Goal: Task Accomplishment & Management: Manage account settings

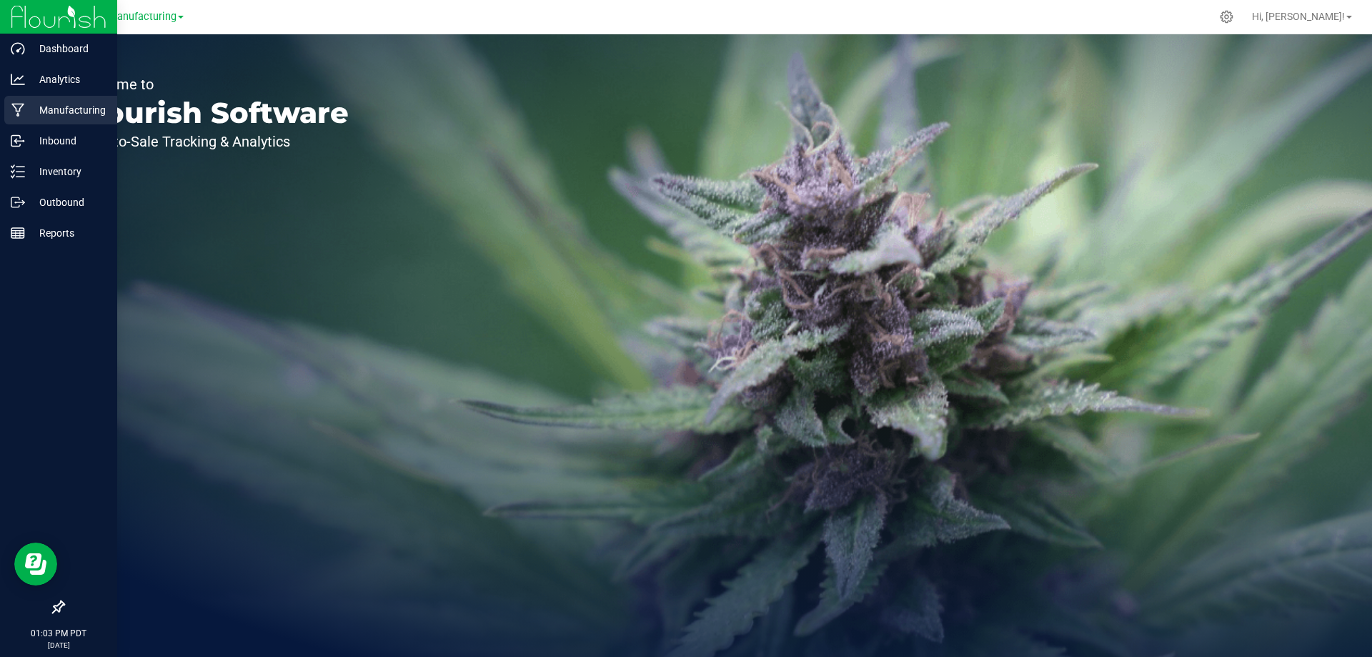
click at [71, 105] on p "Manufacturing" at bounding box center [68, 109] width 86 height 17
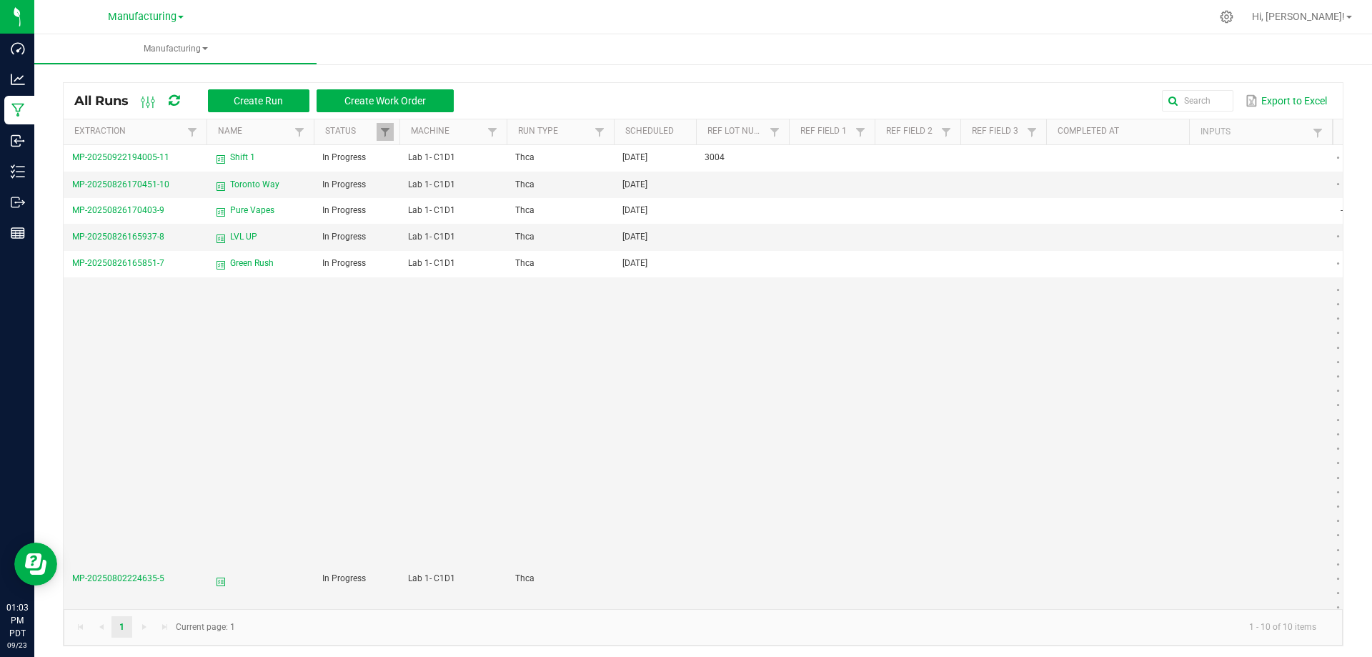
click at [180, 16] on span at bounding box center [181, 17] width 6 height 3
click at [96, 51] on link "Distribution" at bounding box center [145, 50] width 209 height 19
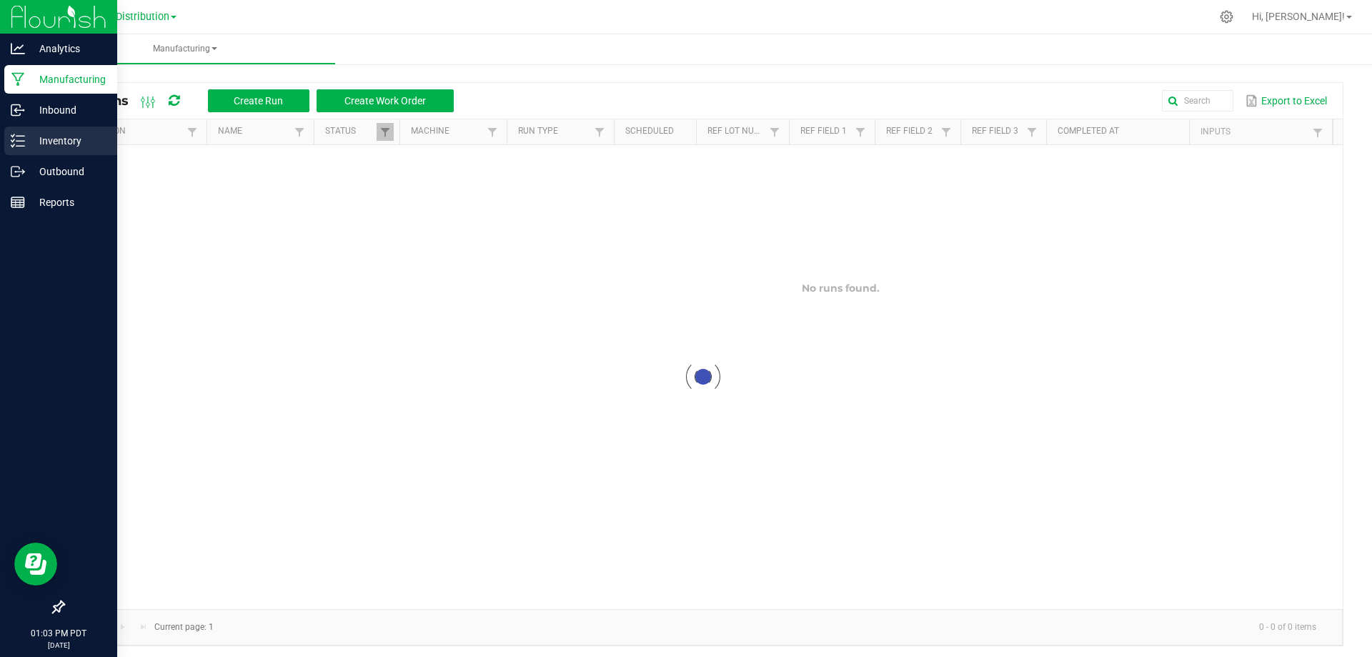
click at [62, 138] on p "Inventory" at bounding box center [68, 140] width 86 height 17
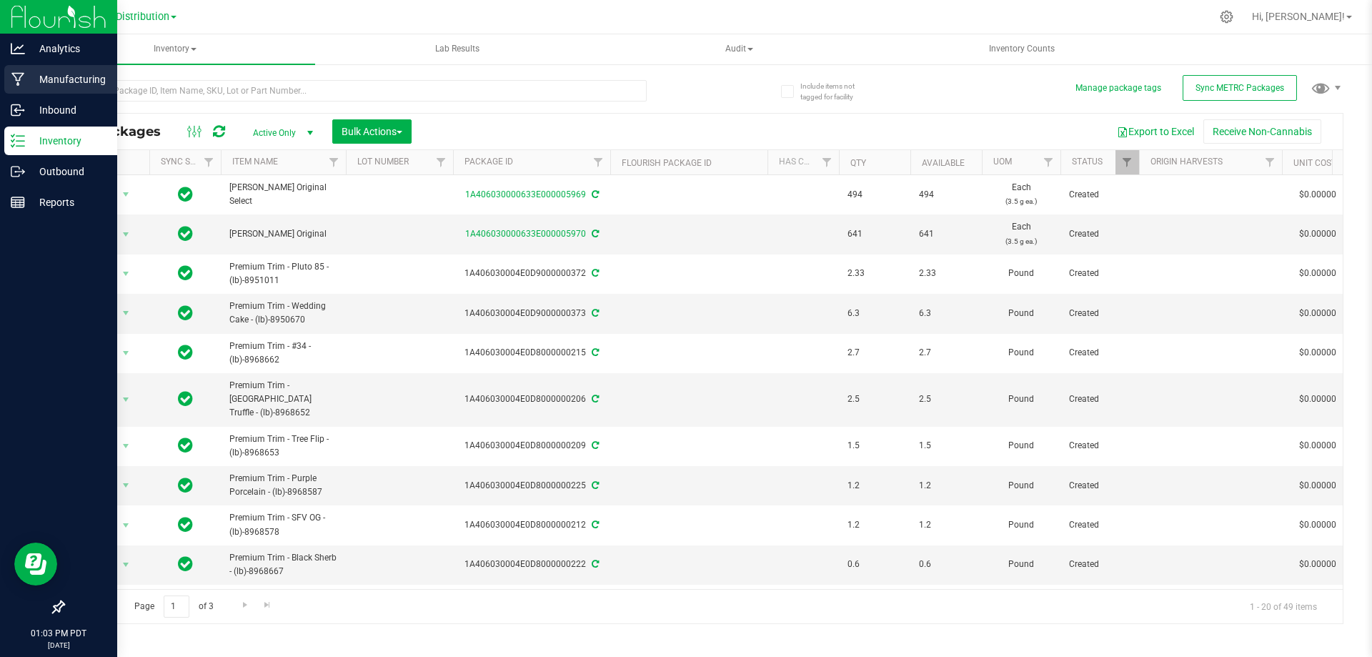
click at [67, 79] on p "Manufacturing" at bounding box center [68, 79] width 86 height 17
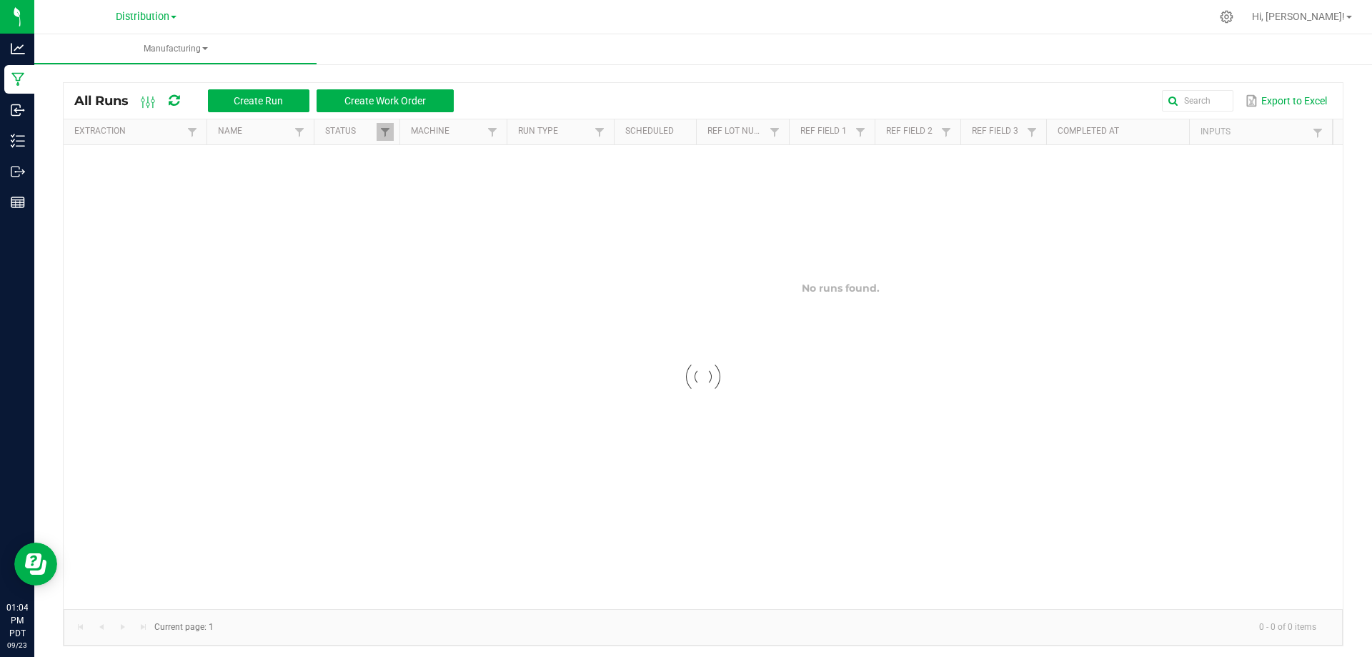
click at [174, 18] on span at bounding box center [174, 17] width 6 height 3
click at [107, 68] on link "Manufacturing" at bounding box center [145, 69] width 209 height 19
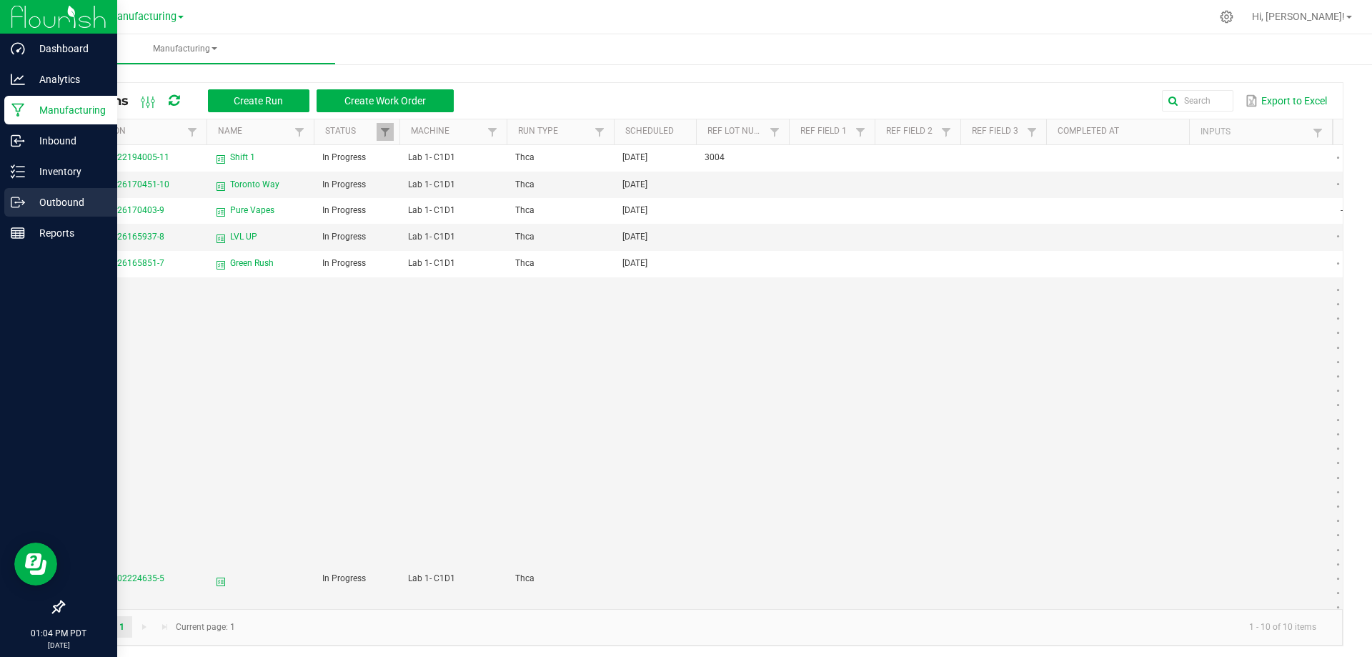
click at [51, 199] on p "Outbound" at bounding box center [68, 202] width 86 height 17
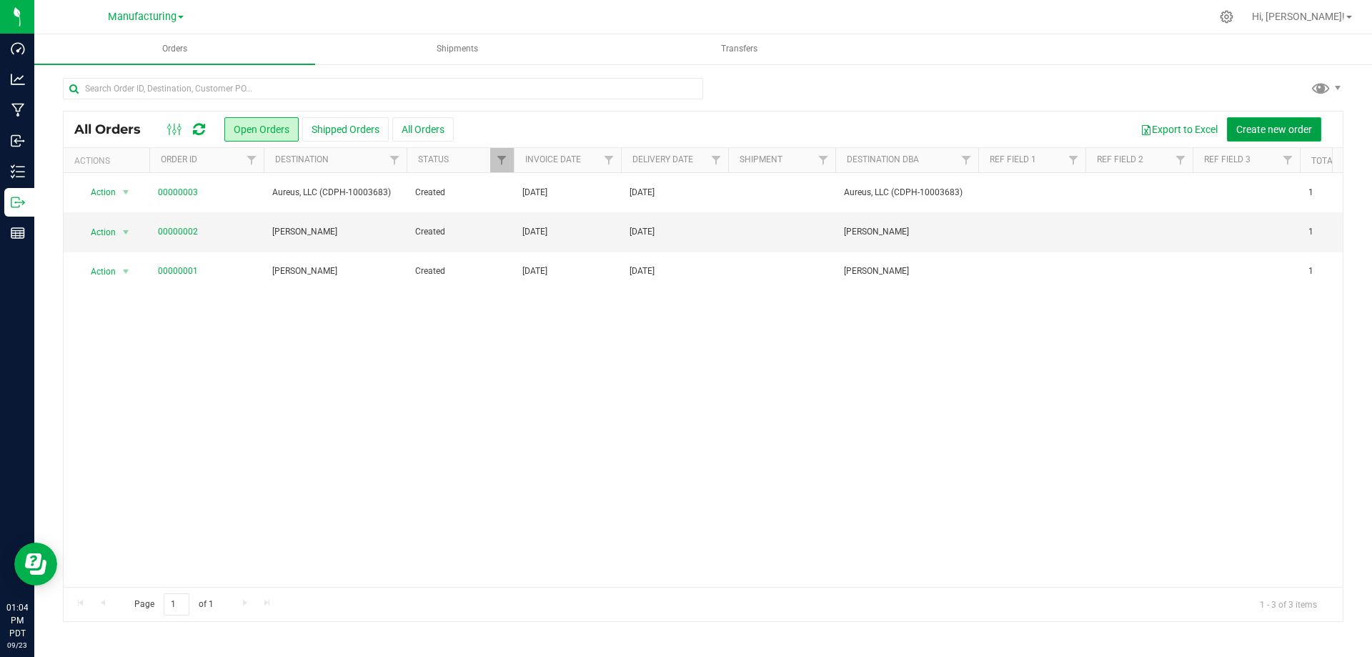
click at [1260, 138] on button "Create new order" at bounding box center [1274, 129] width 94 height 24
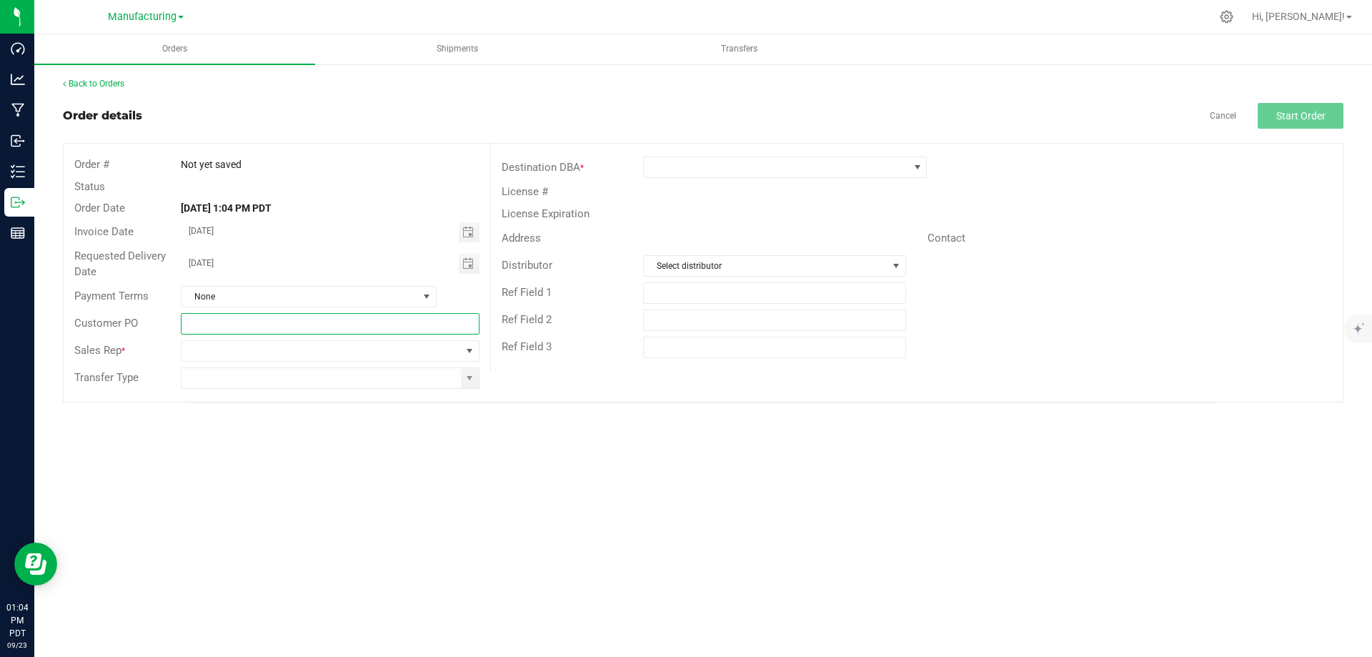
click at [209, 324] on input "text" at bounding box center [330, 323] width 298 height 21
click at [653, 164] on span at bounding box center [776, 167] width 264 height 20
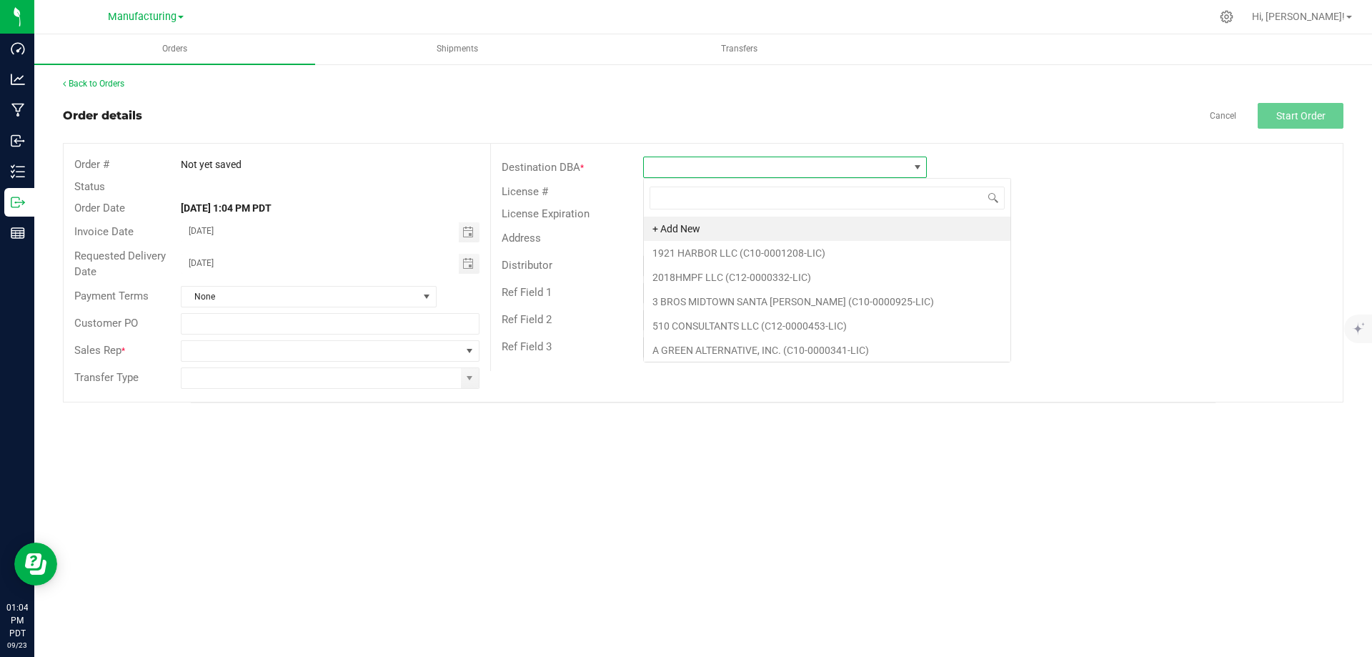
scroll to position [21, 284]
type input "mb"
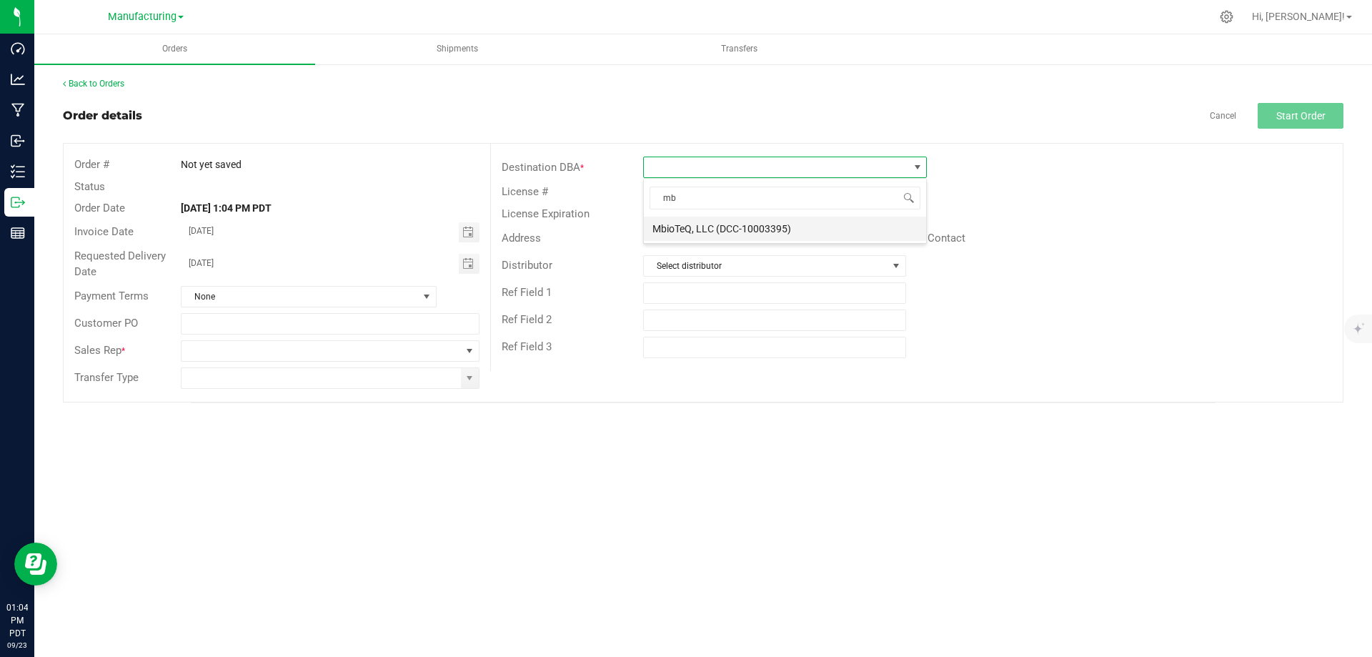
click at [735, 226] on li "MbioTeQ, LLC (DCC-10003395)" at bounding box center [785, 229] width 282 height 24
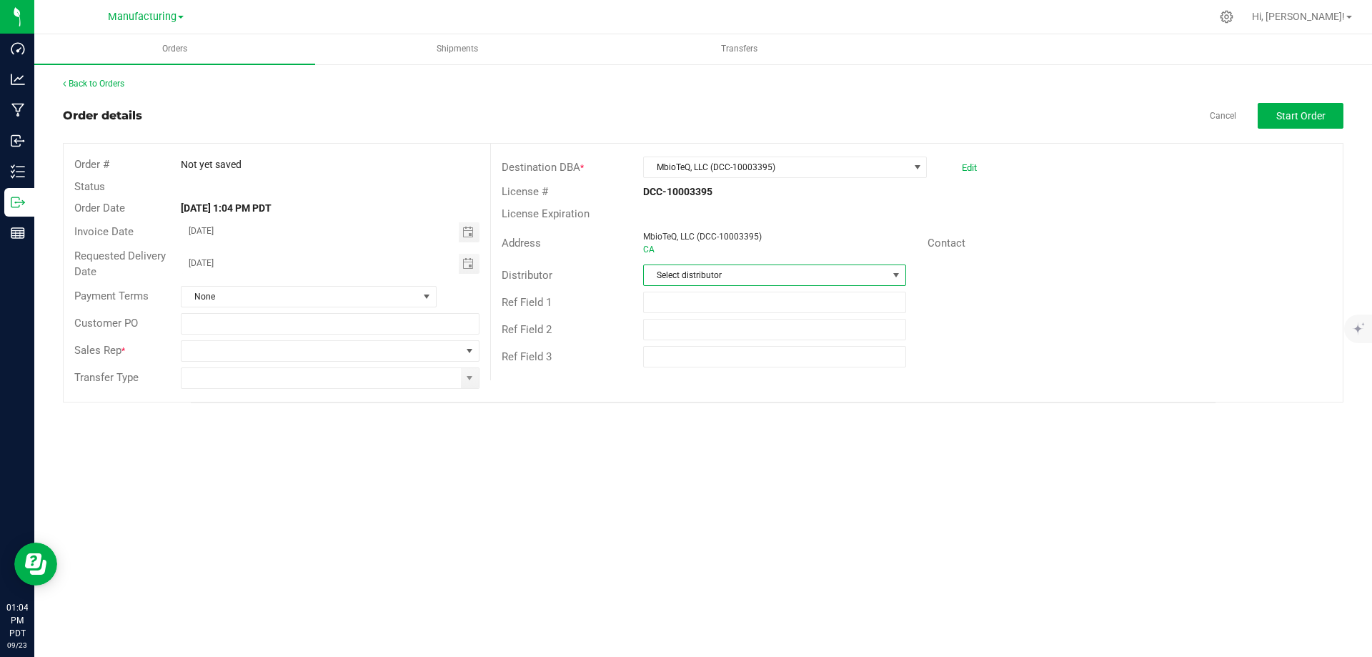
click at [768, 277] on span "Select distributor" at bounding box center [765, 275] width 243 height 20
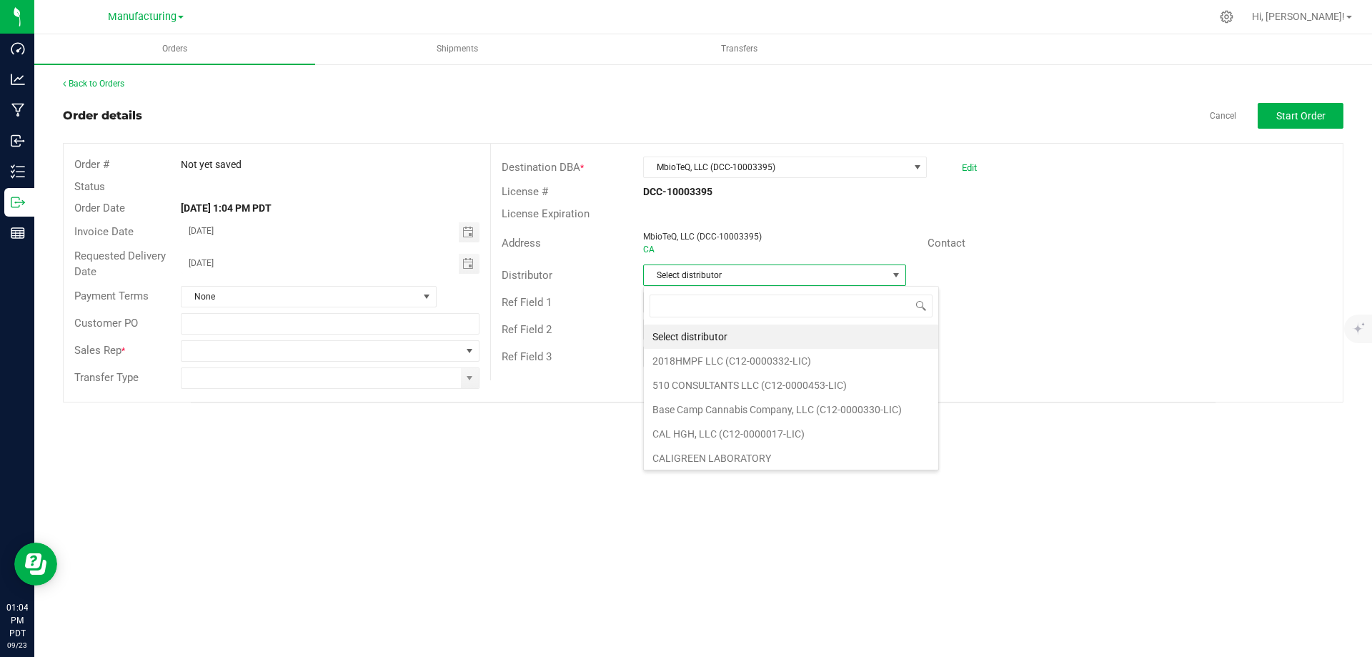
scroll to position [21, 263]
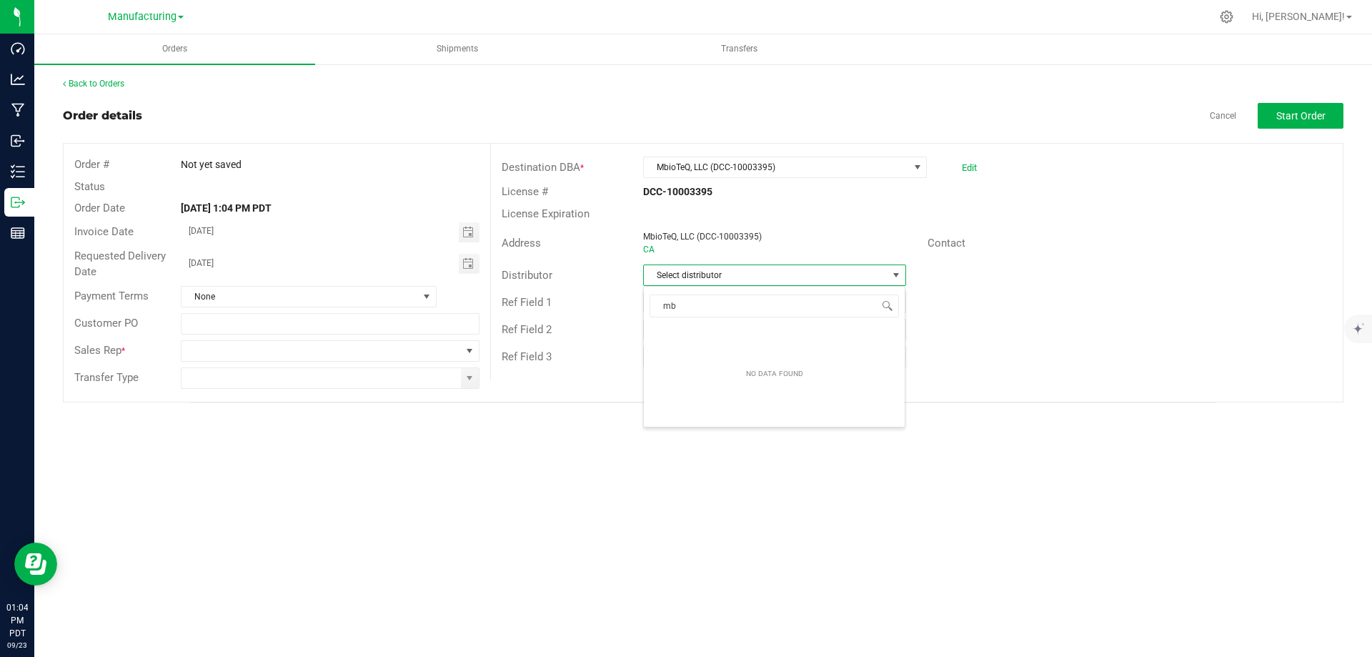
type input "m"
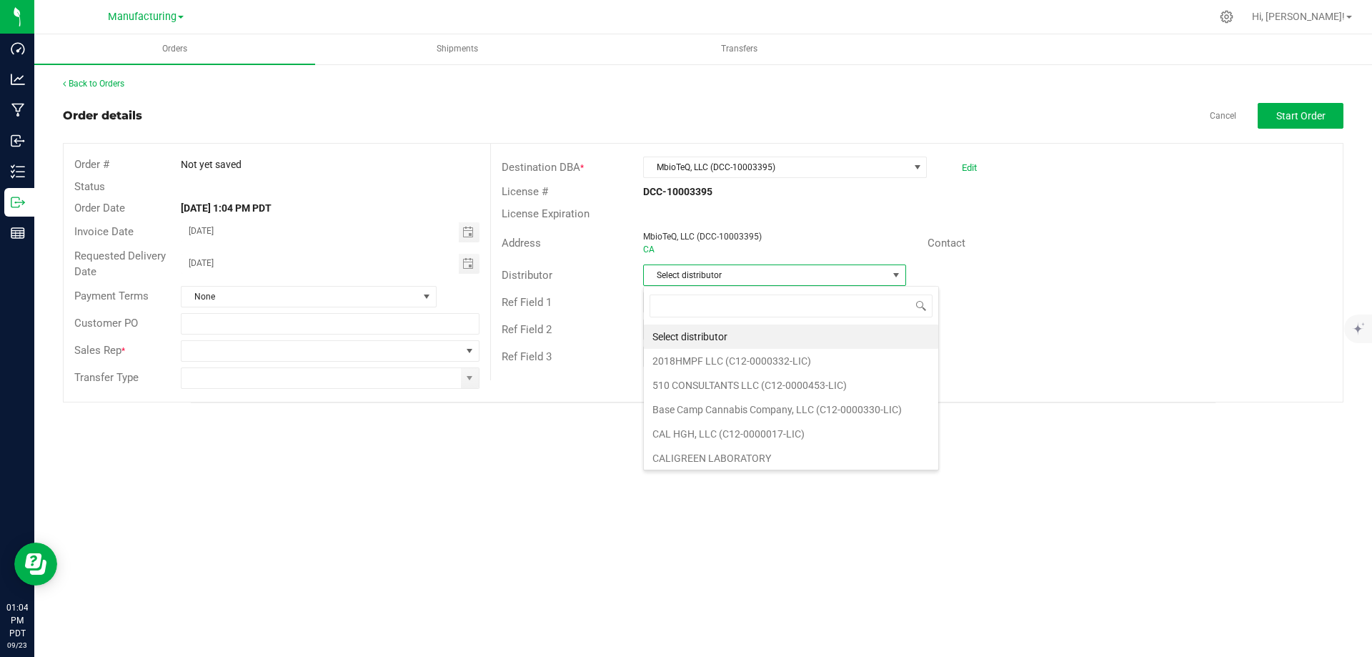
click at [447, 477] on div "Orders Shipments Transfers Back to Orders Order details Cancel Start Order Orde…" at bounding box center [703, 345] width 1338 height 622
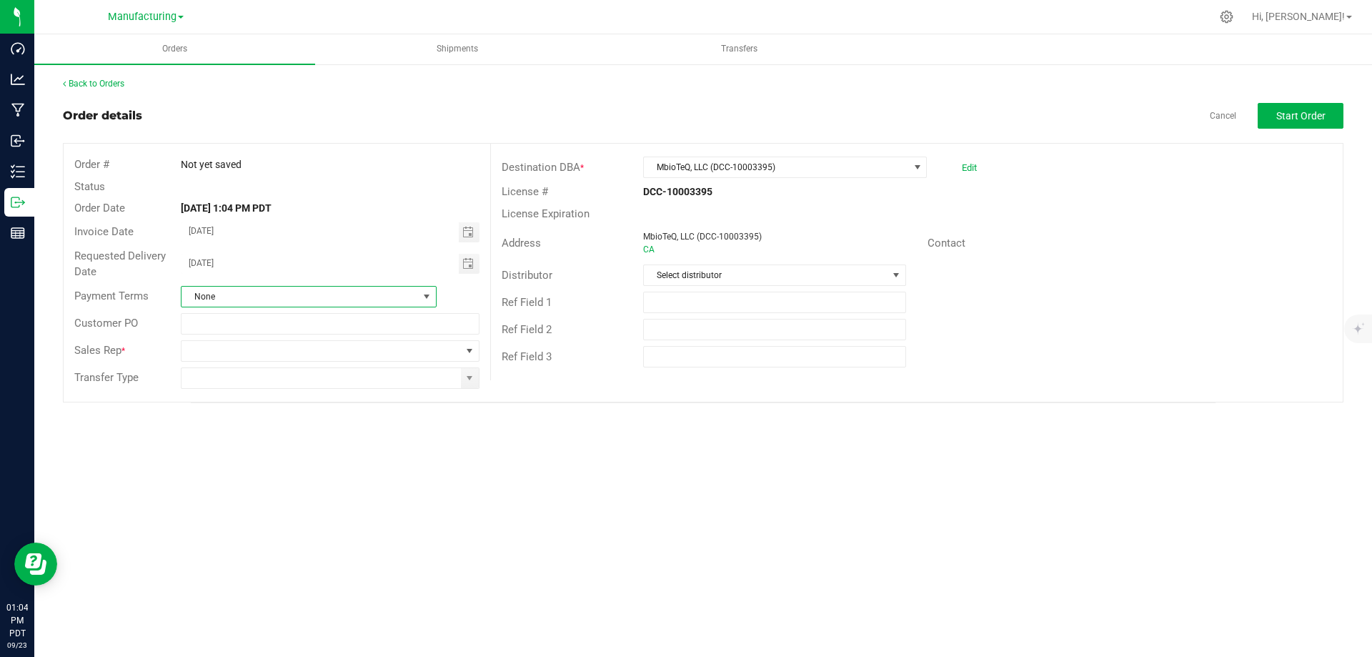
click at [262, 294] on span "None" at bounding box center [300, 297] width 237 height 20
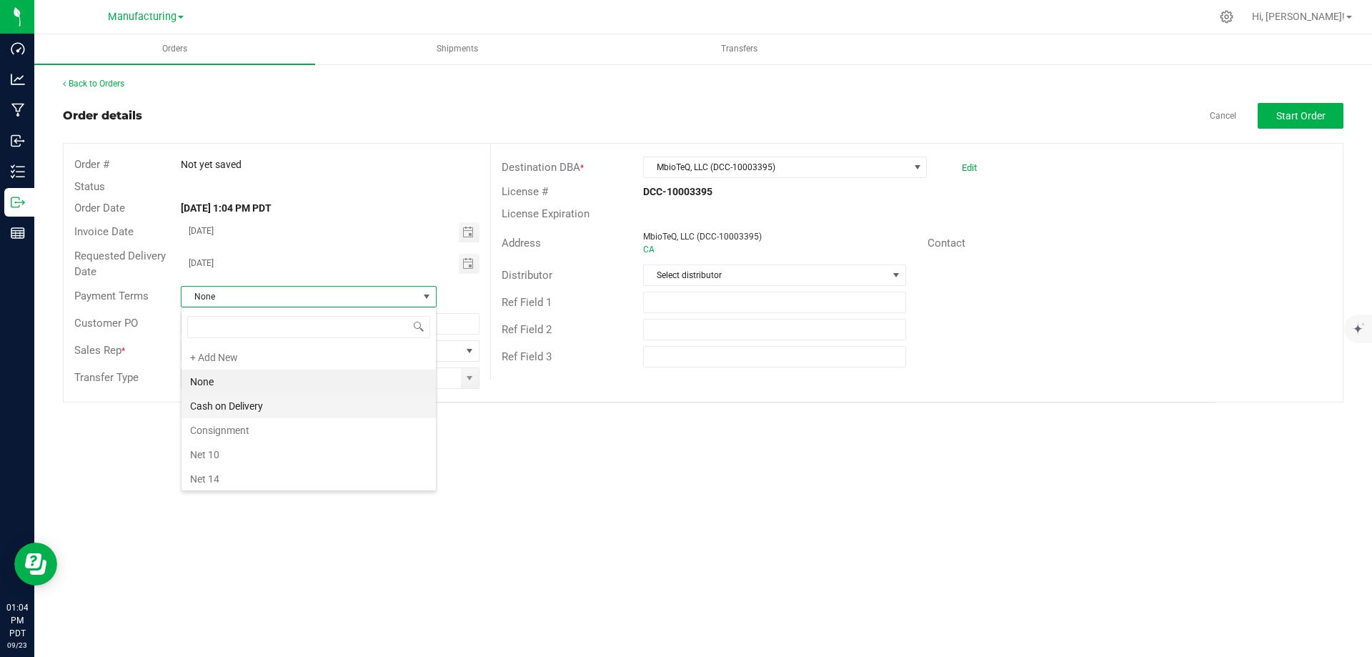
click at [222, 403] on li "Cash on Delivery" at bounding box center [309, 406] width 254 height 24
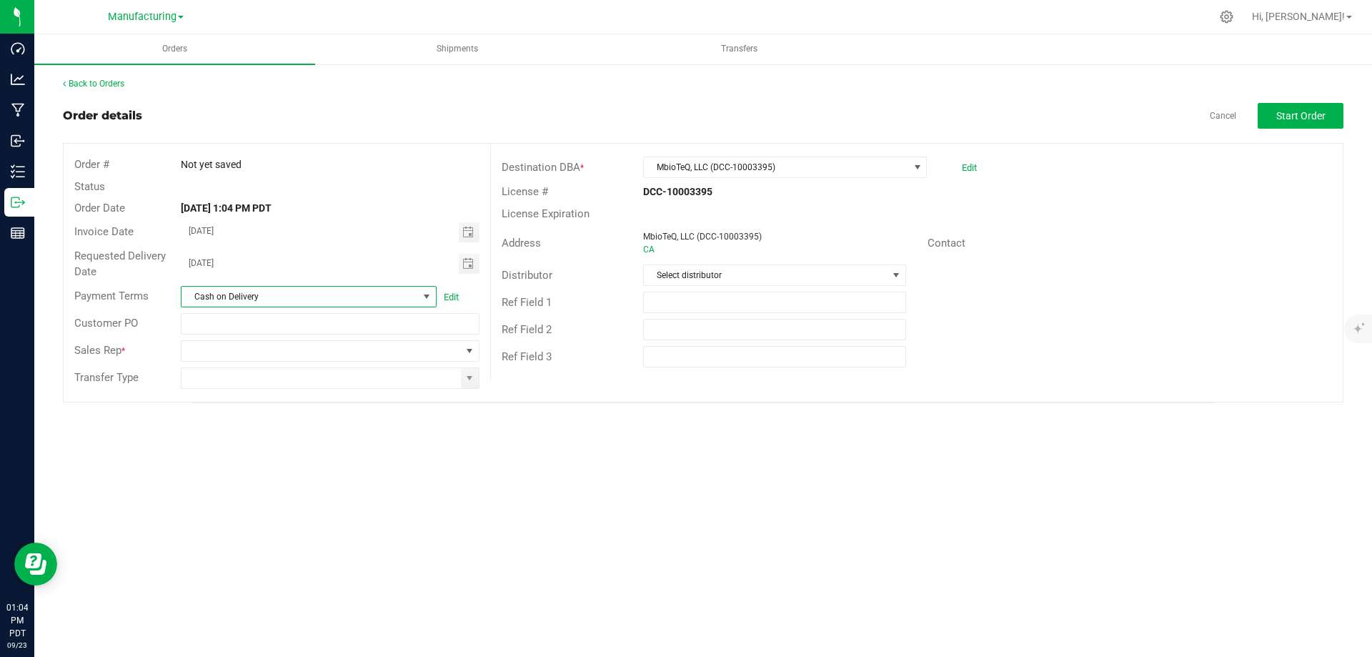
click at [250, 299] on span "Cash on Delivery" at bounding box center [300, 297] width 237 height 20
click at [229, 407] on li "Cash on Delivery" at bounding box center [309, 406] width 254 height 24
click at [177, 480] on div "Orders Shipments Transfers Back to Orders Order details Cancel Start Order Orde…" at bounding box center [703, 345] width 1338 height 622
click at [242, 326] on input "text" at bounding box center [330, 323] width 298 height 21
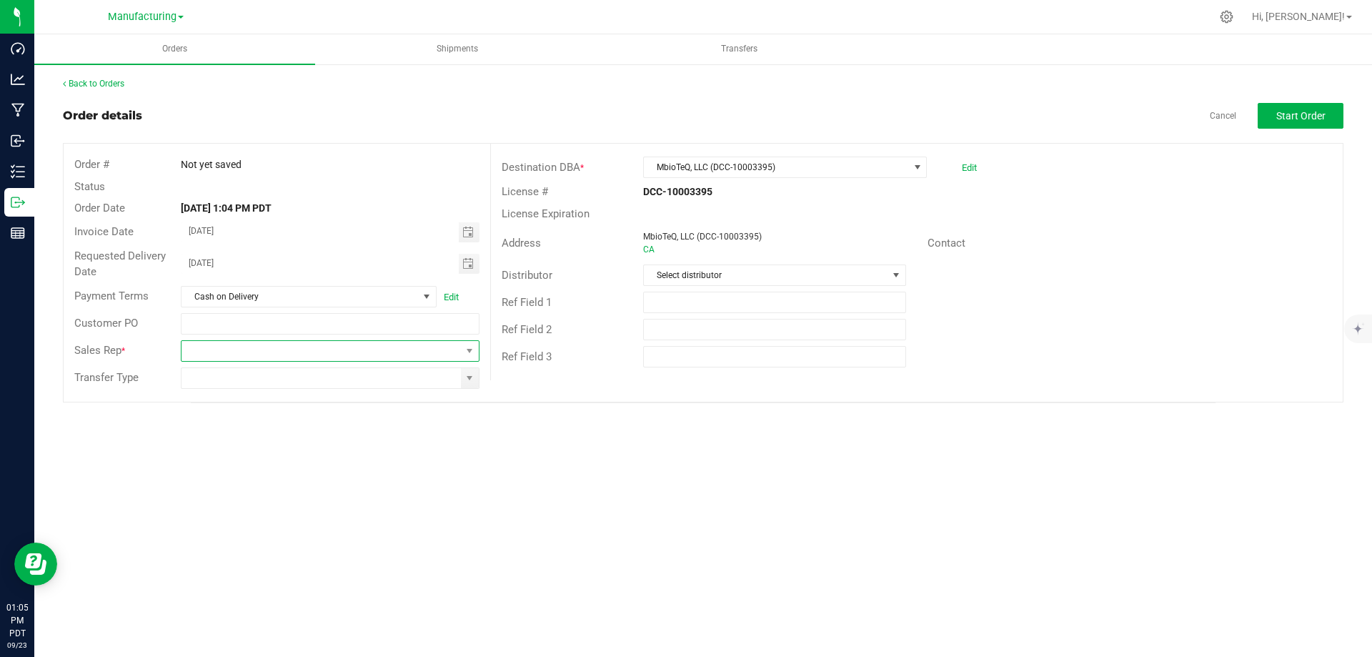
click at [304, 348] on span "NO DATA FOUND" at bounding box center [321, 351] width 279 height 20
click at [691, 529] on div "Orders Shipments Transfers Back to Orders Order details Cancel Start Order Orde…" at bounding box center [703, 345] width 1338 height 622
click at [470, 383] on span at bounding box center [469, 377] width 11 height 11
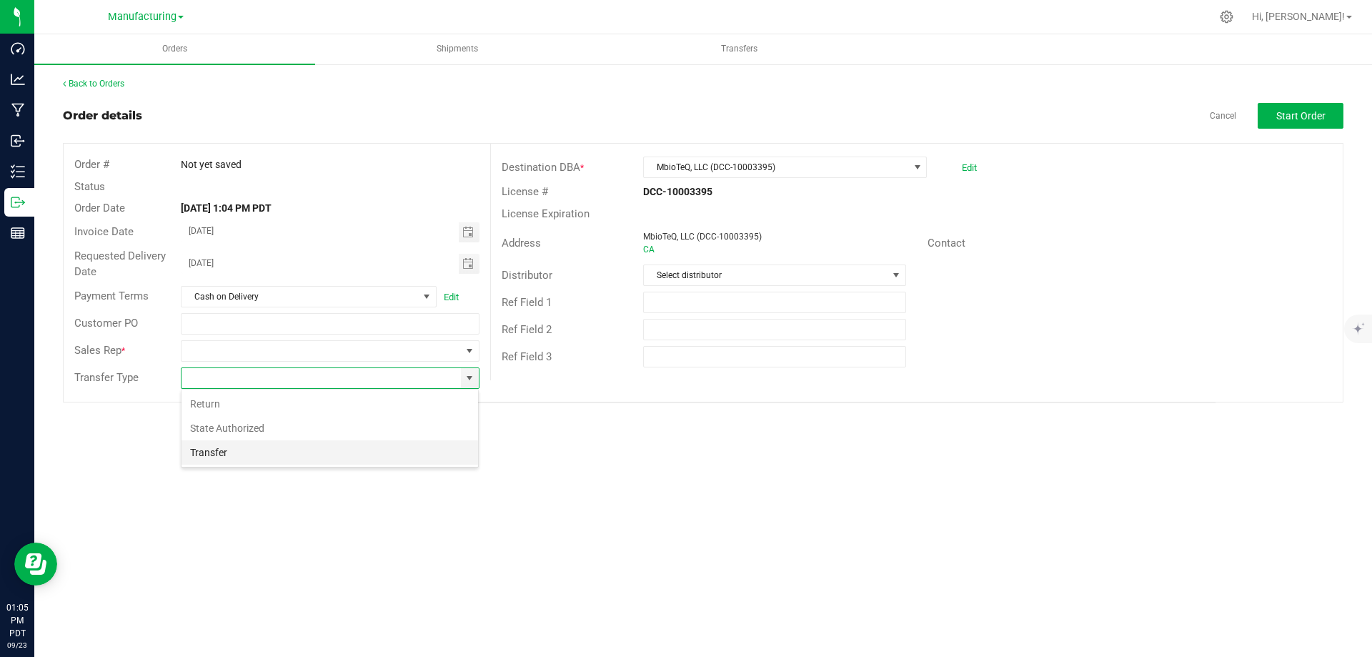
click at [194, 450] on li "Transfer" at bounding box center [330, 452] width 297 height 24
type input "Transfer"
click at [244, 164] on div "Not yet saved" at bounding box center [329, 164] width 319 height 15
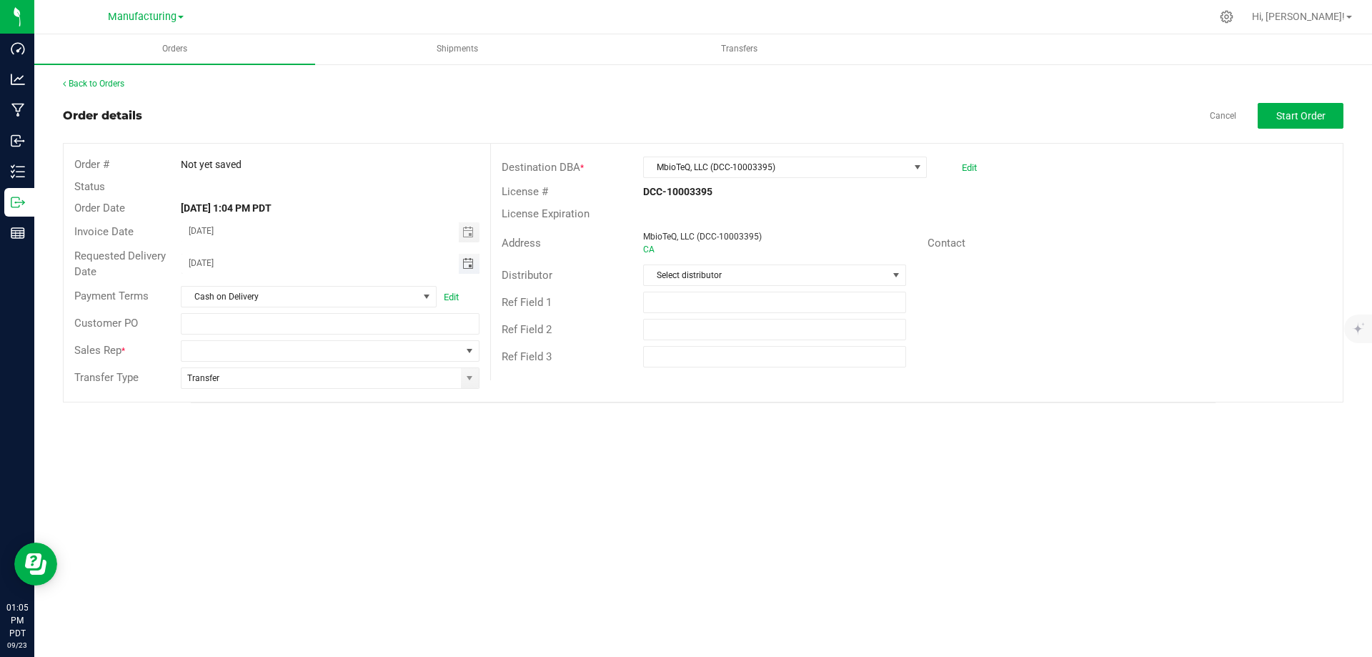
click at [280, 269] on input "09/24/2025" at bounding box center [320, 263] width 277 height 18
click at [465, 263] on span "Toggle calendar" at bounding box center [467, 263] width 11 height 11
click at [335, 403] on span "25" at bounding box center [329, 405] width 21 height 22
type input "09/25/2025"
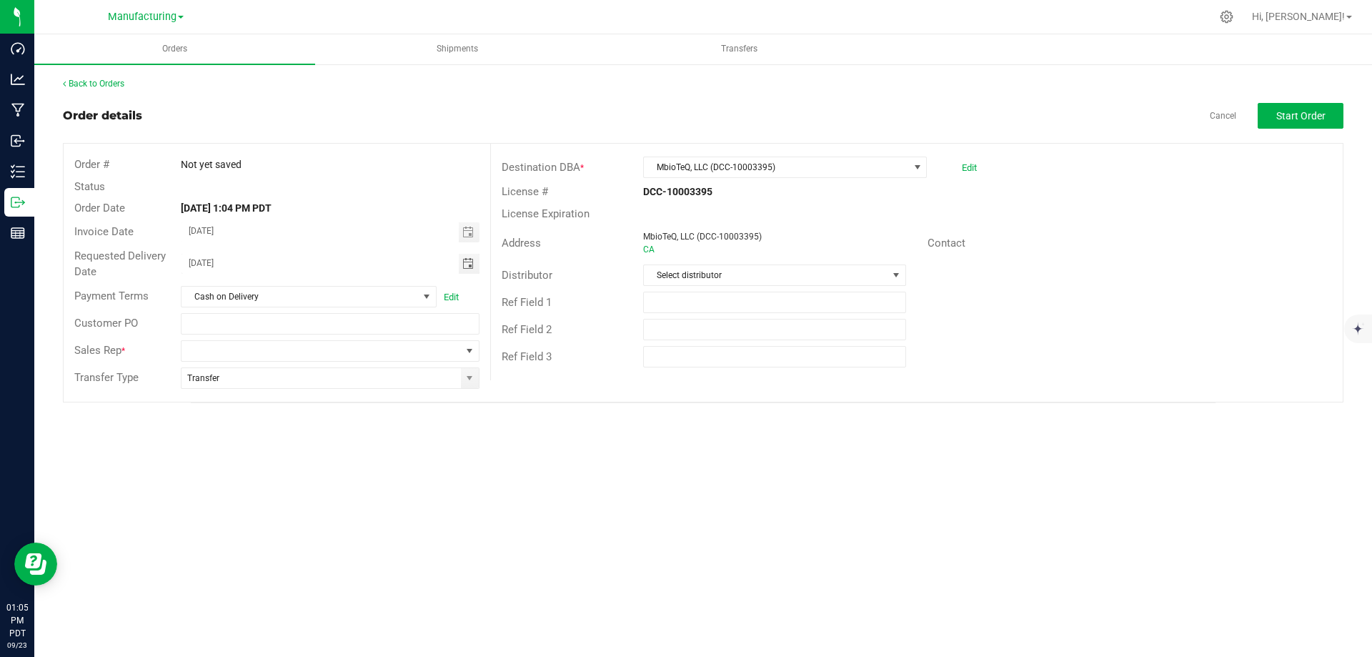
click at [455, 434] on div "Orders Shipments Transfers Back to Orders Order details Cancel Start Order Orde…" at bounding box center [703, 345] width 1338 height 622
click at [263, 322] on input "text" at bounding box center [330, 323] width 298 height 21
type input "cowboy"
click at [327, 347] on span "NO DATA FOUND" at bounding box center [321, 351] width 279 height 20
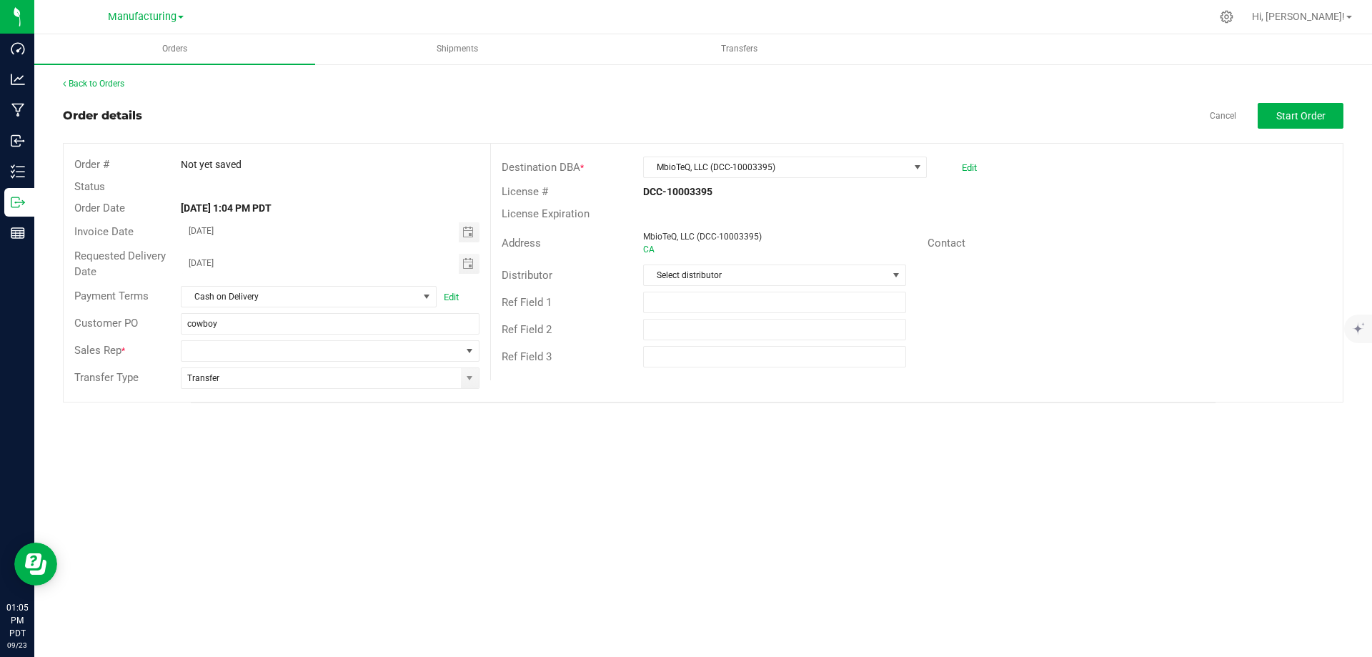
click at [618, 462] on div "Orders Shipments Transfers Back to Orders Order details Cancel Start Order Orde…" at bounding box center [703, 345] width 1338 height 622
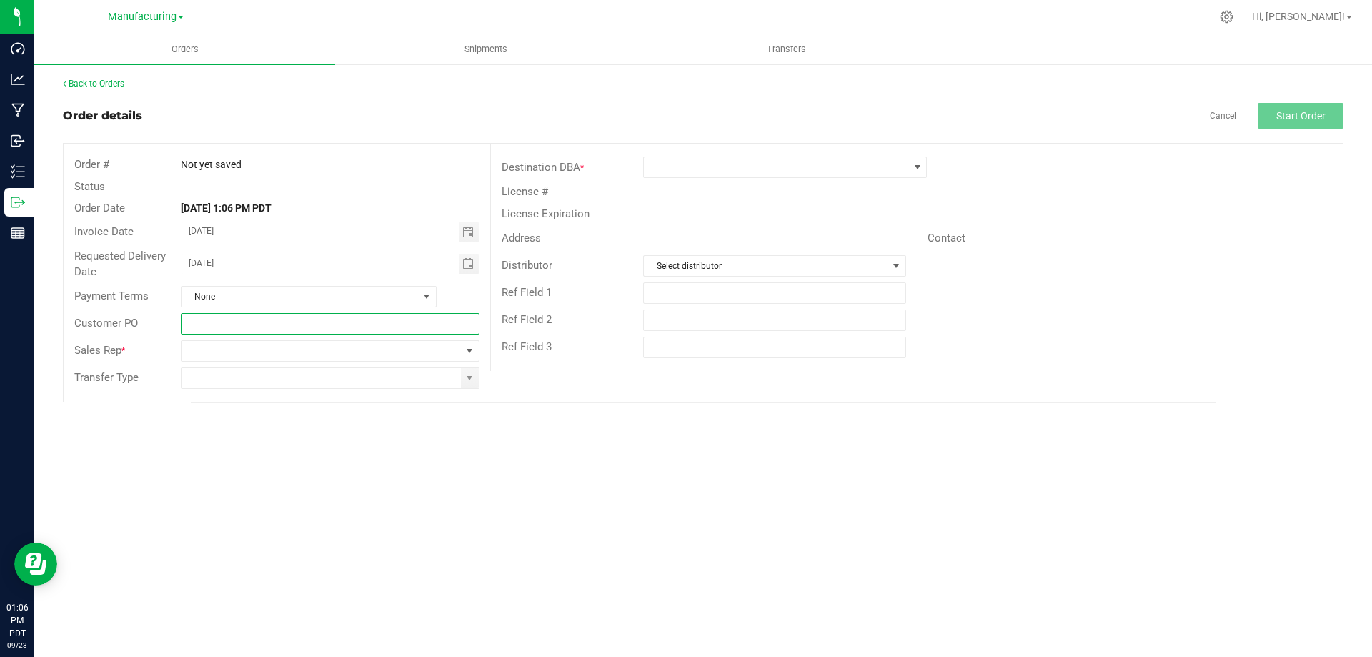
click at [341, 325] on input "text" at bounding box center [330, 323] width 298 height 21
click at [364, 354] on span "NO DATA FOUND" at bounding box center [321, 351] width 279 height 20
click at [555, 467] on div "Orders Shipments Transfers Back to Orders Order details Cancel Start Order Orde…" at bounding box center [703, 345] width 1338 height 622
click at [355, 351] on span "NO DATA FOUND" at bounding box center [321, 351] width 279 height 20
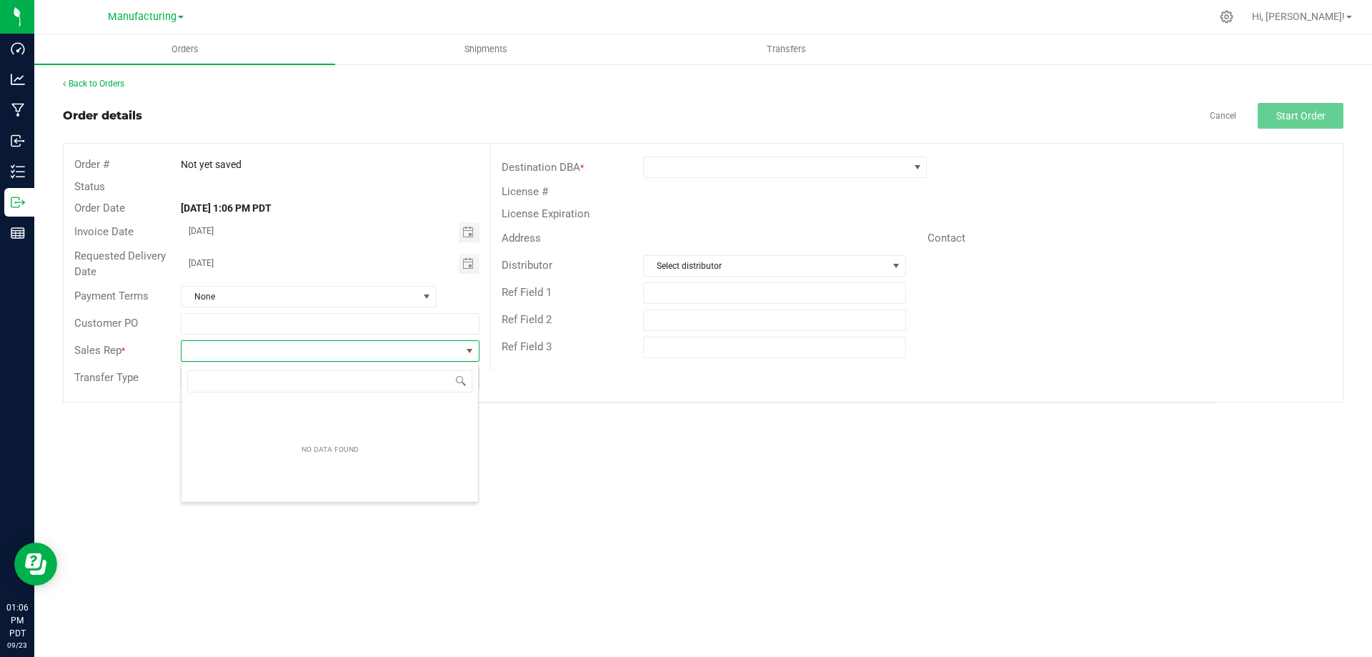
click at [552, 477] on div "Orders Shipments Transfers Back to Orders Order details Cancel Start Order Orde…" at bounding box center [703, 345] width 1338 height 622
click at [445, 354] on span "NO DATA FOUND" at bounding box center [321, 351] width 279 height 20
click at [552, 489] on div "Orders Shipments Transfers Back to Orders Order details Cancel Start Order Orde…" at bounding box center [703, 345] width 1338 height 622
click at [363, 382] on input at bounding box center [321, 378] width 279 height 20
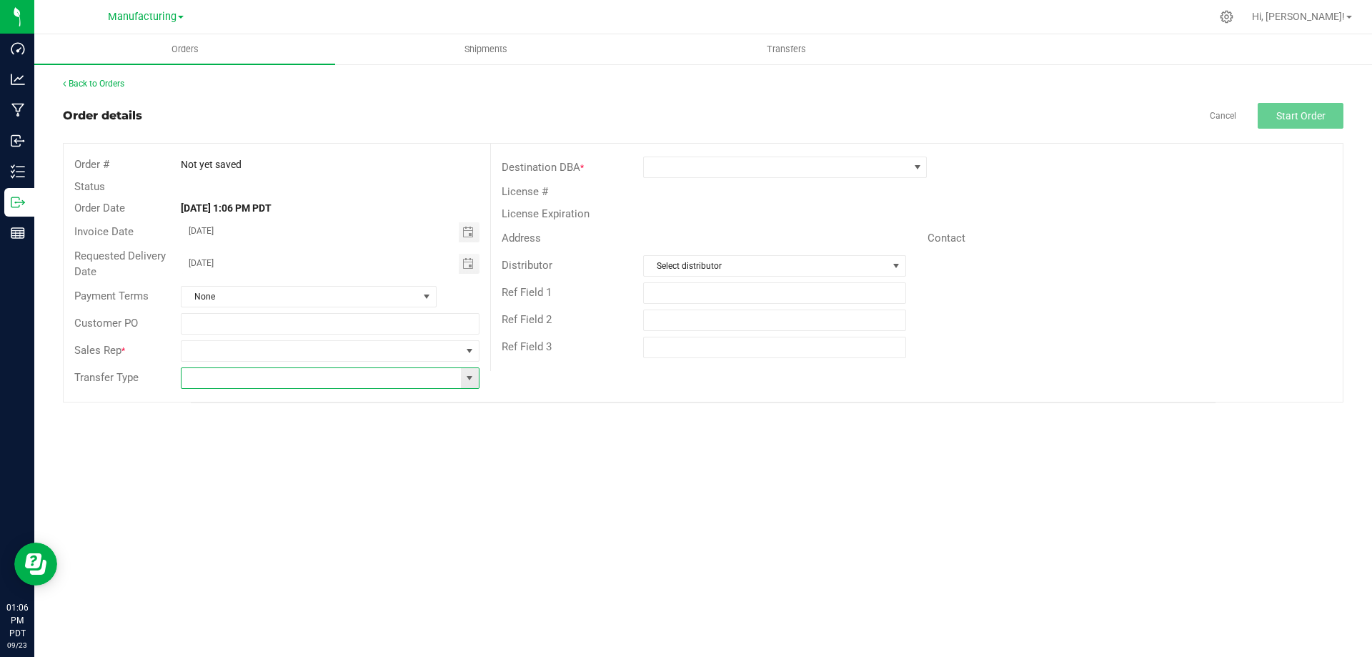
click at [472, 378] on span at bounding box center [469, 377] width 11 height 11
click at [237, 449] on li "Transfer" at bounding box center [330, 452] width 297 height 24
type input "Transfer"
click at [256, 354] on span "NO DATA FOUND" at bounding box center [321, 351] width 279 height 20
click at [699, 530] on div "Orders Shipments Transfers Back to Orders Order details Cancel Start Order Orde…" at bounding box center [703, 345] width 1338 height 622
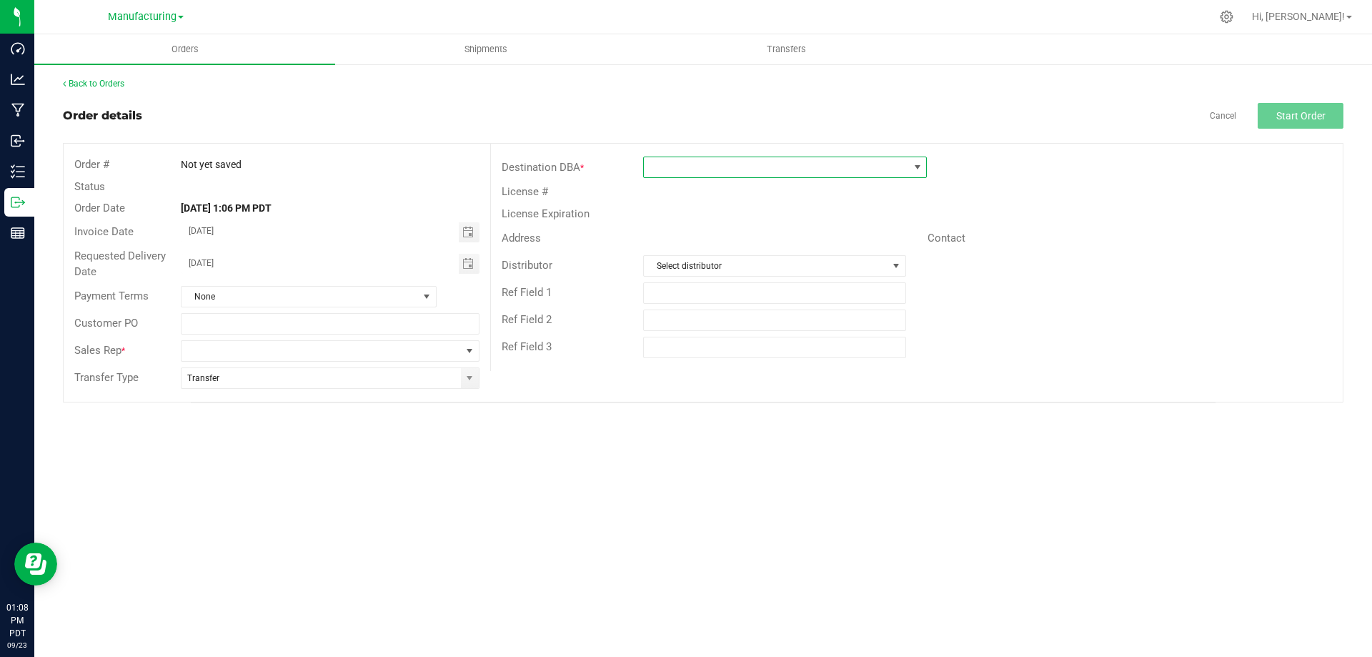
click at [763, 169] on span at bounding box center [776, 167] width 264 height 20
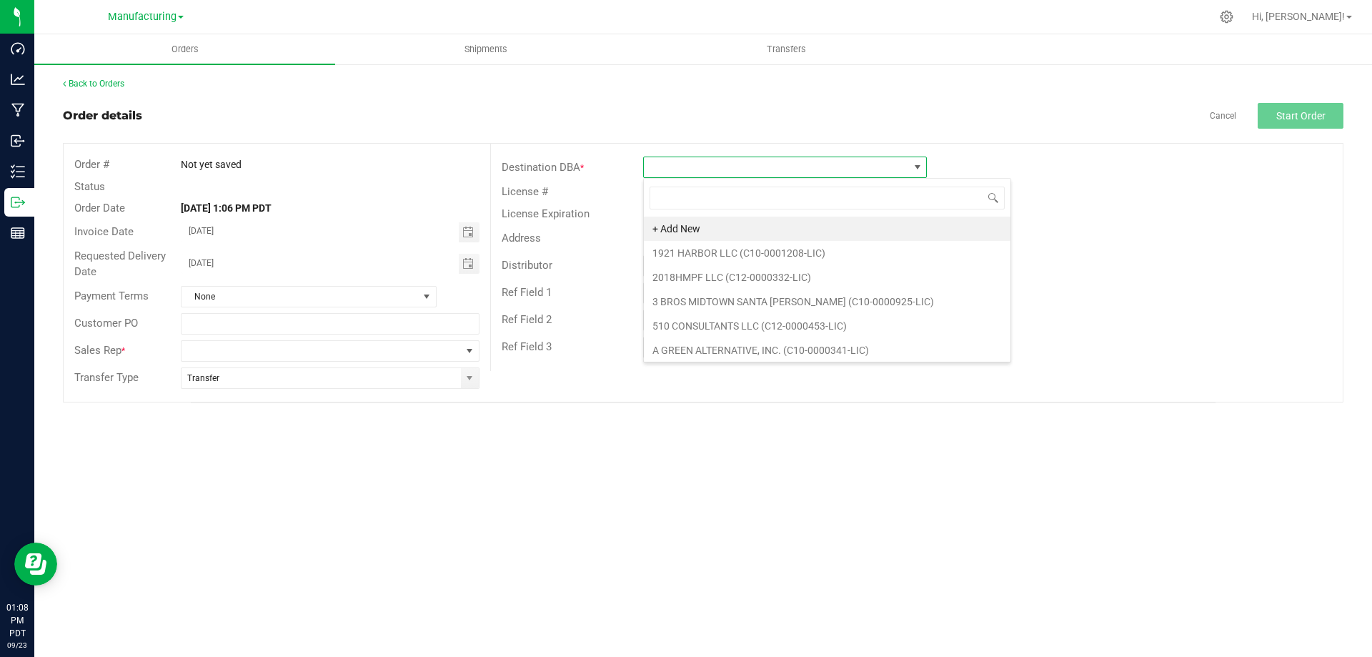
scroll to position [21, 284]
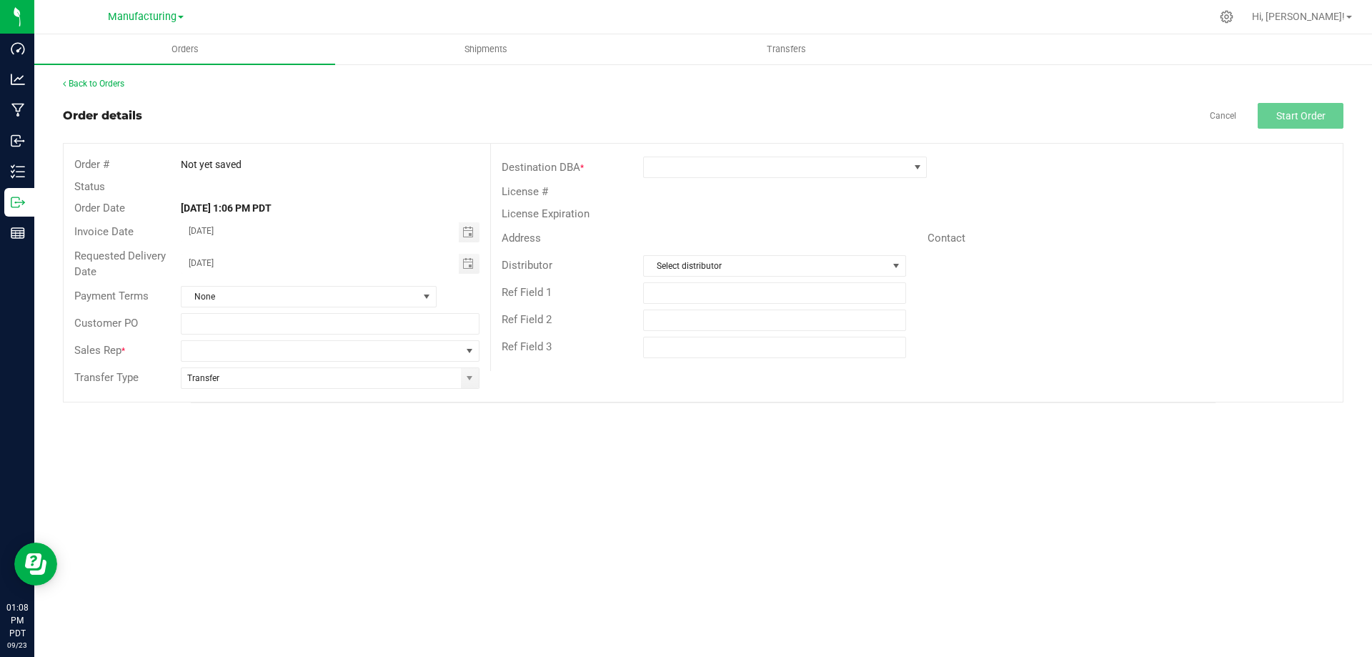
click at [566, 461] on div "Orders Shipments Transfers Back to Orders Order details Cancel Start Order Orde…" at bounding box center [703, 345] width 1338 height 622
click at [307, 297] on span "None" at bounding box center [300, 297] width 237 height 20
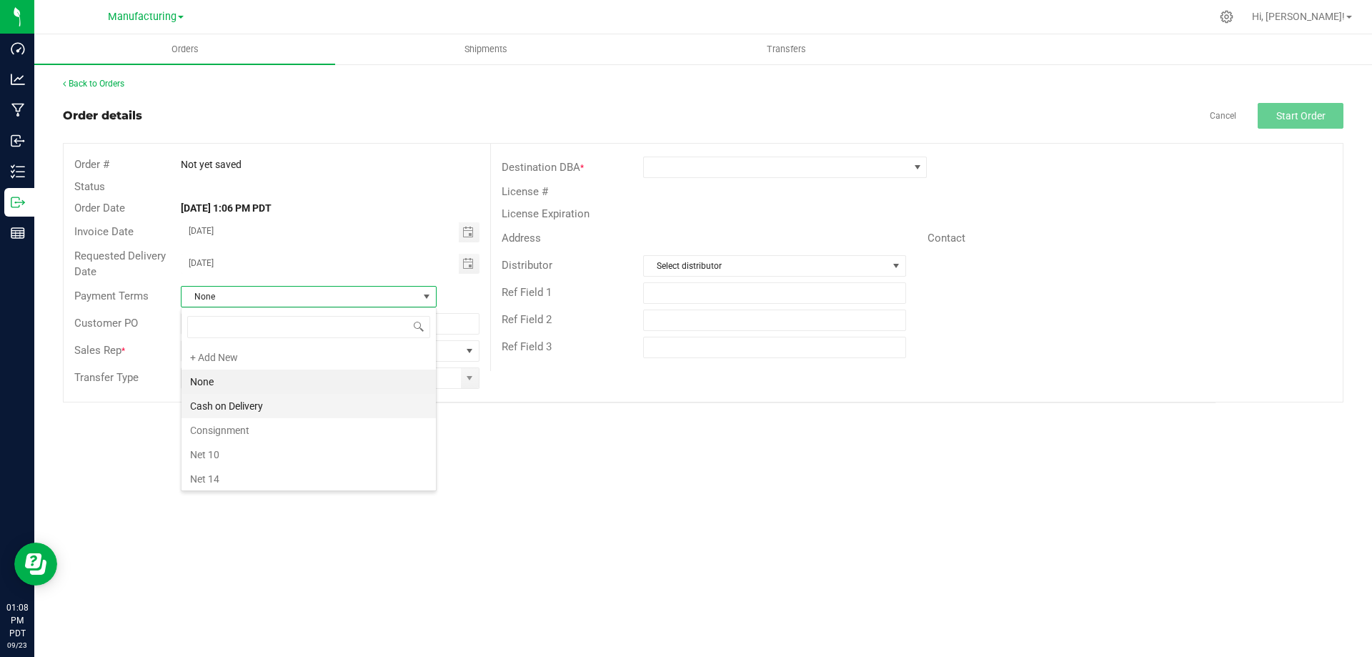
click at [250, 405] on li "Cash on Delivery" at bounding box center [309, 406] width 254 height 24
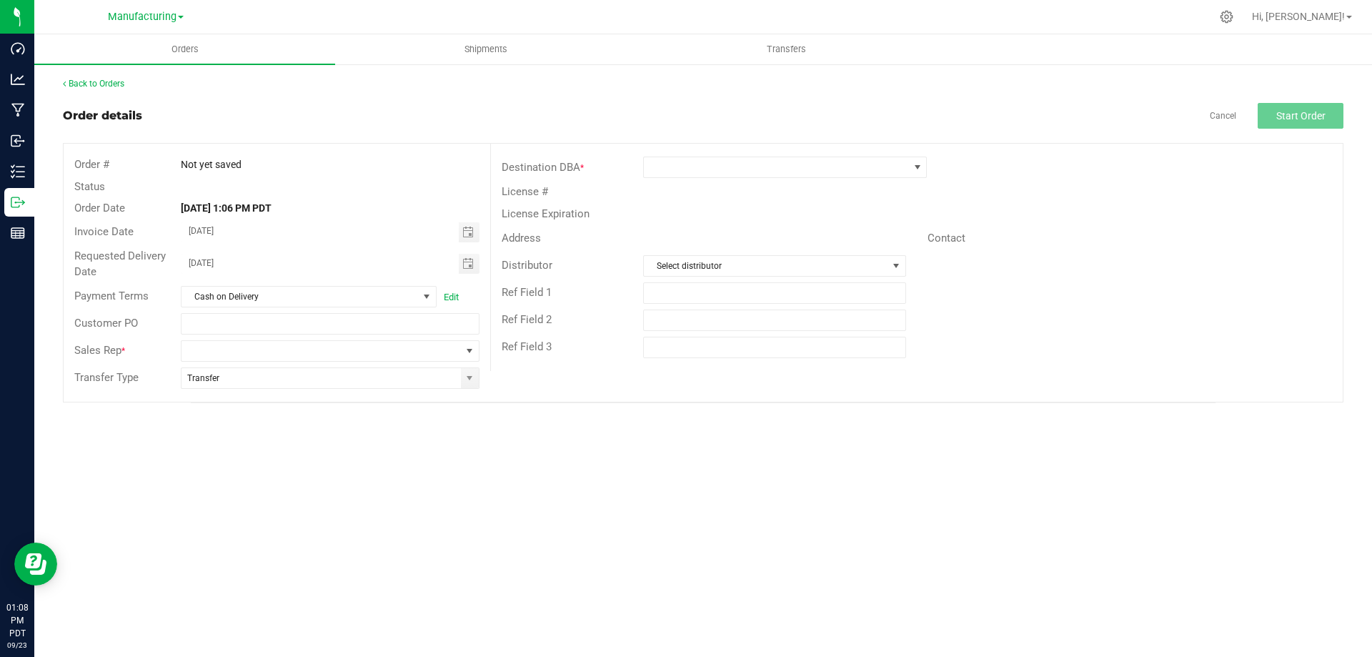
click at [367, 426] on div "Orders Shipments Transfers Back to Orders Order details Cancel Start Order Orde…" at bounding box center [703, 345] width 1338 height 622
click at [480, 348] on div at bounding box center [329, 350] width 319 height 21
click at [472, 348] on span "NO DATA FOUND" at bounding box center [469, 350] width 11 height 11
click at [593, 527] on div "Orders Shipments Transfers Back to Orders Order details Cancel Start Order Orde…" at bounding box center [703, 345] width 1338 height 622
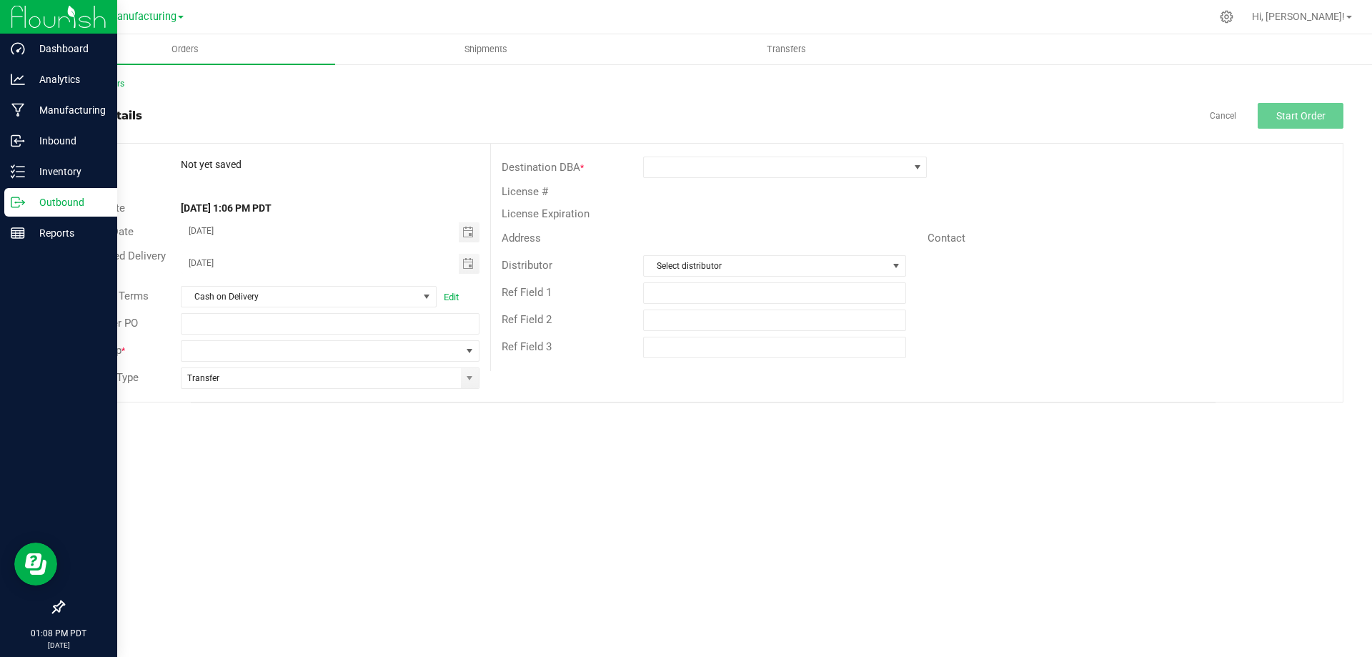
click at [42, 26] on img at bounding box center [59, 17] width 96 height 34
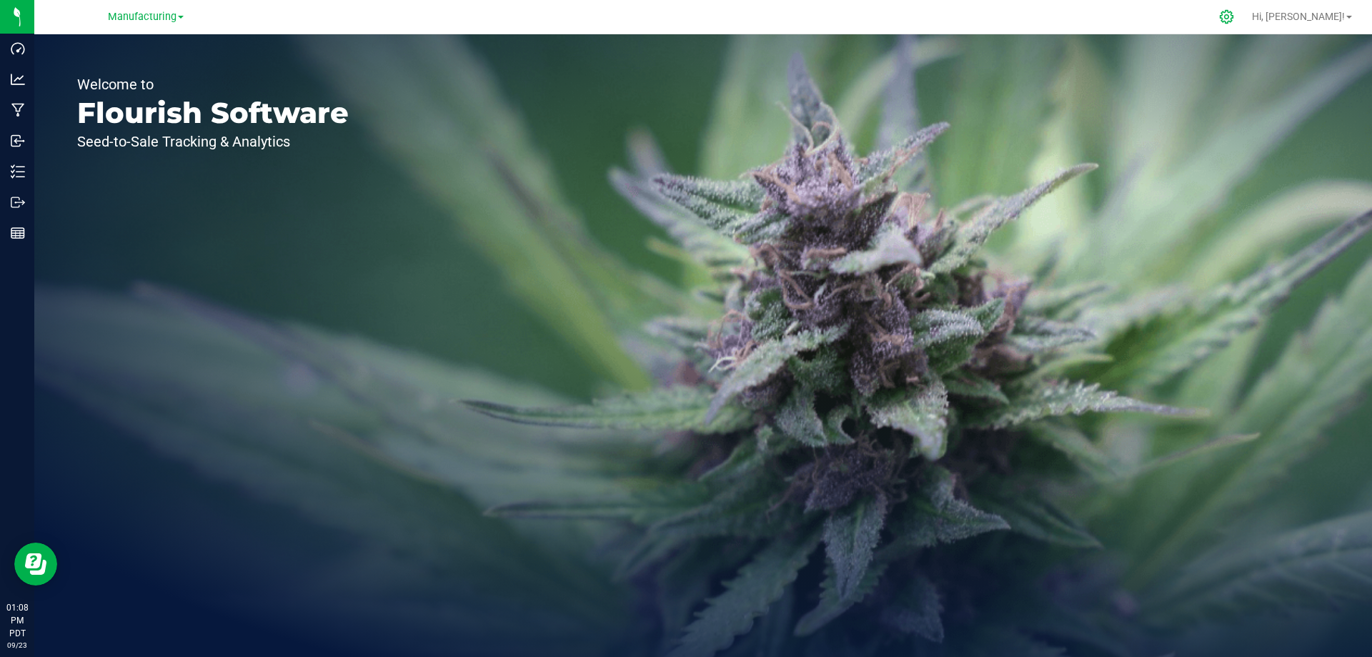
click at [1234, 14] on icon at bounding box center [1226, 16] width 15 height 15
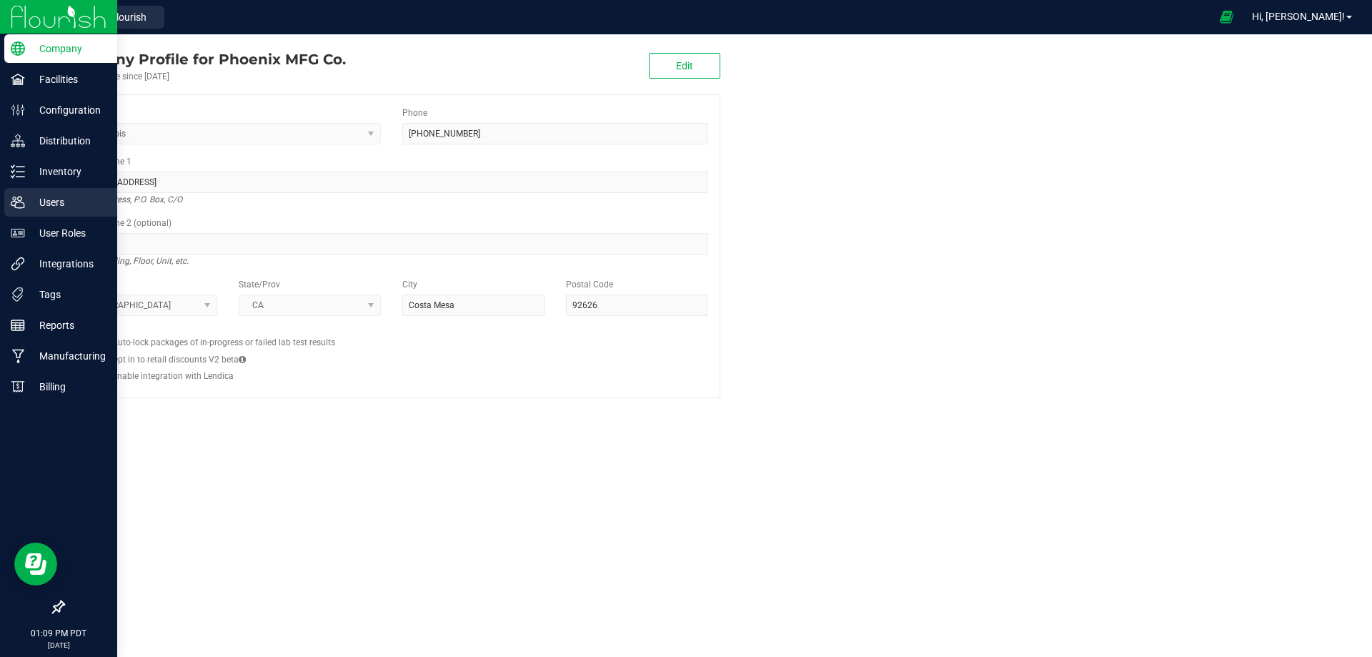
click at [64, 202] on p "Users" at bounding box center [68, 202] width 86 height 17
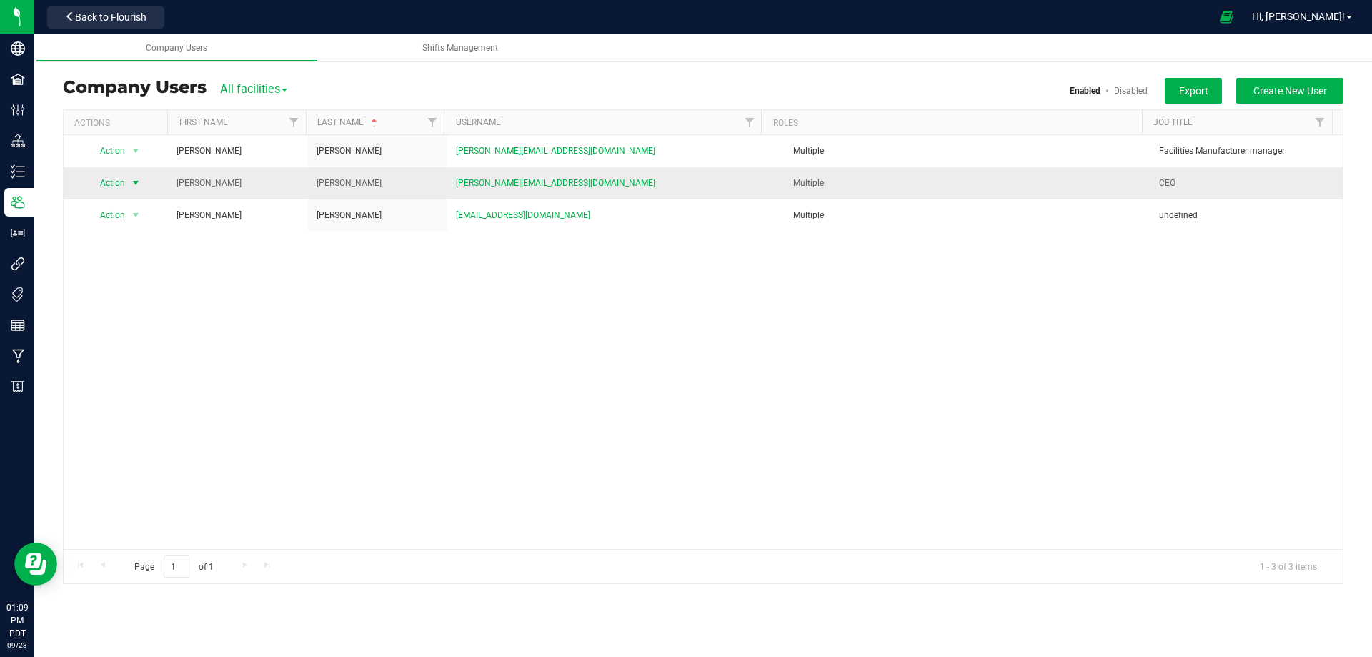
click at [135, 184] on span "select" at bounding box center [135, 182] width 11 height 11
click at [122, 244] on li "Edit user" at bounding box center [127, 249] width 78 height 21
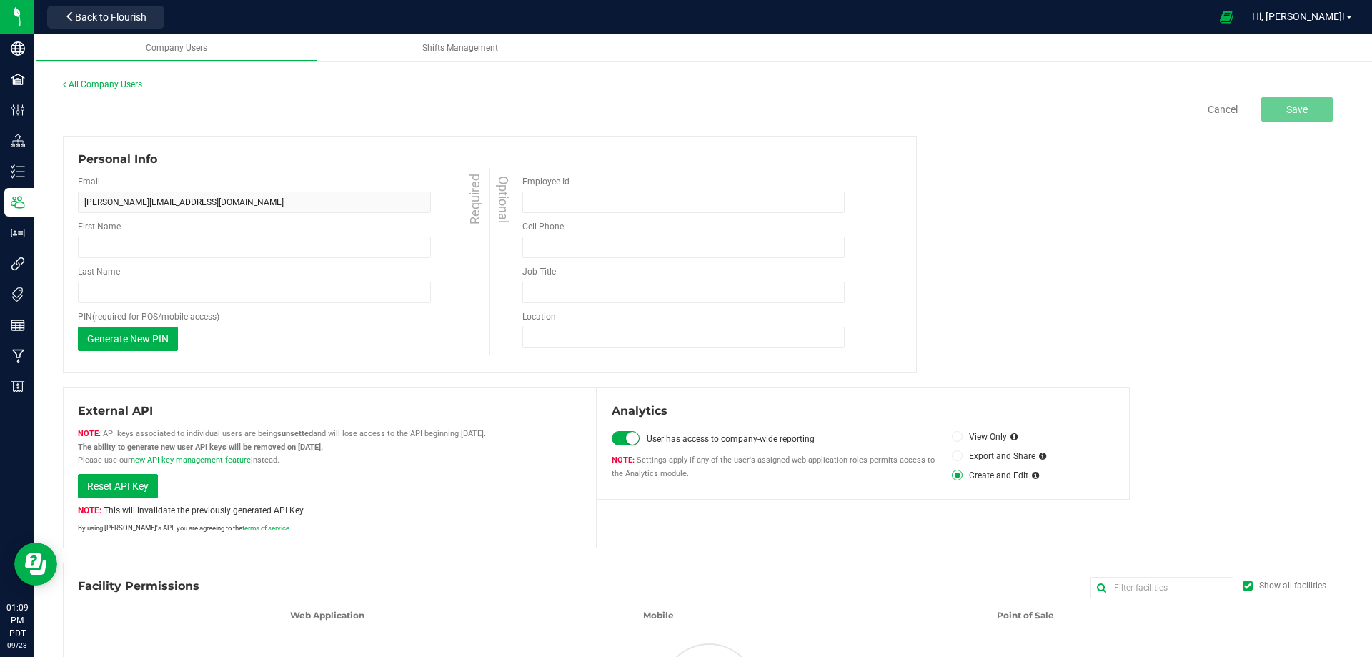
type input "Brett"
type input "Tobin"
type input "(909) 525-2821"
type input "CEO"
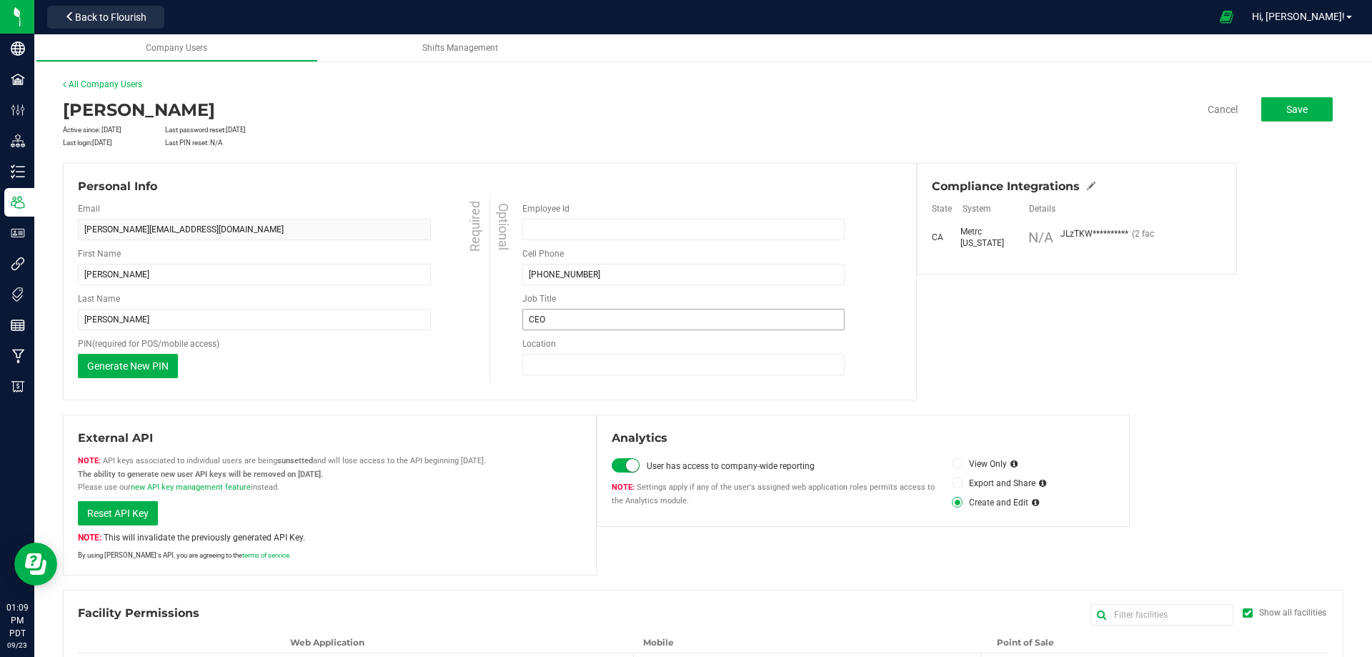
scroll to position [71, 0]
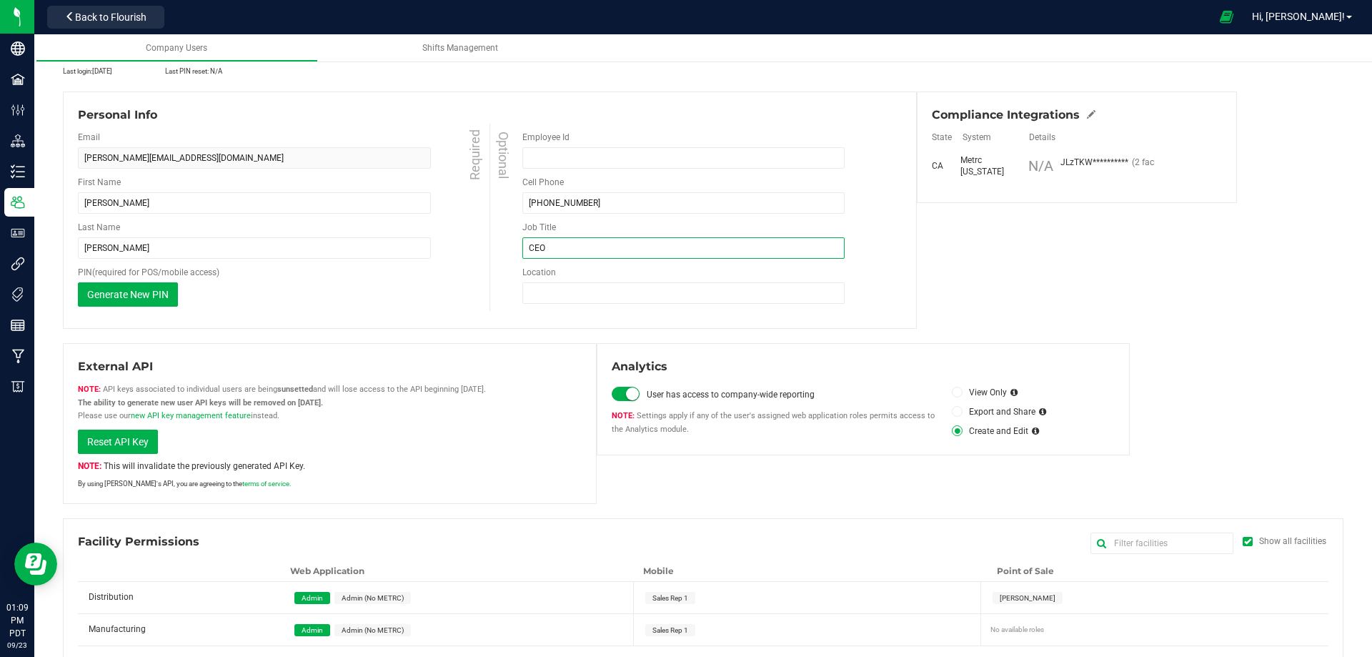
click at [632, 248] on input "CEO" at bounding box center [683, 247] width 322 height 21
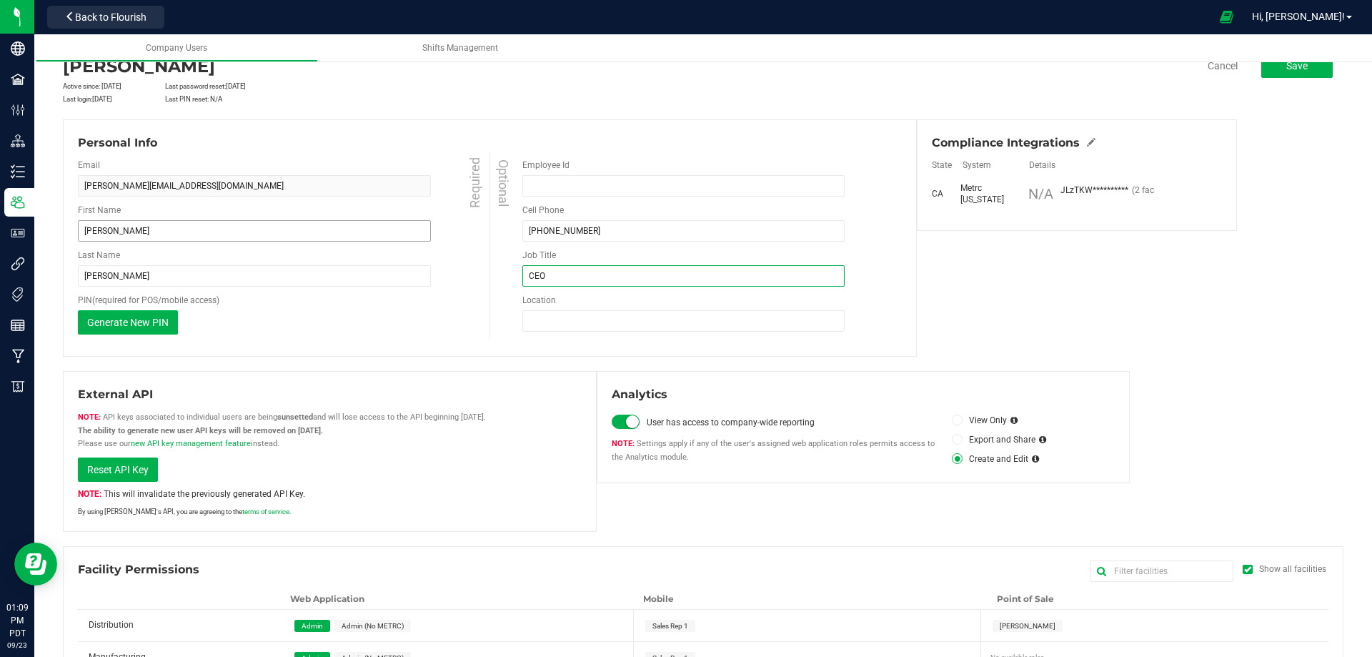
scroll to position [0, 0]
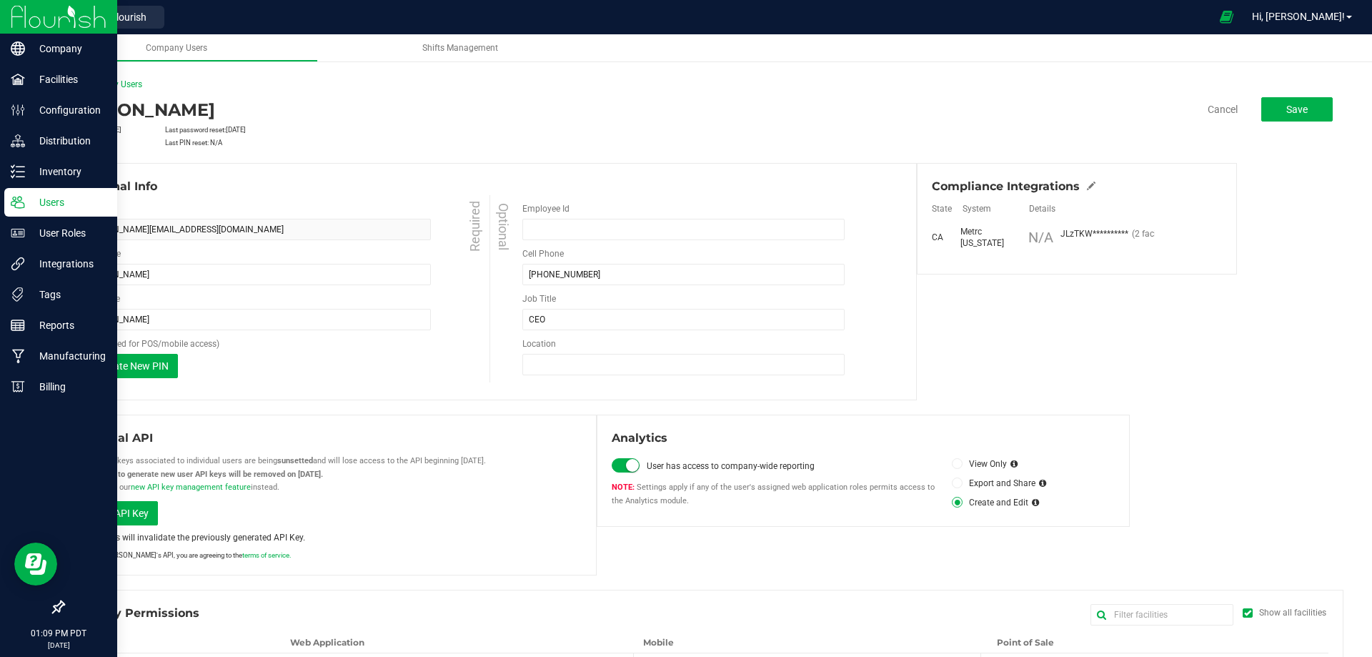
click at [19, 199] on icon at bounding box center [18, 202] width 14 height 14
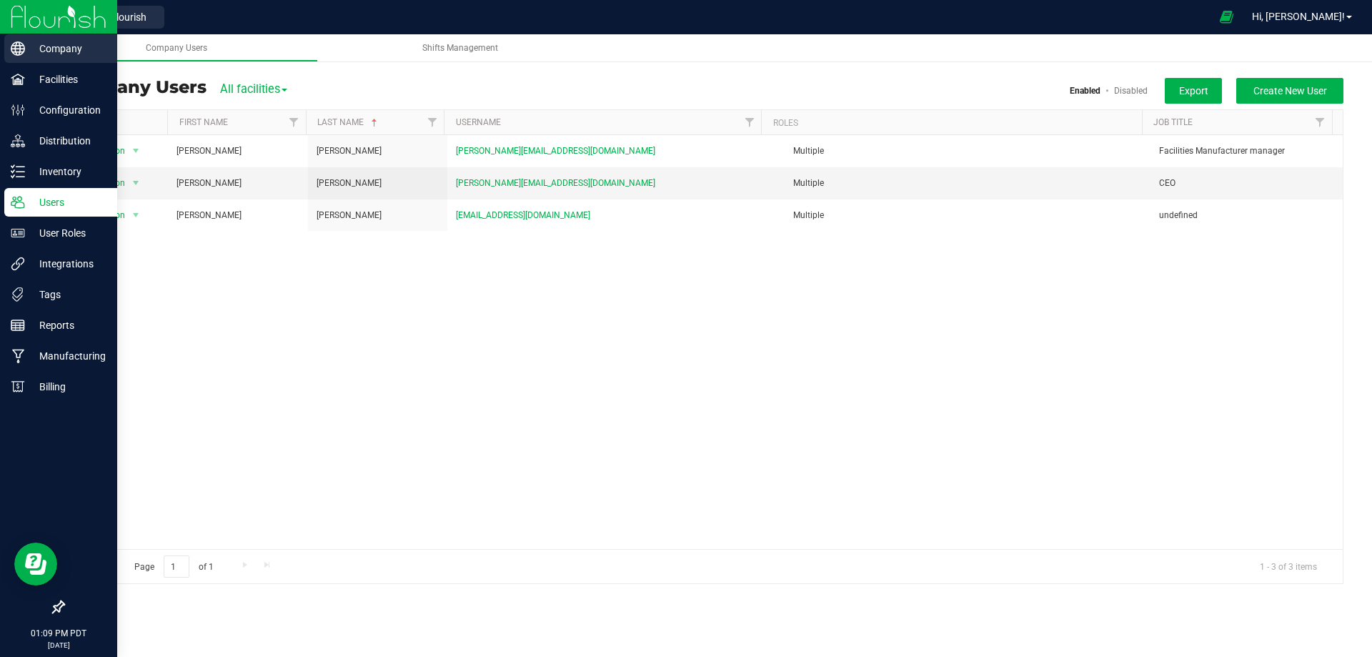
click at [28, 52] on p "Company" at bounding box center [68, 48] width 86 height 17
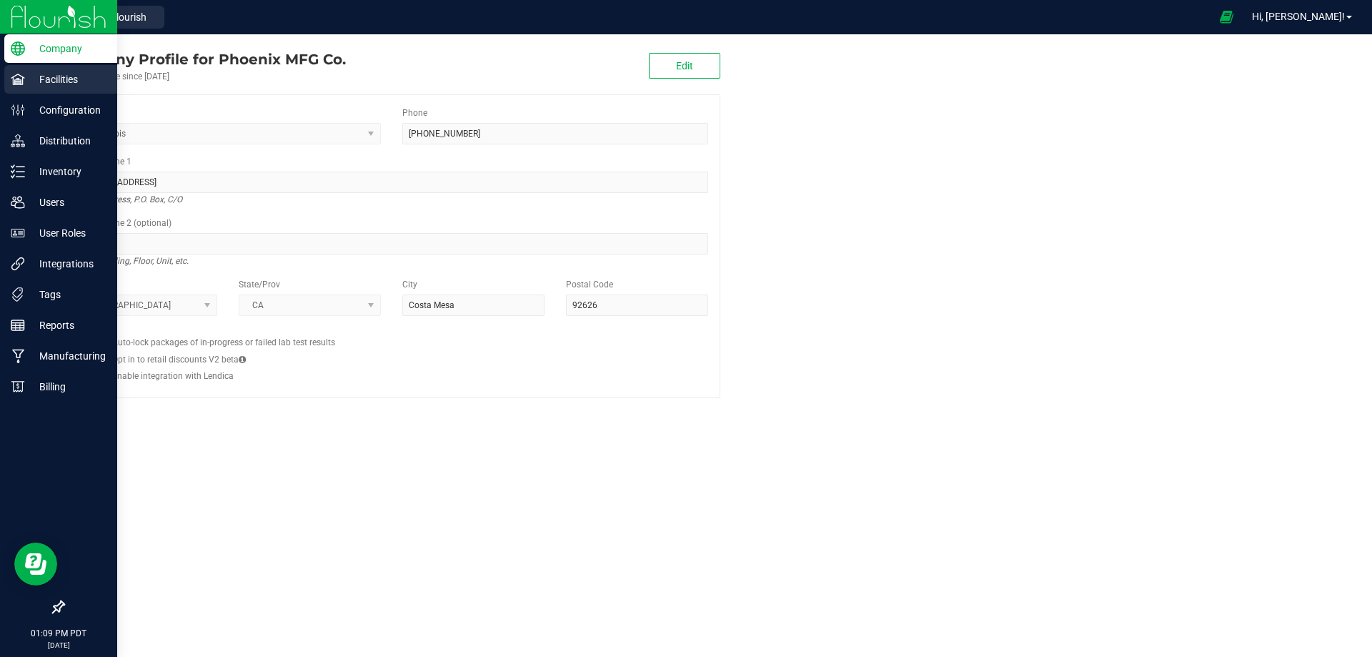
click at [51, 81] on p "Facilities" at bounding box center [68, 79] width 86 height 17
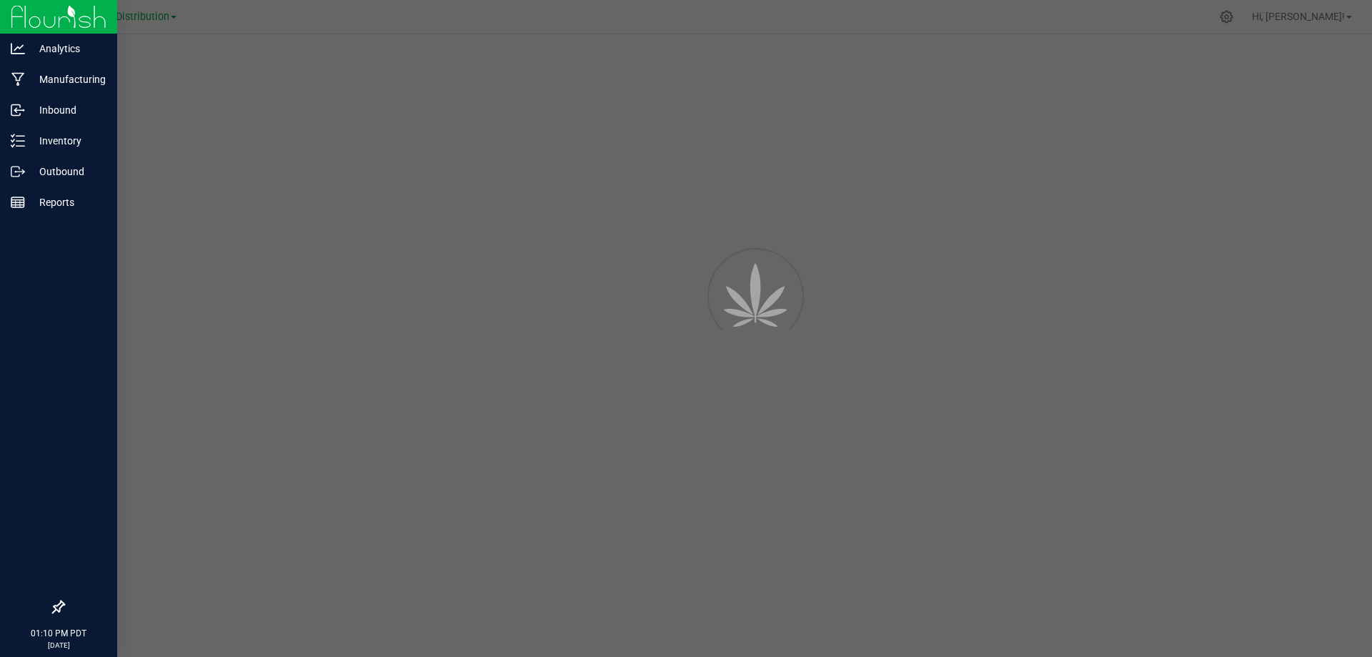
click at [32, 29] on img at bounding box center [59, 17] width 96 height 34
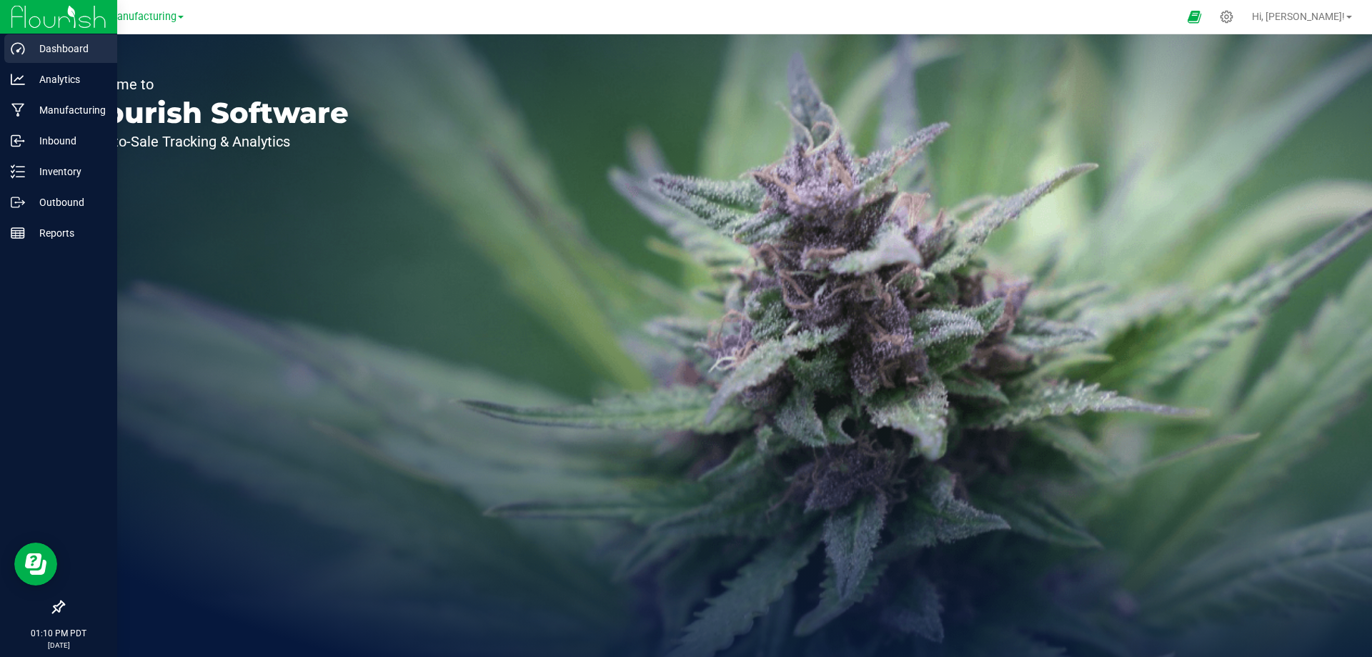
click at [53, 49] on p "Dashboard" at bounding box center [68, 48] width 86 height 17
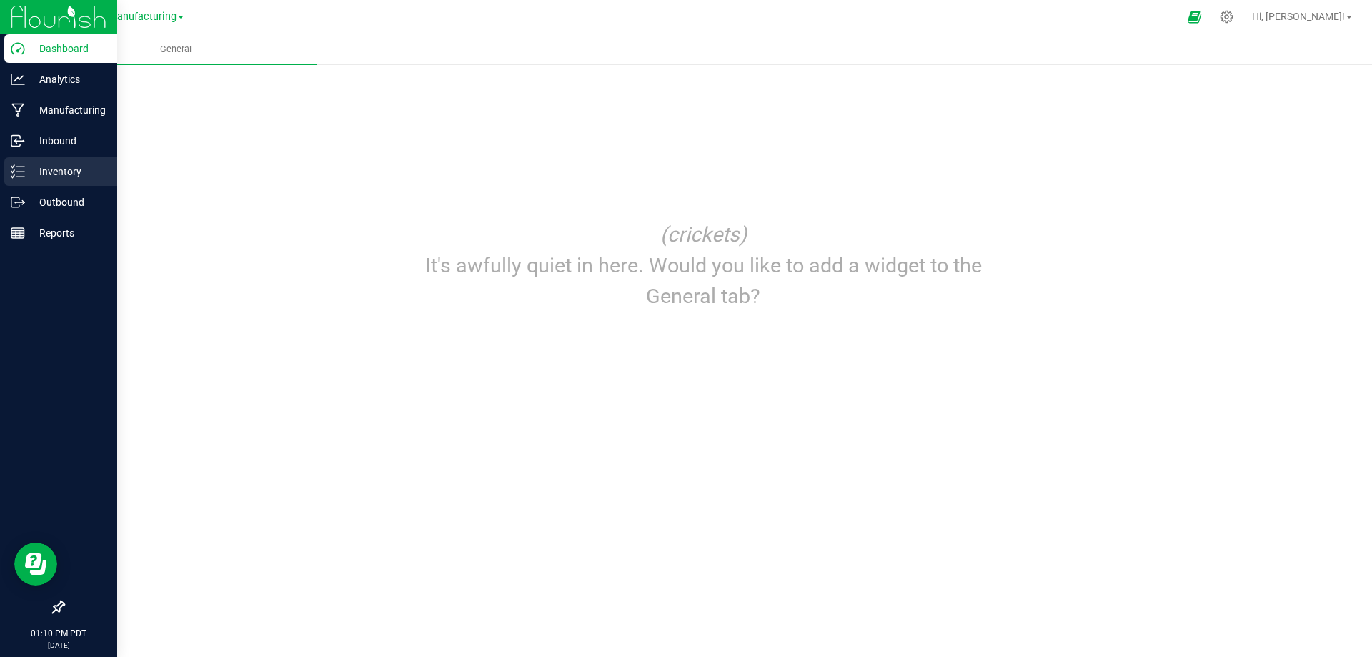
click at [64, 171] on p "Inventory" at bounding box center [68, 171] width 86 height 17
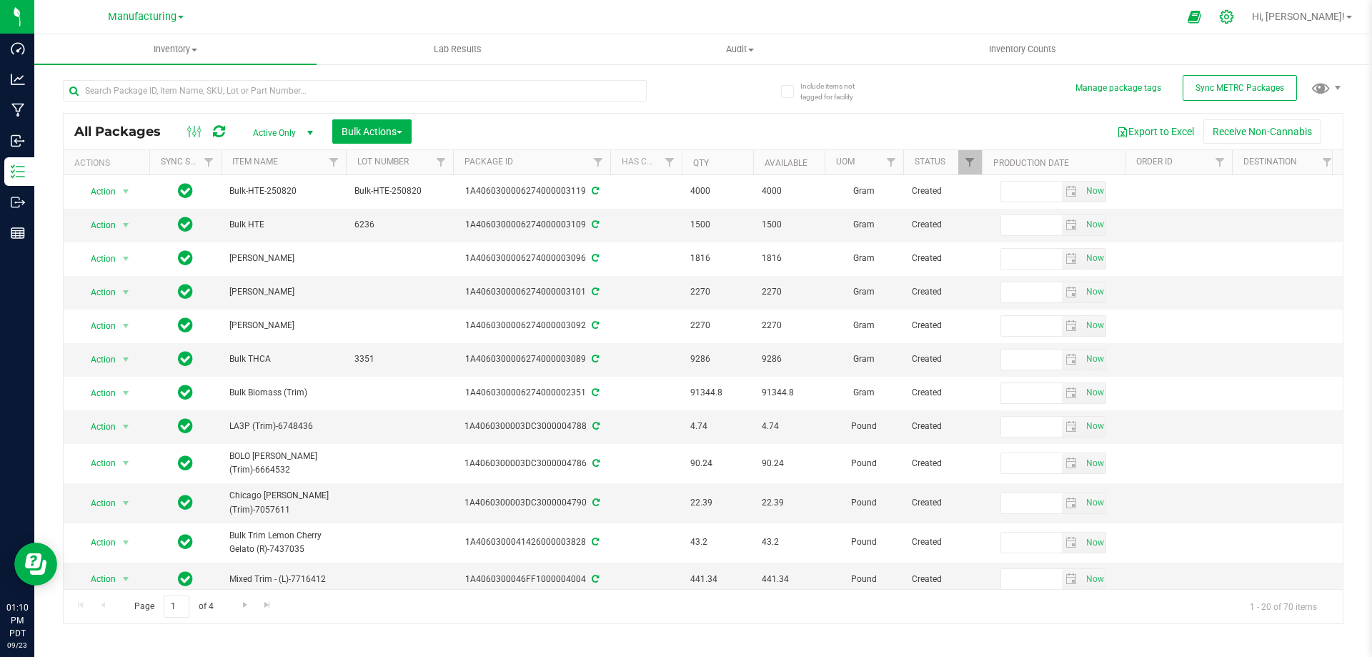
click at [1234, 14] on icon at bounding box center [1226, 16] width 15 height 15
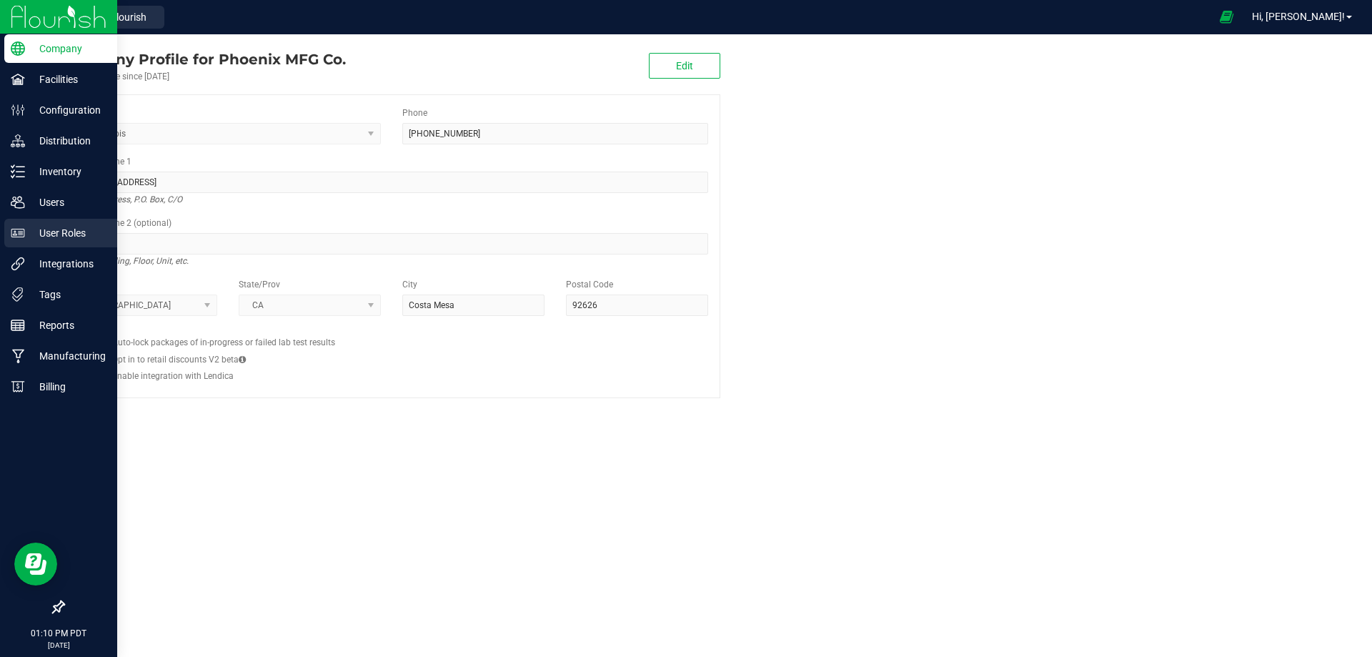
click at [38, 224] on div "User Roles" at bounding box center [60, 233] width 113 height 29
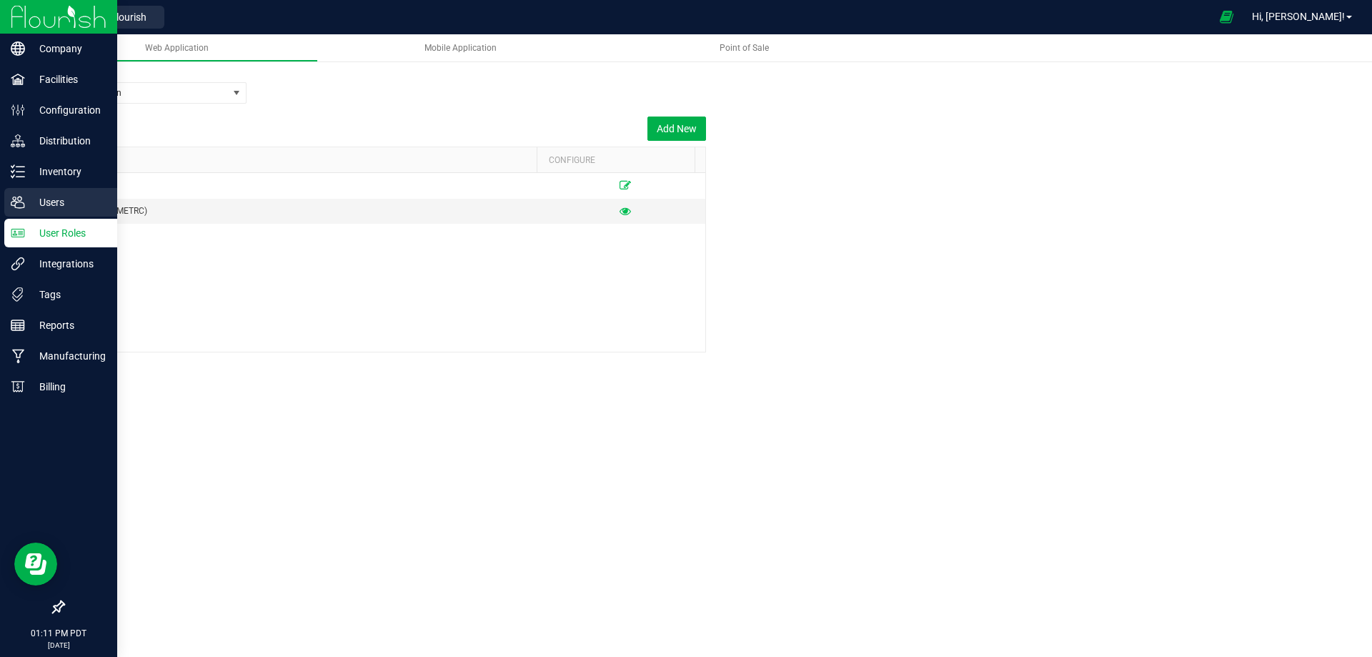
click at [29, 198] on p "Users" at bounding box center [68, 202] width 86 height 17
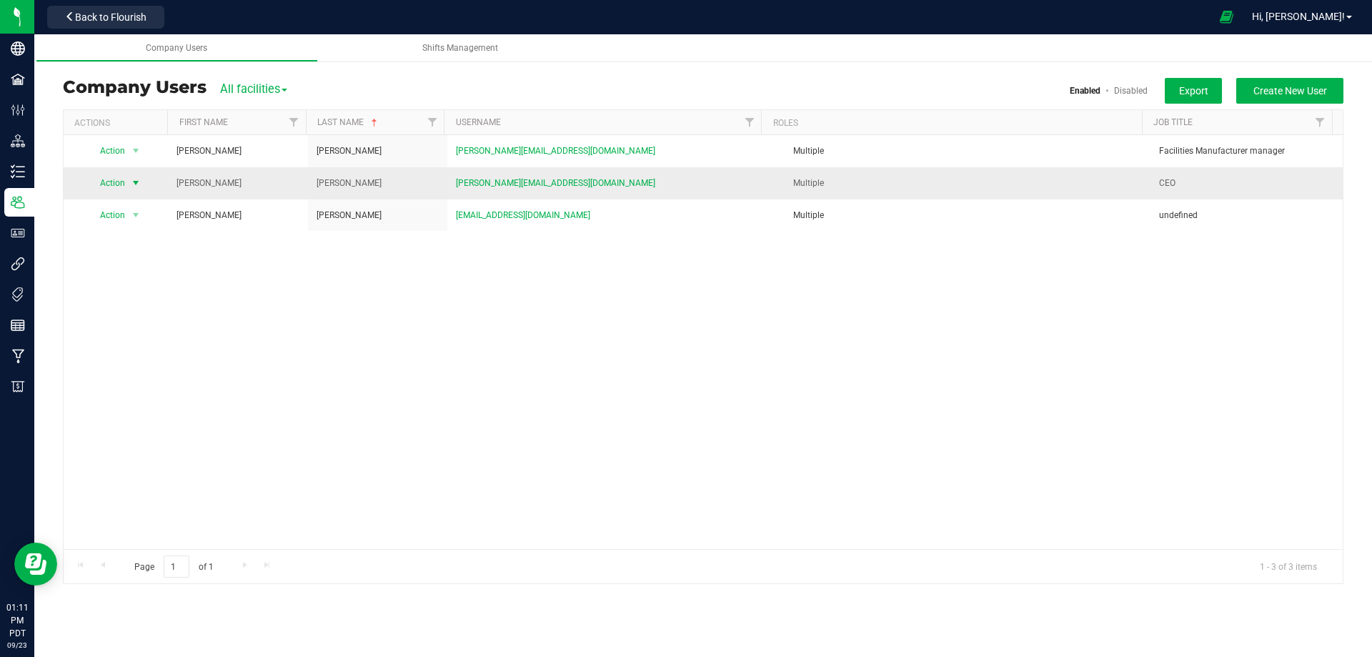
click at [133, 180] on span "select" at bounding box center [135, 182] width 11 height 11
click at [126, 248] on li "Edit user" at bounding box center [127, 249] width 78 height 21
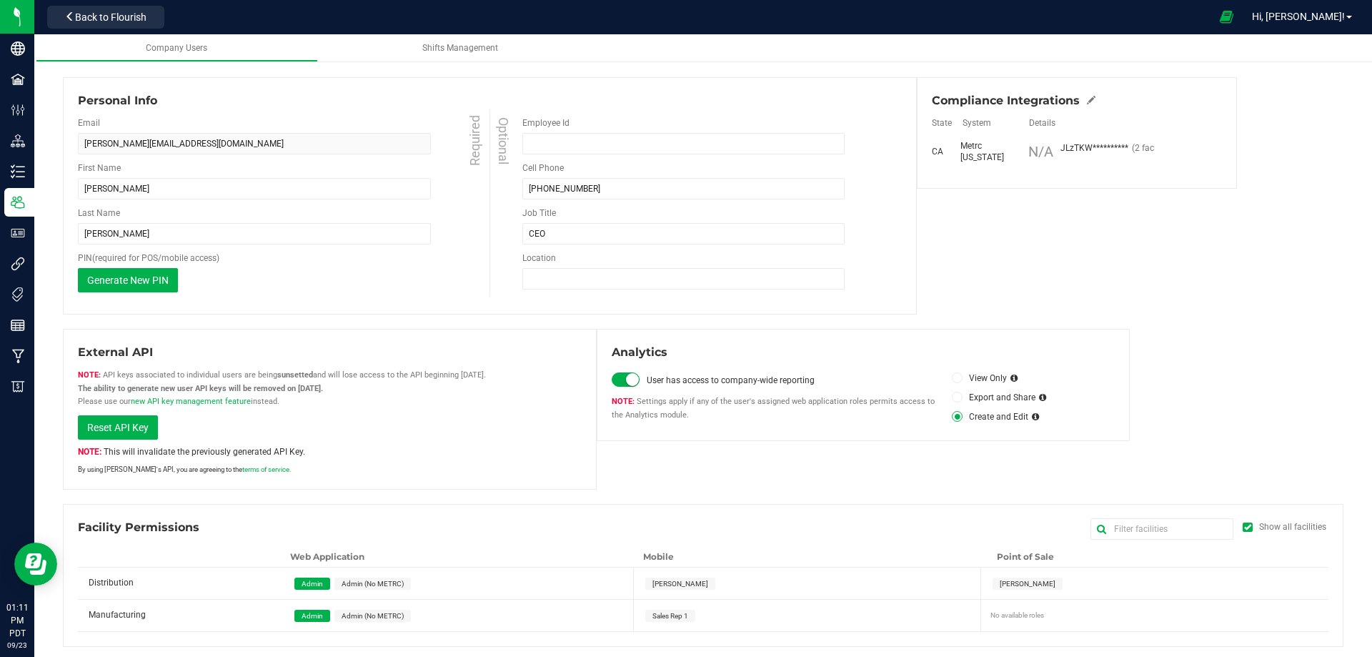
scroll to position [90, 0]
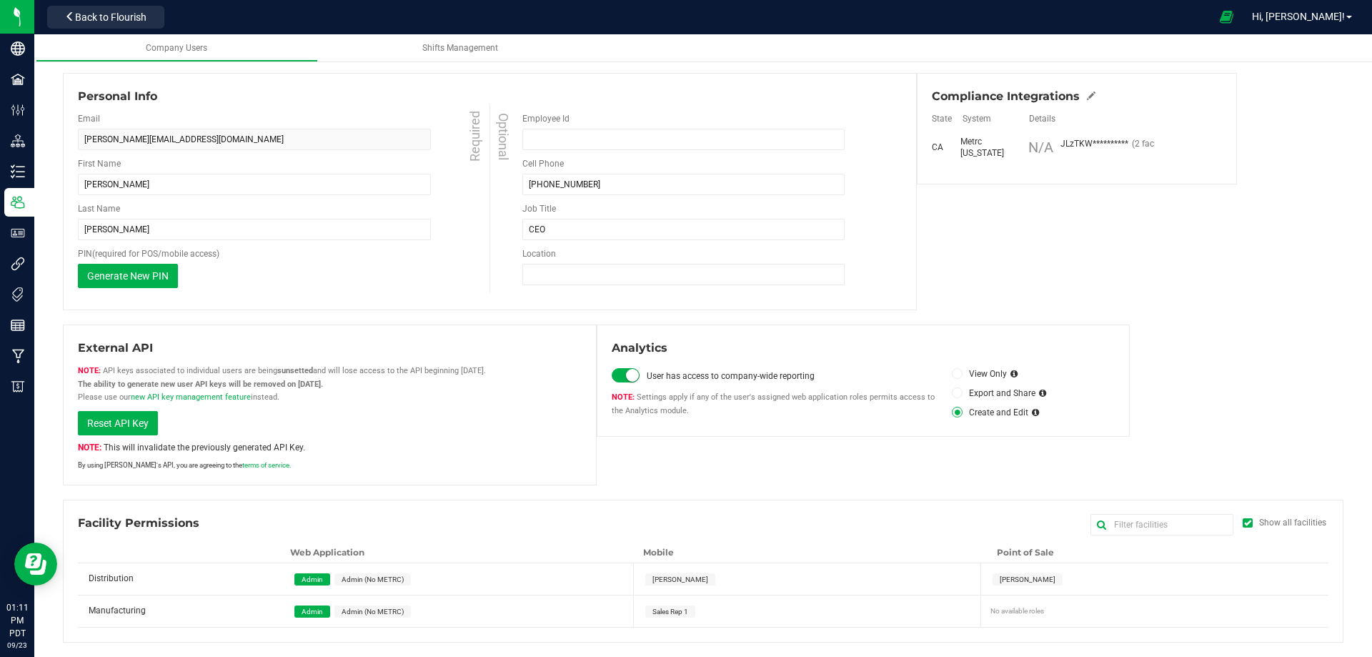
click at [127, 612] on span "Manufacturing" at bounding box center [117, 610] width 57 height 10
click at [74, 24] on button "Back to Flourish" at bounding box center [105, 17] width 117 height 23
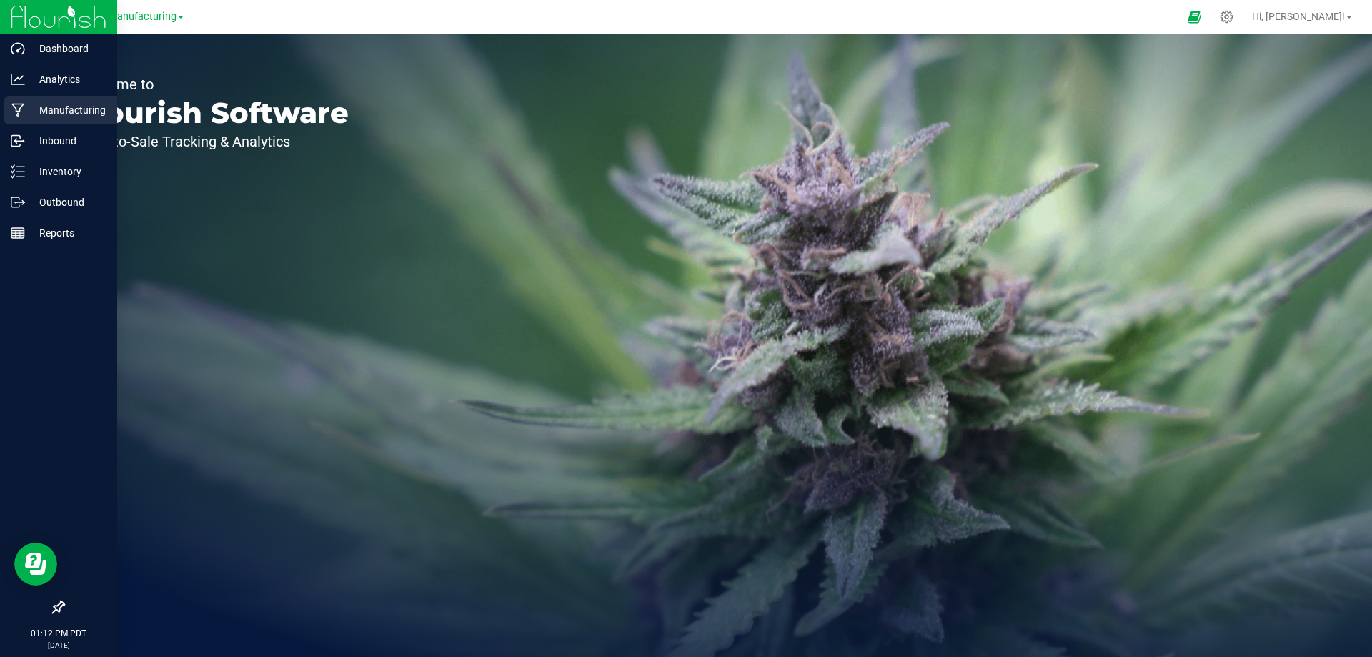
click at [63, 119] on div "Manufacturing" at bounding box center [60, 110] width 113 height 29
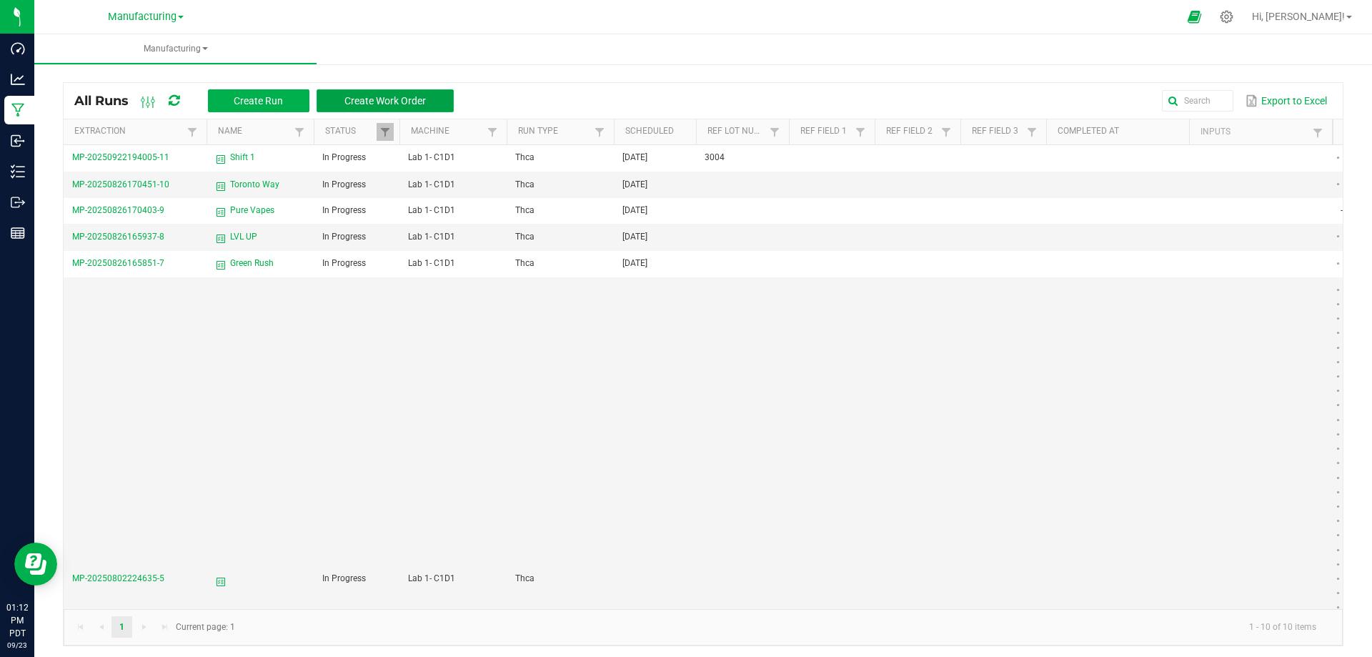
click at [409, 99] on span "Create Work Order" at bounding box center [384, 100] width 81 height 11
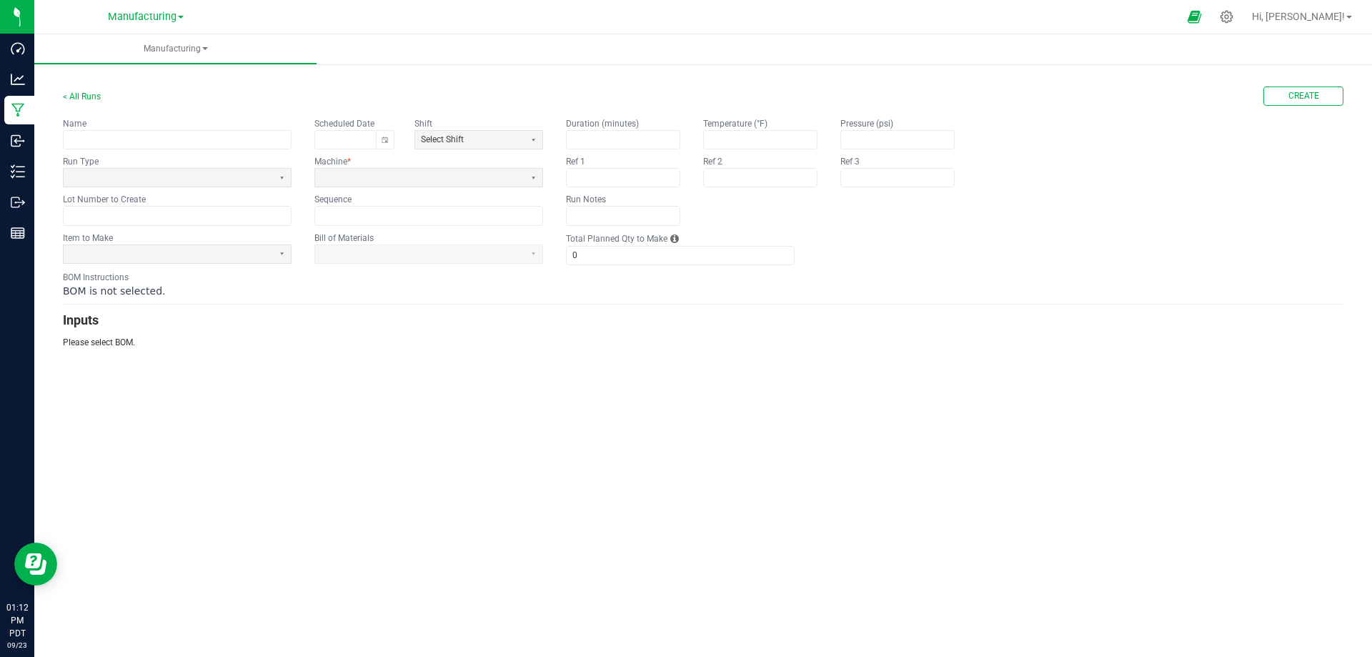
click at [181, 14] on link "Manufacturing" at bounding box center [146, 16] width 76 height 14
click at [90, 51] on link "Distribution" at bounding box center [145, 50] width 209 height 19
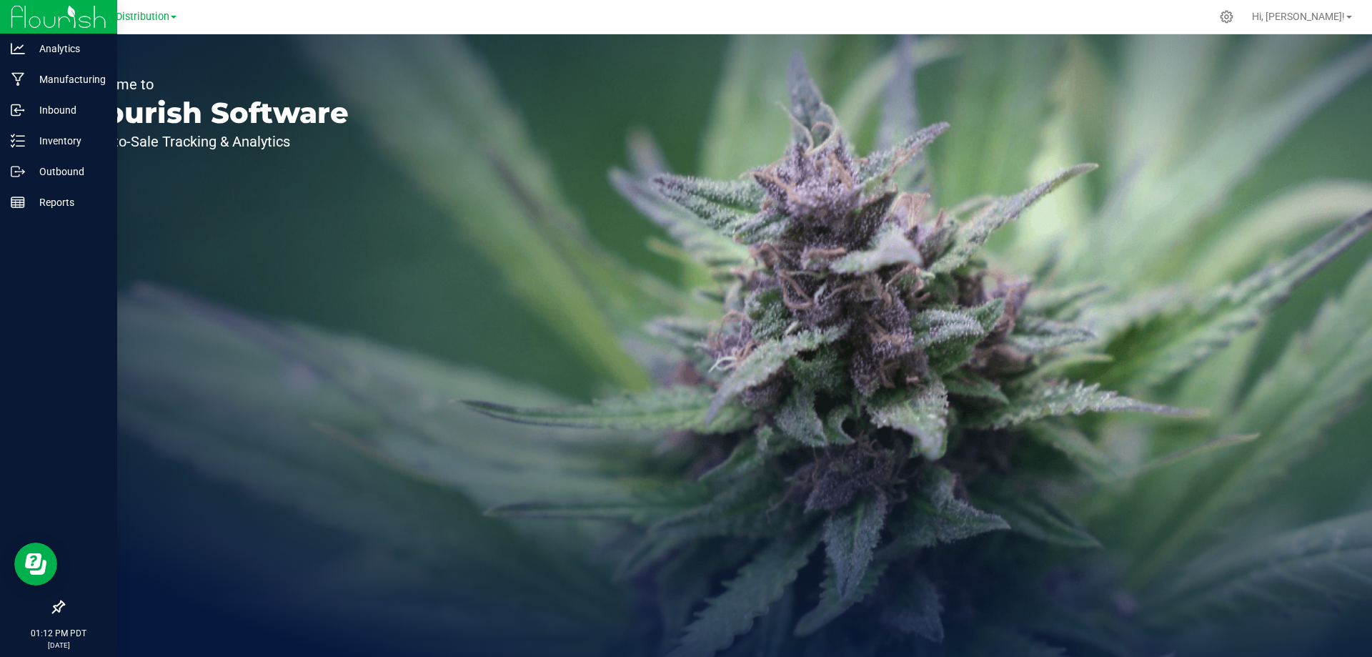
click at [49, 26] on img at bounding box center [59, 17] width 96 height 34
click at [49, 174] on p "Outbound" at bounding box center [68, 171] width 86 height 17
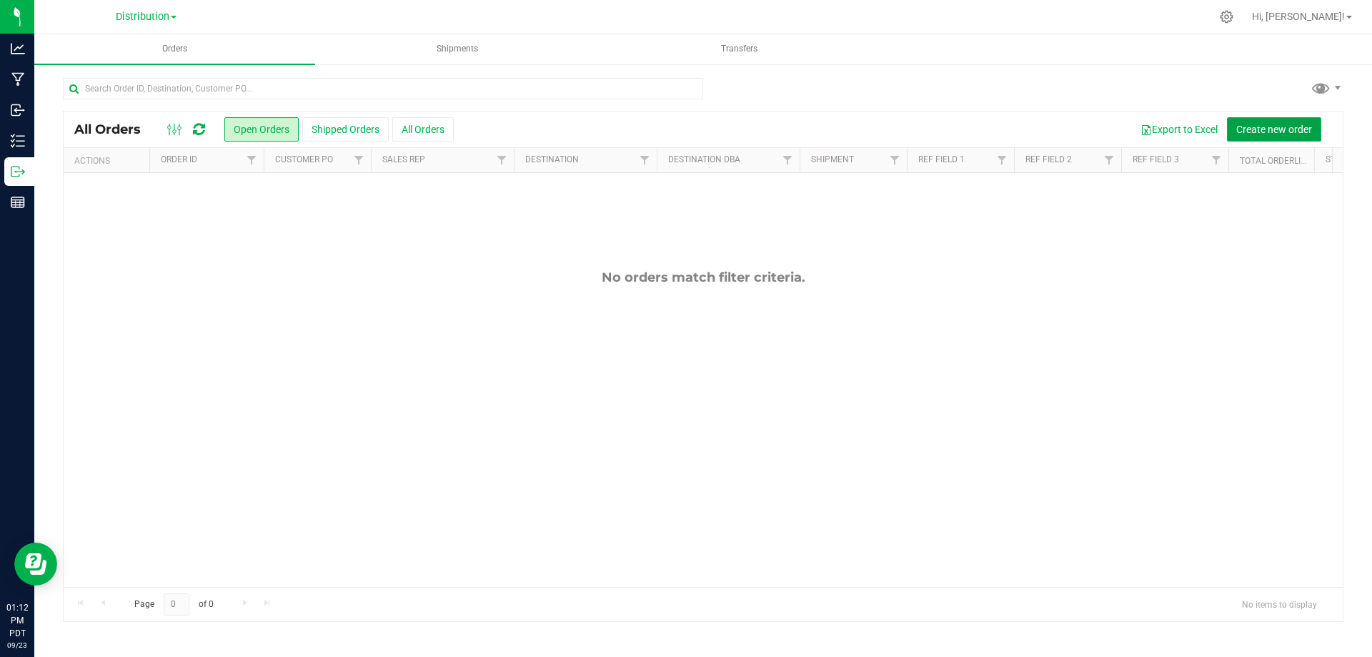
click at [1238, 119] on button "Create new order" at bounding box center [1274, 129] width 94 height 24
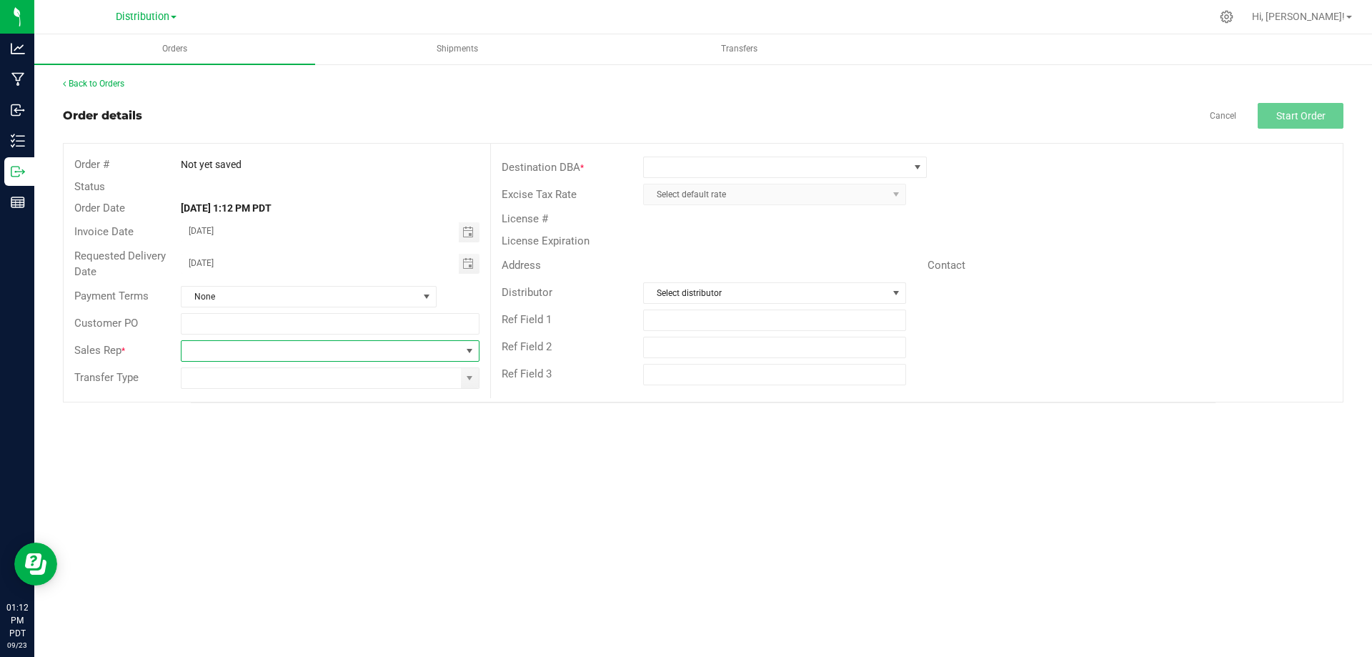
click at [339, 347] on span "NO DATA FOUND" at bounding box center [321, 351] width 279 height 20
click at [638, 538] on div "Orders Shipments Transfers Back to Orders Order details Cancel Start Order Orde…" at bounding box center [703, 345] width 1338 height 622
click at [462, 51] on span "Shipments" at bounding box center [457, 49] width 80 height 12
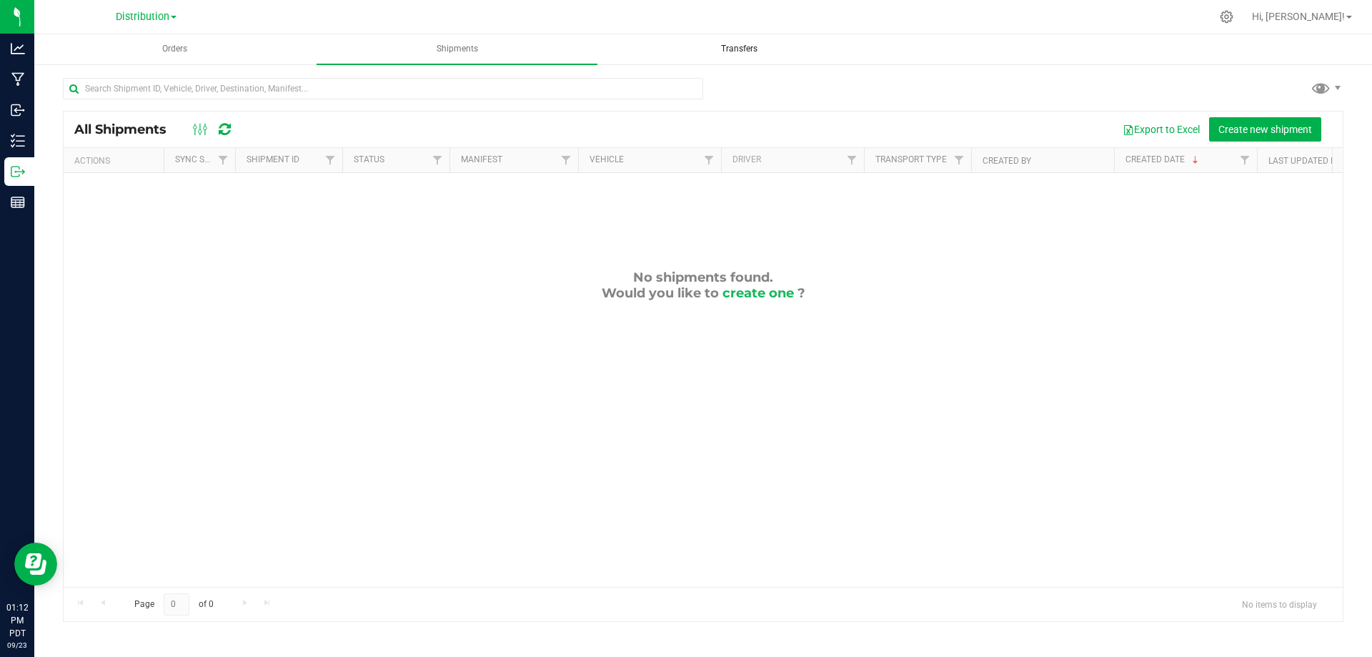
click at [749, 41] on uib-tab-heading "Transfers" at bounding box center [739, 49] width 279 height 29
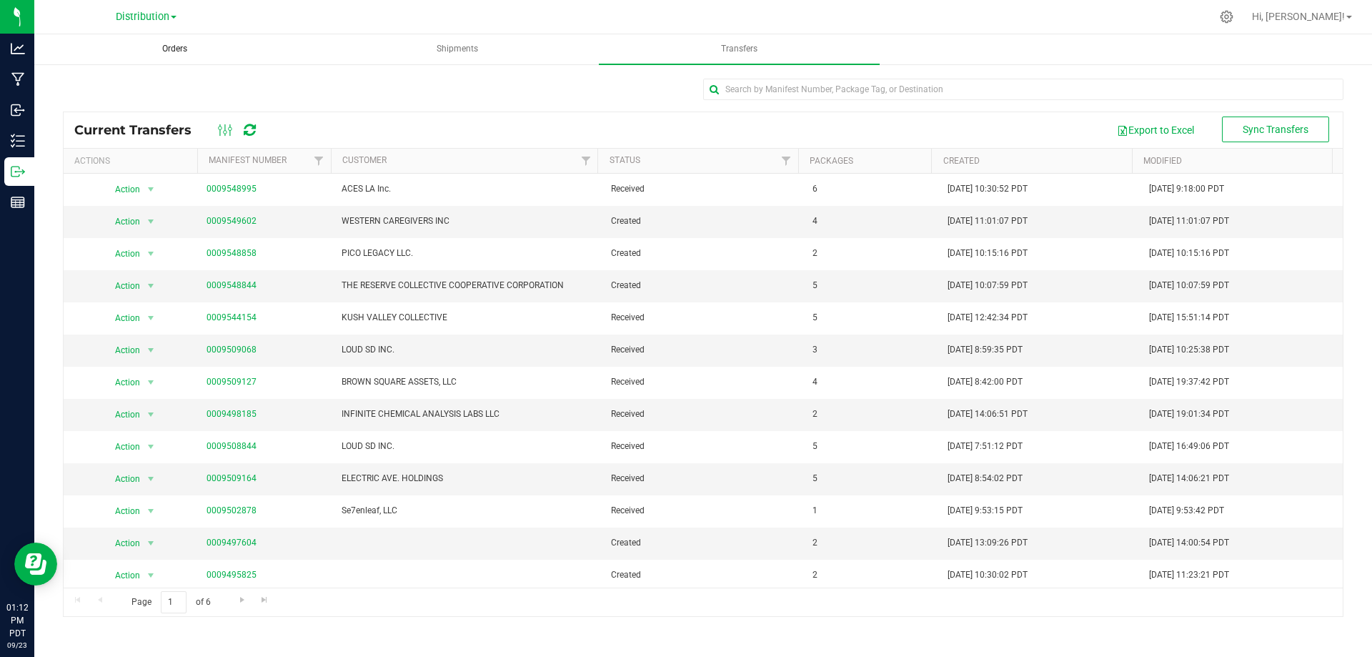
click at [167, 50] on span "Orders" at bounding box center [175, 49] width 64 height 12
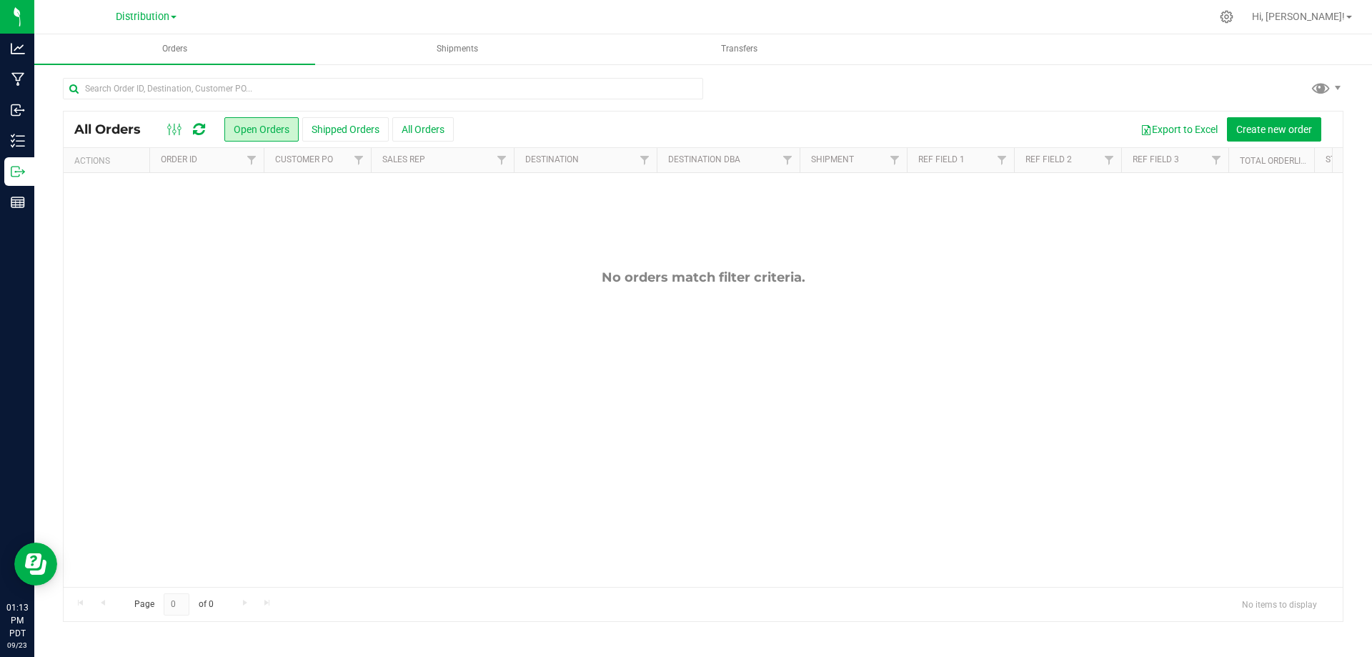
click at [177, 16] on span at bounding box center [174, 17] width 6 height 3
click at [121, 67] on link "Manufacturing" at bounding box center [145, 69] width 209 height 19
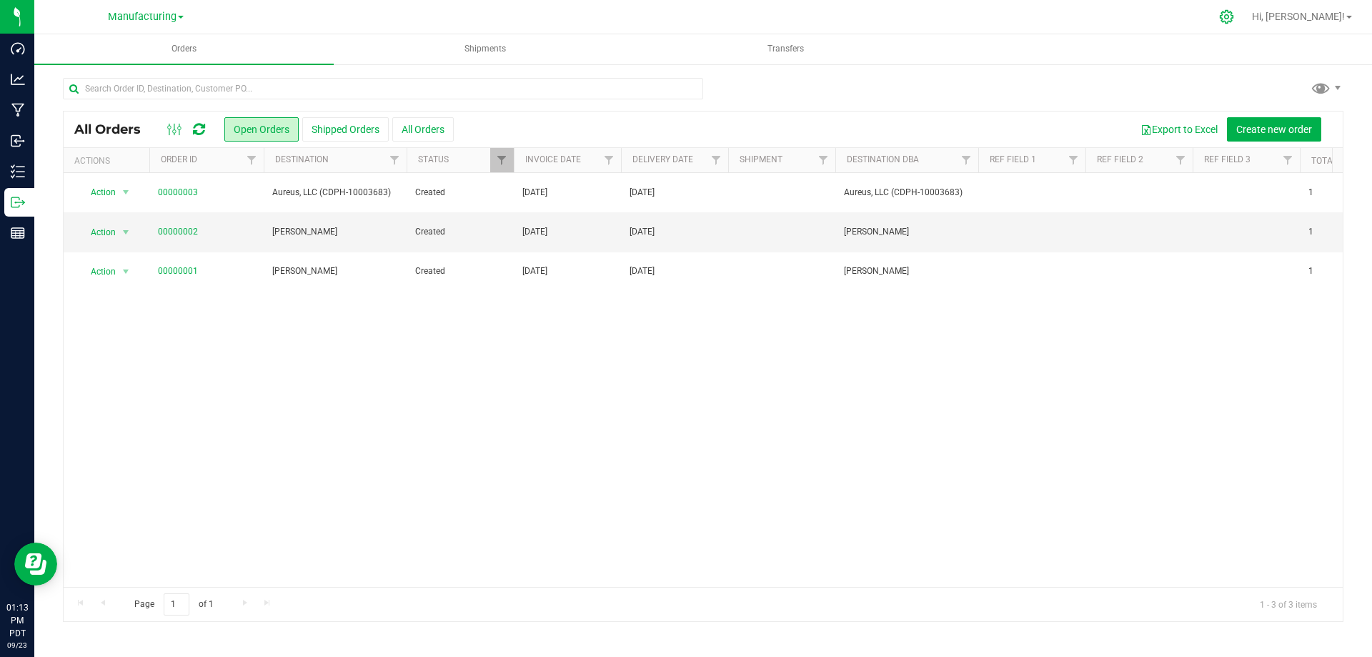
click at [1234, 21] on icon at bounding box center [1226, 16] width 15 height 15
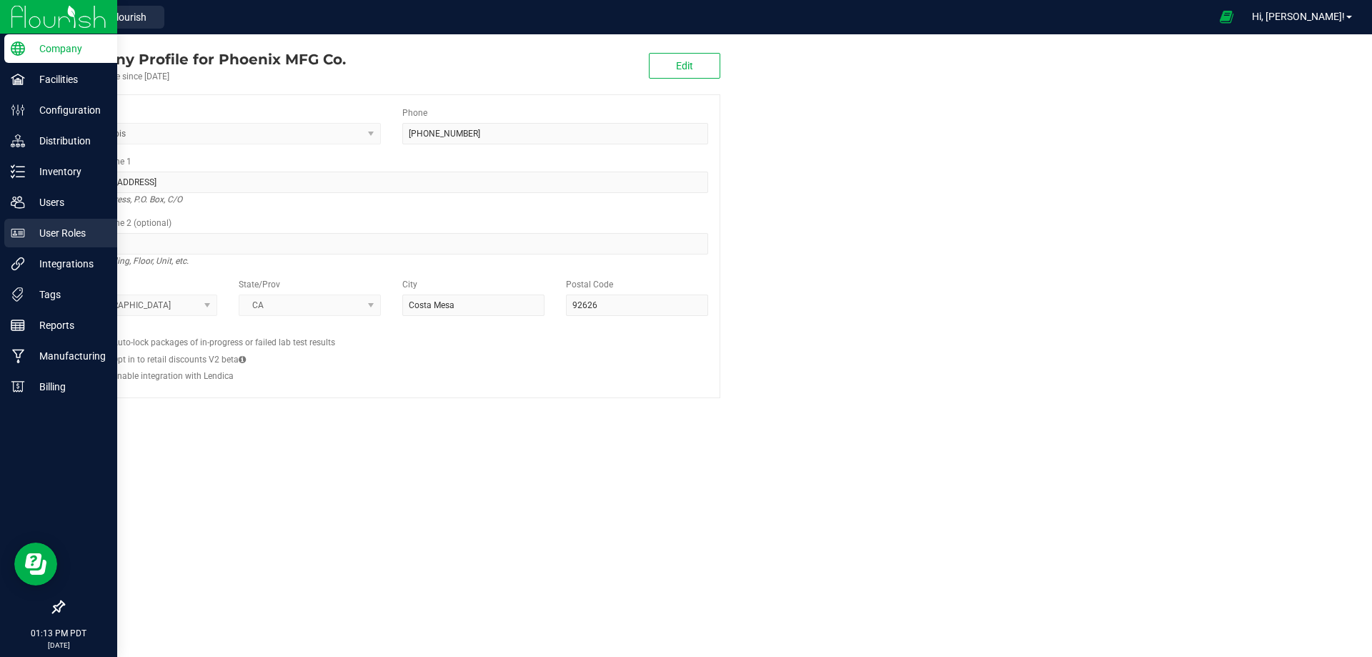
click at [31, 229] on p "User Roles" at bounding box center [68, 232] width 86 height 17
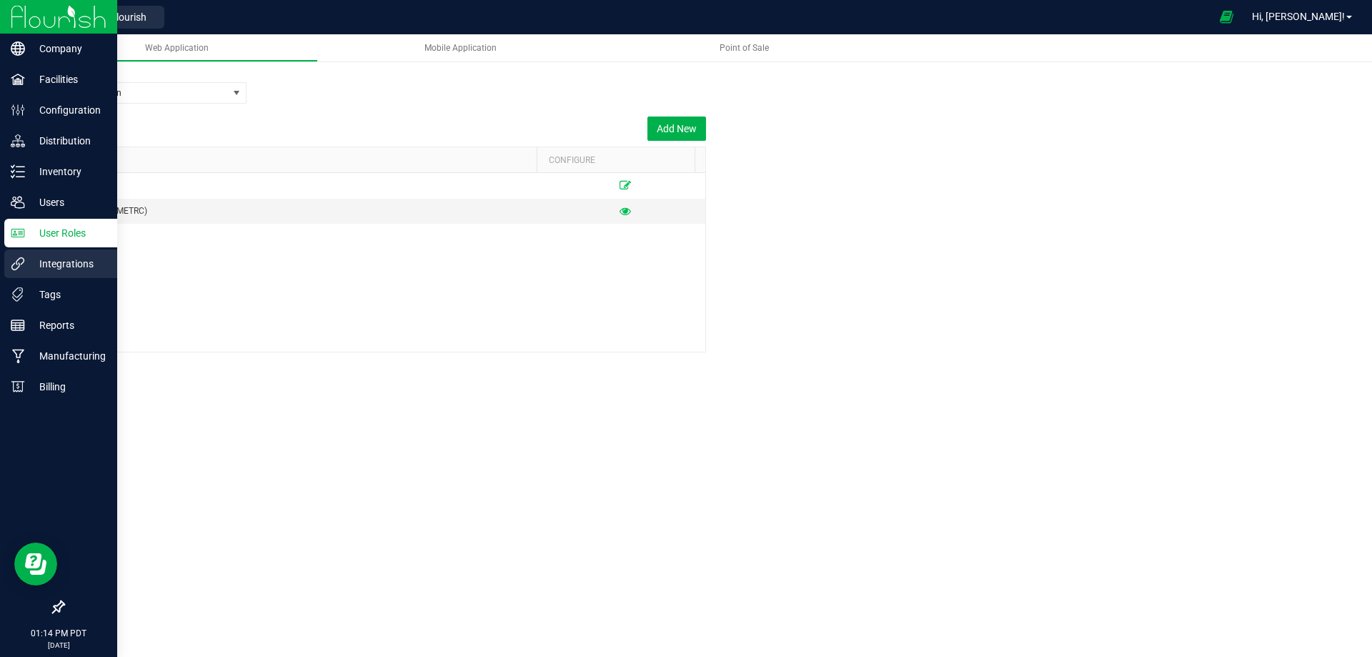
click at [49, 257] on p "Integrations" at bounding box center [68, 263] width 86 height 17
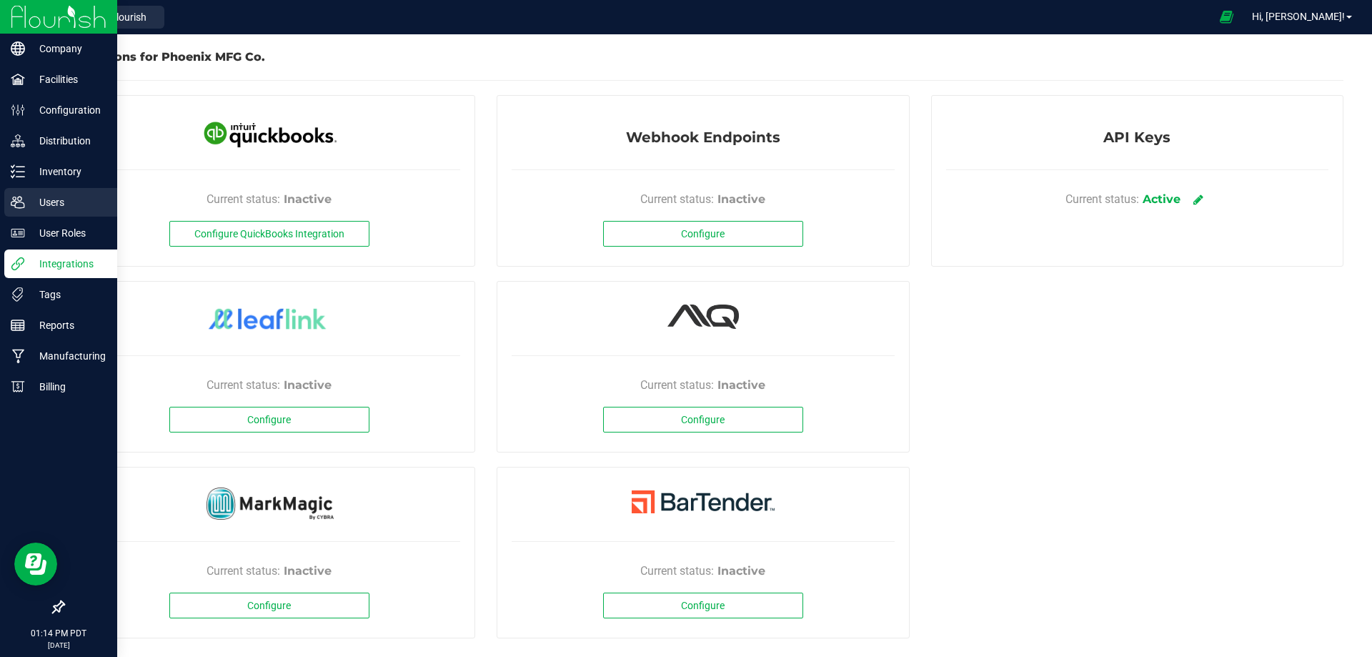
click at [48, 201] on p "Users" at bounding box center [68, 202] width 86 height 17
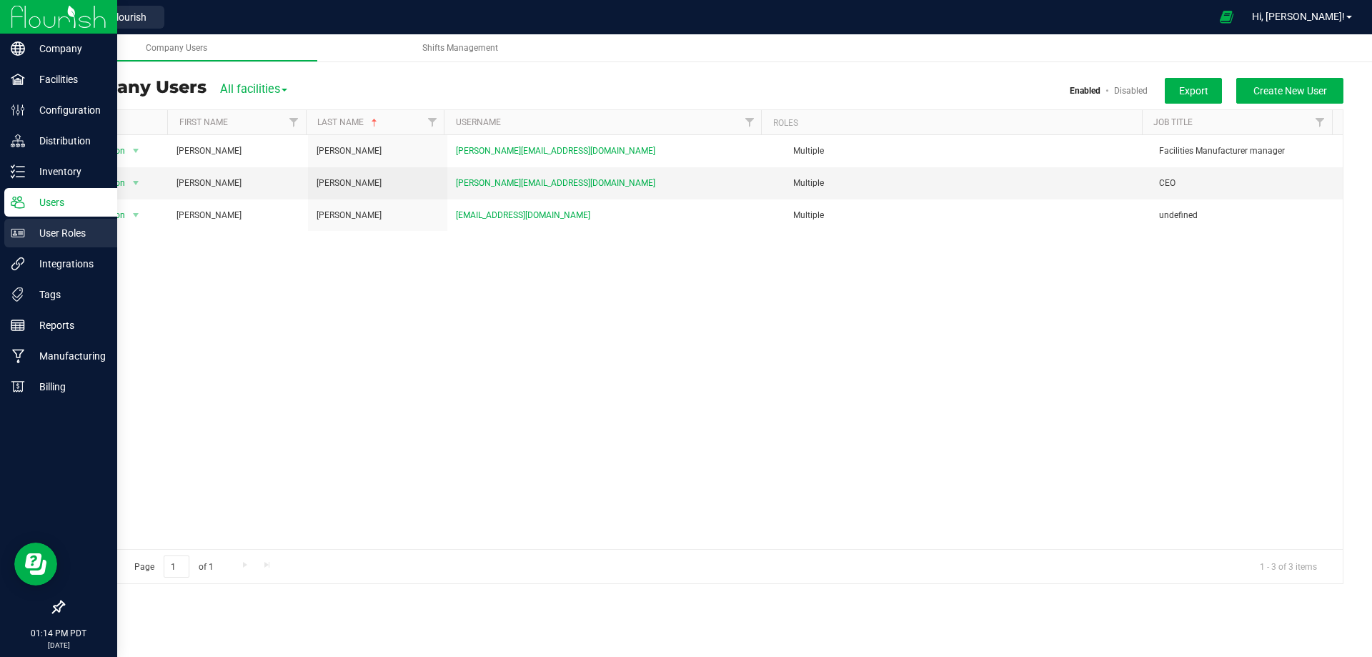
click at [49, 234] on p "User Roles" at bounding box center [68, 232] width 86 height 17
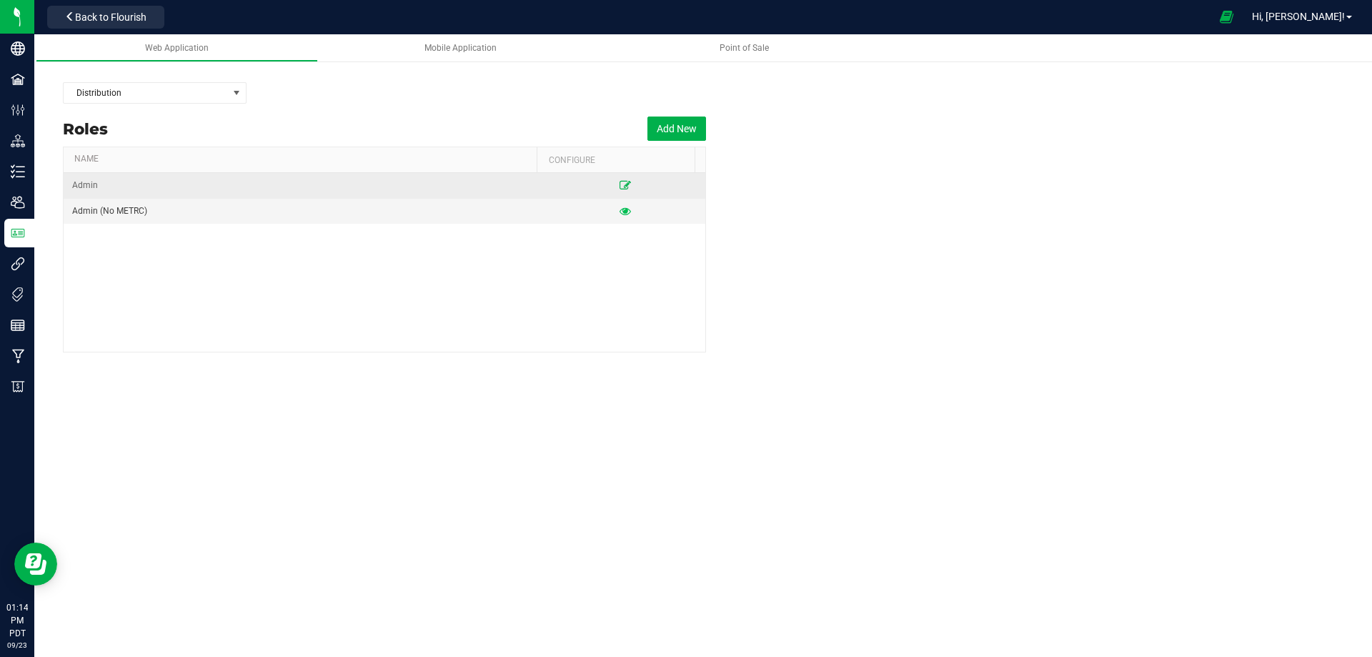
click at [620, 184] on icon at bounding box center [625, 185] width 11 height 9
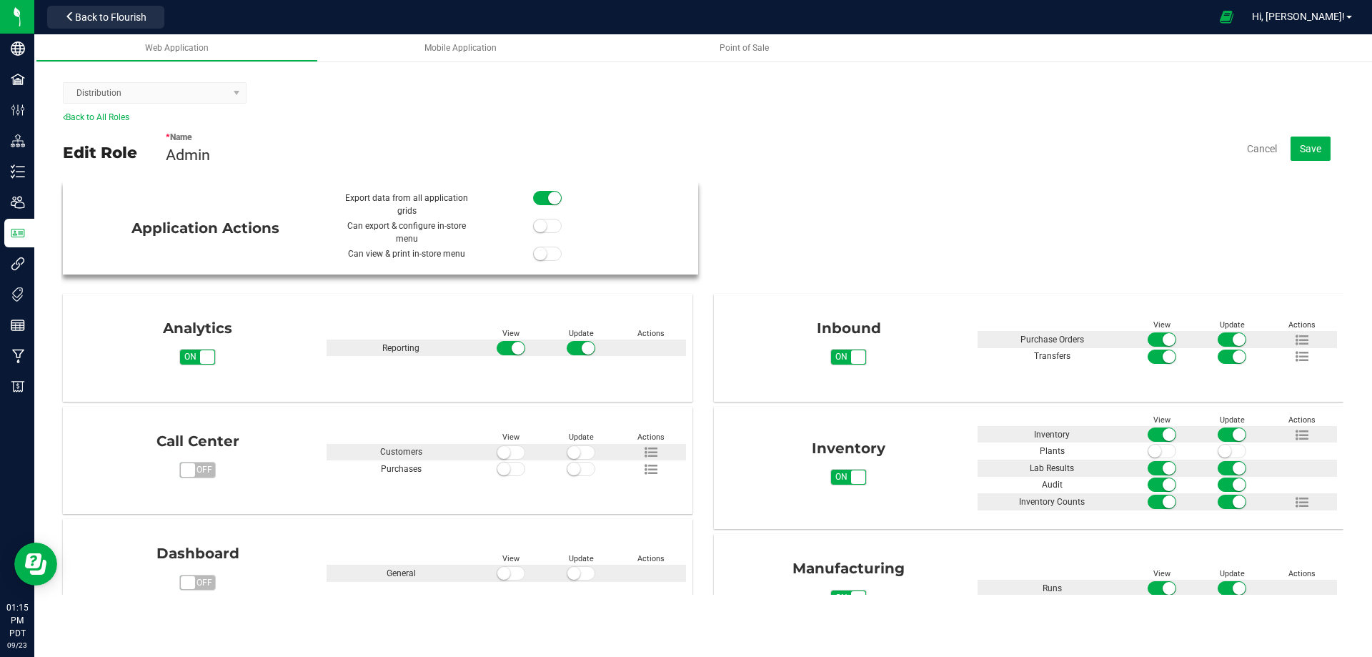
click at [544, 227] on span at bounding box center [547, 226] width 29 height 14
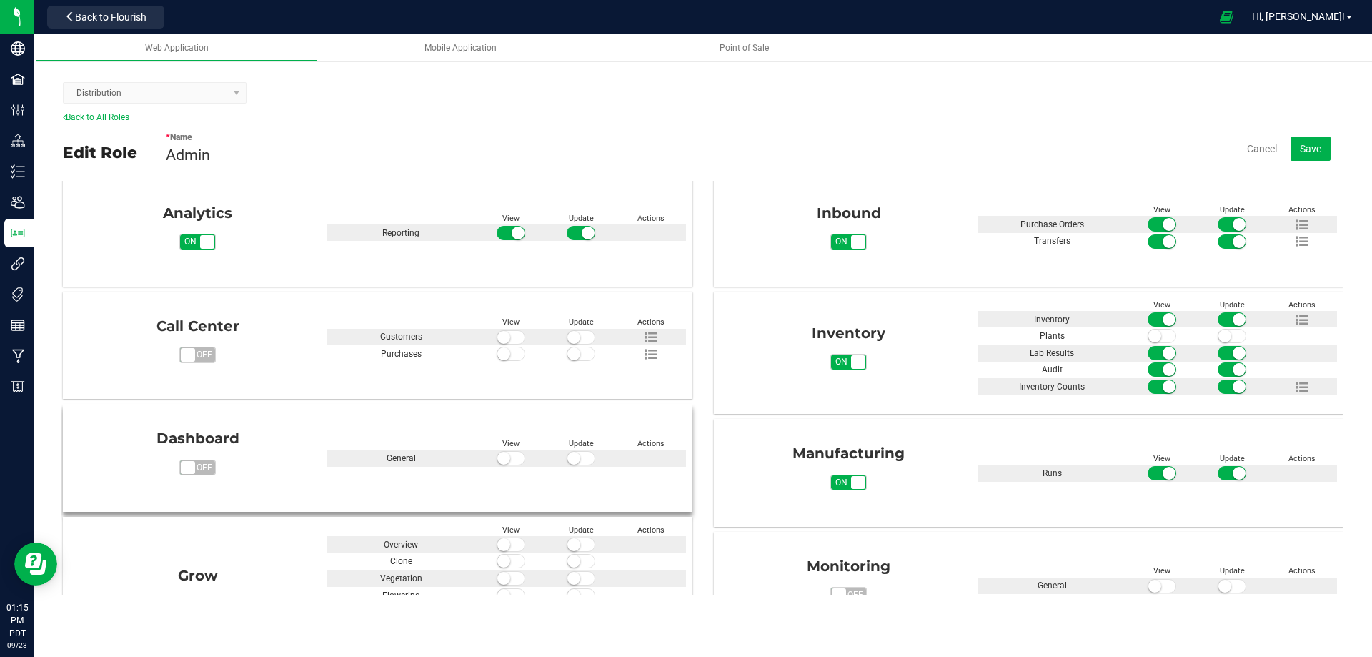
scroll to position [44, 0]
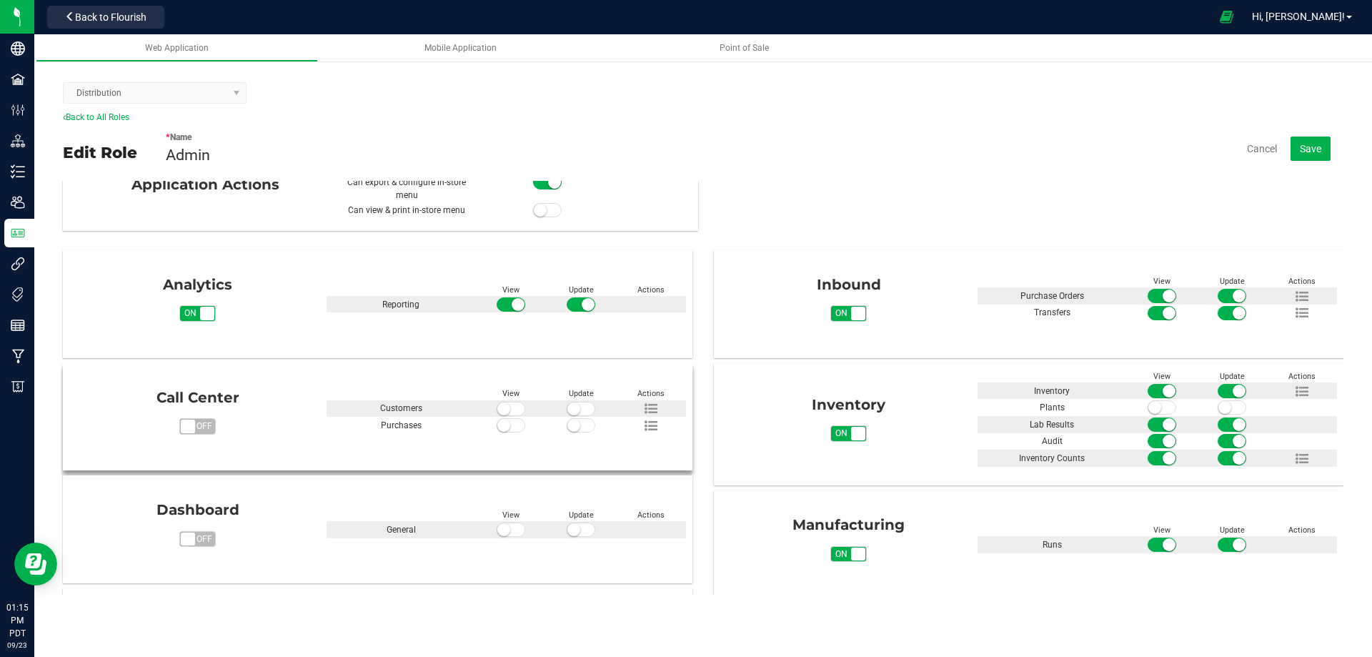
click at [575, 424] on small at bounding box center [573, 425] width 13 height 13
click at [501, 422] on small at bounding box center [503, 425] width 13 height 13
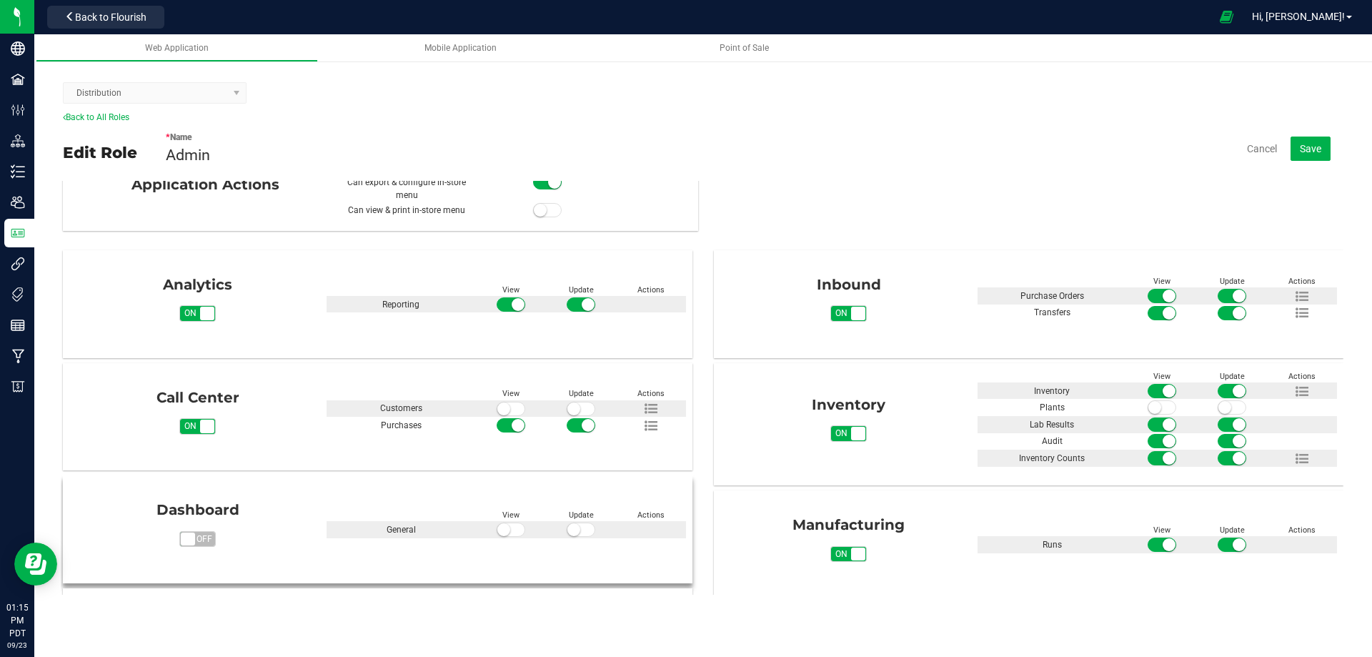
click at [514, 530] on span at bounding box center [511, 529] width 29 height 14
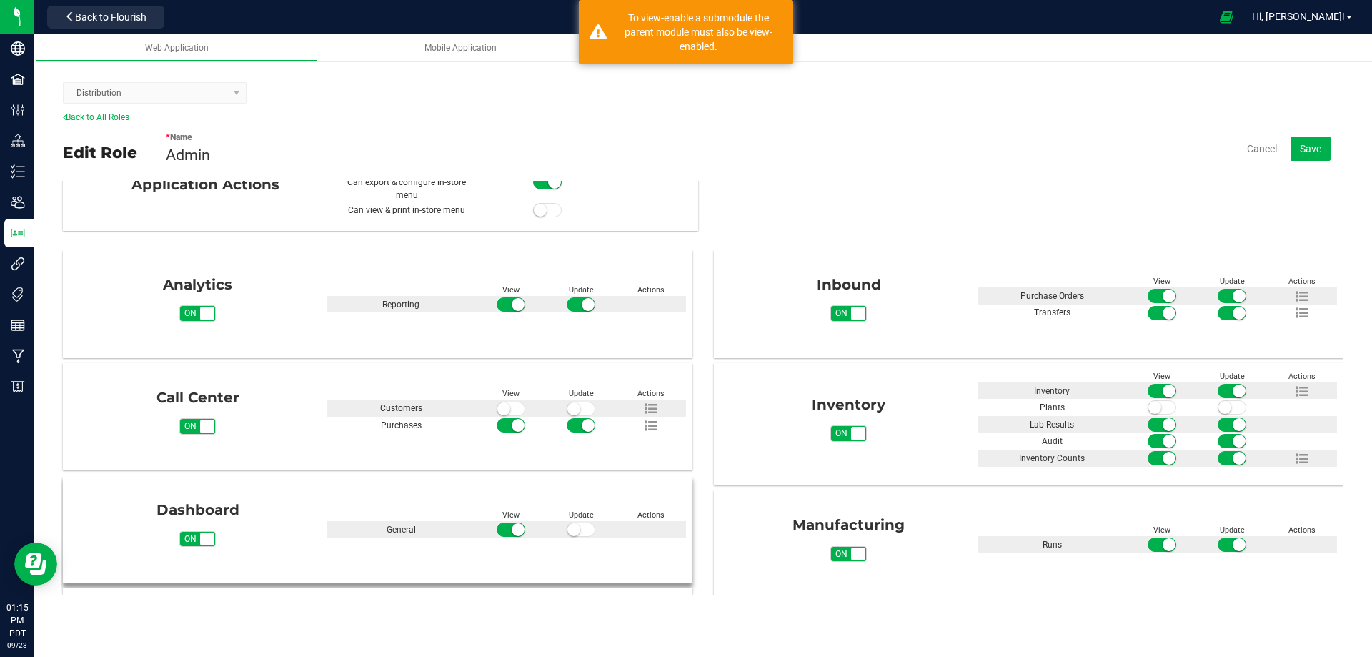
click at [577, 530] on span at bounding box center [581, 529] width 29 height 14
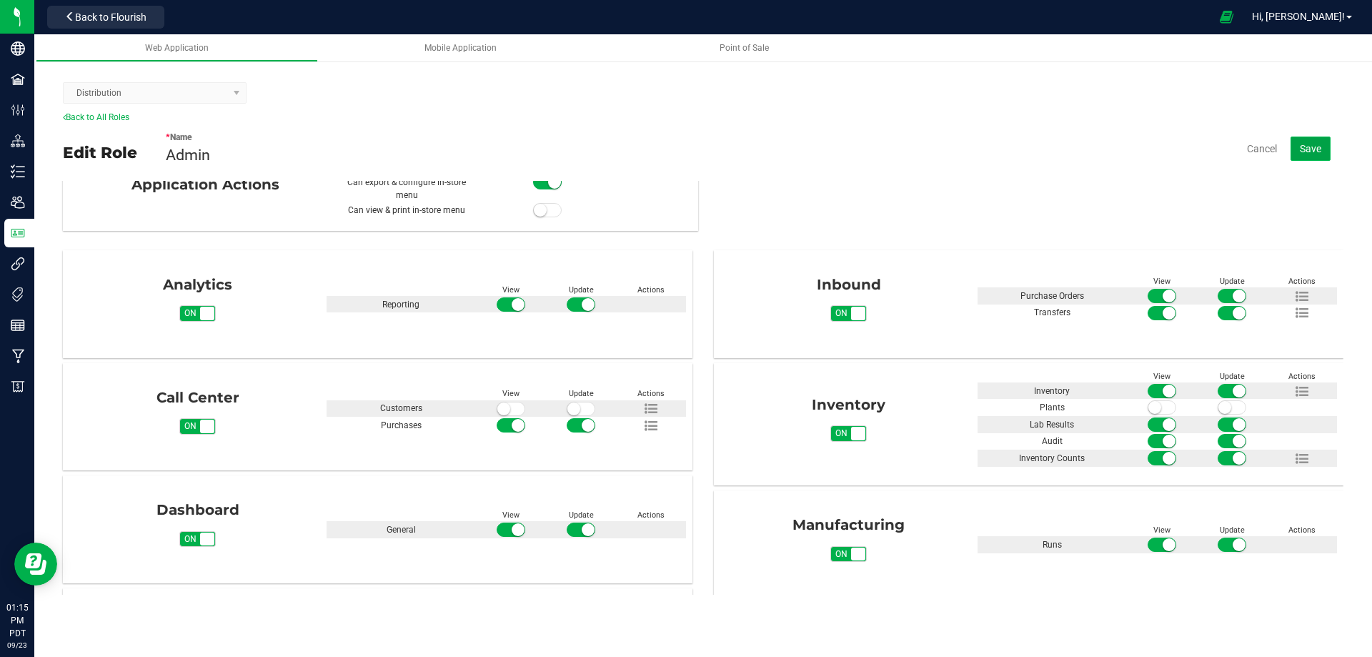
click at [1314, 150] on span "Save" at bounding box center [1310, 148] width 21 height 11
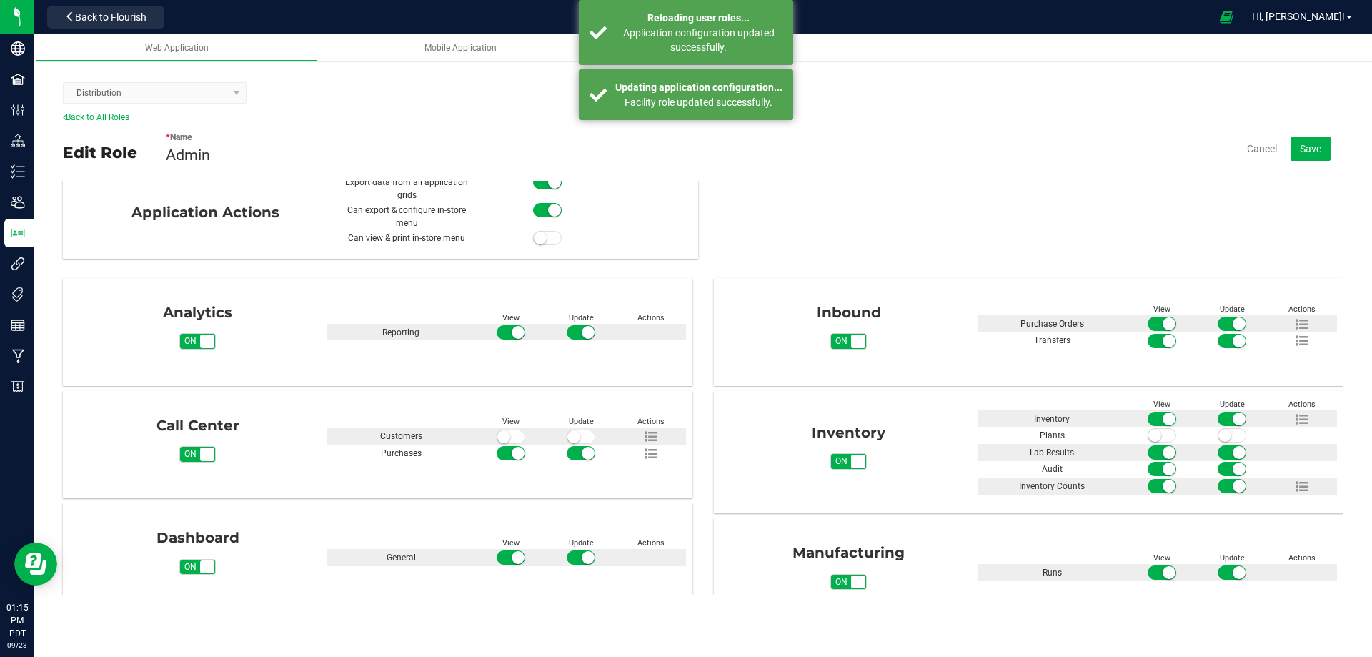
scroll to position [0, 0]
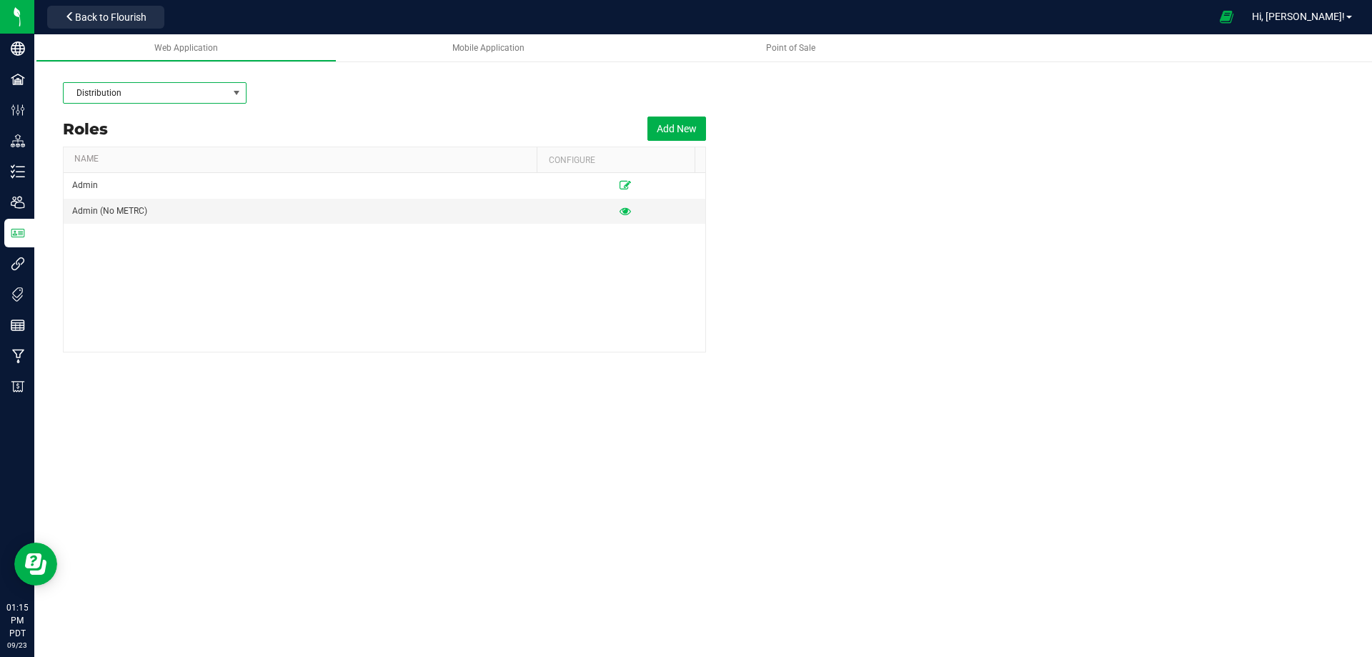
click at [238, 94] on span at bounding box center [236, 92] width 11 height 11
click at [138, 142] on li "Manufacturing" at bounding box center [155, 143] width 182 height 24
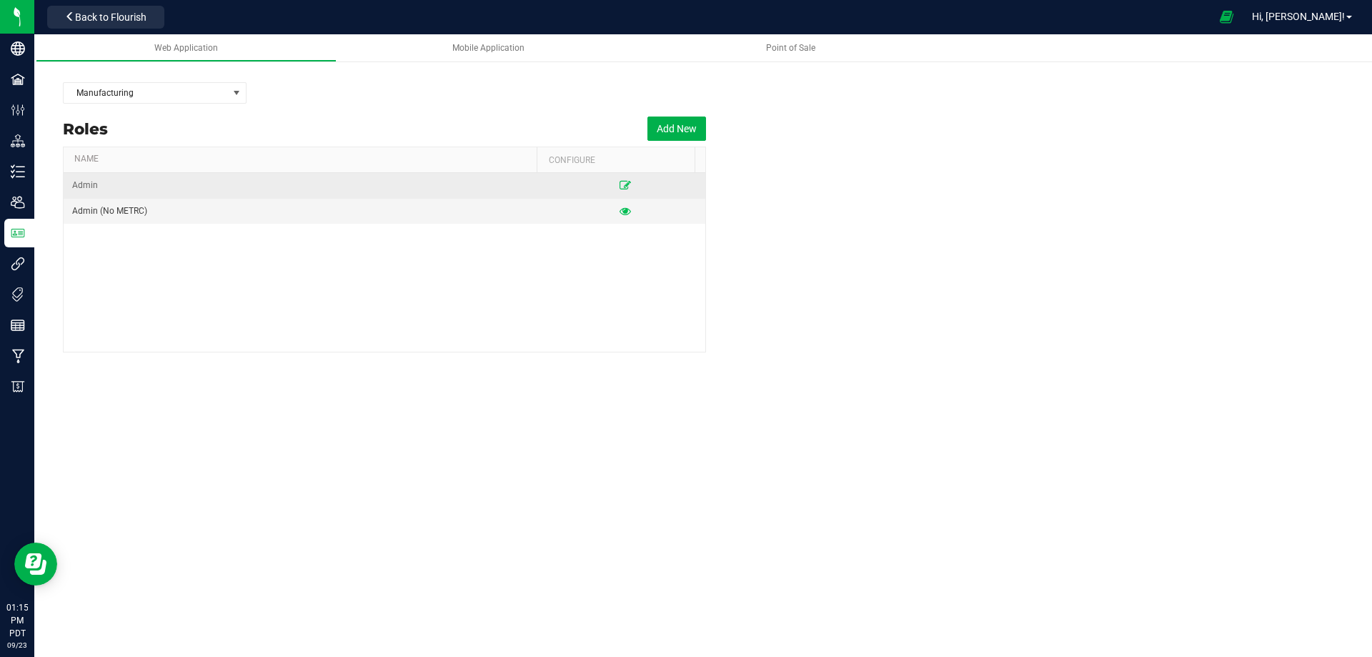
click at [150, 187] on td "Admin" at bounding box center [305, 186] width 482 height 26
click at [620, 185] on icon at bounding box center [625, 185] width 11 height 9
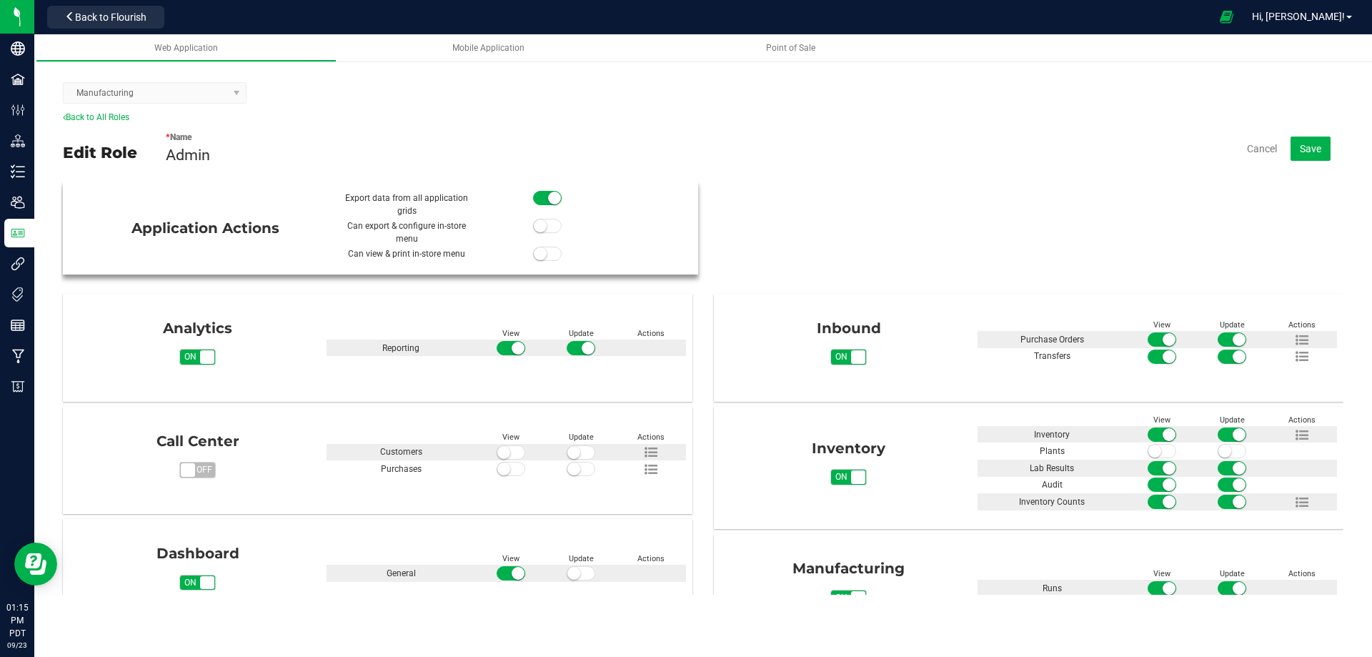
click at [535, 227] on small at bounding box center [540, 225] width 13 height 13
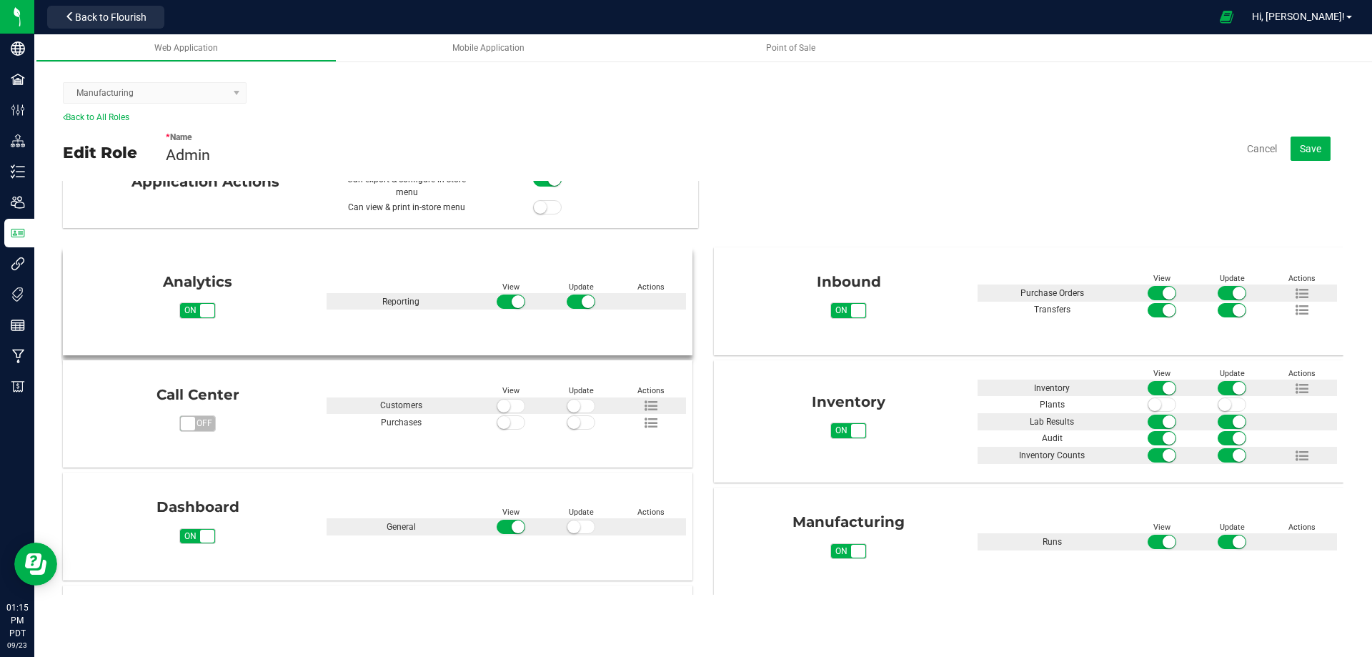
scroll to position [71, 0]
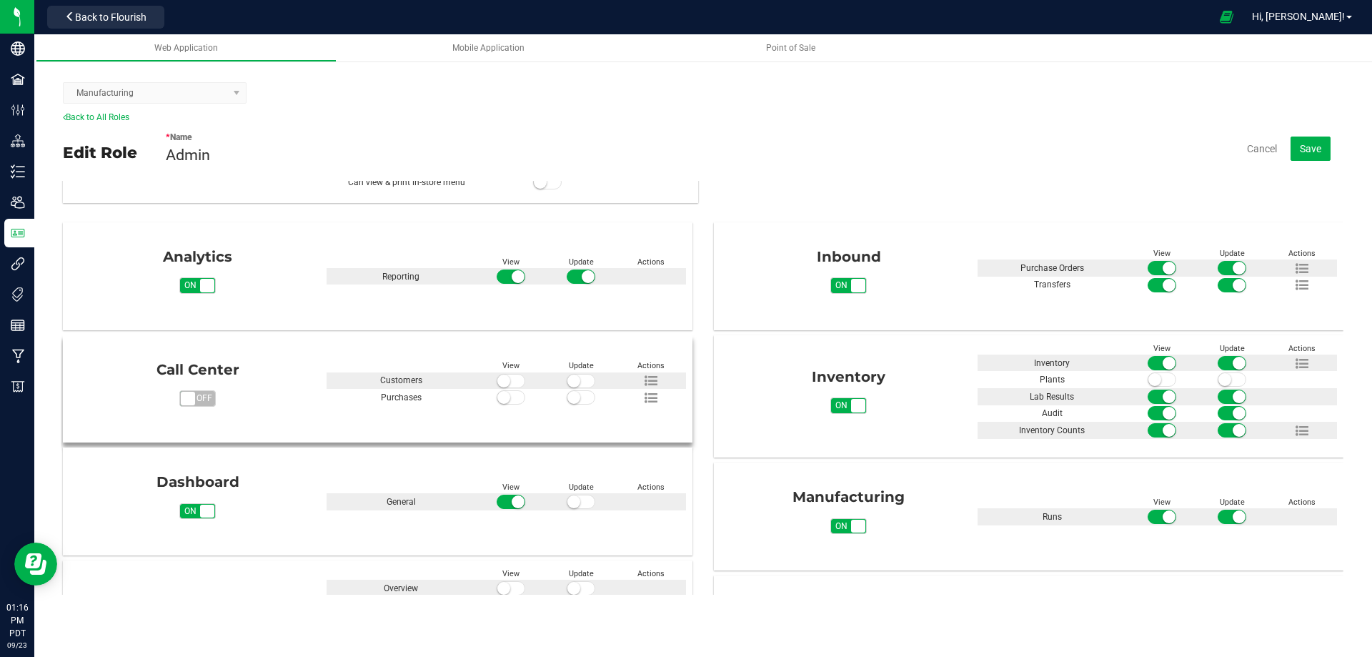
click at [575, 399] on small at bounding box center [573, 397] width 13 height 13
click at [511, 398] on span at bounding box center [511, 397] width 29 height 14
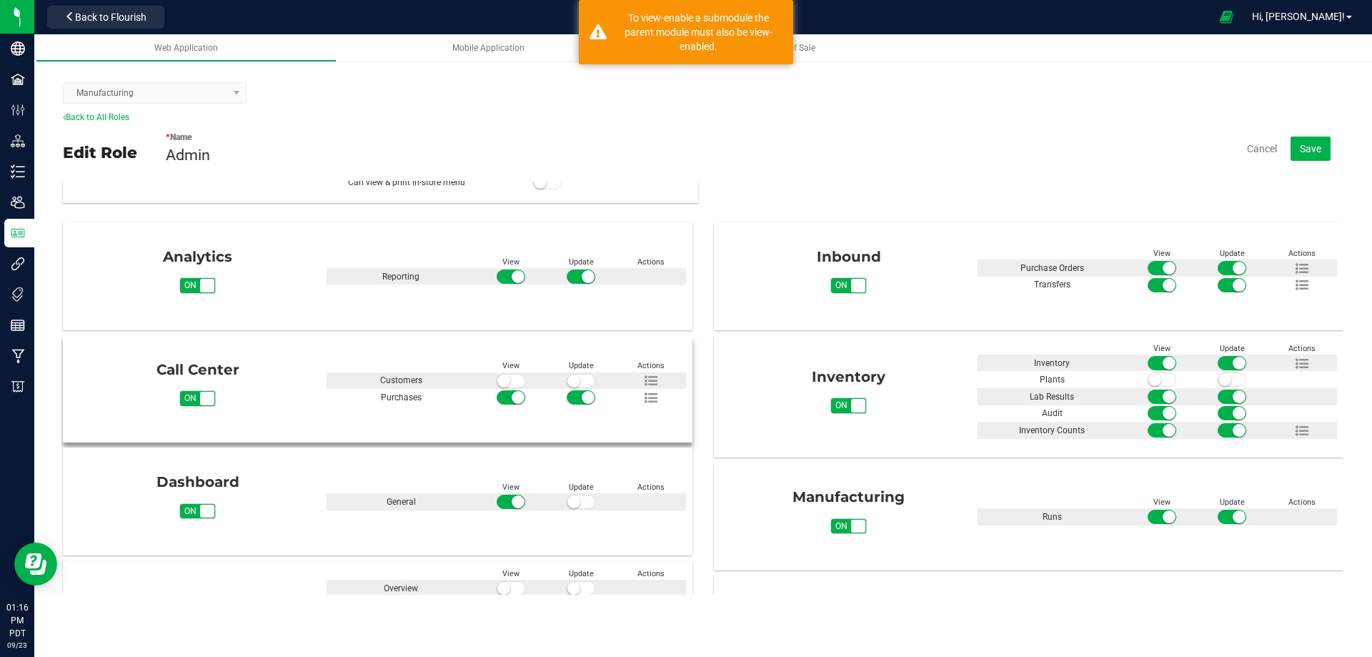
drag, startPoint x: 573, startPoint y: 378, endPoint x: 554, endPoint y: 380, distance: 19.3
click at [572, 378] on small at bounding box center [573, 380] width 13 height 13
click at [507, 380] on span at bounding box center [511, 381] width 29 height 14
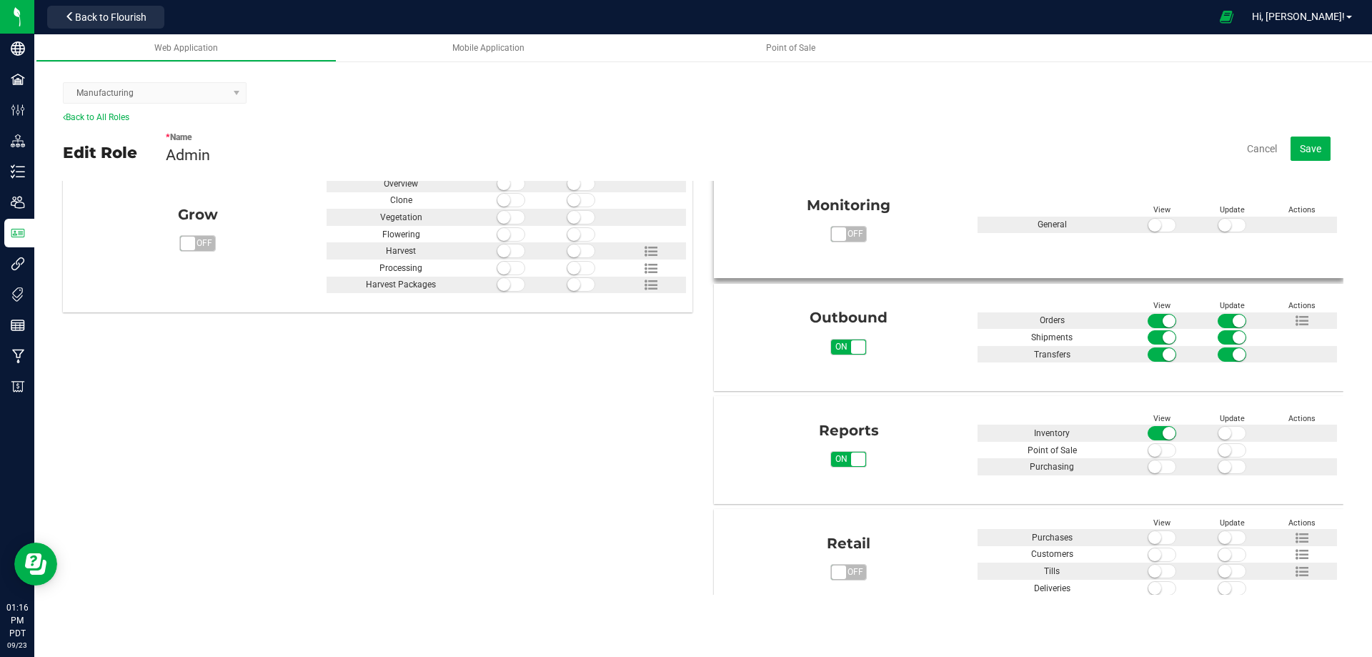
scroll to position [500, 0]
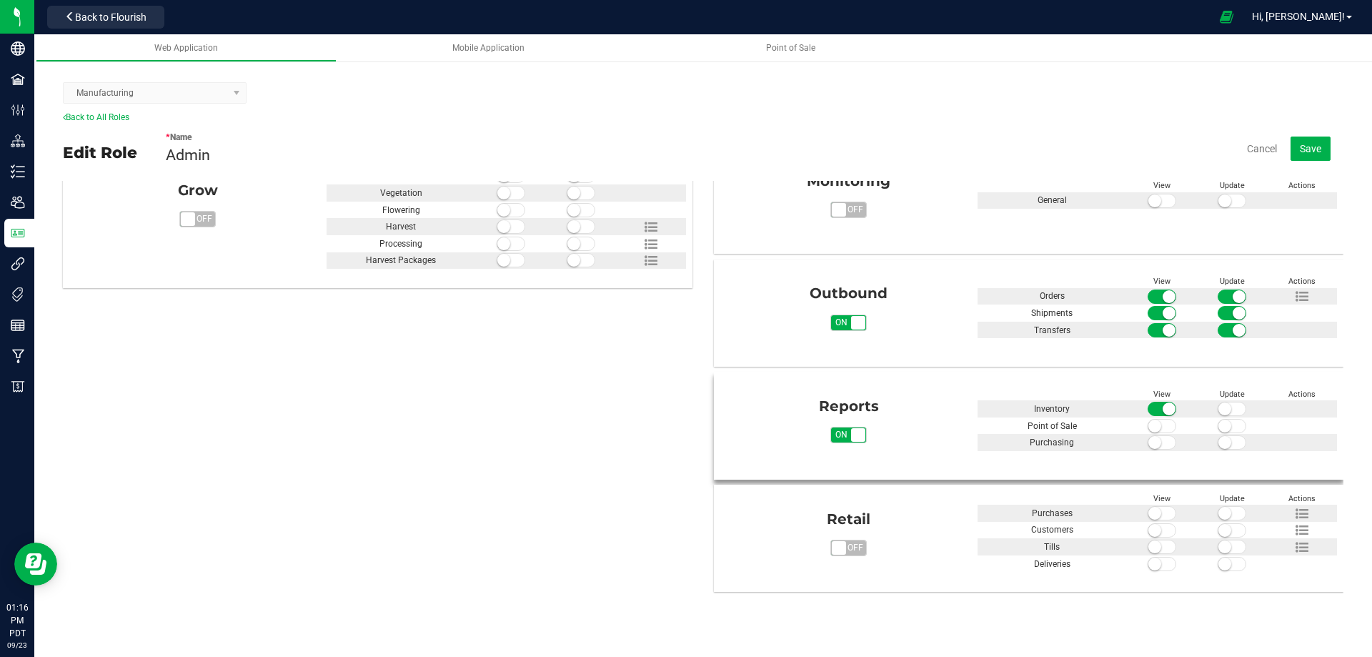
click at [1151, 425] on small at bounding box center [1155, 426] width 13 height 13
click at [1219, 425] on small at bounding box center [1225, 426] width 13 height 13
click at [1151, 442] on small at bounding box center [1155, 442] width 13 height 13
click at [1229, 443] on span at bounding box center [1232, 442] width 29 height 14
click at [1312, 152] on span "Save" at bounding box center [1310, 148] width 21 height 11
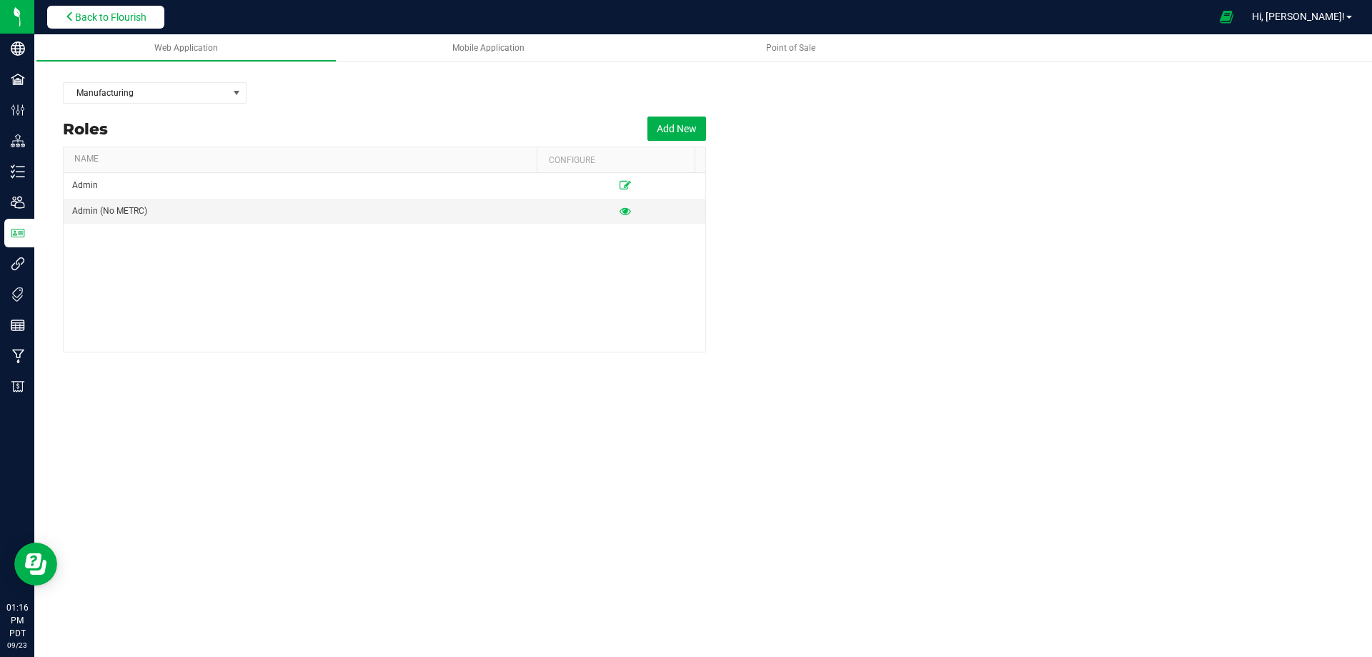
click at [116, 16] on span "Back to Flourish" at bounding box center [110, 16] width 71 height 11
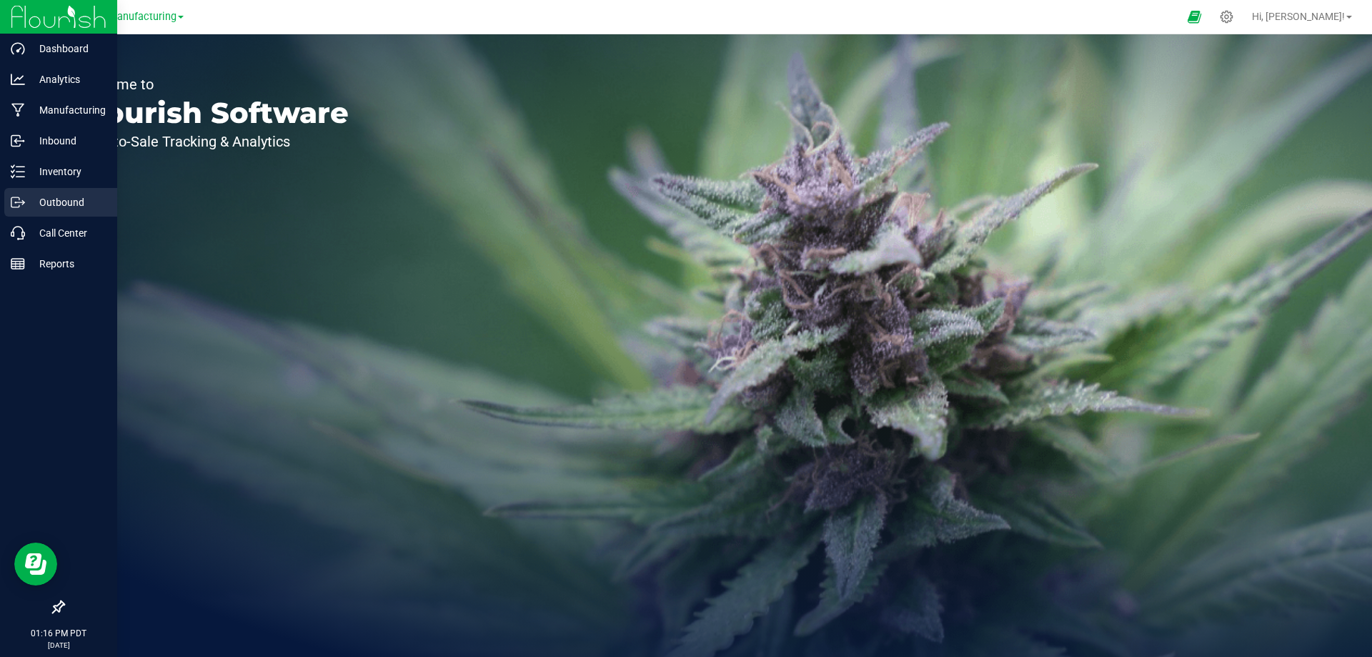
click at [46, 211] on div "Outbound" at bounding box center [60, 202] width 113 height 29
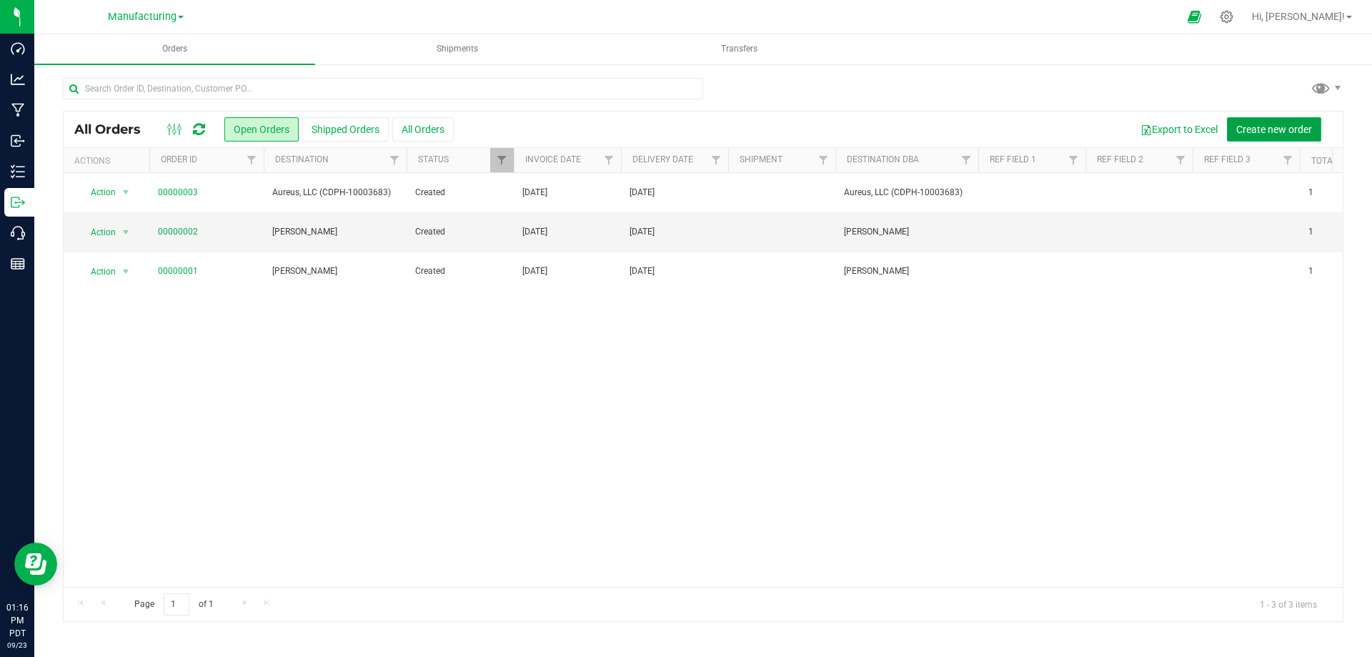
click at [1268, 135] on button "Create new order" at bounding box center [1274, 129] width 94 height 24
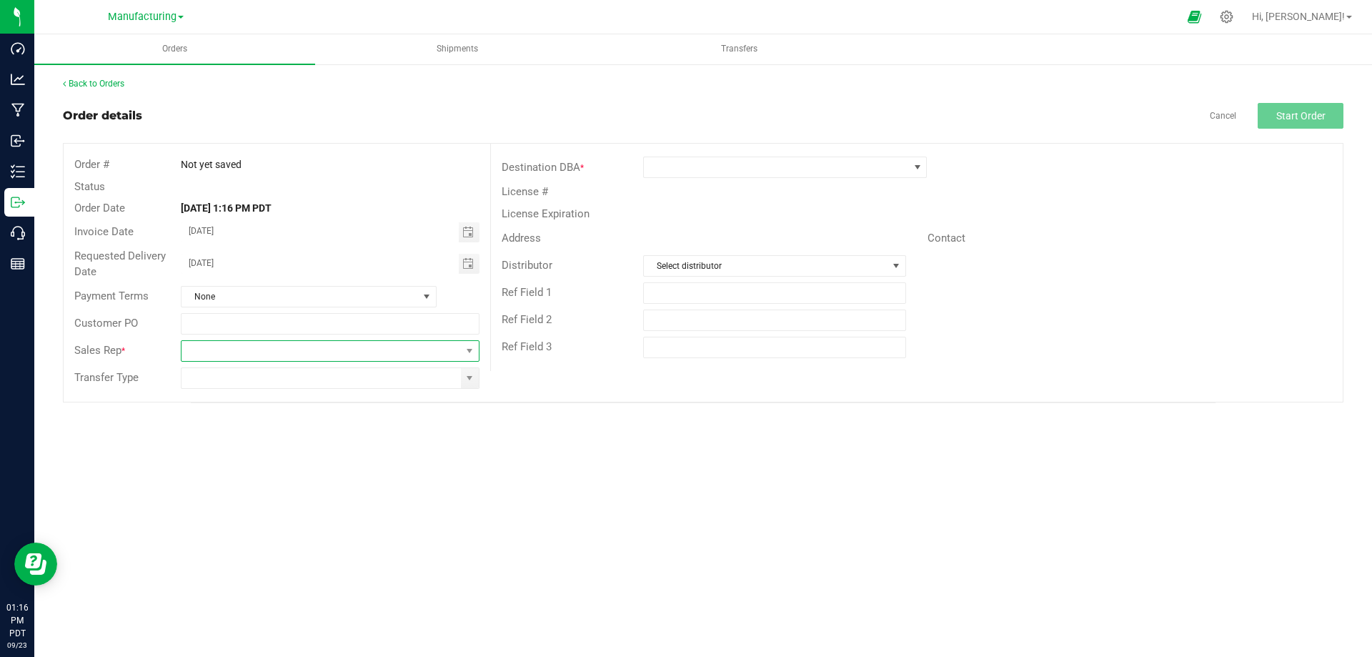
click at [302, 347] on span "NO DATA FOUND" at bounding box center [321, 351] width 279 height 20
click at [534, 477] on div "Orders Shipments Transfers Back to Orders Order details Cancel Start Order Orde…" at bounding box center [703, 345] width 1338 height 622
click at [260, 350] on span "NO DATA FOUND" at bounding box center [321, 351] width 279 height 20
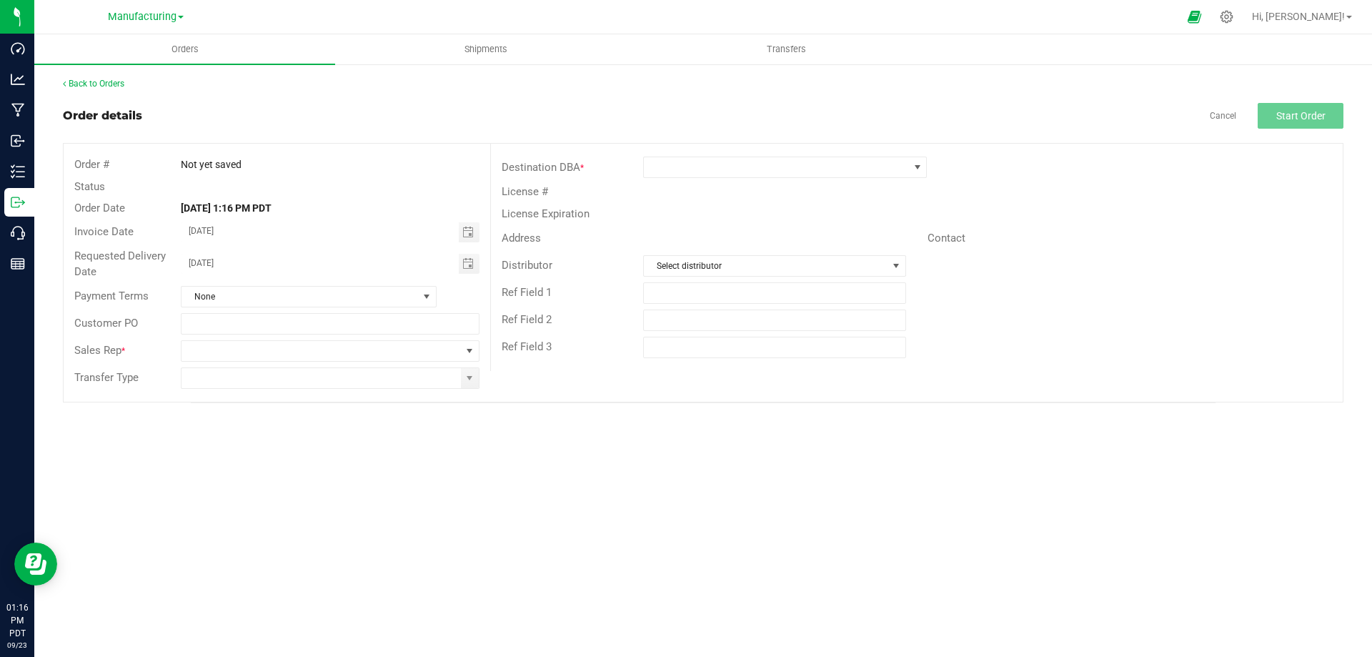
click at [723, 495] on div "Orders Shipments Transfers Back to Orders Order details Cancel Start Order Orde…" at bounding box center [703, 345] width 1338 height 622
click at [297, 326] on input "text" at bounding box center [330, 323] width 298 height 21
click at [293, 354] on span "NO DATA FOUND" at bounding box center [321, 351] width 279 height 20
click at [752, 536] on div "Orders Shipments Transfers Back to Orders Order details Cancel Start Order Orde…" at bounding box center [703, 345] width 1338 height 622
click at [180, 19] on span at bounding box center [181, 17] width 6 height 3
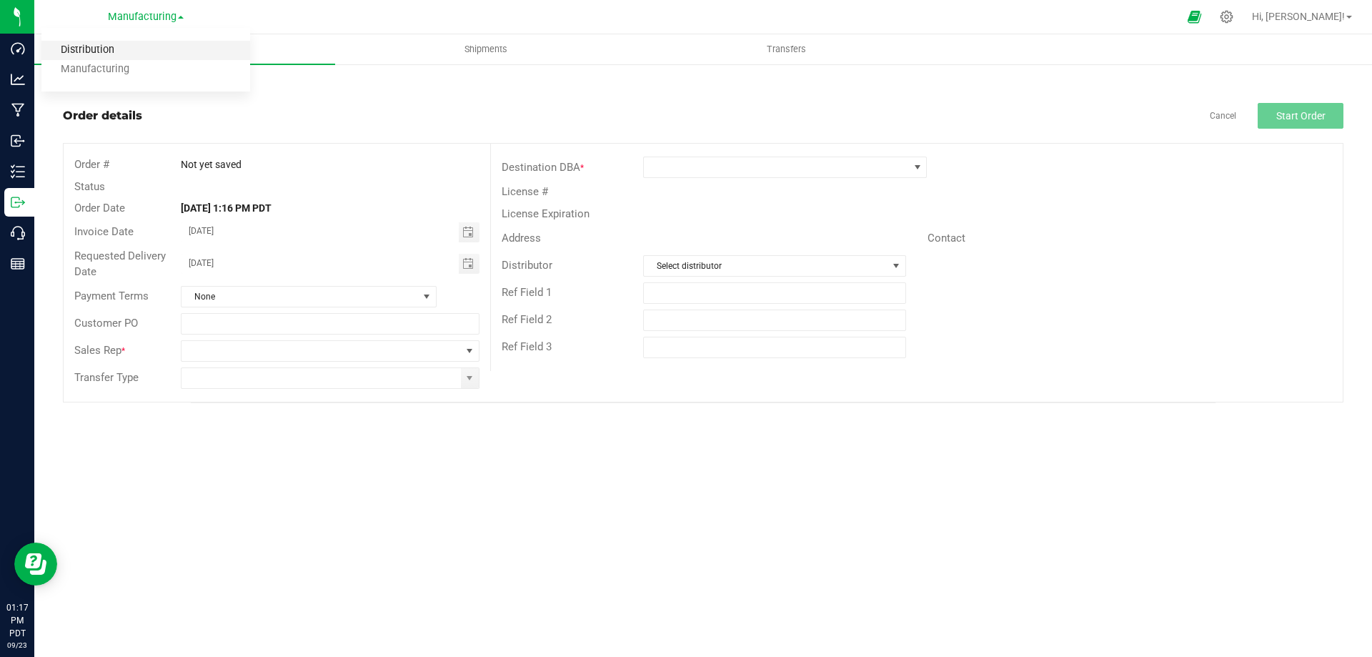
click at [121, 51] on link "Distribution" at bounding box center [145, 50] width 209 height 19
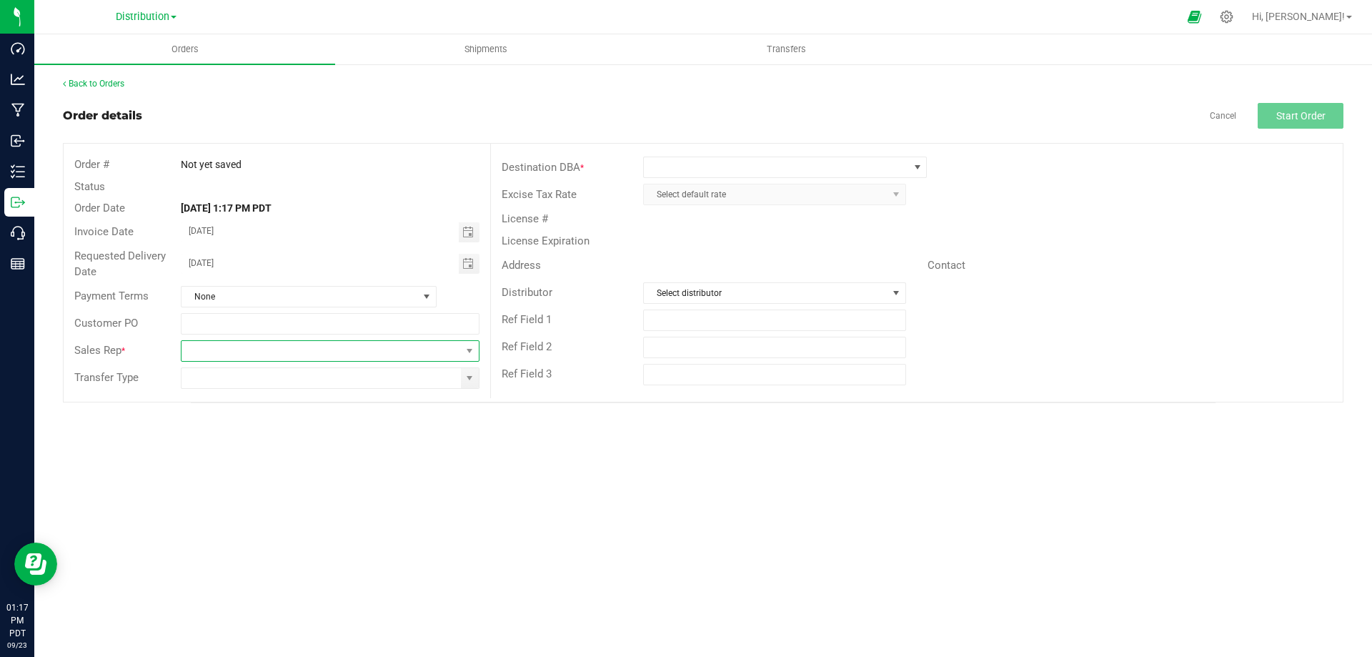
click at [254, 354] on span "NO DATA FOUND" at bounding box center [321, 351] width 279 height 20
click at [160, 484] on div "Orders Shipments Transfers Back to Orders Order details Cancel Start Order Orde…" at bounding box center [703, 345] width 1338 height 622
click at [217, 333] on input "text" at bounding box center [330, 323] width 298 height 21
click at [185, 349] on span "NO DATA FOUND" at bounding box center [321, 351] width 279 height 20
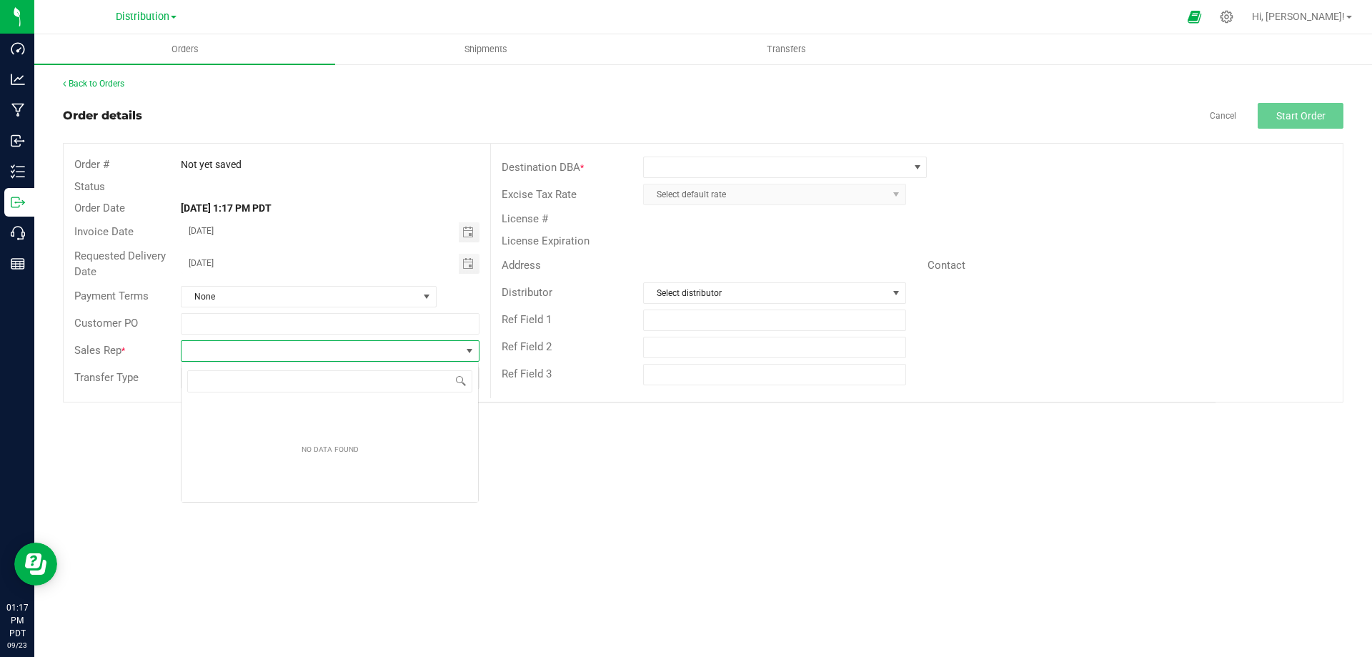
scroll to position [21, 299]
click at [145, 446] on div "Orders Shipments Transfers Back to Orders Order details Cancel Start Order Orde…" at bounding box center [703, 345] width 1338 height 622
click at [252, 387] on input at bounding box center [321, 378] width 279 height 20
click at [597, 458] on div "Orders Shipments Transfers Back to Orders Order details Cancel Start Order Orde…" at bounding box center [703, 345] width 1338 height 622
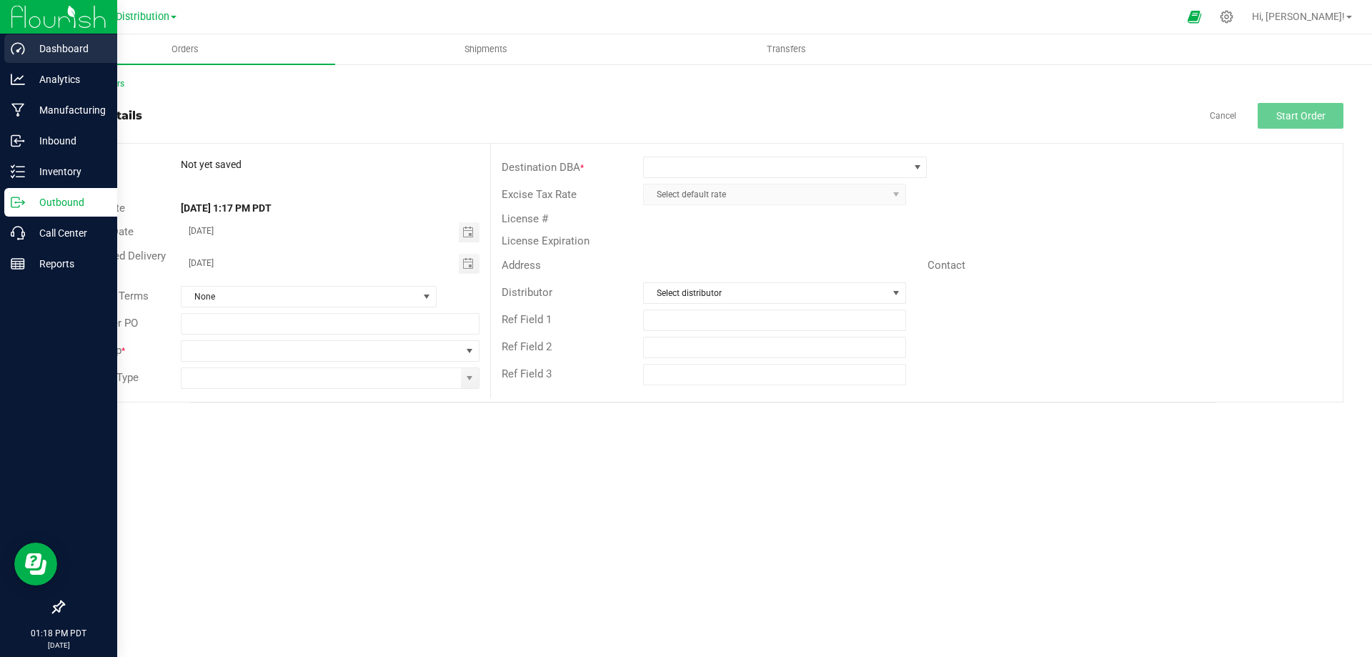
click at [23, 53] on icon at bounding box center [18, 48] width 14 height 14
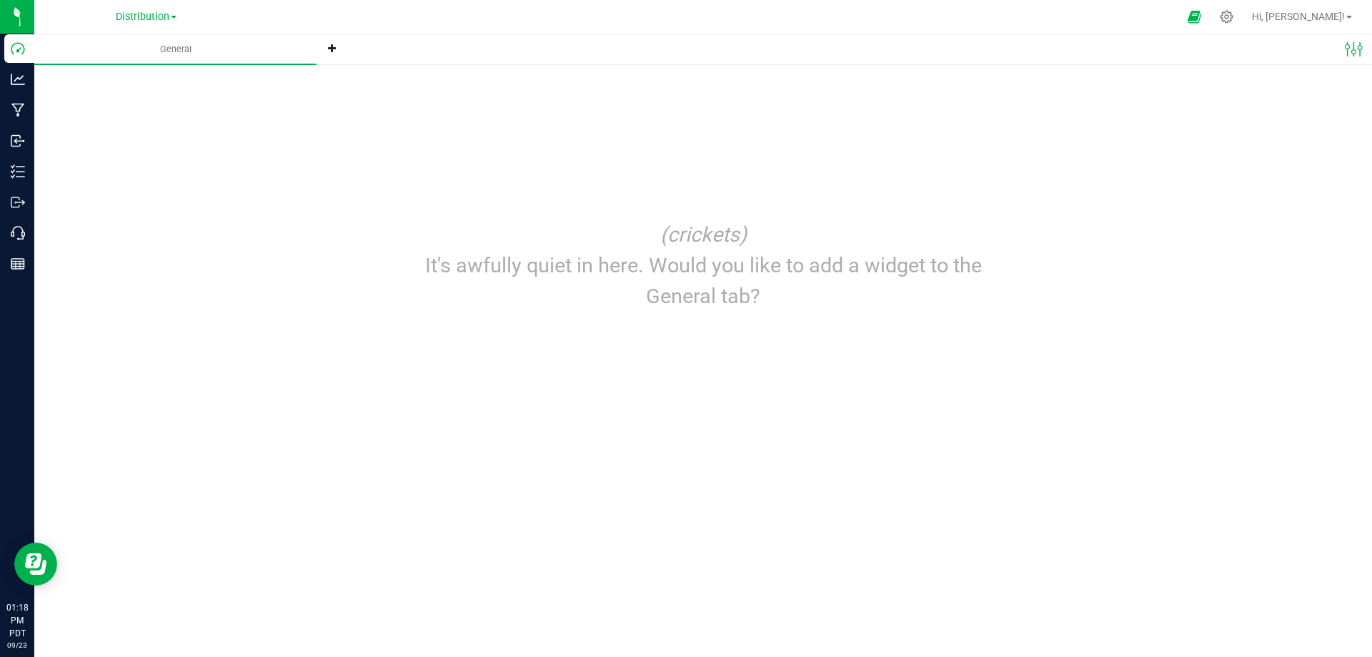
click at [334, 48] on icon at bounding box center [332, 48] width 9 height 9
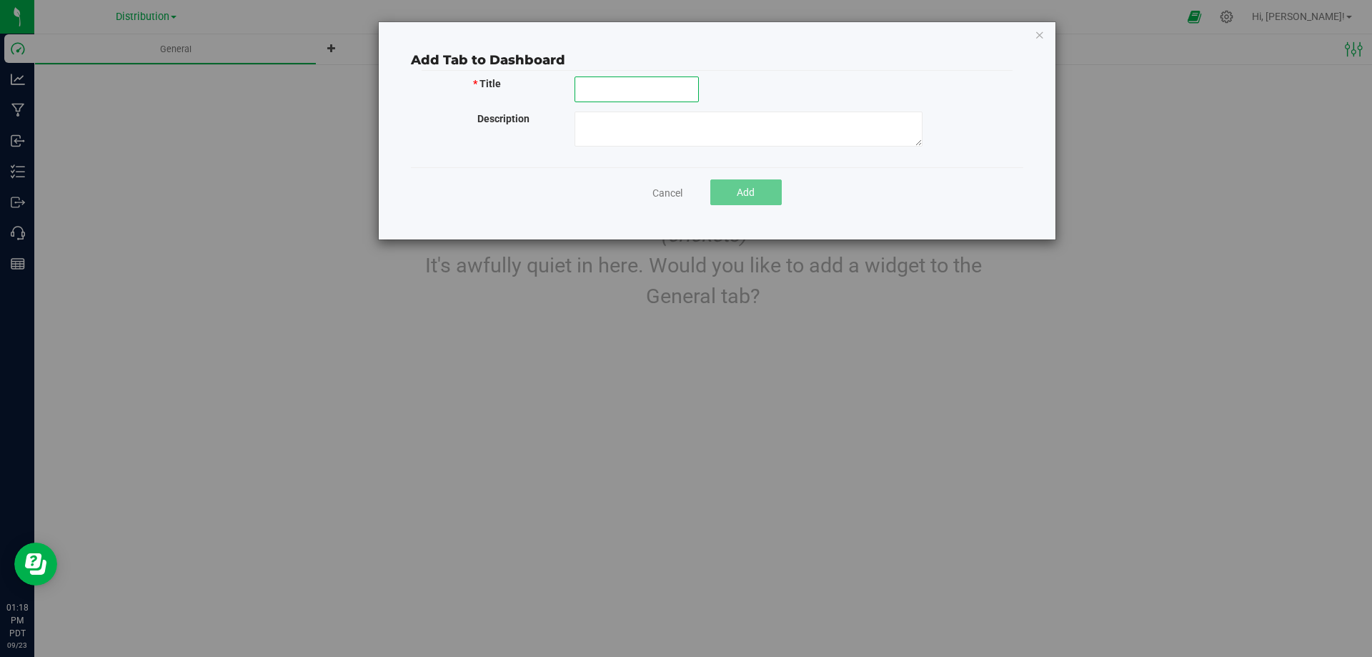
click at [605, 91] on input "text" at bounding box center [637, 89] width 124 height 26
click at [616, 131] on textarea at bounding box center [749, 134] width 348 height 35
click at [622, 93] on input "text" at bounding box center [637, 89] width 124 height 26
type input "Sales Rep"
click at [616, 136] on textarea at bounding box center [749, 134] width 348 height 35
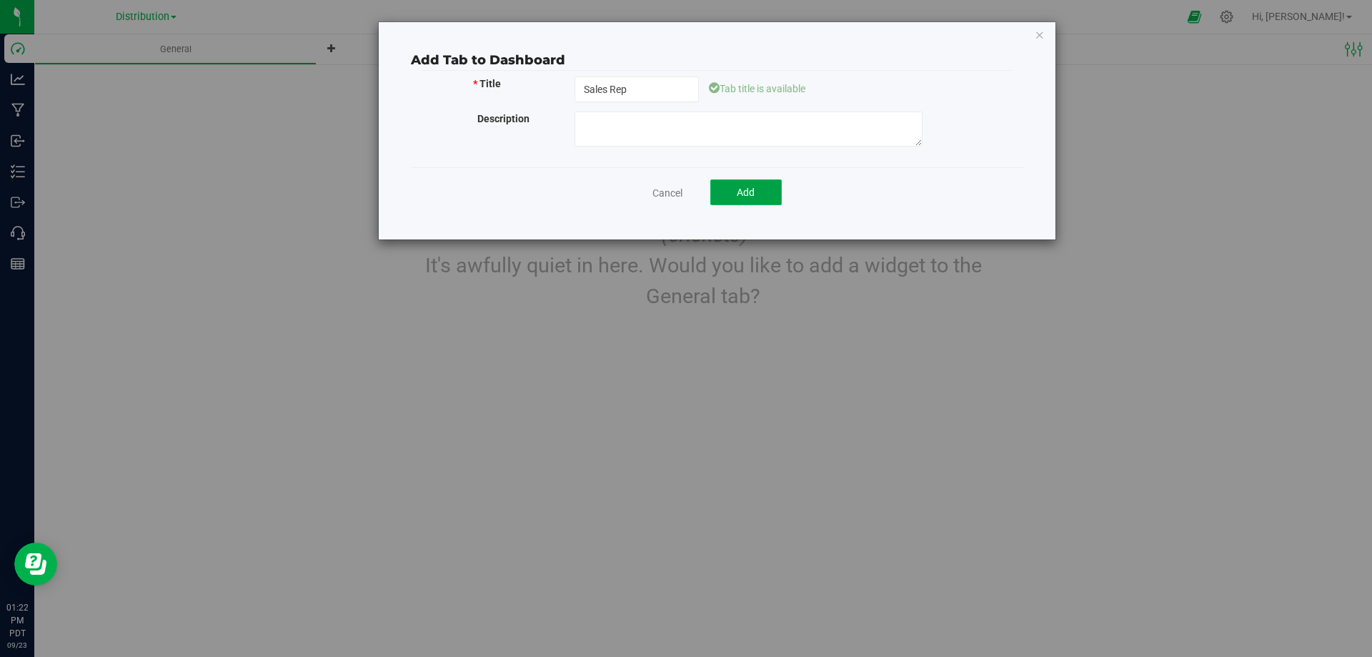
click at [736, 187] on button "Add" at bounding box center [745, 192] width 71 height 26
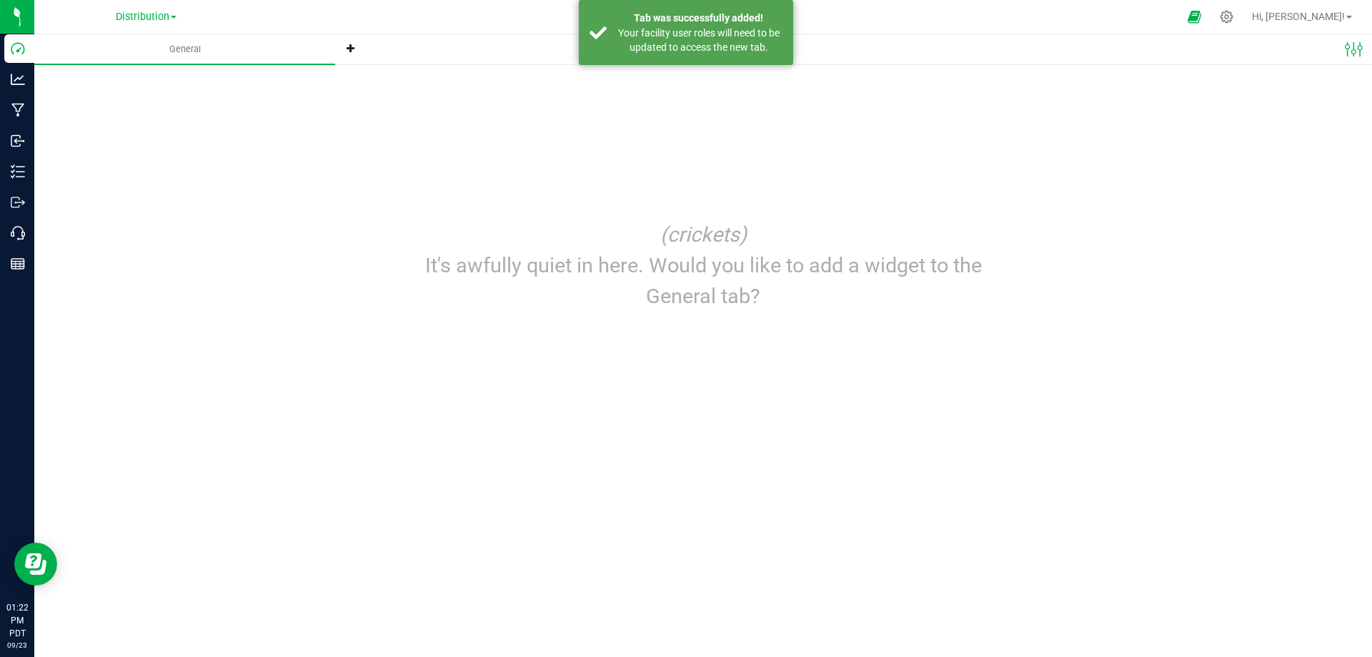
click at [177, 16] on span at bounding box center [174, 17] width 6 height 3
click at [144, 66] on link "Manufacturing" at bounding box center [145, 69] width 209 height 19
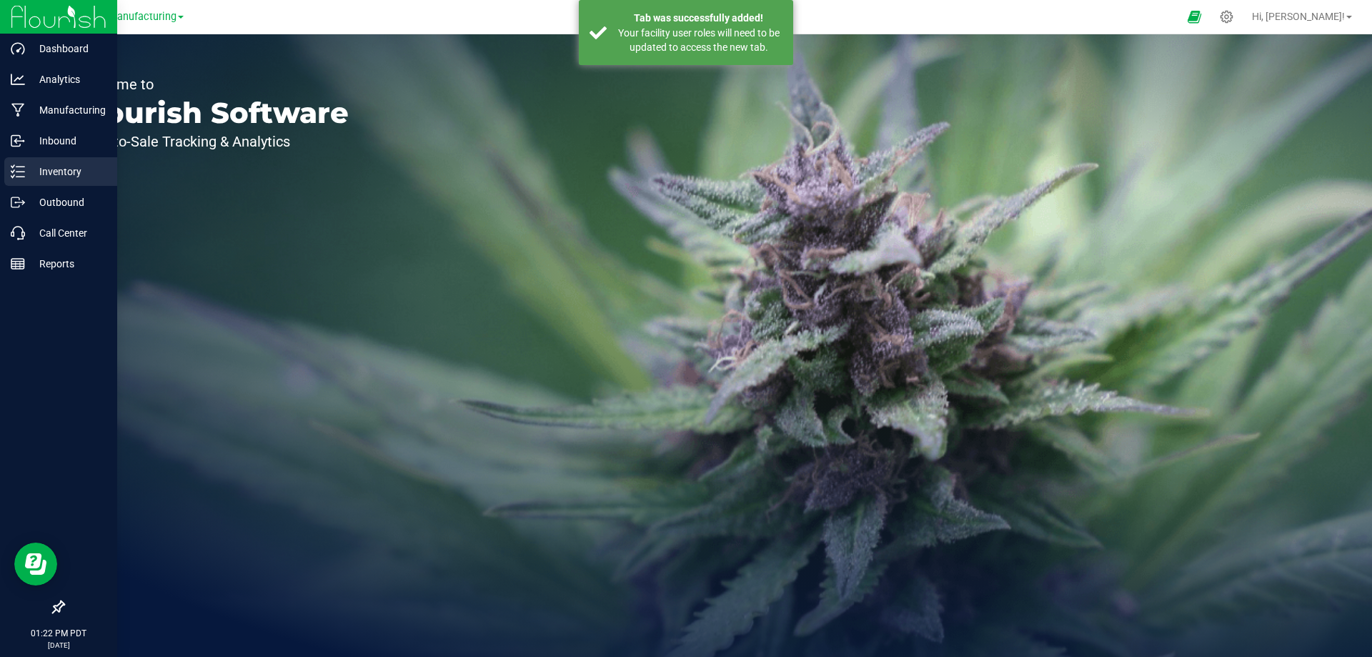
click at [24, 170] on icon at bounding box center [18, 171] width 14 height 14
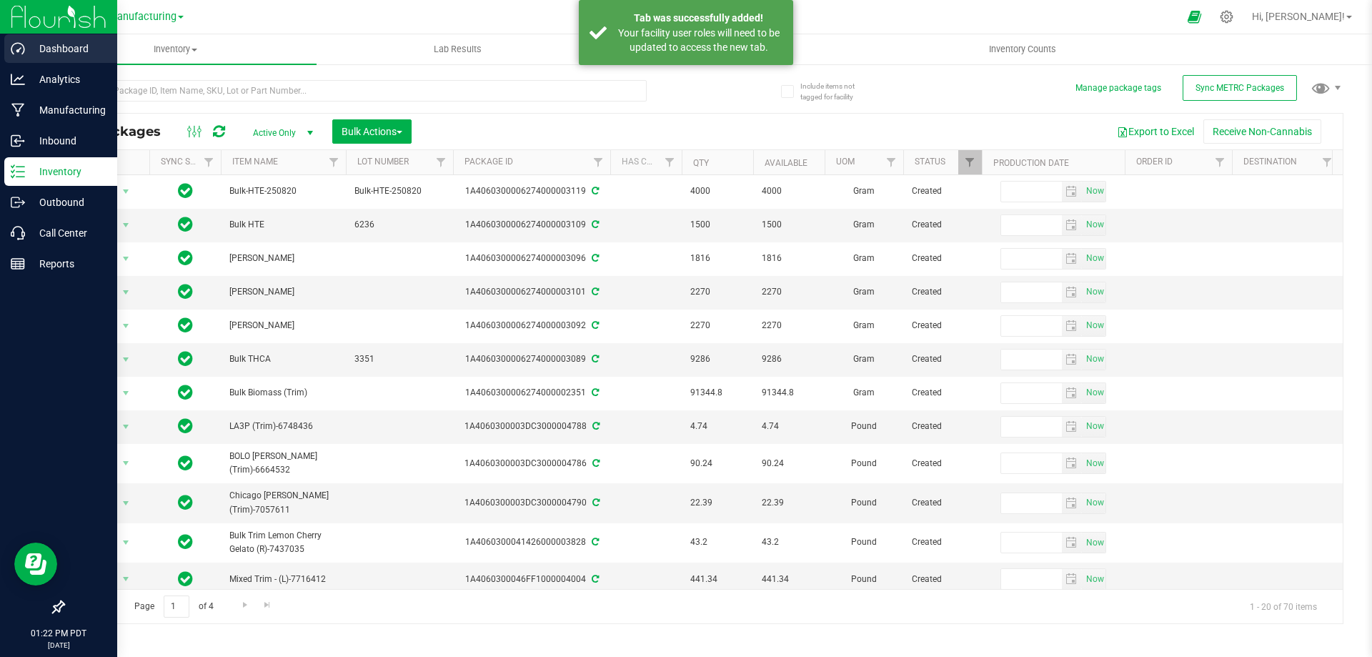
click at [51, 49] on p "Dashboard" at bounding box center [68, 48] width 86 height 17
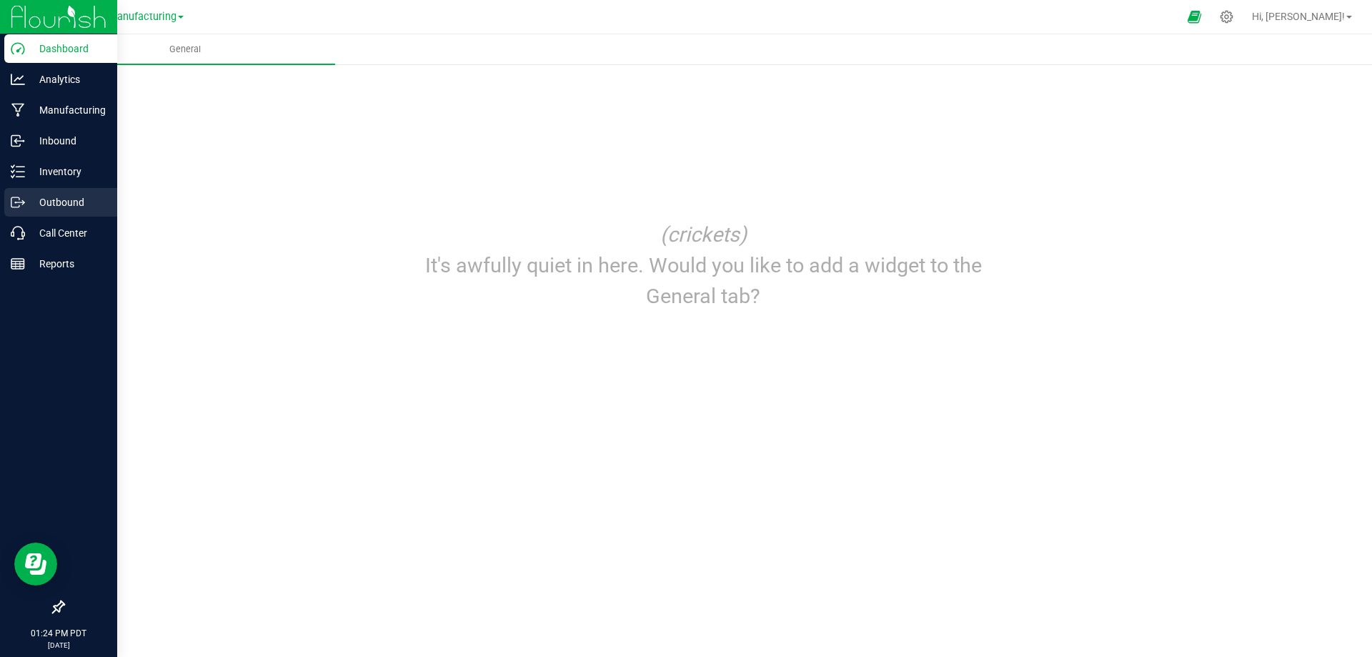
click at [49, 204] on p "Outbound" at bounding box center [68, 202] width 86 height 17
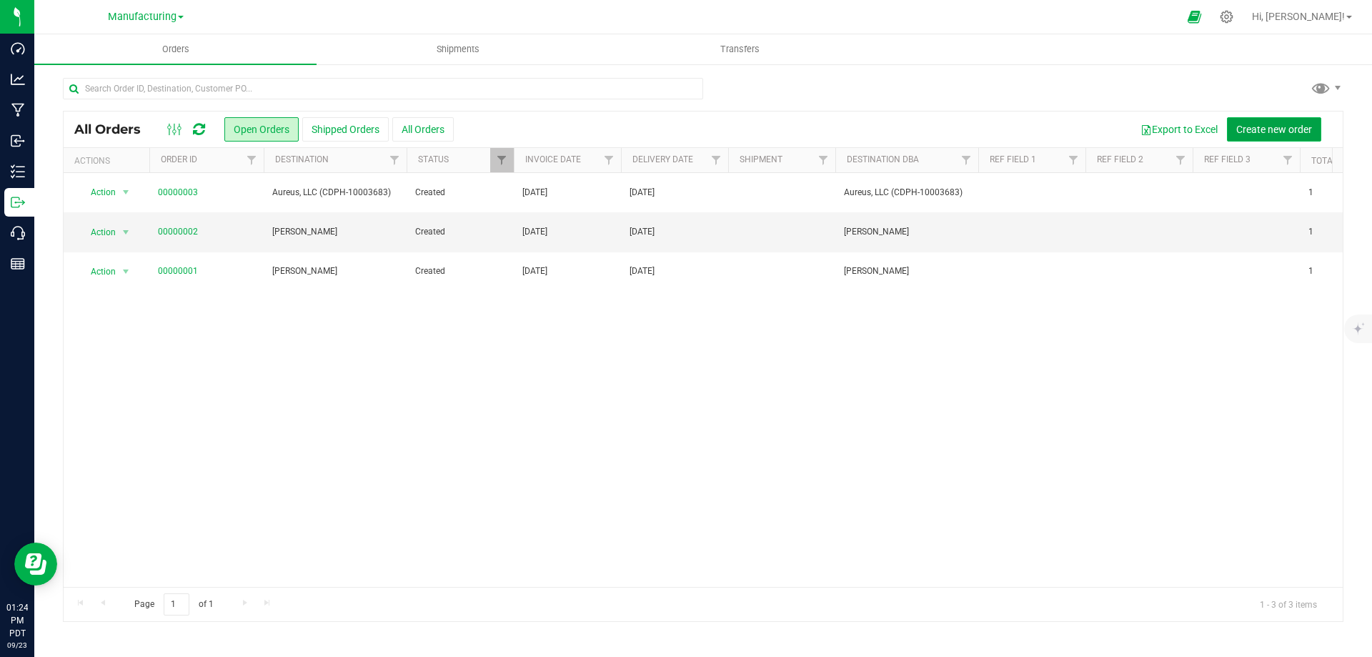
click at [1261, 130] on span "Create new order" at bounding box center [1274, 129] width 76 height 11
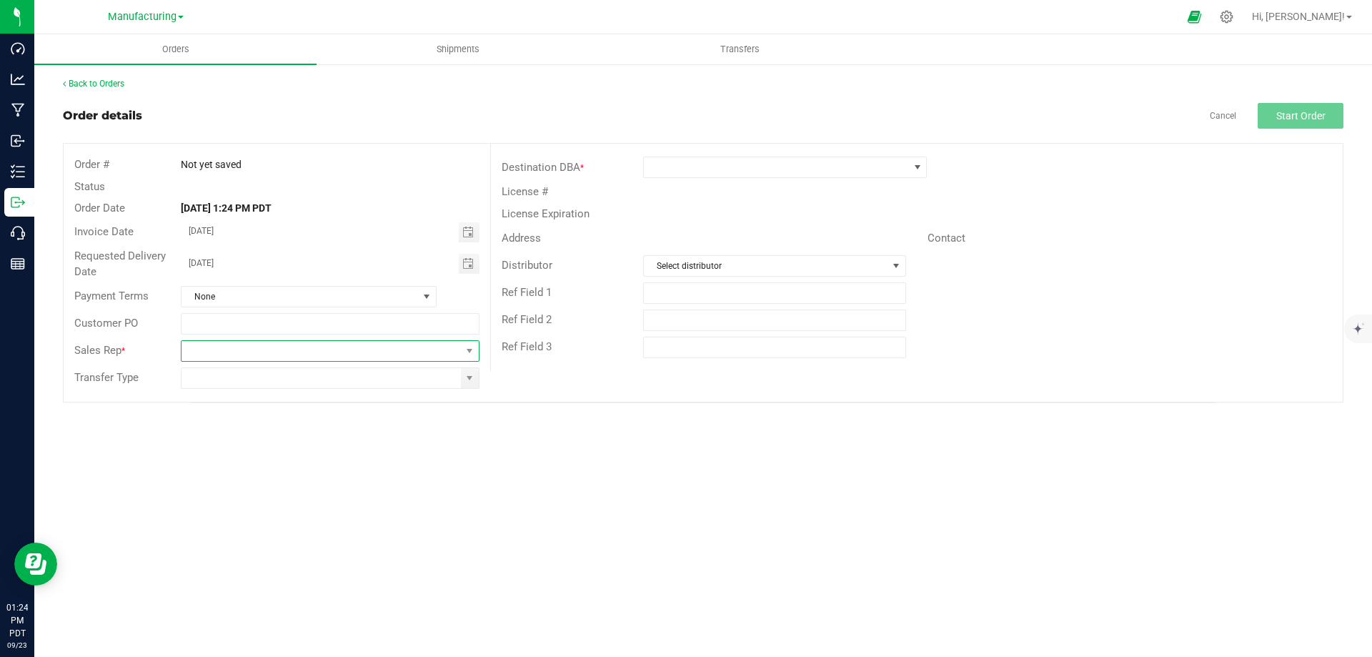
click at [259, 354] on span "NO DATA FOUND" at bounding box center [321, 351] width 279 height 20
click at [627, 443] on div "Orders Shipments Transfers Back to Orders Order details Cancel Start Order Orde…" at bounding box center [703, 345] width 1338 height 622
click at [763, 263] on span "Select distributor" at bounding box center [765, 266] width 243 height 20
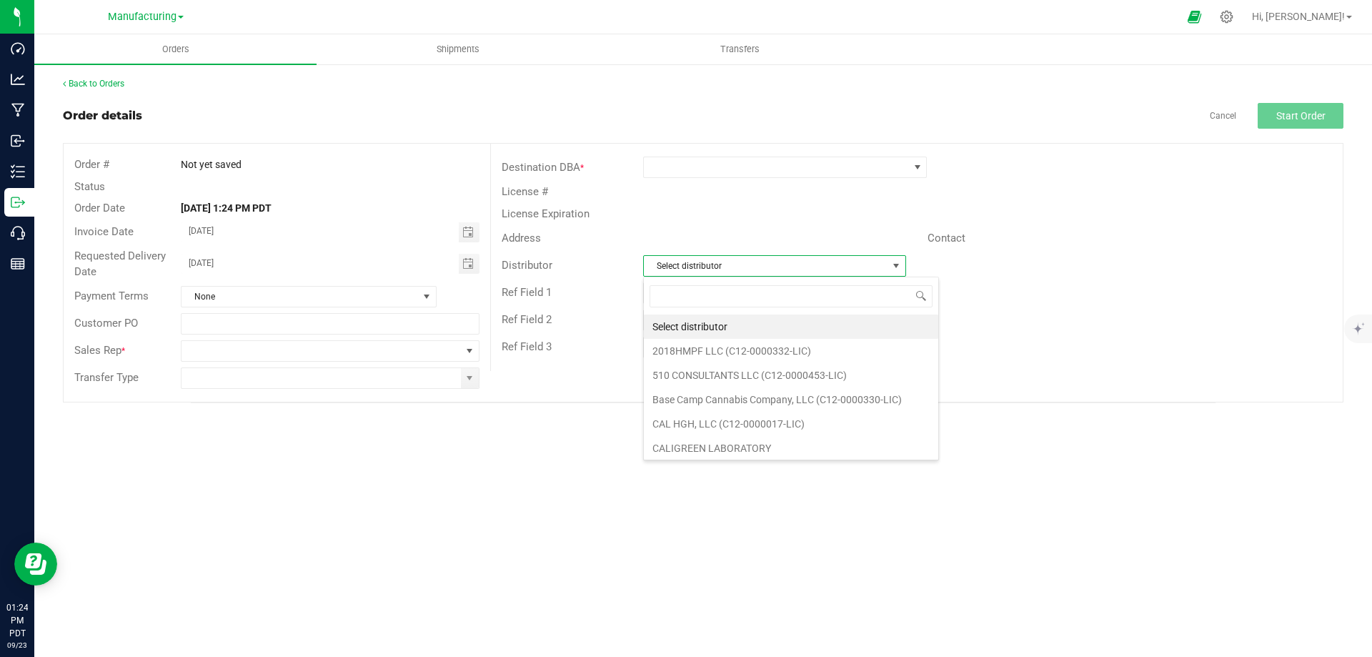
scroll to position [21, 263]
click at [502, 476] on div "Orders Shipments Transfers Back to Orders Order details Cancel Start Order Orde…" at bounding box center [703, 345] width 1338 height 622
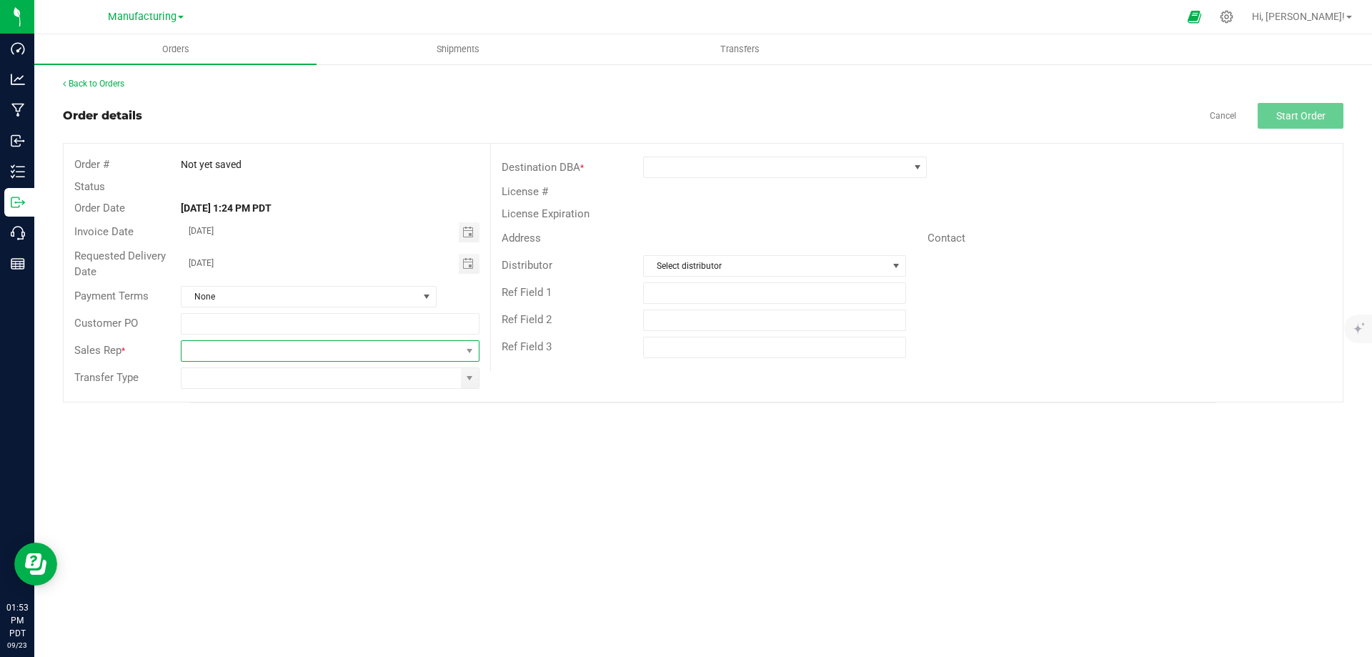
click at [404, 353] on span "NO DATA FOUND" at bounding box center [321, 351] width 279 height 20
click at [1234, 19] on icon at bounding box center [1226, 16] width 15 height 15
click at [1234, 17] on icon at bounding box center [1226, 16] width 15 height 15
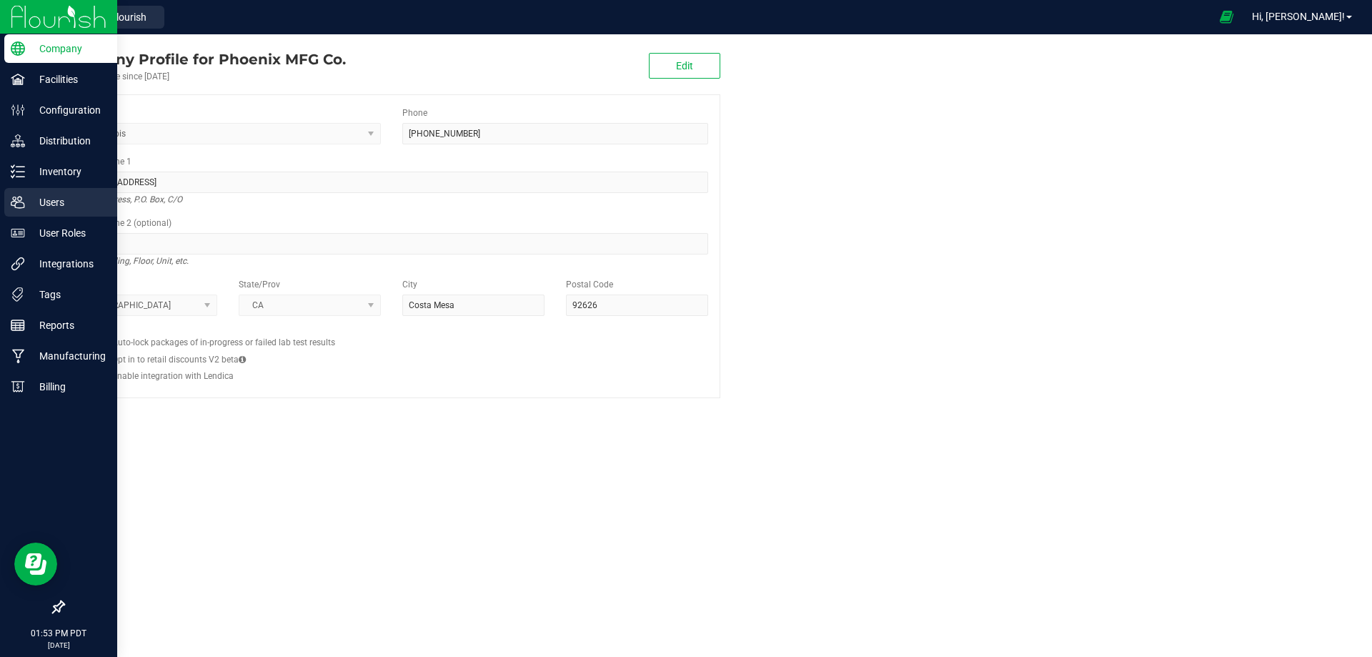
click at [50, 205] on p "Users" at bounding box center [68, 202] width 86 height 17
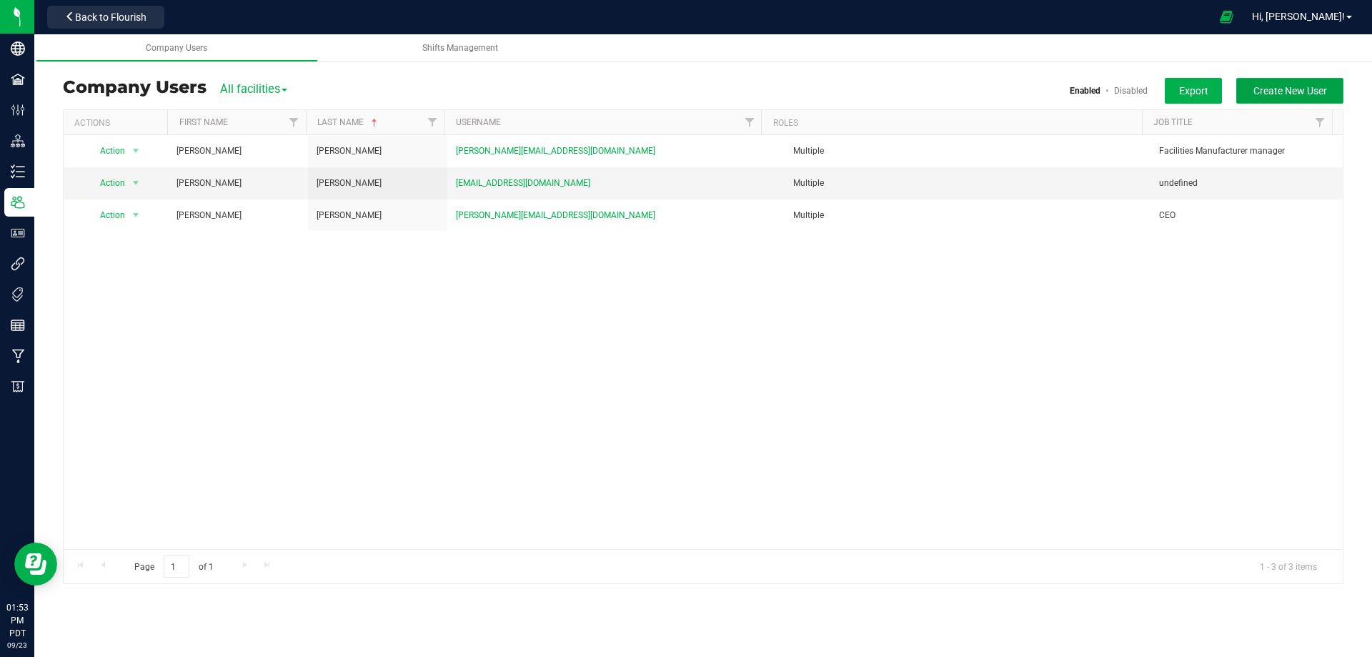
click at [1259, 82] on button "Create New User" at bounding box center [1289, 91] width 107 height 26
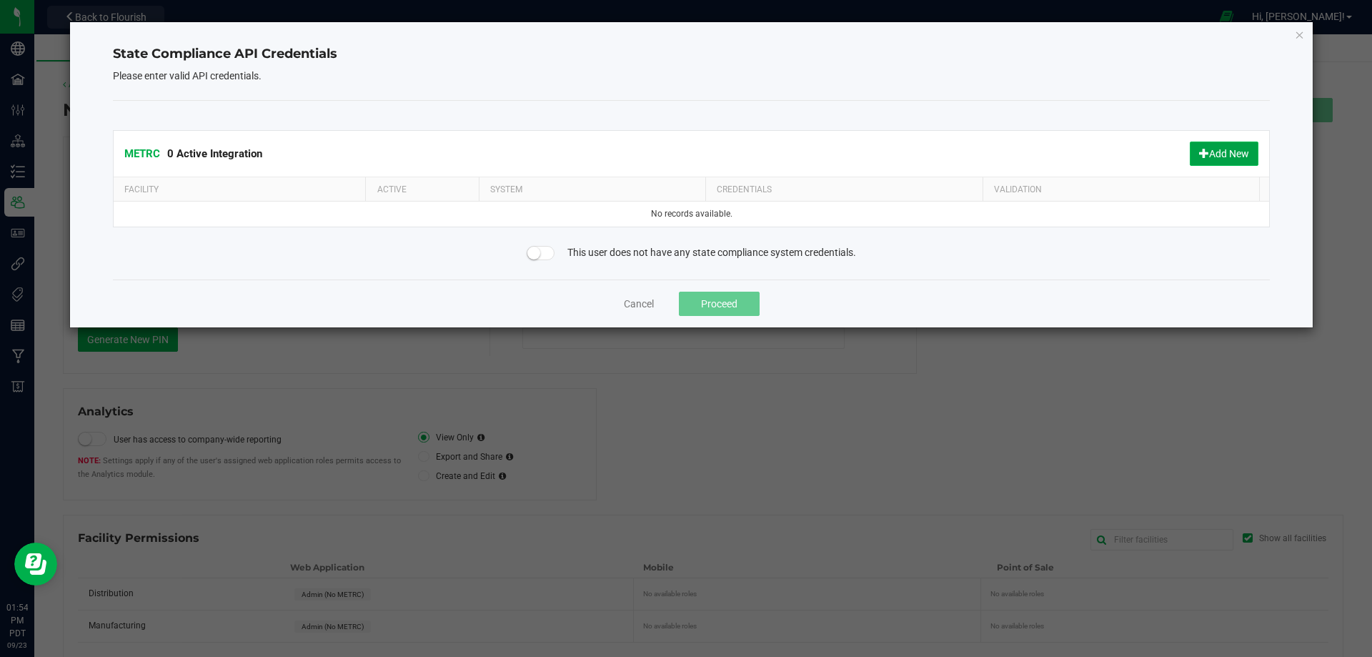
click at [1201, 162] on button "Add New" at bounding box center [1224, 154] width 69 height 24
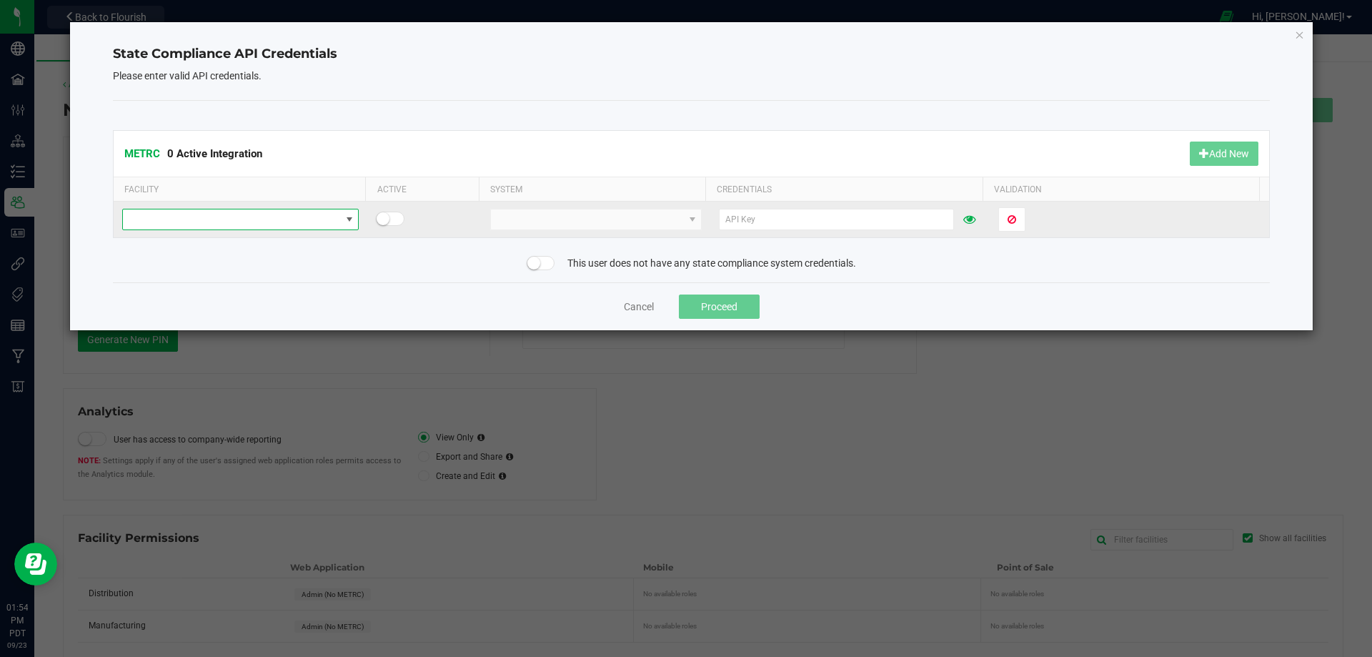
click at [277, 221] on span at bounding box center [231, 219] width 217 height 20
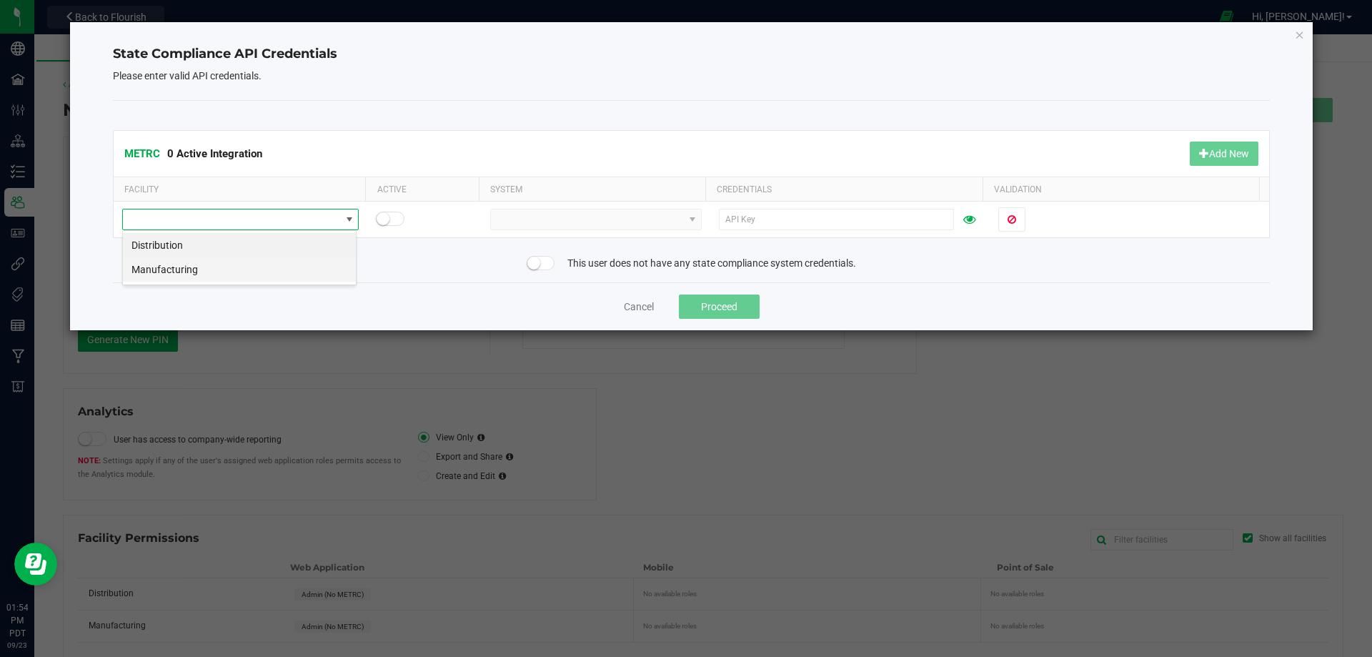
click at [174, 267] on li "Manufacturing" at bounding box center [239, 269] width 233 height 24
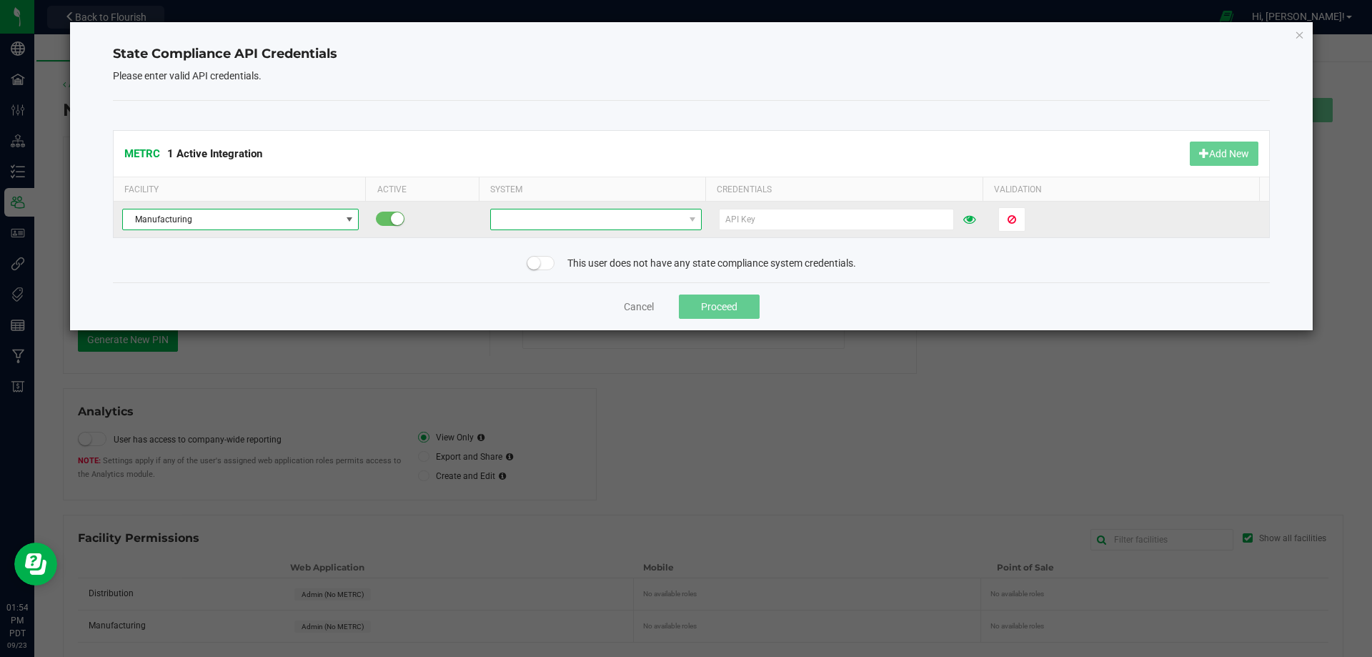
click at [548, 222] on span at bounding box center [587, 219] width 192 height 20
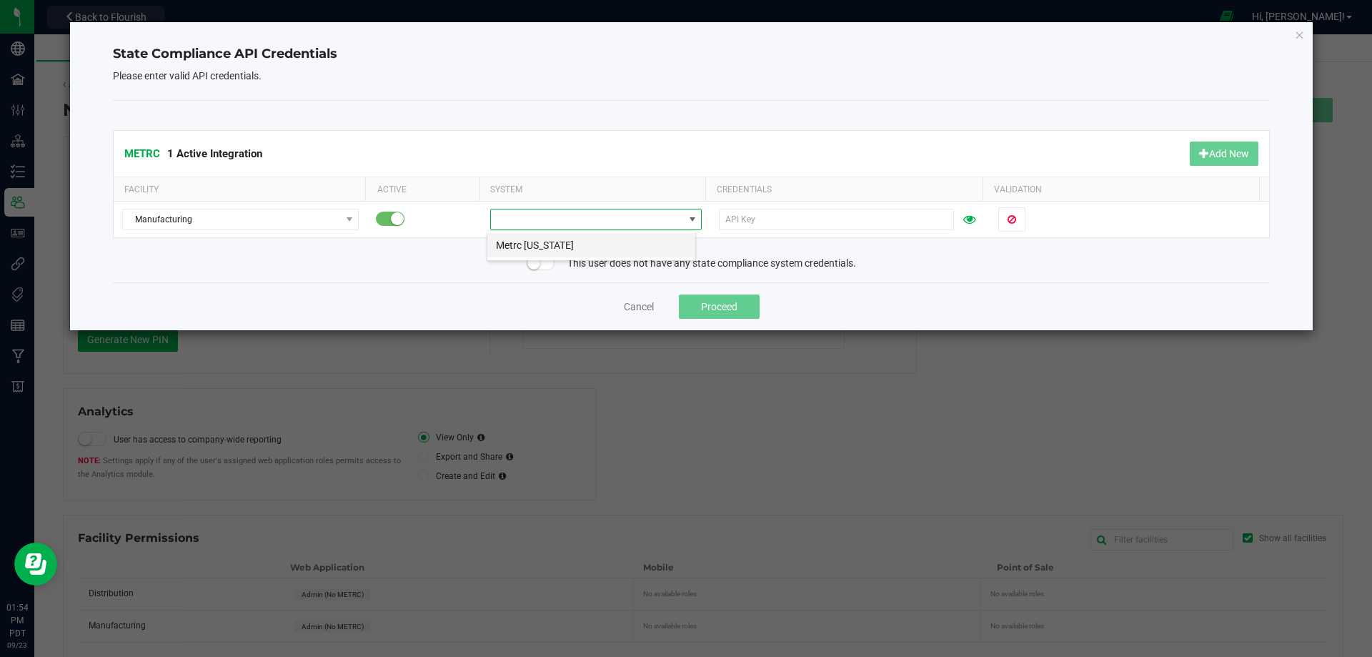
click at [530, 246] on li "Metrc [US_STATE]" at bounding box center [591, 245] width 208 height 24
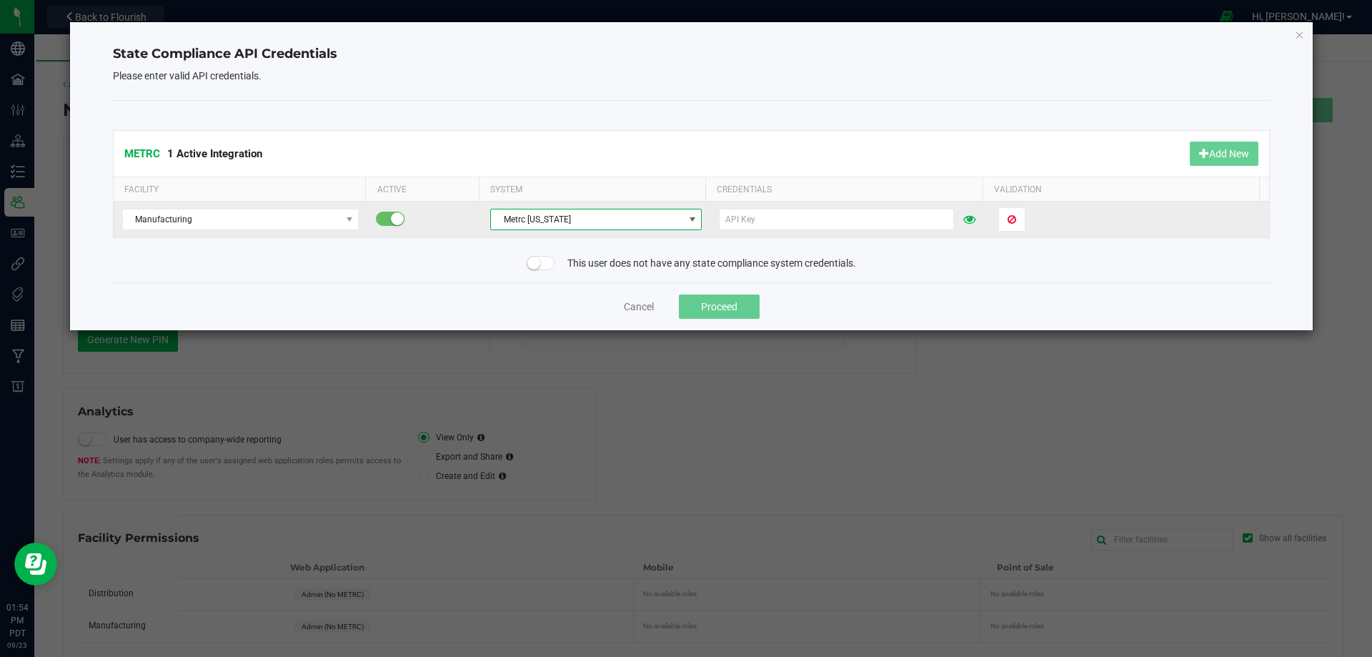
click at [391, 218] on small at bounding box center [397, 218] width 13 height 13
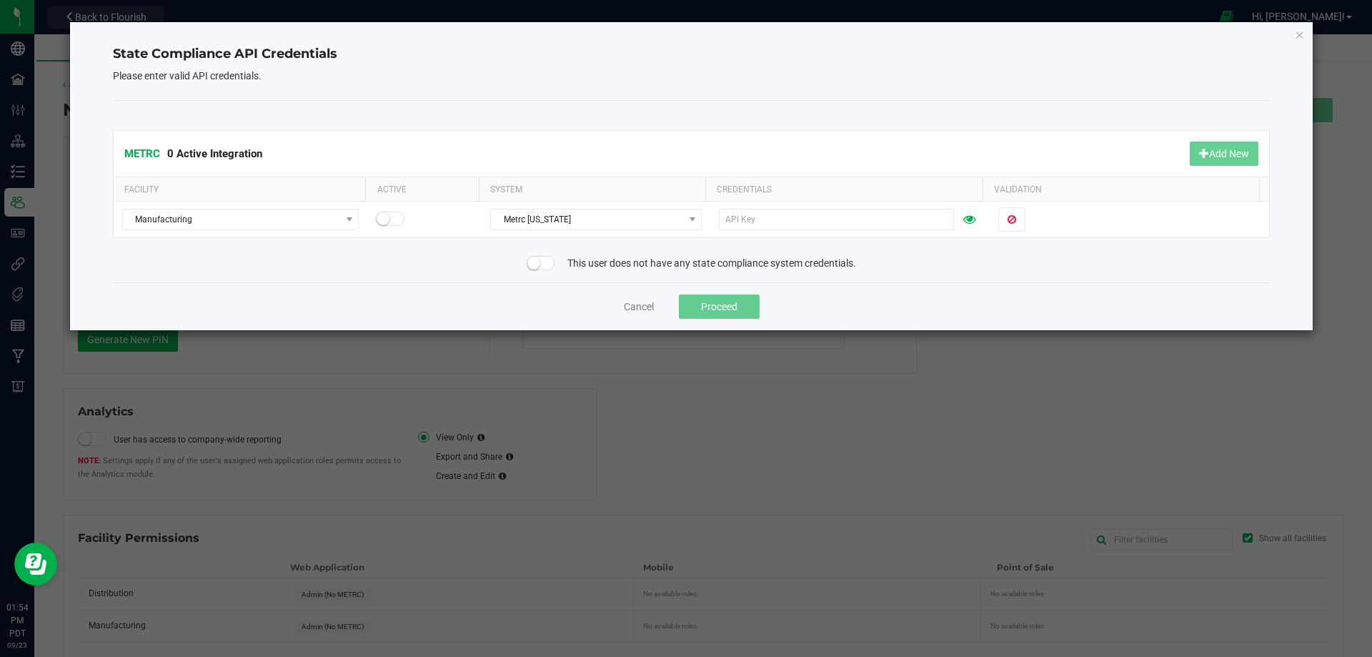
click at [530, 262] on small at bounding box center [533, 263] width 13 height 13
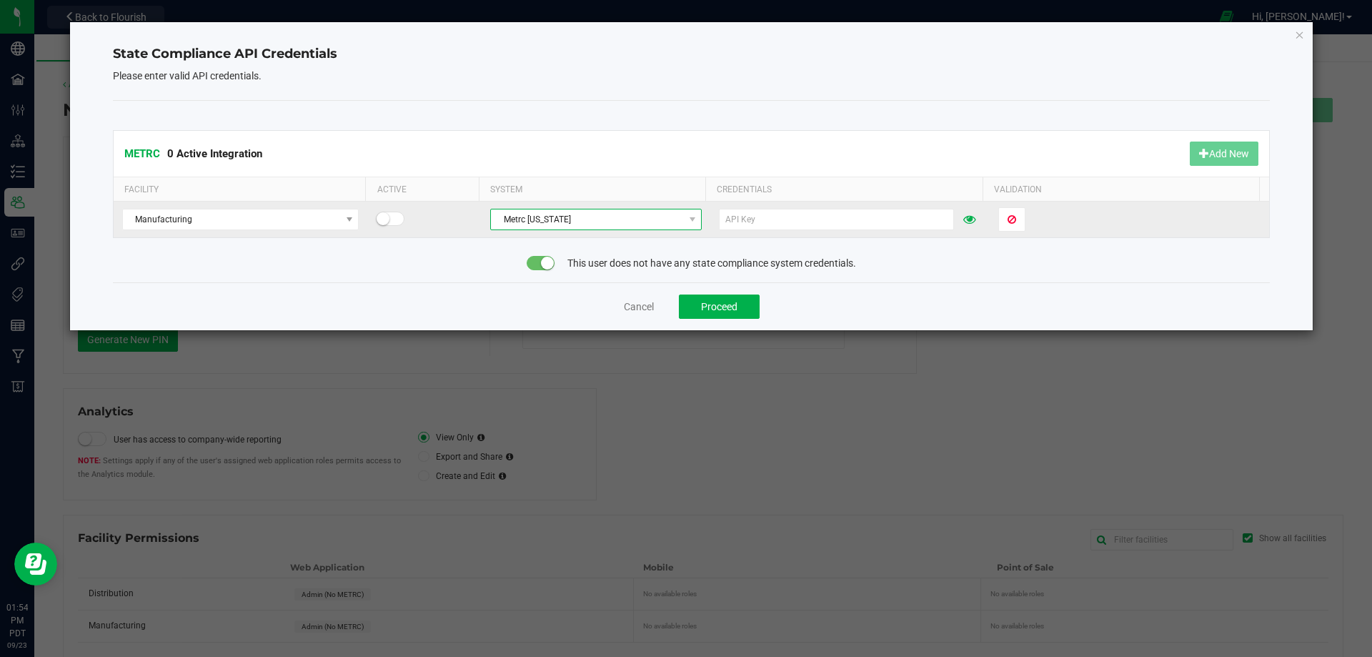
click at [573, 217] on span "Metrc [US_STATE]" at bounding box center [587, 219] width 192 height 20
click at [757, 219] on input "text" at bounding box center [836, 219] width 235 height 21
click at [1008, 217] on icon at bounding box center [1012, 219] width 9 height 10
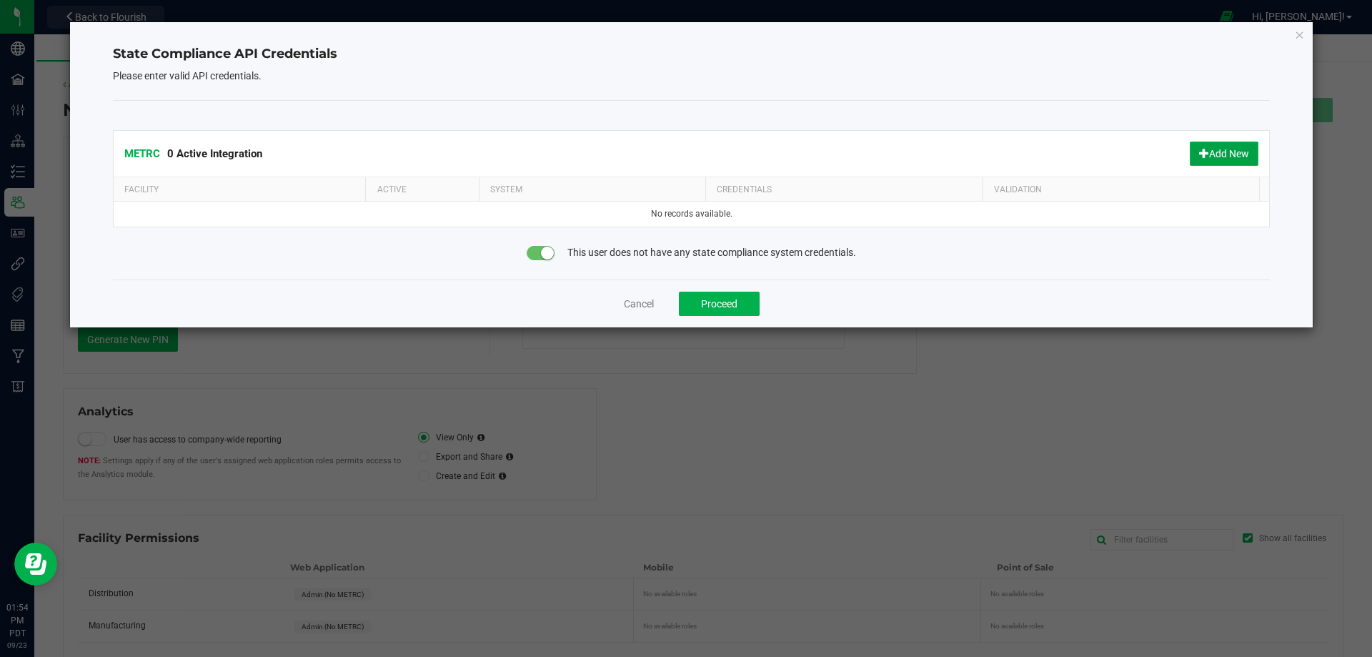
click at [1211, 154] on button "Add New" at bounding box center [1224, 154] width 69 height 24
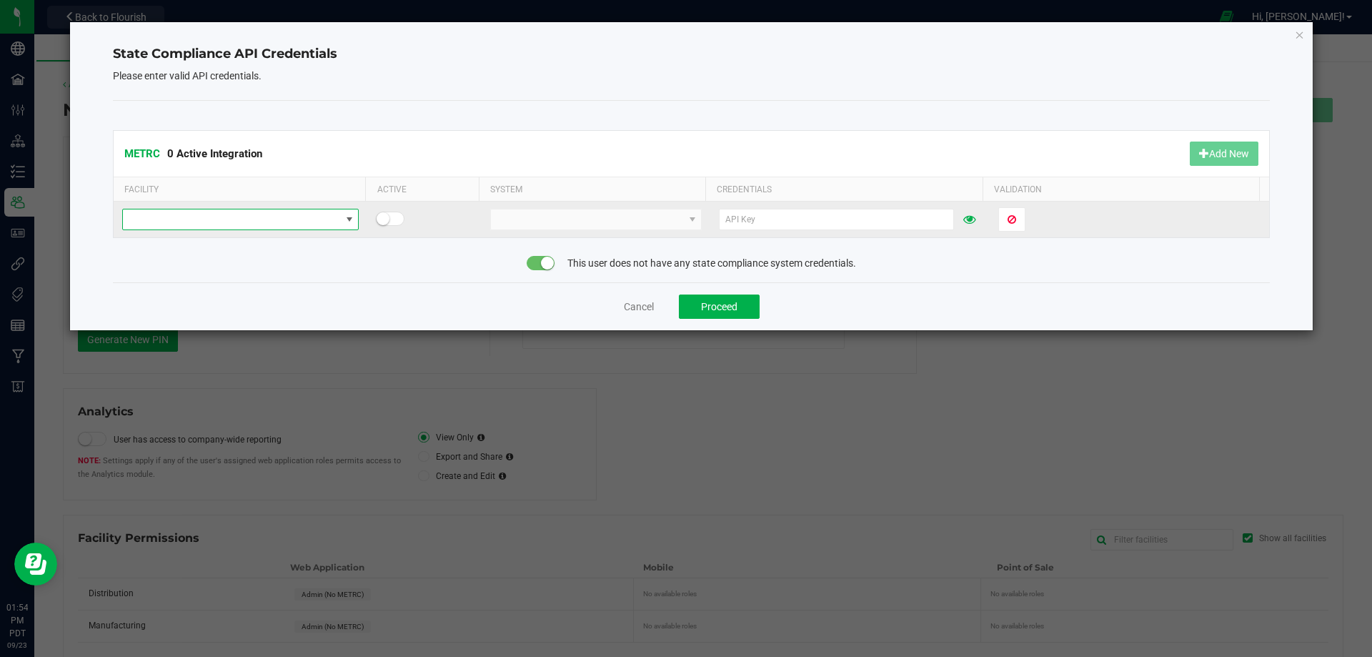
click at [347, 220] on span at bounding box center [349, 219] width 11 height 11
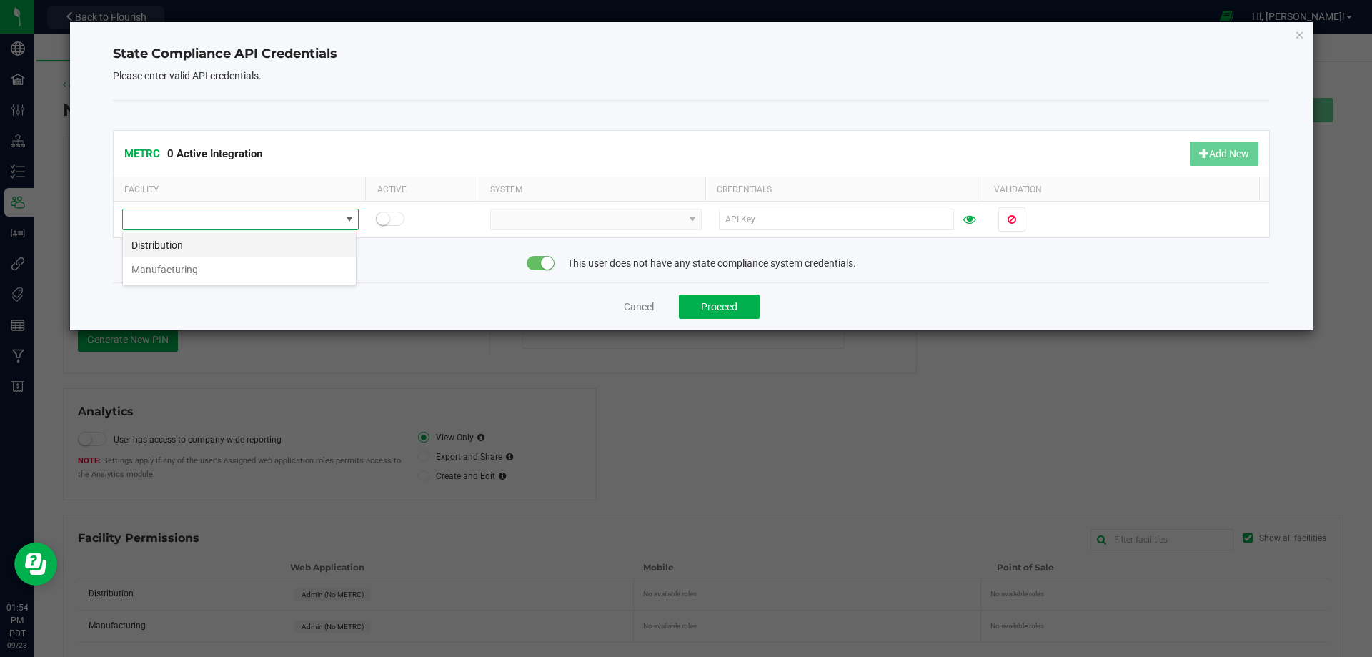
click at [176, 244] on li "Distribution" at bounding box center [239, 245] width 233 height 24
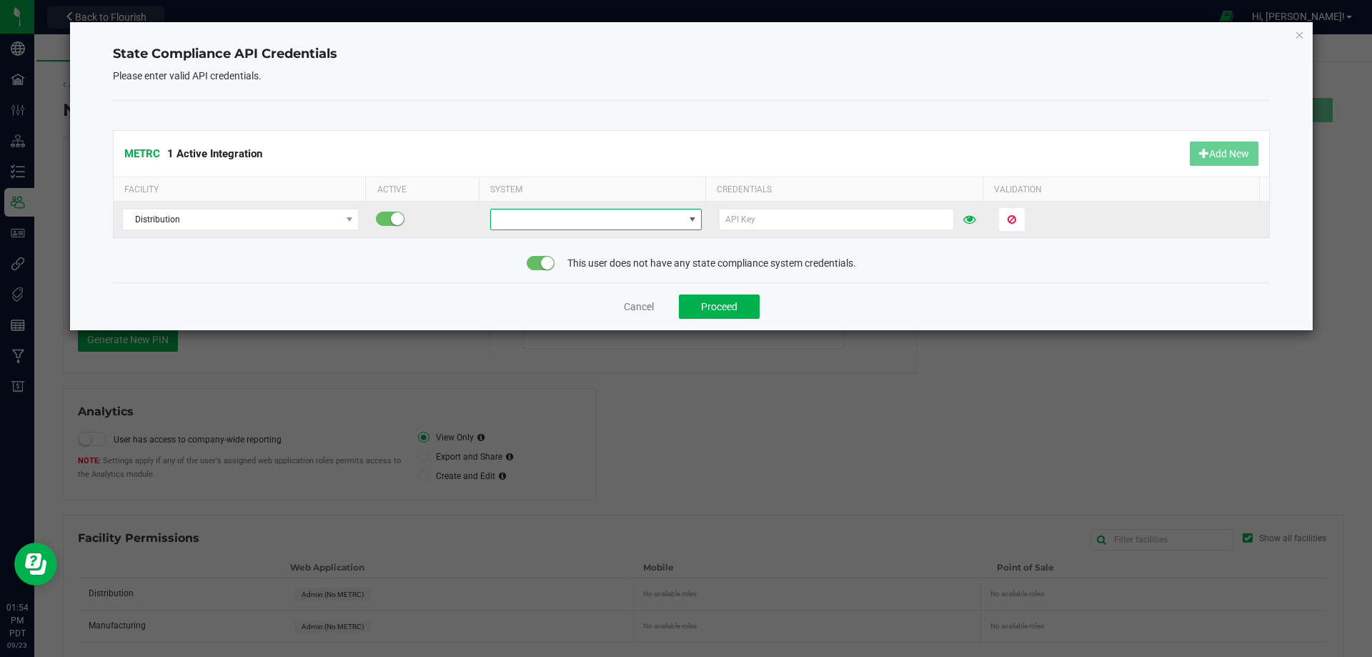
click at [527, 218] on span at bounding box center [587, 219] width 192 height 20
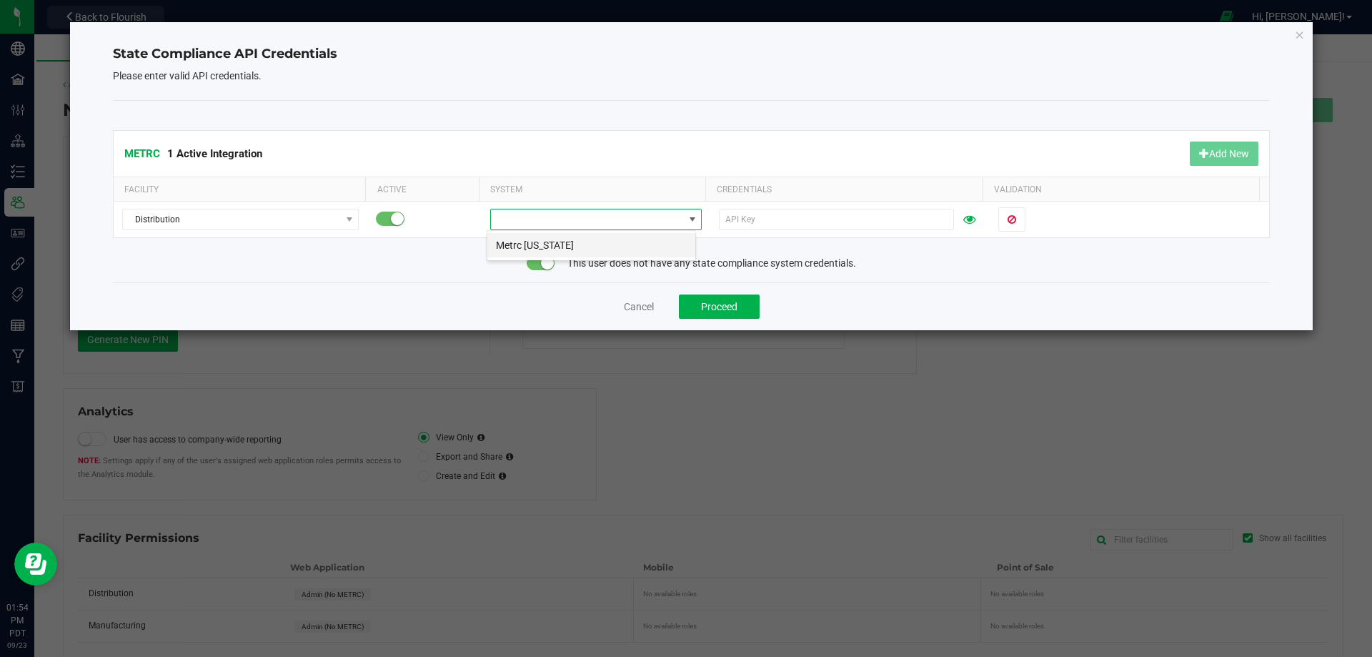
click at [544, 247] on li "Metrc [US_STATE]" at bounding box center [591, 245] width 208 height 24
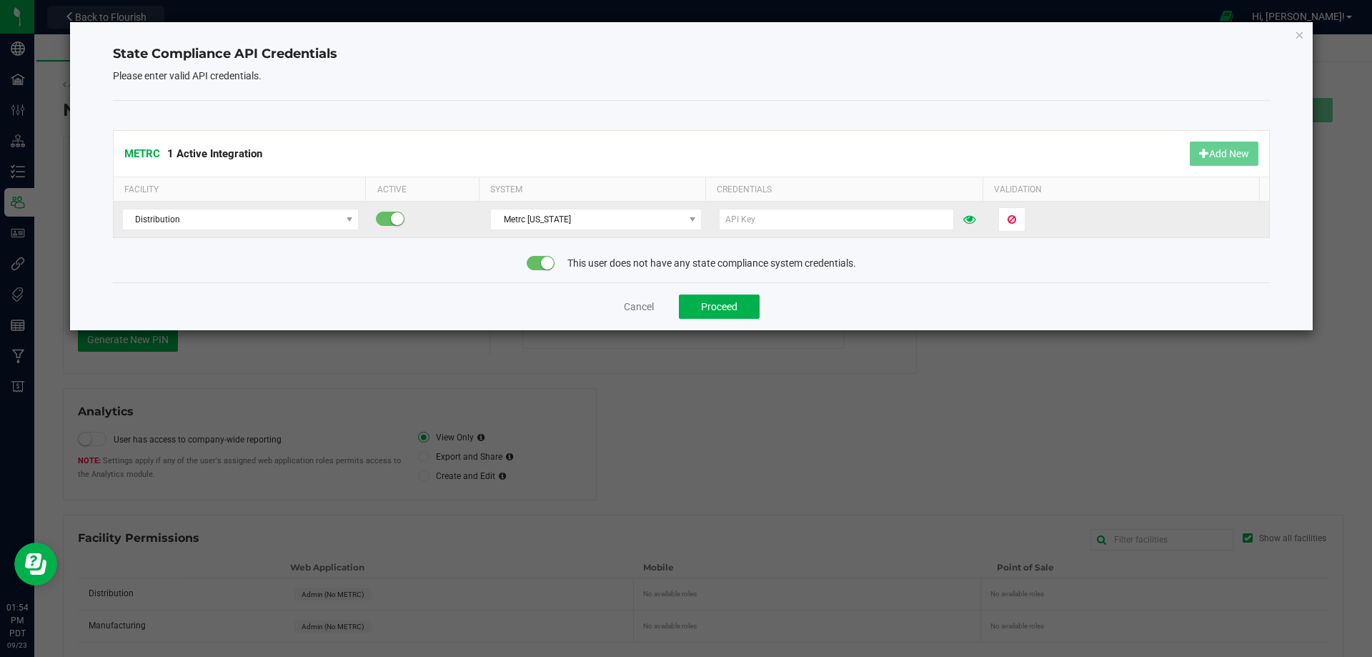
click at [1128, 225] on span at bounding box center [1129, 219] width 262 height 24
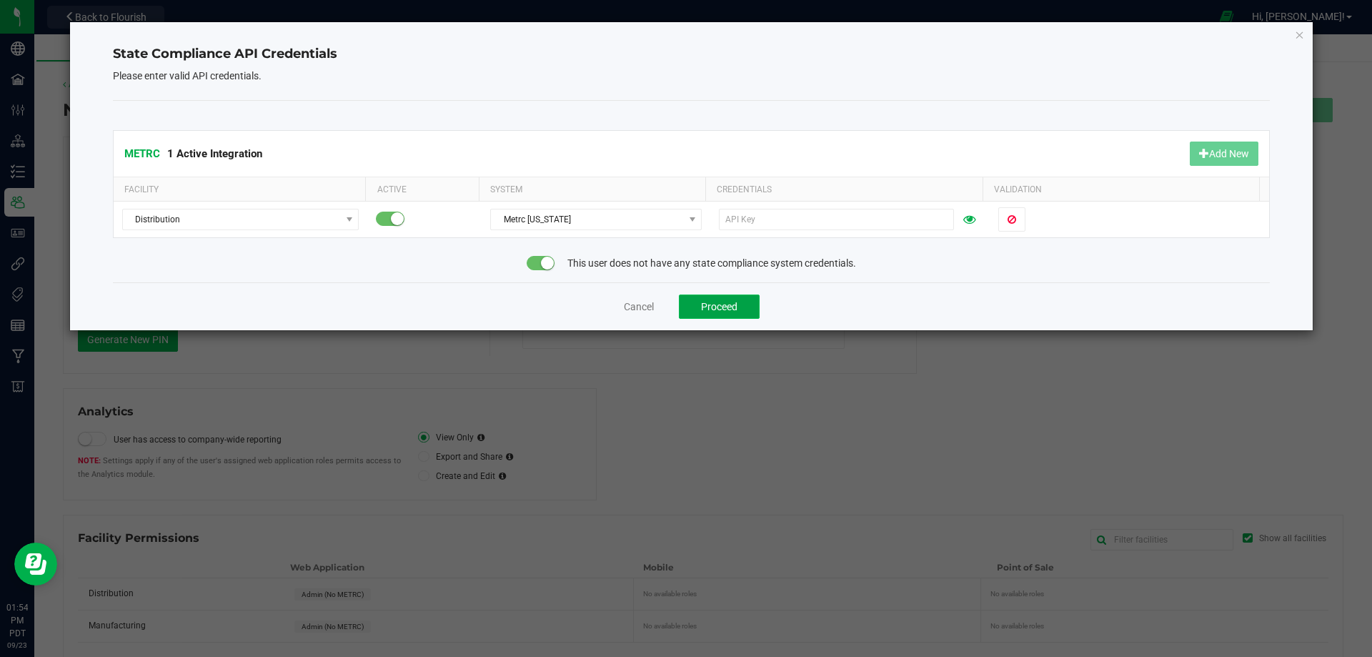
click at [738, 306] on button "Proceed" at bounding box center [719, 306] width 81 height 24
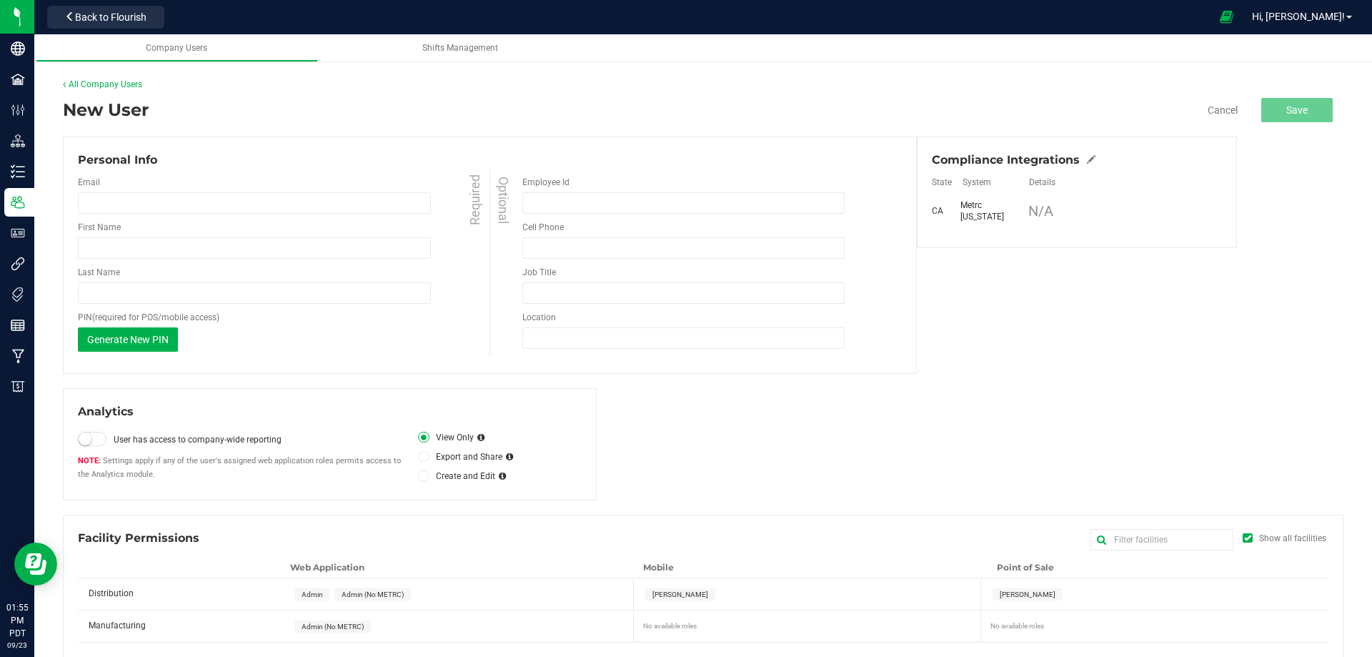
scroll to position [15, 0]
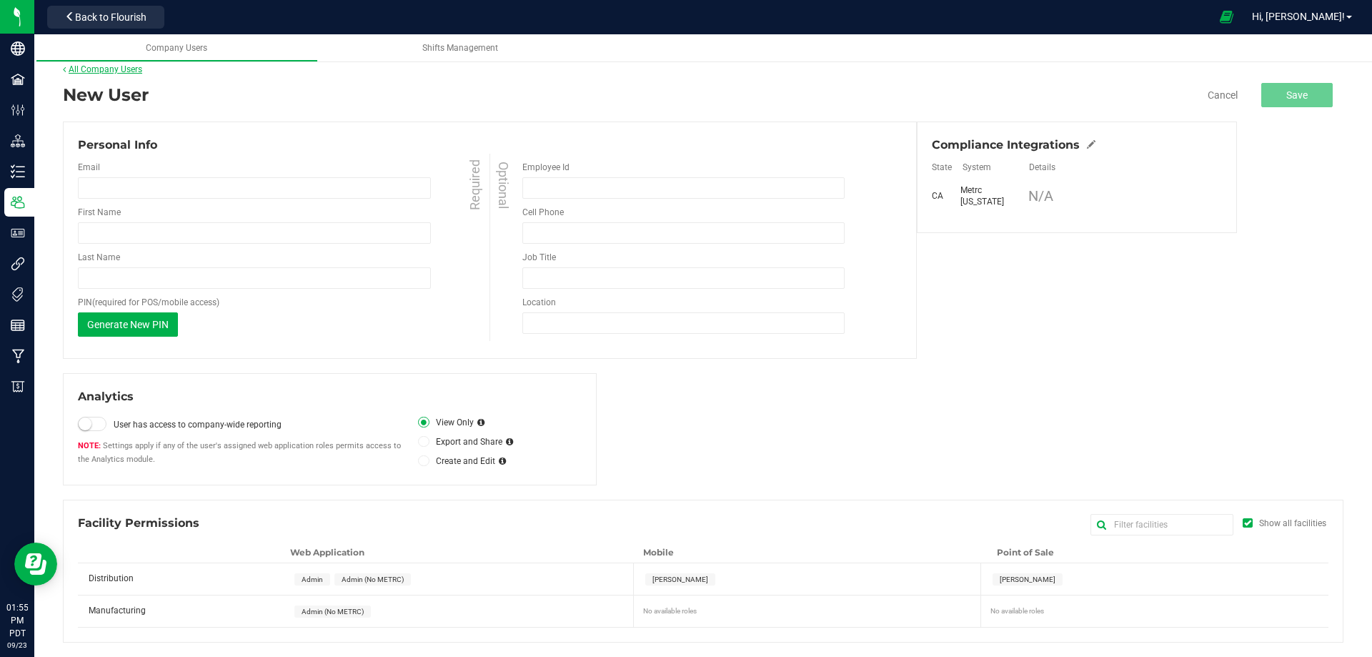
click at [81, 65] on link "All Company Users" at bounding box center [102, 69] width 79 height 10
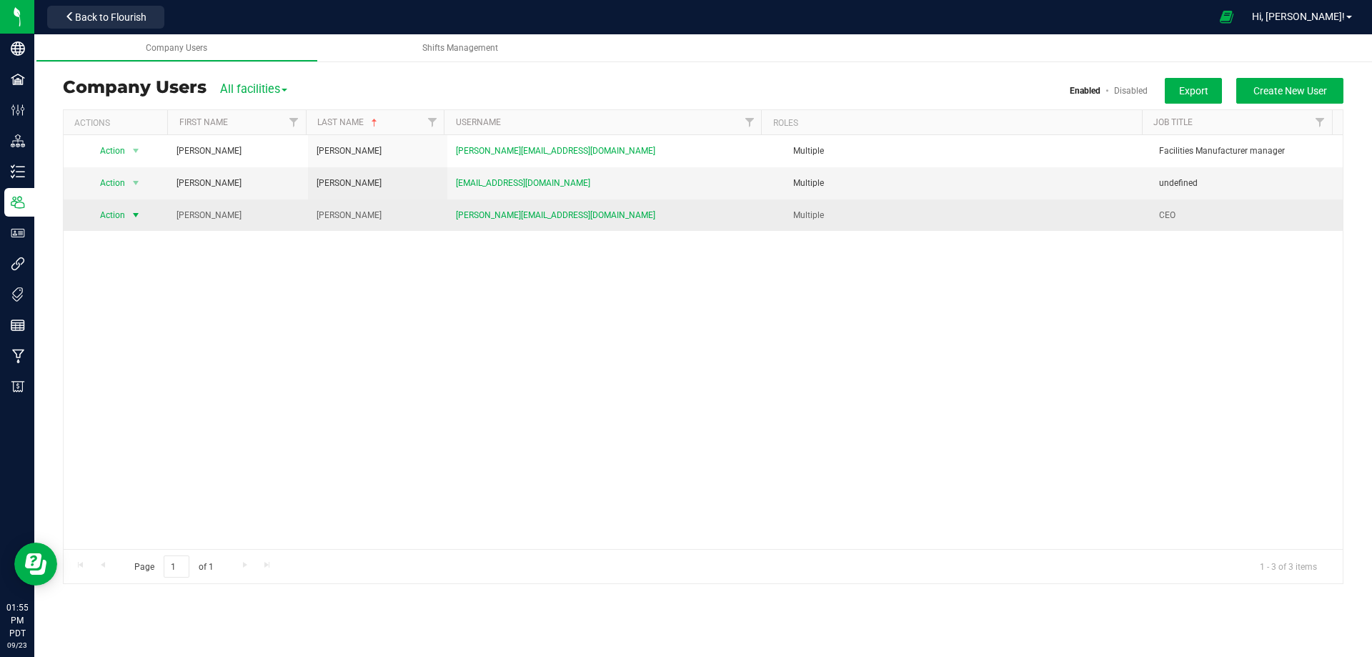
click at [137, 216] on span "select" at bounding box center [135, 214] width 11 height 11
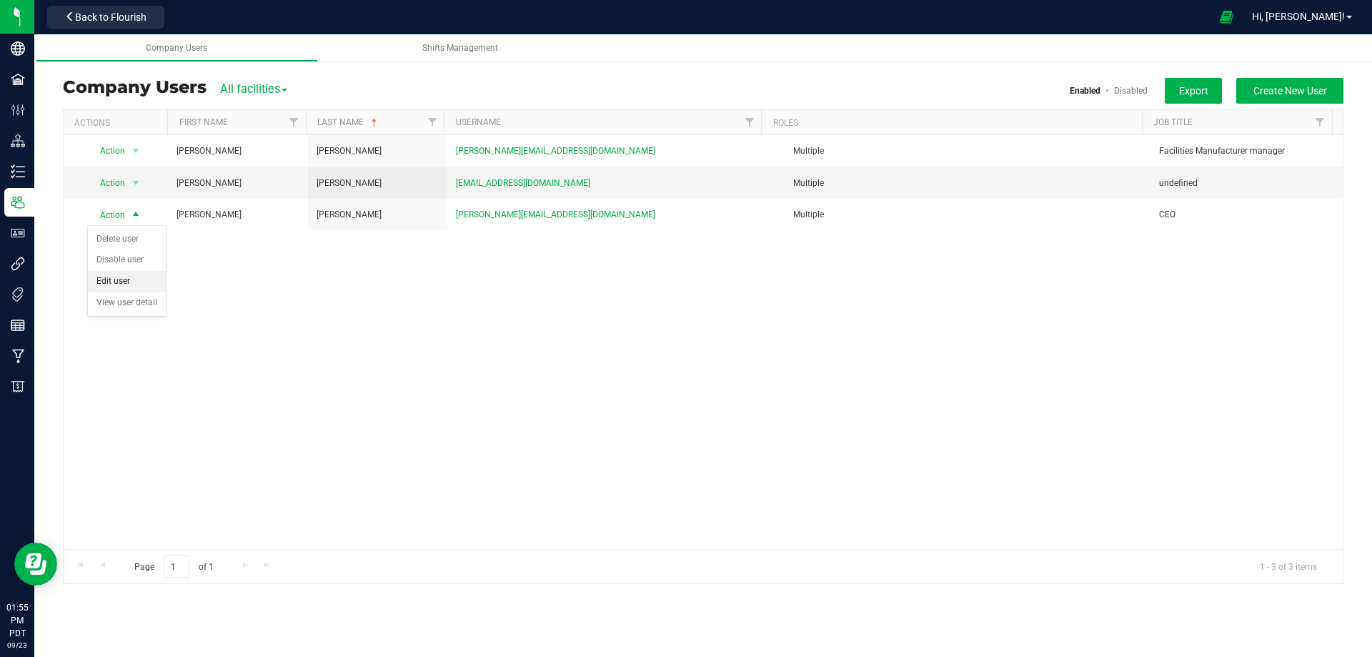
click at [109, 277] on li "Edit user" at bounding box center [127, 281] width 78 height 21
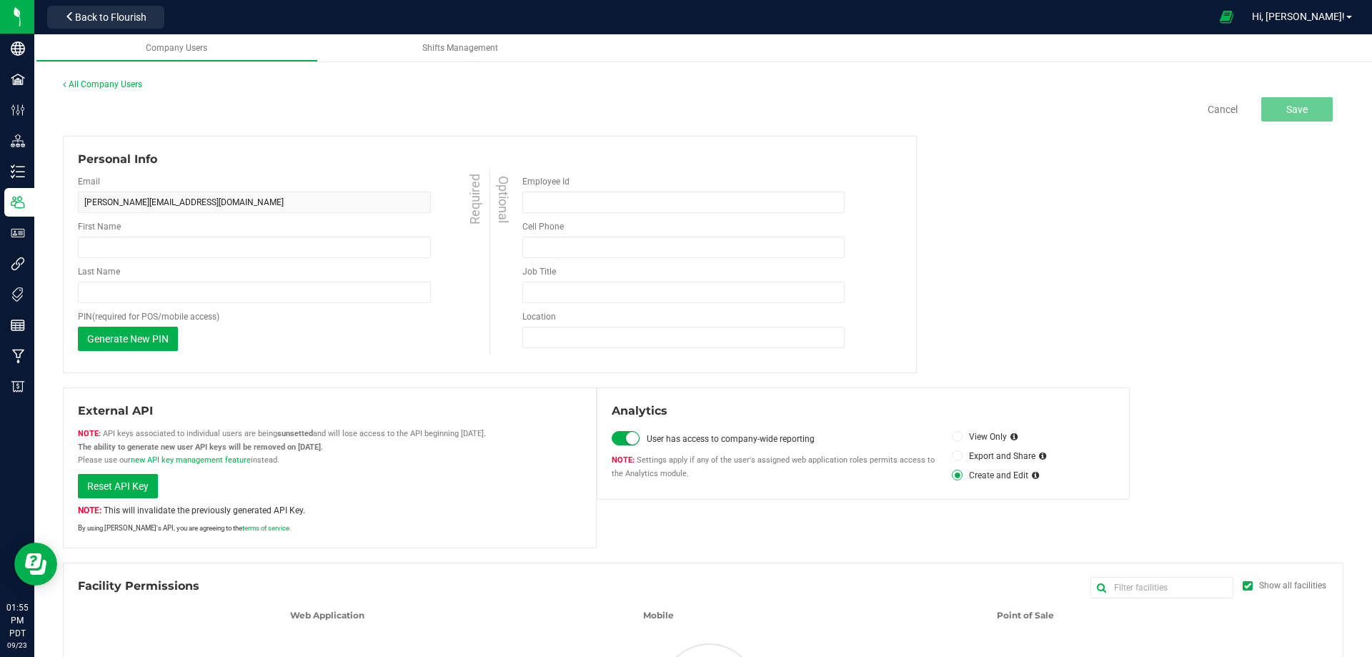
type input "[PERSON_NAME]"
type input "[PHONE_NUMBER]"
type input "CEO"
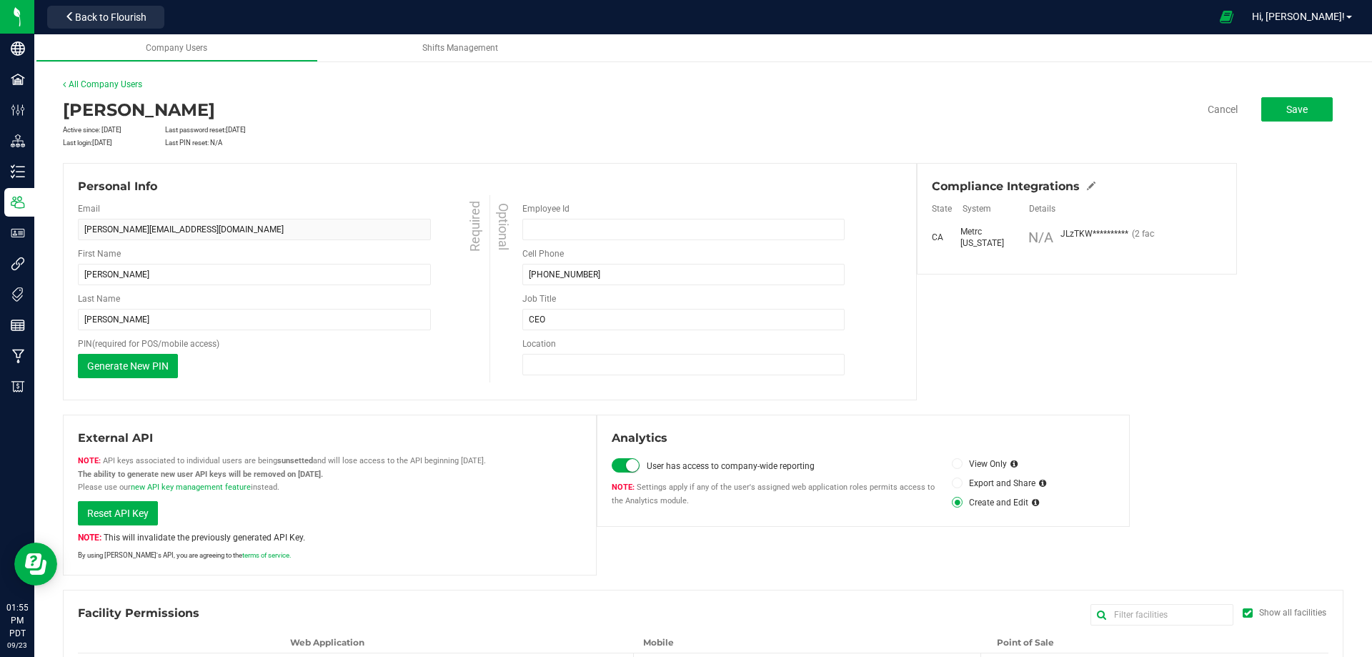
scroll to position [71, 0]
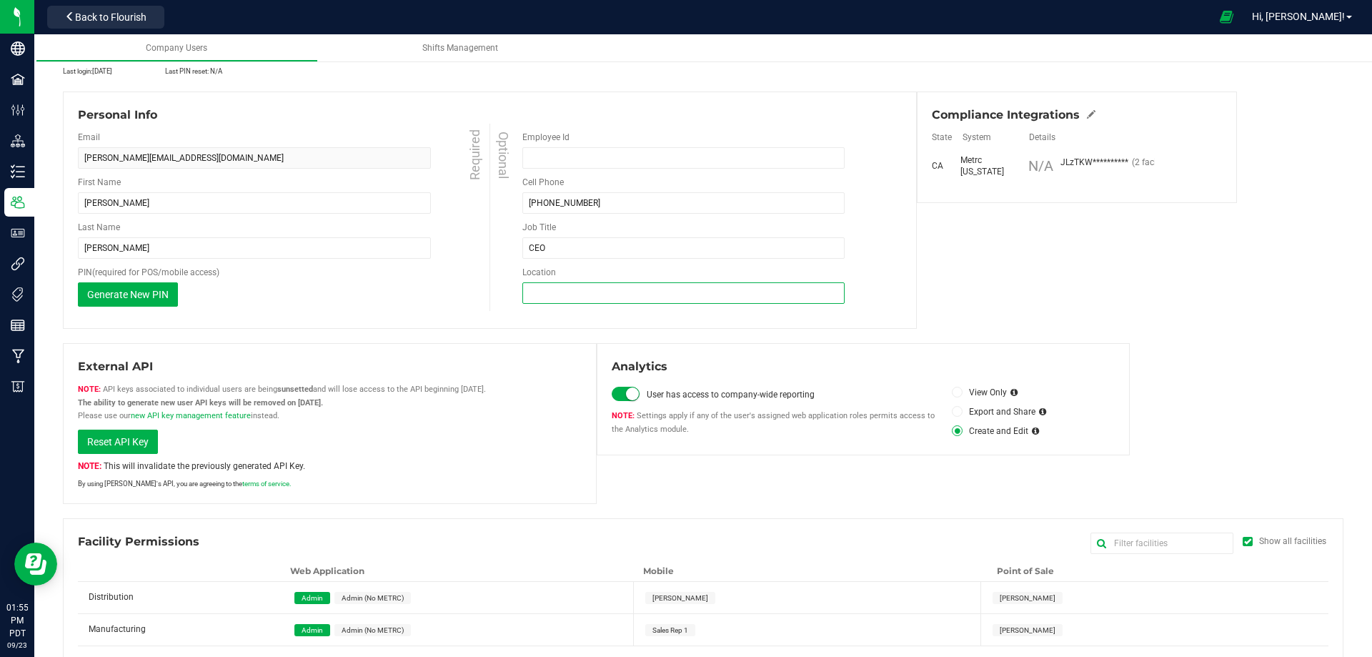
click at [600, 293] on input "Location" at bounding box center [683, 292] width 322 height 21
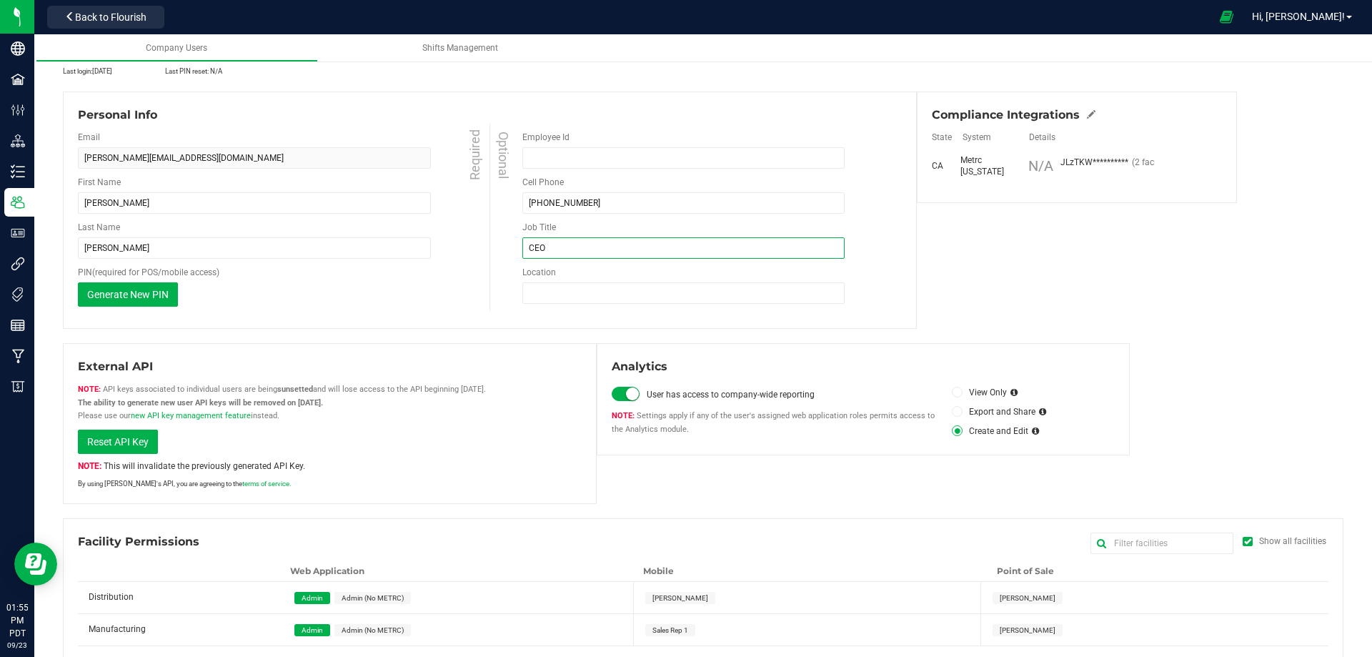
click at [597, 248] on input "CEO" at bounding box center [683, 247] width 322 height 21
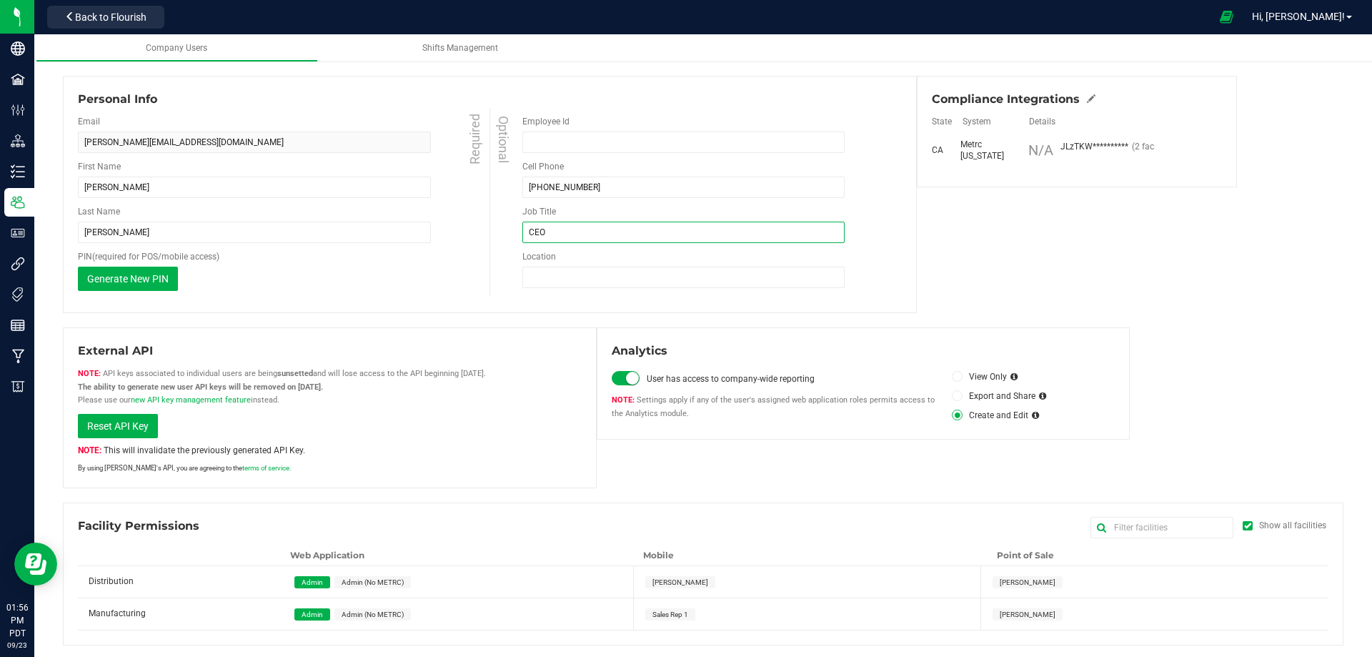
scroll to position [90, 0]
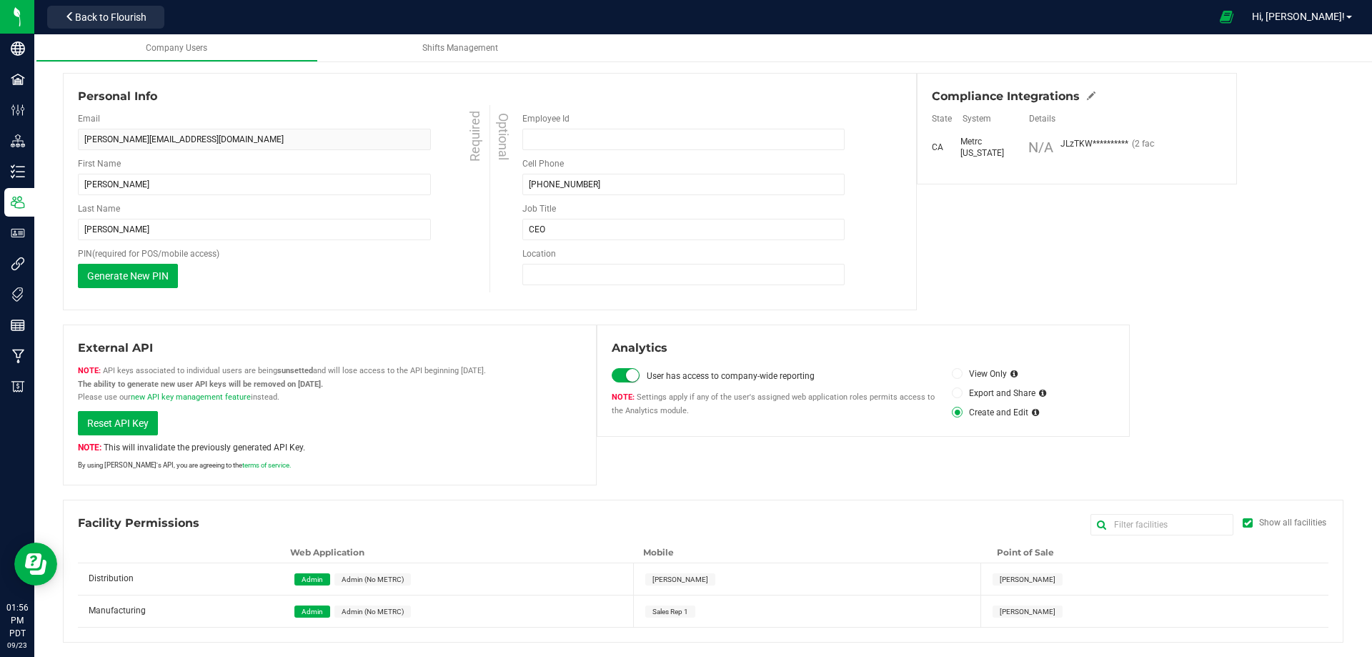
click at [1000, 576] on span "[PERSON_NAME]" at bounding box center [1028, 579] width 56 height 8
click at [1007, 613] on span "[PERSON_NAME]" at bounding box center [1028, 611] width 56 height 8
click at [665, 611] on span "Sales Rep 1" at bounding box center [671, 611] width 36 height 8
click at [660, 580] on span "[PERSON_NAME]" at bounding box center [681, 579] width 56 height 8
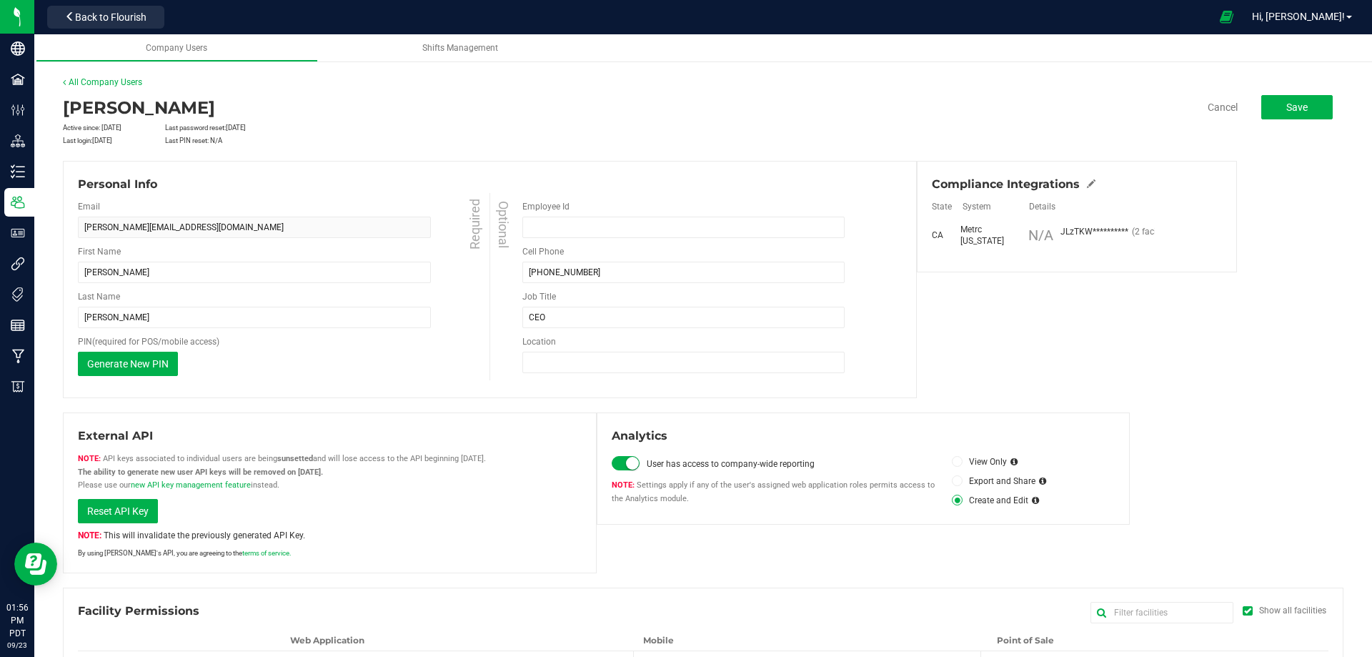
scroll to position [0, 0]
click at [1274, 108] on button "Save" at bounding box center [1296, 109] width 71 height 24
click at [1286, 111] on span "Save" at bounding box center [1296, 109] width 21 height 11
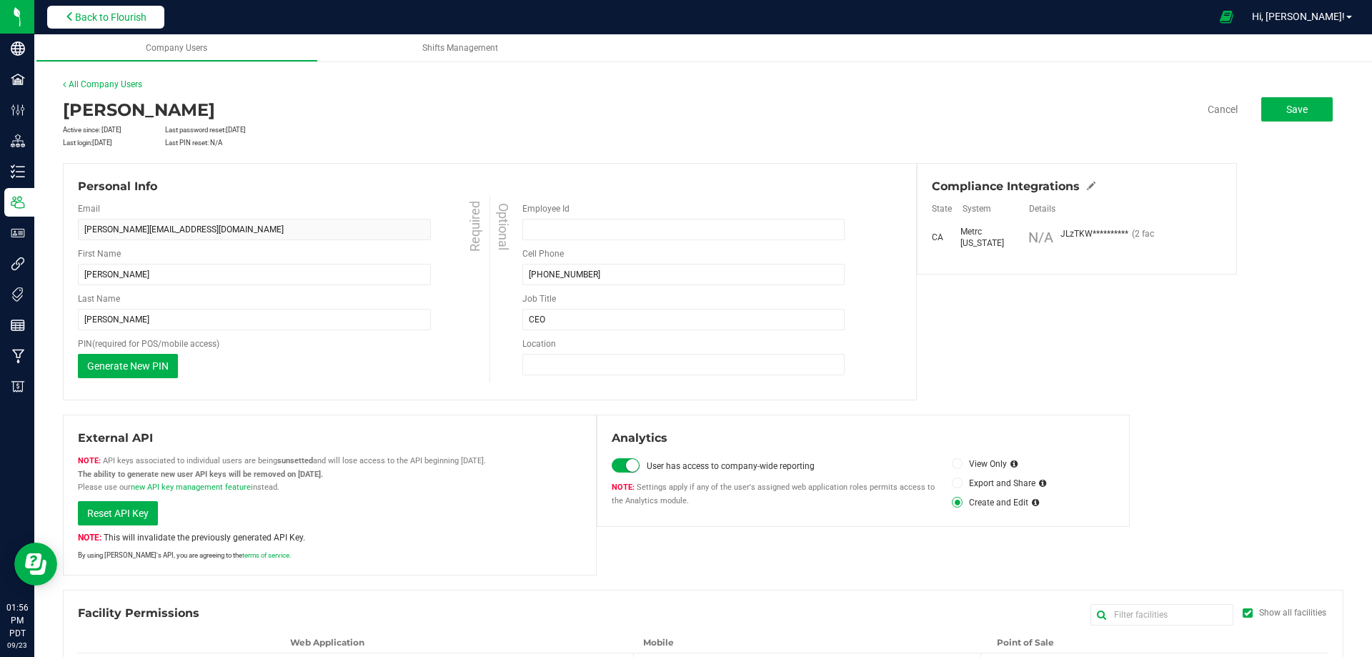
click at [84, 21] on span "Back to Flourish" at bounding box center [110, 16] width 71 height 11
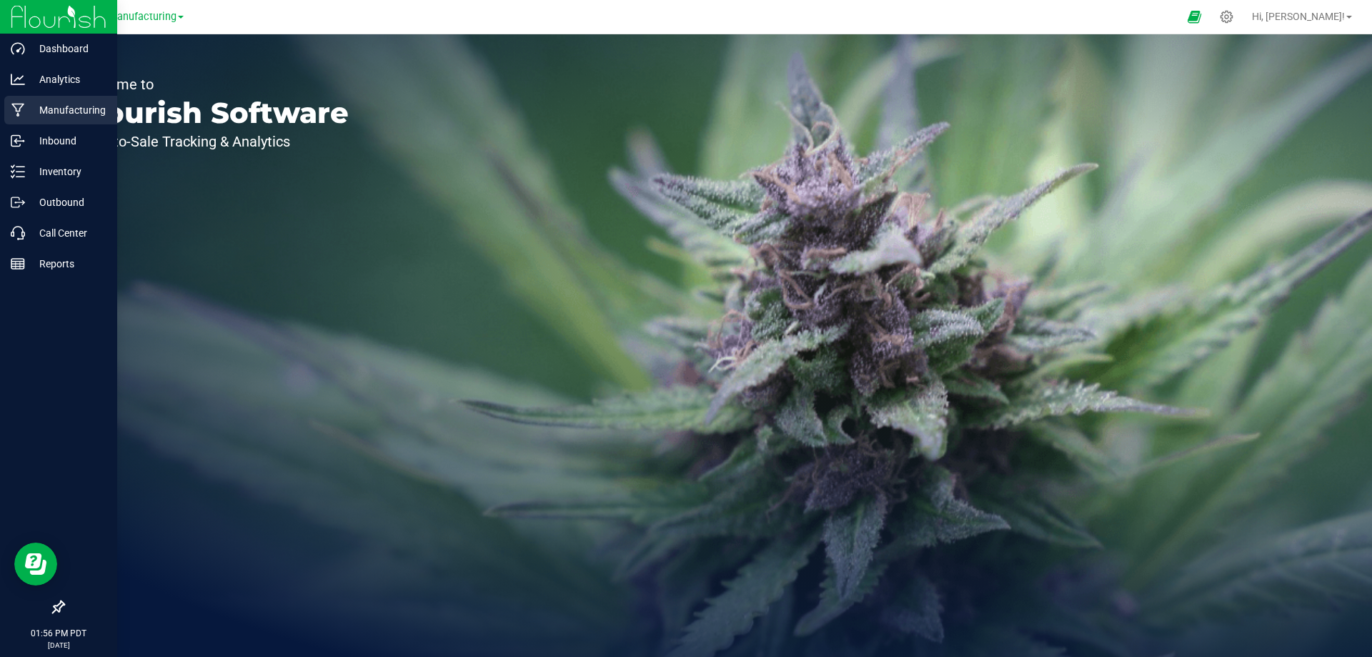
click at [55, 112] on p "Manufacturing" at bounding box center [68, 109] width 86 height 17
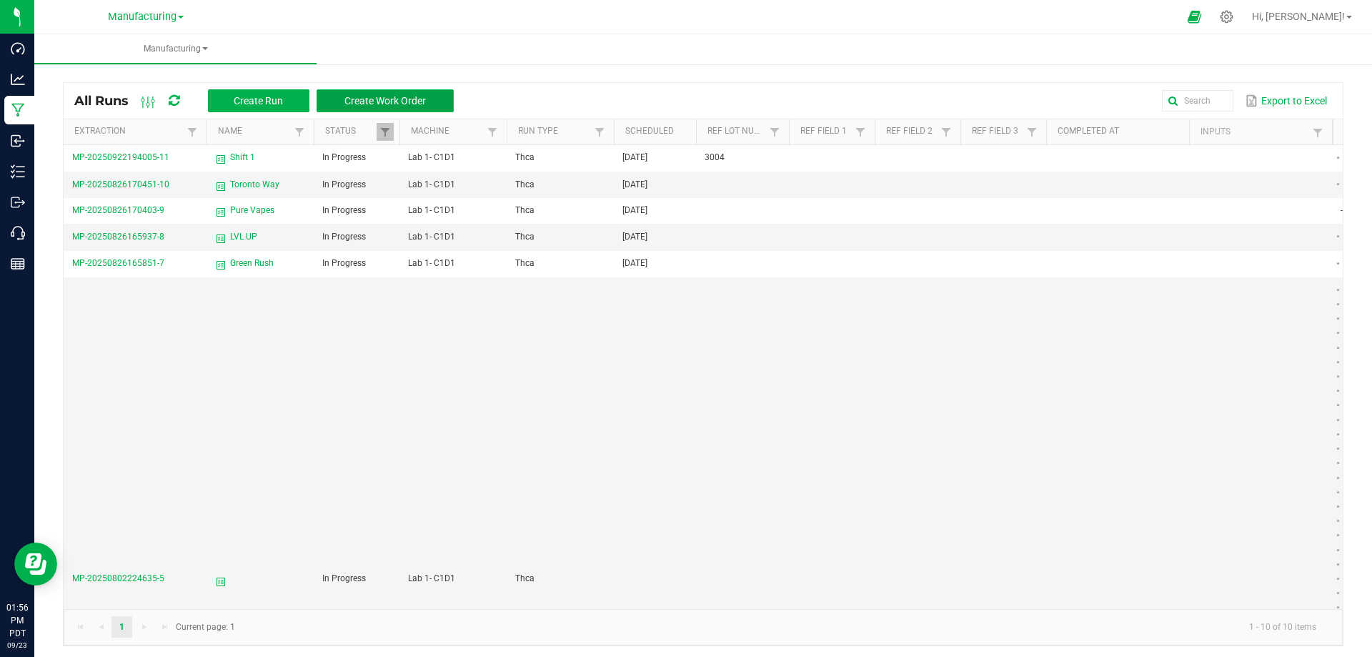
click at [347, 91] on button "Create Work Order" at bounding box center [385, 100] width 137 height 23
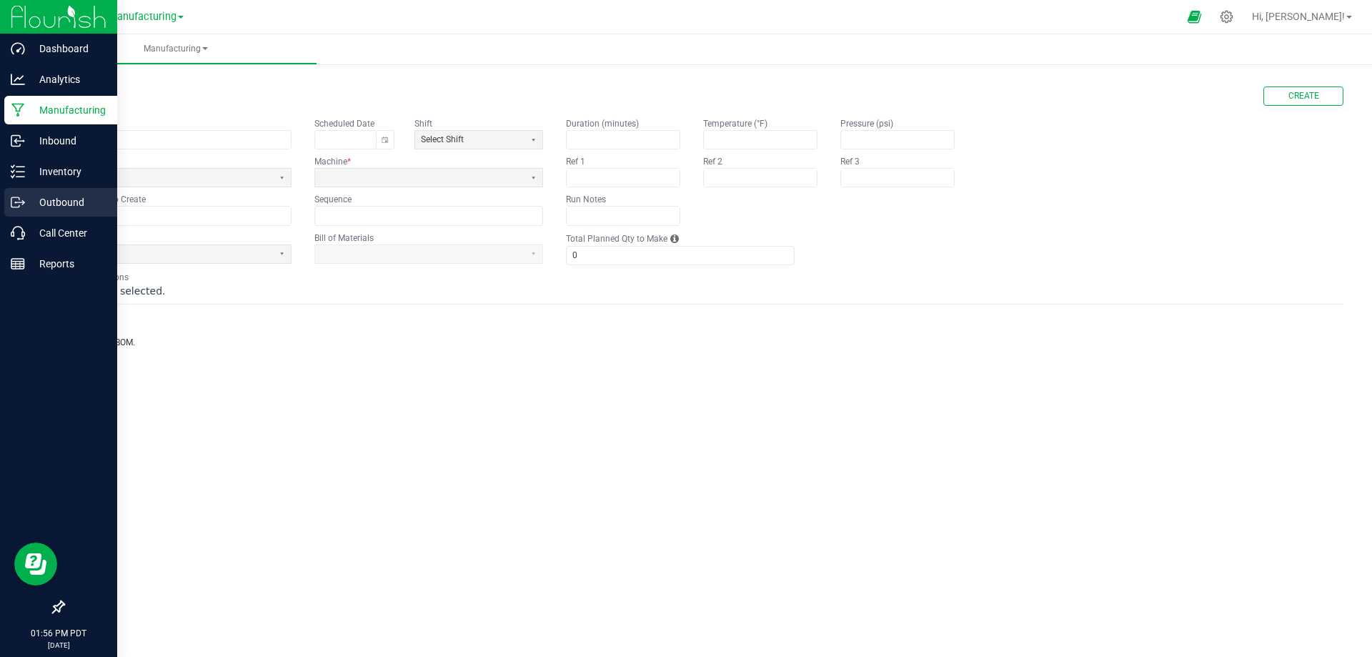
click at [44, 202] on p "Outbound" at bounding box center [68, 202] width 86 height 17
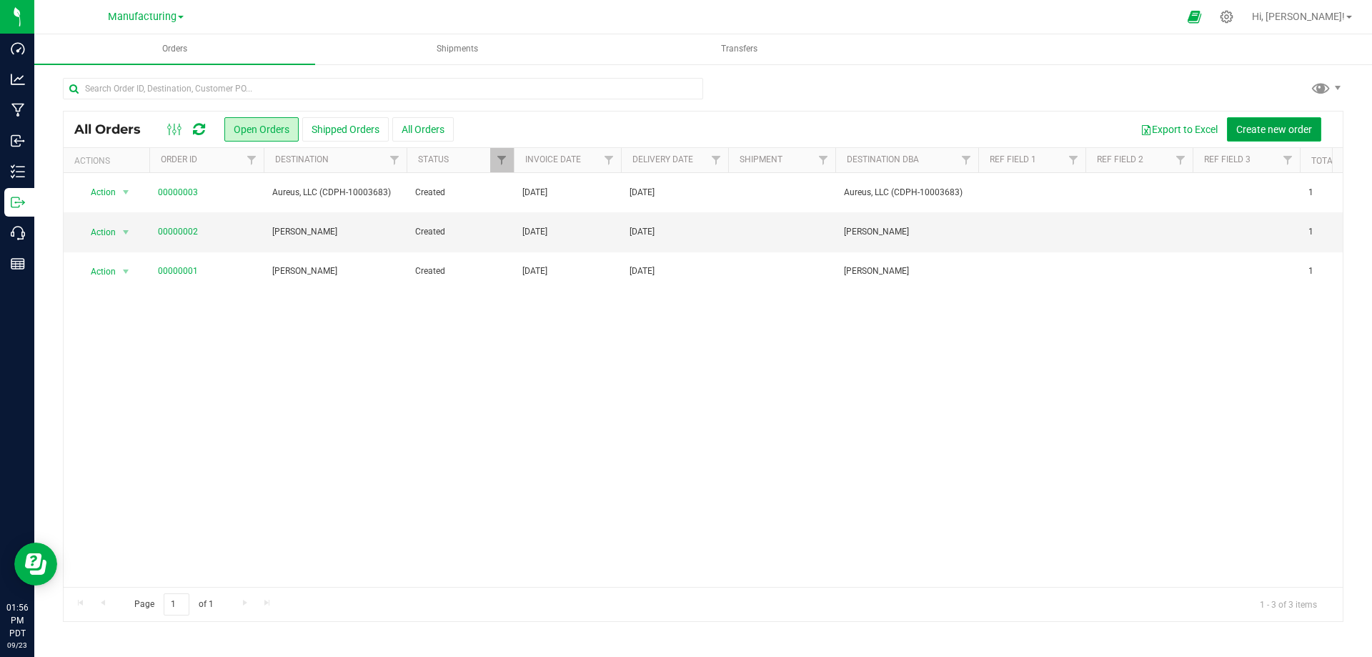
click at [1261, 126] on span "Create new order" at bounding box center [1274, 129] width 76 height 11
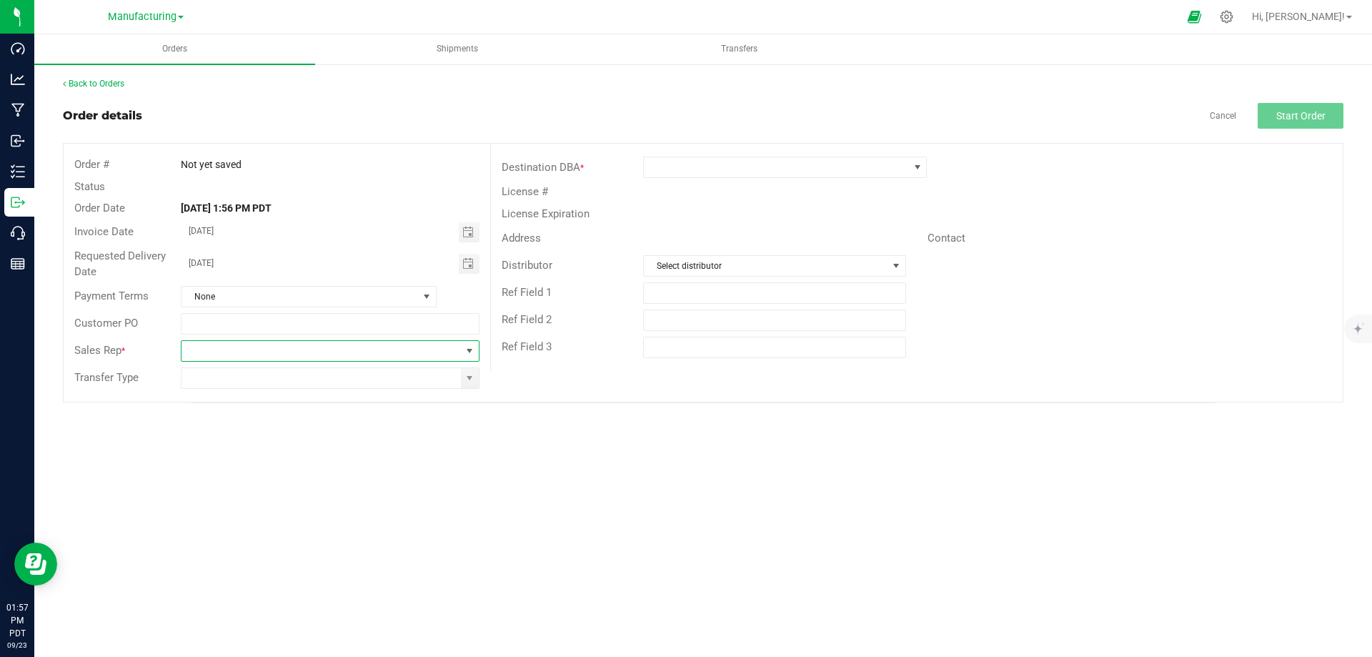
click at [361, 350] on span "NO DATA FOUND" at bounding box center [321, 351] width 279 height 20
click at [603, 502] on div "Orders Shipments Transfers Back to Orders Order details Cancel Start Order Orde…" at bounding box center [703, 345] width 1338 height 622
click at [342, 324] on input "text" at bounding box center [330, 323] width 298 height 21
click at [344, 359] on span "NO DATA FOUND" at bounding box center [321, 351] width 279 height 20
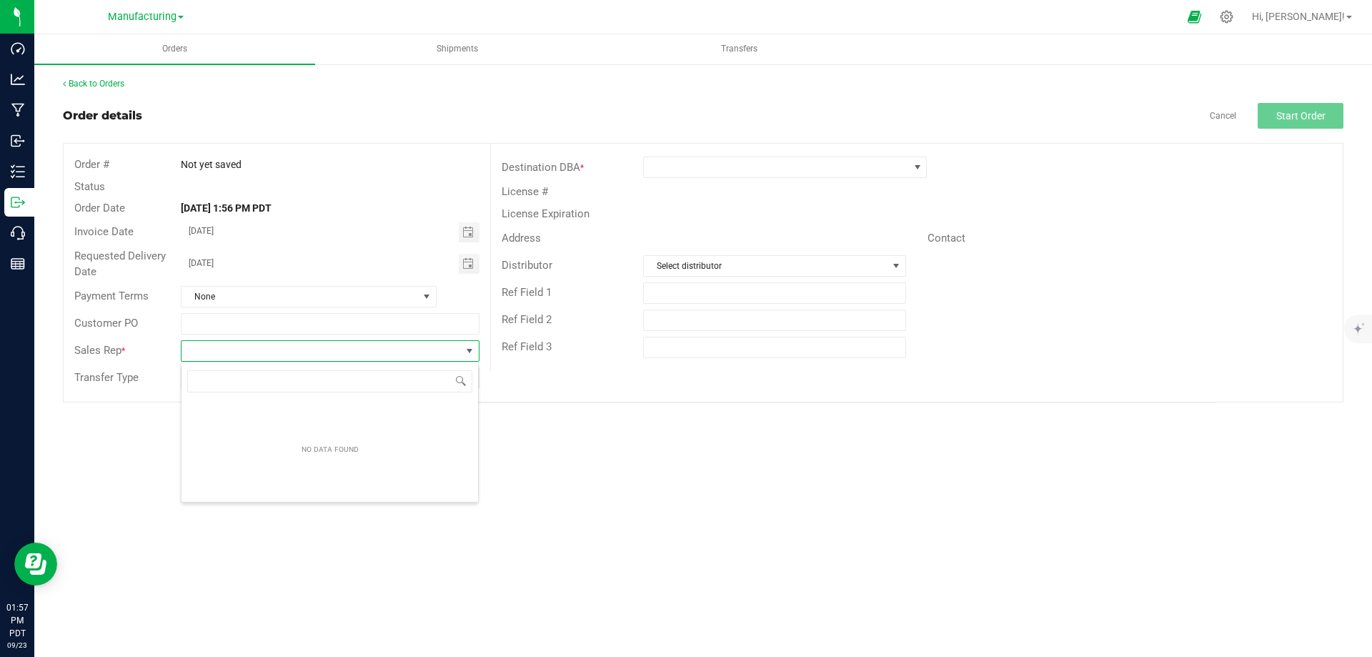
click at [346, 352] on span "NO DATA FOUND" at bounding box center [321, 351] width 279 height 20
click at [686, 497] on div "Orders Shipments Transfers Back to Orders Order details Cancel Start Order Orde…" at bounding box center [703, 345] width 1338 height 622
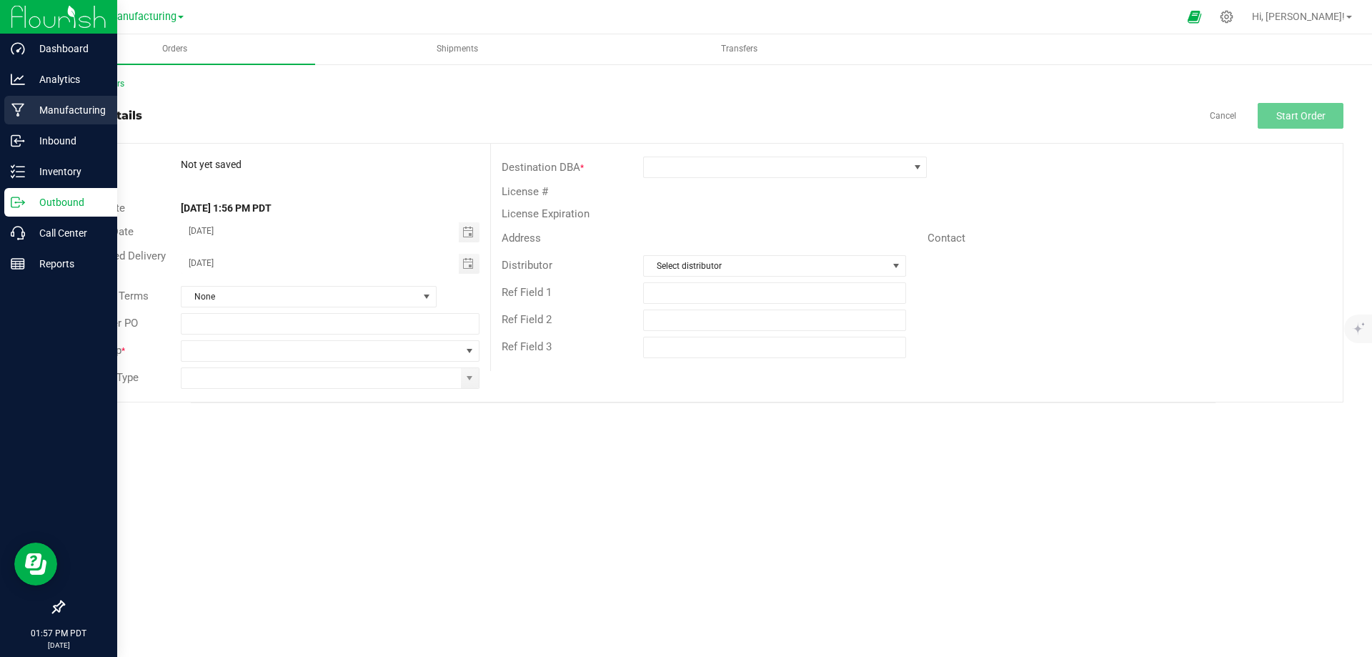
click at [47, 106] on p "Manufacturing" at bounding box center [68, 109] width 86 height 17
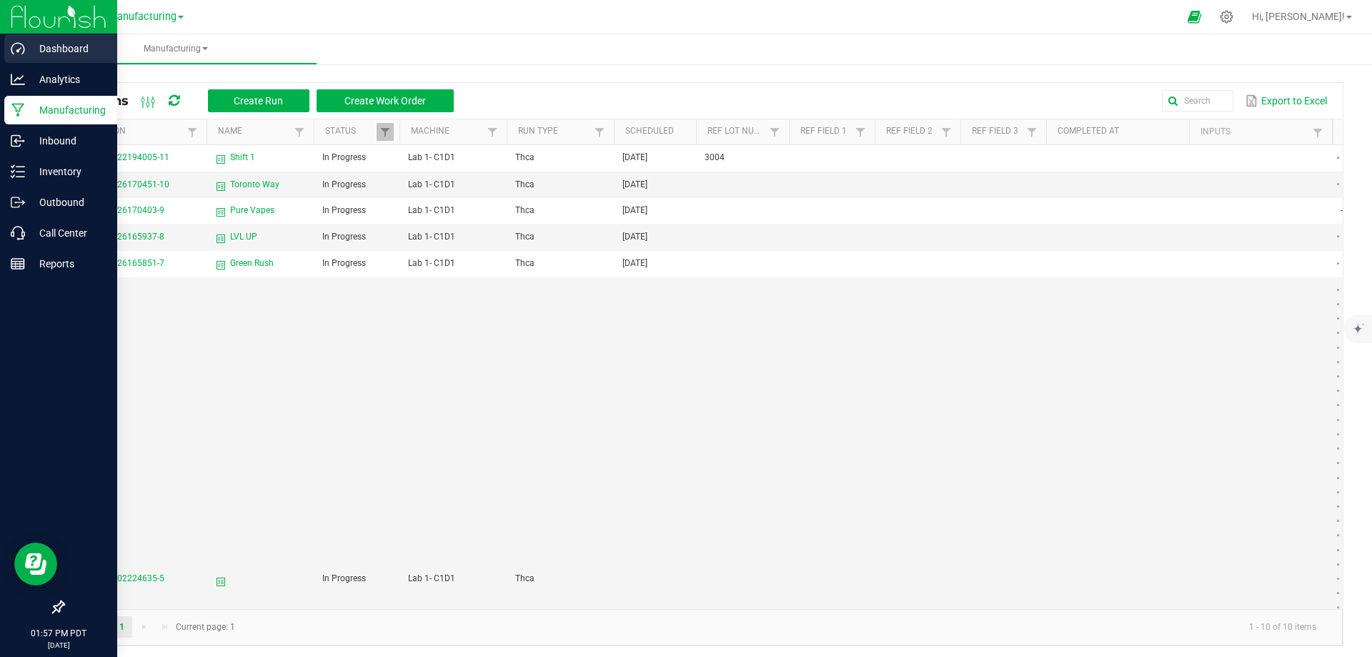
click at [50, 47] on p "Dashboard" at bounding box center [68, 48] width 86 height 17
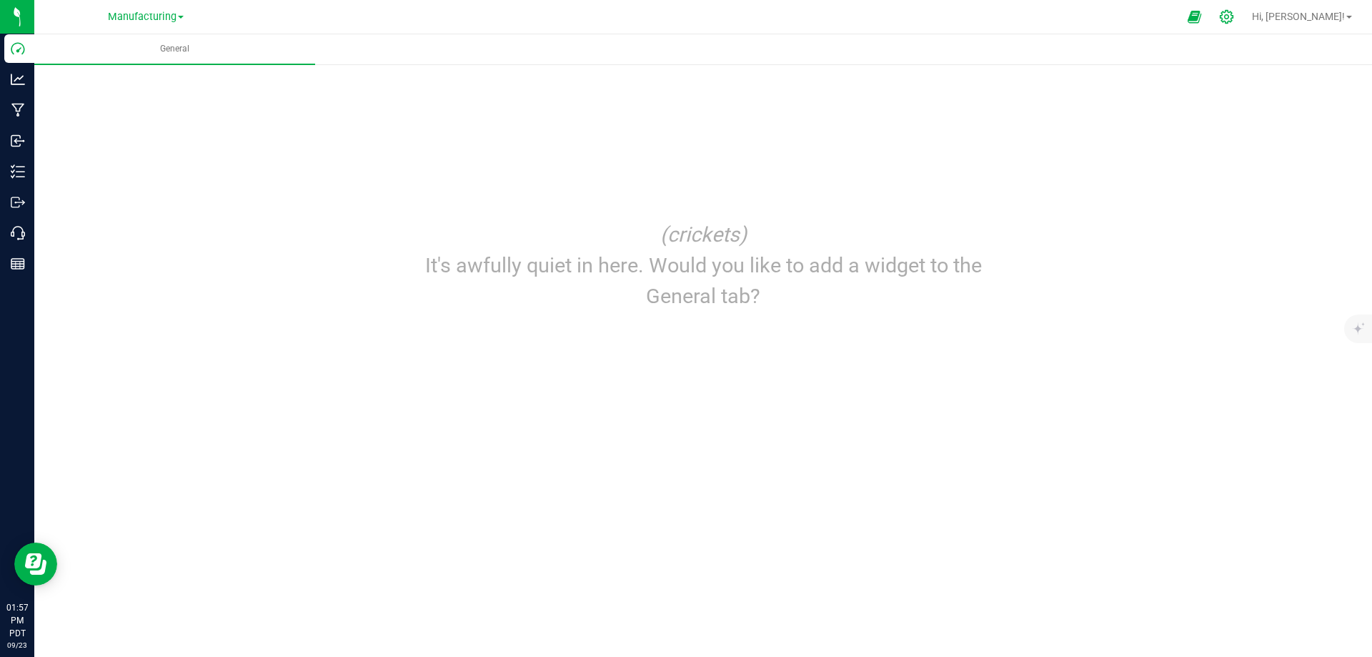
click at [1234, 19] on icon at bounding box center [1226, 16] width 15 height 15
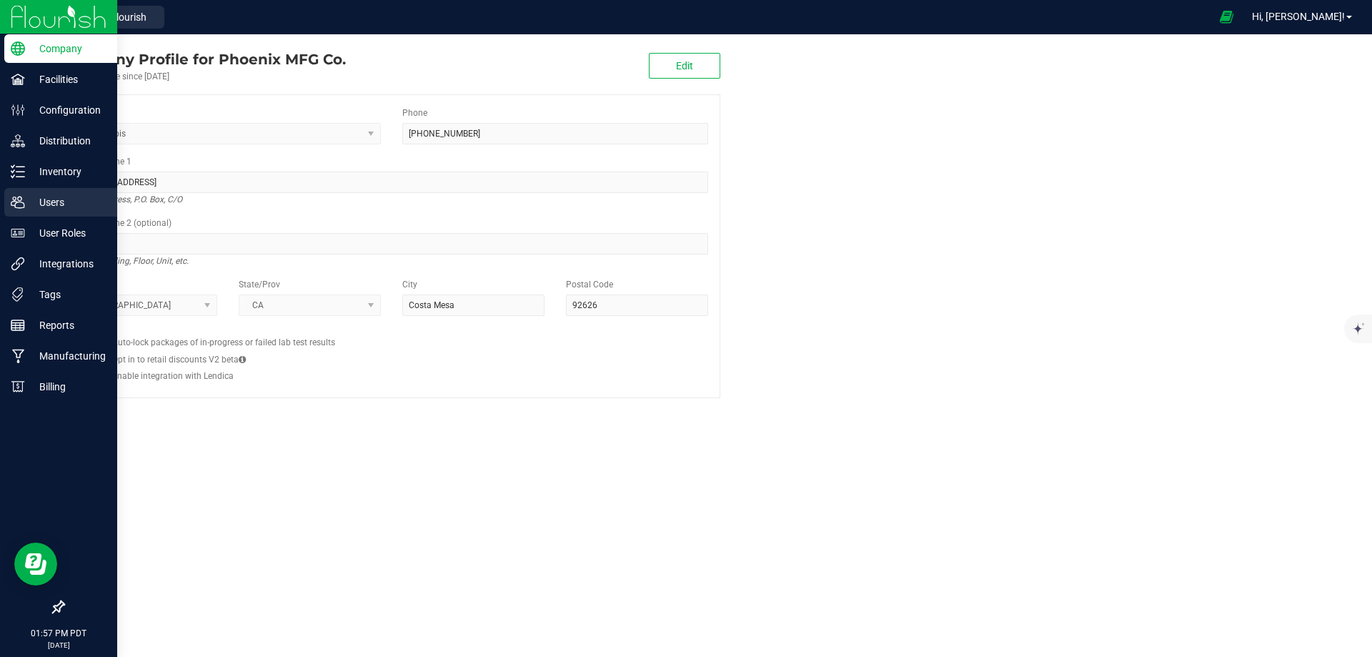
click at [55, 199] on p "Users" at bounding box center [68, 202] width 86 height 17
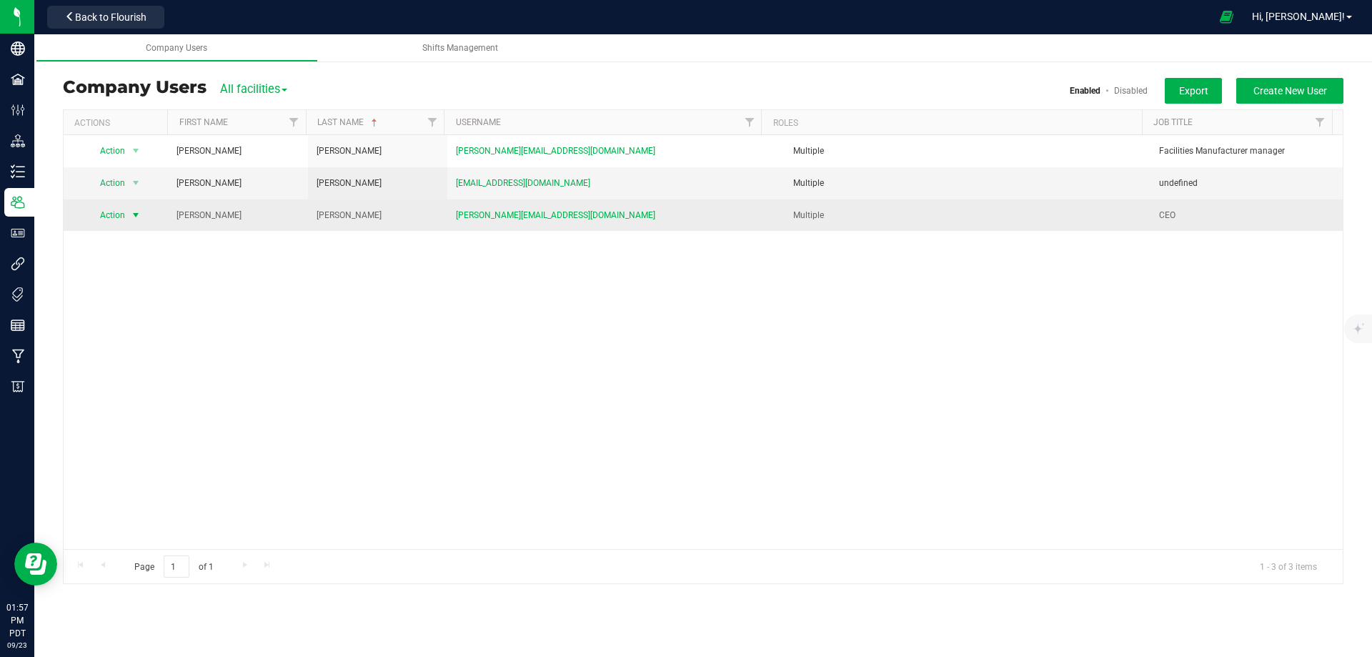
click at [135, 217] on span "select" at bounding box center [135, 214] width 11 height 11
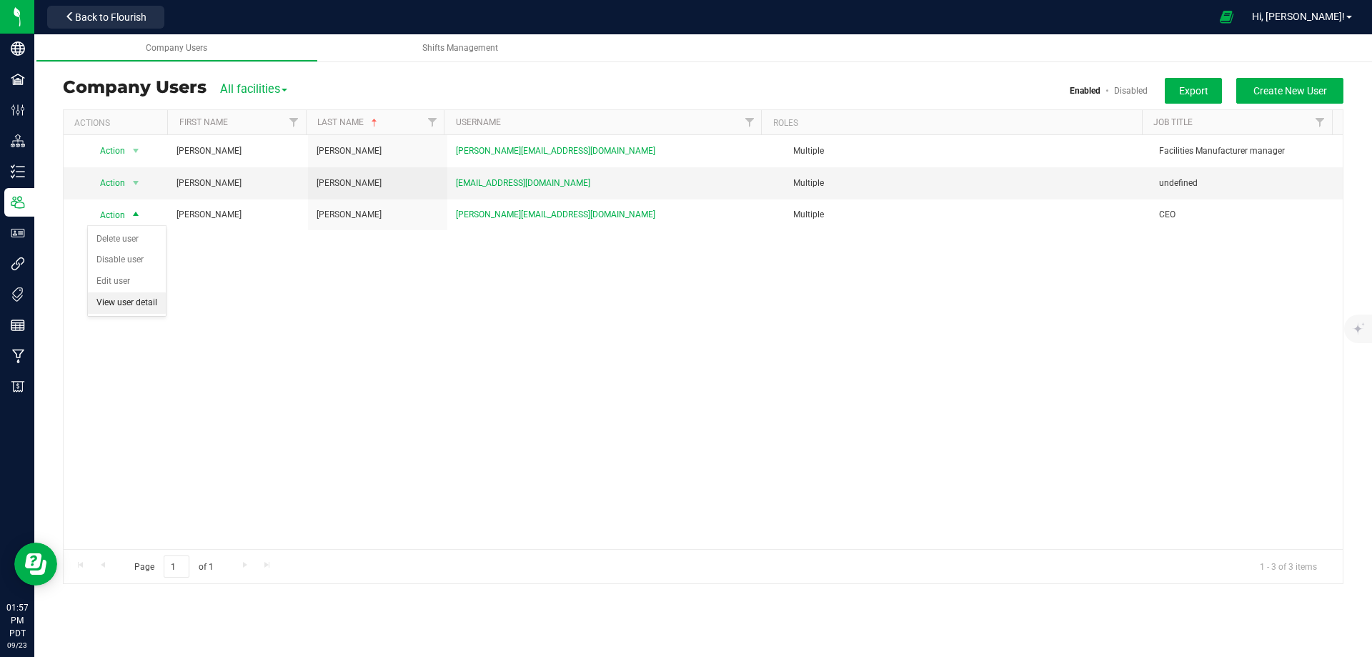
click at [116, 299] on li "View user detail" at bounding box center [127, 302] width 78 height 21
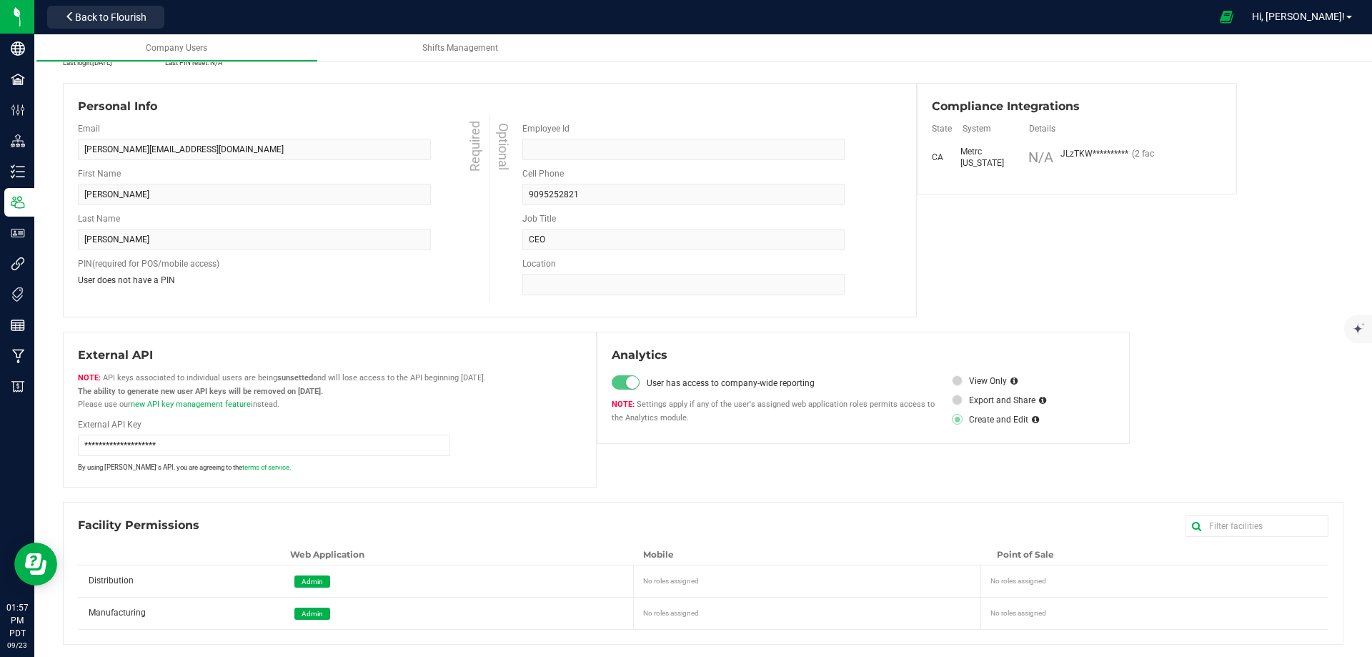
scroll to position [82, 0]
drag, startPoint x: 667, startPoint y: 578, endPoint x: 738, endPoint y: 575, distance: 71.5
click at [668, 577] on div "No roles assigned" at bounding box center [810, 576] width 335 height 15
click at [1011, 577] on div "No roles assigned" at bounding box center [1157, 576] width 332 height 15
click at [1016, 615] on div "No roles assigned" at bounding box center [1157, 608] width 332 height 15
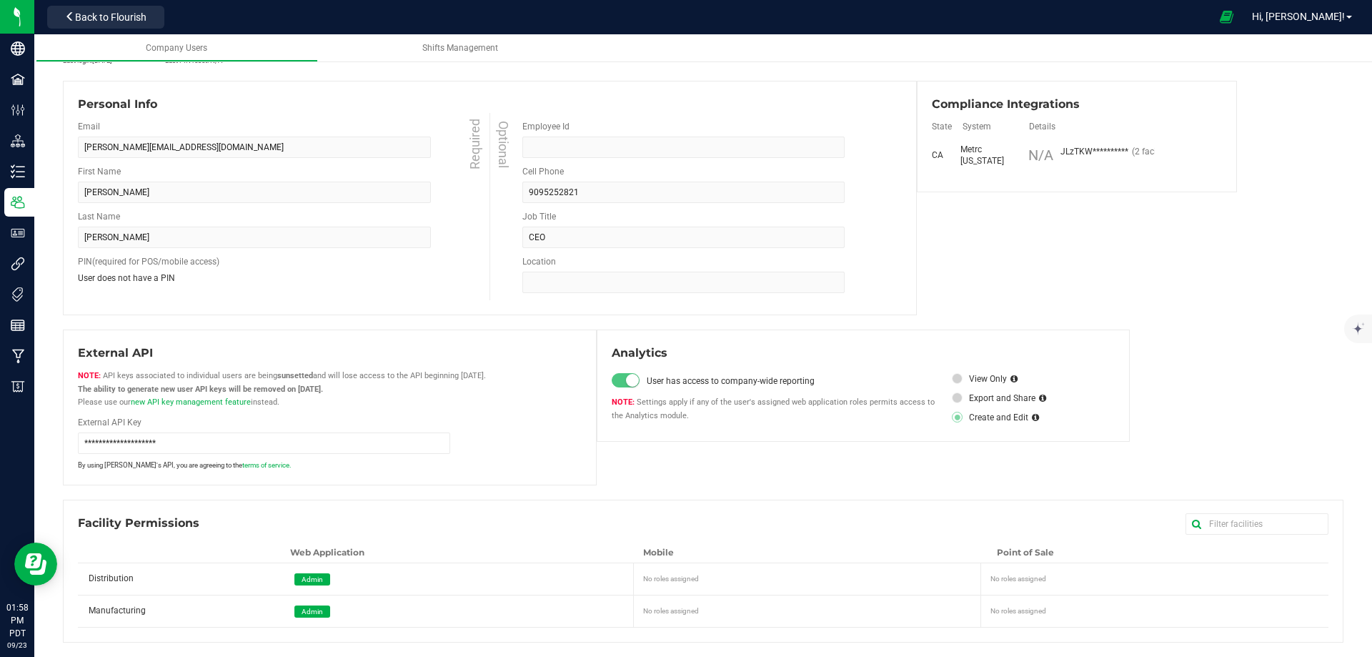
click at [1025, 585] on div "No roles assigned" at bounding box center [1157, 577] width 344 height 29
click at [1029, 619] on div "No roles assigned" at bounding box center [1157, 609] width 344 height 29
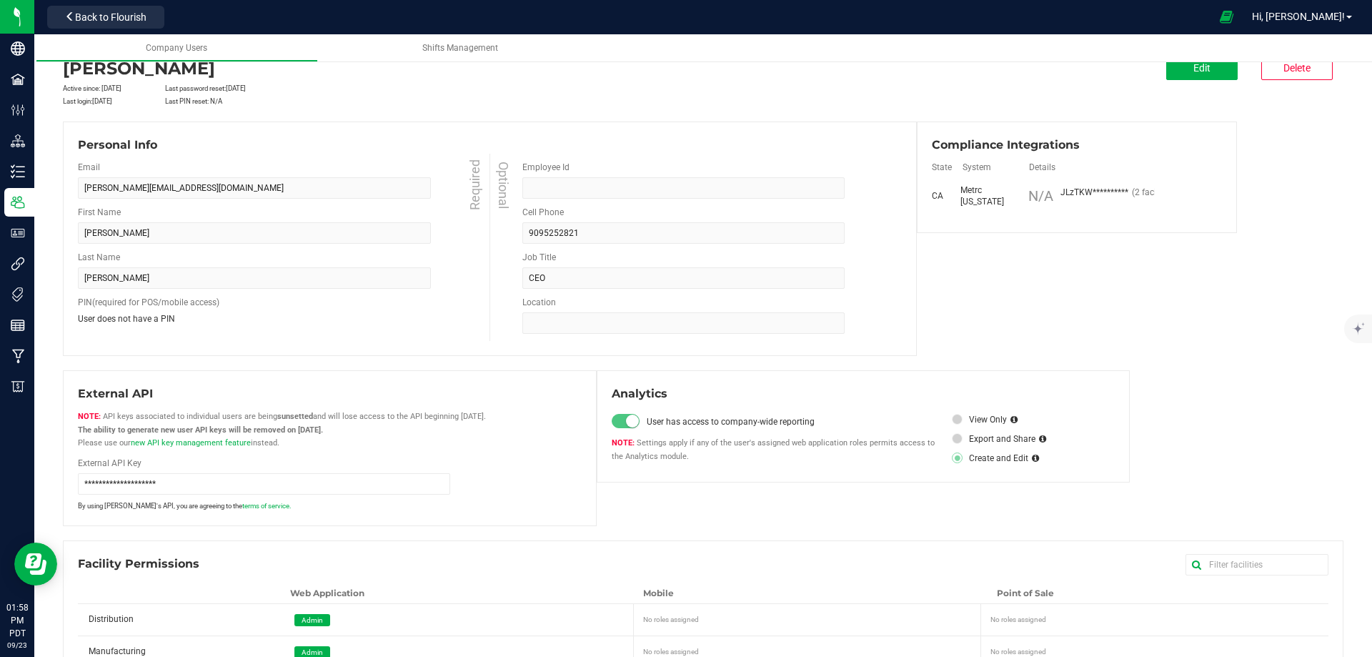
scroll to position [0, 0]
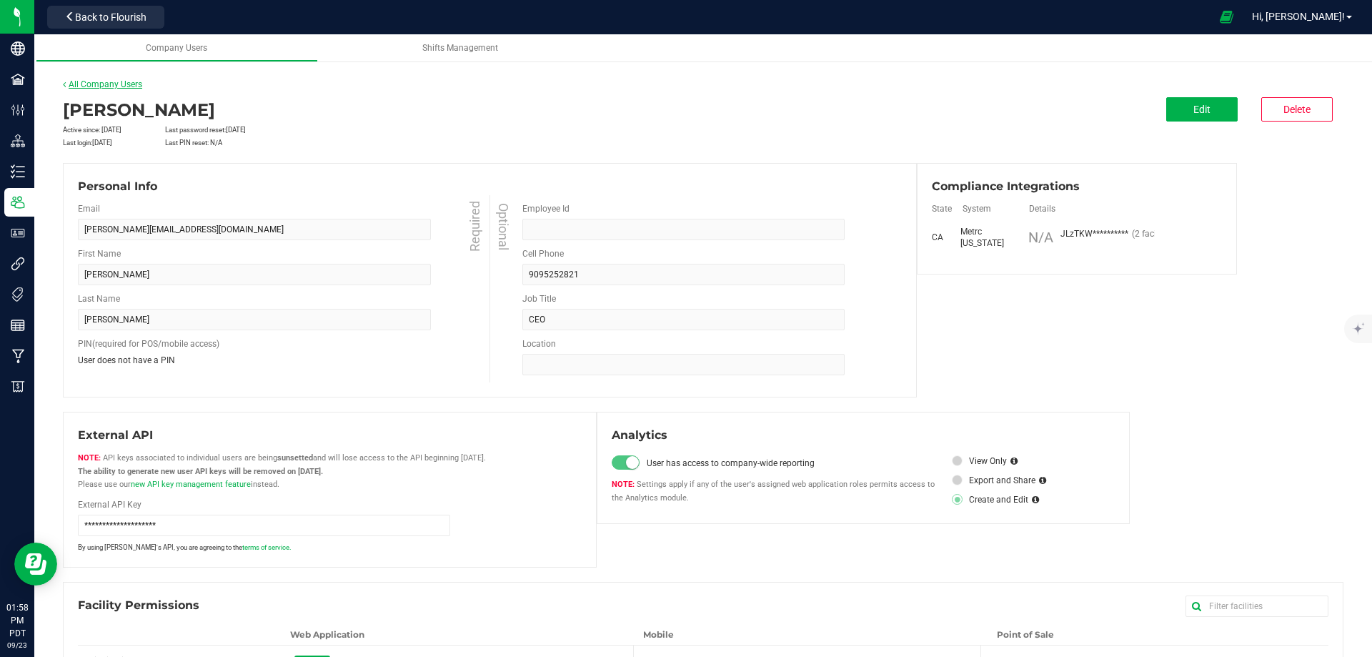
click at [135, 82] on link "All Company Users" at bounding box center [102, 84] width 79 height 10
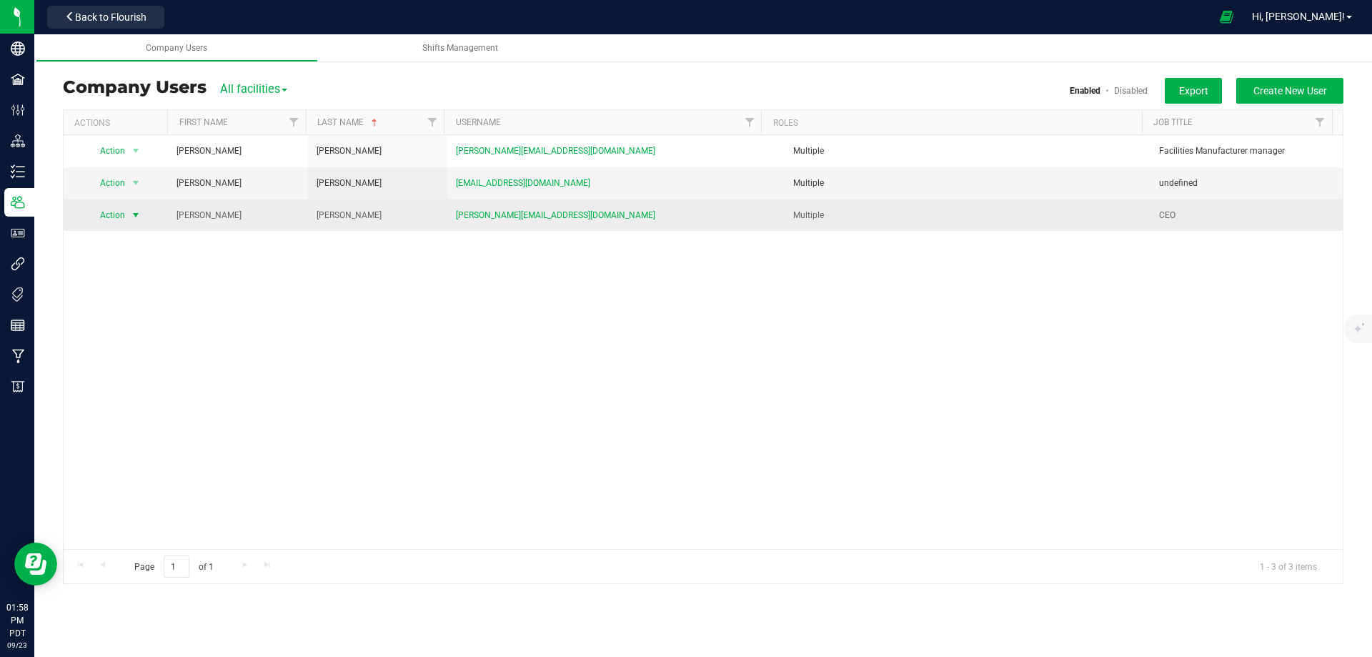
click at [131, 214] on span "select" at bounding box center [135, 214] width 11 height 11
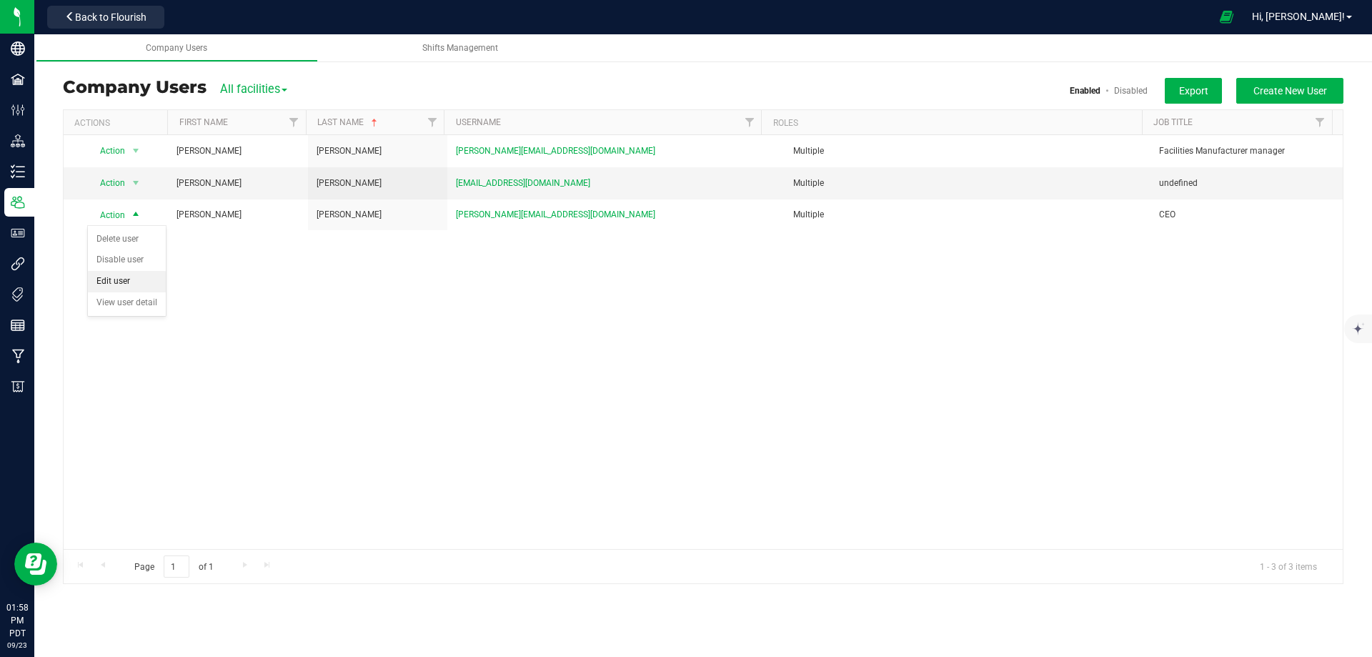
click at [115, 278] on li "Edit user" at bounding box center [127, 281] width 78 height 21
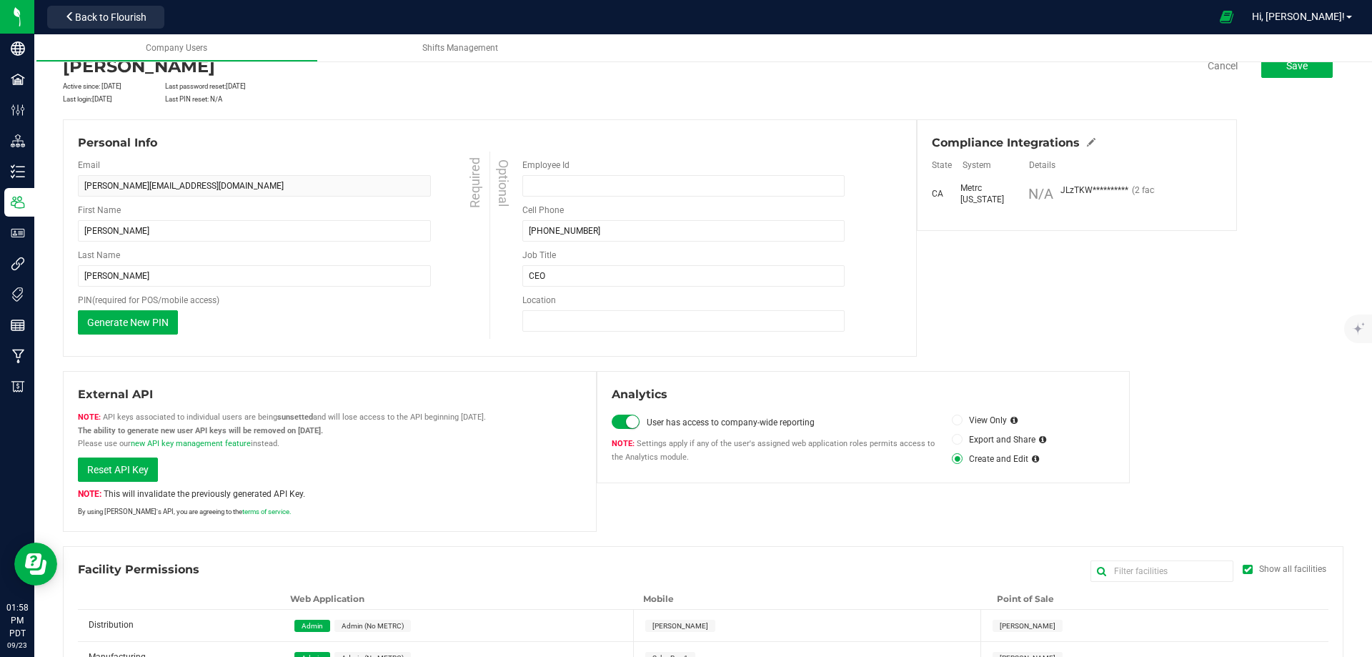
scroll to position [90, 0]
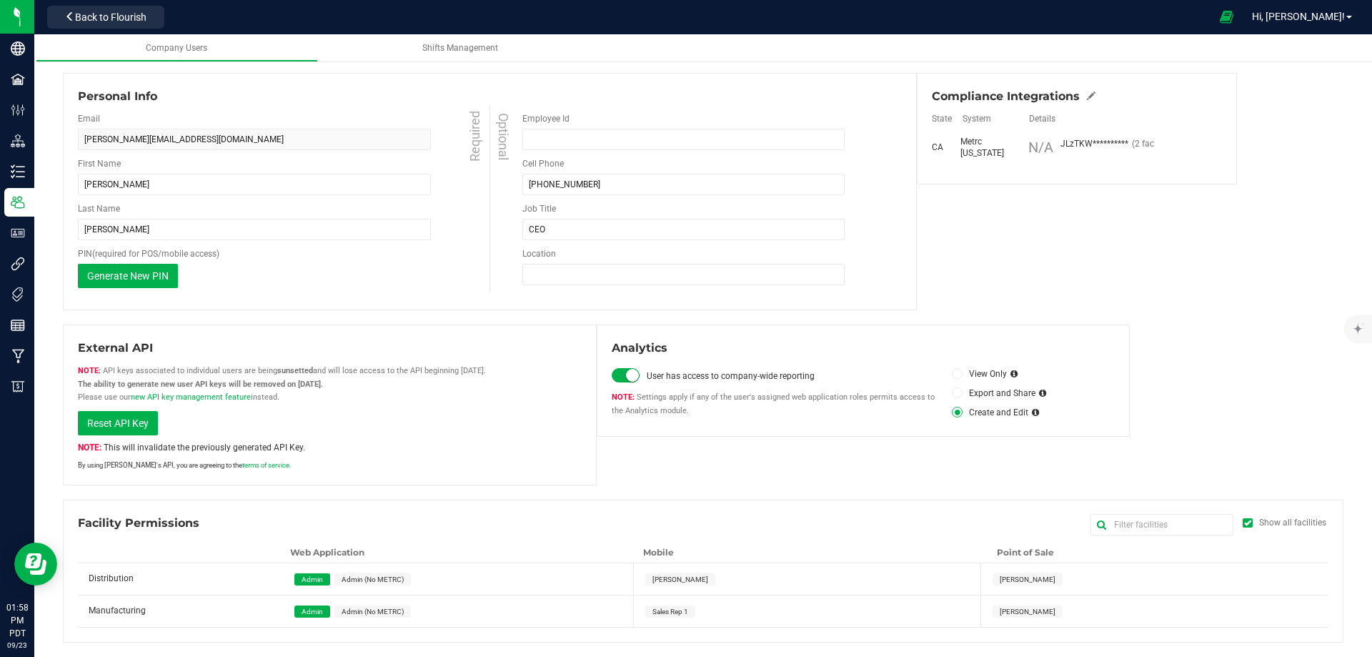
click at [1009, 580] on span "[PERSON_NAME]" at bounding box center [1028, 579] width 56 height 8
click at [1008, 607] on span "[PERSON_NAME]" at bounding box center [1028, 611] width 56 height 8
drag, startPoint x: 671, startPoint y: 610, endPoint x: 675, endPoint y: 596, distance: 14.0
click at [671, 609] on span "Sales Rep 1" at bounding box center [671, 611] width 36 height 8
click at [675, 582] on span "[PERSON_NAME]" at bounding box center [681, 579] width 56 height 8
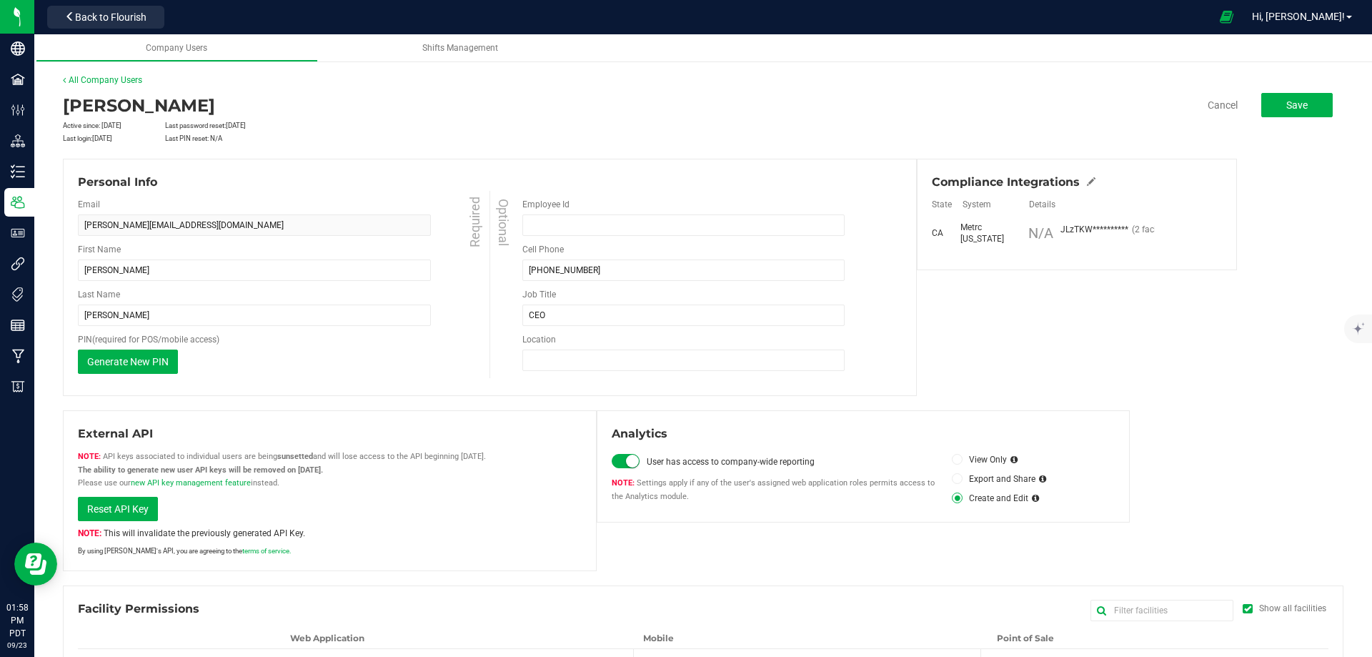
scroll to position [0, 0]
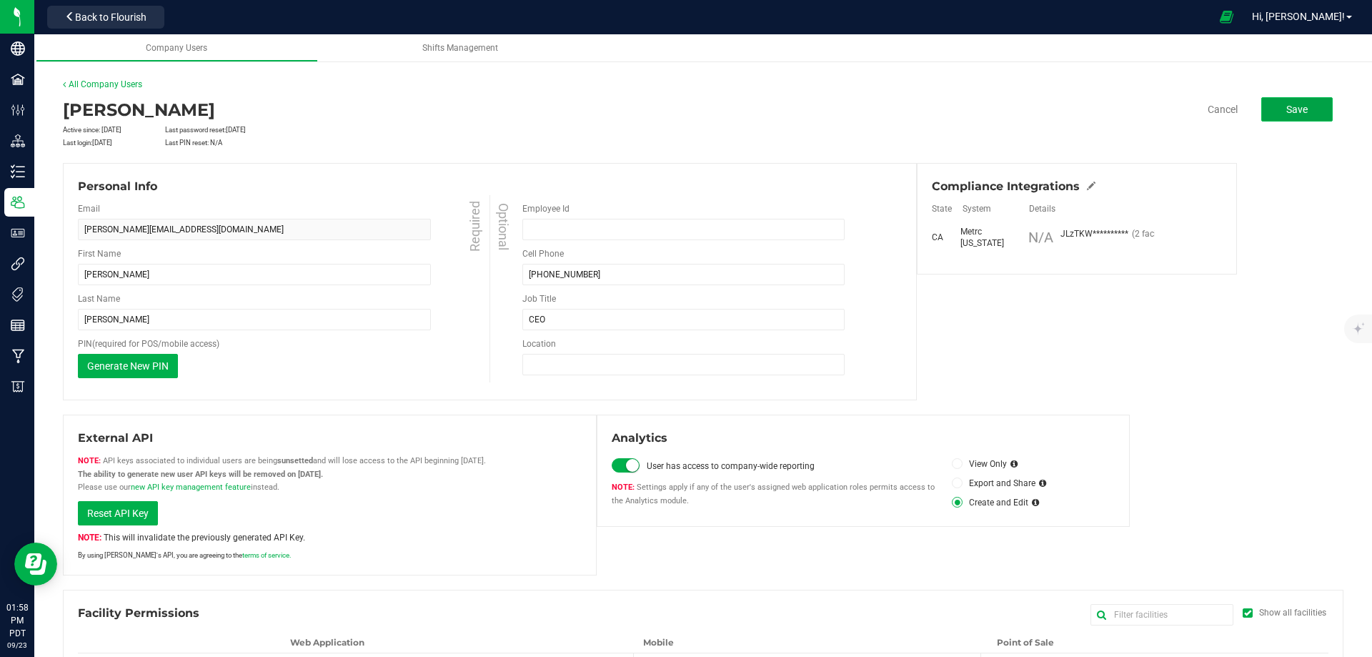
click at [1291, 104] on span "Save" at bounding box center [1296, 109] width 21 height 11
click at [1286, 110] on span "Save" at bounding box center [1296, 109] width 21 height 11
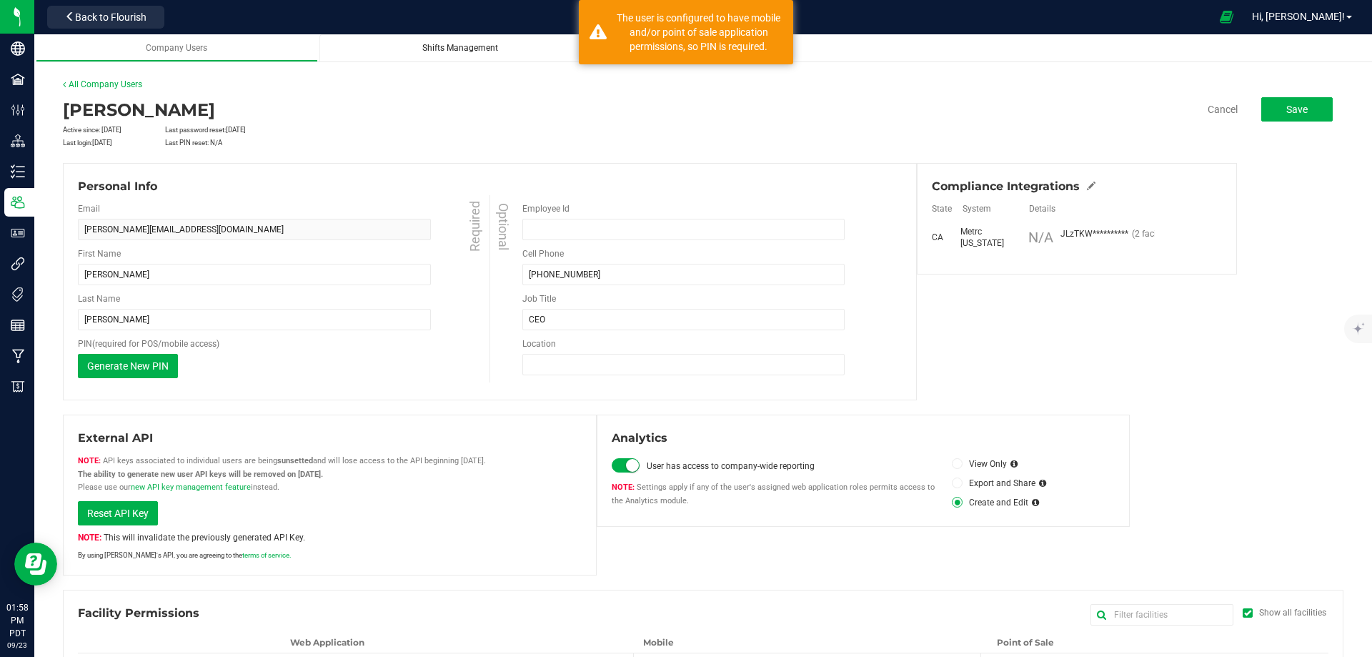
click at [462, 51] on span "Shifts Management" at bounding box center [460, 48] width 76 height 10
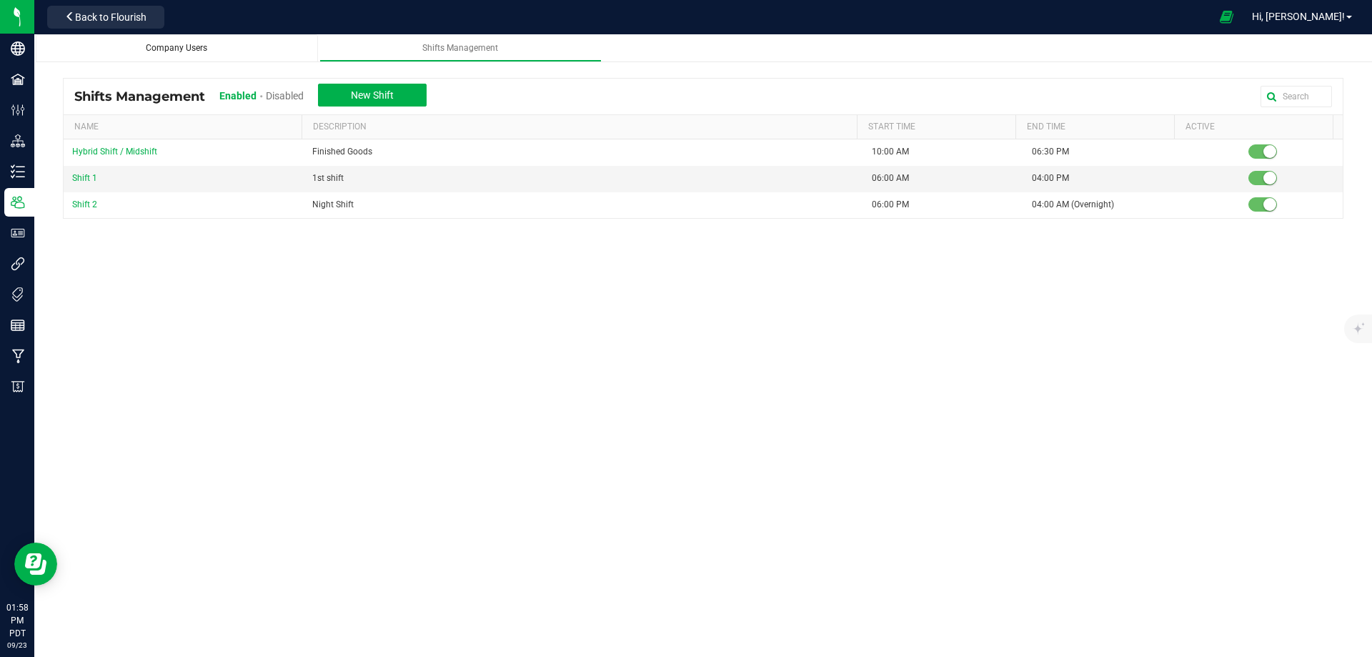
click at [170, 49] on span "Company Users" at bounding box center [176, 48] width 61 height 10
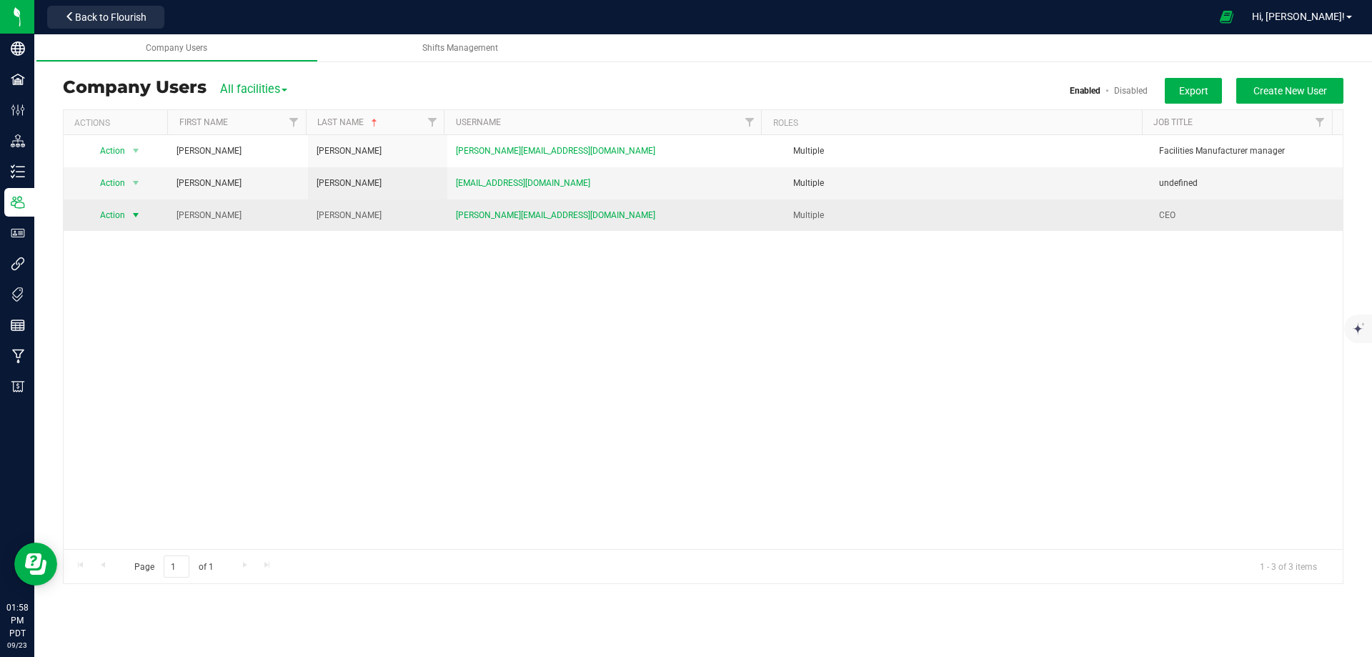
click at [135, 211] on span "select" at bounding box center [135, 214] width 11 height 11
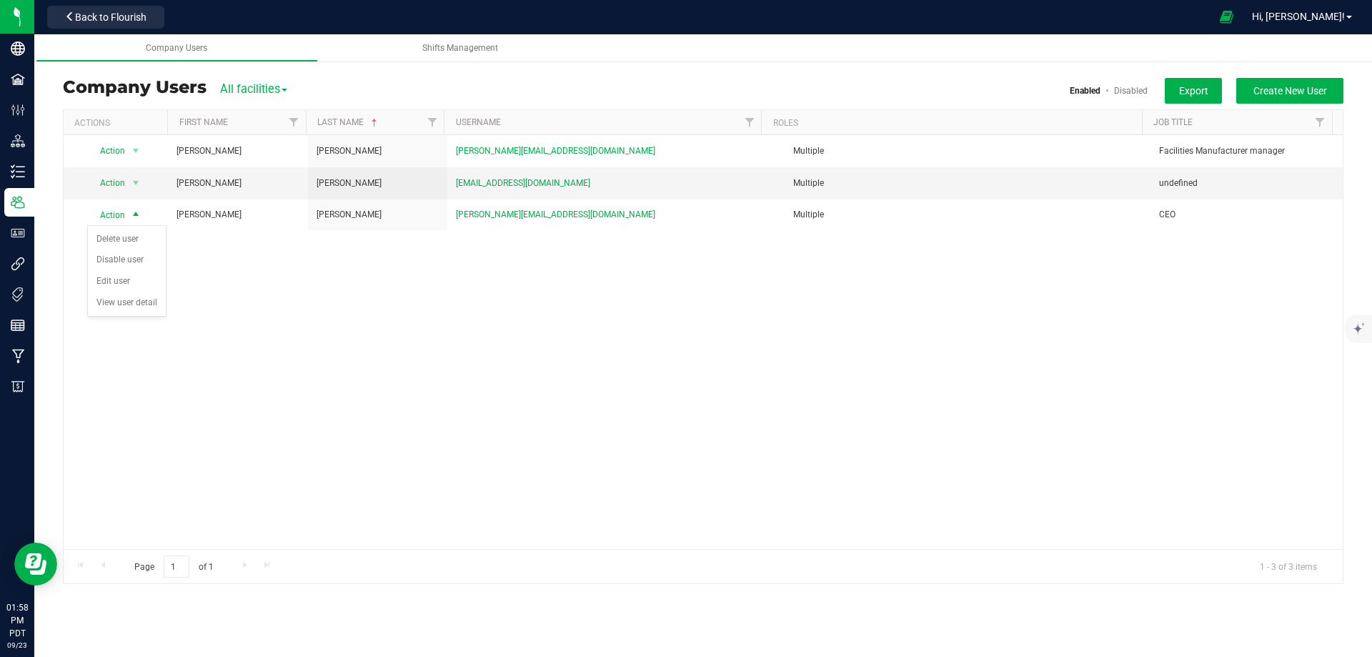
click at [268, 286] on div "Action Action Delete user Disable user Edit user View user detail David Myers d…" at bounding box center [703, 342] width 1279 height 414
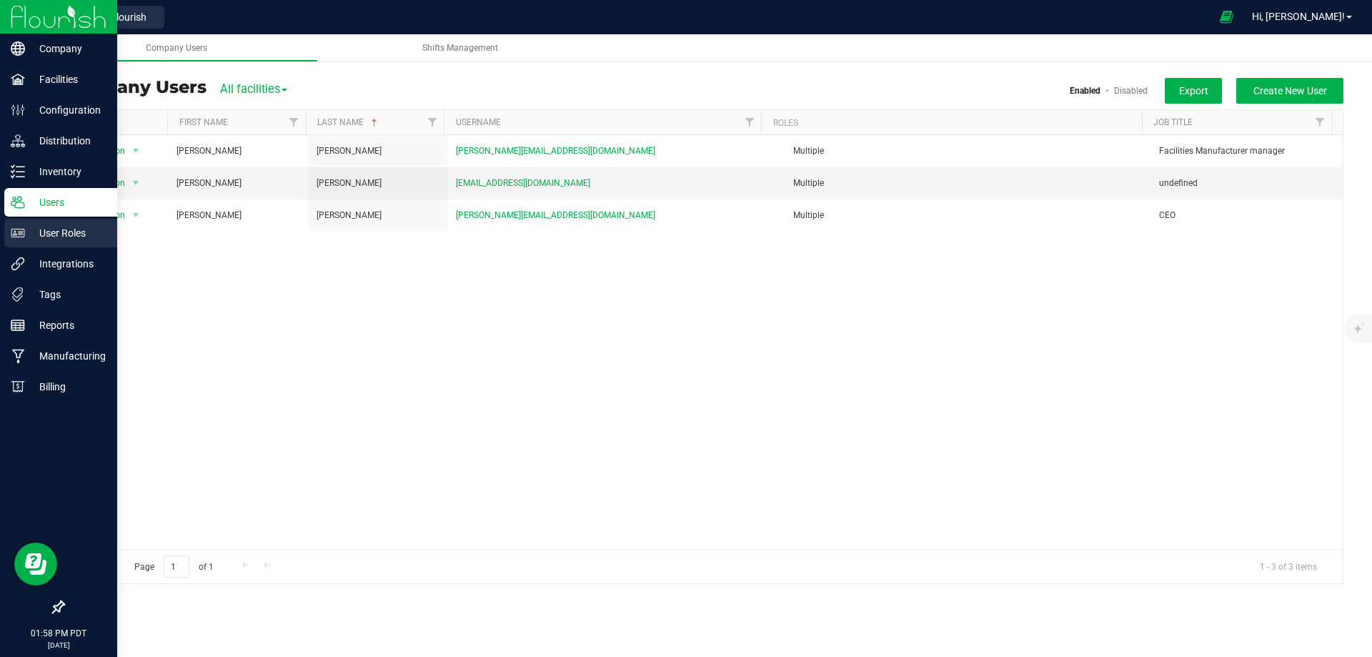
click at [43, 239] on p "User Roles" at bounding box center [68, 232] width 86 height 17
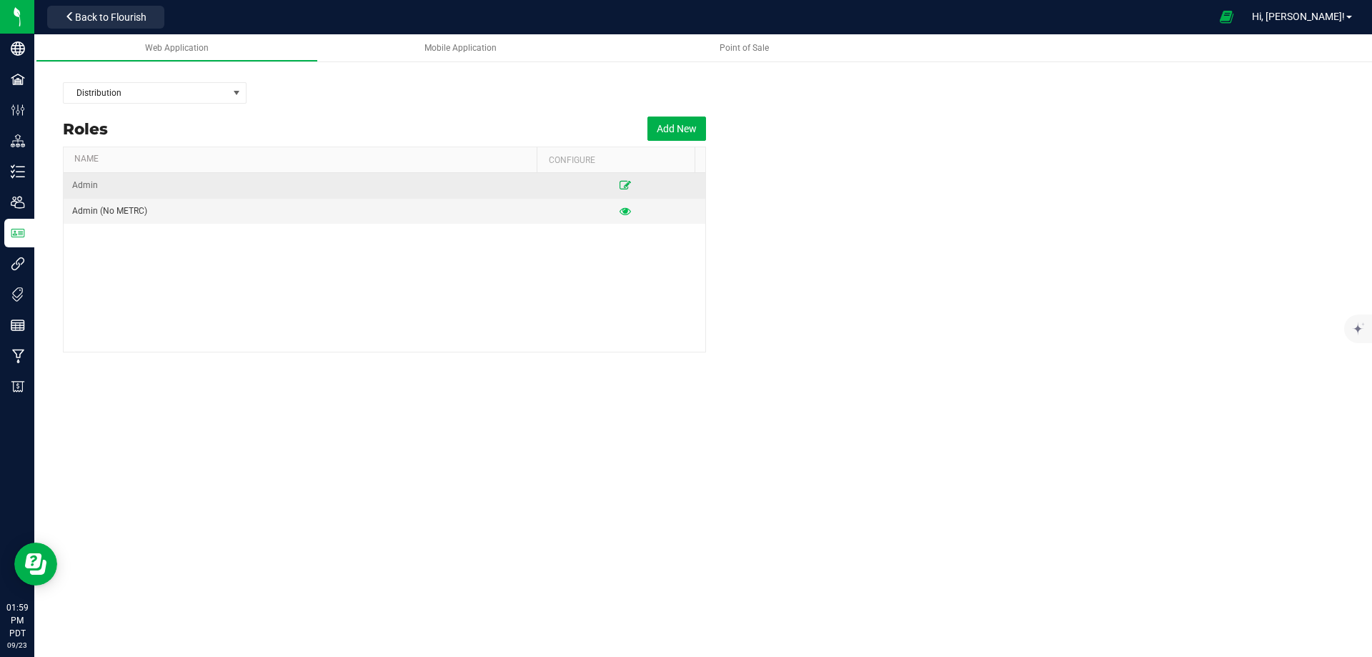
click at [620, 181] on icon at bounding box center [625, 185] width 11 height 9
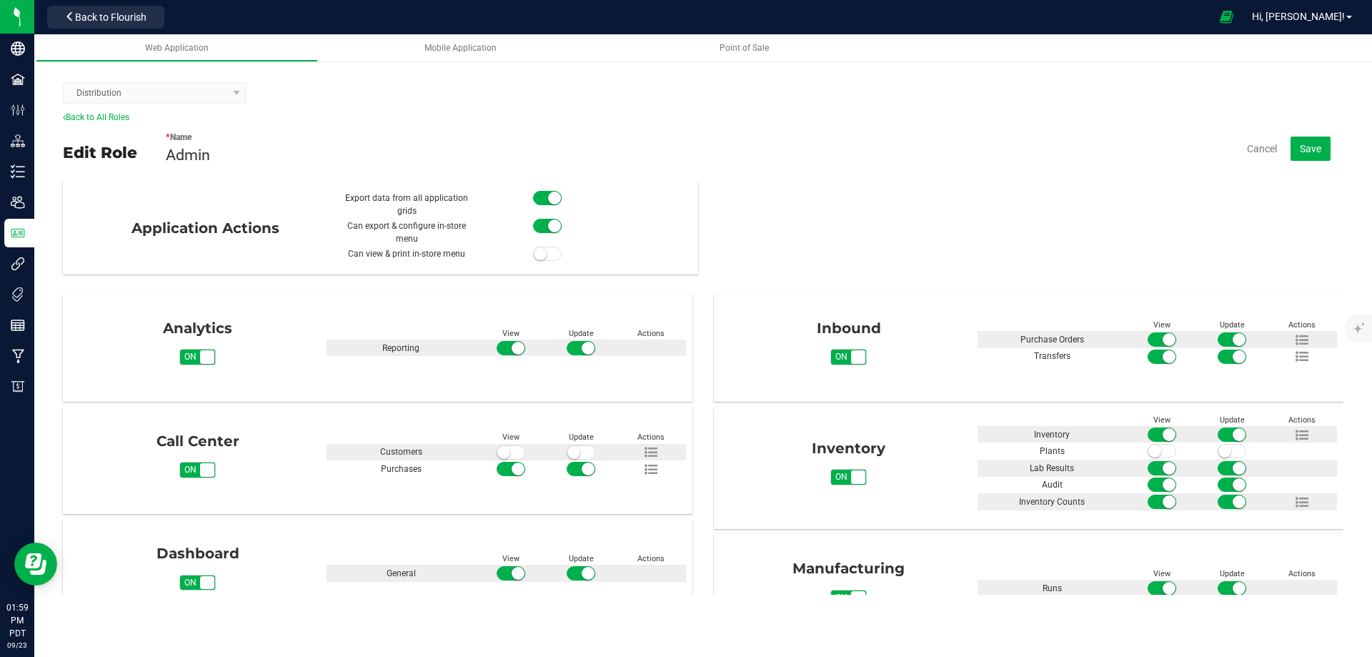
click at [196, 149] on span "Admin" at bounding box center [188, 155] width 44 height 18
click at [173, 156] on span "Admin" at bounding box center [188, 155] width 44 height 18
click at [123, 154] on div "Edit Role" at bounding box center [100, 152] width 74 height 23
click at [234, 163] on div "* Name Admin Cancel Save" at bounding box center [755, 149] width 1178 height 50
click at [235, 93] on kendo-dropdownlist "Distribution" at bounding box center [155, 92] width 184 height 21
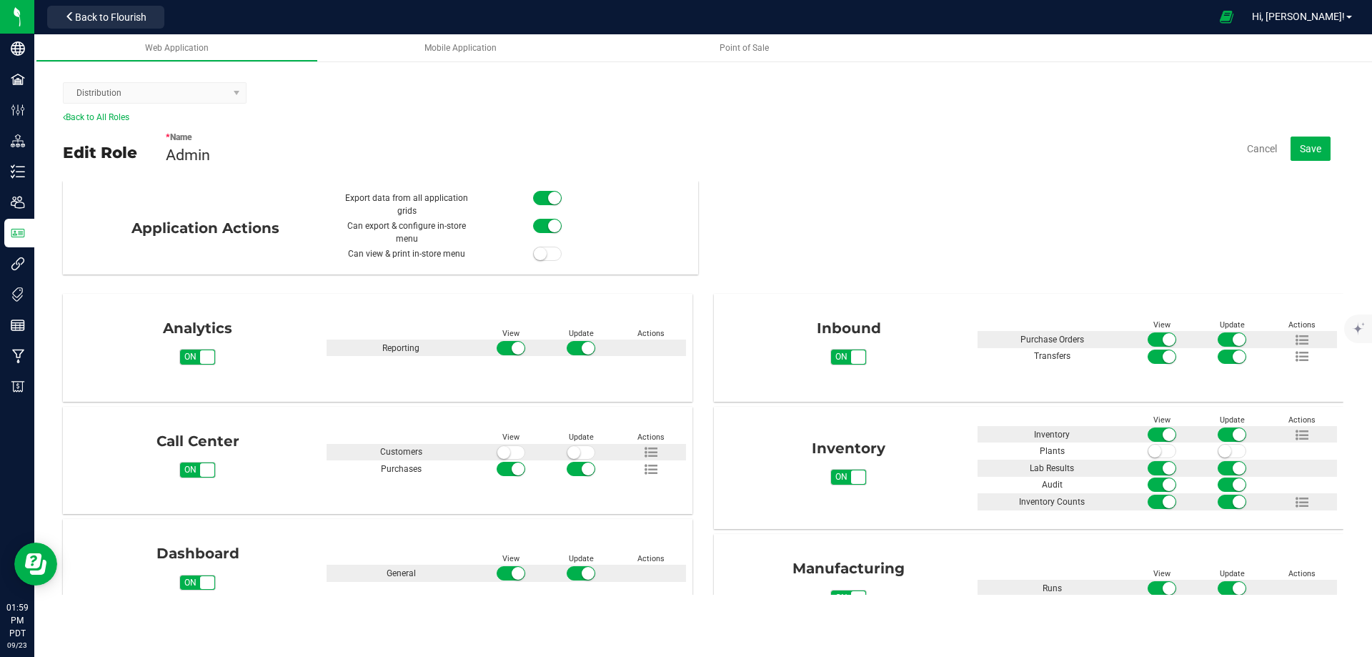
click at [239, 92] on kendo-dropdownlist "Distribution" at bounding box center [155, 92] width 184 height 21
click at [98, 119] on link "Back to All Roles" at bounding box center [96, 117] width 66 height 10
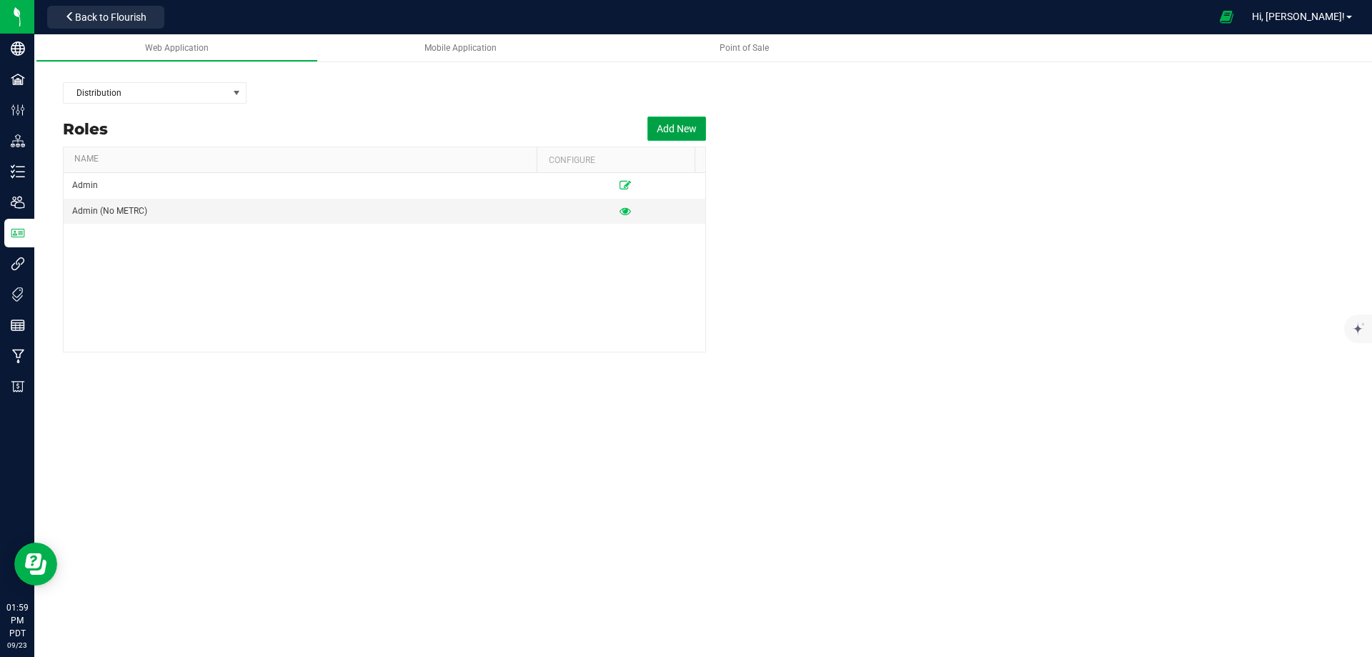
click at [673, 129] on button "Add New" at bounding box center [677, 128] width 59 height 24
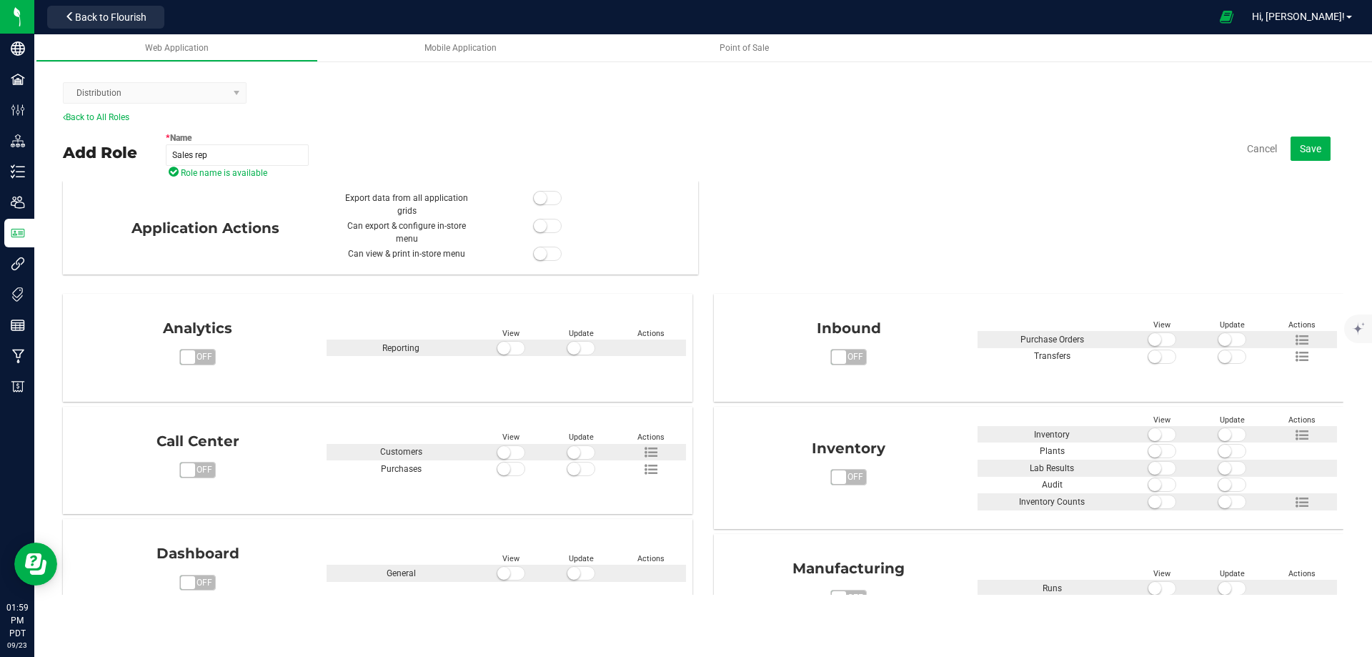
type input "Sales Rep 1"
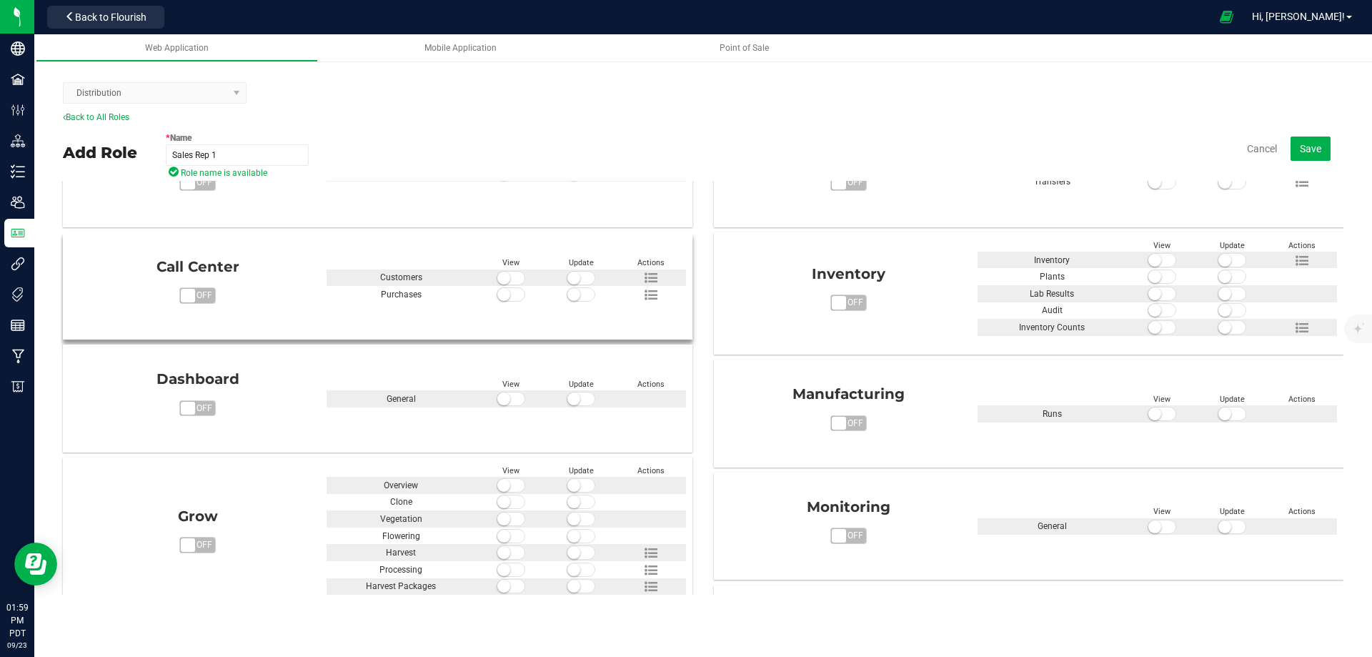
scroll to position [143, 0]
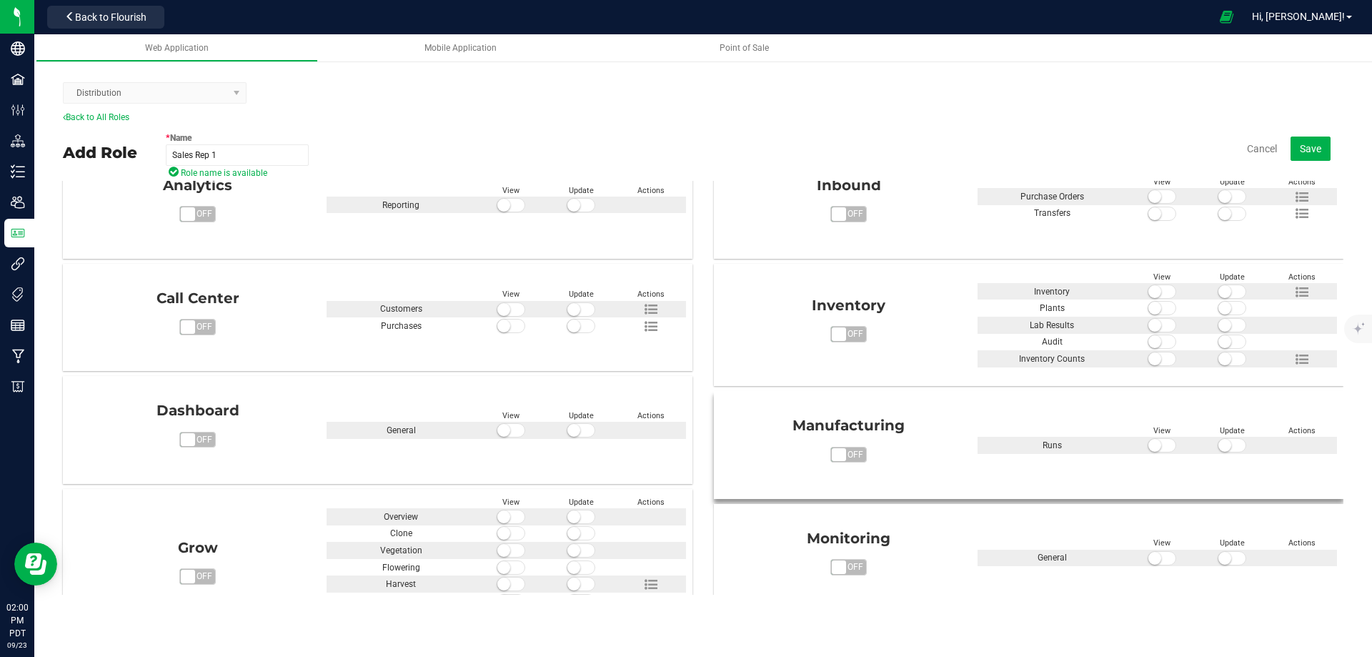
click at [845, 455] on span "off" at bounding box center [855, 454] width 21 height 15
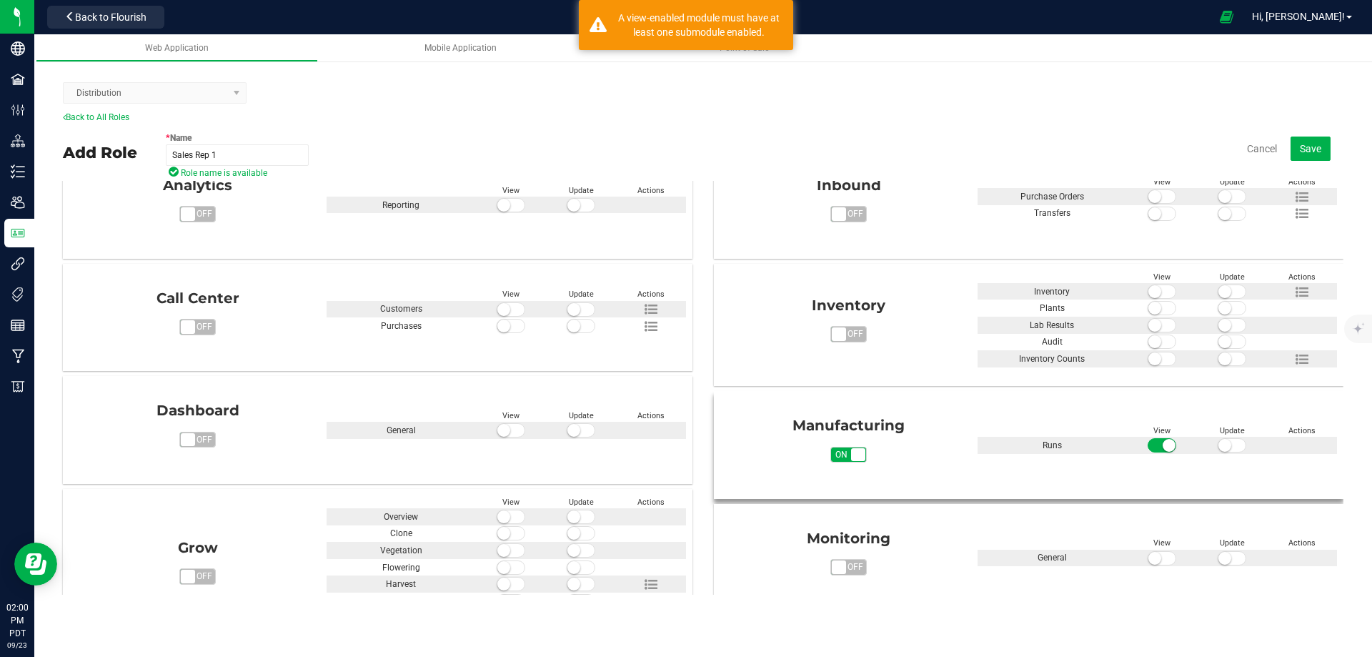
click at [1224, 444] on span at bounding box center [1232, 445] width 29 height 14
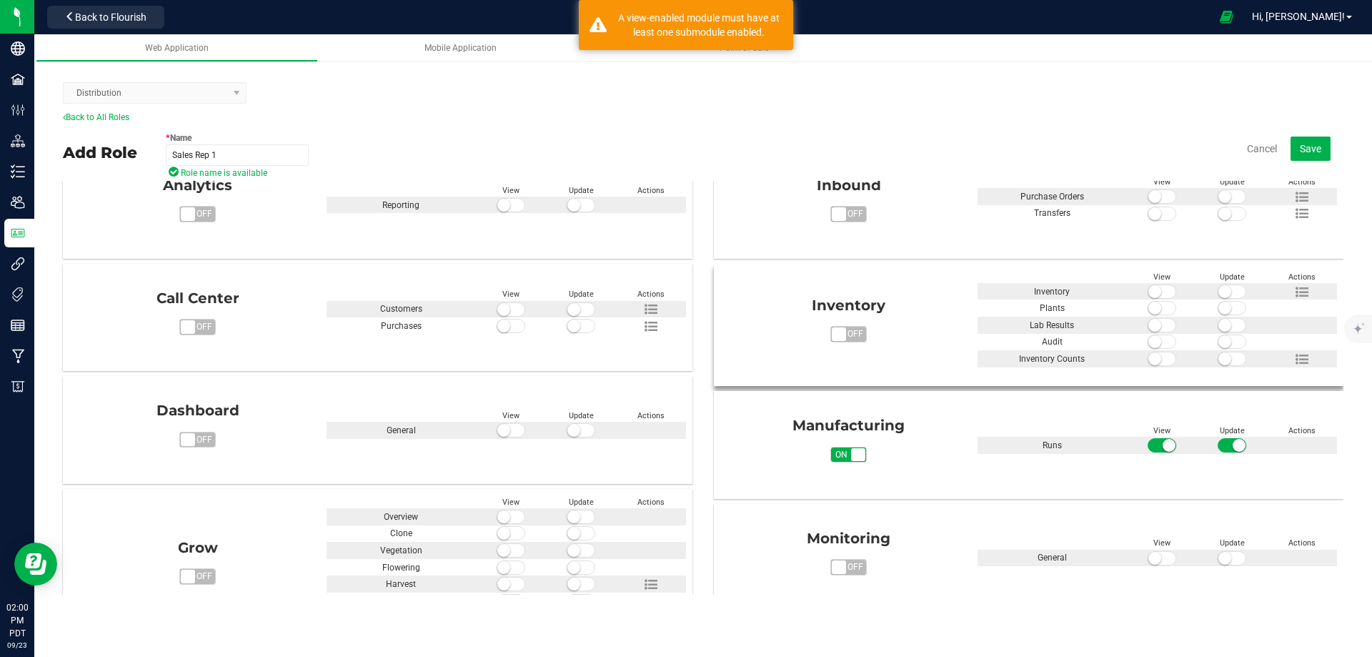
click at [835, 328] on span "on off" at bounding box center [839, 334] width 14 height 14
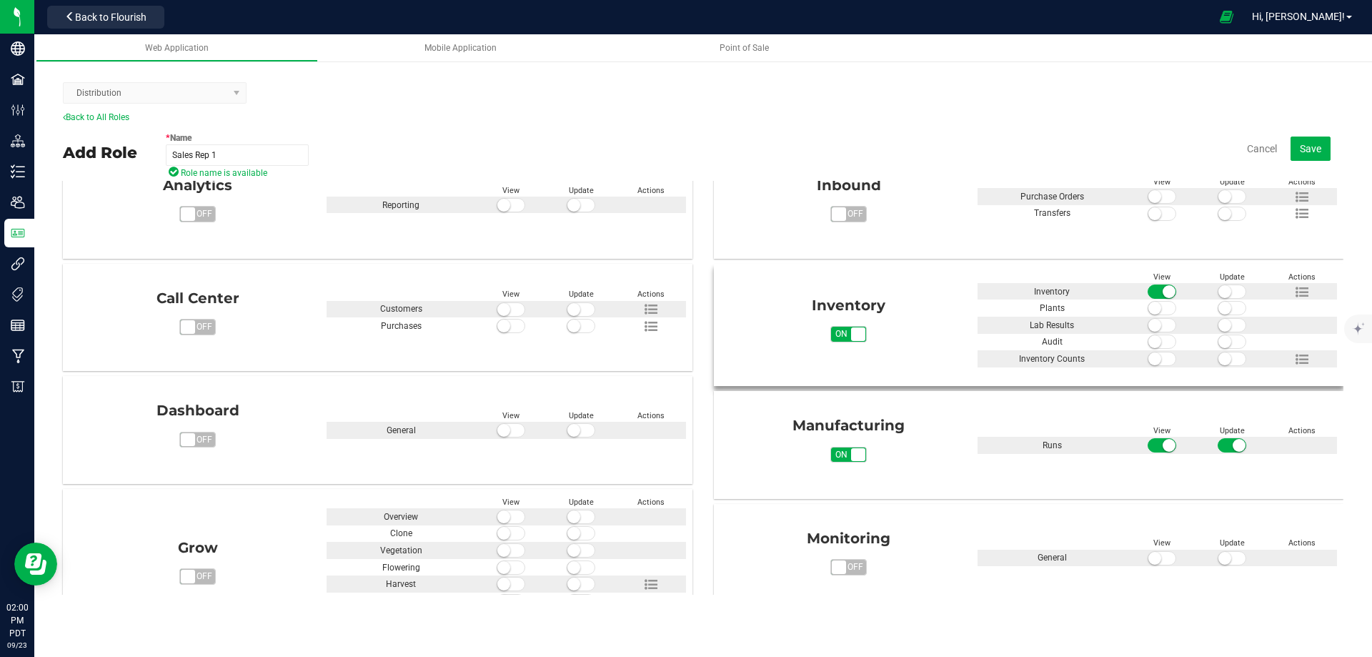
click at [1219, 287] on small at bounding box center [1225, 291] width 13 height 13
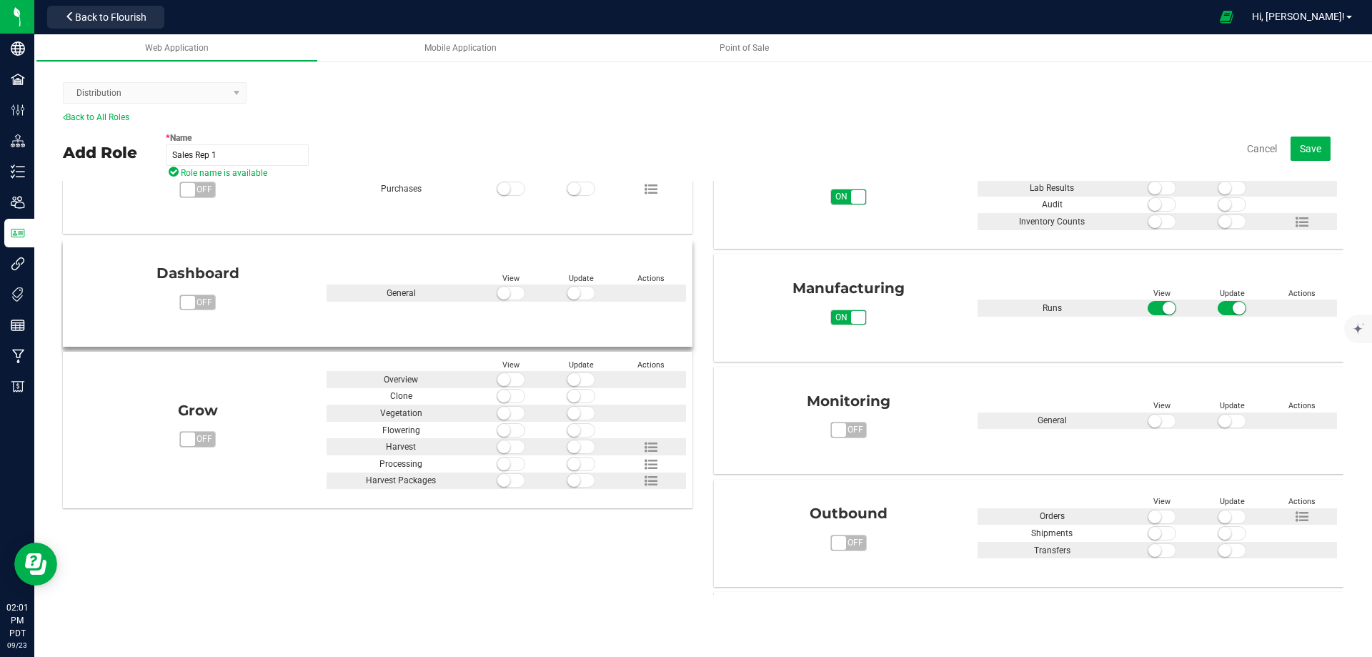
scroll to position [286, 0]
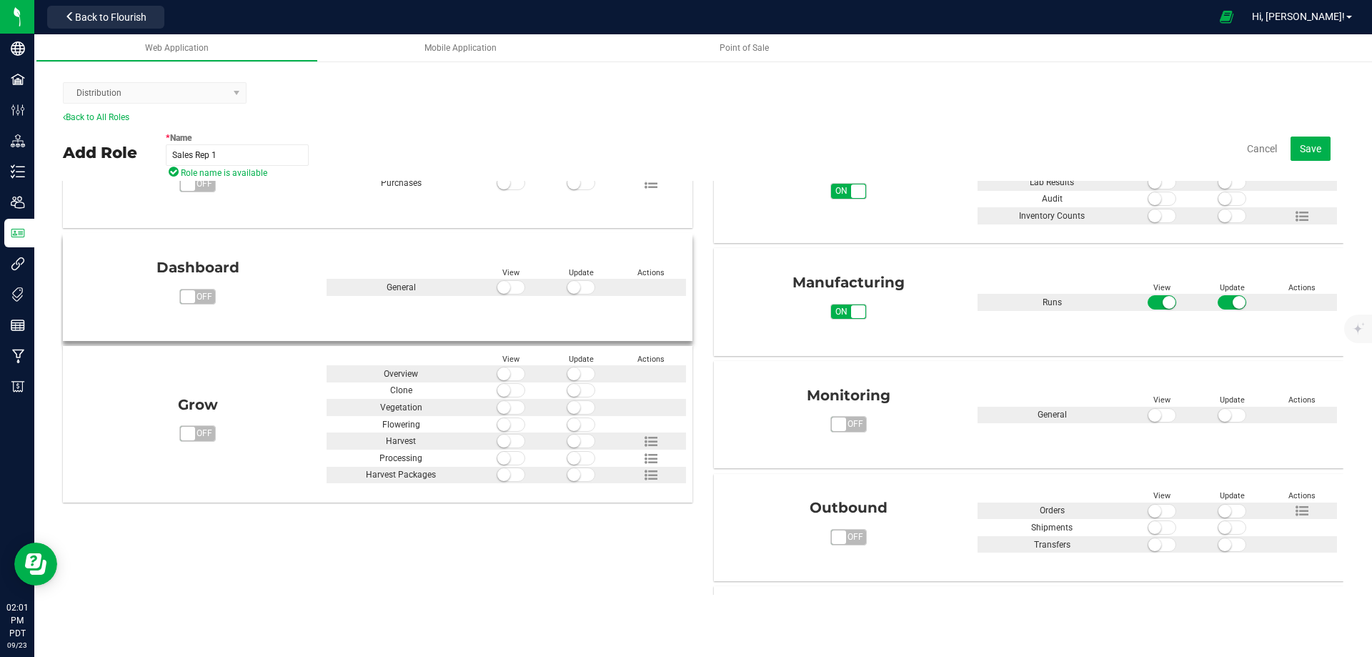
click at [575, 287] on small at bounding box center [573, 287] width 13 height 13
click at [502, 292] on small at bounding box center [503, 287] width 13 height 13
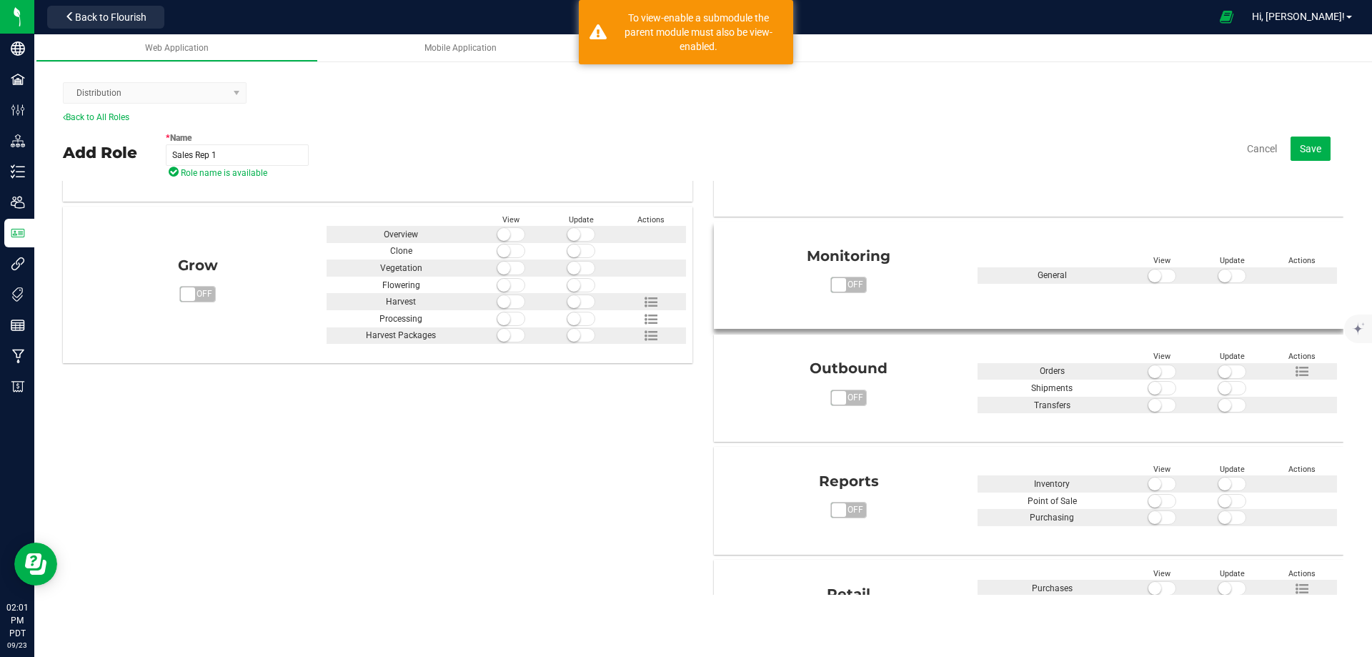
scroll to position [429, 0]
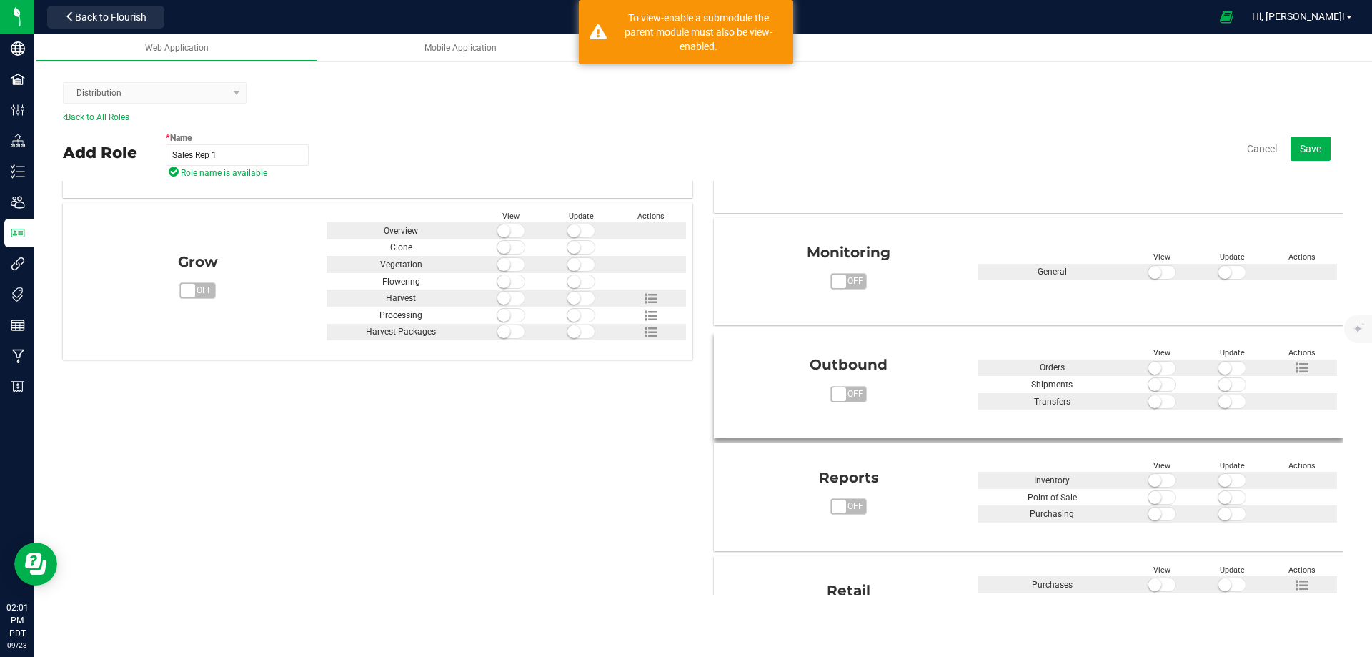
click at [833, 392] on span "on off" at bounding box center [839, 394] width 14 height 14
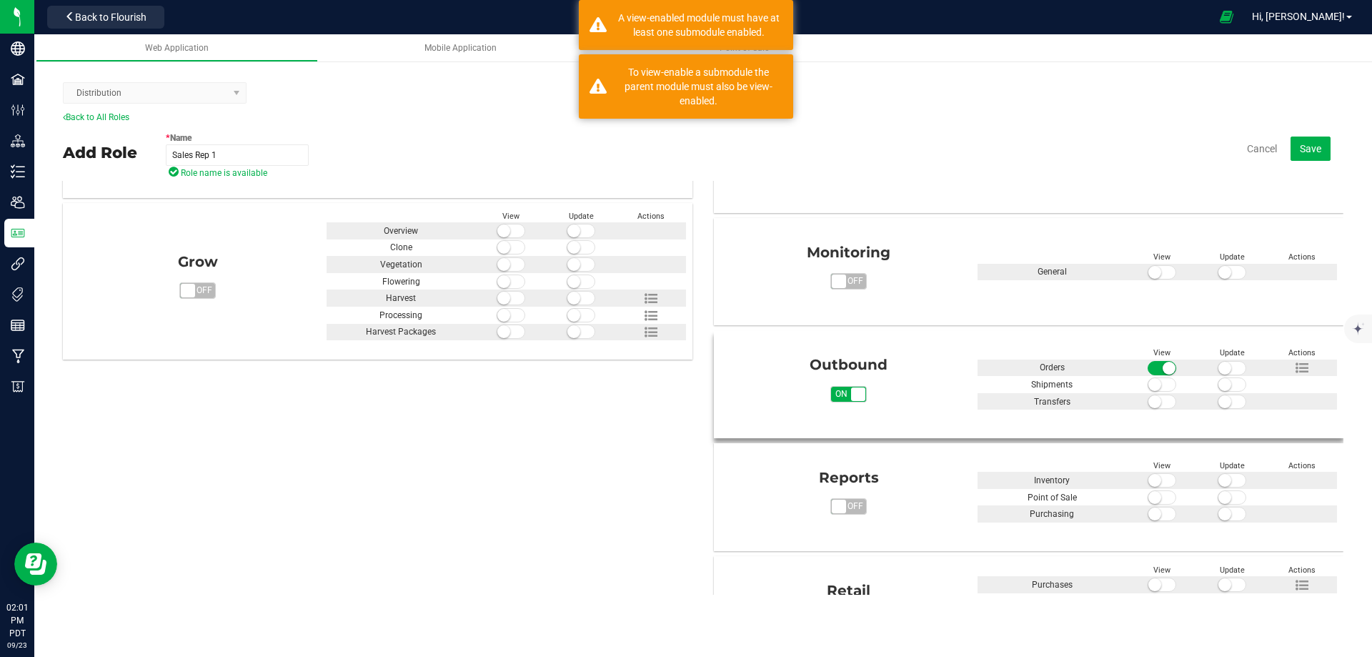
click at [1149, 385] on small at bounding box center [1155, 384] width 13 height 13
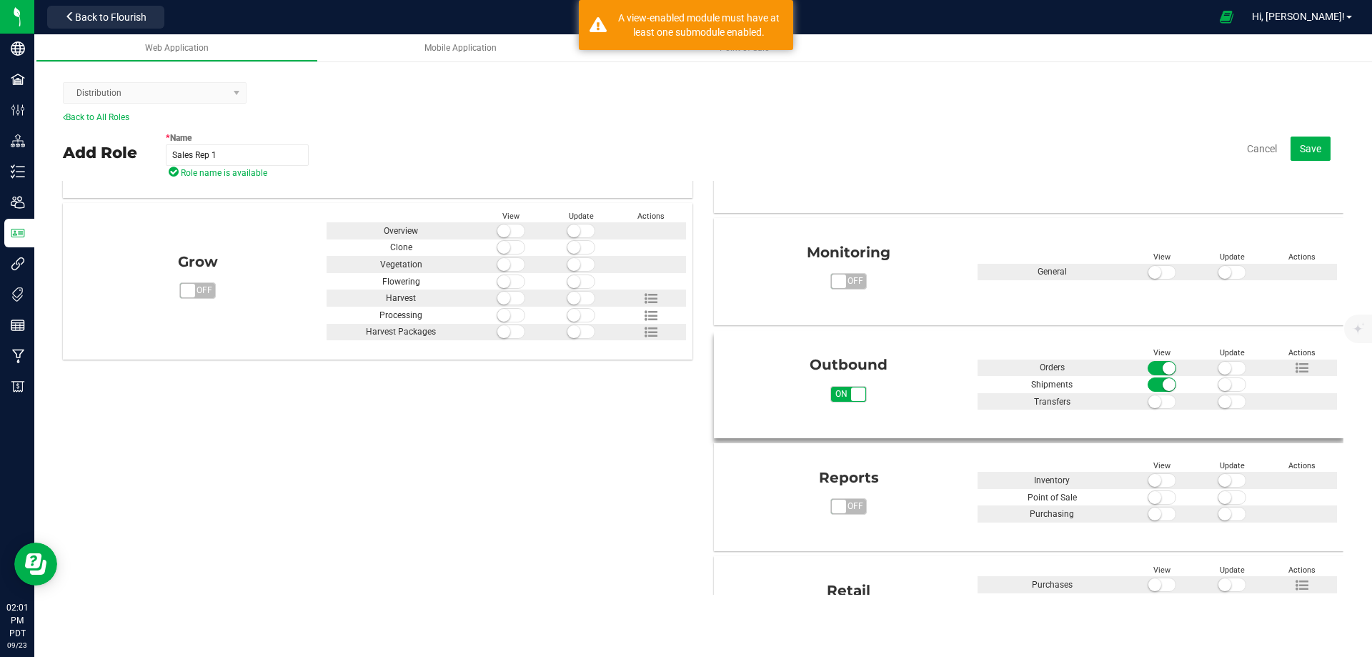
click at [1229, 383] on span at bounding box center [1232, 384] width 29 height 14
drag, startPoint x: 1219, startPoint y: 364, endPoint x: 1224, endPoint y: 392, distance: 28.2
click at [1220, 365] on small at bounding box center [1225, 368] width 13 height 13
drag, startPoint x: 1225, startPoint y: 402, endPoint x: 1214, endPoint y: 402, distance: 11.5
click at [1225, 402] on span at bounding box center [1232, 402] width 29 height 14
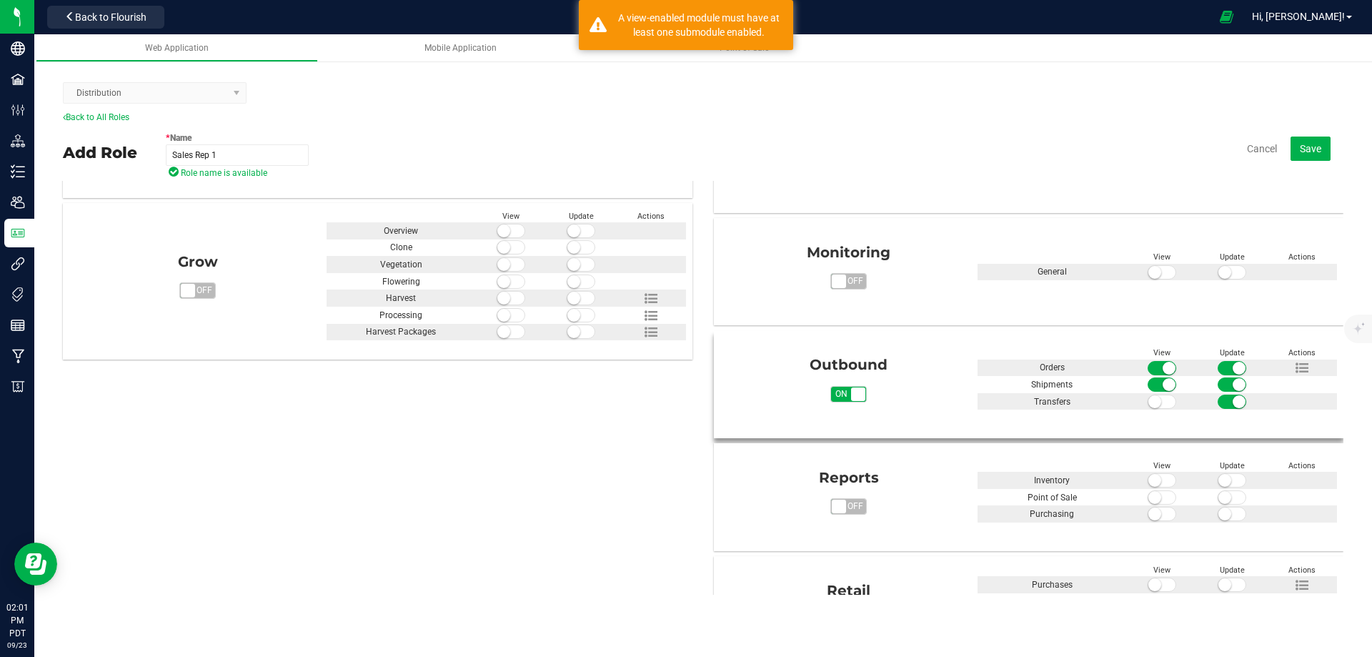
click at [1149, 402] on small at bounding box center [1155, 401] width 13 height 13
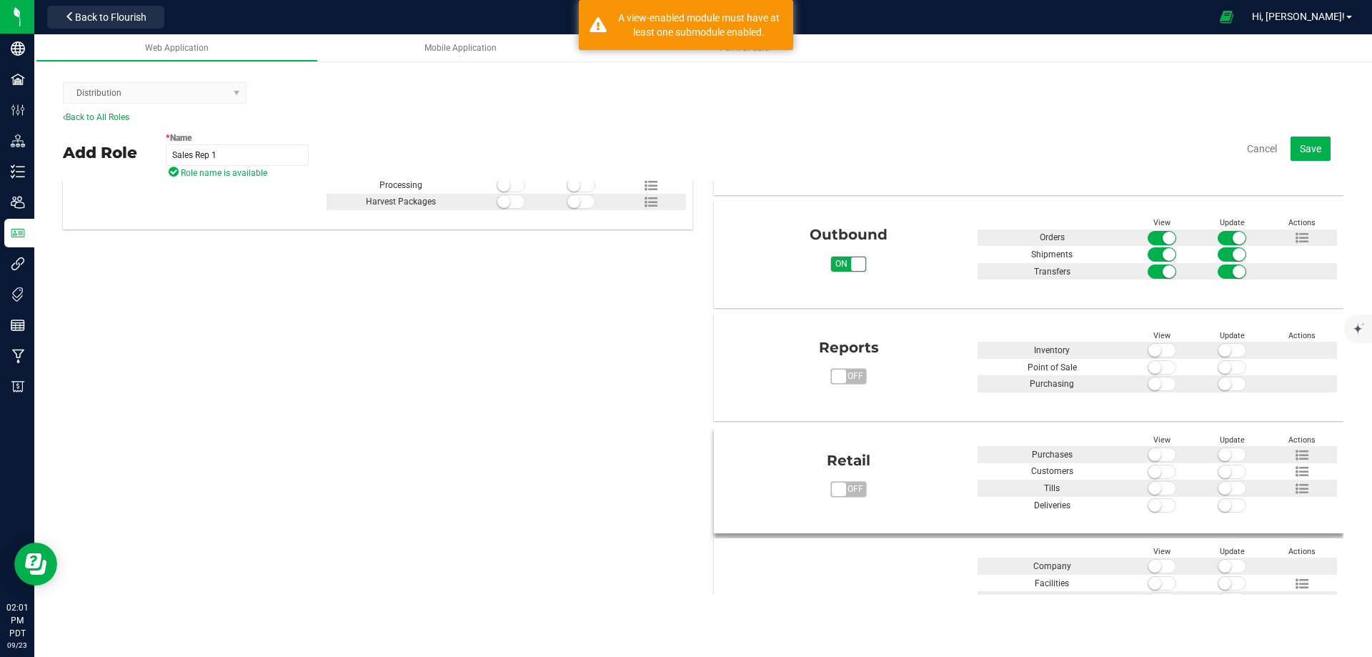
scroll to position [572, 0]
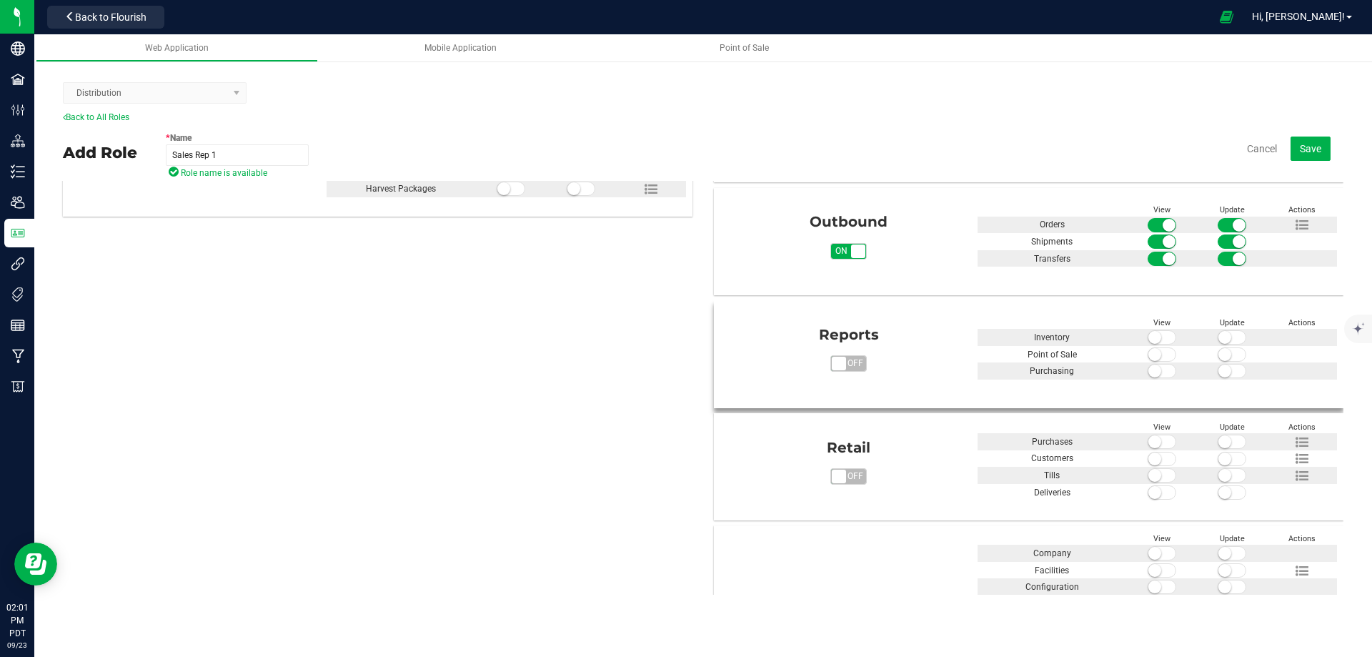
drag, startPoint x: 1149, startPoint y: 354, endPoint x: 1156, endPoint y: 358, distance: 7.7
click at [1151, 356] on small at bounding box center [1155, 354] width 13 height 13
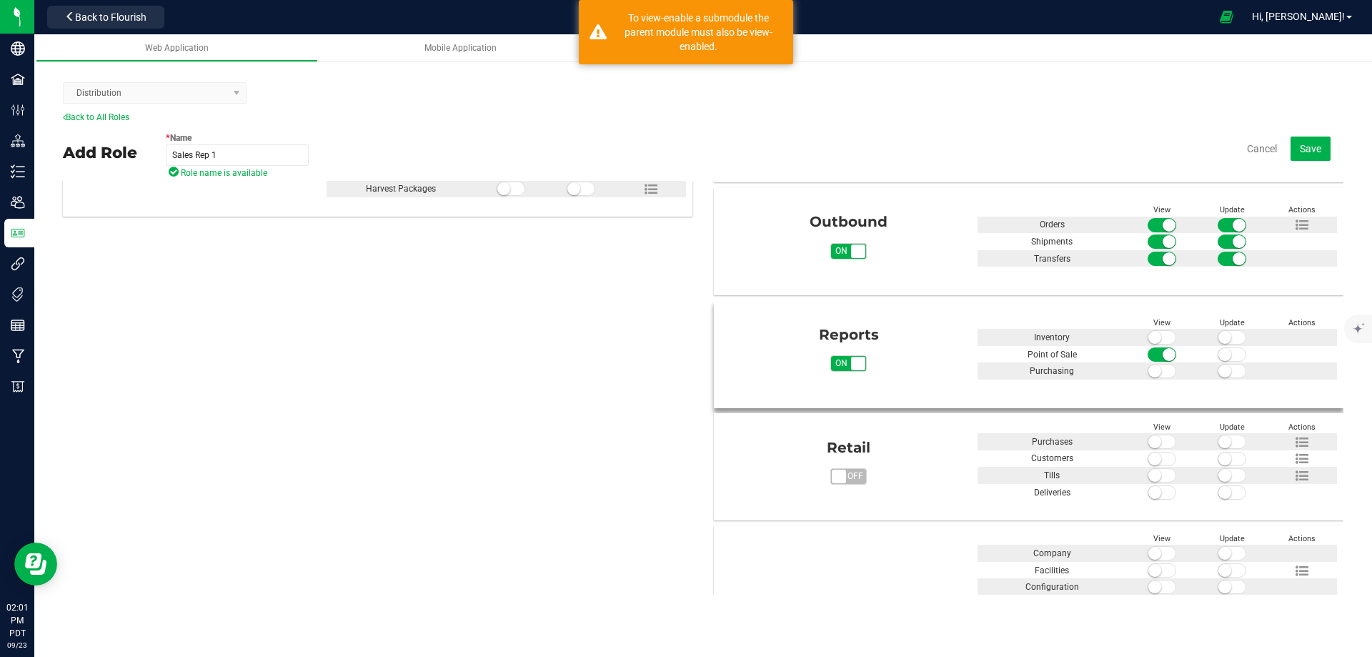
click at [1222, 353] on span at bounding box center [1232, 354] width 29 height 14
drag, startPoint x: 1154, startPoint y: 339, endPoint x: 1163, endPoint y: 341, distance: 9.5
click at [1154, 339] on span at bounding box center [1162, 337] width 29 height 14
click at [1226, 335] on span at bounding box center [1232, 337] width 29 height 14
click at [1154, 371] on span at bounding box center [1162, 371] width 29 height 14
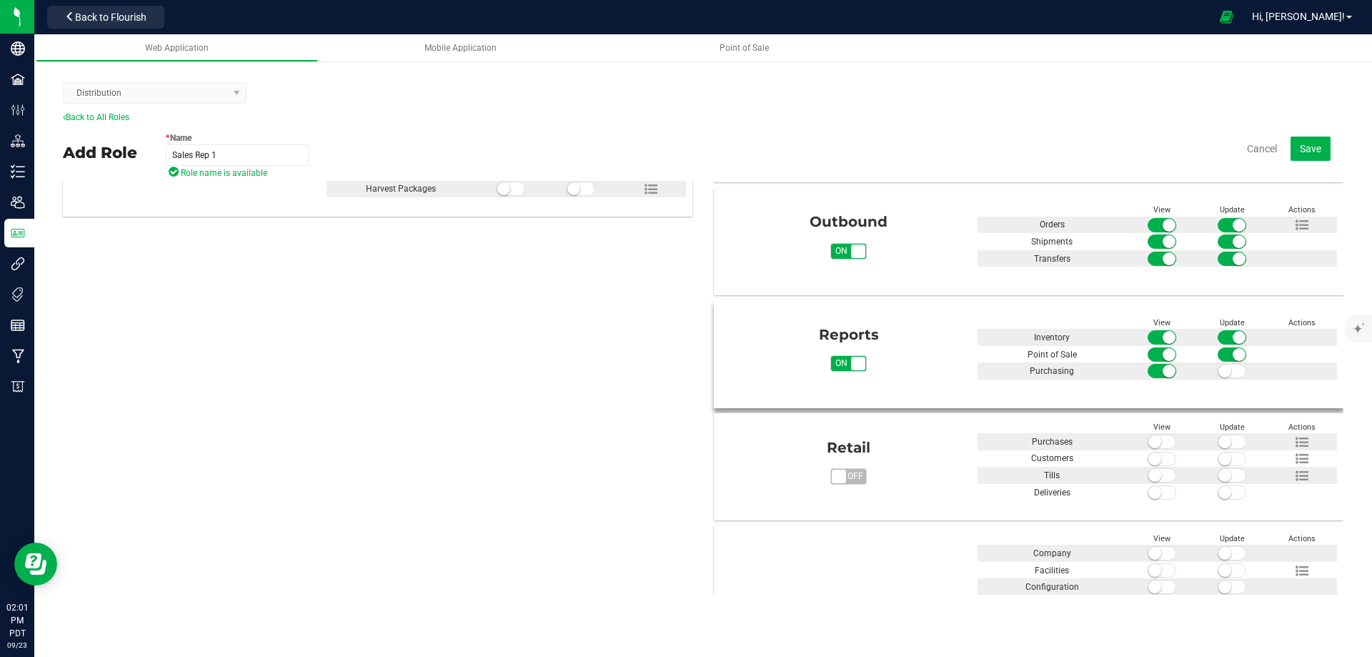
click at [1221, 368] on small at bounding box center [1225, 370] width 13 height 13
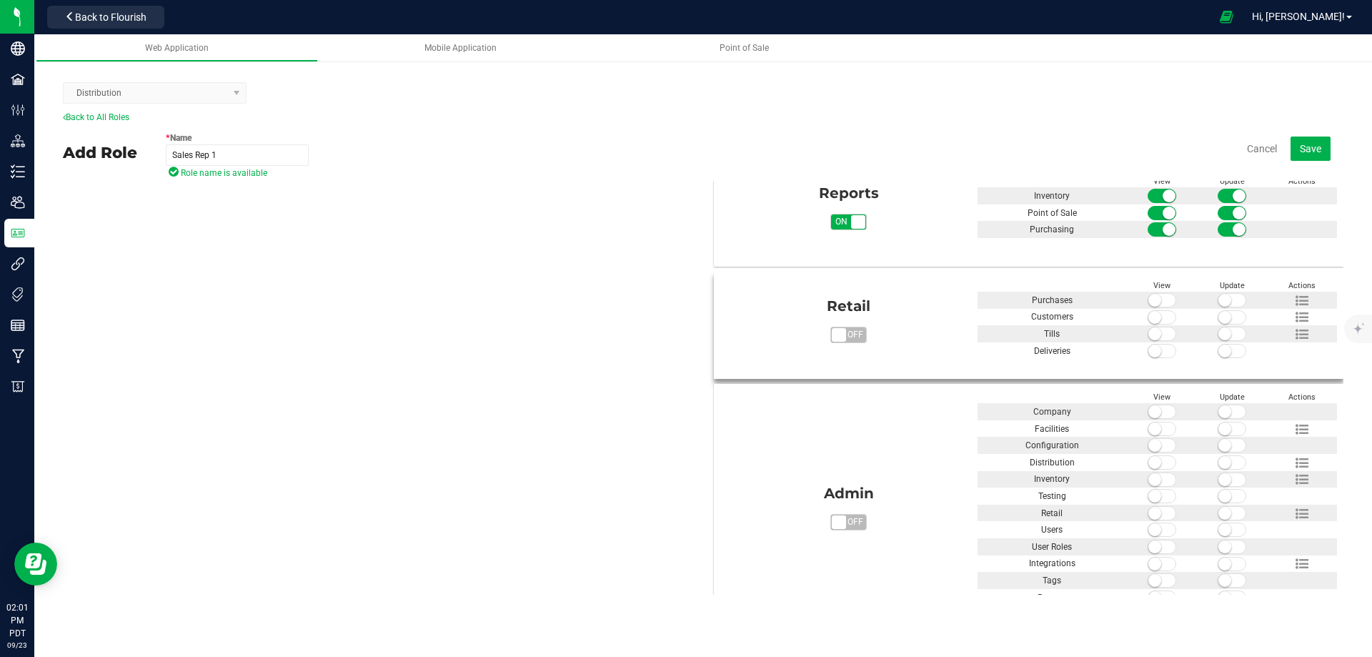
scroll to position [715, 0]
click at [1312, 148] on span "Save" at bounding box center [1310, 148] width 21 height 11
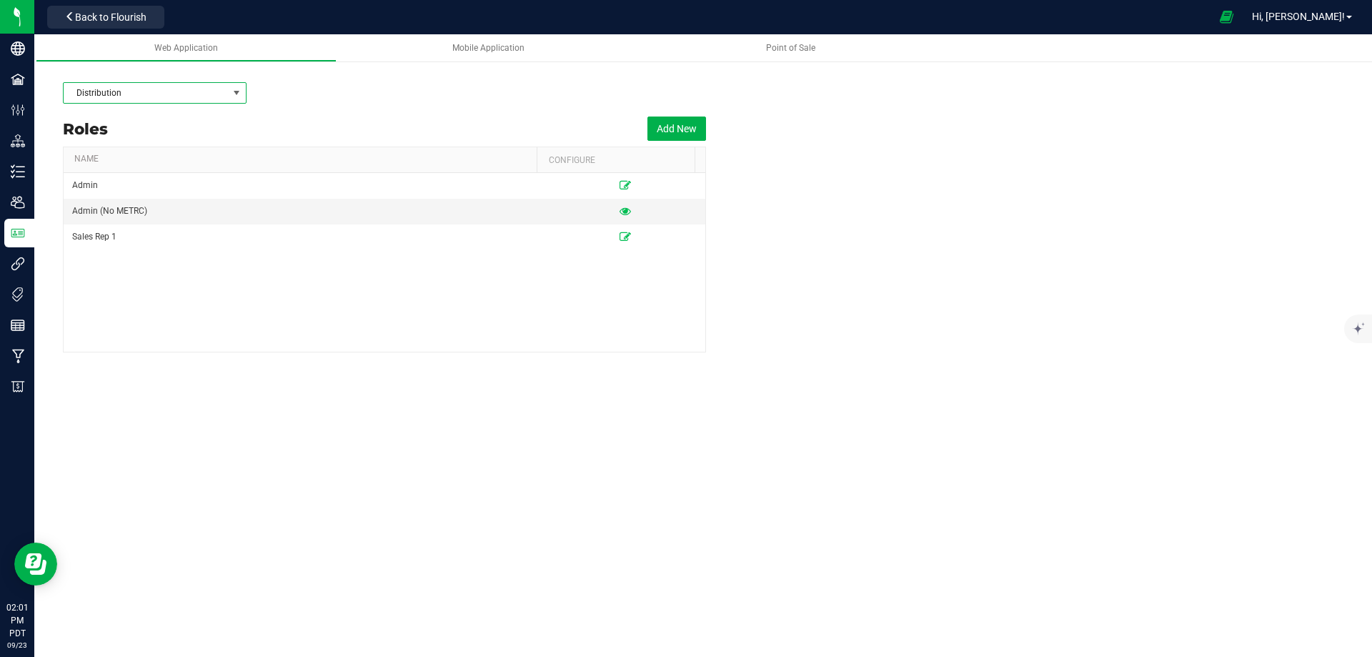
click at [242, 91] on span at bounding box center [236, 92] width 11 height 11
click at [148, 114] on li "Distribution" at bounding box center [155, 118] width 182 height 24
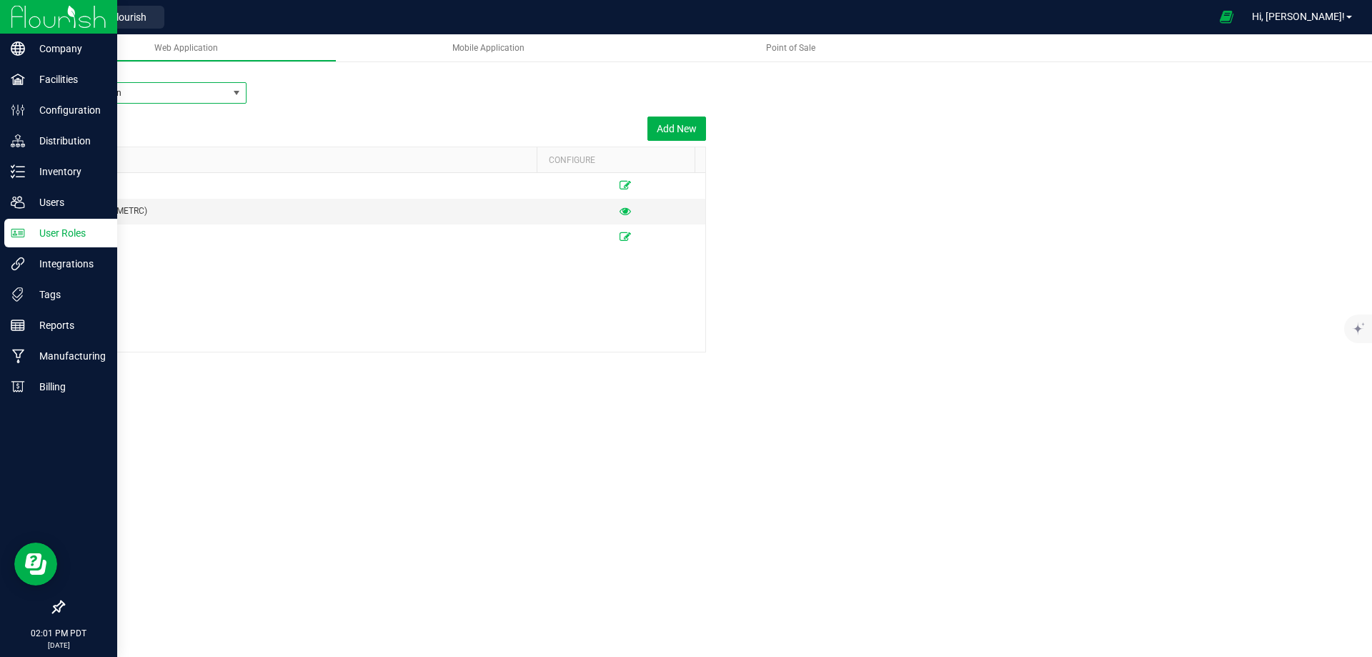
click at [49, 225] on p "User Roles" at bounding box center [68, 232] width 86 height 17
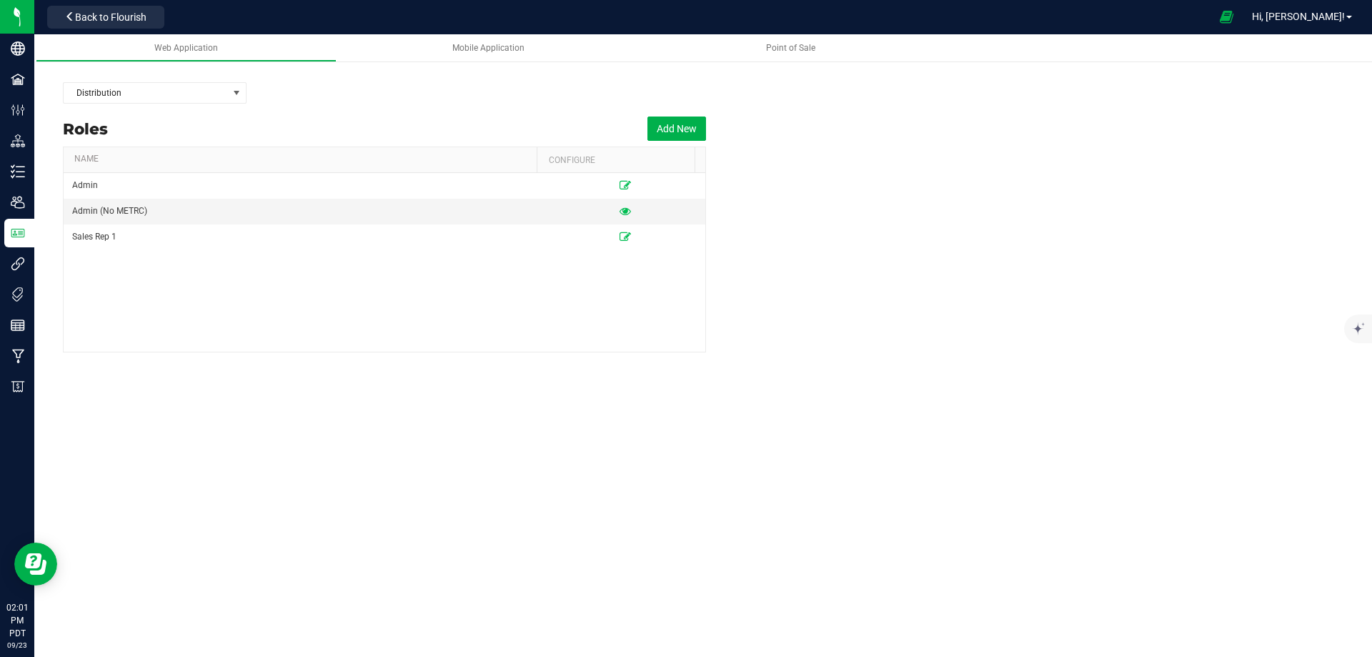
click at [873, 296] on roles-list "Roles Add New Name Configure Admin Admin (No METRC) Sales Rep 1" at bounding box center [703, 232] width 1281 height 242
click at [119, 19] on span "Back to Flourish" at bounding box center [110, 16] width 71 height 11
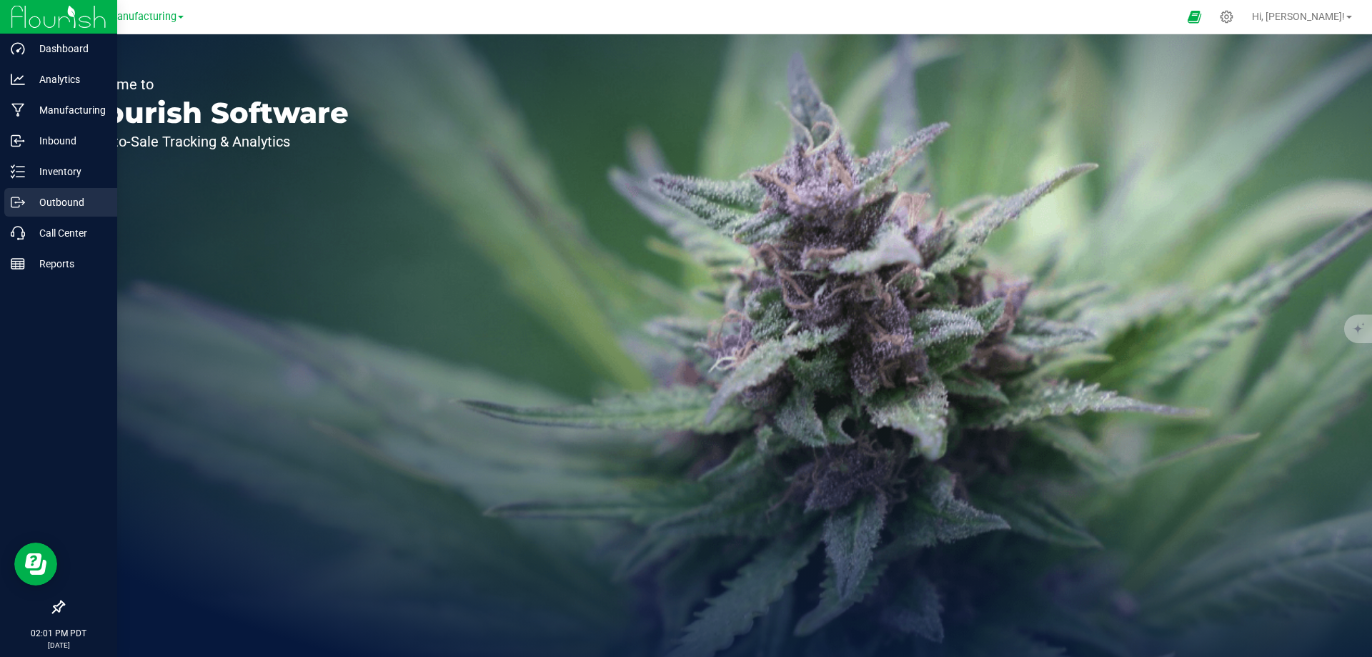
click at [52, 202] on p "Outbound" at bounding box center [68, 202] width 86 height 17
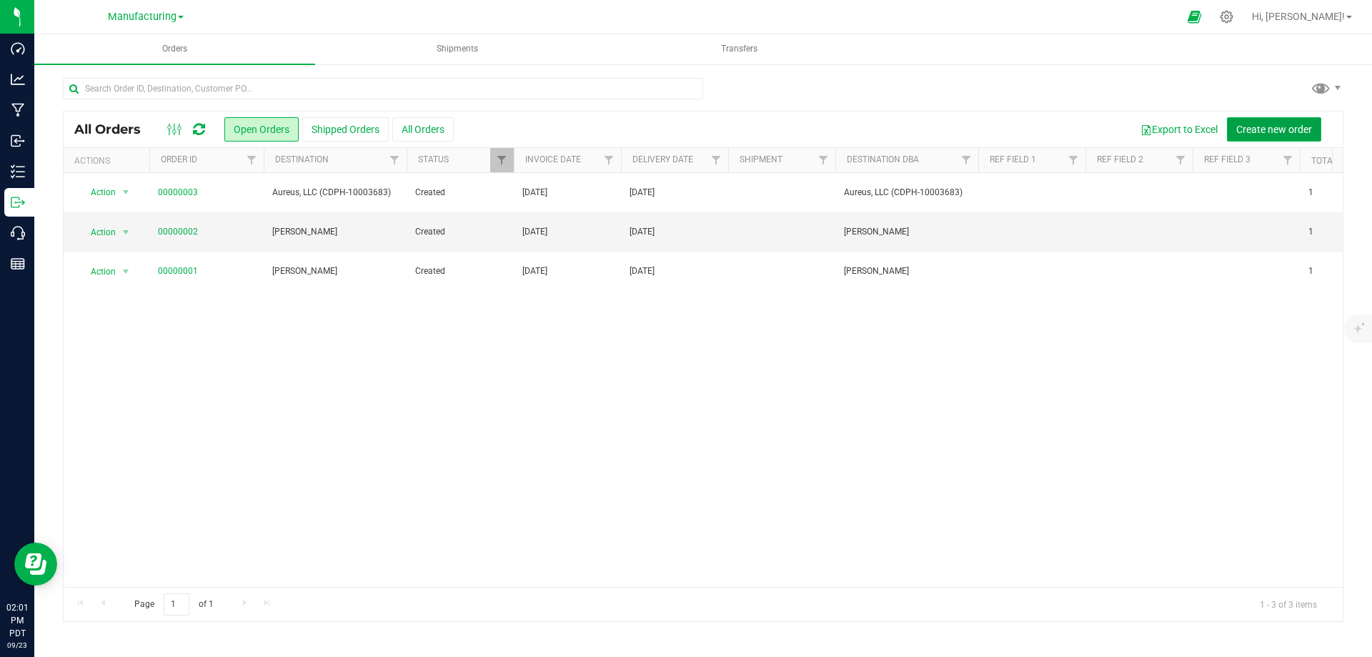
click at [1268, 124] on span "Create new order" at bounding box center [1274, 129] width 76 height 11
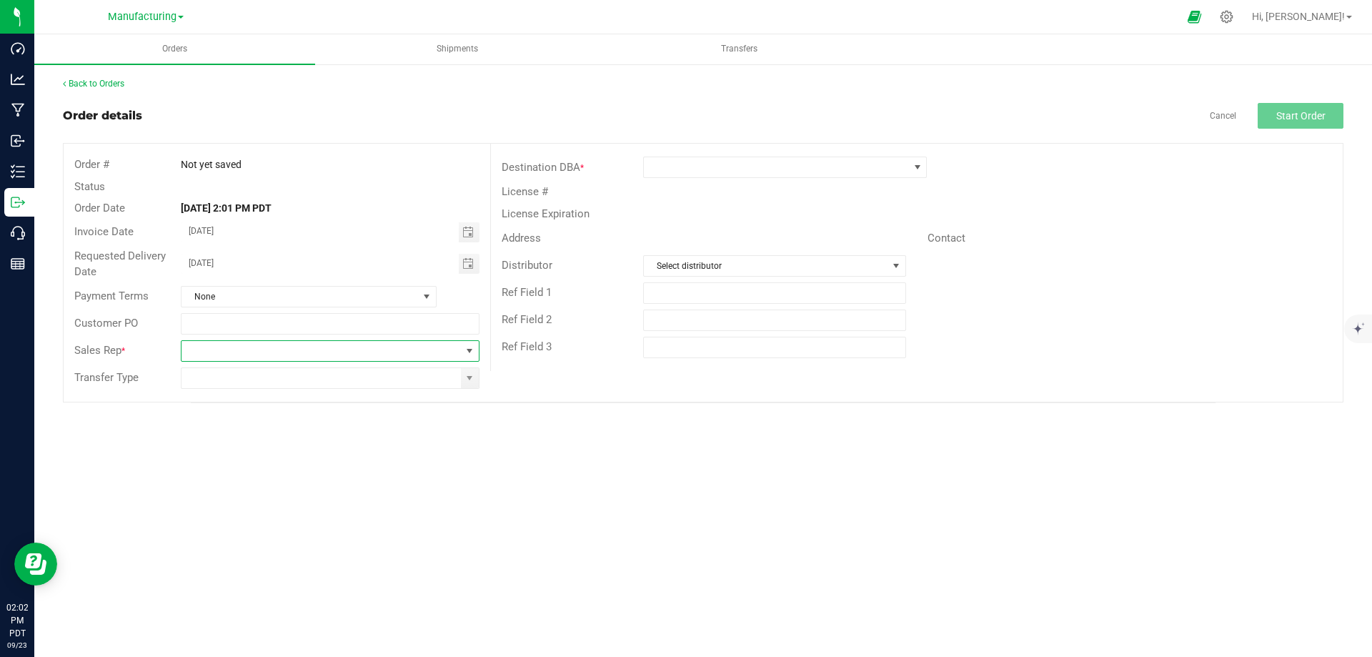
click at [415, 347] on span "NO DATA FOUND" at bounding box center [321, 351] width 279 height 20
click at [686, 488] on div "Orders Shipments Transfers Back to Orders Order details Cancel Start Order Orde…" at bounding box center [703, 345] width 1338 height 622
click at [181, 17] on span at bounding box center [181, 17] width 6 height 3
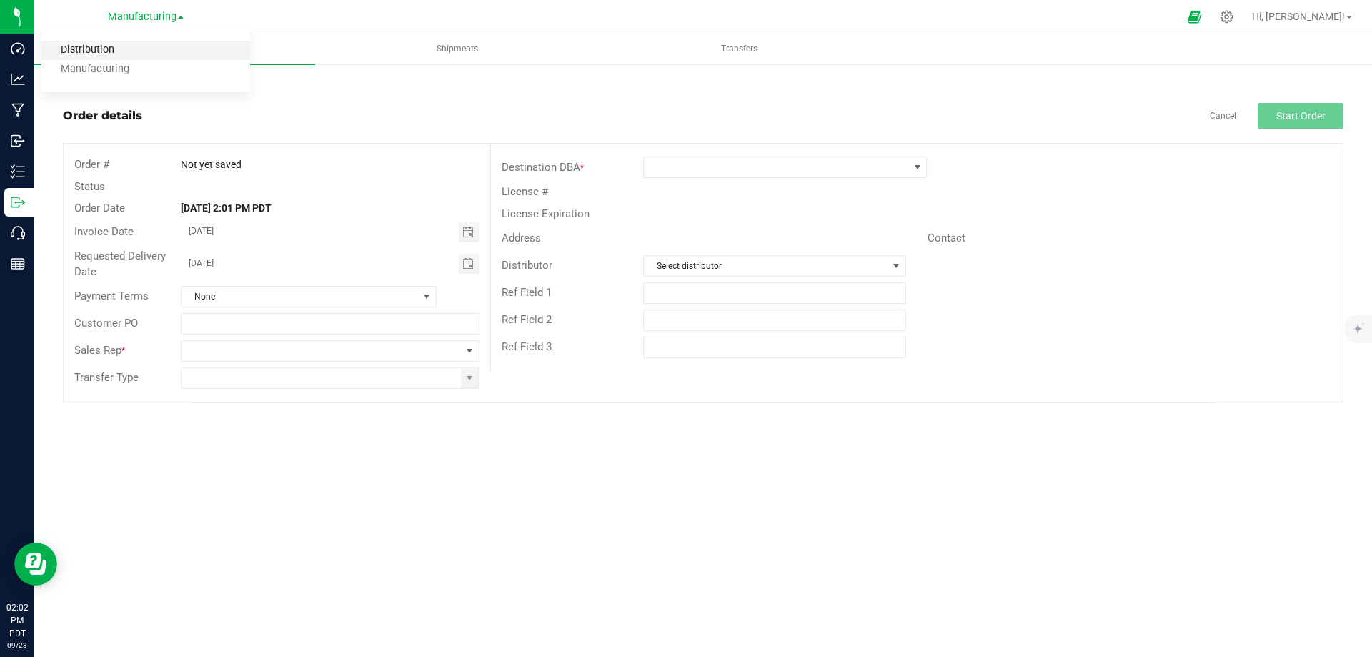
click at [125, 51] on link "Distribution" at bounding box center [145, 50] width 209 height 19
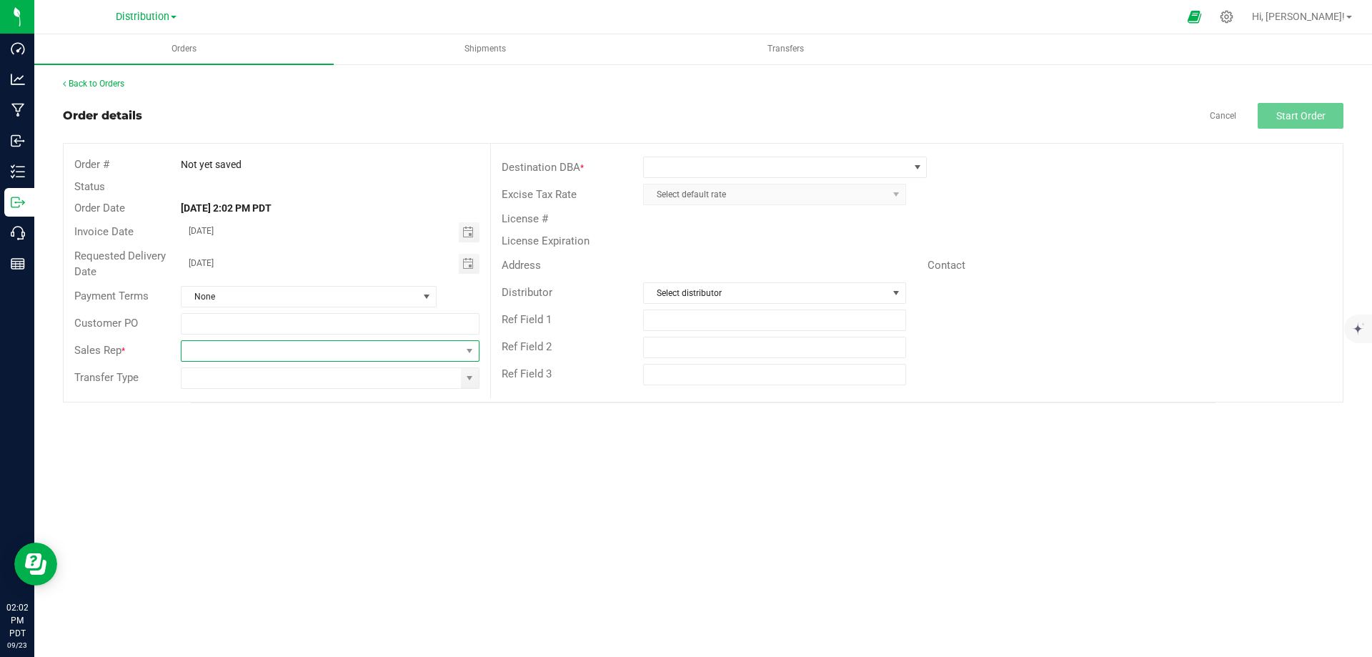
click at [332, 347] on span "NO DATA FOUND" at bounding box center [321, 351] width 279 height 20
click at [723, 507] on div "Orders Shipments Transfers Back to Orders Order details Cancel Start Order Orde…" at bounding box center [703, 345] width 1338 height 622
click at [186, 51] on span "Orders" at bounding box center [184, 49] width 64 height 12
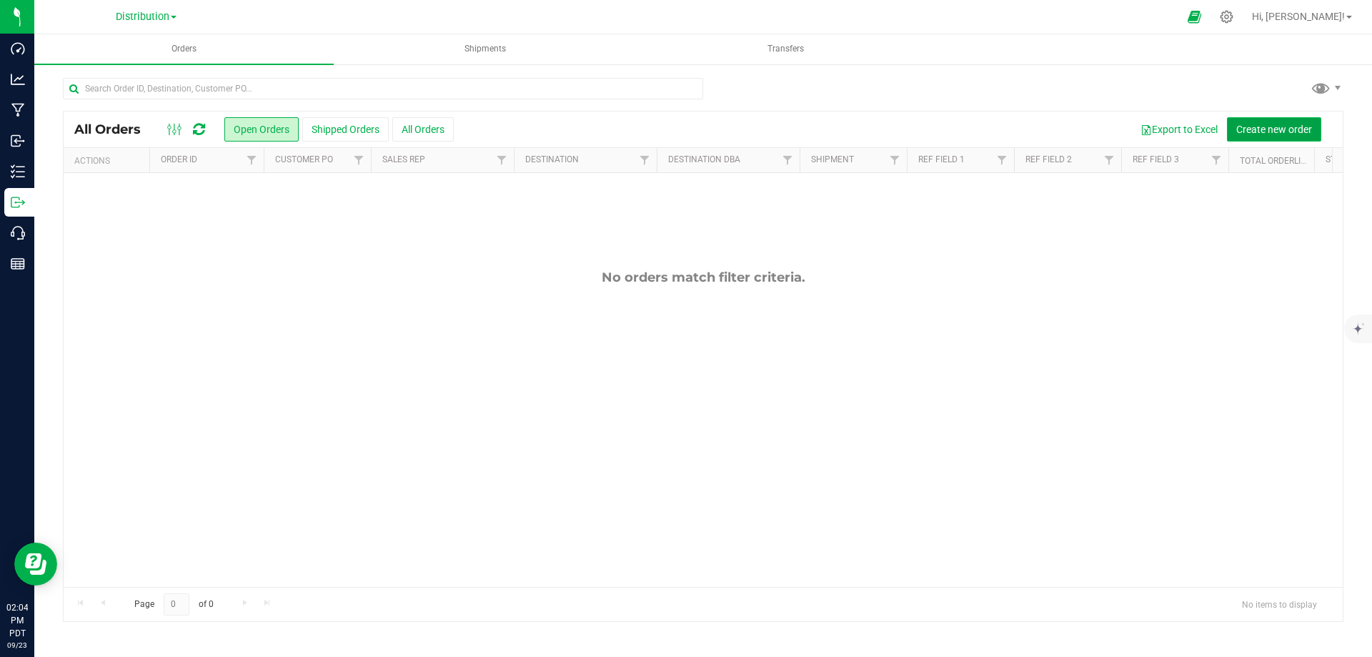
click at [1242, 129] on span "Create new order" at bounding box center [1274, 129] width 76 height 11
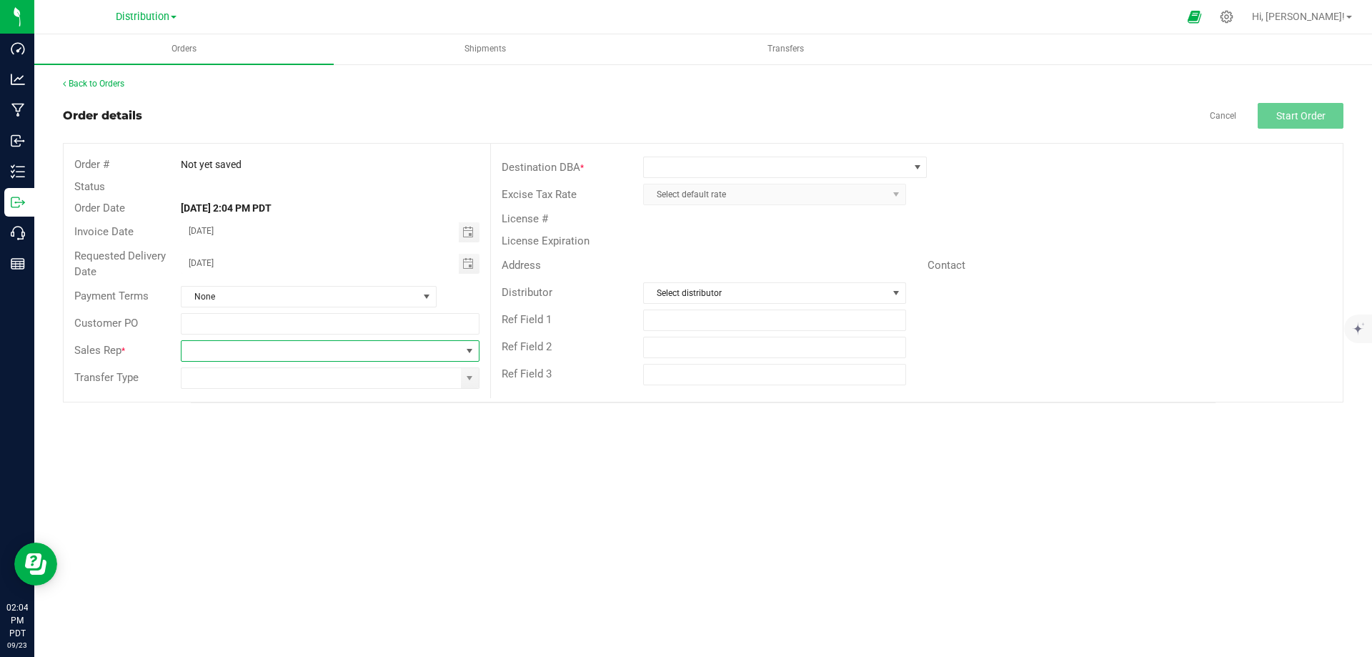
click at [265, 352] on span "NO DATA FOUND" at bounding box center [321, 351] width 279 height 20
click at [785, 486] on div "Orders Shipments Transfers Back to Orders Order details Cancel Start Order Orde…" at bounding box center [703, 345] width 1338 height 622
click at [357, 317] on input "text" at bounding box center [330, 323] width 298 height 21
click at [671, 510] on div "Orders Shipments Transfers Back to Orders Order details Cancel Start Order Orde…" at bounding box center [703, 345] width 1338 height 622
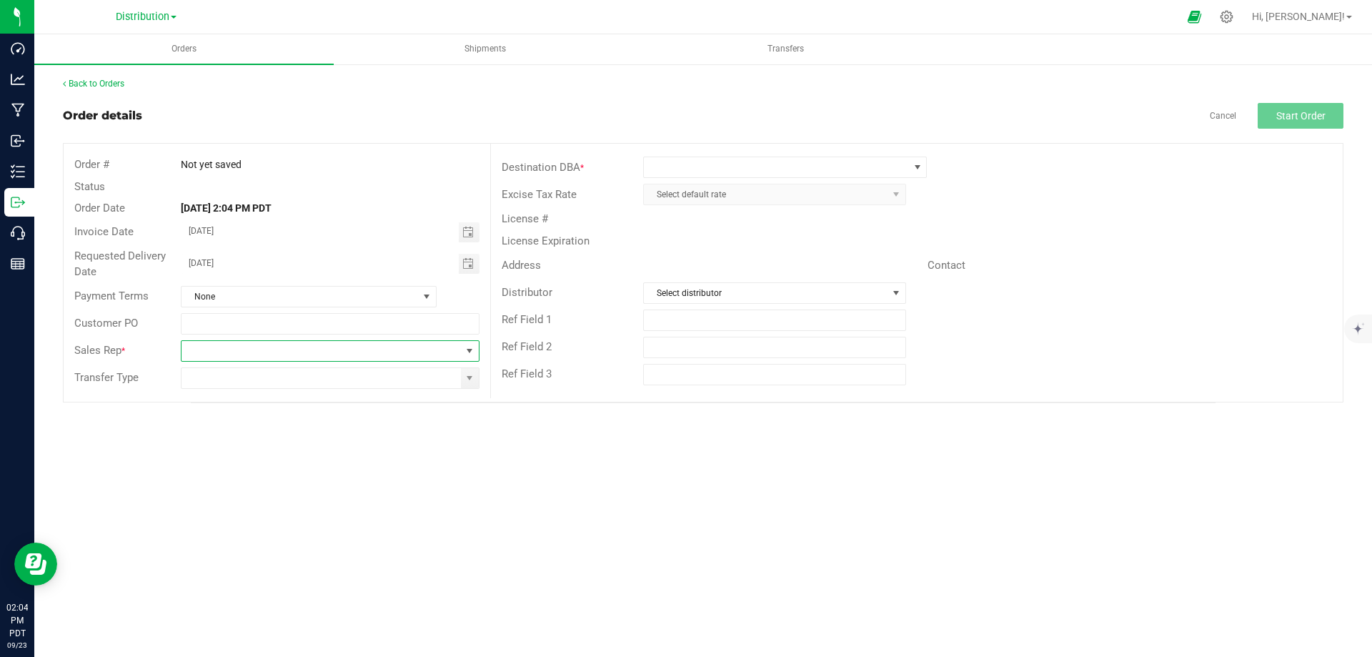
click at [469, 349] on span "NO DATA FOUND" at bounding box center [469, 350] width 11 height 11
click at [612, 477] on div "Orders Shipments Transfers Back to Orders Order details Cancel Start Order Orde…" at bounding box center [703, 345] width 1338 height 622
click at [465, 379] on span at bounding box center [469, 377] width 11 height 11
click at [675, 498] on div "Orders Shipments Transfers Back to Orders Order details Cancel Start Order Orde…" at bounding box center [703, 345] width 1338 height 622
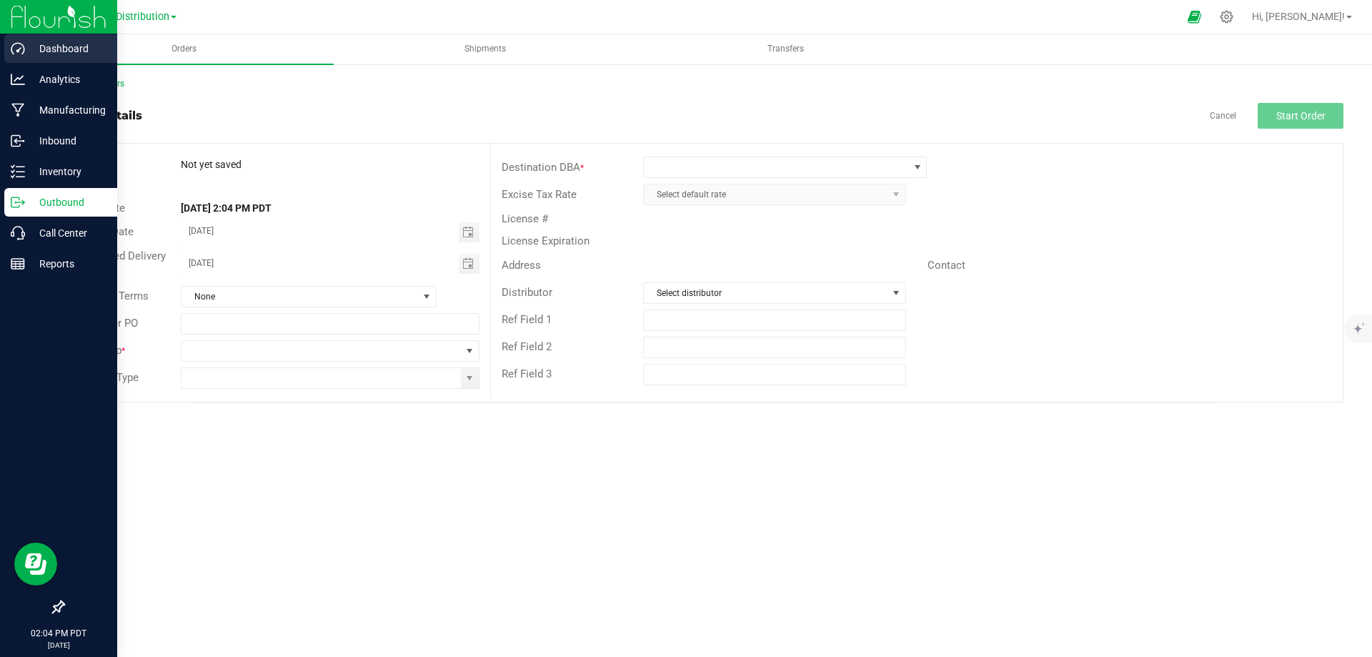
click at [33, 55] on p "Dashboard" at bounding box center [68, 48] width 86 height 17
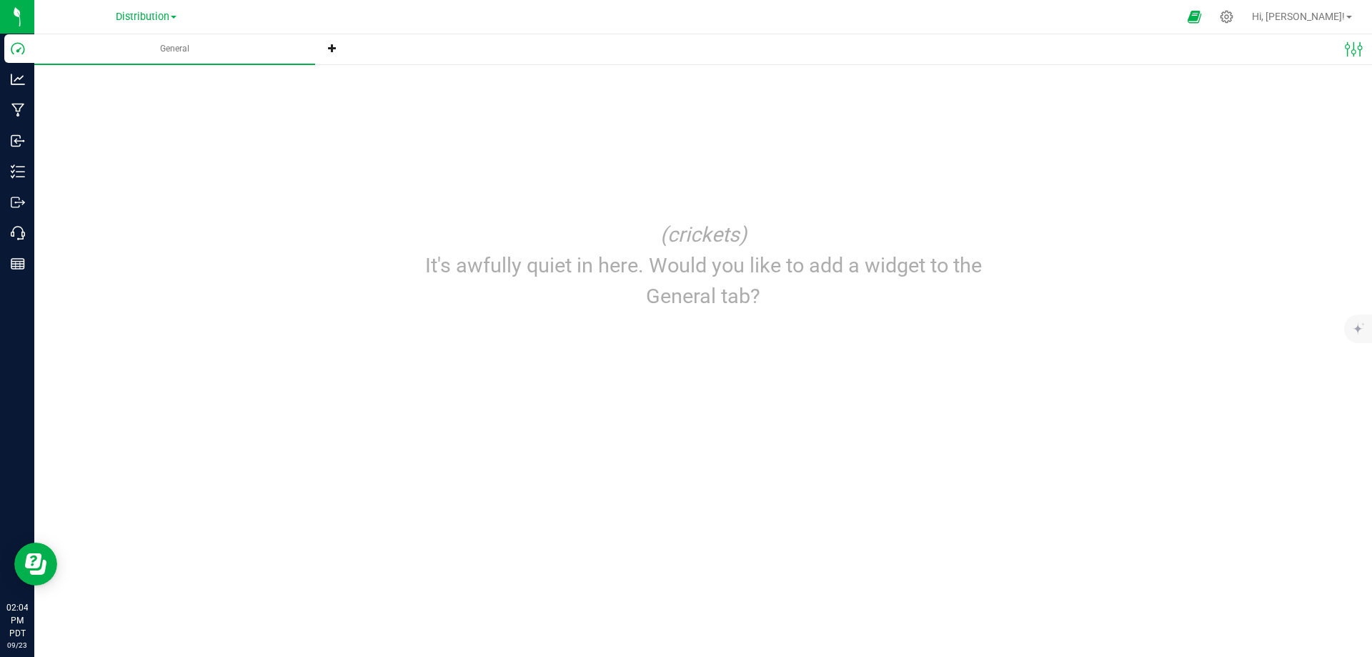
click at [182, 13] on div "Distribution Distribution Manufacturing" at bounding box center [145, 17] width 209 height 22
click at [175, 16] on span at bounding box center [174, 17] width 6 height 3
click at [83, 74] on link "Manufacturing" at bounding box center [145, 69] width 209 height 19
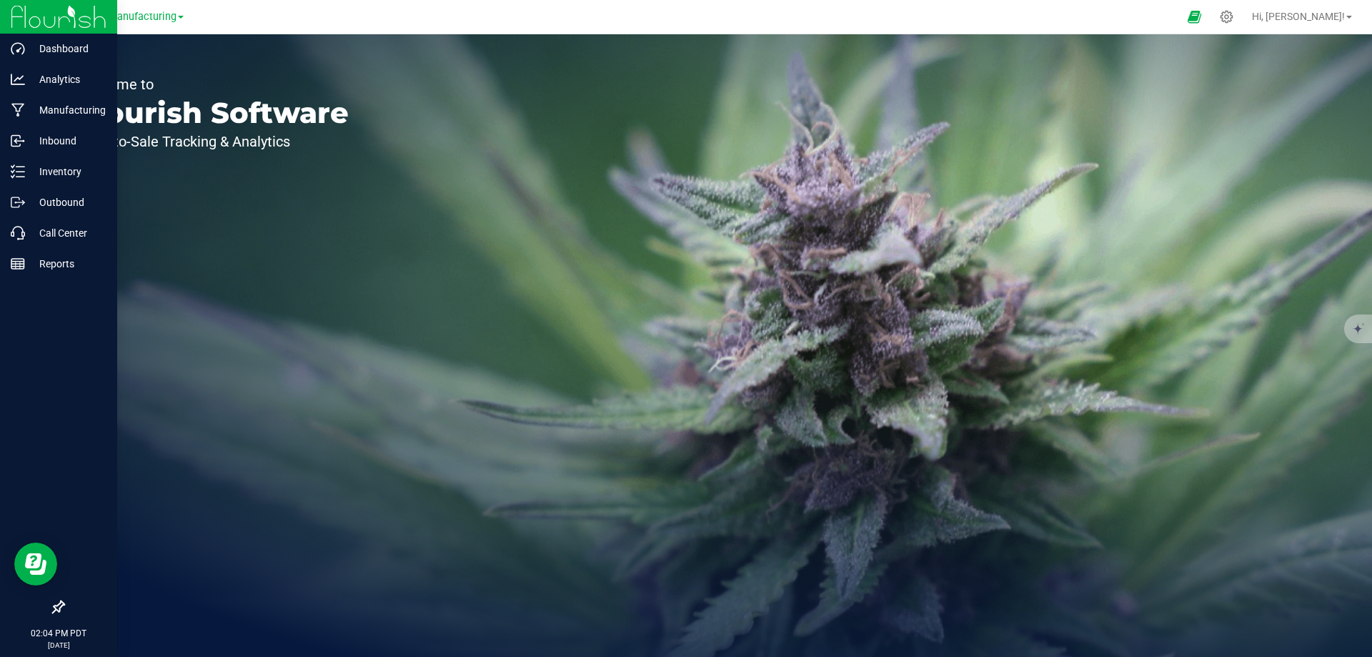
click at [34, 21] on img at bounding box center [59, 17] width 96 height 34
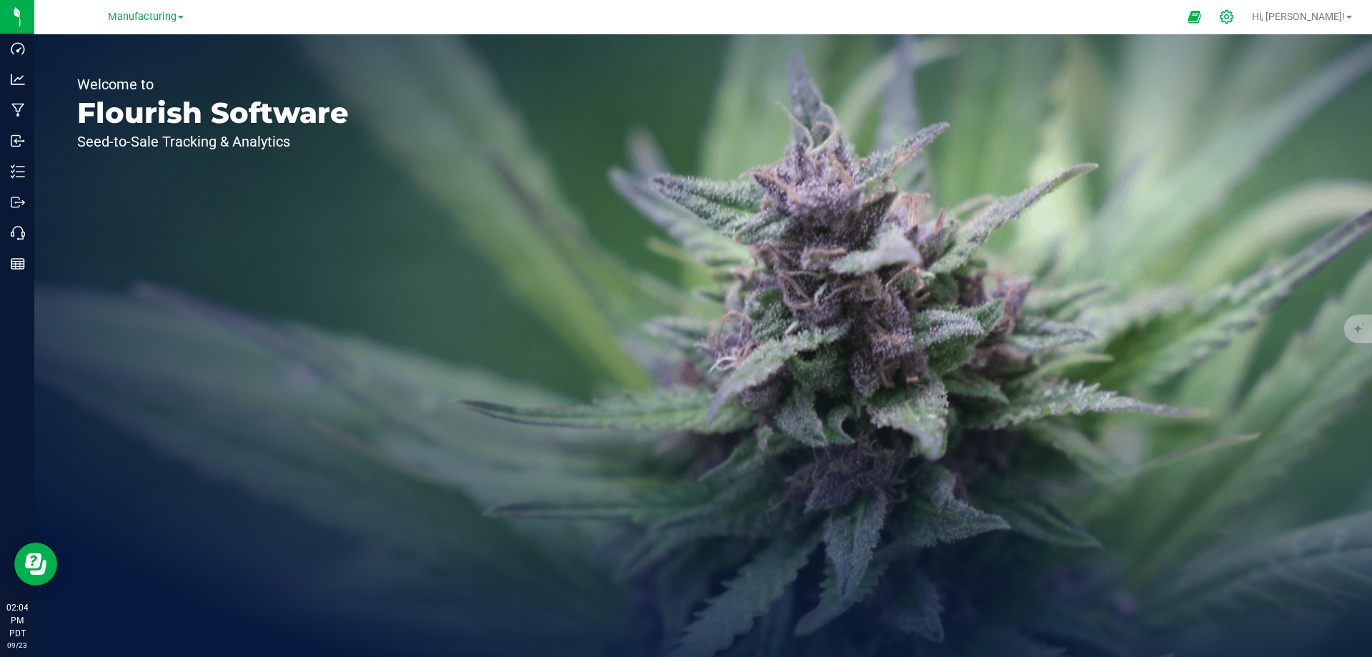
click at [1234, 16] on icon at bounding box center [1227, 17] width 14 height 14
click at [1234, 19] on icon at bounding box center [1226, 16] width 15 height 15
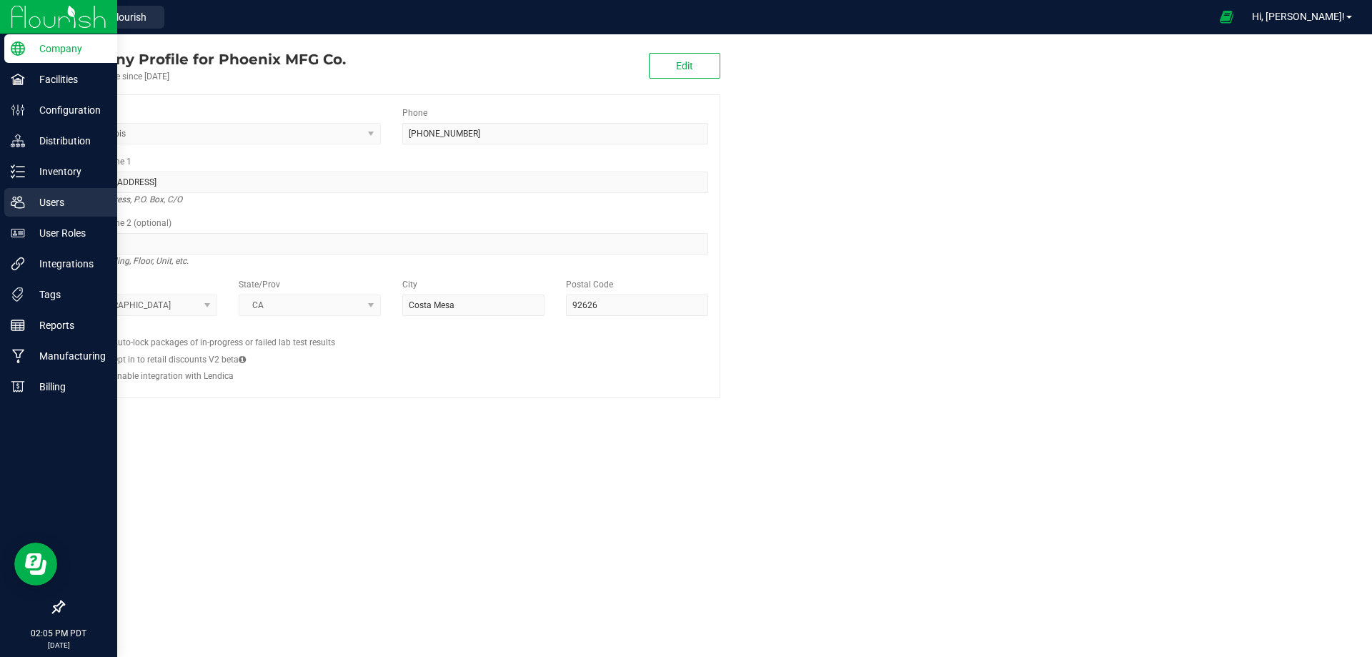
click at [44, 207] on p "Users" at bounding box center [68, 202] width 86 height 17
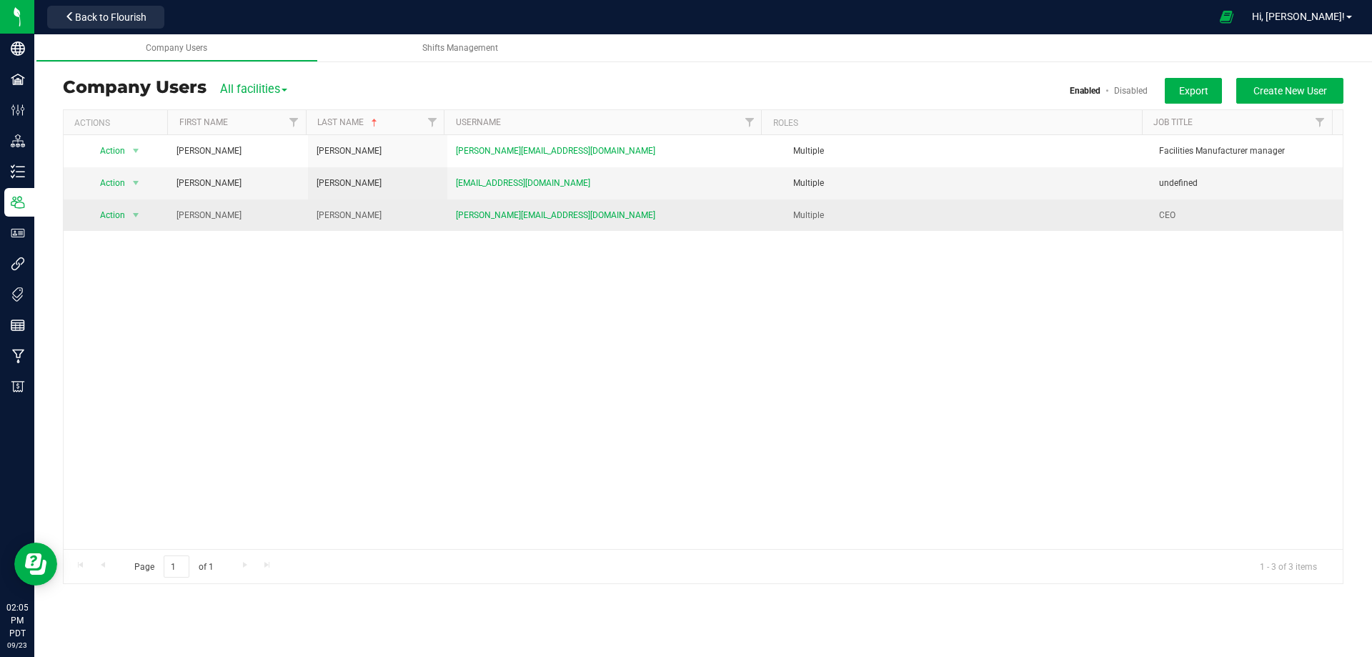
click at [806, 210] on span "Multiple" at bounding box center [808, 215] width 31 height 10
click at [137, 212] on span "select" at bounding box center [135, 214] width 11 height 11
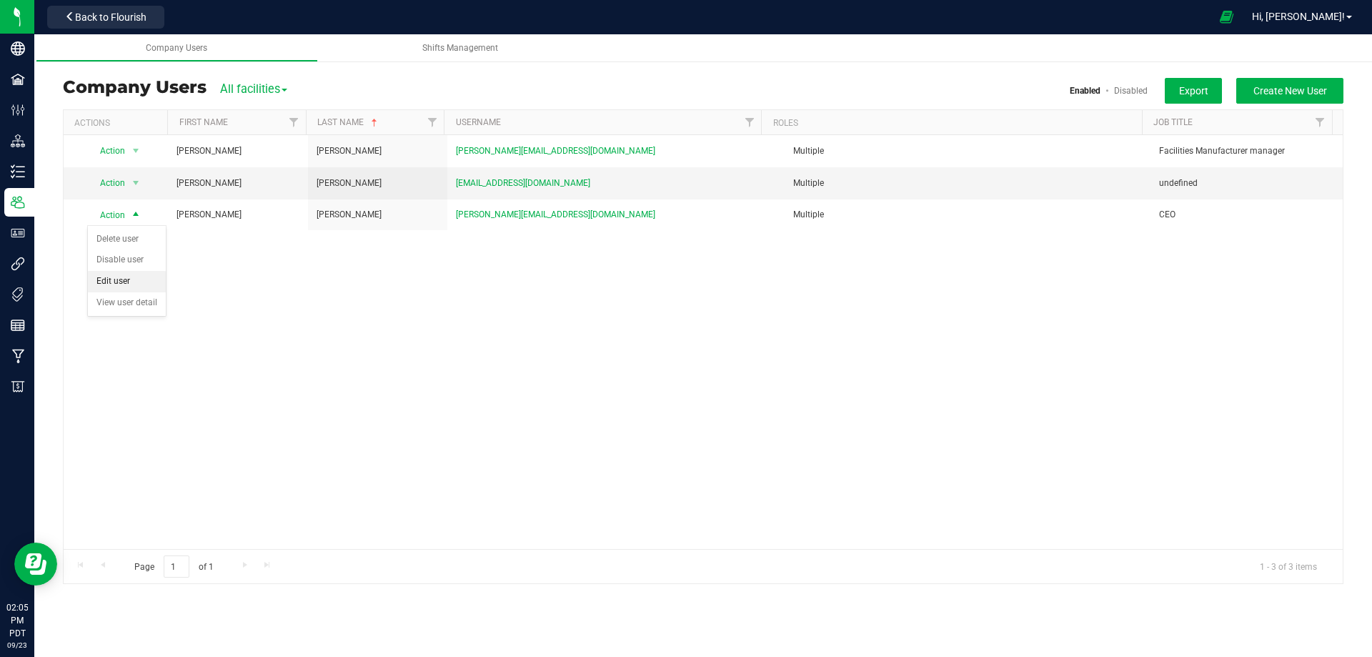
click at [124, 284] on li "Edit user" at bounding box center [127, 281] width 78 height 21
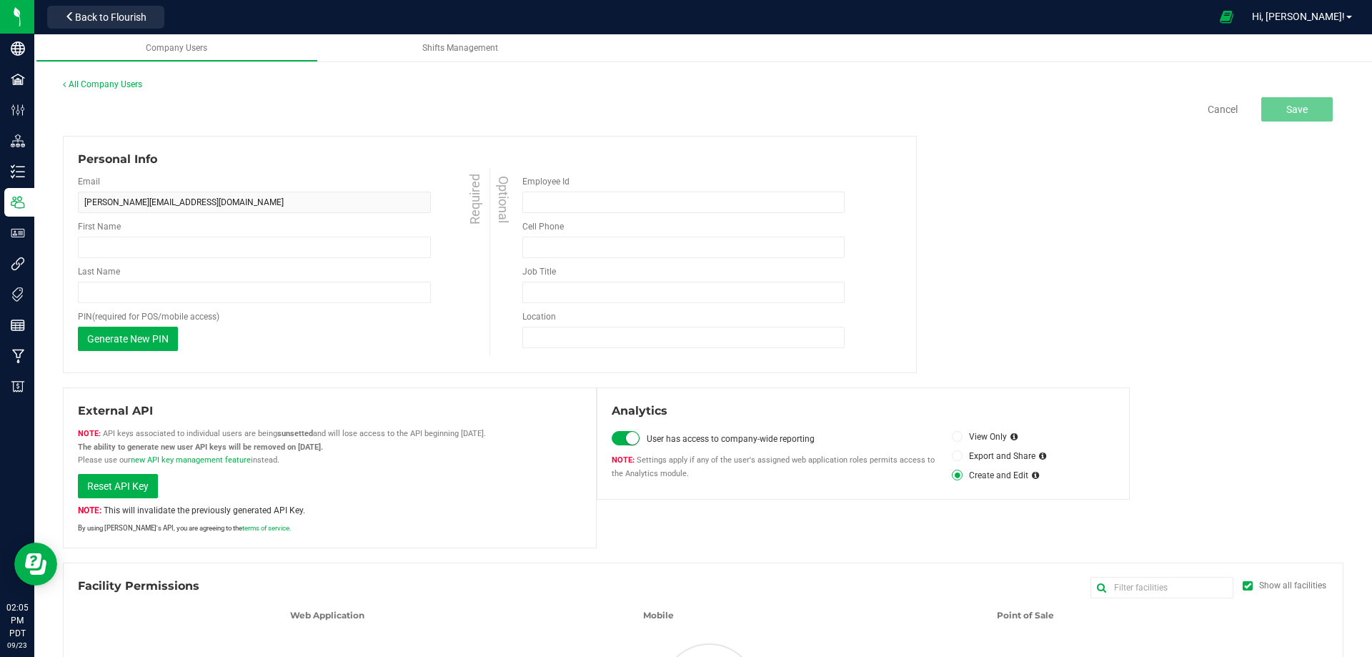
type input "[PERSON_NAME]"
type input "[PHONE_NUMBER]"
type input "CEO"
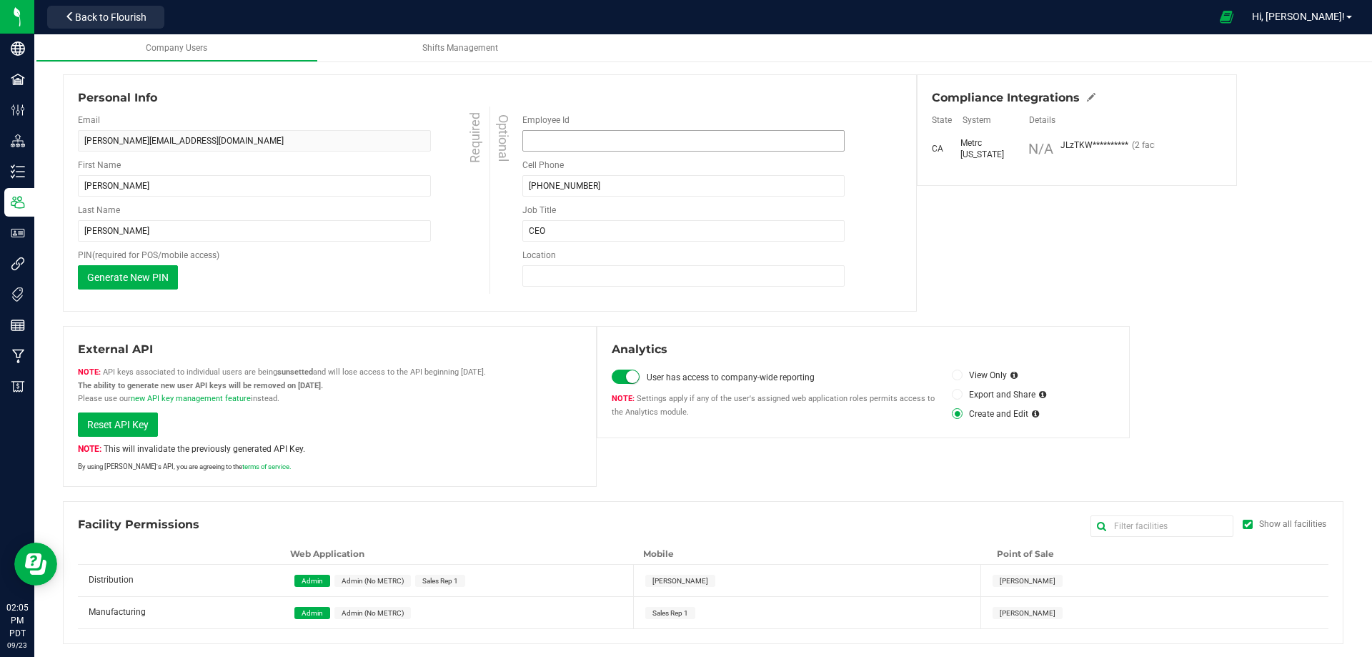
scroll to position [90, 0]
click at [127, 616] on div "Manufacturing" at bounding box center [182, 605] width 209 height 21
click at [363, 605] on span "Admin (No METRC)" at bounding box center [372, 611] width 76 height 12
click at [314, 615] on span "Admin" at bounding box center [312, 611] width 21 height 8
click at [445, 612] on div "Admin Admin (No METRC)" at bounding box center [462, 610] width 350 height 31
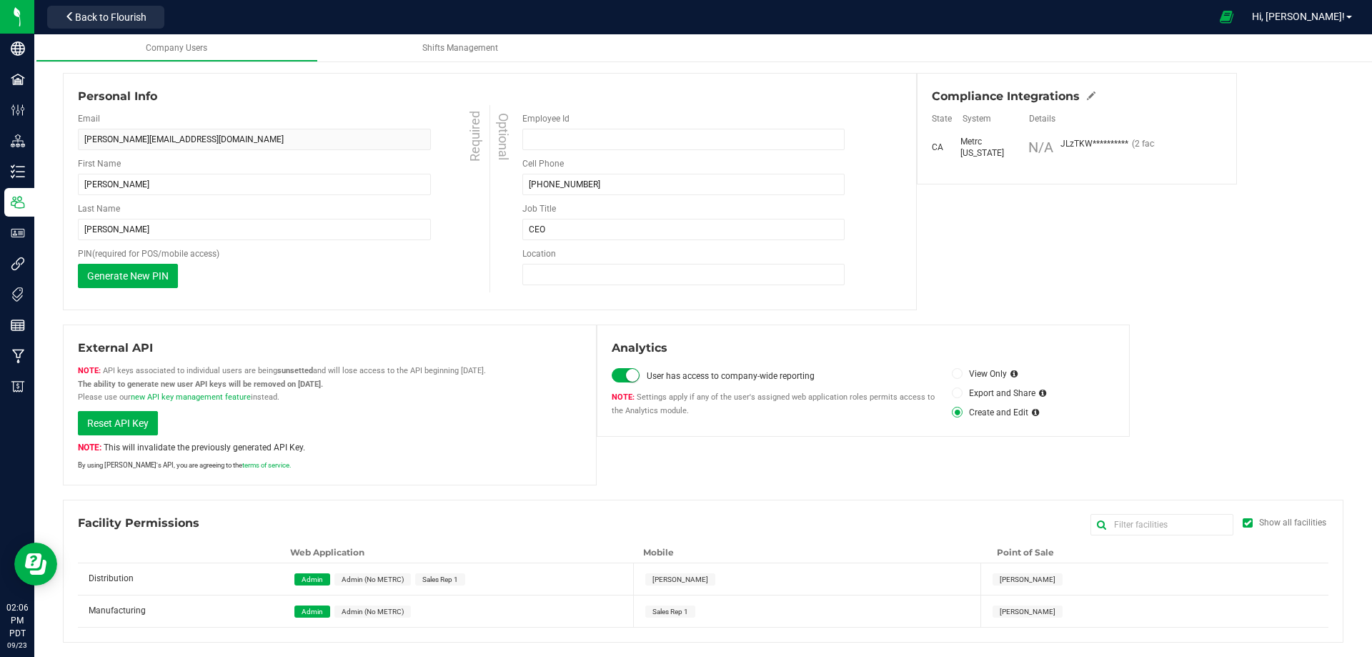
click at [680, 614] on span "Sales Rep 1" at bounding box center [671, 611] width 36 height 8
click at [665, 582] on span "[PERSON_NAME]" at bounding box center [681, 579] width 56 height 8
click at [1001, 609] on span "[PERSON_NAME]" at bounding box center [1028, 611] width 56 height 8
click at [993, 573] on span "[PERSON_NAME]" at bounding box center [1028, 579] width 70 height 12
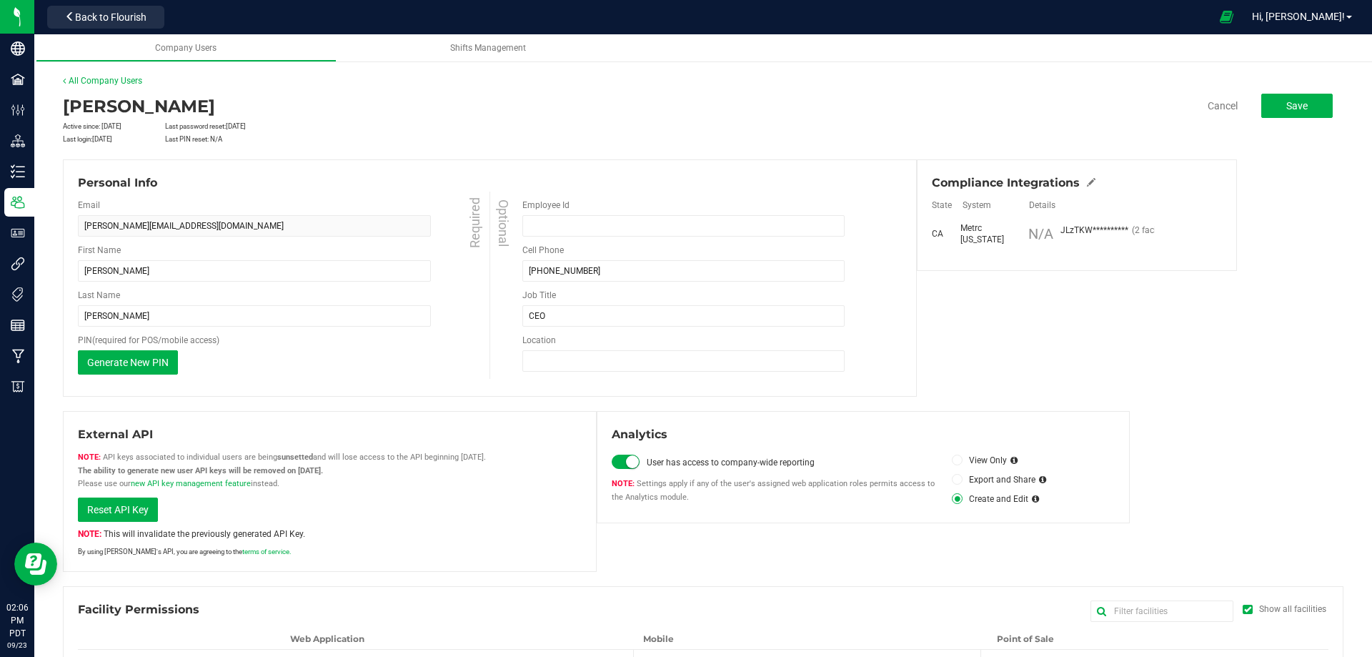
scroll to position [0, 0]
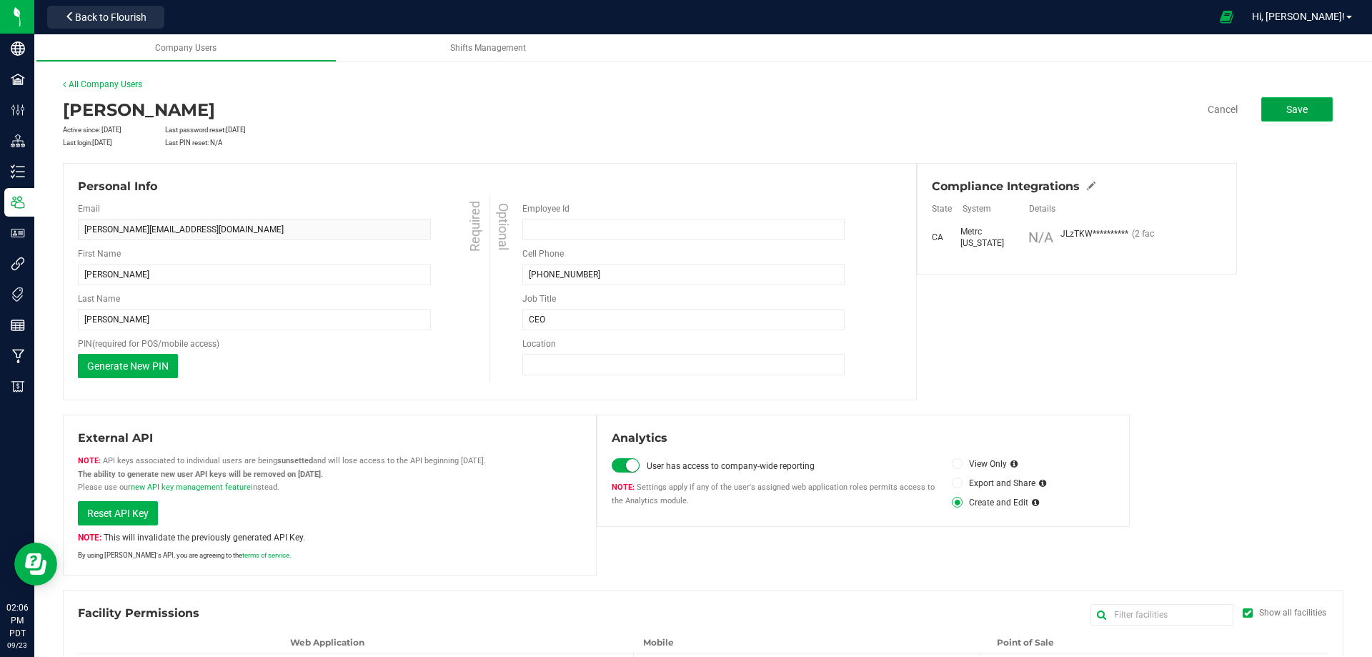
click at [1287, 104] on span "Save" at bounding box center [1296, 109] width 21 height 11
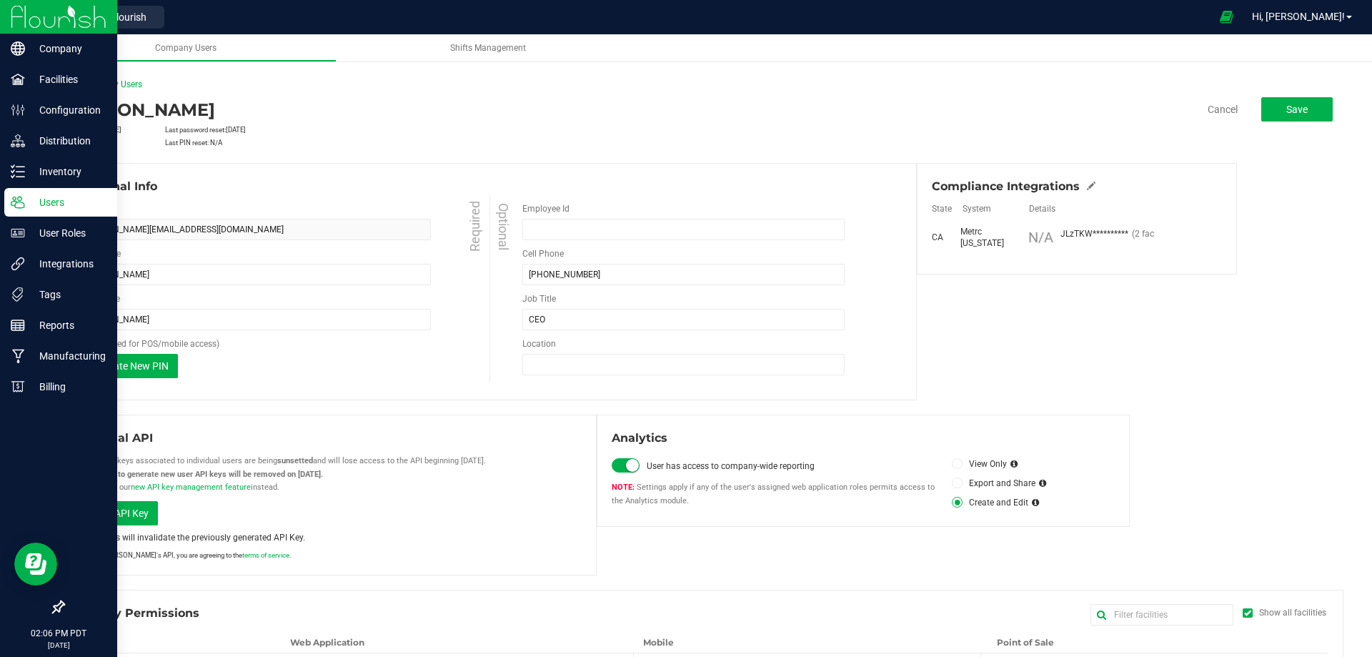
click at [46, 205] on p "Users" at bounding box center [68, 202] width 86 height 17
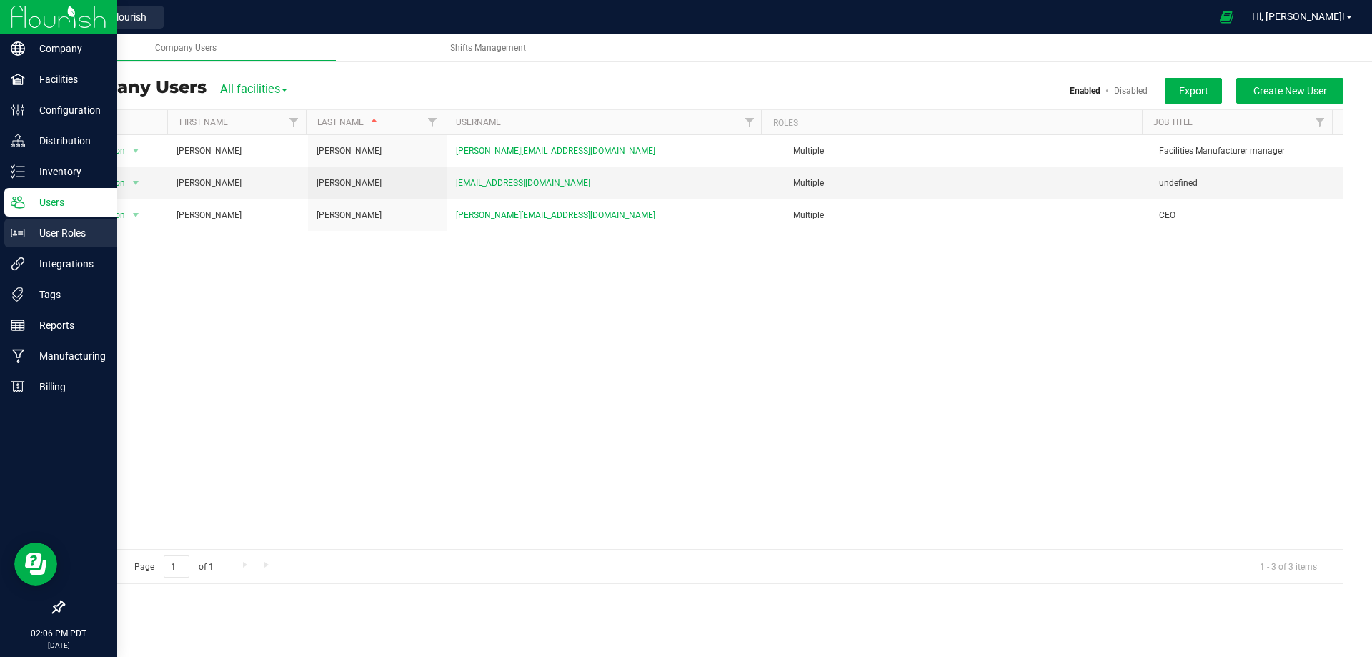
click at [51, 231] on p "User Roles" at bounding box center [68, 232] width 86 height 17
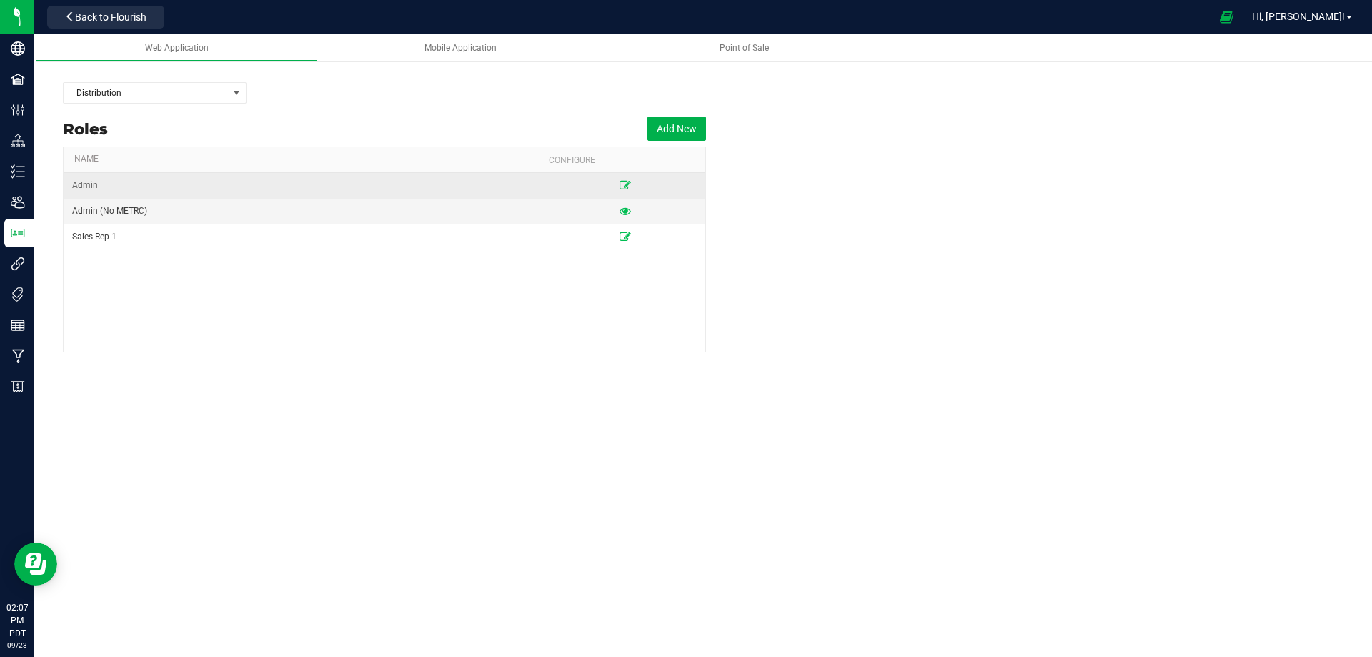
click at [535, 187] on td "Admin" at bounding box center [305, 186] width 482 height 26
click at [620, 183] on icon at bounding box center [625, 185] width 11 height 9
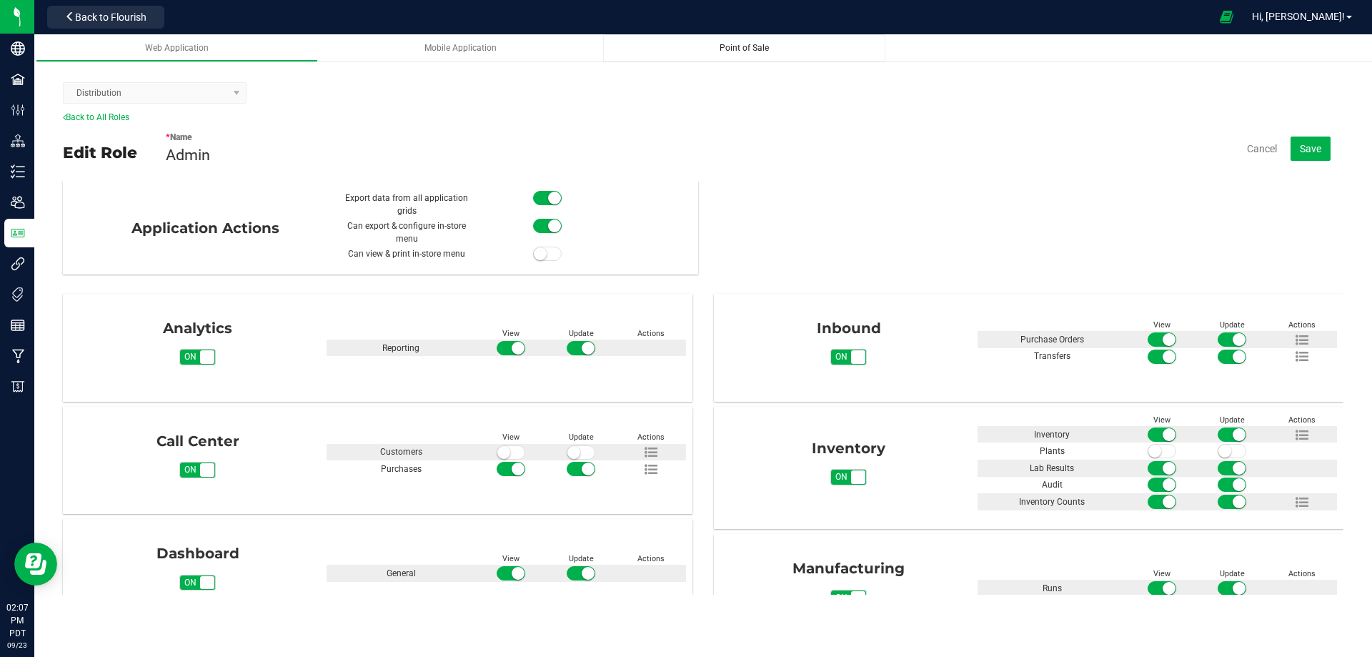
click at [770, 44] on div "Point of Sale" at bounding box center [744, 48] width 259 height 12
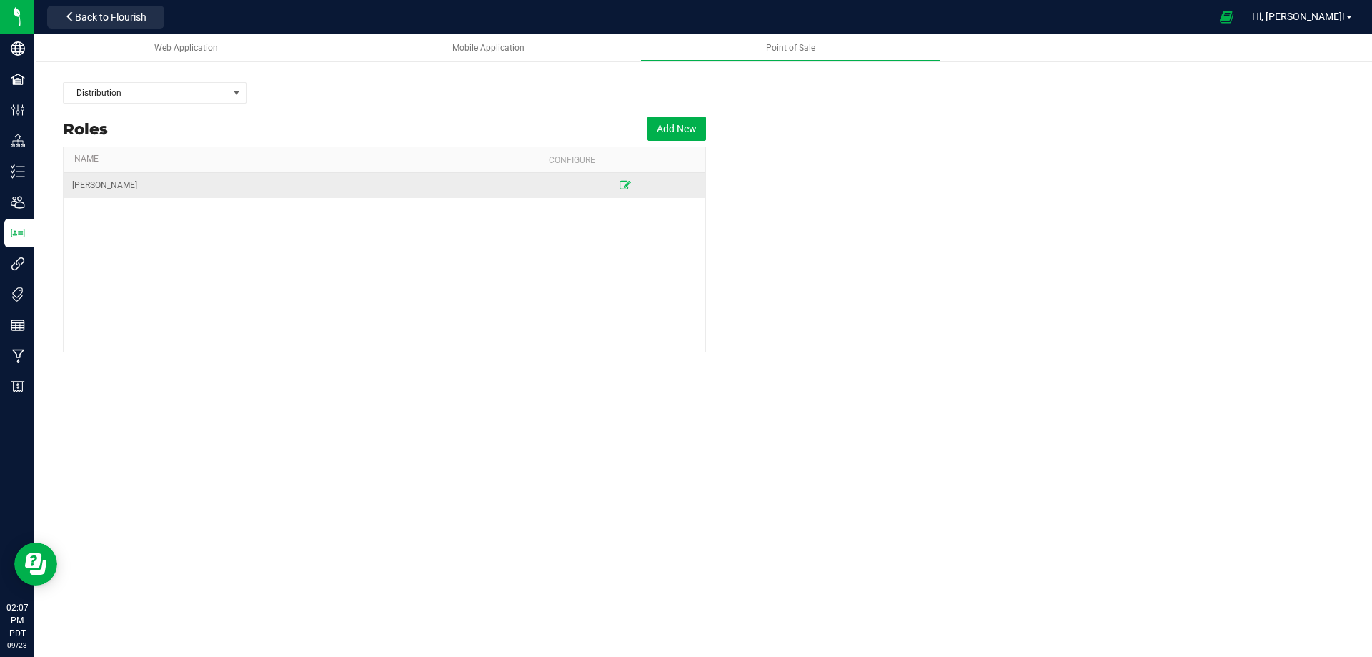
click at [97, 186] on span "[PERSON_NAME]" at bounding box center [104, 186] width 65 height 14
click at [620, 182] on icon at bounding box center [625, 185] width 11 height 9
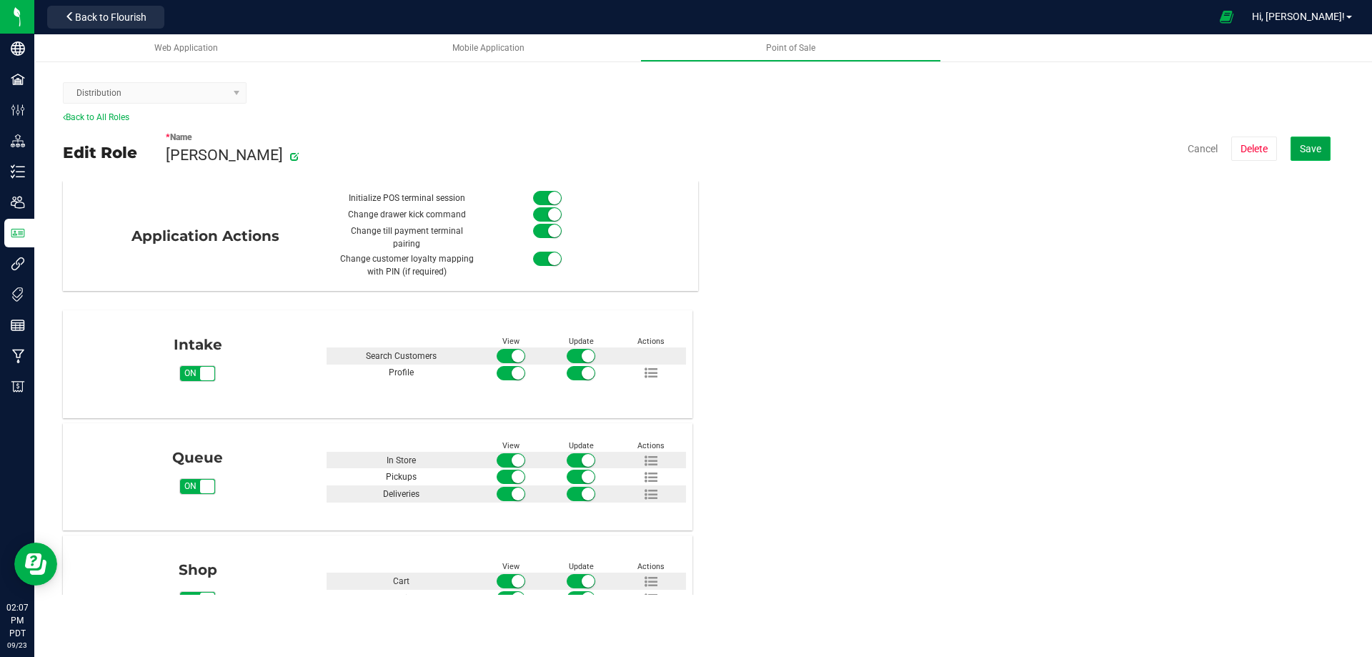
click at [1314, 144] on span "Save" at bounding box center [1310, 148] width 21 height 11
click at [228, 96] on kendo-dropdownlist "Distribution" at bounding box center [155, 92] width 184 height 21
click at [232, 94] on kendo-dropdownlist "Distribution" at bounding box center [155, 92] width 184 height 21
click at [101, 123] on div "Back to All Roles" at bounding box center [703, 117] width 1281 height 13
click at [110, 119] on link "Back to All Roles" at bounding box center [96, 117] width 66 height 10
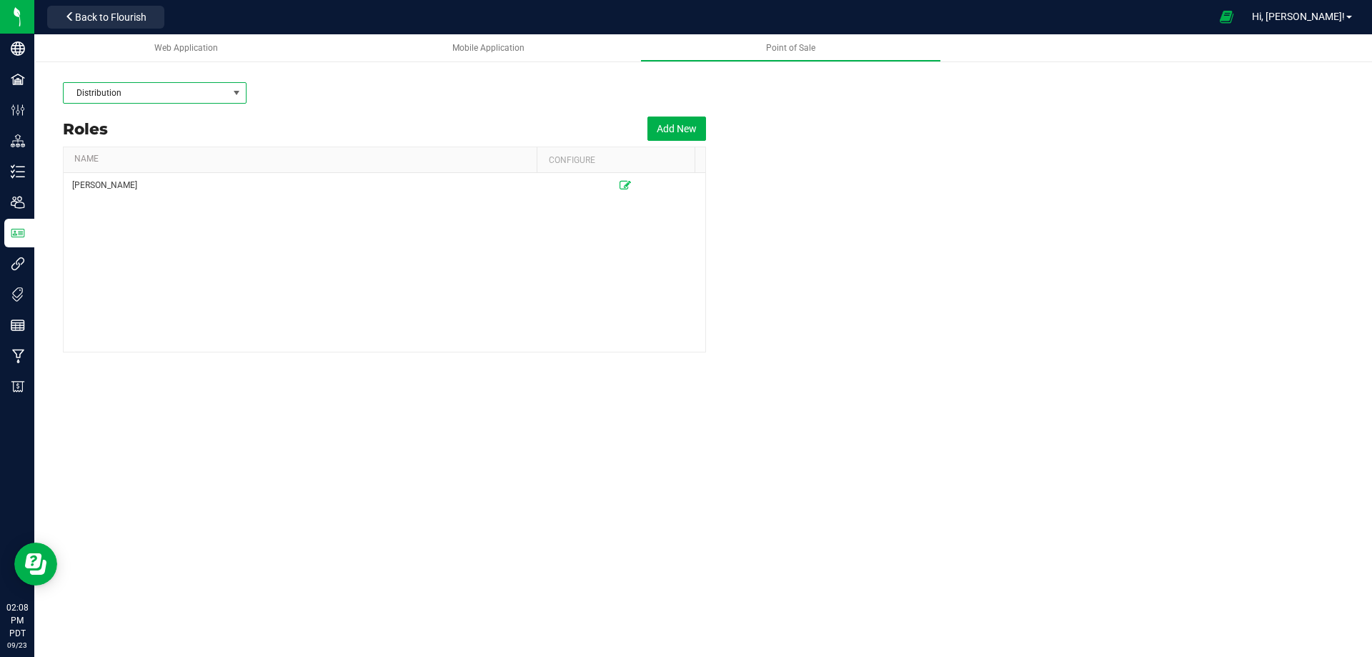
click at [232, 95] on span at bounding box center [236, 92] width 11 height 11
click at [158, 148] on li "Manufacturing" at bounding box center [155, 143] width 182 height 24
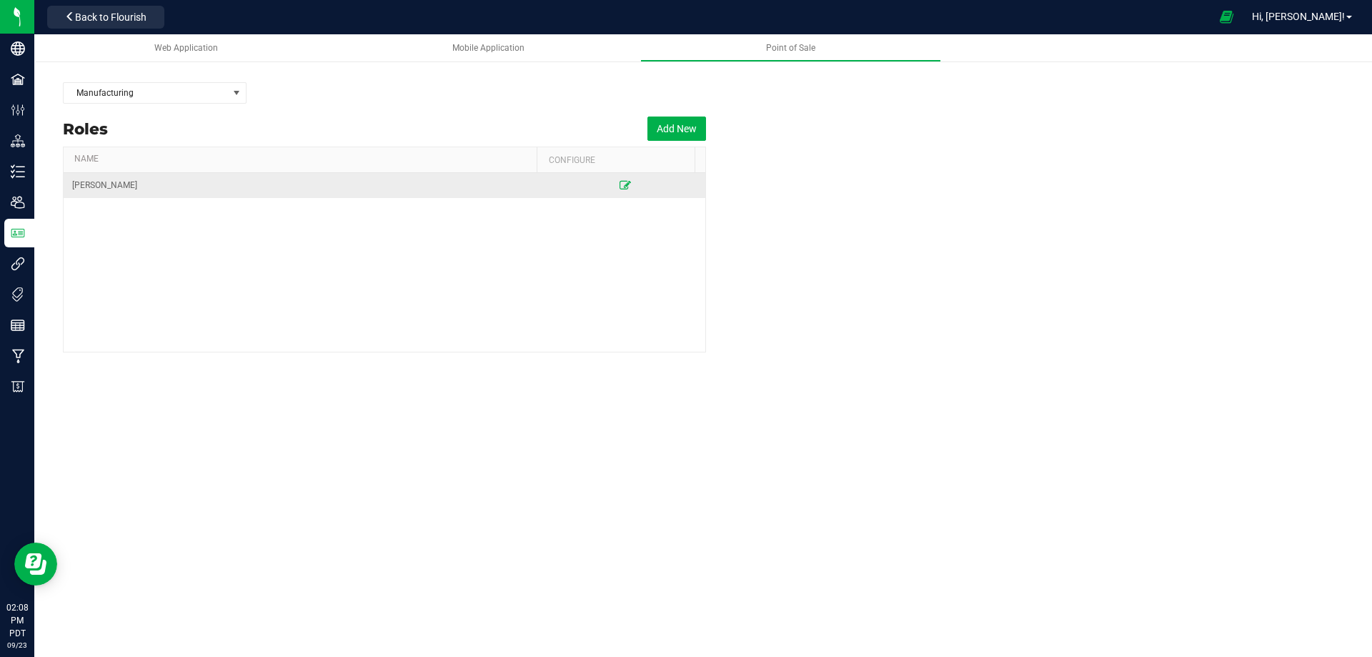
click at [620, 188] on icon at bounding box center [625, 185] width 11 height 9
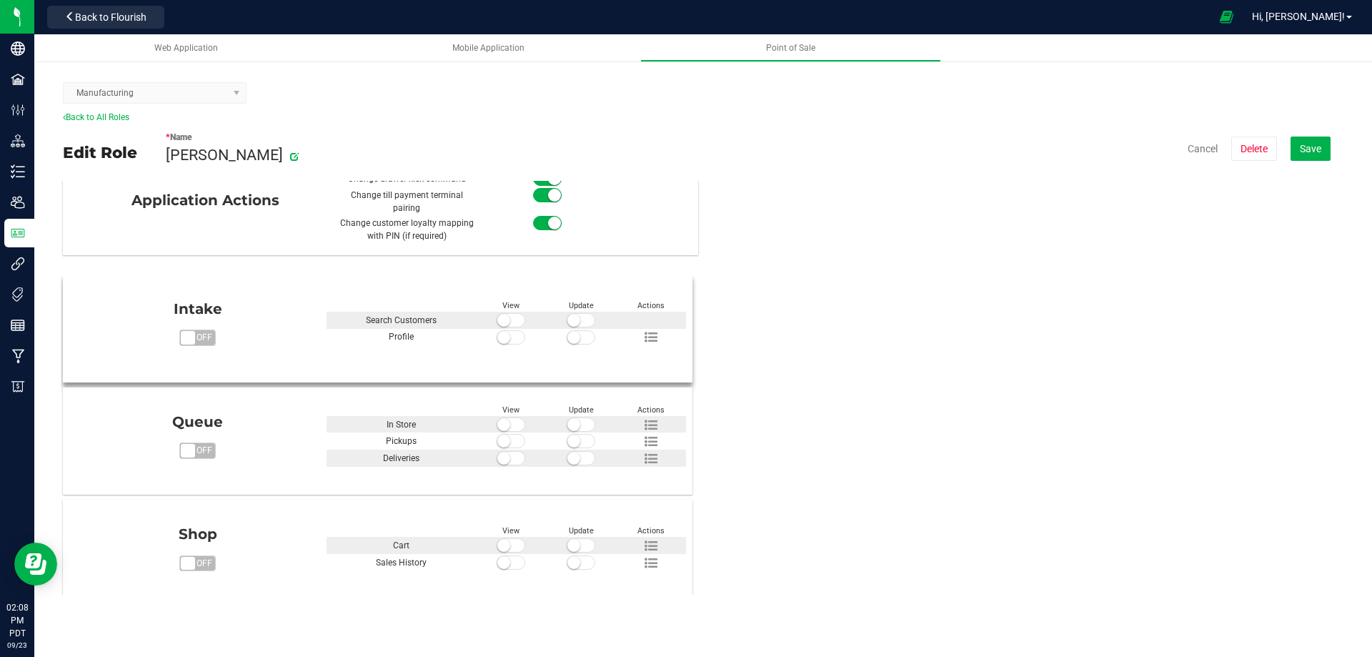
scroll to position [36, 0]
click at [507, 312] on span at bounding box center [511, 319] width 29 height 14
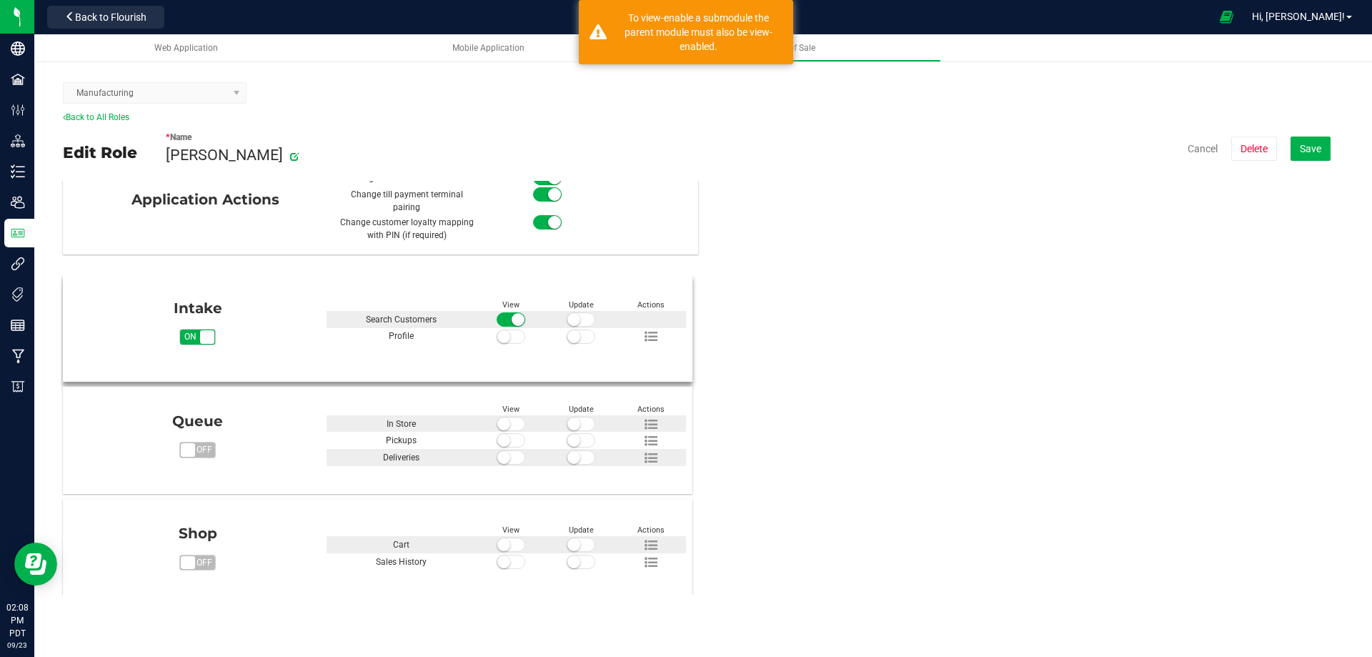
click at [504, 330] on small at bounding box center [503, 336] width 13 height 13
click at [572, 330] on small at bounding box center [573, 336] width 13 height 13
click at [575, 313] on small at bounding box center [573, 319] width 13 height 13
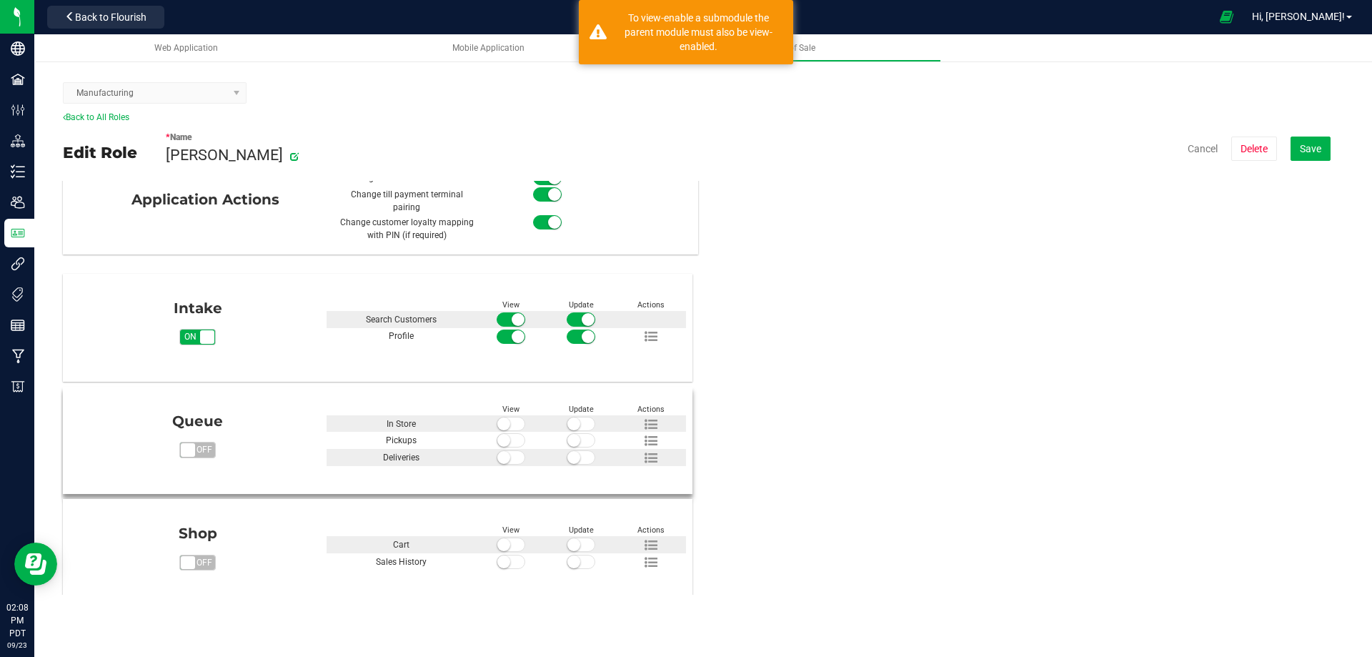
drag, startPoint x: 514, startPoint y: 412, endPoint x: 513, endPoint y: 422, distance: 10.0
click at [514, 417] on span at bounding box center [511, 424] width 29 height 14
click at [513, 433] on span at bounding box center [511, 440] width 29 height 14
click at [515, 450] on span at bounding box center [511, 457] width 29 height 14
click at [567, 451] on small at bounding box center [573, 457] width 13 height 13
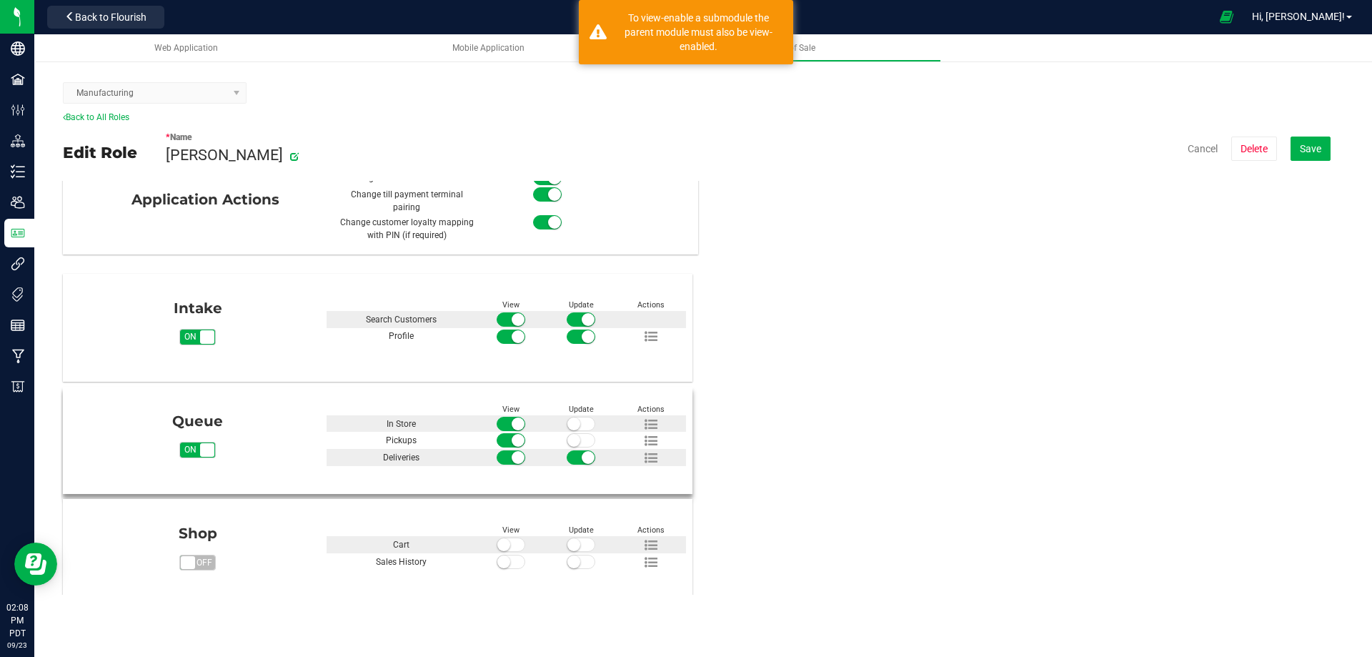
click at [567, 434] on small at bounding box center [573, 440] width 13 height 13
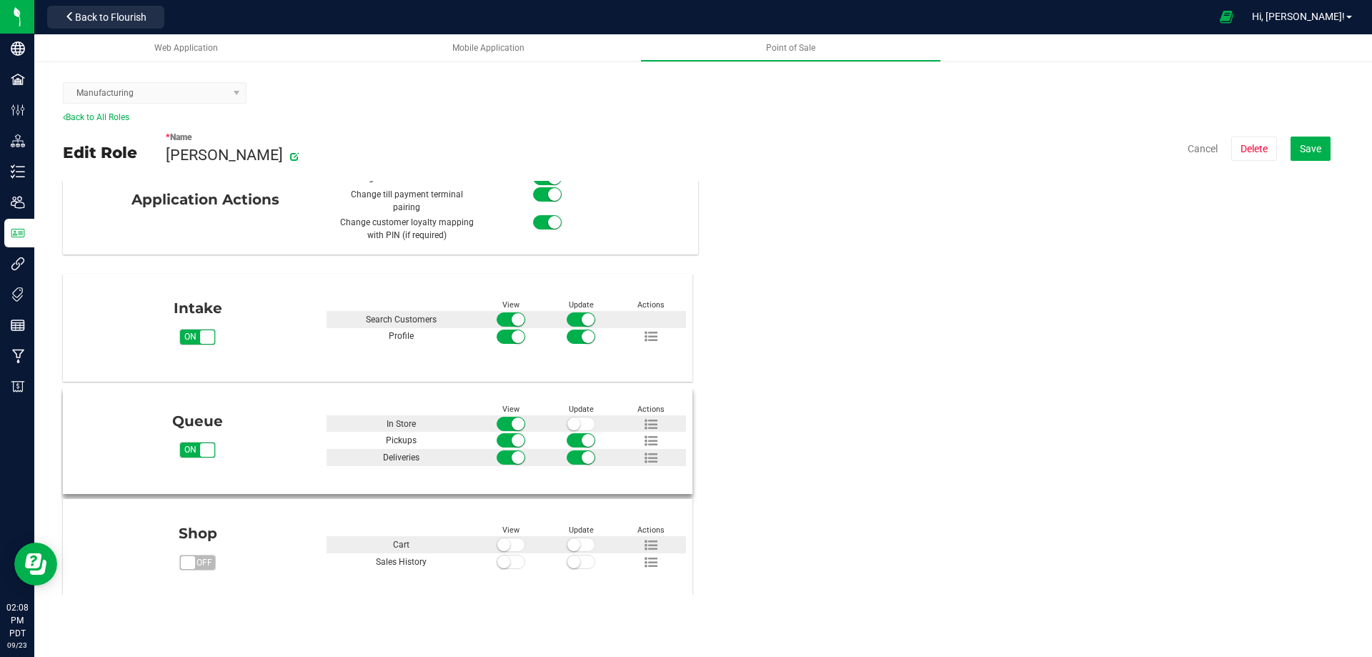
drag, startPoint x: 567, startPoint y: 412, endPoint x: 565, endPoint y: 429, distance: 16.6
click at [567, 417] on small at bounding box center [573, 423] width 13 height 13
click at [576, 538] on small at bounding box center [573, 544] width 13 height 13
click at [575, 555] on small at bounding box center [573, 561] width 13 height 13
click at [511, 555] on span at bounding box center [511, 562] width 29 height 14
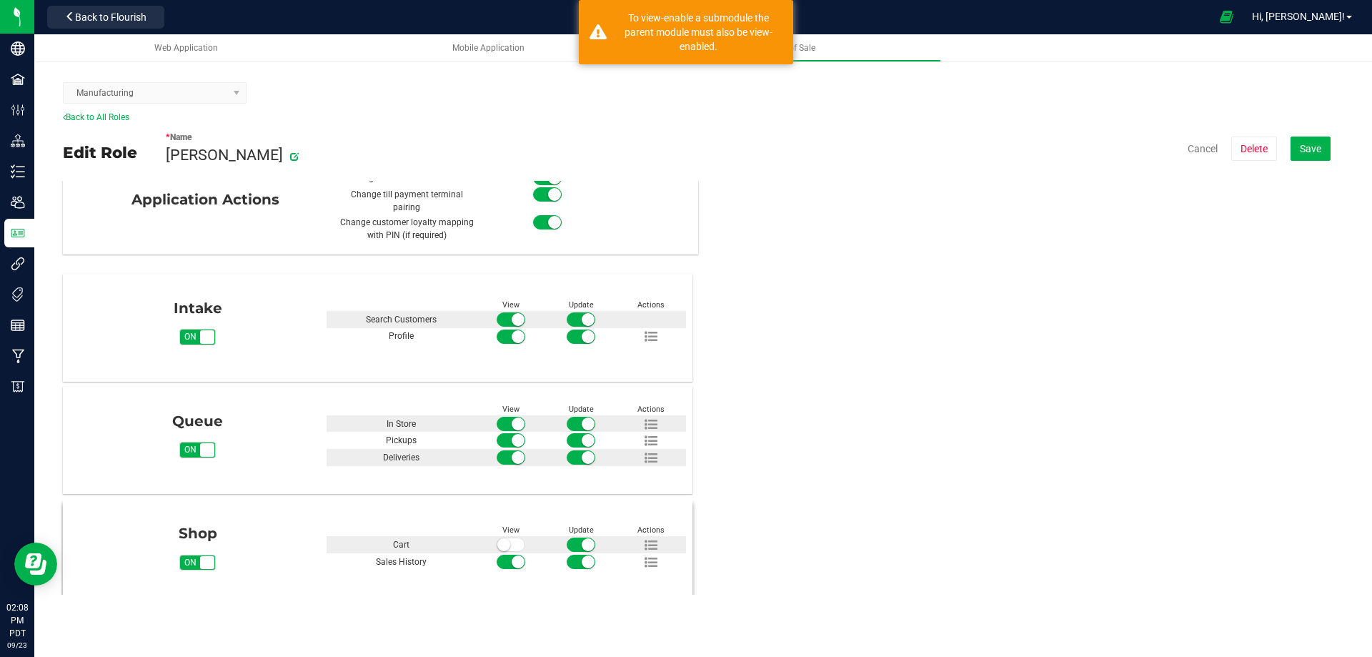
click at [505, 538] on small at bounding box center [503, 544] width 13 height 13
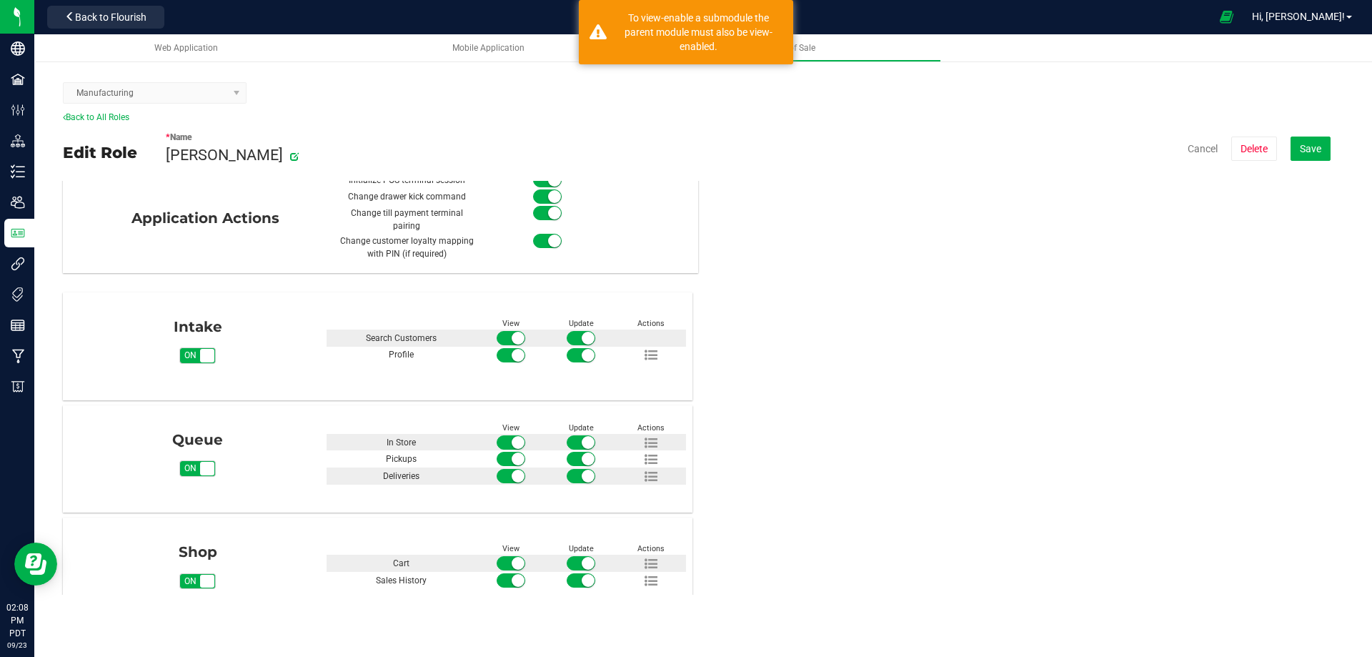
scroll to position [0, 0]
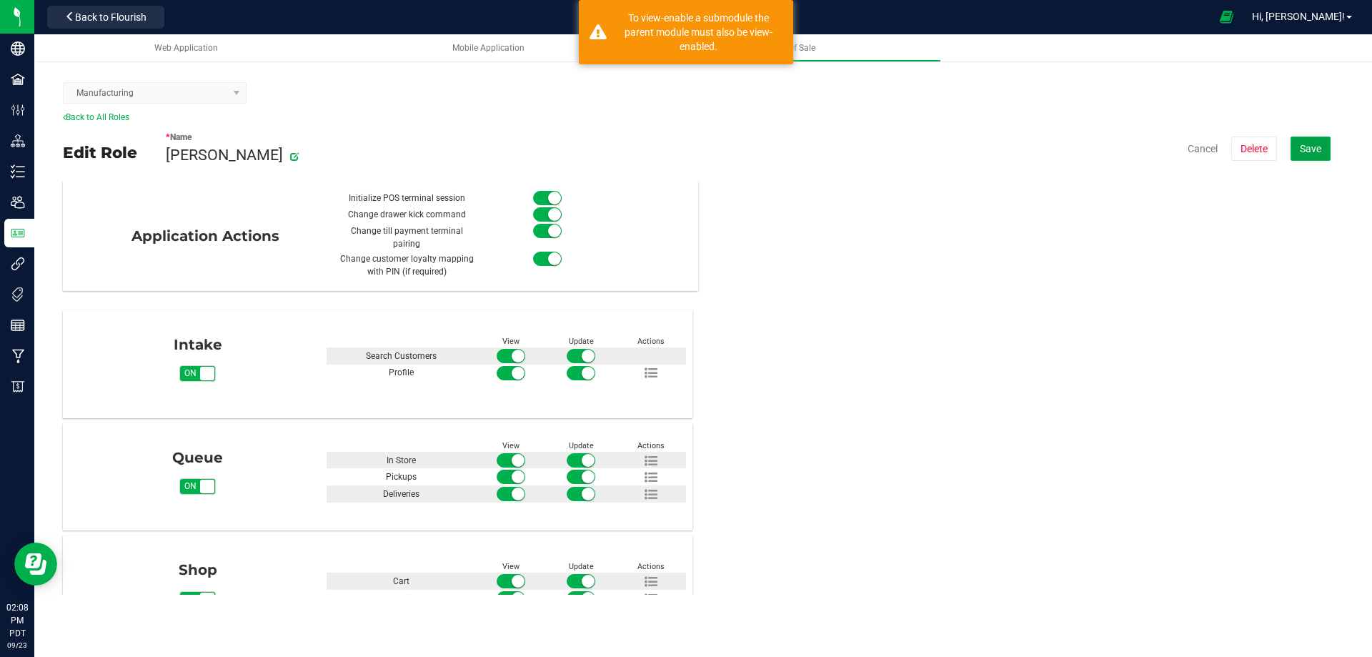
click at [1319, 154] on button "Save" at bounding box center [1311, 149] width 40 height 24
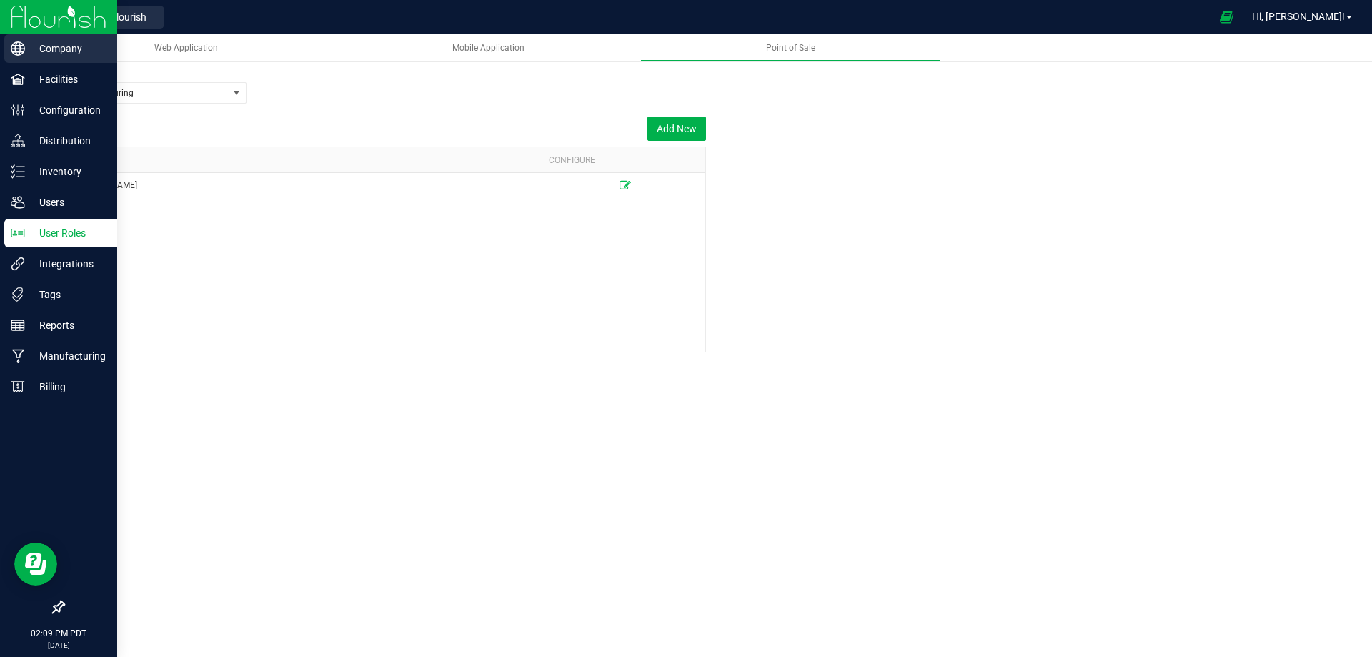
click at [64, 58] on div "Company" at bounding box center [60, 48] width 113 height 29
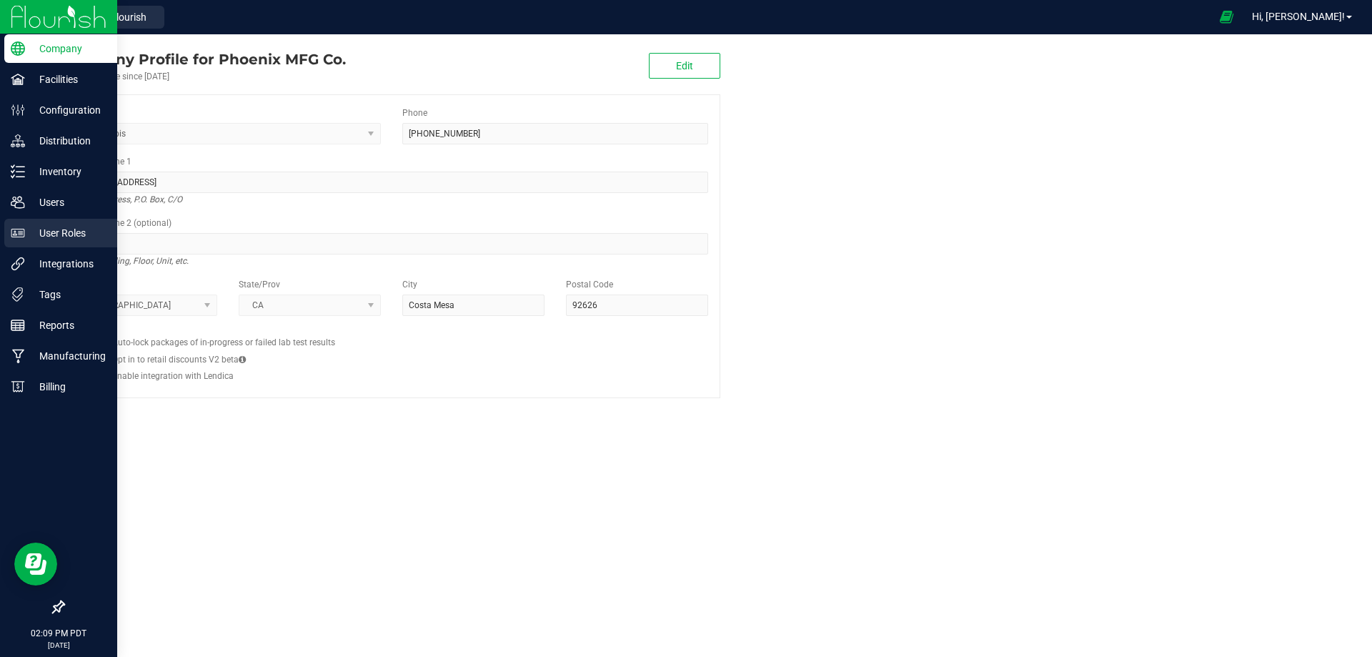
click at [41, 228] on p "User Roles" at bounding box center [68, 232] width 86 height 17
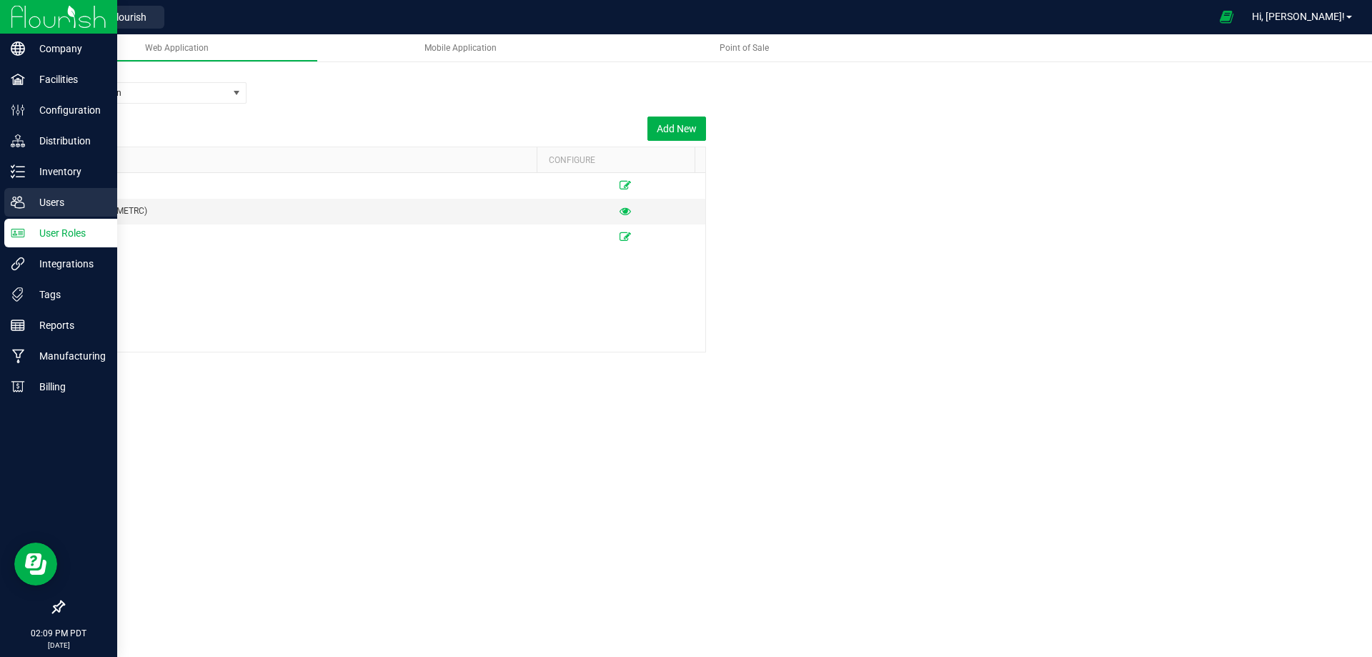
click at [46, 202] on p "Users" at bounding box center [68, 202] width 86 height 17
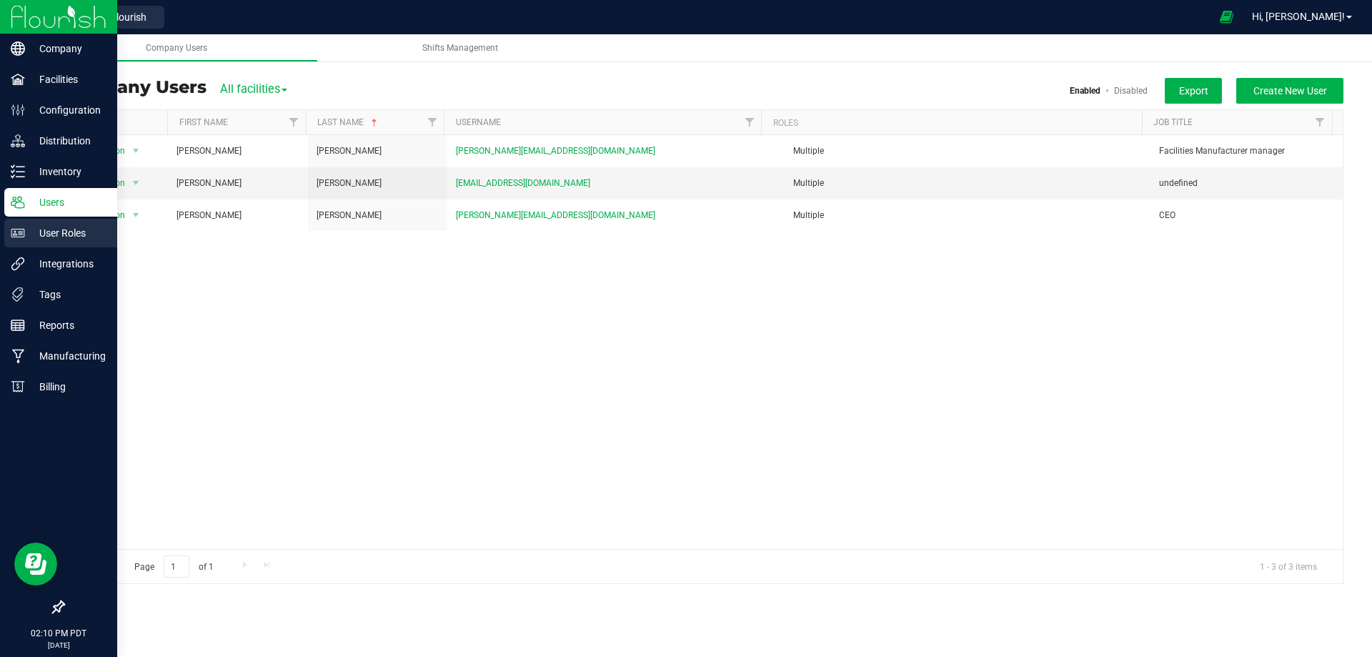
click at [31, 239] on p "User Roles" at bounding box center [68, 232] width 86 height 17
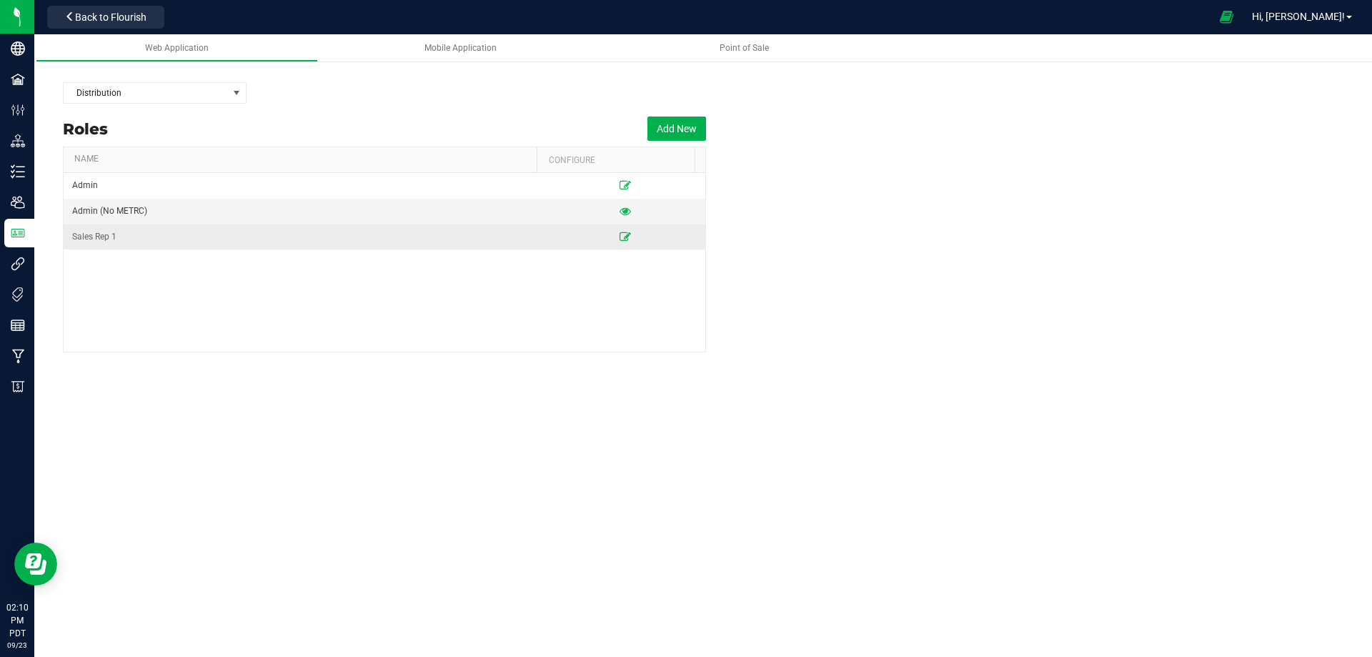
click at [620, 234] on icon at bounding box center [625, 236] width 11 height 9
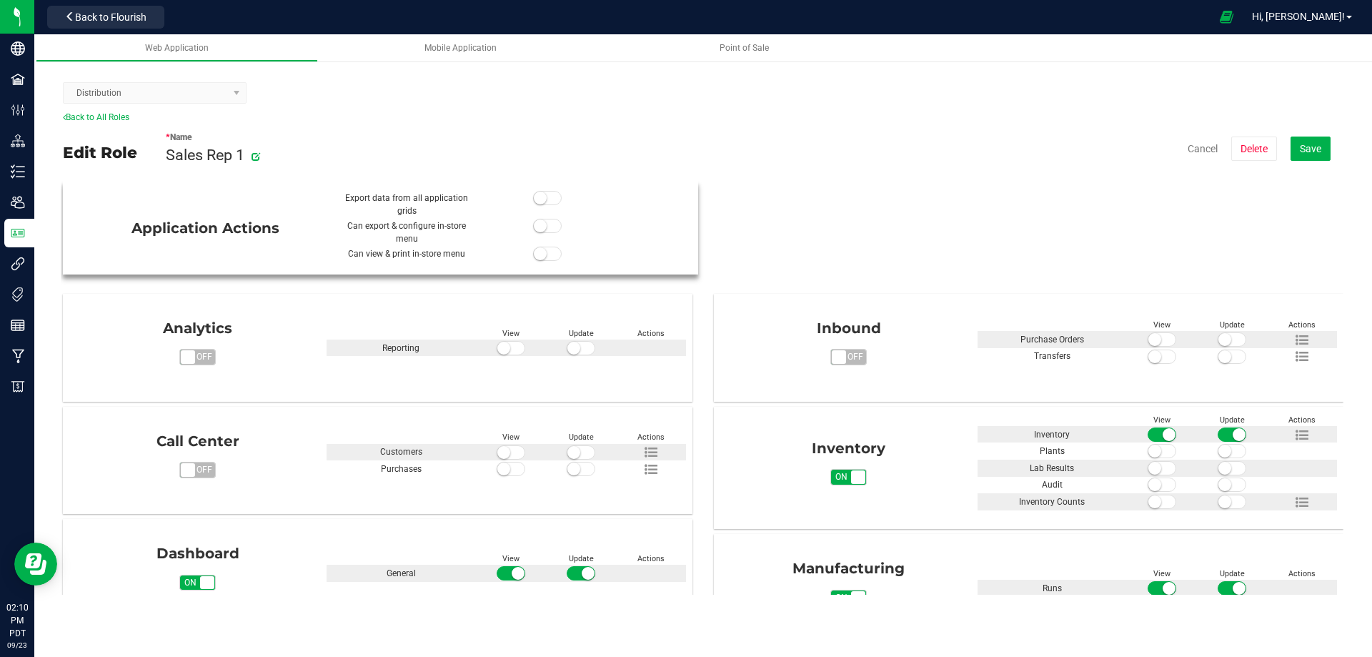
click at [545, 199] on span at bounding box center [547, 198] width 29 height 14
click at [538, 224] on small at bounding box center [540, 225] width 13 height 13
click at [547, 249] on span at bounding box center [547, 254] width 29 height 14
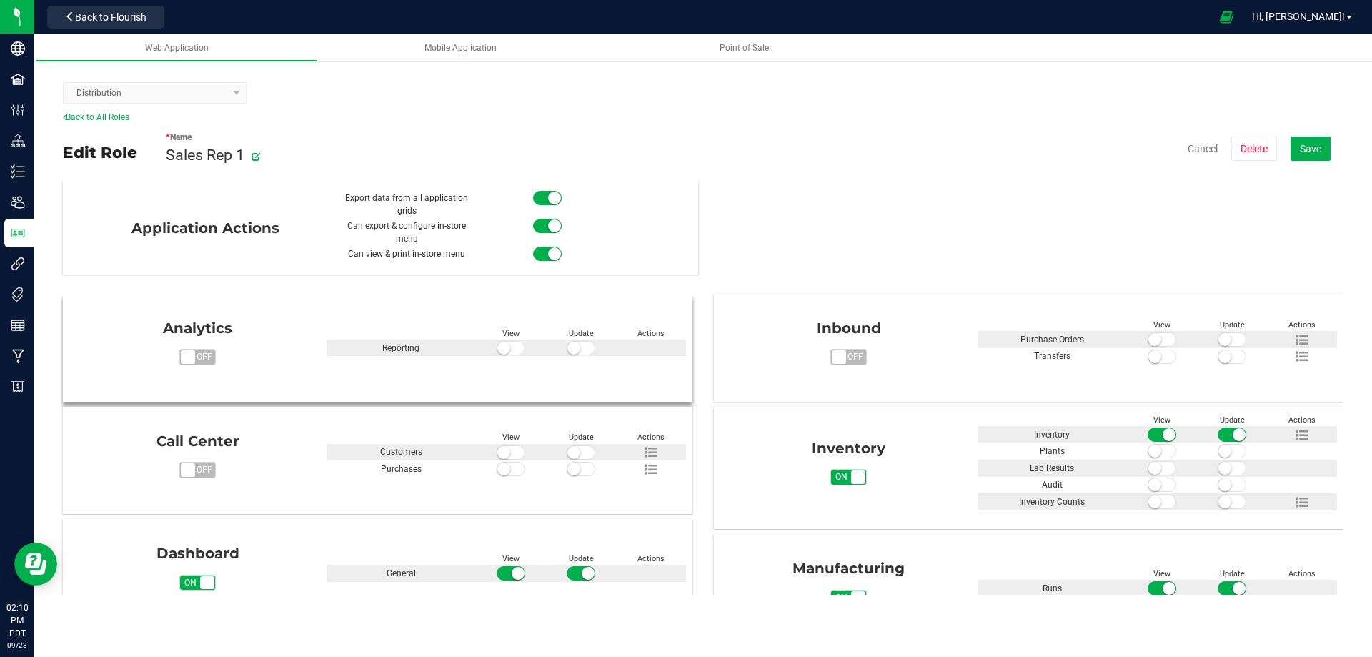
click at [497, 341] on flourish-toggle-switch at bounding box center [511, 349] width 29 height 16
drag, startPoint x: 576, startPoint y: 347, endPoint x: 561, endPoint y: 352, distance: 16.1
click at [571, 349] on small at bounding box center [573, 348] width 13 height 13
drag, startPoint x: 499, startPoint y: 347, endPoint x: 506, endPoint y: 375, distance: 29.5
click at [500, 347] on small at bounding box center [503, 348] width 13 height 13
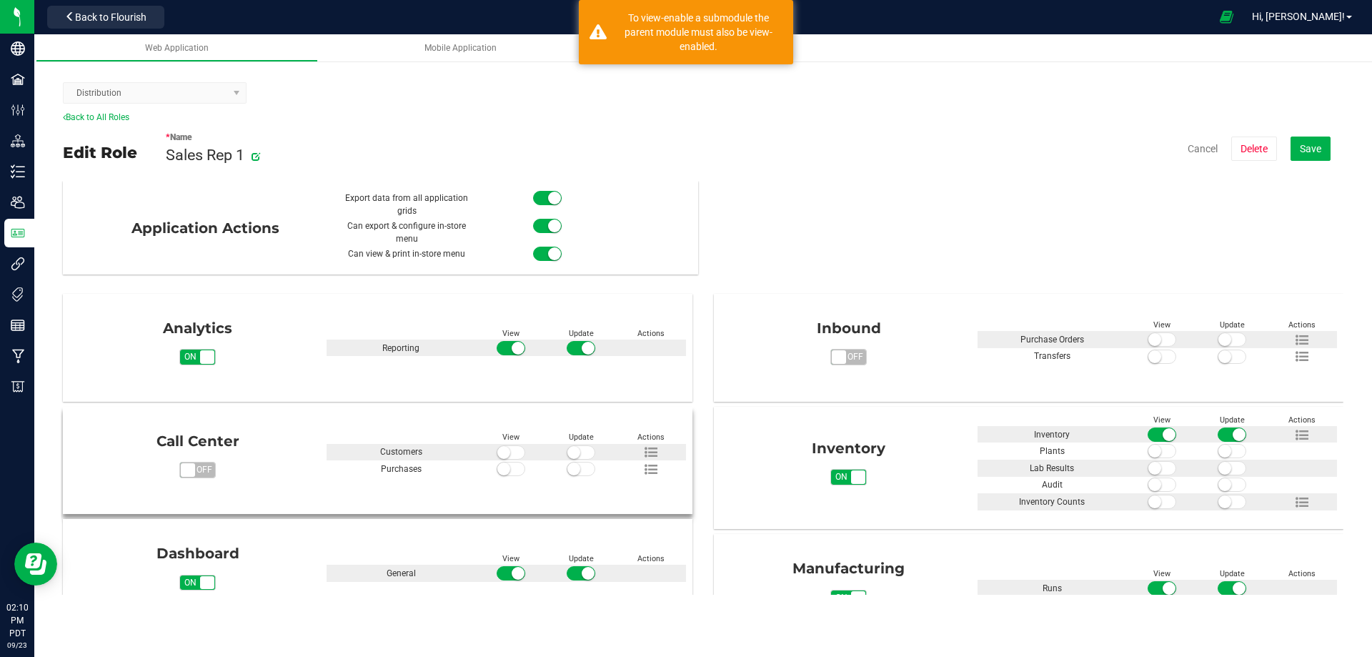
click at [508, 458] on span at bounding box center [511, 452] width 29 height 14
drag, startPoint x: 505, startPoint y: 474, endPoint x: 545, endPoint y: 469, distance: 39.6
click at [507, 474] on span at bounding box center [511, 469] width 29 height 14
click at [575, 469] on small at bounding box center [573, 468] width 13 height 13
drag, startPoint x: 575, startPoint y: 450, endPoint x: 662, endPoint y: 486, distance: 93.6
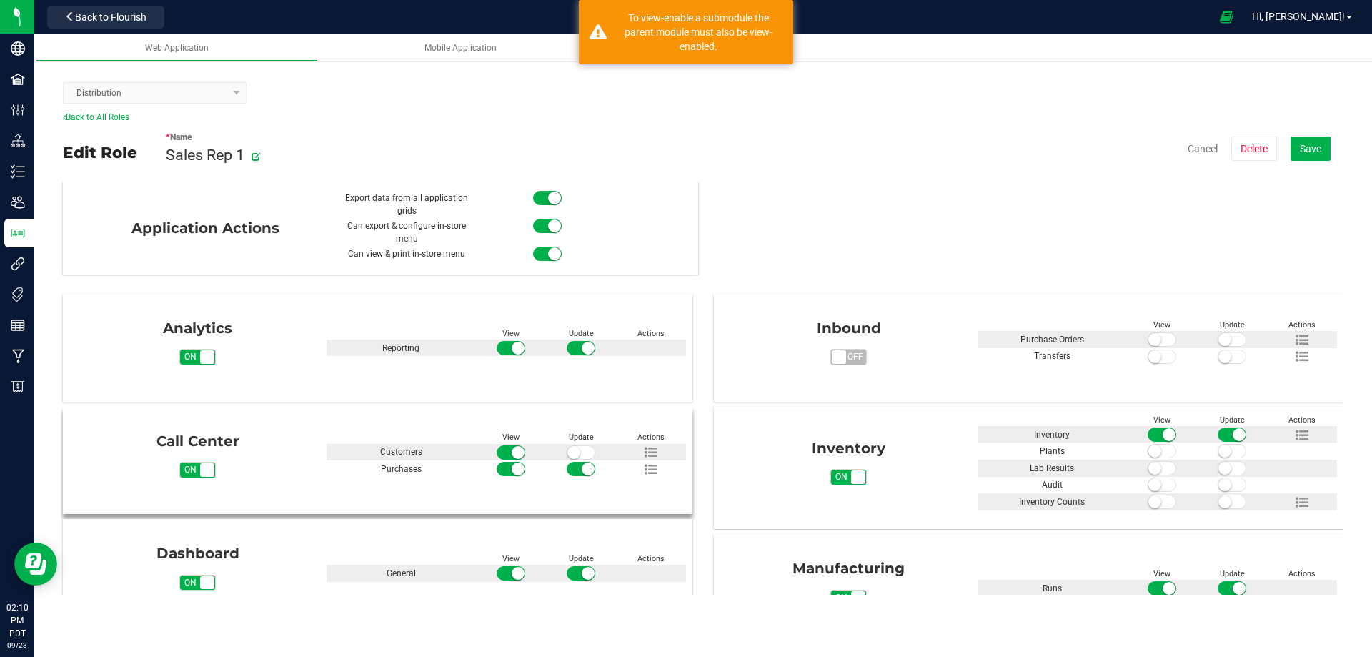
click at [578, 453] on span at bounding box center [581, 452] width 29 height 14
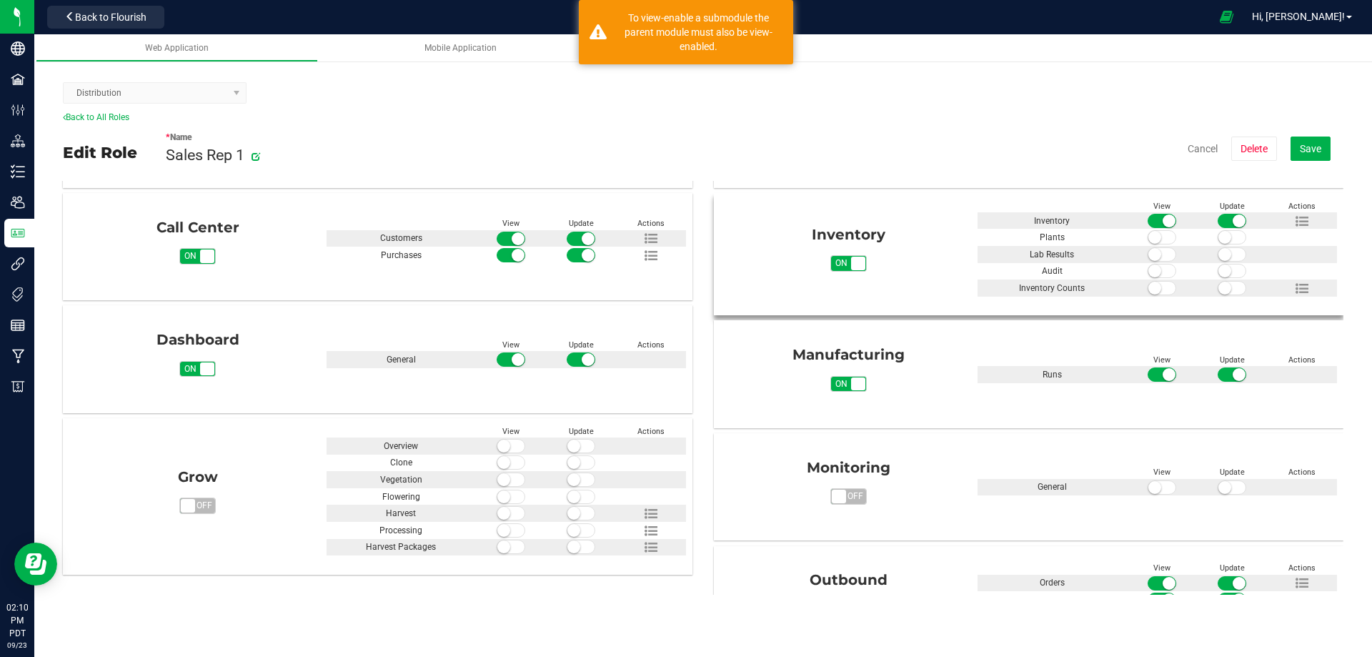
scroll to position [214, 0]
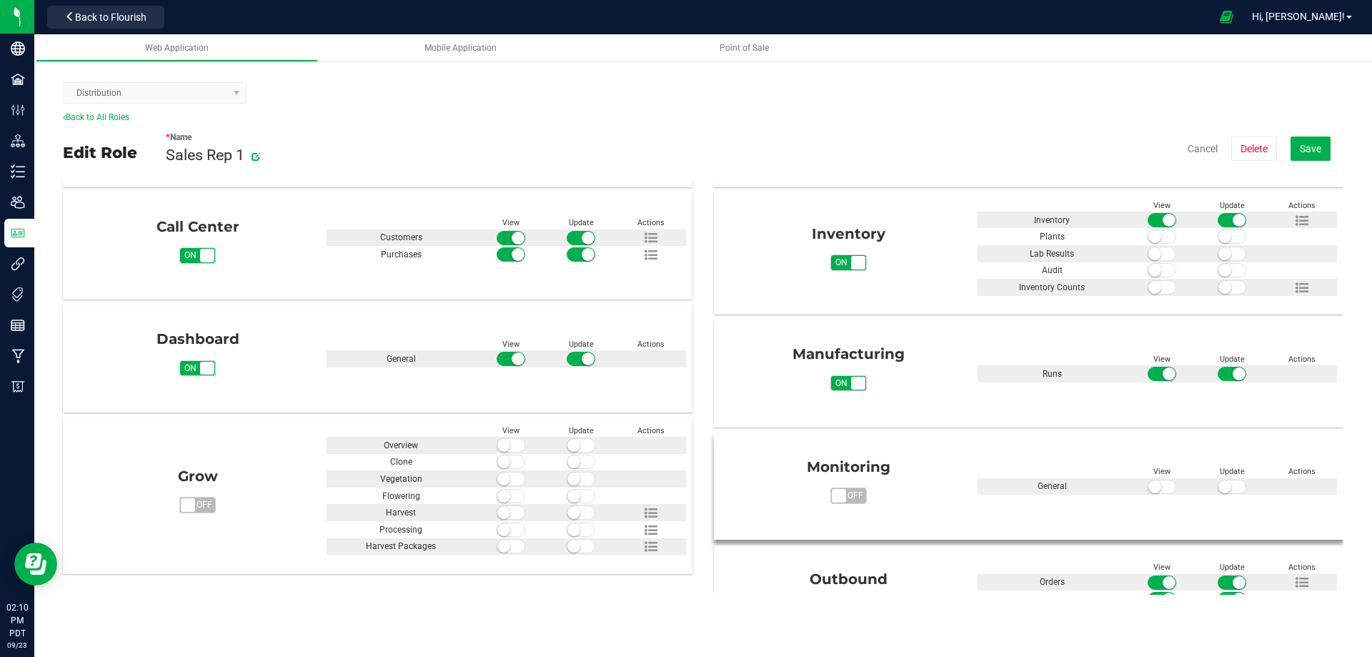
click at [1219, 486] on small at bounding box center [1225, 486] width 13 height 13
click at [1150, 487] on small at bounding box center [1155, 486] width 13 height 13
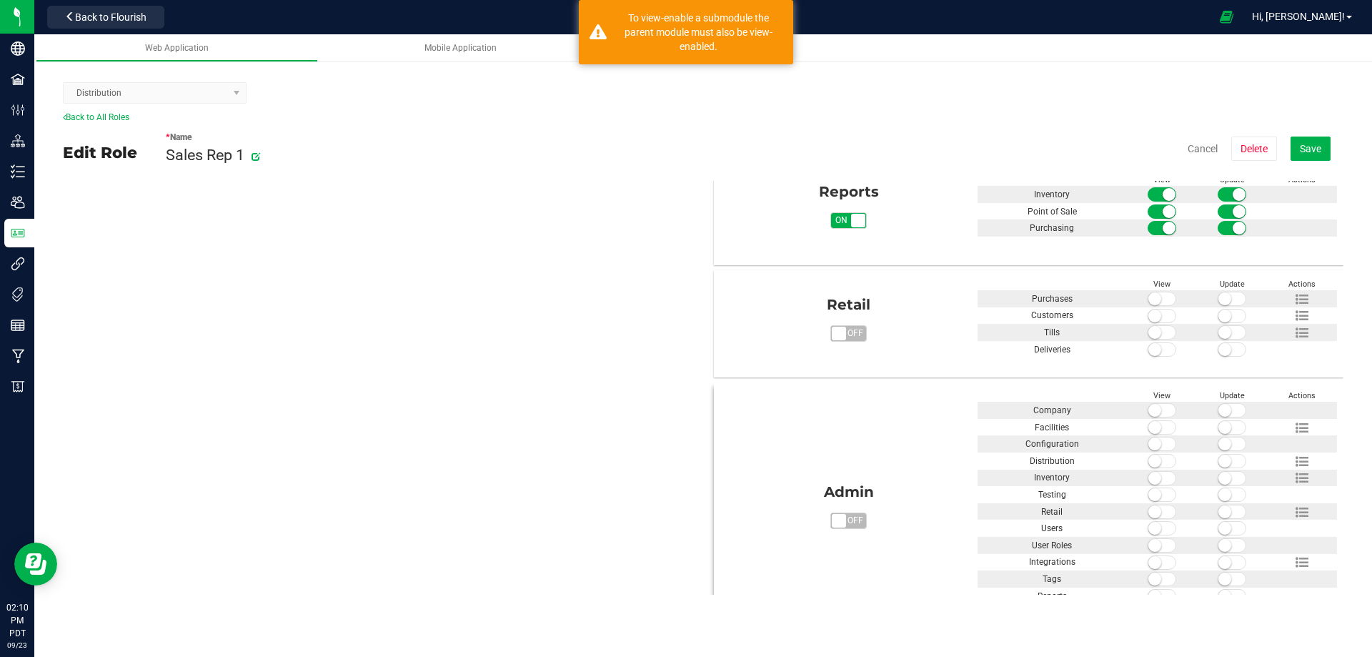
scroll to position [758, 0]
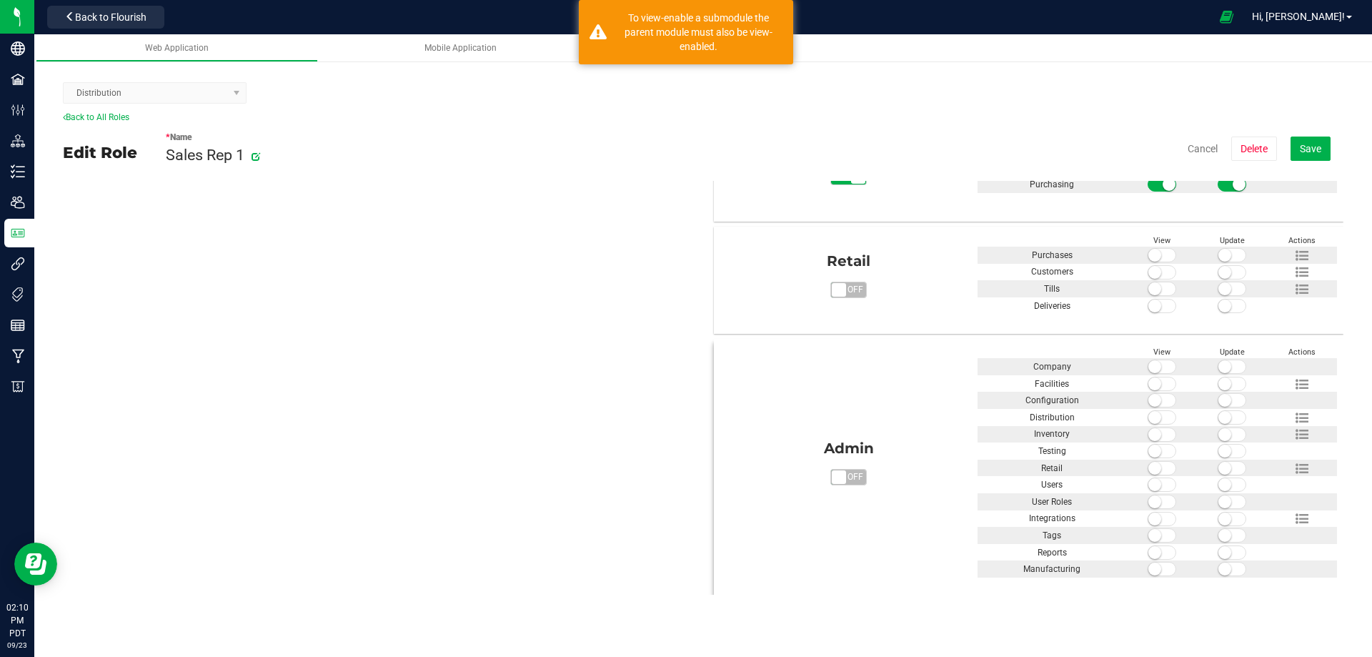
click at [1220, 367] on small at bounding box center [1225, 366] width 13 height 13
click at [1219, 383] on small at bounding box center [1225, 383] width 13 height 13
click at [1224, 395] on span at bounding box center [1232, 400] width 29 height 14
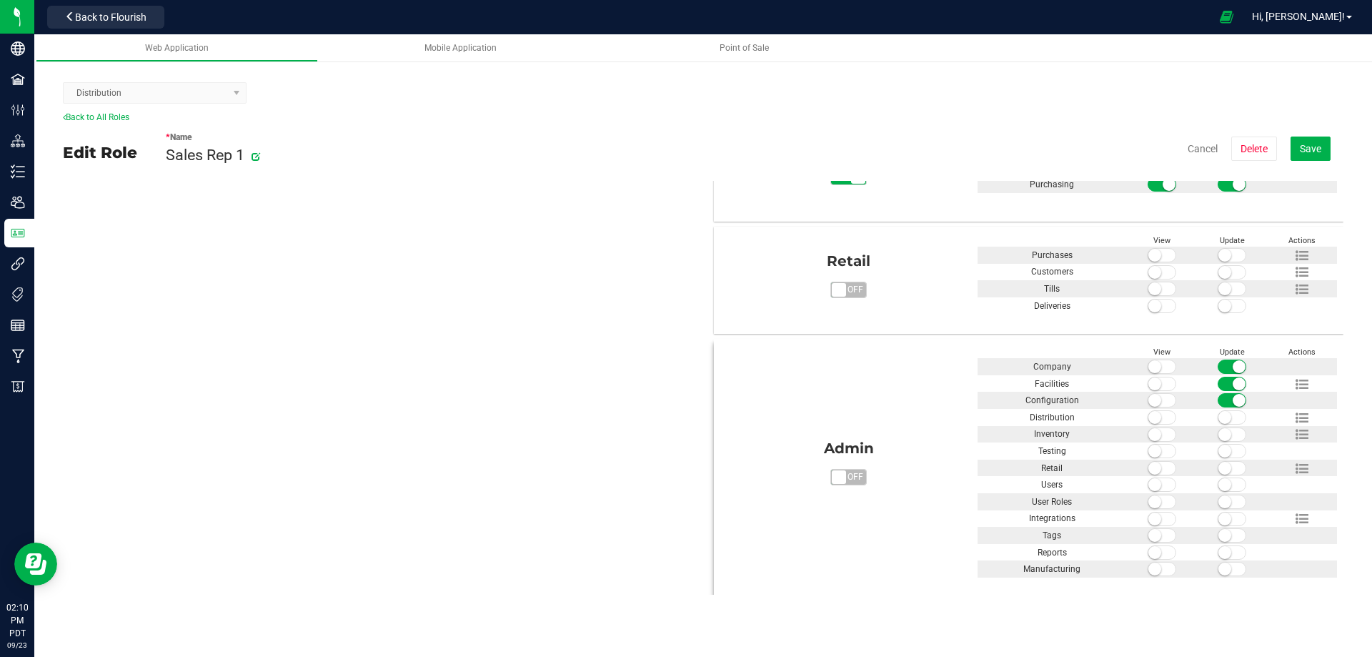
click at [1159, 369] on span at bounding box center [1162, 366] width 29 height 14
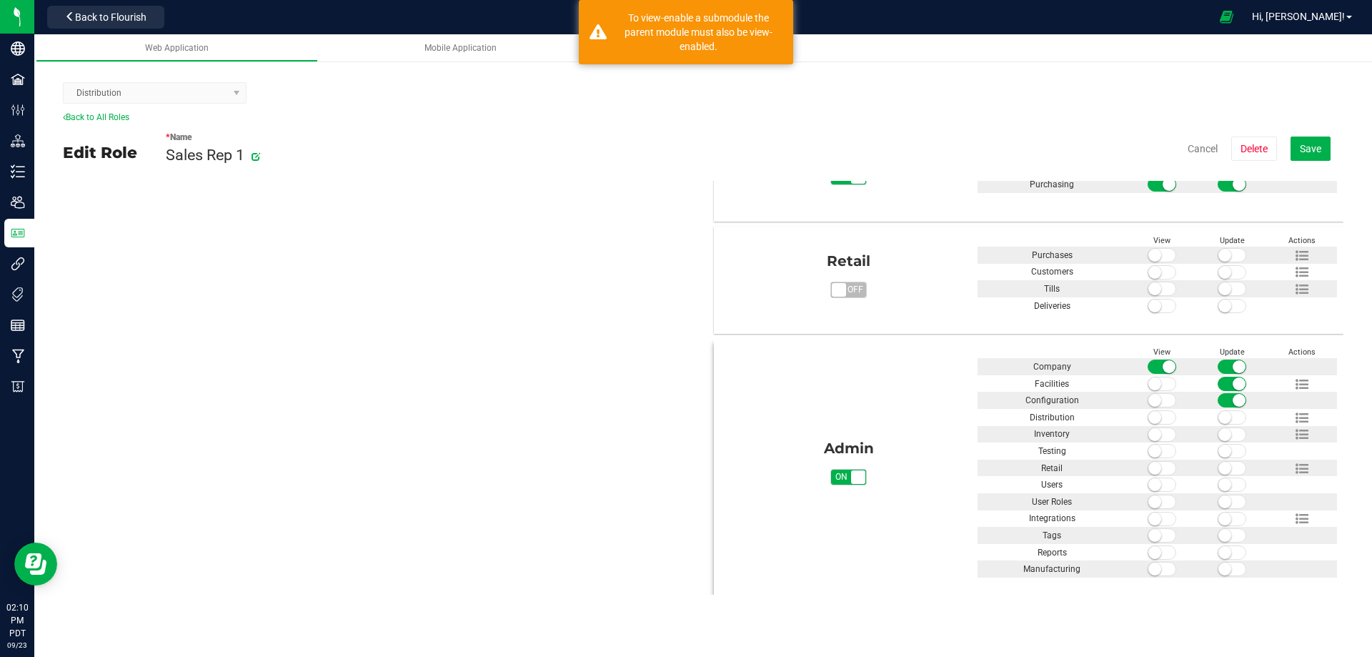
drag, startPoint x: 1154, startPoint y: 383, endPoint x: 1154, endPoint y: 395, distance: 11.4
click at [1154, 385] on span at bounding box center [1162, 384] width 29 height 14
drag, startPoint x: 1154, startPoint y: 397, endPoint x: 1153, endPoint y: 404, distance: 7.3
click at [1154, 400] on span at bounding box center [1162, 400] width 29 height 14
drag, startPoint x: 1153, startPoint y: 415, endPoint x: 1153, endPoint y: 425, distance: 10.0
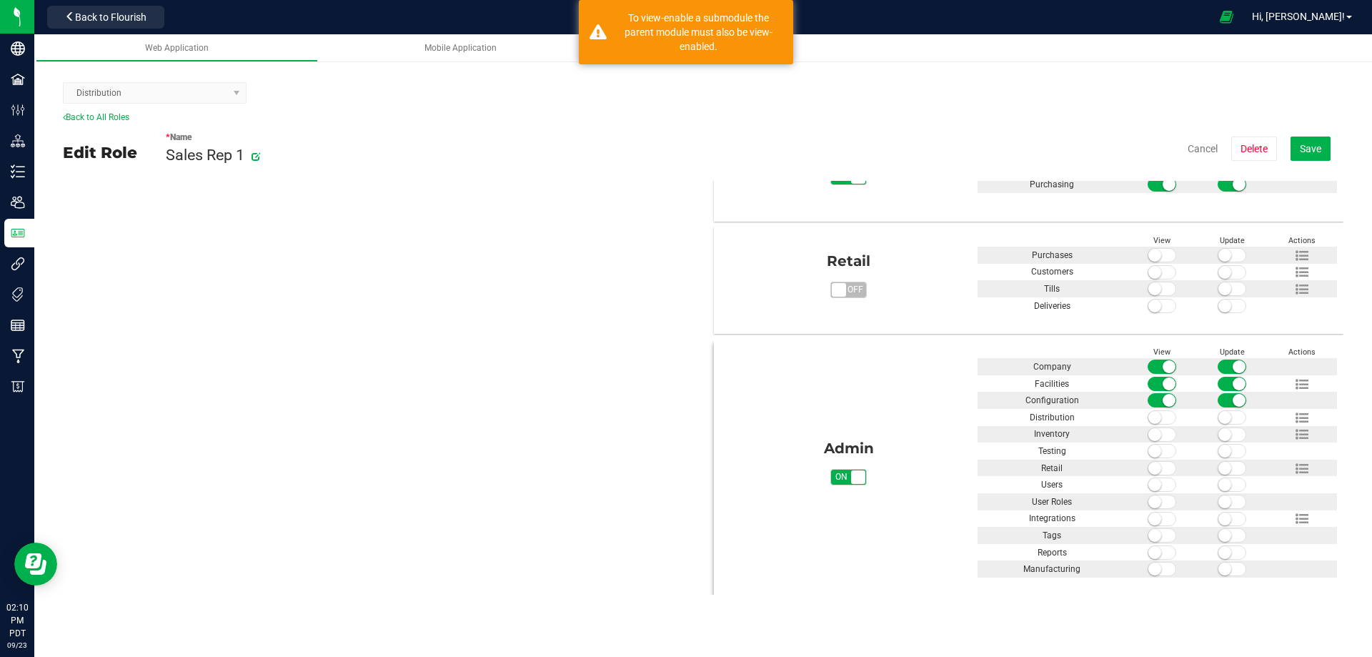
click at [1153, 415] on span at bounding box center [1162, 417] width 29 height 14
click at [1152, 434] on small at bounding box center [1155, 434] width 13 height 13
click at [1152, 447] on small at bounding box center [1155, 451] width 13 height 13
click at [1154, 467] on span at bounding box center [1162, 468] width 29 height 14
click at [1154, 483] on span at bounding box center [1162, 484] width 29 height 14
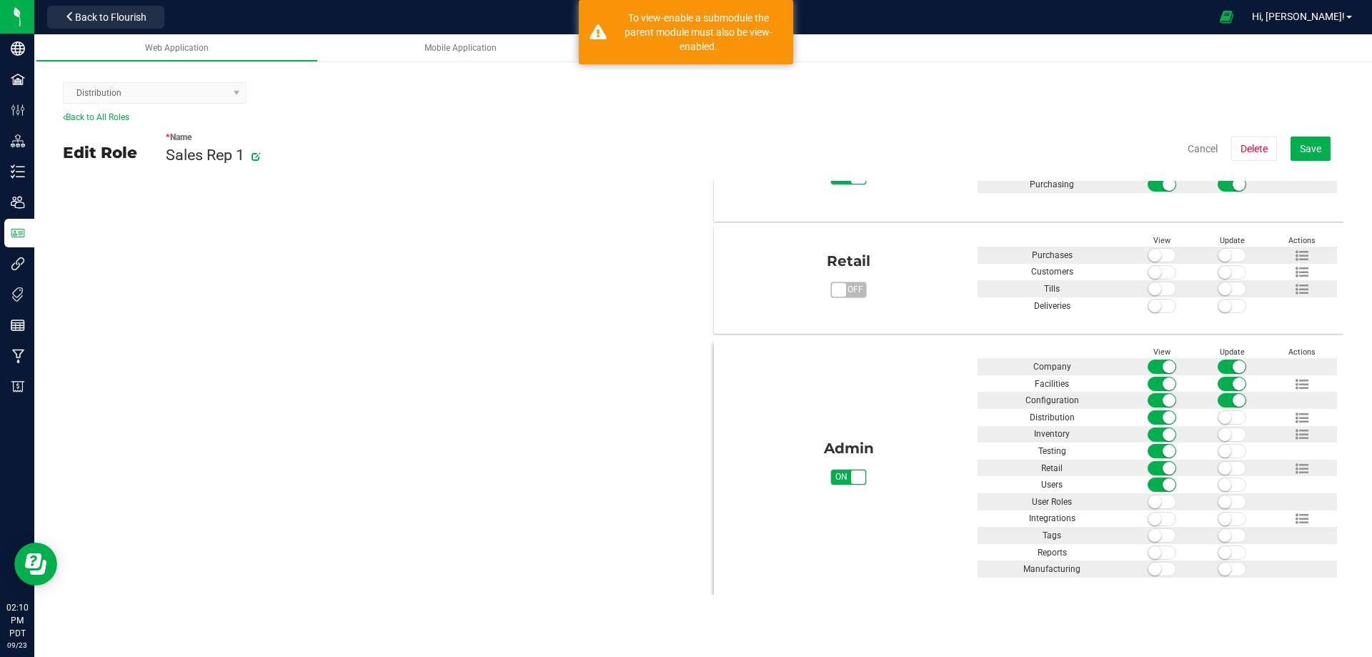
click at [1154, 506] on span at bounding box center [1162, 502] width 29 height 14
drag, startPoint x: 1151, startPoint y: 520, endPoint x: 1152, endPoint y: 527, distance: 7.3
click at [1151, 522] on small at bounding box center [1155, 518] width 13 height 13
click at [1153, 532] on span at bounding box center [1162, 535] width 29 height 14
click at [1154, 554] on span at bounding box center [1162, 552] width 29 height 14
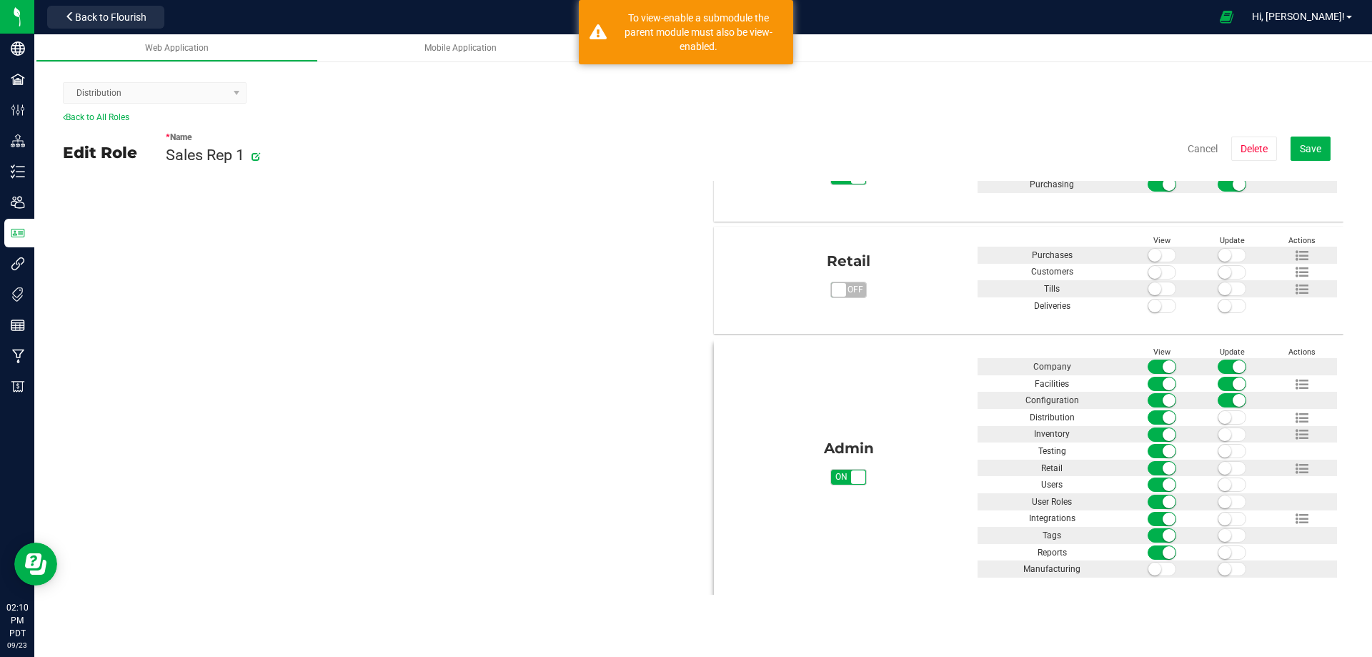
drag, startPoint x: 1152, startPoint y: 567, endPoint x: 1193, endPoint y: 574, distance: 41.2
click at [1152, 569] on small at bounding box center [1155, 568] width 13 height 13
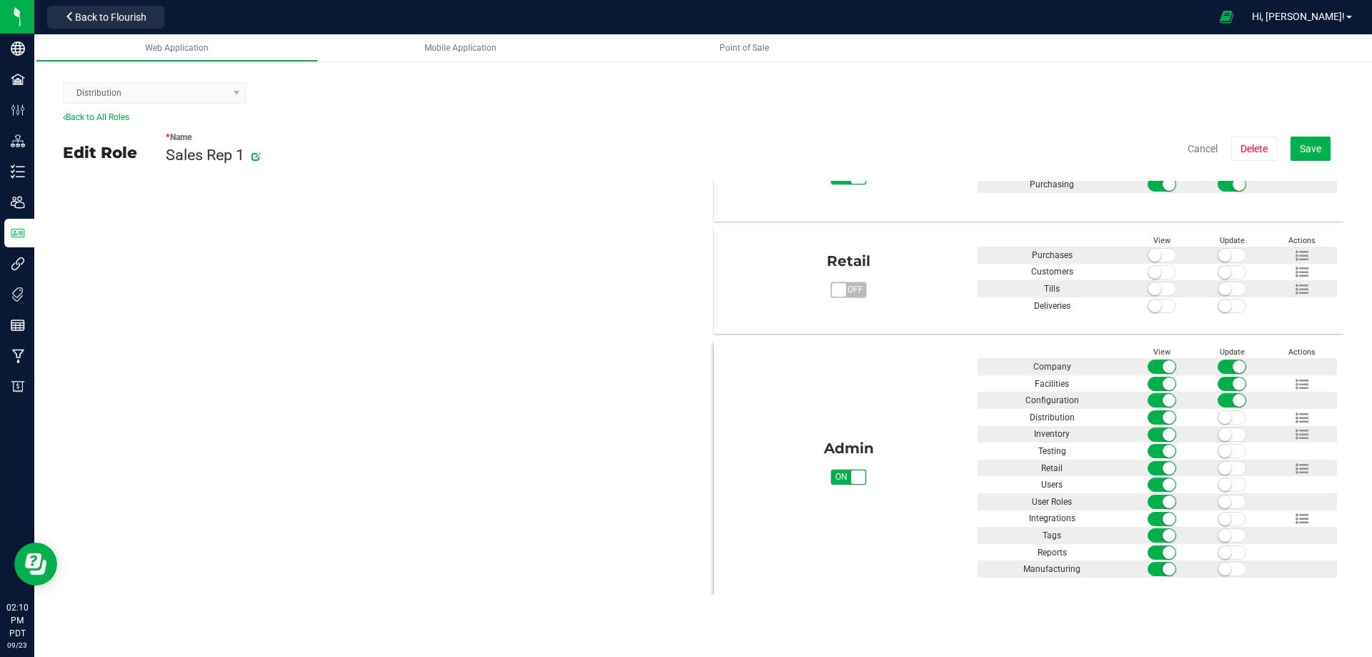
click at [1223, 562] on span at bounding box center [1232, 569] width 29 height 14
drag, startPoint x: 1221, startPoint y: 552, endPoint x: 1223, endPoint y: 539, distance: 12.9
click at [1222, 549] on span at bounding box center [1232, 552] width 29 height 14
click at [1223, 532] on span at bounding box center [1232, 535] width 29 height 14
click at [1221, 512] on span at bounding box center [1232, 519] width 29 height 14
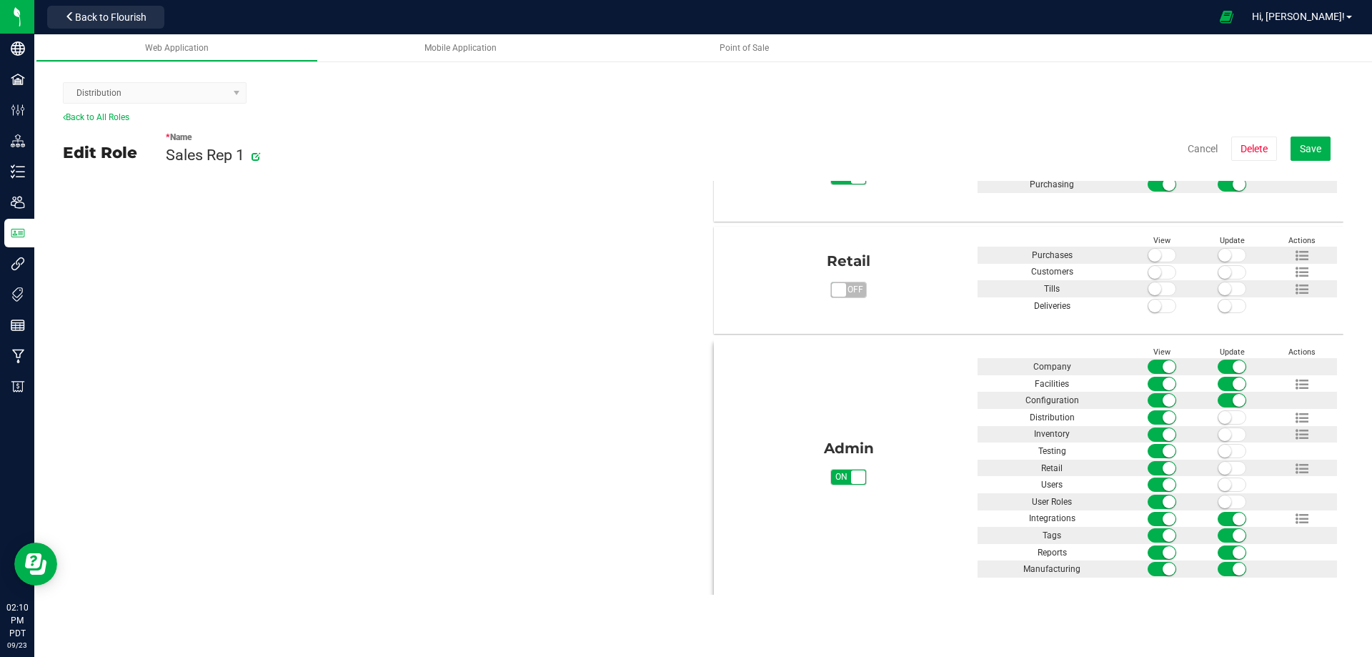
click at [1220, 496] on small at bounding box center [1225, 501] width 13 height 13
click at [1220, 482] on small at bounding box center [1225, 484] width 13 height 13
click at [1219, 462] on small at bounding box center [1225, 468] width 13 height 13
click at [1221, 447] on small at bounding box center [1225, 451] width 13 height 13
click at [1220, 431] on small at bounding box center [1225, 434] width 13 height 13
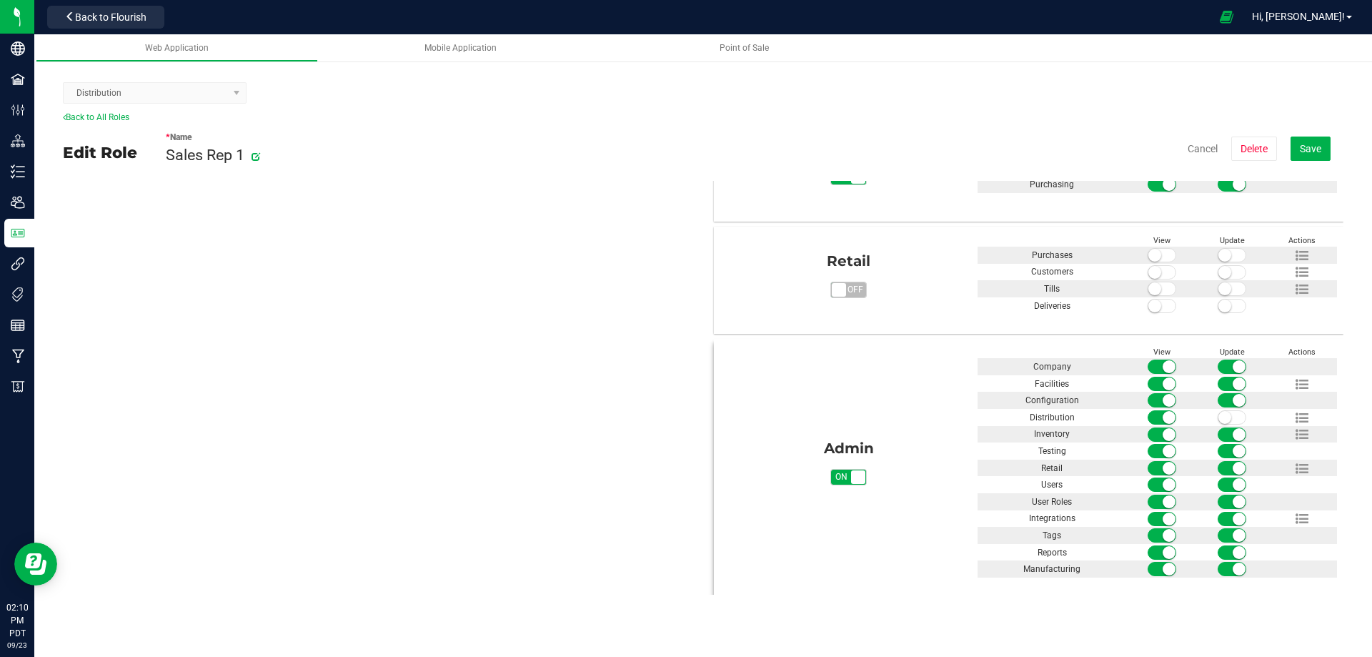
click at [1220, 417] on small at bounding box center [1225, 417] width 13 height 13
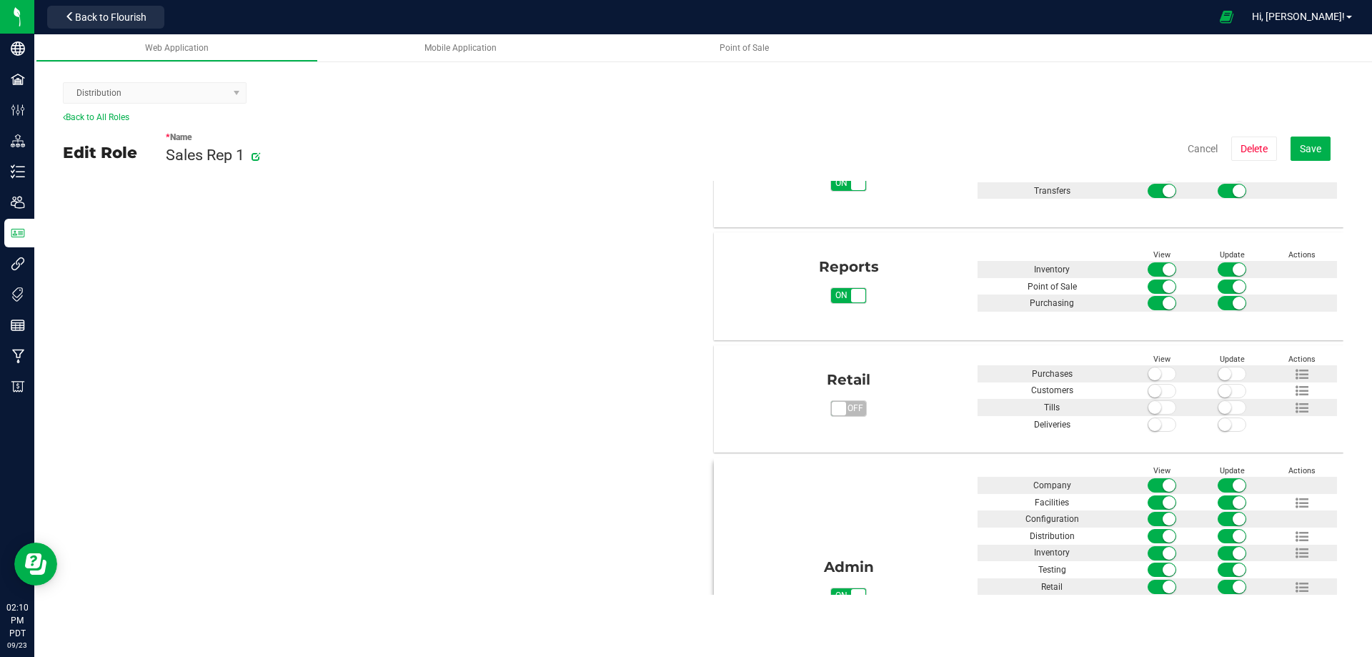
scroll to position [615, 0]
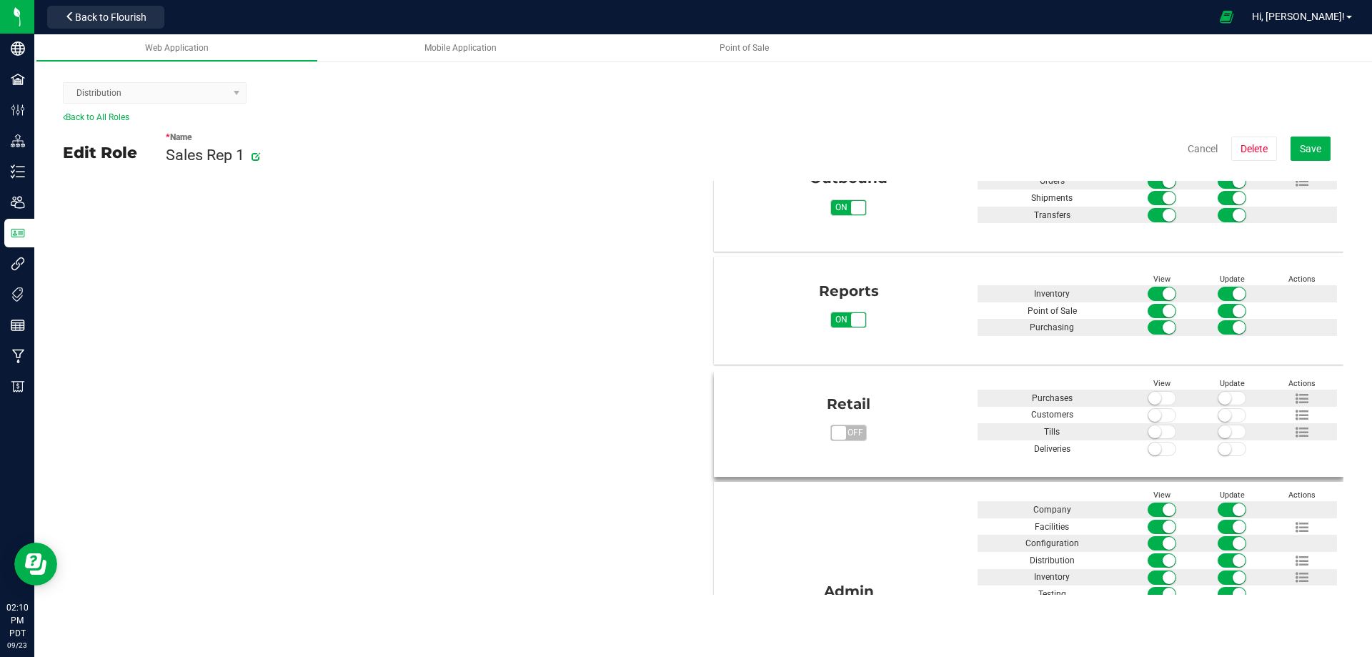
click at [845, 429] on span "off" at bounding box center [855, 432] width 21 height 15
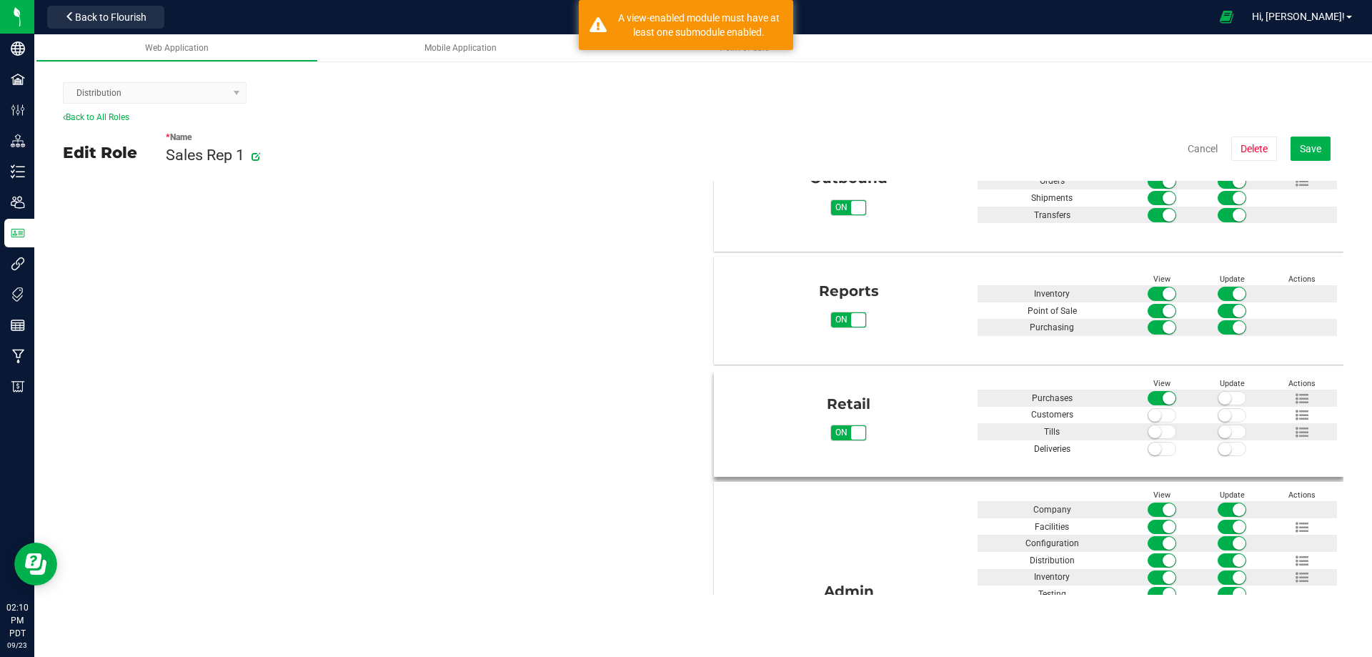
click at [1219, 445] on small at bounding box center [1225, 448] width 13 height 13
click at [1219, 427] on small at bounding box center [1225, 431] width 13 height 13
drag, startPoint x: 1213, startPoint y: 416, endPoint x: 1217, endPoint y: 403, distance: 13.6
click at [1219, 413] on small at bounding box center [1225, 415] width 13 height 13
click at [1219, 397] on small at bounding box center [1225, 398] width 13 height 13
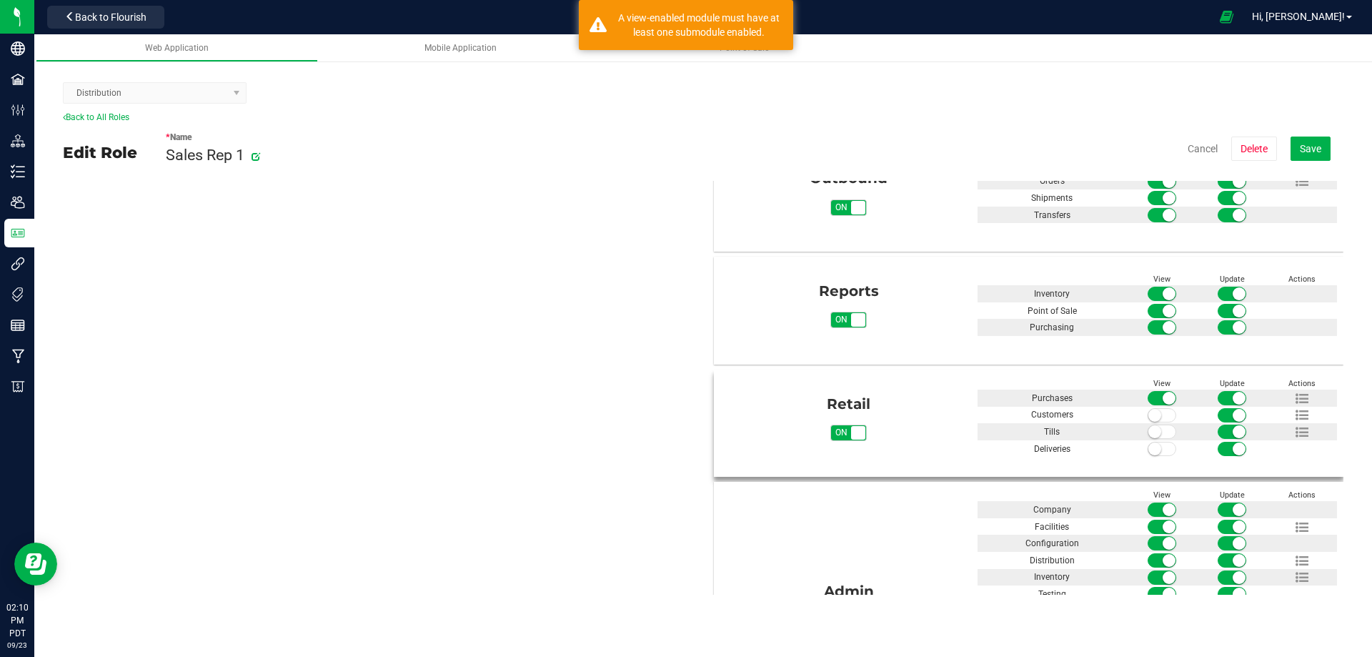
click at [1162, 415] on span at bounding box center [1162, 415] width 29 height 14
click at [1152, 435] on span at bounding box center [1162, 432] width 29 height 14
click at [1155, 442] on span at bounding box center [1162, 449] width 29 height 14
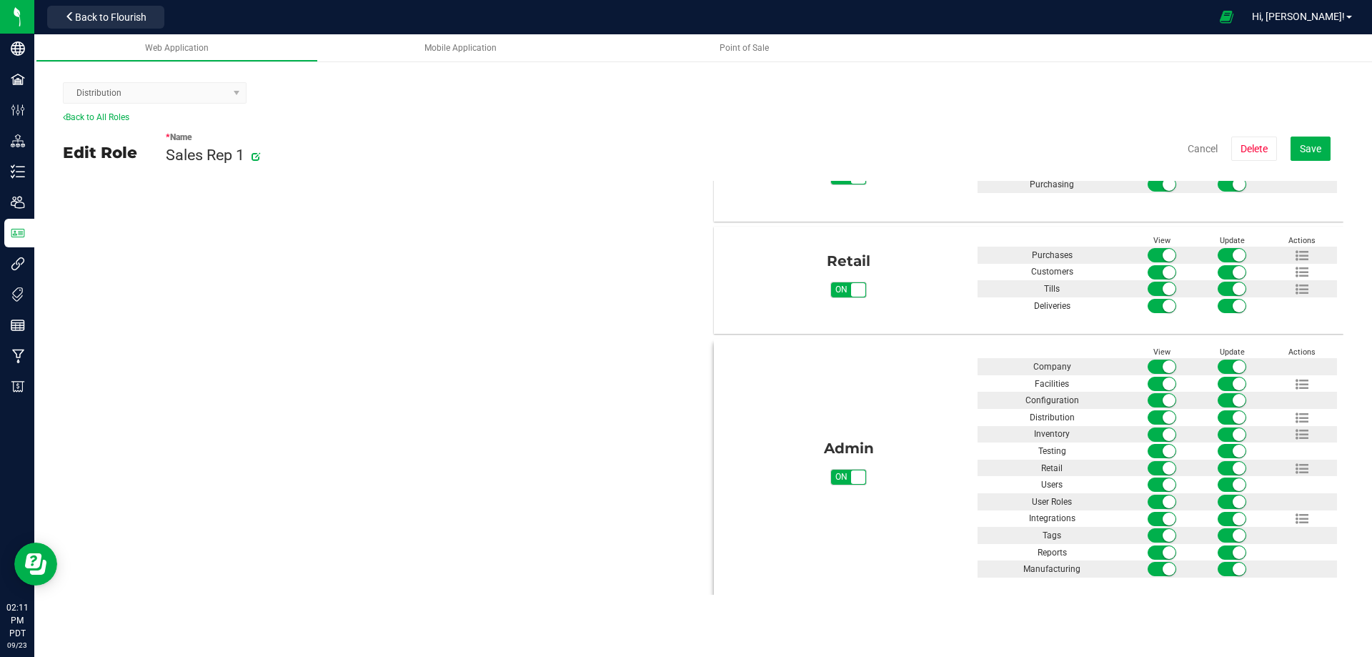
scroll to position [187, 0]
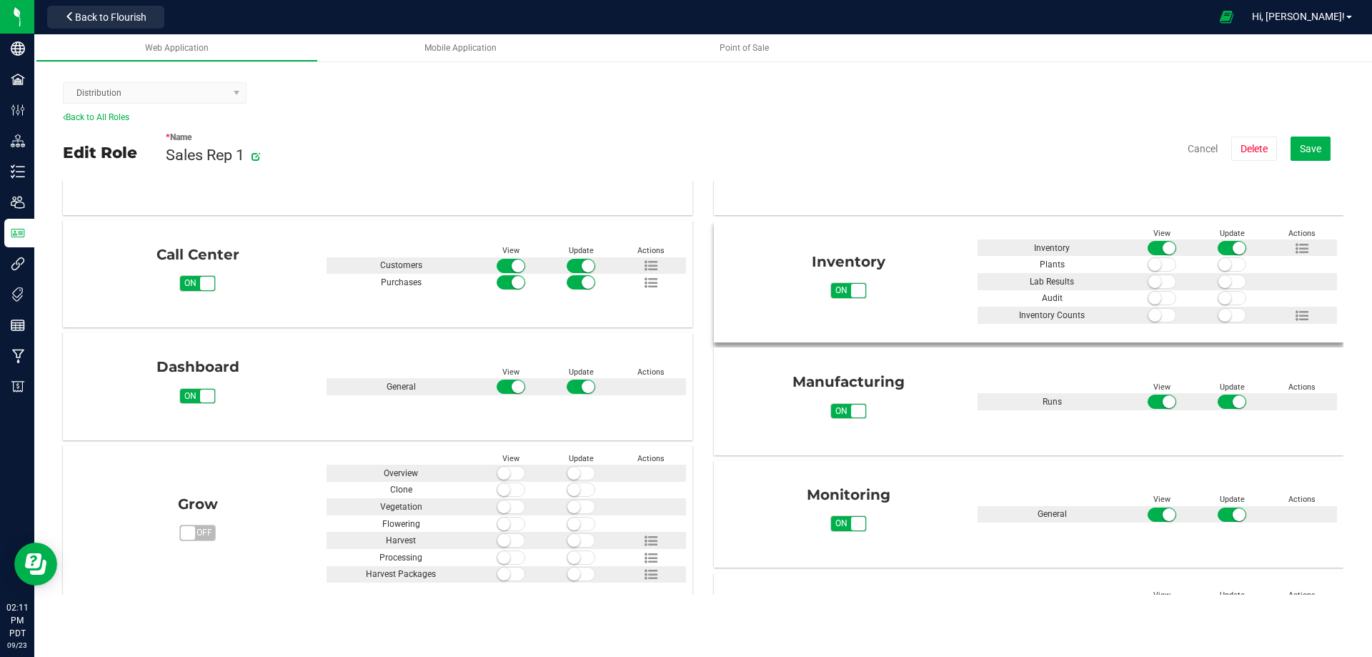
click at [1222, 313] on span at bounding box center [1232, 315] width 29 height 14
drag, startPoint x: 1216, startPoint y: 296, endPoint x: 1216, endPoint y: 288, distance: 7.9
click at [1219, 294] on small at bounding box center [1225, 298] width 13 height 13
click at [1219, 284] on small at bounding box center [1225, 281] width 13 height 13
click at [1219, 267] on small at bounding box center [1225, 264] width 13 height 13
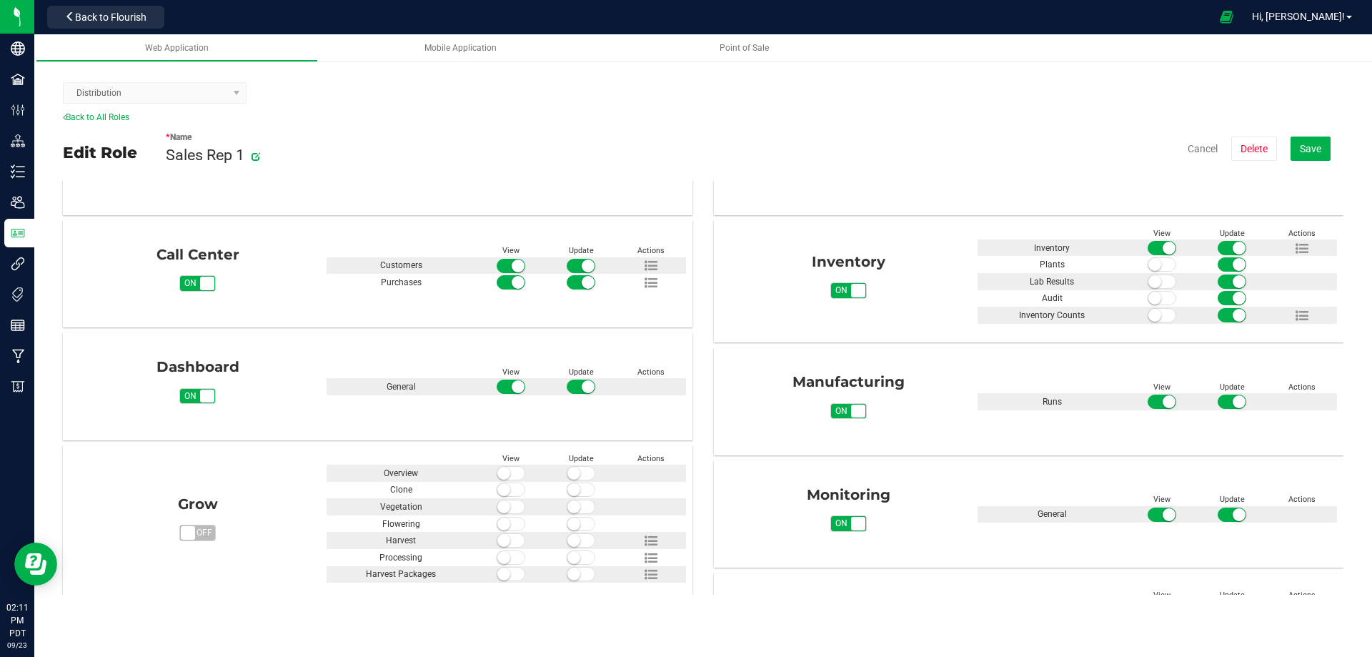
click at [1311, 127] on div "* Name Sales Rep 1 Cancel Delete Save" at bounding box center [755, 149] width 1178 height 50
click at [1313, 151] on span "Save" at bounding box center [1310, 148] width 21 height 11
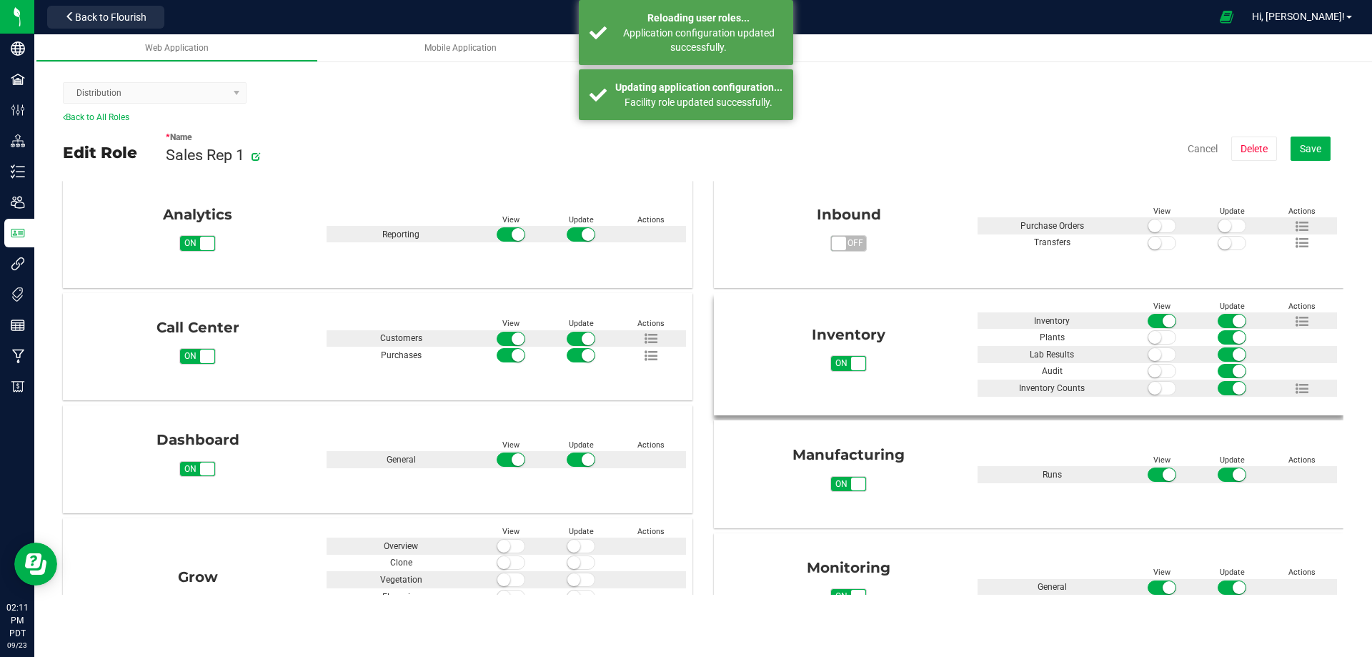
scroll to position [0, 0]
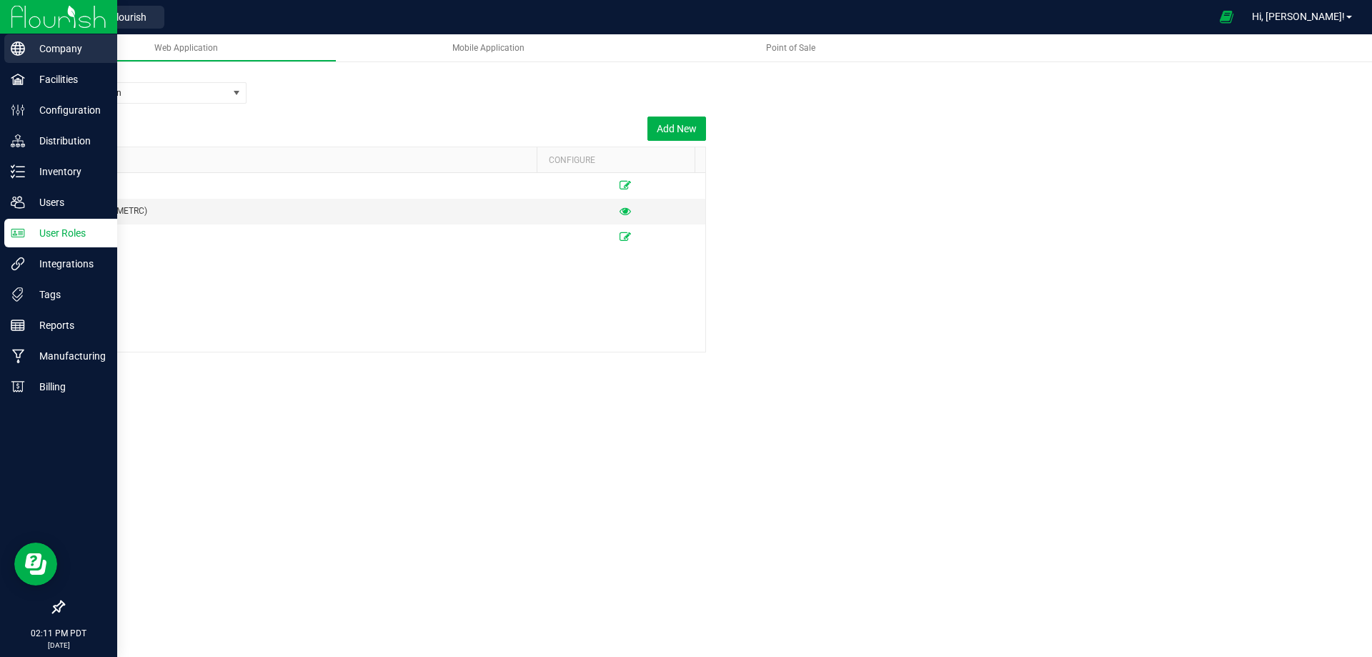
click at [52, 49] on p "Company" at bounding box center [68, 48] width 86 height 17
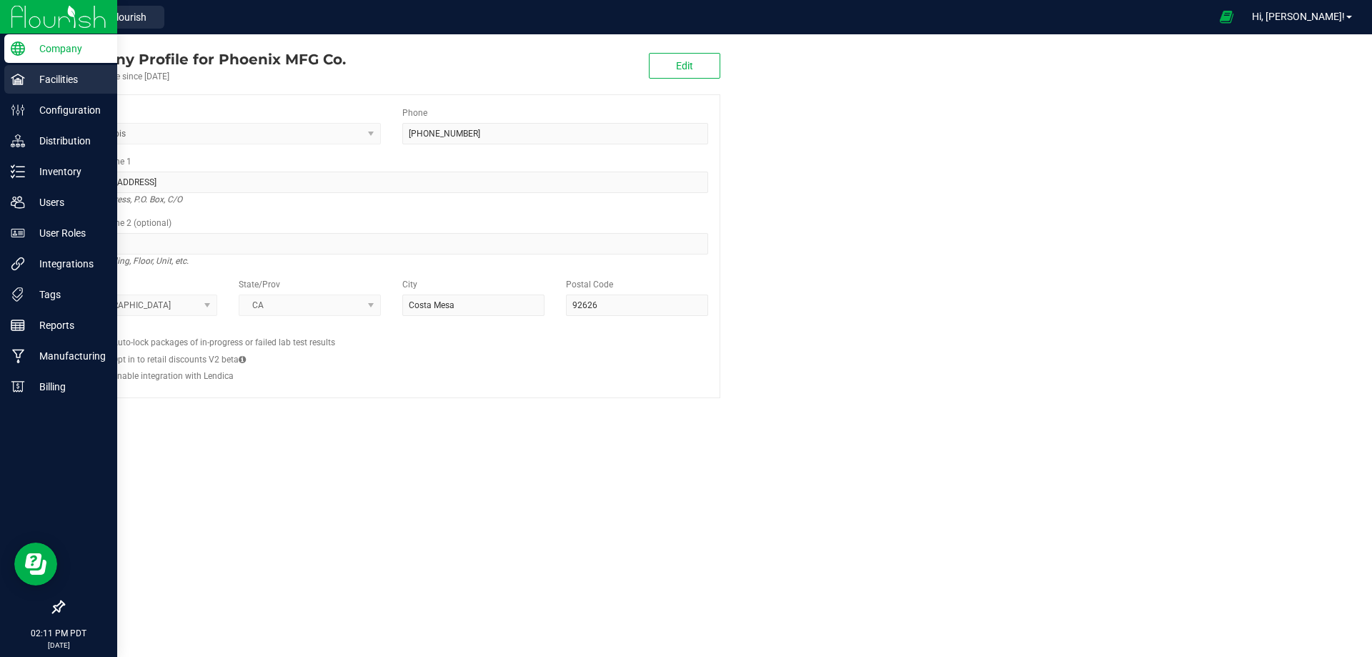
click at [37, 88] on div "Facilities" at bounding box center [60, 79] width 113 height 29
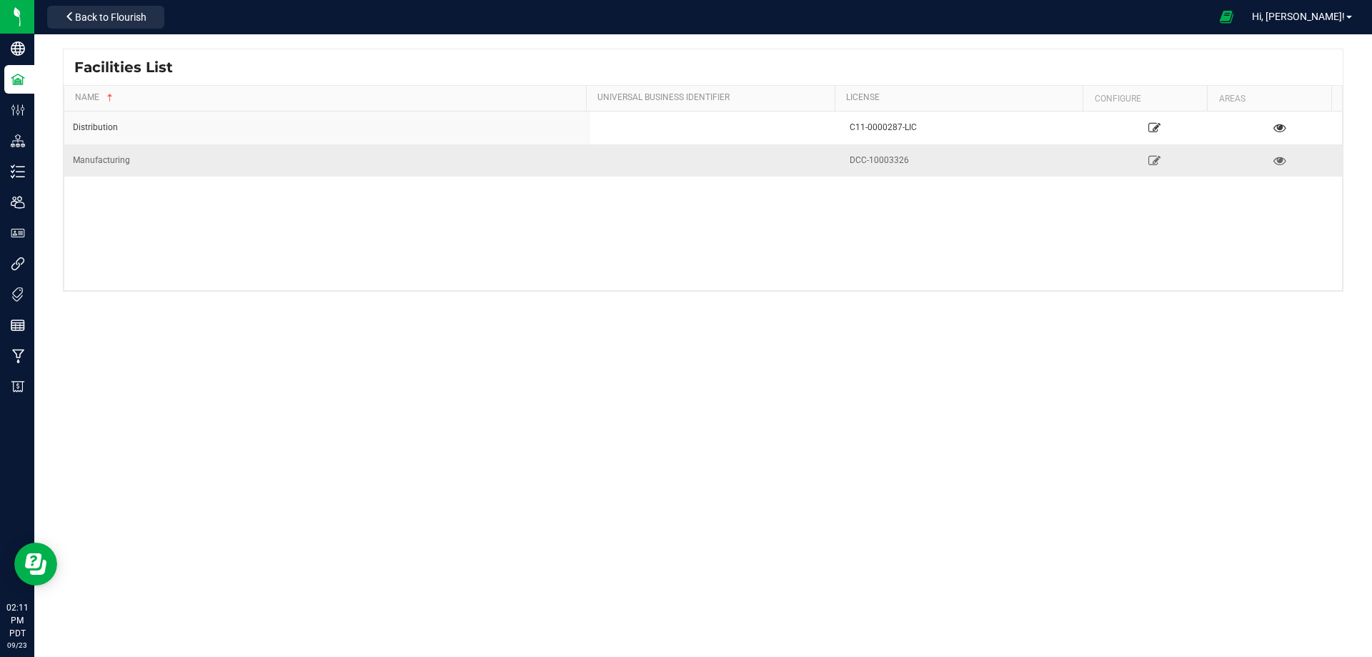
click at [208, 161] on div "Manufacturing" at bounding box center [327, 161] width 509 height 14
click at [1148, 158] on icon at bounding box center [1155, 160] width 14 height 10
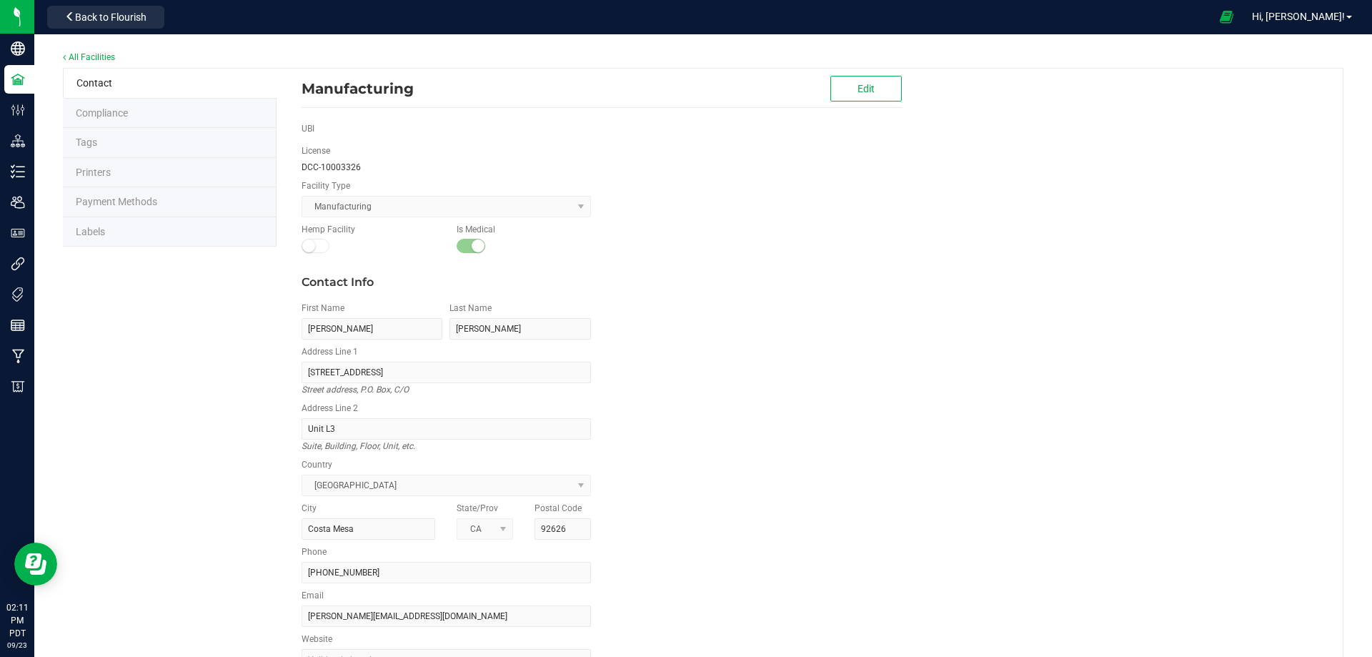
click at [90, 234] on span "Labels" at bounding box center [90, 231] width 29 height 11
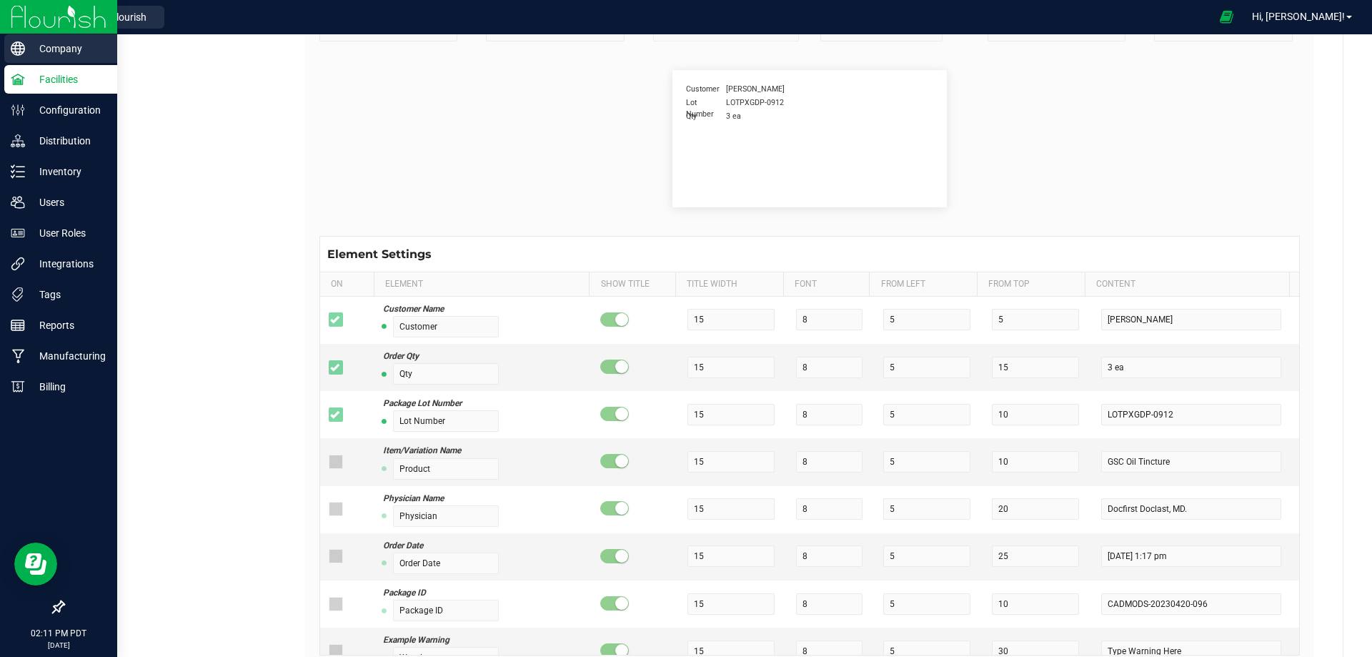
click at [44, 51] on p "Company" at bounding box center [68, 48] width 86 height 17
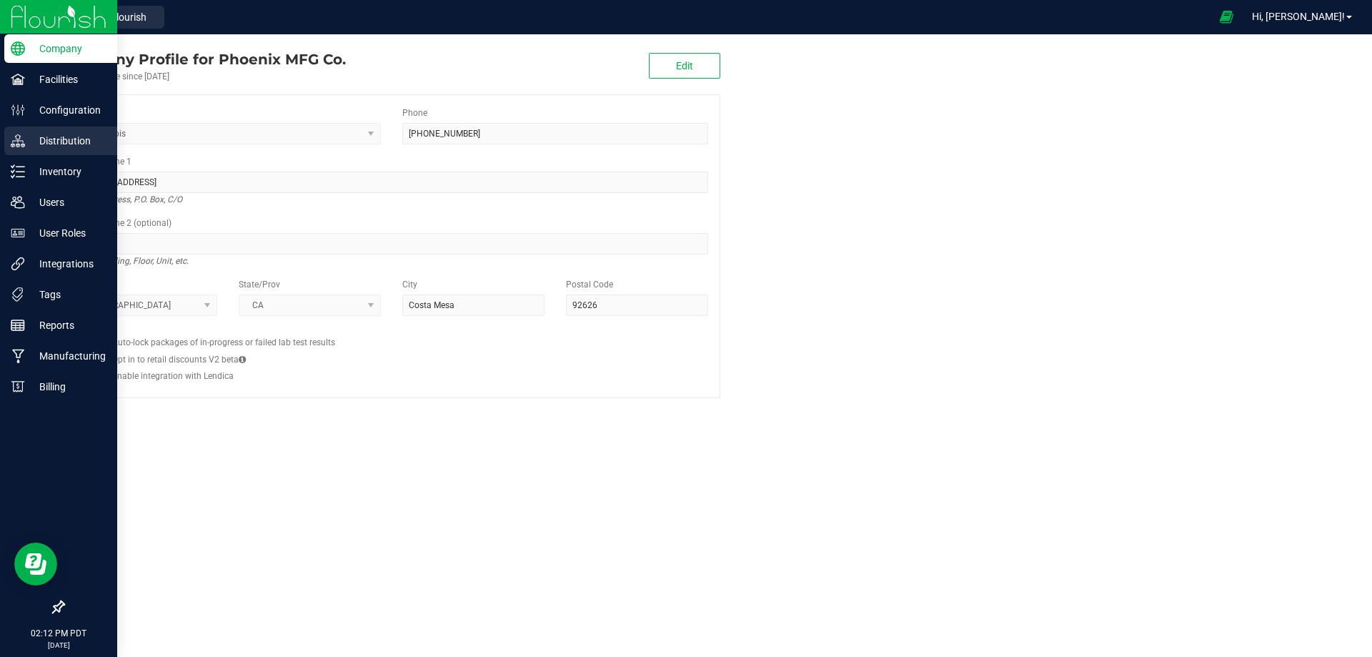
click at [64, 138] on p "Distribution" at bounding box center [68, 140] width 86 height 17
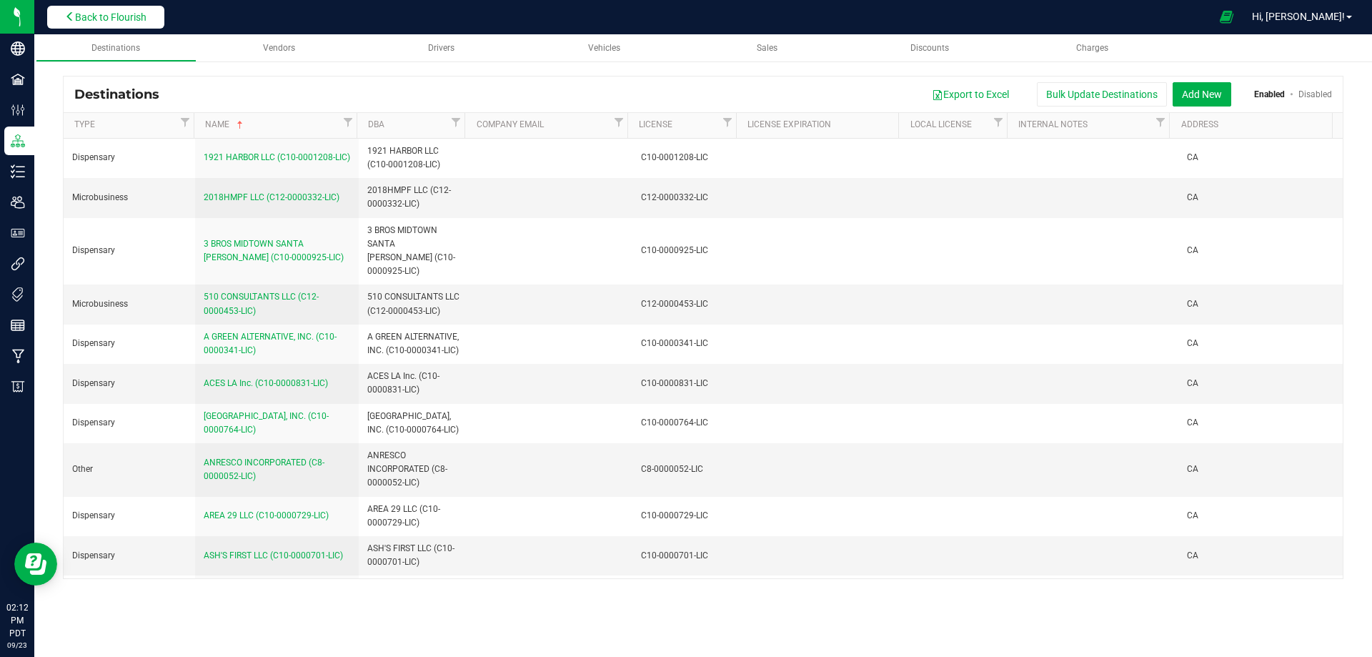
click at [85, 6] on button "Back to Flourish" at bounding box center [105, 17] width 117 height 23
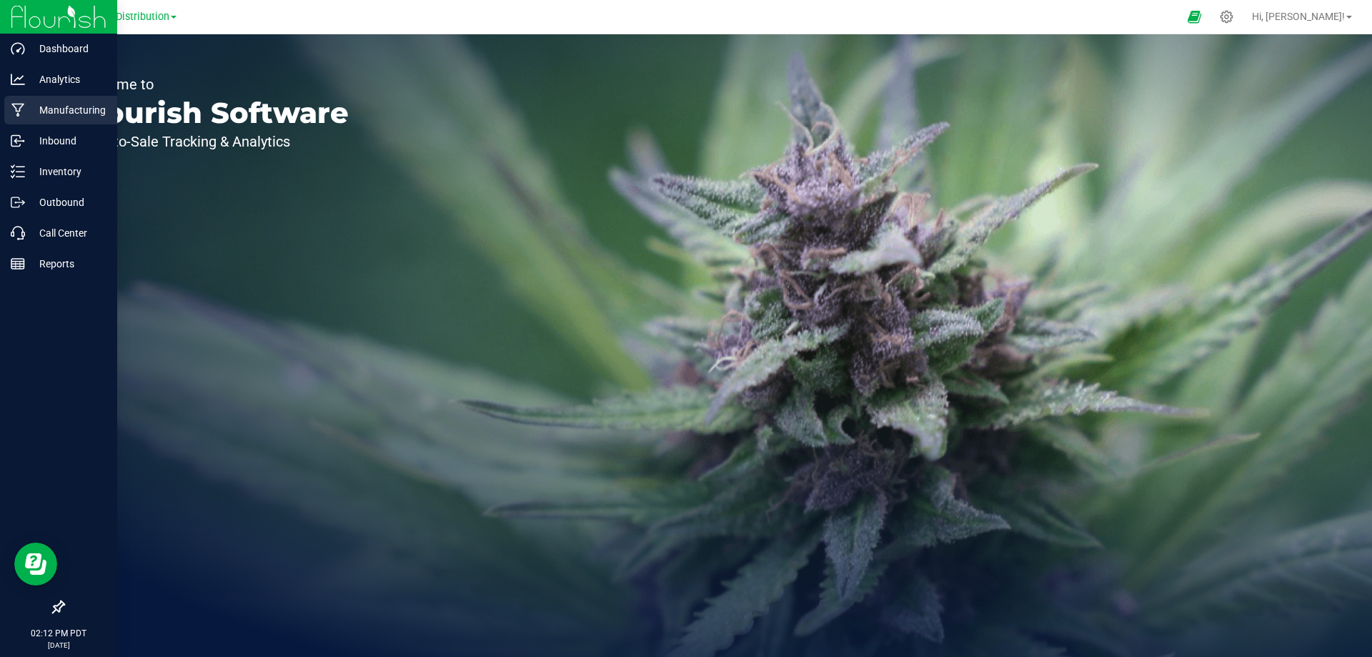
click at [56, 118] on p "Manufacturing" at bounding box center [68, 109] width 86 height 17
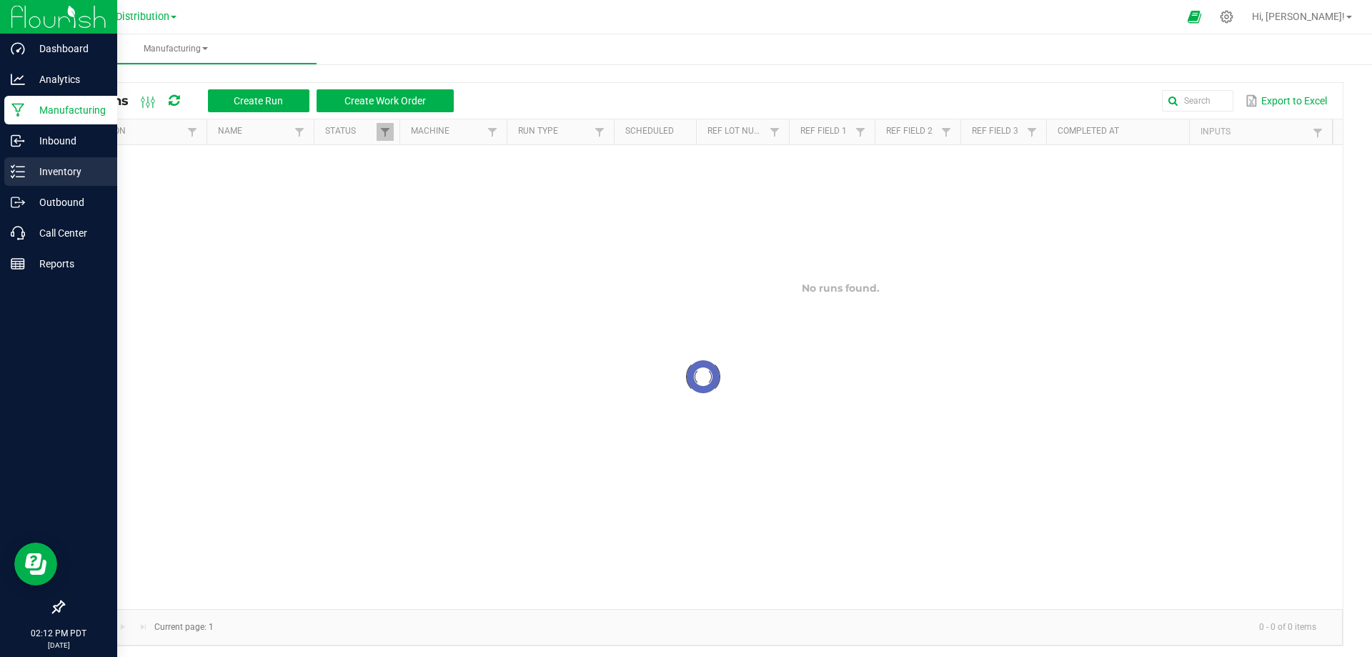
click at [54, 174] on p "Inventory" at bounding box center [68, 171] width 86 height 17
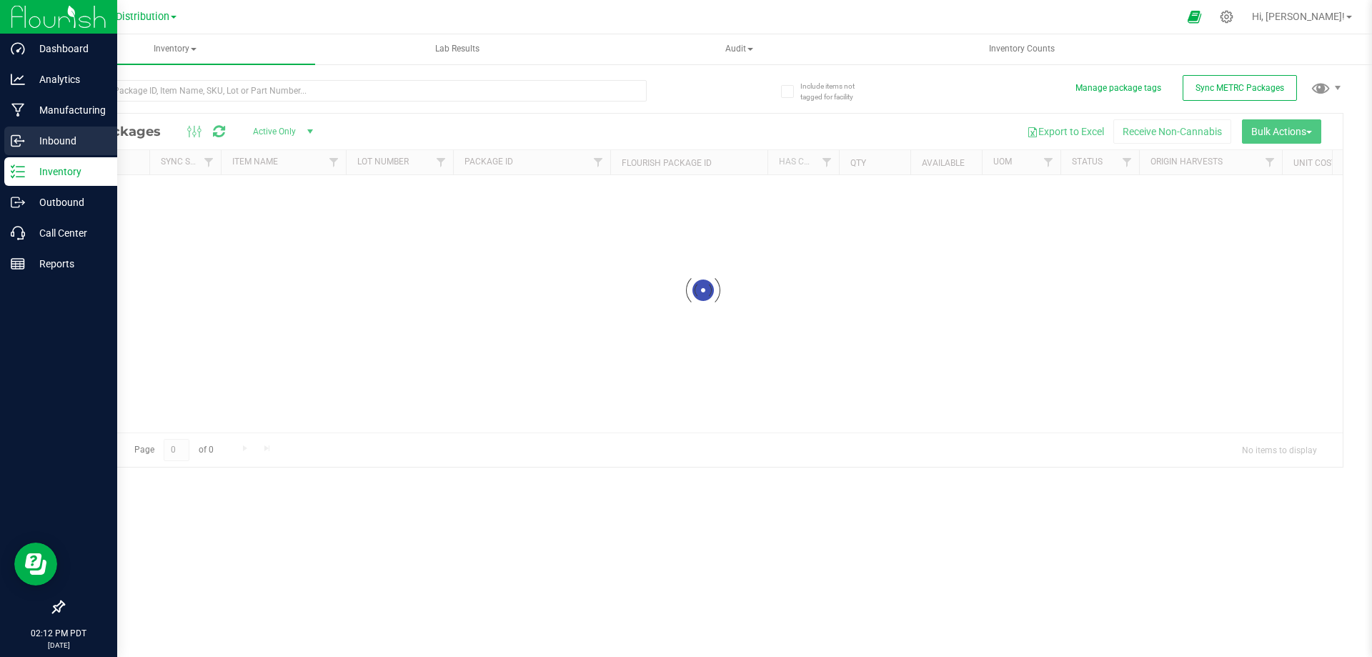
click at [58, 139] on p "Inbound" at bounding box center [68, 140] width 86 height 17
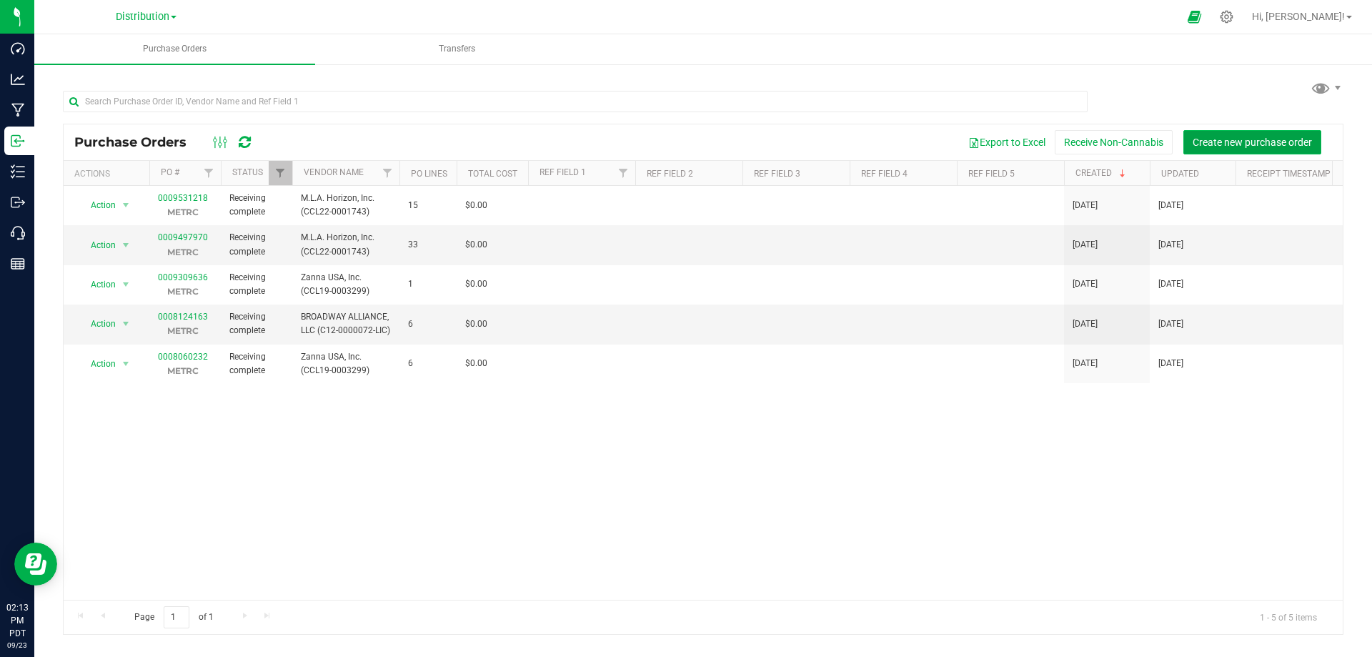
click at [1217, 145] on span "Create new purchase order" at bounding box center [1252, 142] width 119 height 11
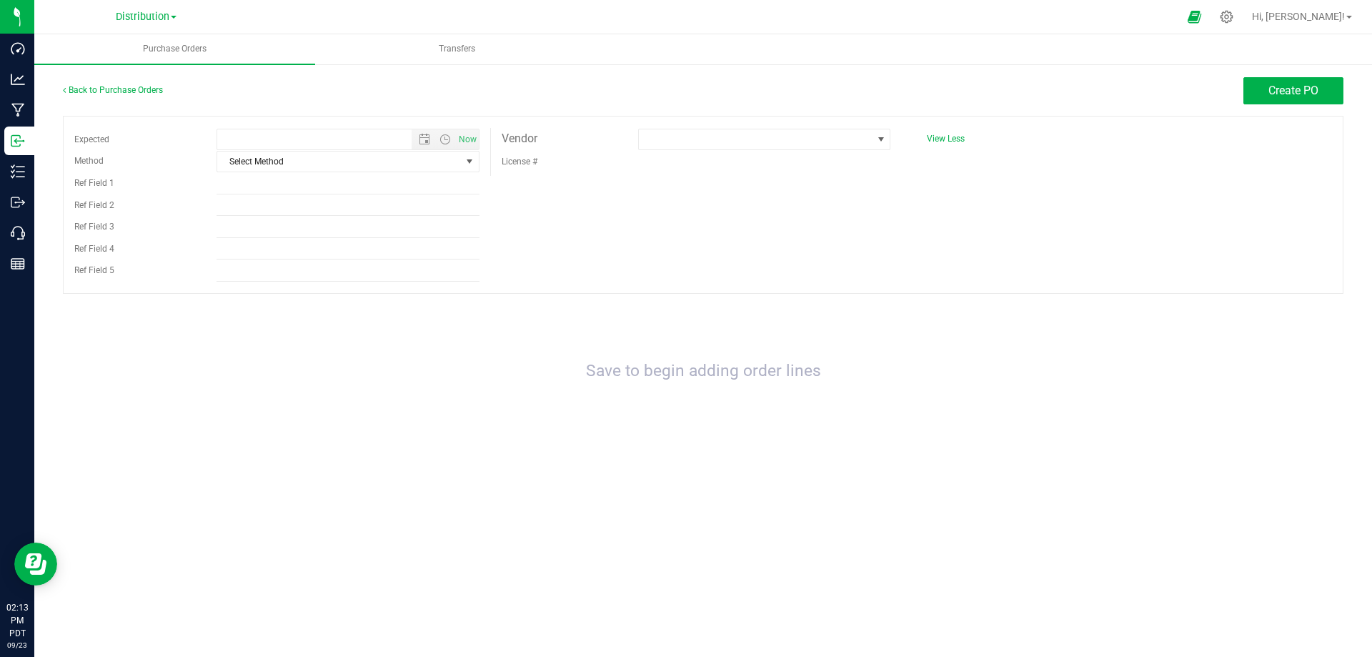
type input "[DATE] 2:13 PM"
click at [283, 159] on span "Select Method" at bounding box center [339, 162] width 244 height 20
click at [248, 287] on li "Pickup" at bounding box center [348, 291] width 262 height 21
click at [245, 191] on input "Ref Field 1" at bounding box center [348, 183] width 263 height 21
type input "Bulk -thca"
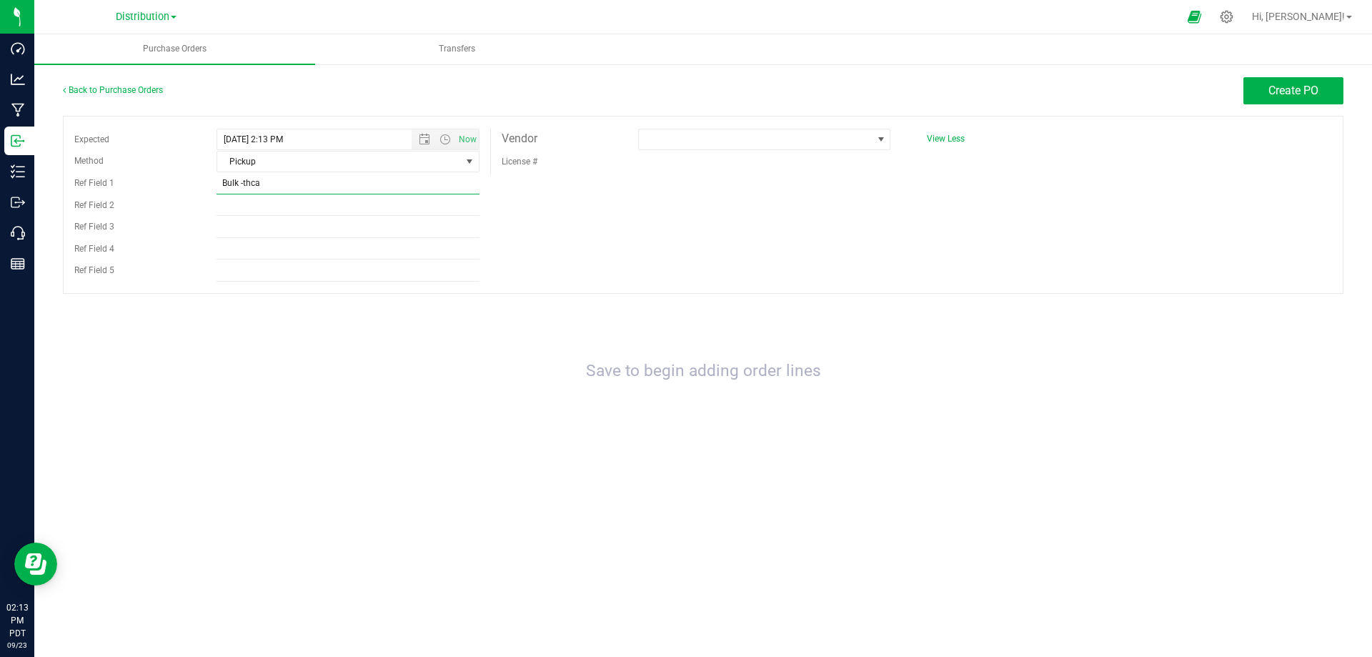
click at [282, 187] on input "Bulk -thca" at bounding box center [348, 183] width 263 height 21
drag, startPoint x: 279, startPoint y: 181, endPoint x: 216, endPoint y: 181, distance: 62.9
click at [217, 181] on input "Bulk -thca" at bounding box center [348, 183] width 263 height 21
click at [253, 184] on input "Ref Field 1" at bounding box center [348, 183] width 263 height 21
type input "sugar -3 kg"
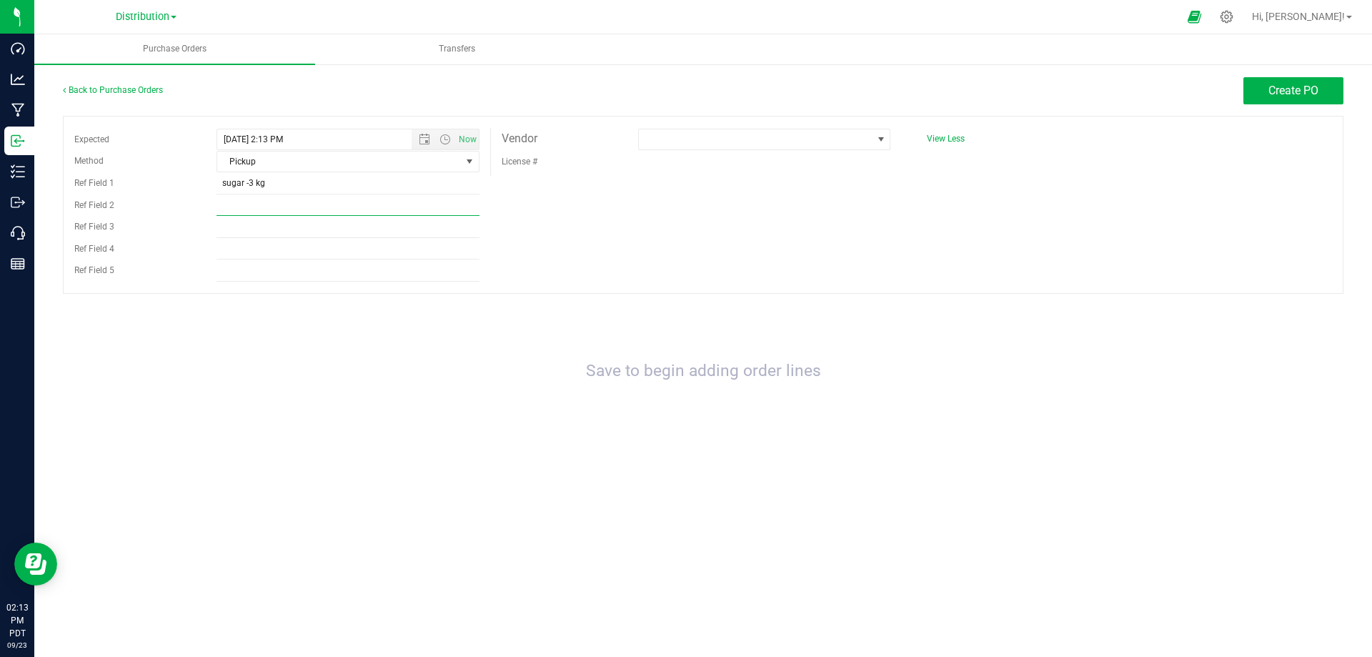
click at [259, 204] on input "Ref Field 2" at bounding box center [348, 204] width 263 height 21
type input "badder- 4kg"
click at [236, 230] on input "Ref Field 3" at bounding box center [348, 227] width 263 height 21
type input "crumble-4kg"
click at [229, 249] on input "Ref Field 4" at bounding box center [348, 248] width 263 height 21
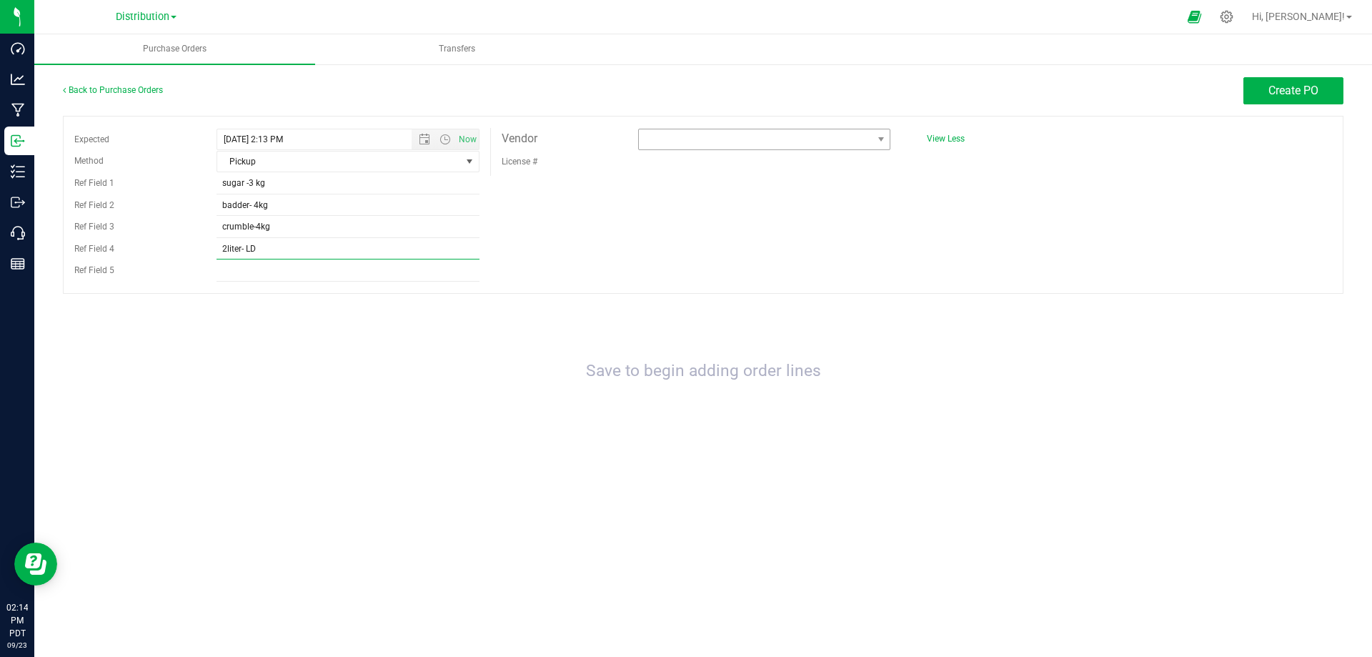
type input "2liter- LD"
click at [673, 142] on span at bounding box center [755, 139] width 233 height 20
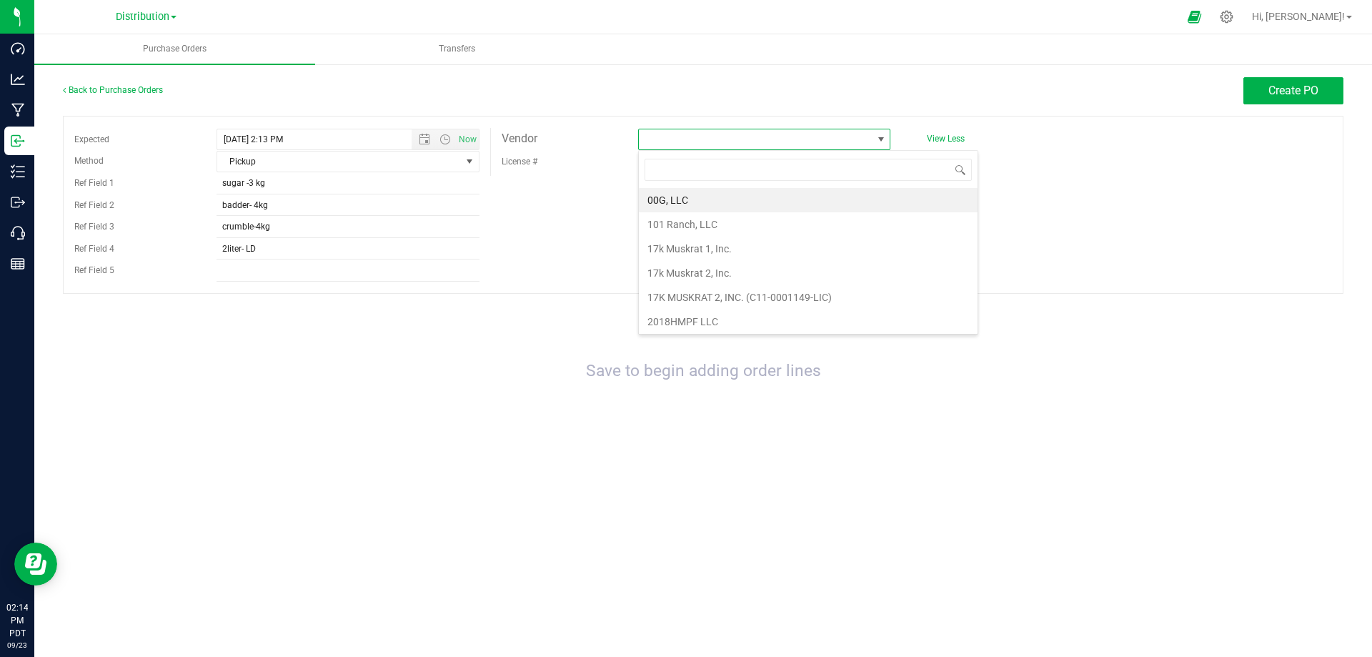
click at [744, 144] on span at bounding box center [755, 139] width 233 height 20
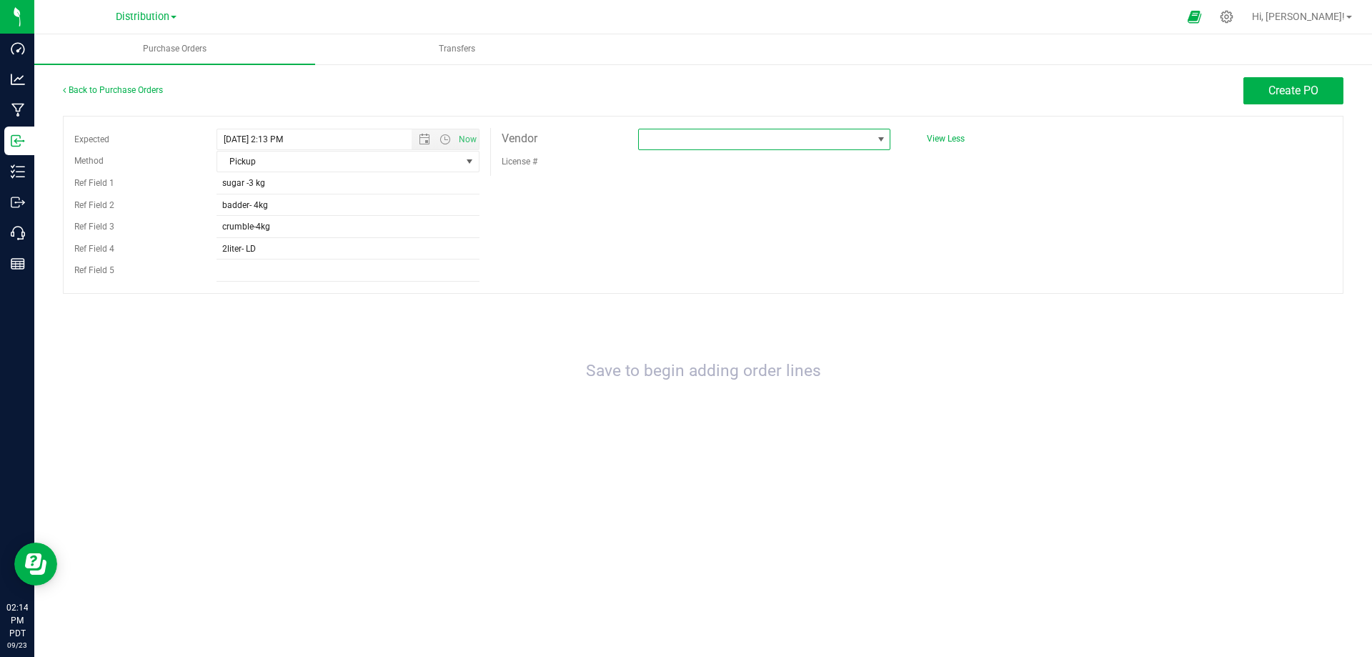
click at [744, 144] on span at bounding box center [755, 139] width 233 height 20
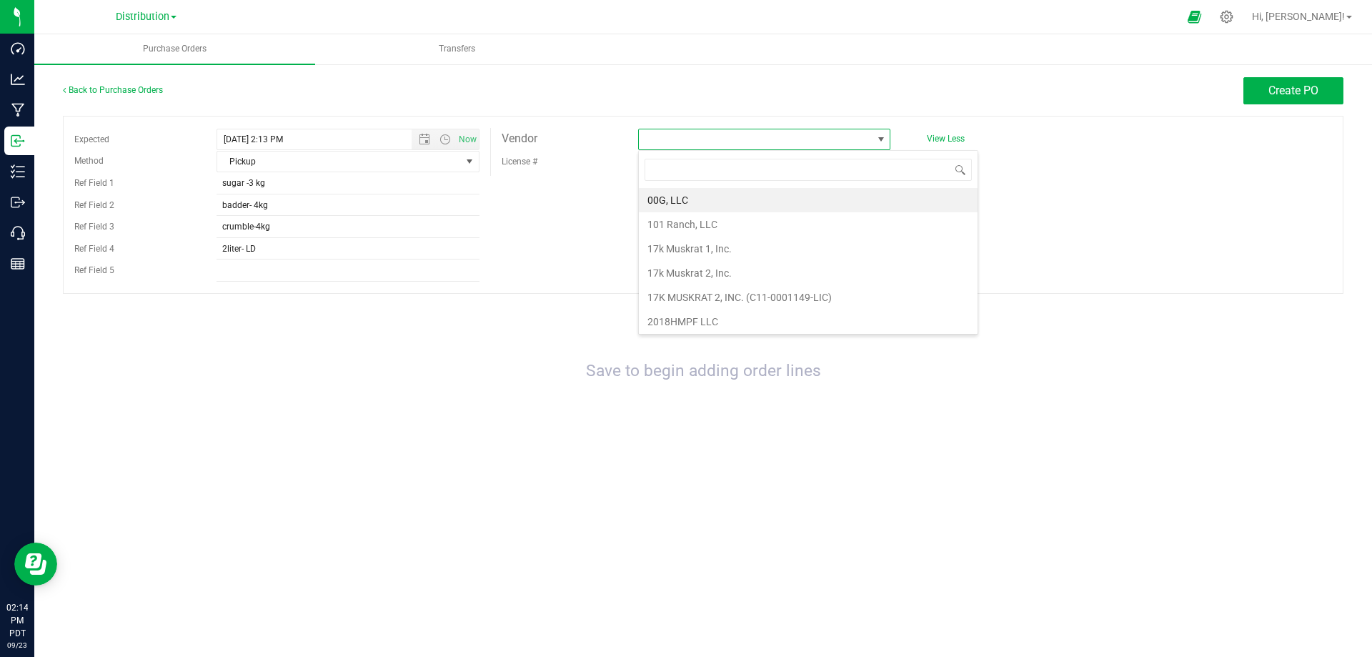
scroll to position [21, 252]
type input "mbio"
click at [738, 200] on li "MbioTeQ, LLC (DCC-10003395)" at bounding box center [764, 200] width 251 height 24
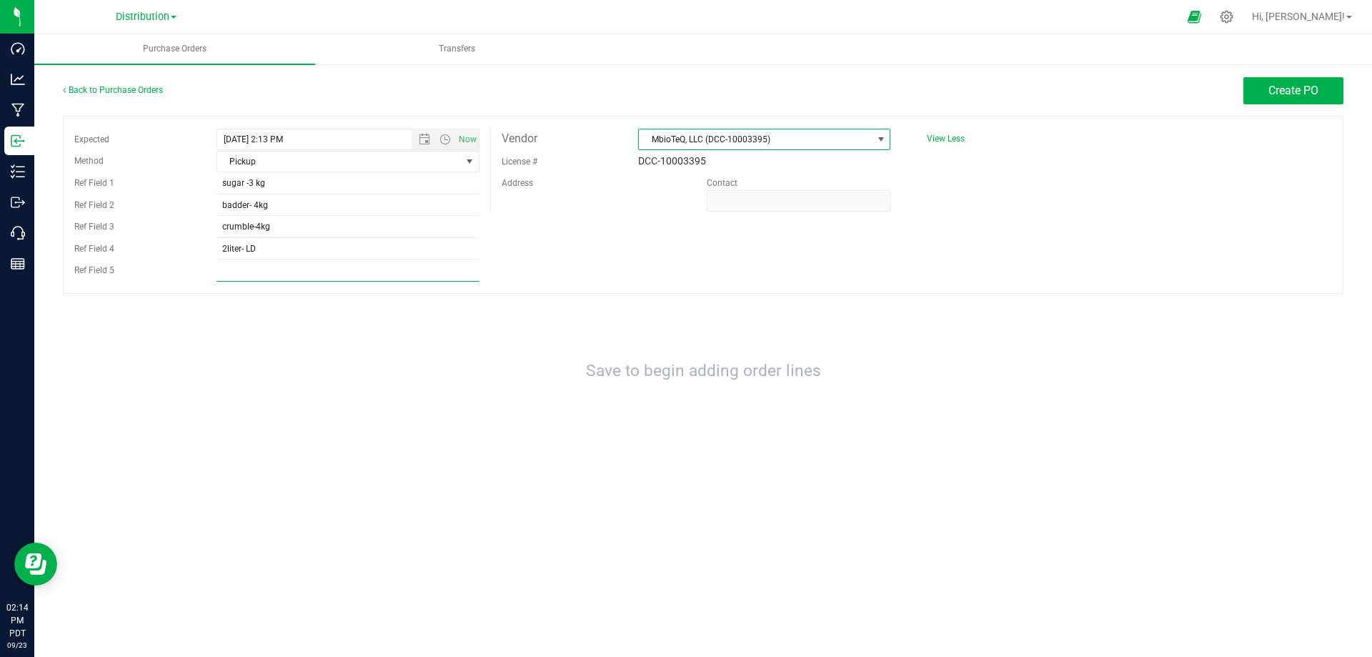
click at [238, 272] on input "Ref Field 5" at bounding box center [348, 270] width 263 height 21
click at [225, 247] on input "2liter- LD" at bounding box center [348, 248] width 263 height 21
type input "3 liter- LD"
click at [1287, 97] on button "Create PO" at bounding box center [1294, 90] width 100 height 27
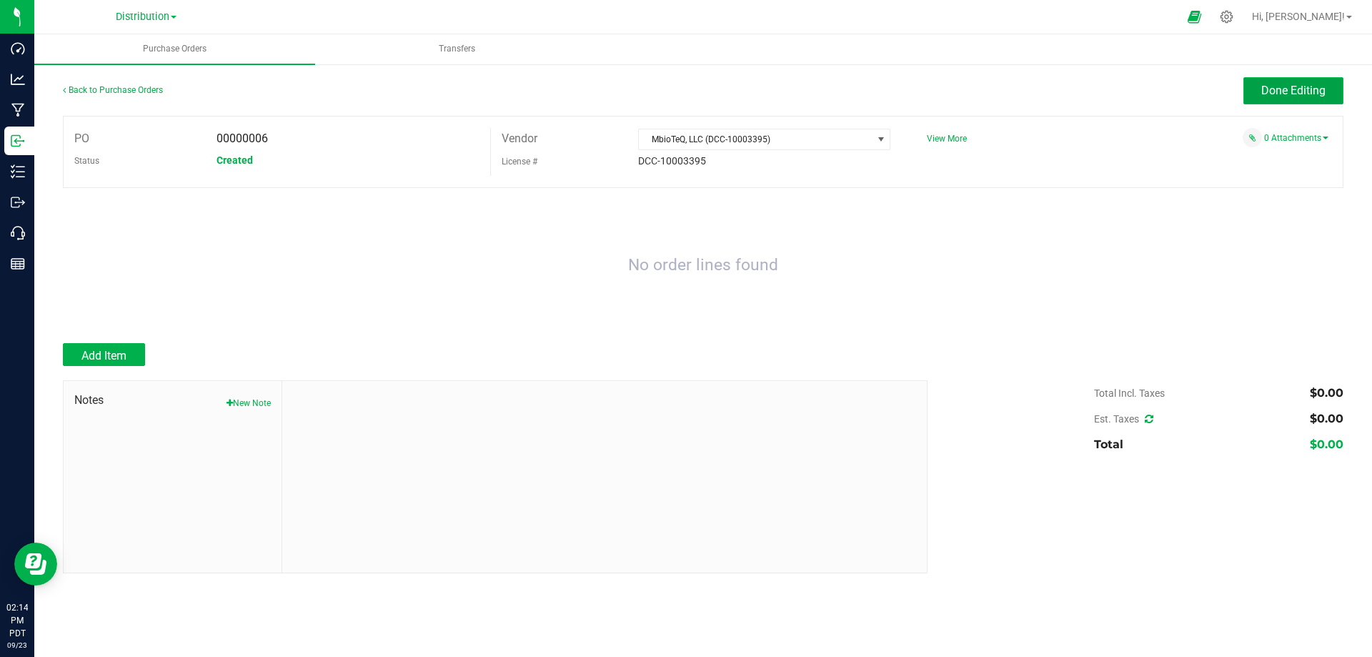
click at [1261, 96] on button "Done Editing" at bounding box center [1294, 90] width 100 height 27
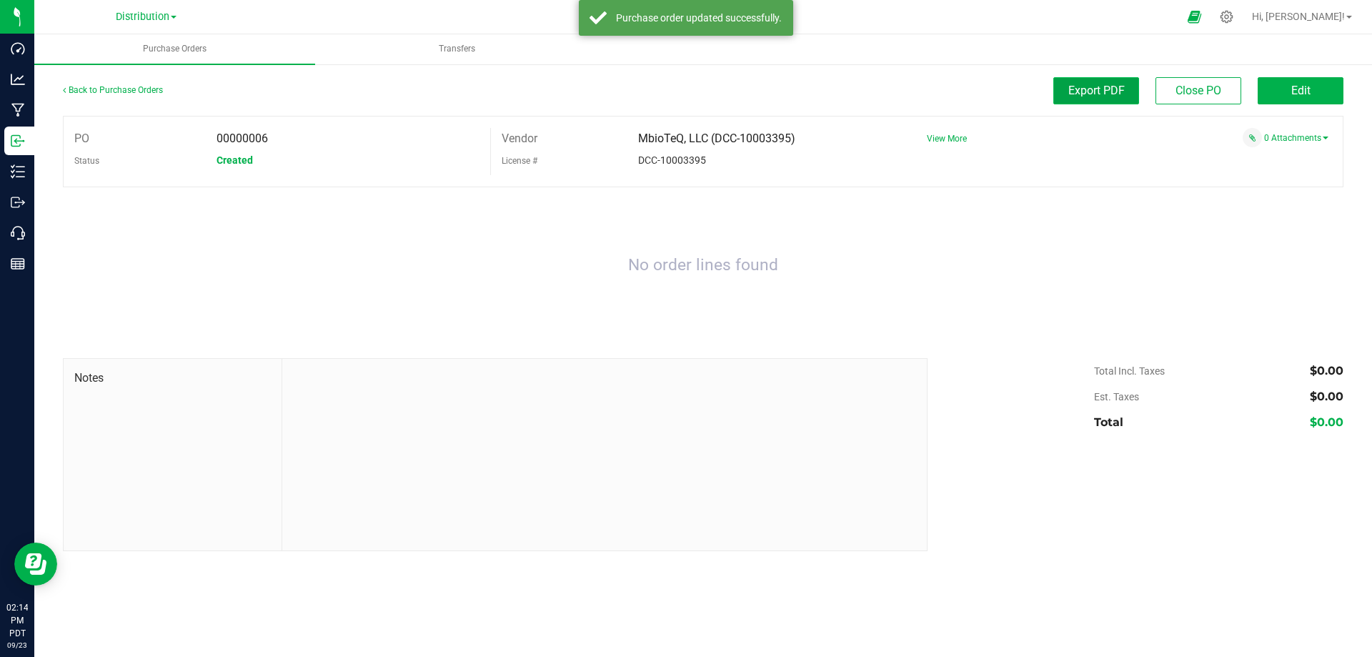
click at [1119, 94] on span "Export PDF" at bounding box center [1096, 91] width 56 height 14
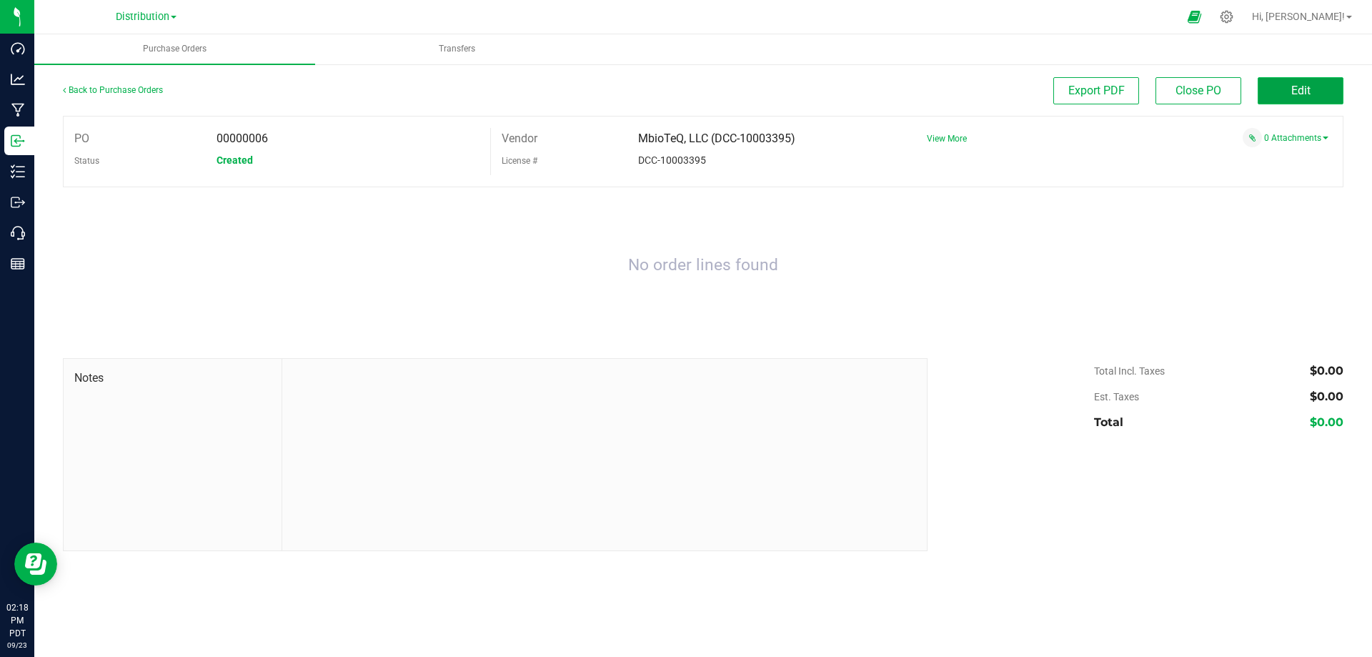
click at [1291, 83] on button "Edit" at bounding box center [1301, 90] width 86 height 27
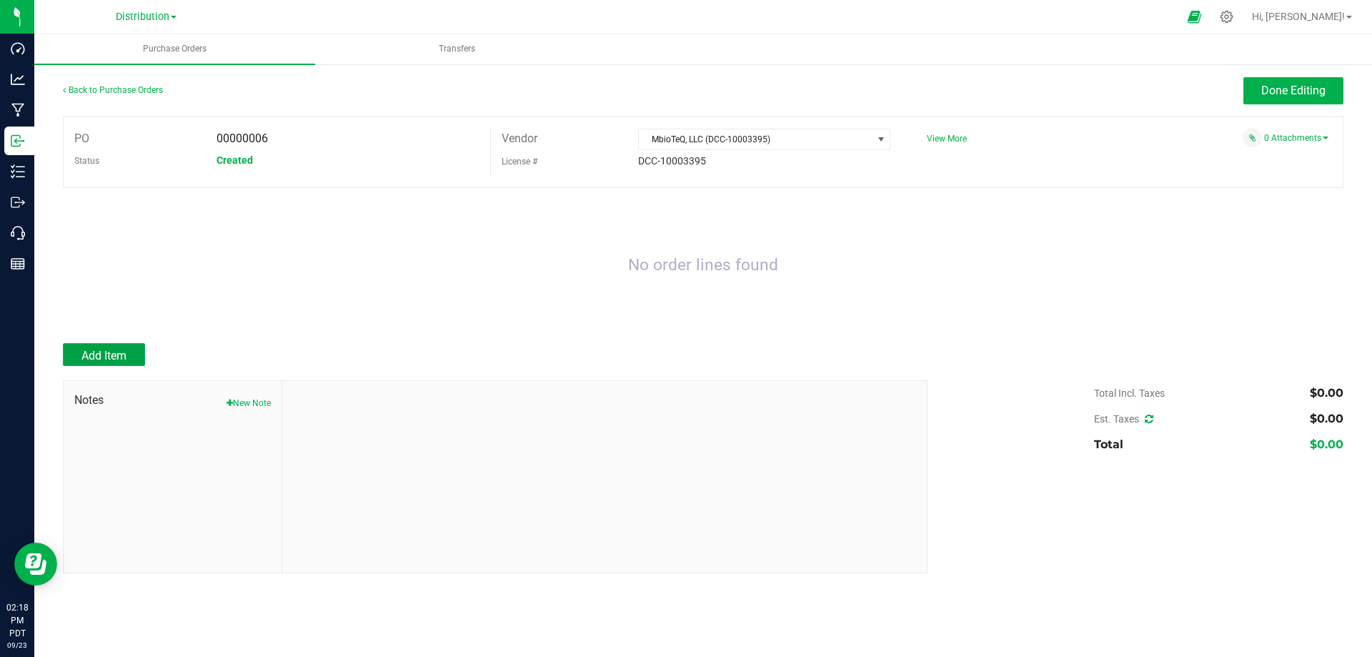
click at [131, 350] on button "Add Item" at bounding box center [104, 354] width 82 height 23
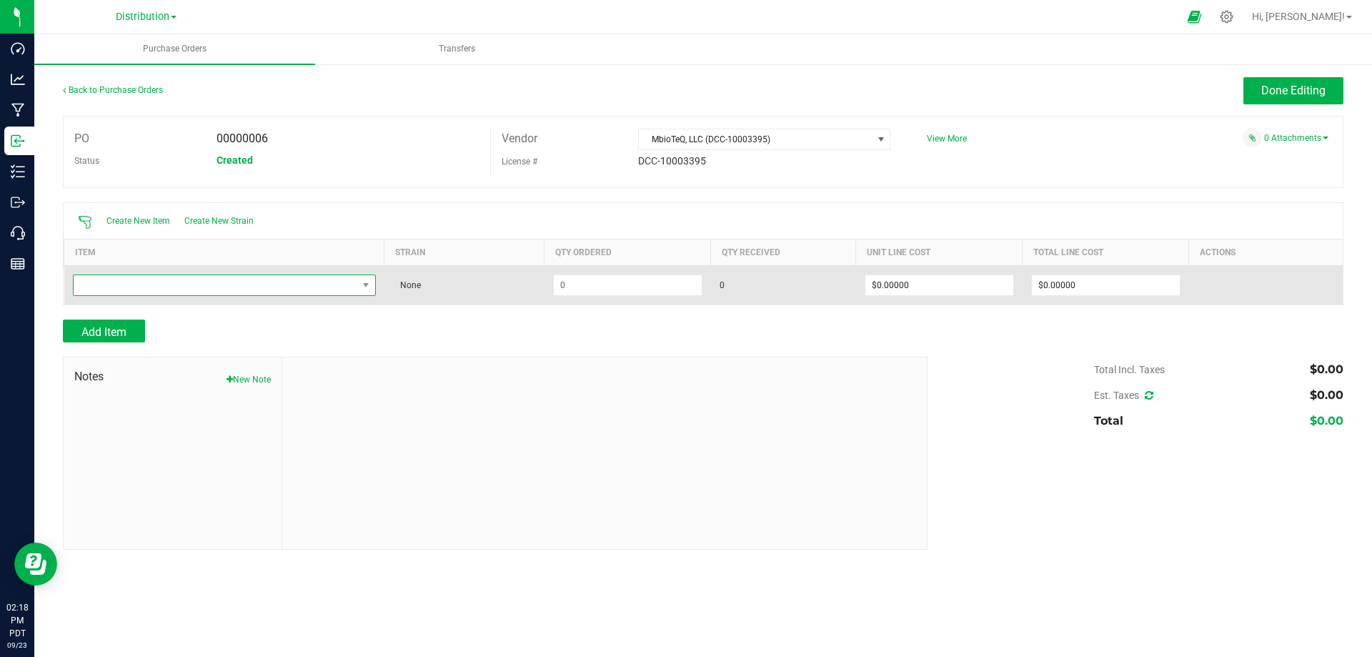
click at [127, 285] on span "NO DATA FOUND" at bounding box center [216, 285] width 284 height 20
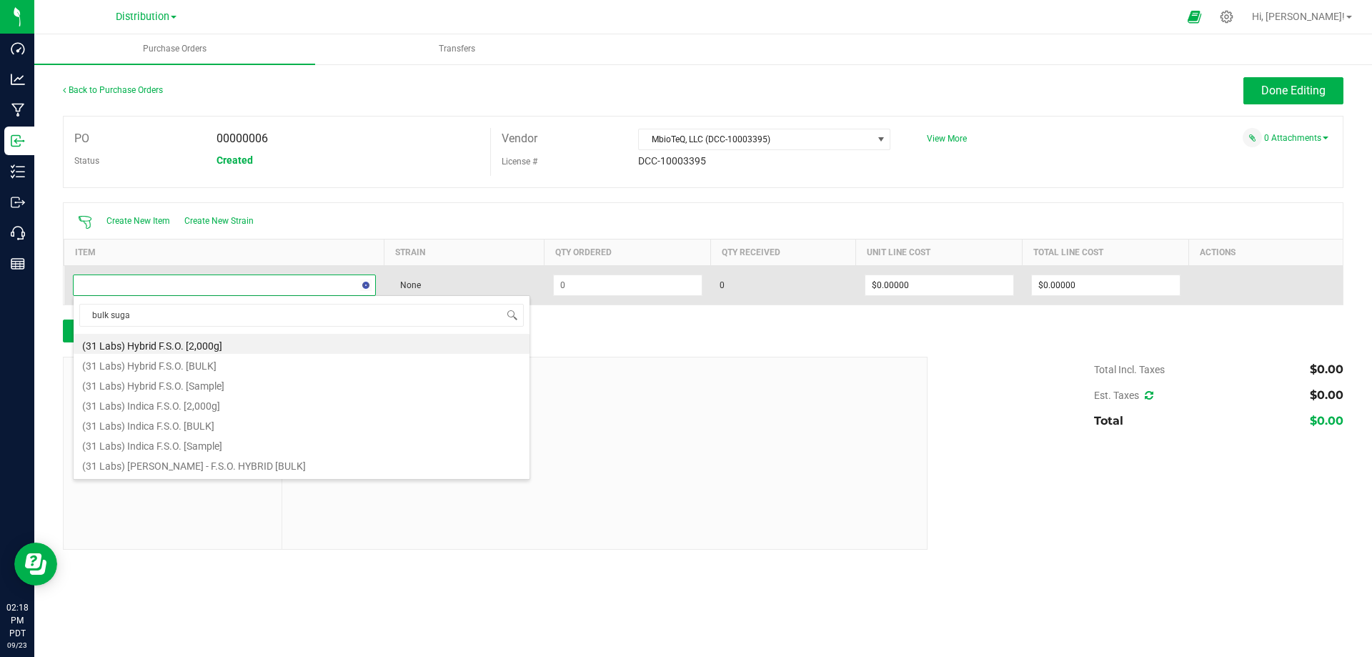
type input "bulk sugar"
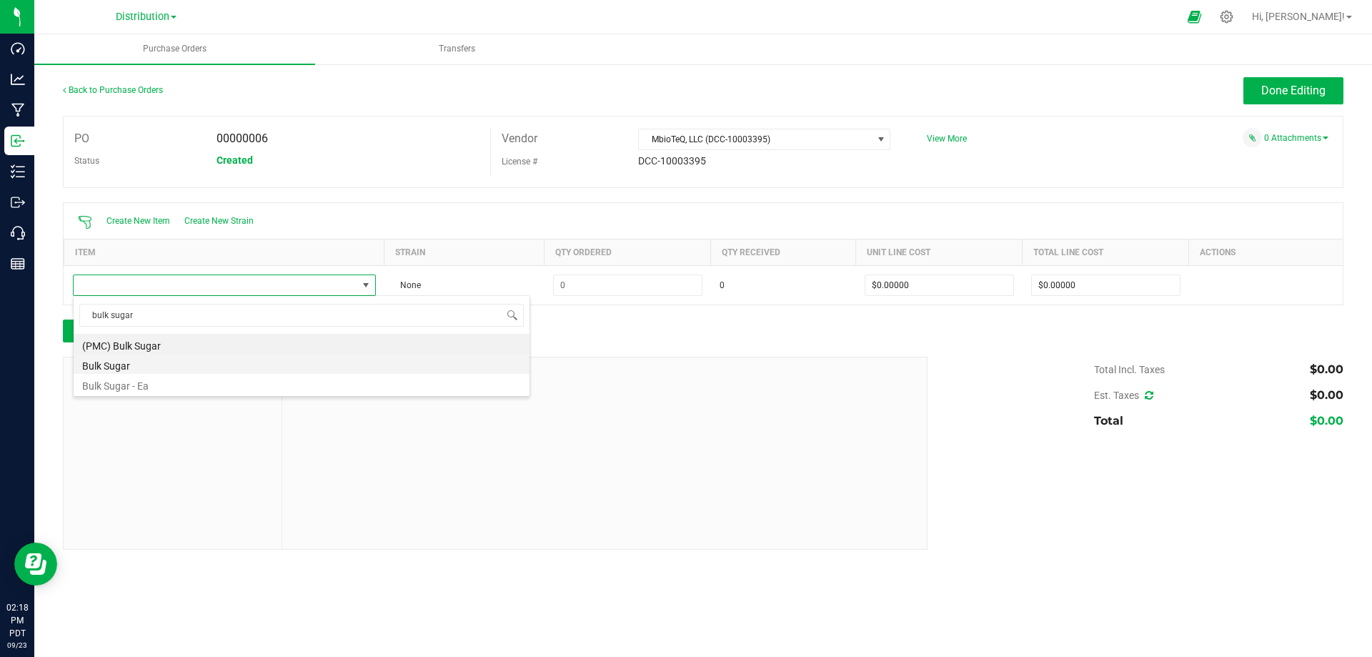
click at [126, 364] on li "Bulk Sugar" at bounding box center [302, 364] width 456 height 20
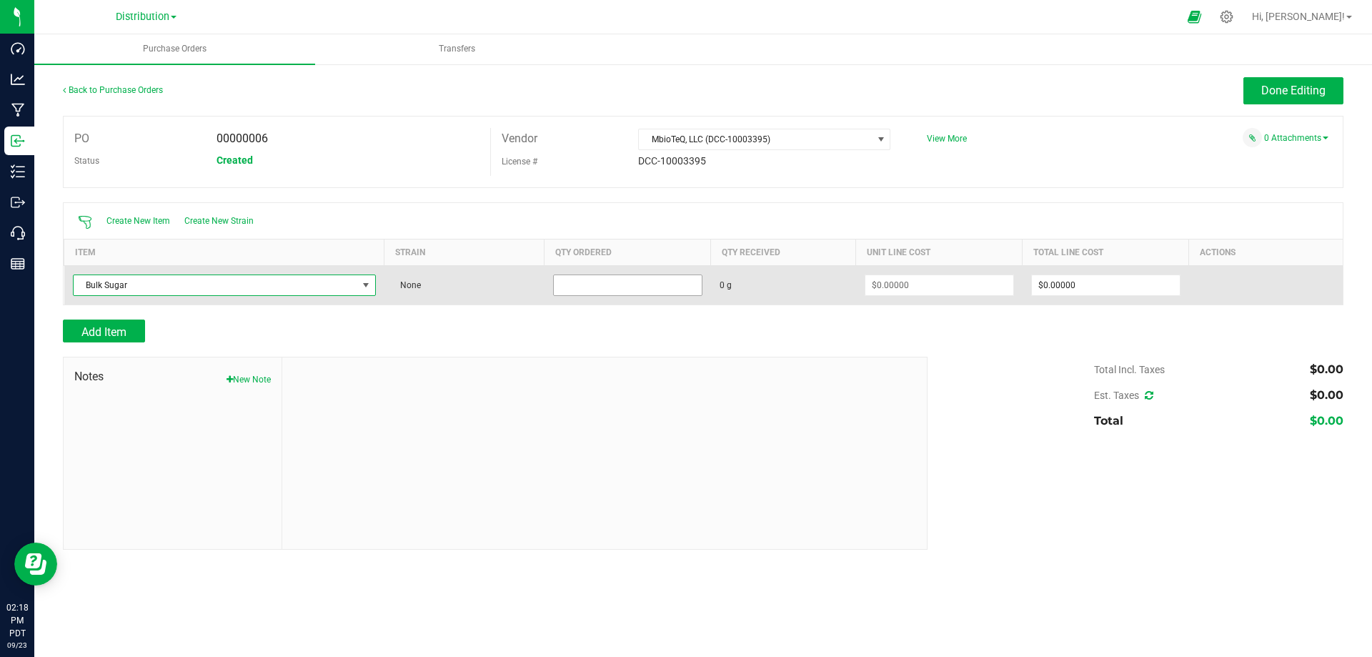
click at [584, 285] on input at bounding box center [628, 285] width 148 height 20
click at [880, 281] on input at bounding box center [939, 285] width 148 height 20
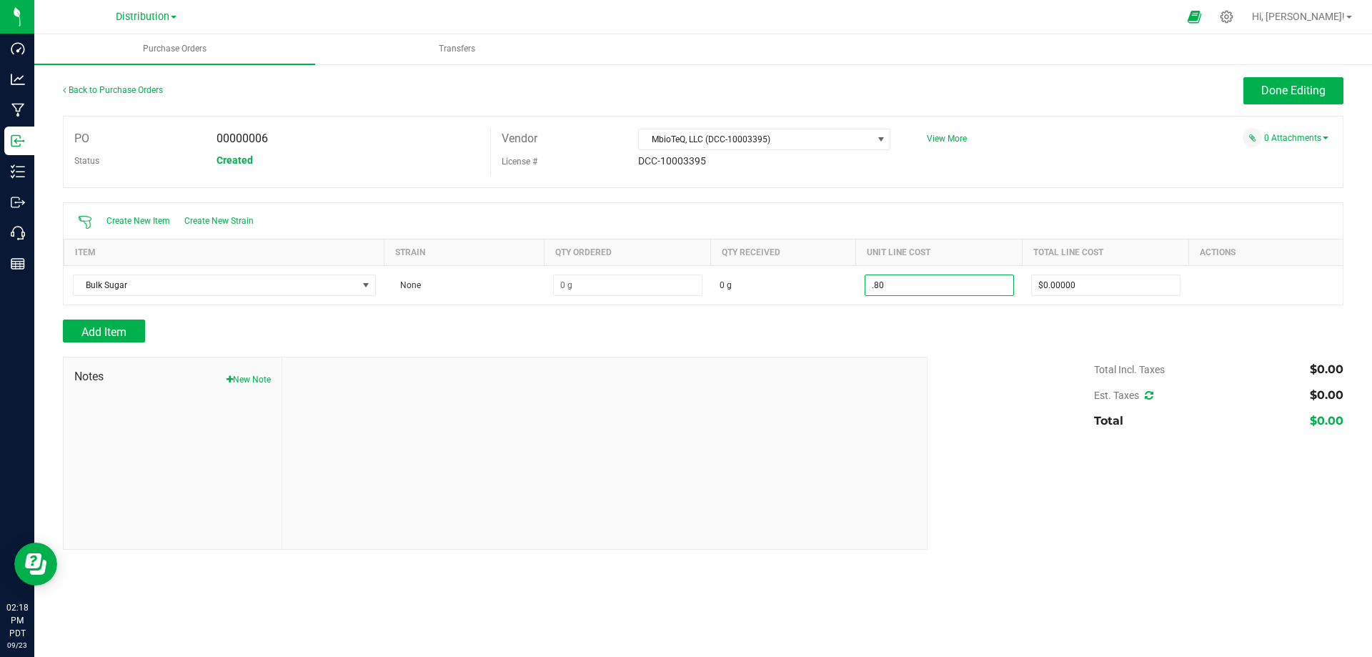
type input "$0.80000"
click at [798, 319] on div "Add Item" at bounding box center [490, 330] width 854 height 23
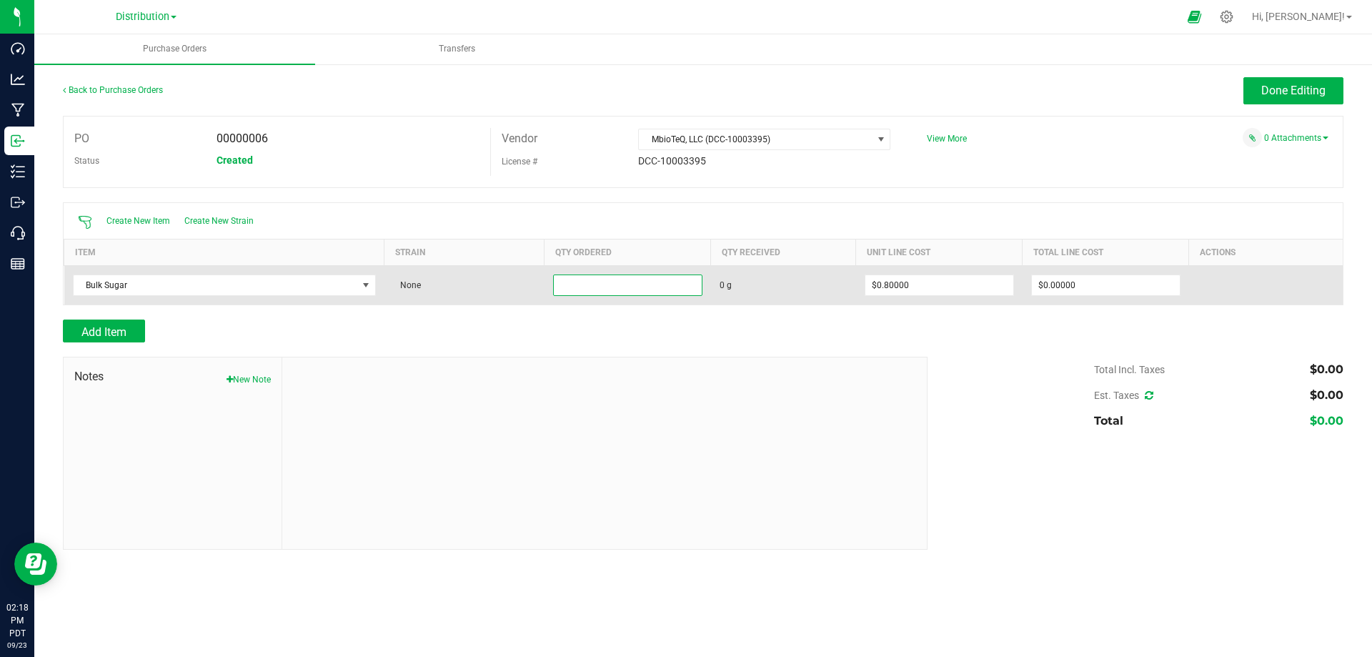
click at [646, 290] on input at bounding box center [628, 285] width 148 height 20
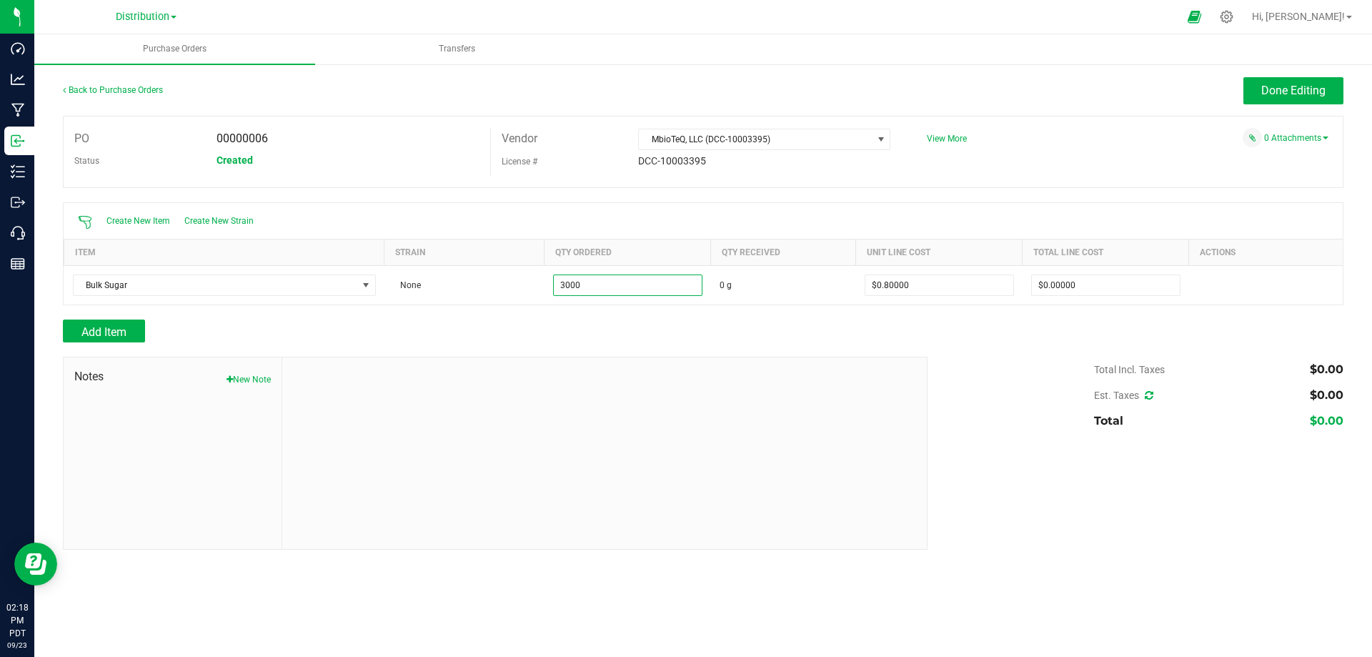
type input "3000.0000 g"
click at [572, 336] on div "Add Item" at bounding box center [490, 330] width 854 height 23
type input "$2,400.00000"
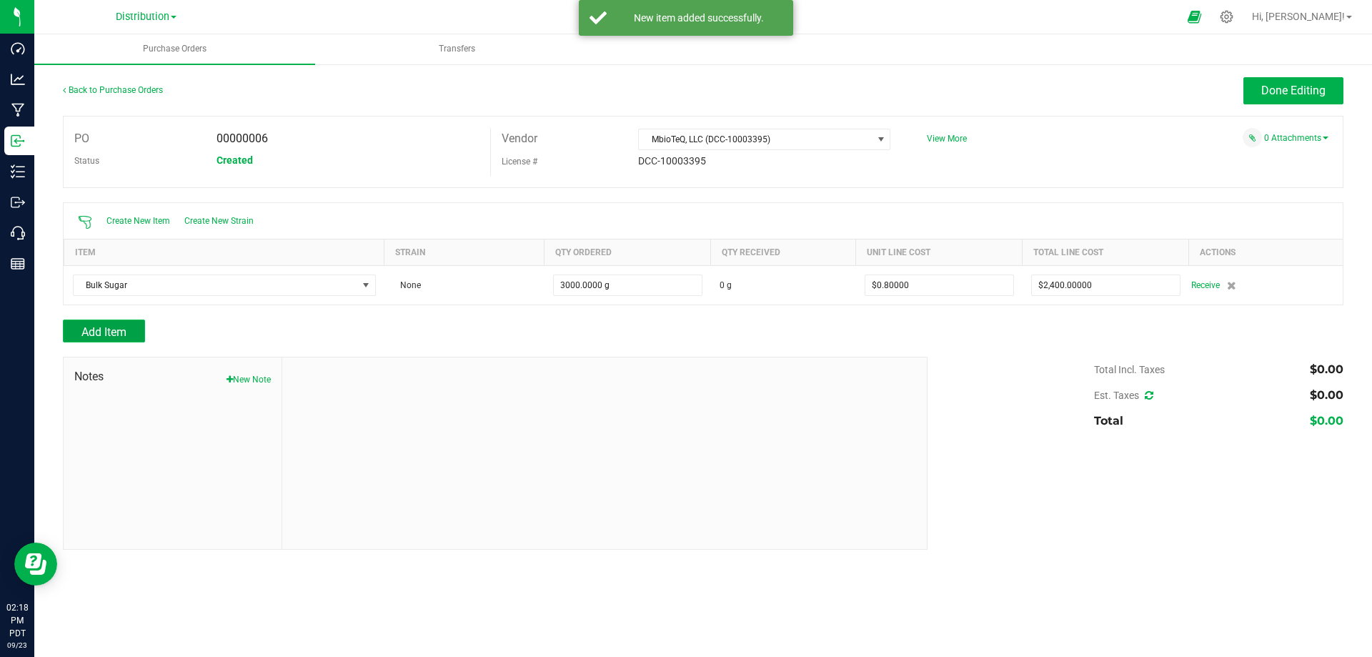
click at [134, 332] on button "Add Item" at bounding box center [104, 330] width 82 height 23
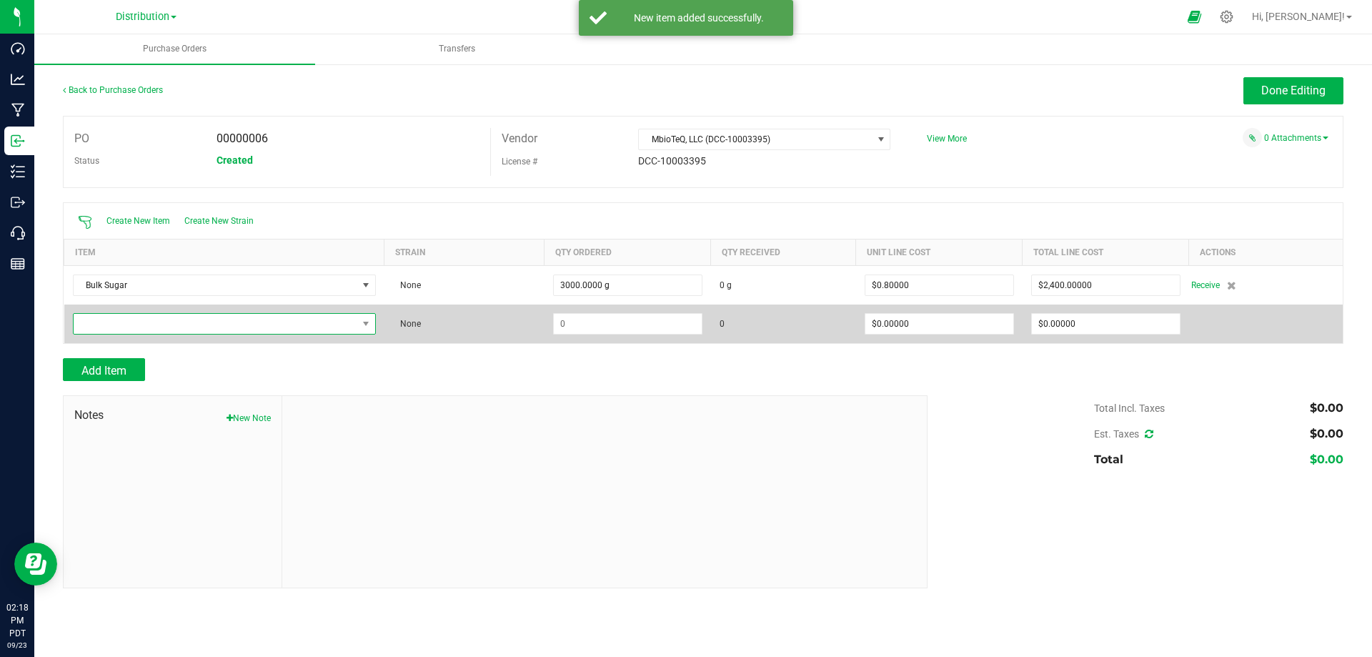
click at [154, 325] on span "NO DATA FOUND" at bounding box center [216, 324] width 284 height 20
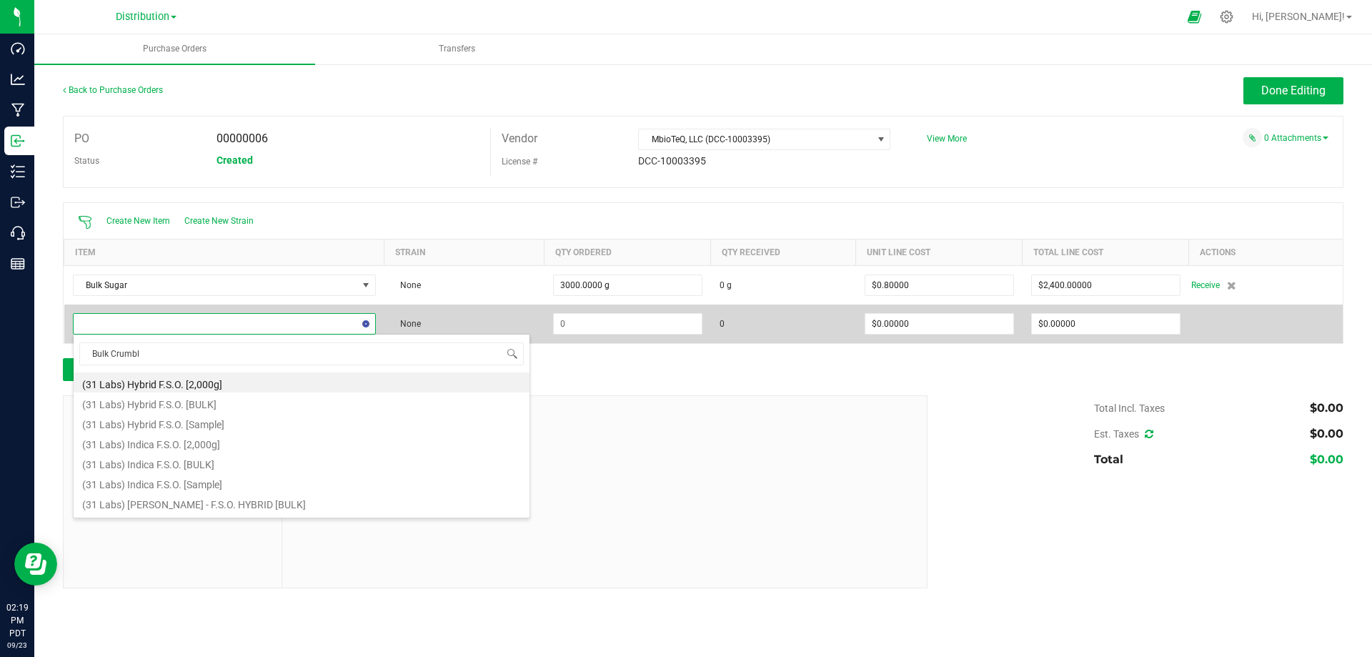
type input "Bulk Crumble"
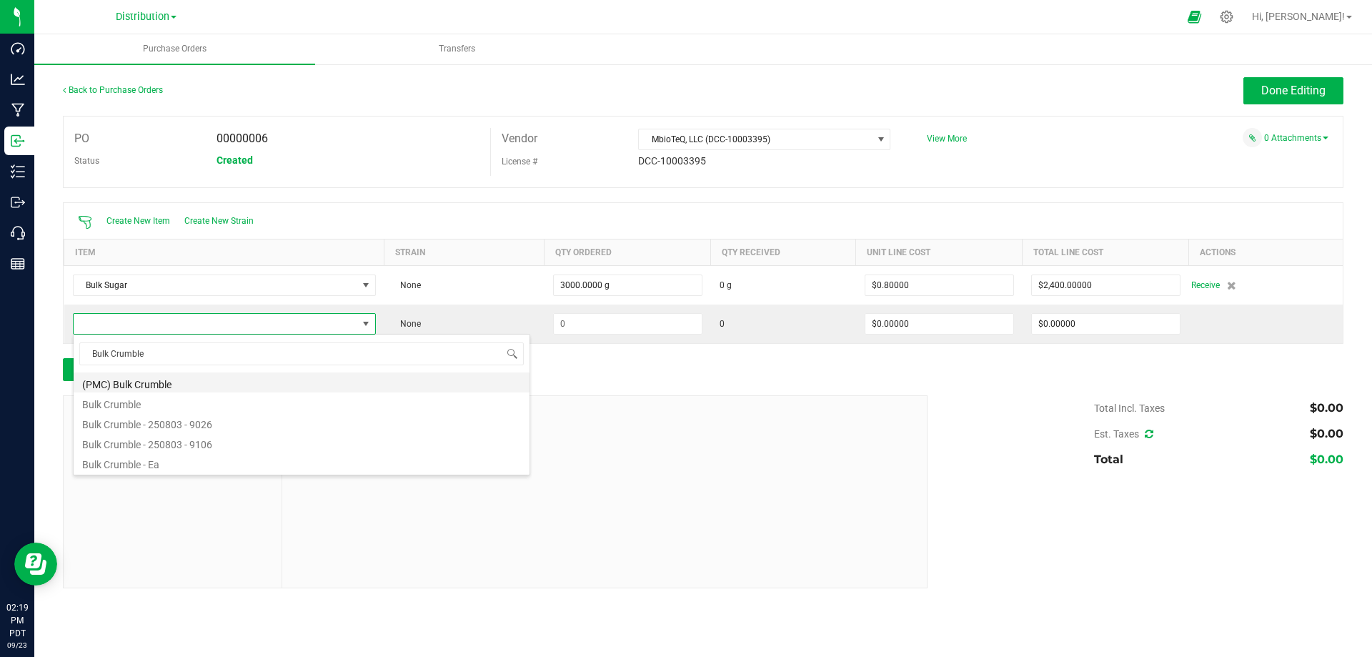
click at [134, 385] on li "(PMC) Bulk Crumble" at bounding box center [302, 382] width 456 height 20
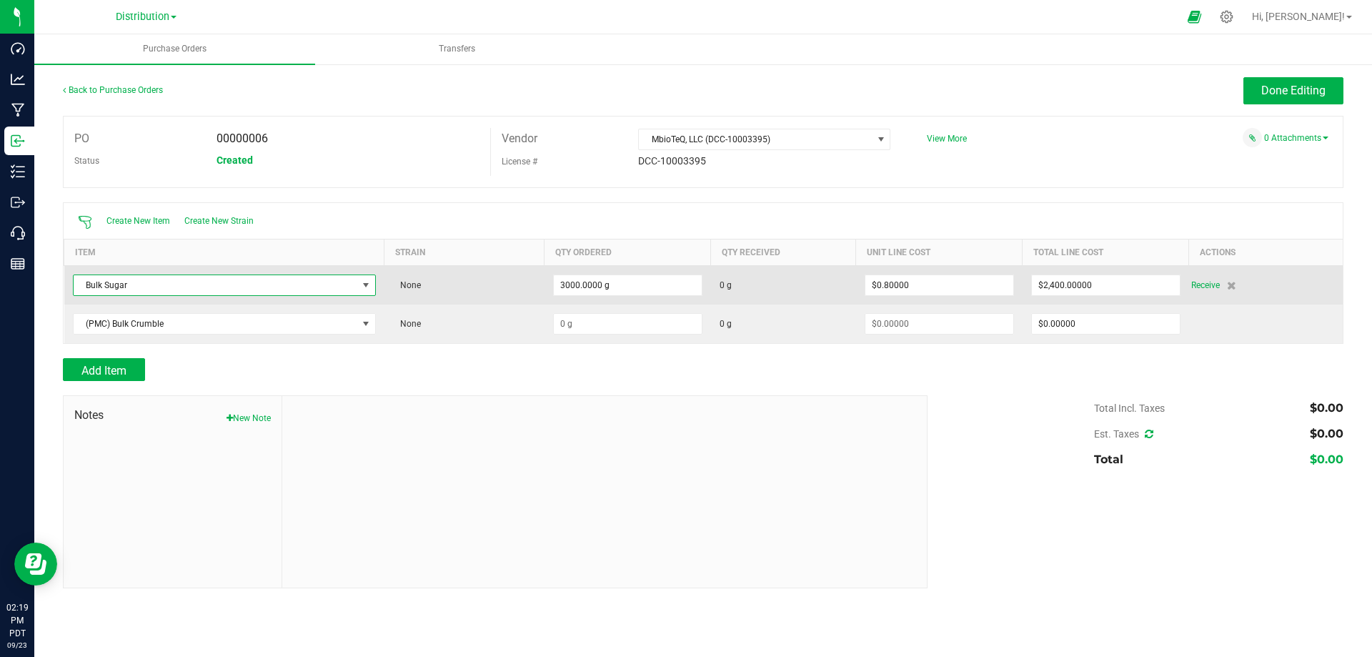
click at [149, 283] on span "Bulk Sugar" at bounding box center [216, 285] width 284 height 20
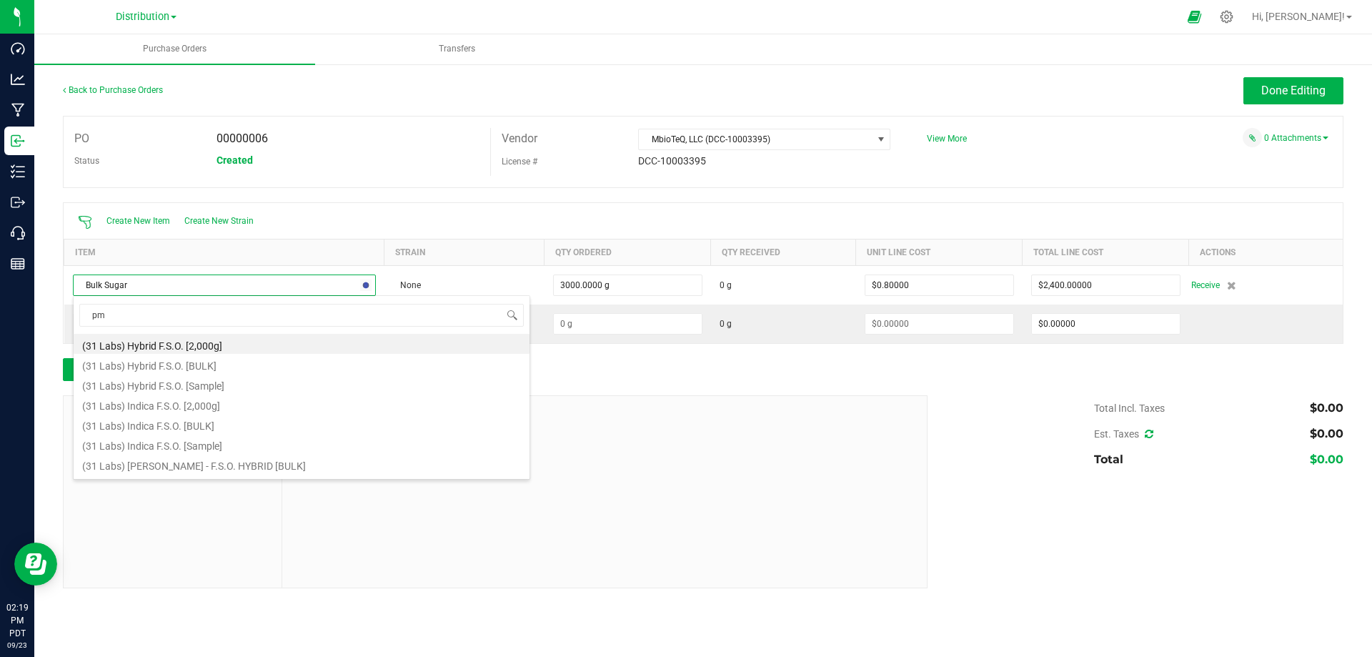
type input "pmc"
click at [131, 400] on li "(PMC) Bulk Sugar" at bounding box center [302, 404] width 456 height 20
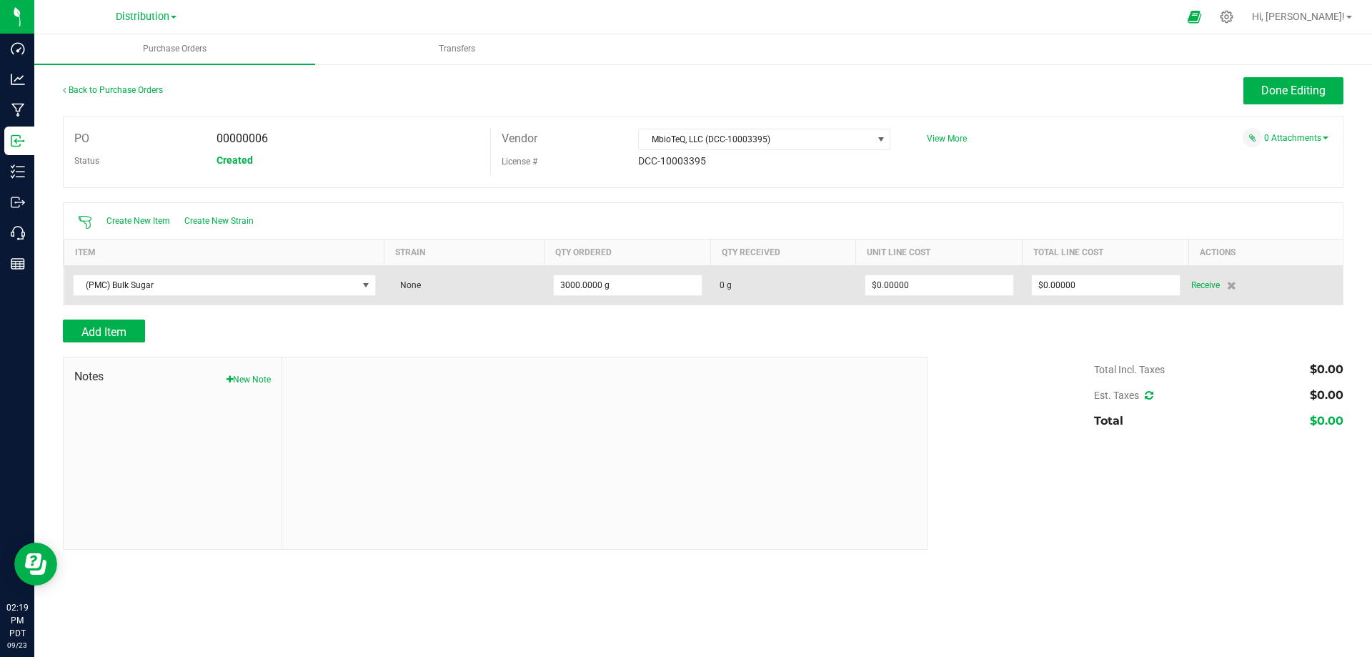
click at [736, 287] on span "0 g" at bounding box center [784, 285] width 128 height 13
click at [888, 290] on input "0" at bounding box center [939, 285] width 148 height 20
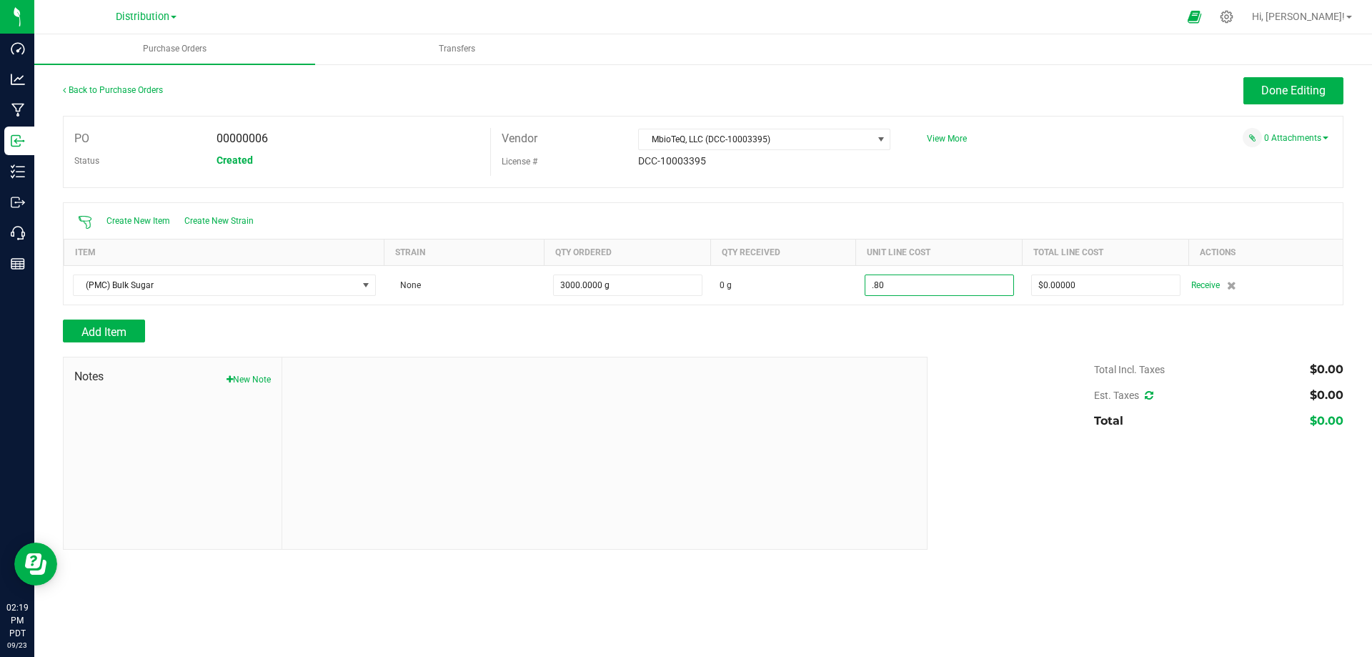
type input "$0.80000"
click at [973, 322] on div "Add Item" at bounding box center [703, 330] width 1281 height 23
type input "3000"
type input "$2,400.00000"
click at [124, 329] on span "Add Item" at bounding box center [103, 332] width 45 height 14
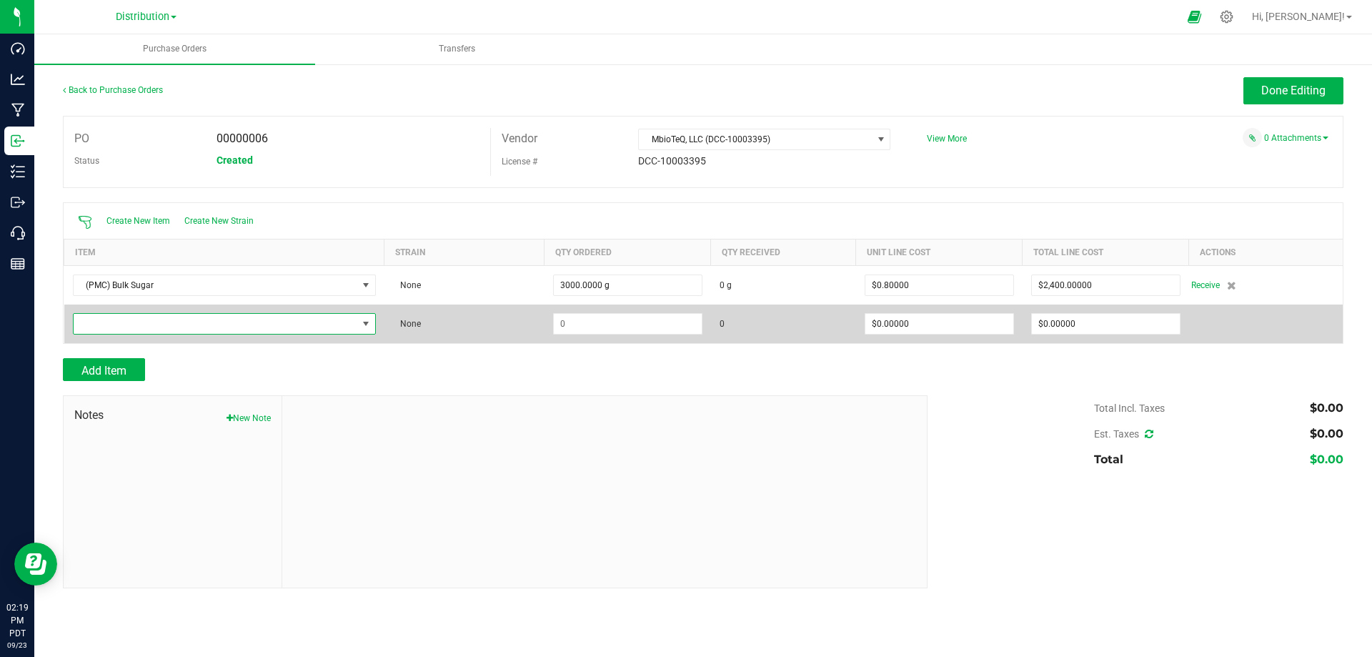
click at [146, 324] on span "NO DATA FOUND" at bounding box center [216, 324] width 284 height 20
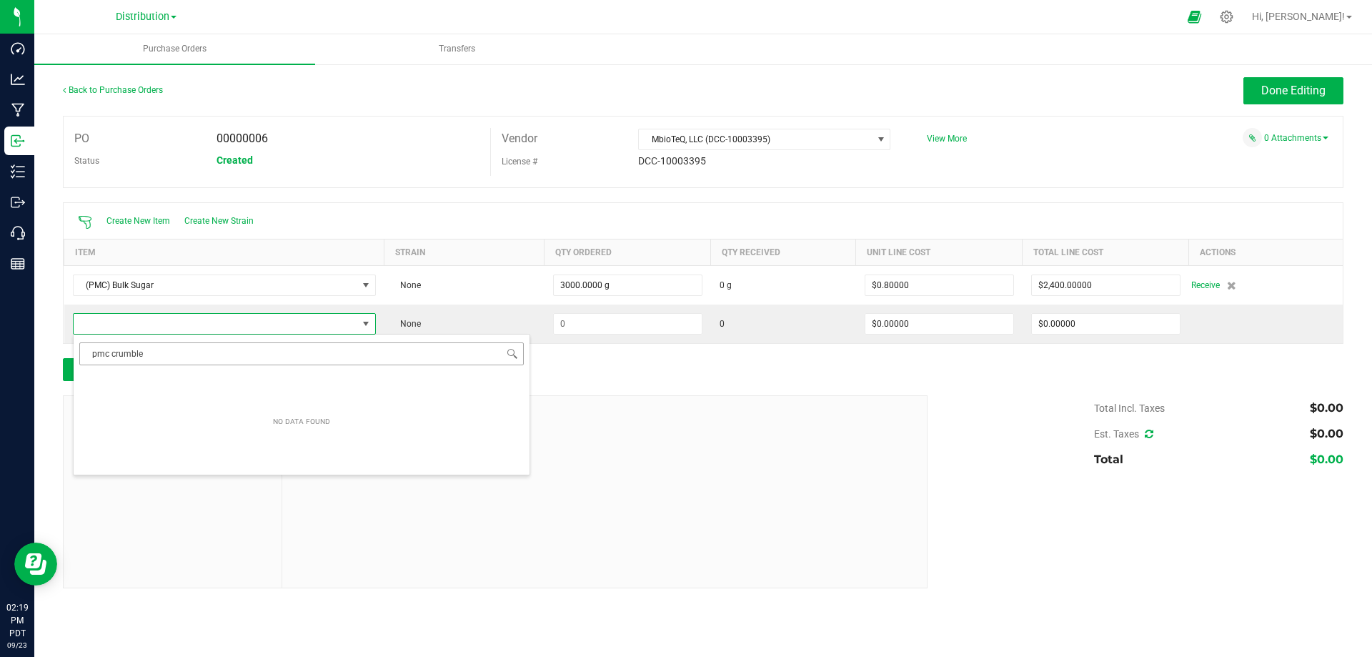
click at [173, 357] on input "pmc crumble" at bounding box center [301, 353] width 445 height 22
click at [93, 354] on input "pmc crumble" at bounding box center [301, 353] width 445 height 22
drag, startPoint x: 96, startPoint y: 354, endPoint x: 302, endPoint y: 355, distance: 205.8
click at [302, 355] on input "pmc crumble" at bounding box center [301, 353] width 445 height 22
click at [181, 357] on input "pmc crumble" at bounding box center [301, 353] width 445 height 22
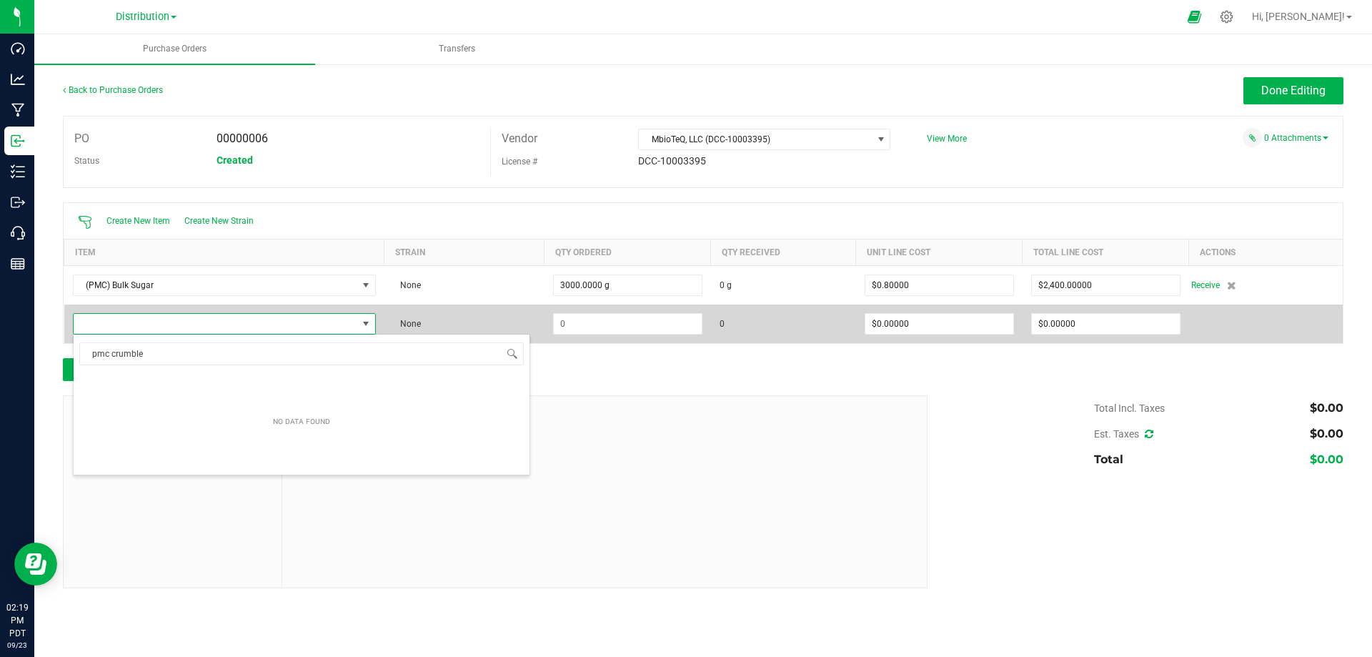
type input "pmc crumble"
click at [143, 323] on span "NO DATA FOUND" at bounding box center [216, 324] width 284 height 20
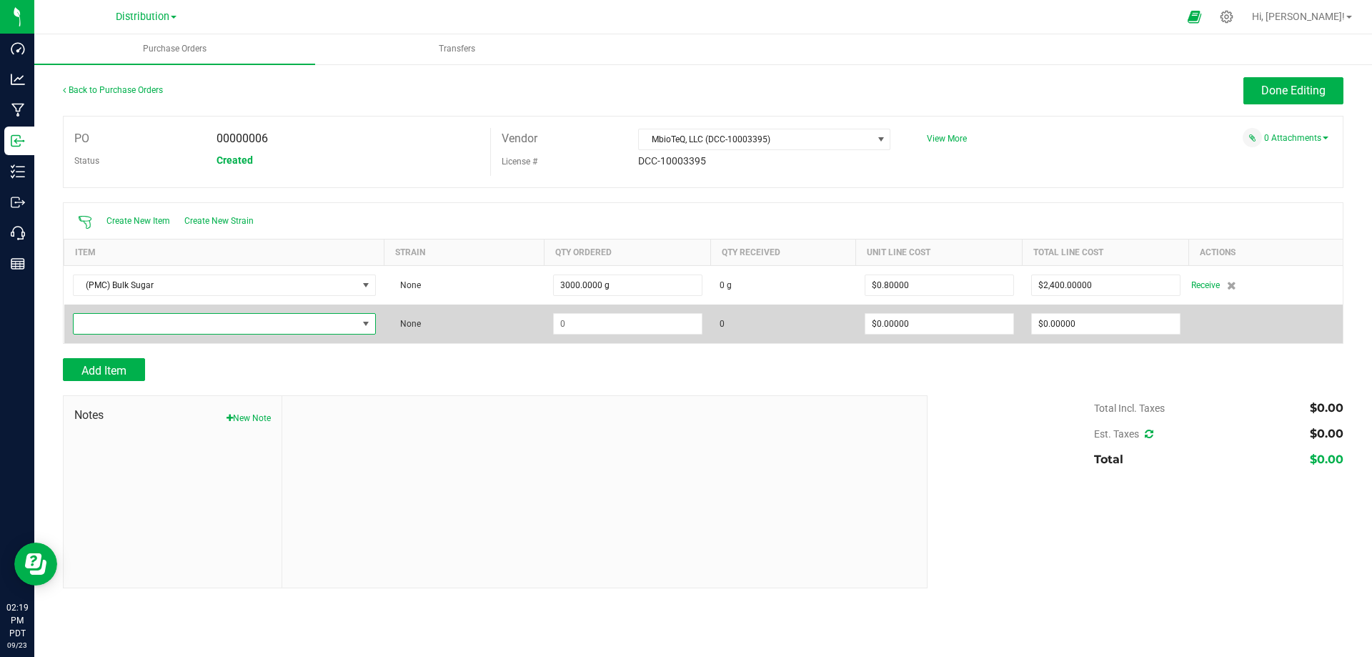
click at [153, 327] on span "NO DATA FOUND" at bounding box center [216, 324] width 284 height 20
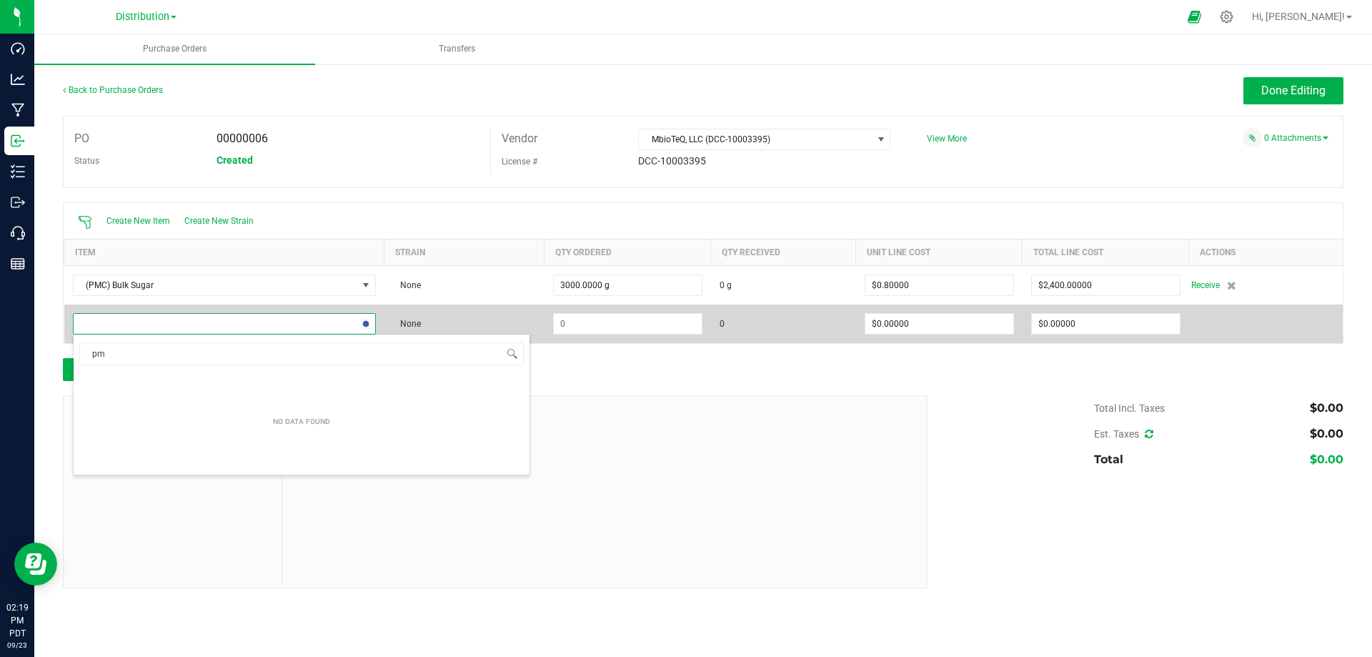
type input "p"
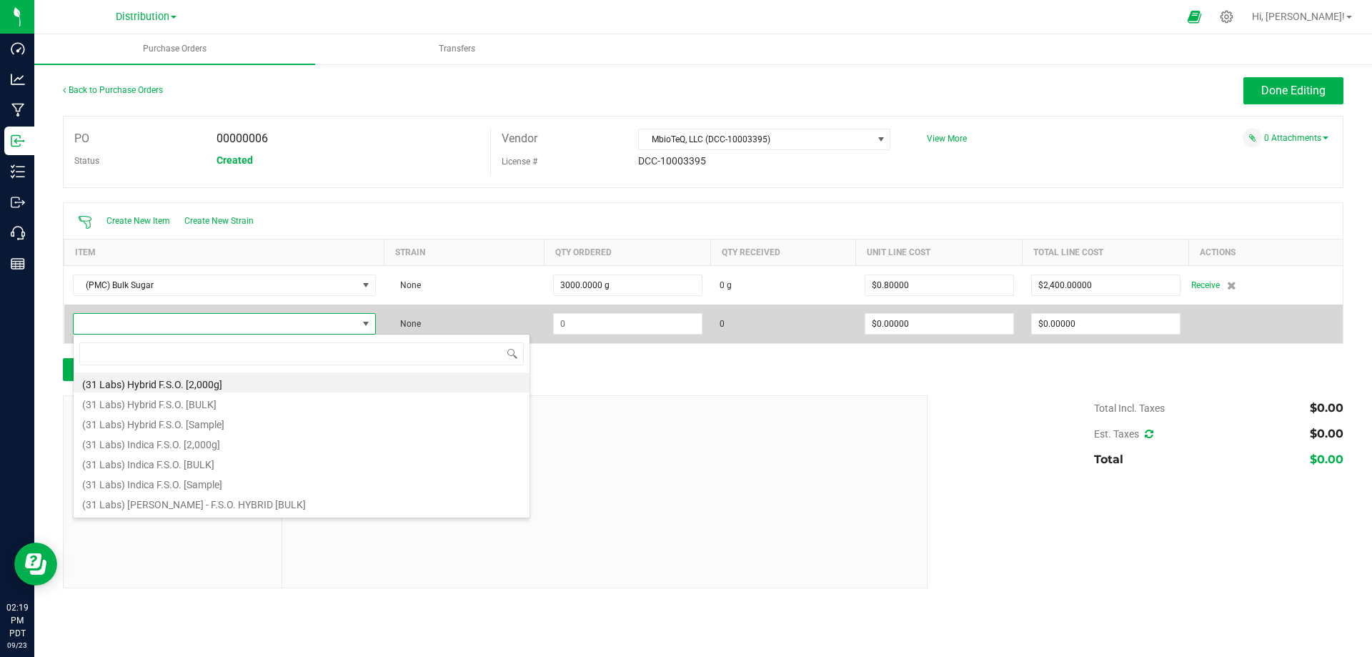
click at [153, 327] on span at bounding box center [216, 324] width 284 height 20
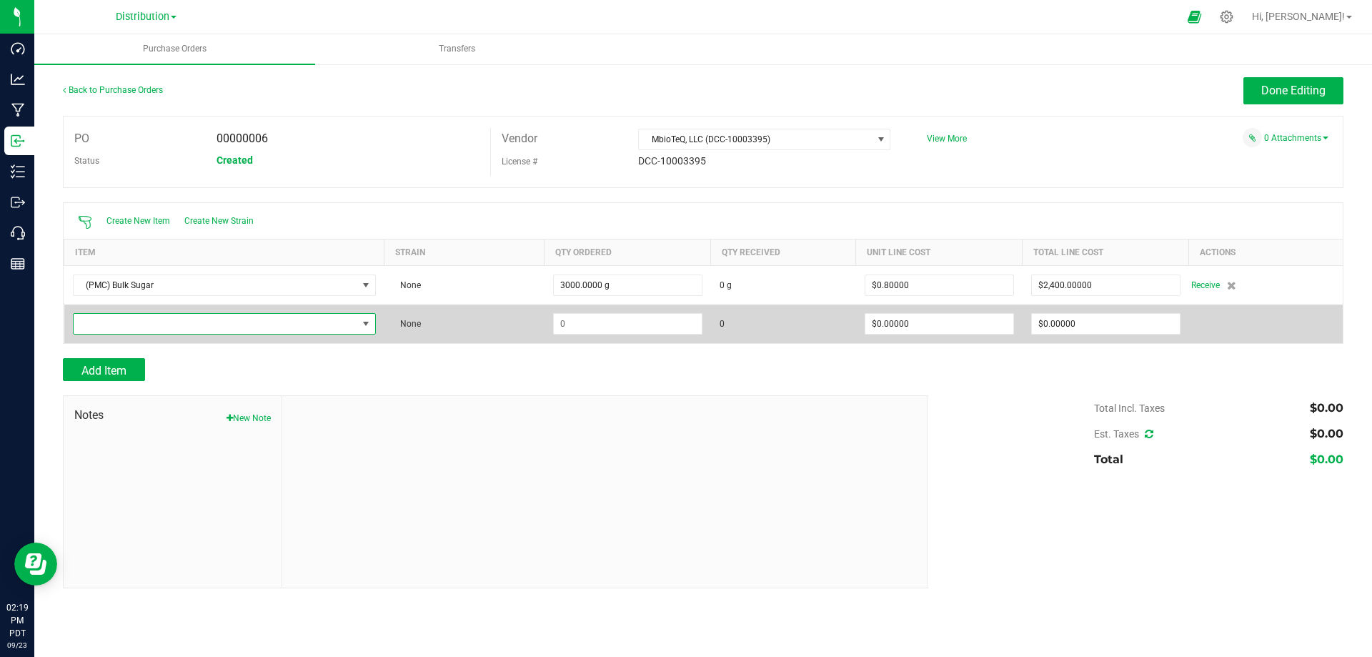
drag, startPoint x: 151, startPoint y: 324, endPoint x: 110, endPoint y: 327, distance: 40.8
click at [141, 327] on span "NO DATA FOUND" at bounding box center [216, 324] width 284 height 20
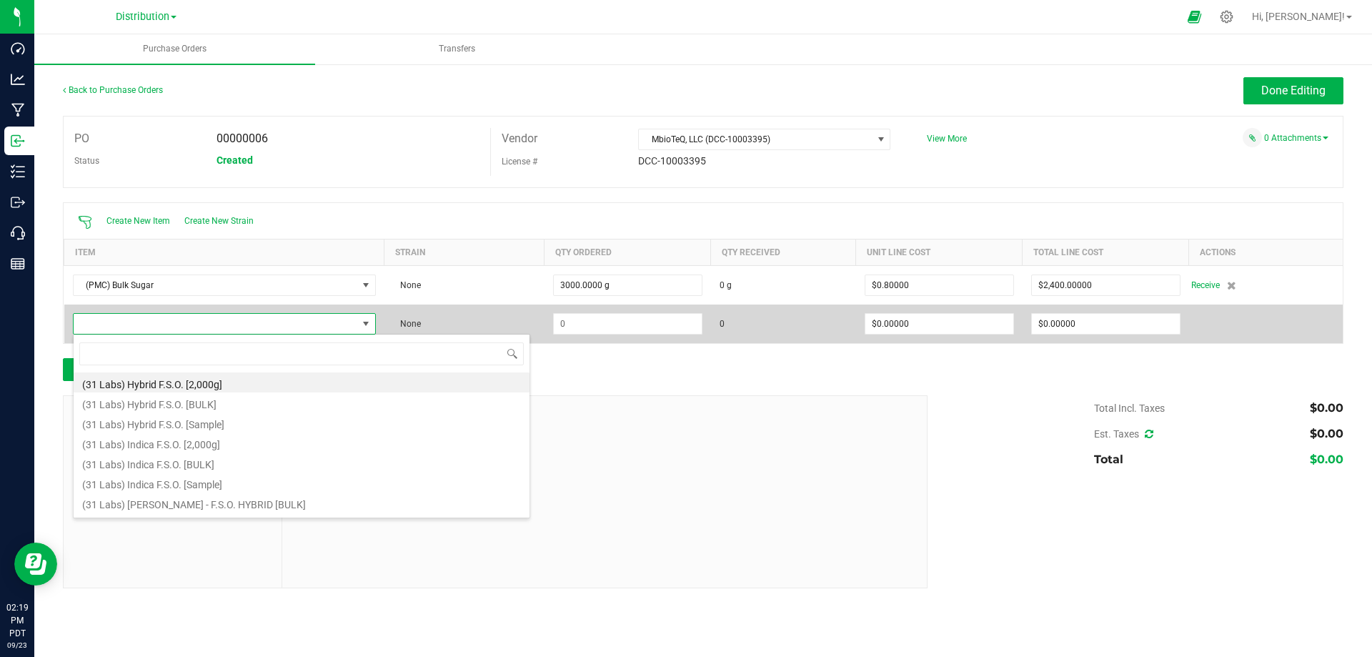
click at [96, 321] on span at bounding box center [216, 324] width 284 height 20
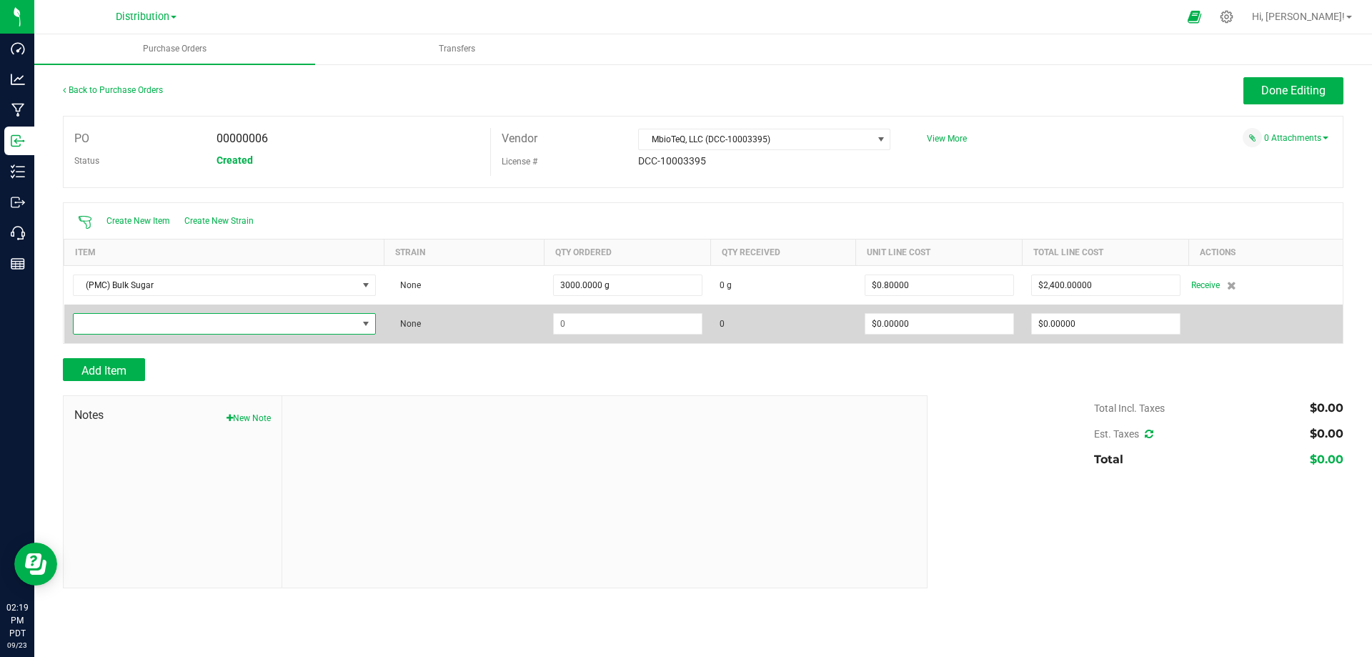
click at [96, 321] on span "NO DATA FOUND" at bounding box center [216, 324] width 284 height 20
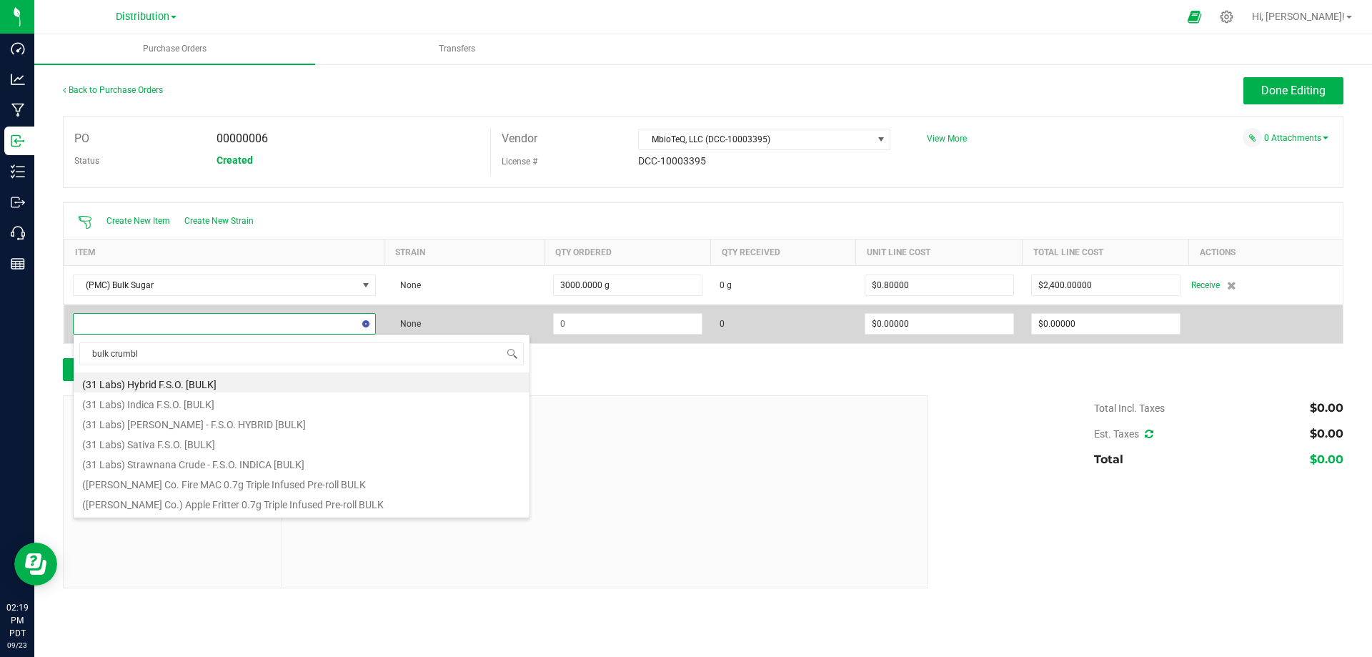
type input "bulk crumble"
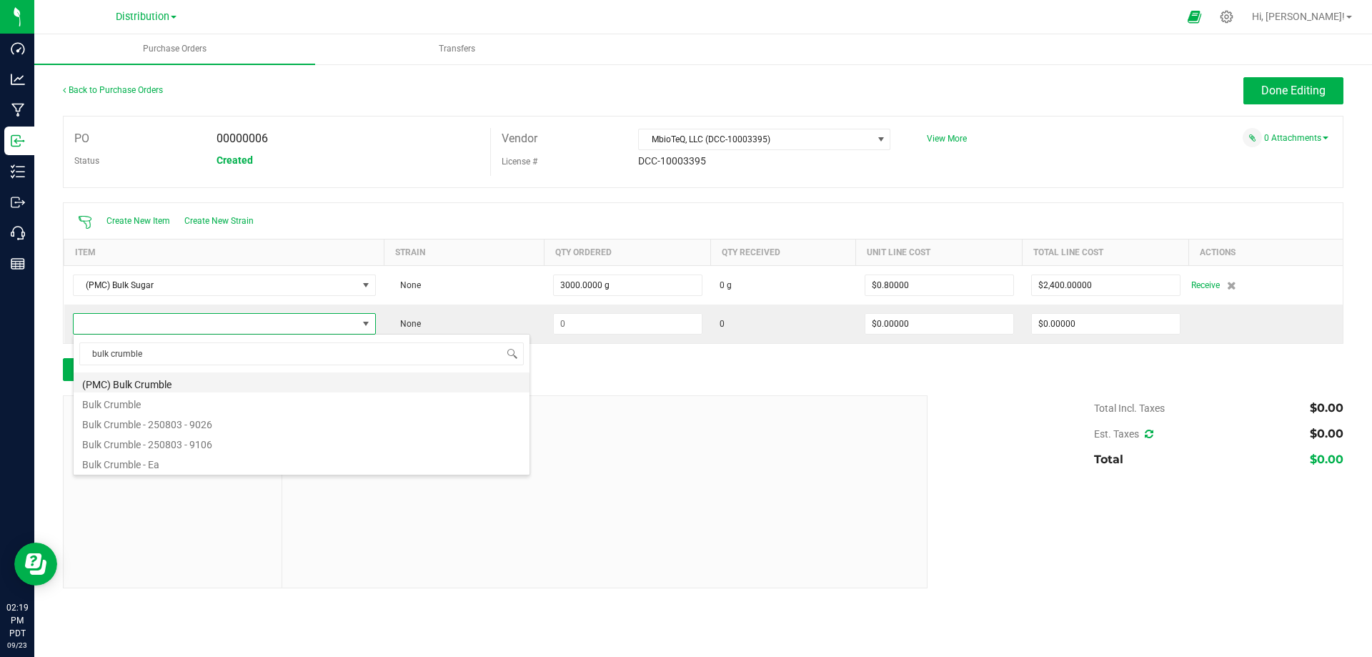
click at [116, 381] on li "(PMC) Bulk Crumble" at bounding box center [302, 382] width 456 height 20
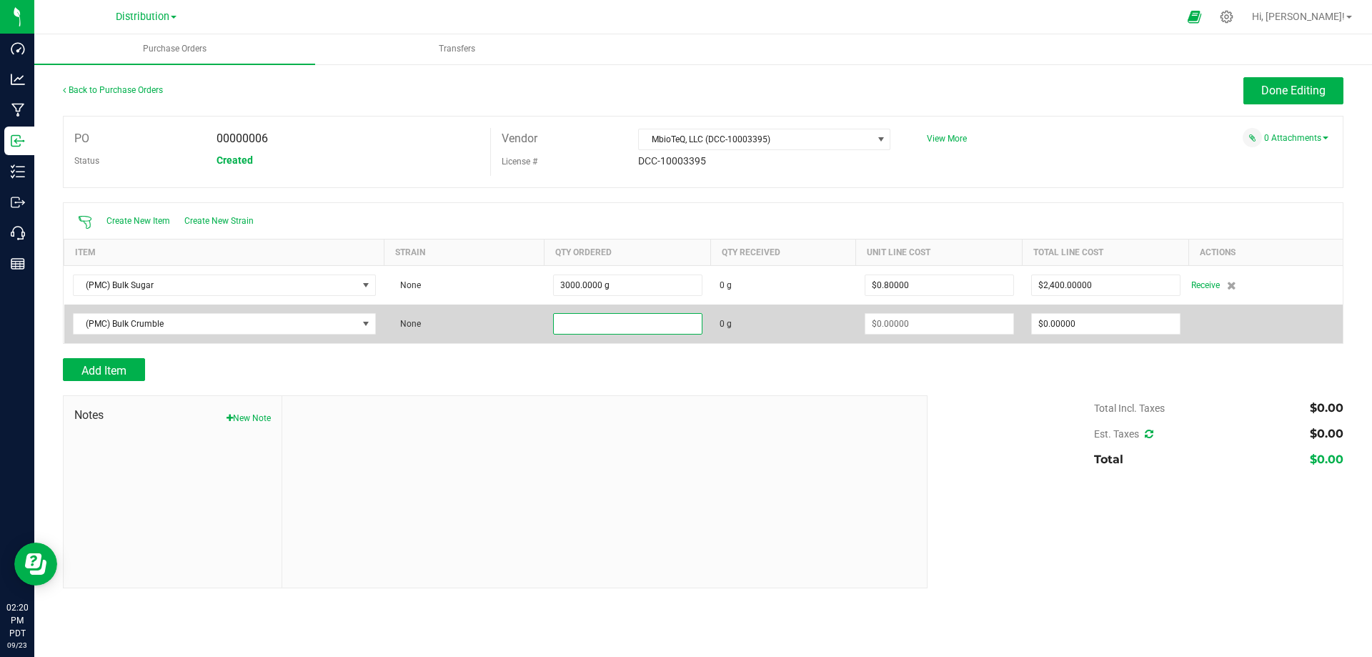
click at [627, 324] on input at bounding box center [628, 324] width 148 height 20
type input "4000.0000 g"
click at [906, 320] on input at bounding box center [939, 324] width 148 height 20
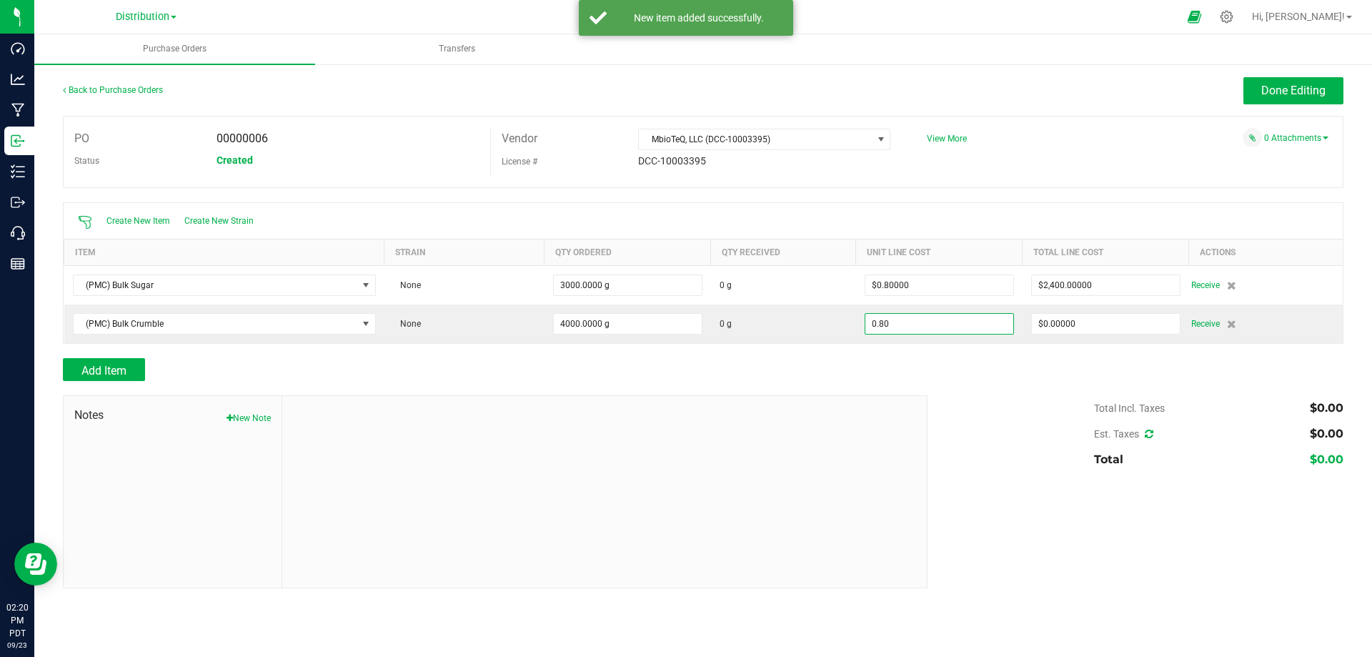
type input "$0.80000"
click at [845, 370] on div "Add Item" at bounding box center [490, 369] width 854 height 23
type input "4000"
type input "$3,200.00000"
click at [117, 369] on span "Add Item" at bounding box center [103, 371] width 45 height 14
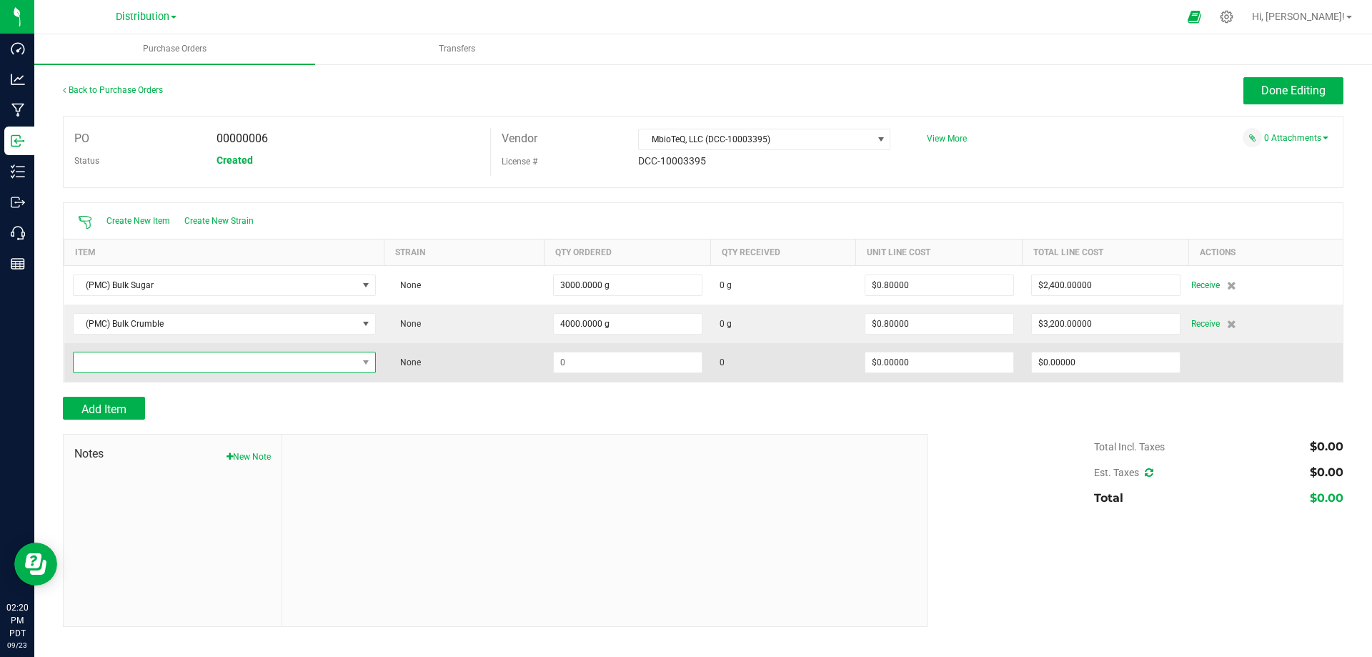
click at [142, 366] on span "NO DATA FOUND" at bounding box center [216, 362] width 284 height 20
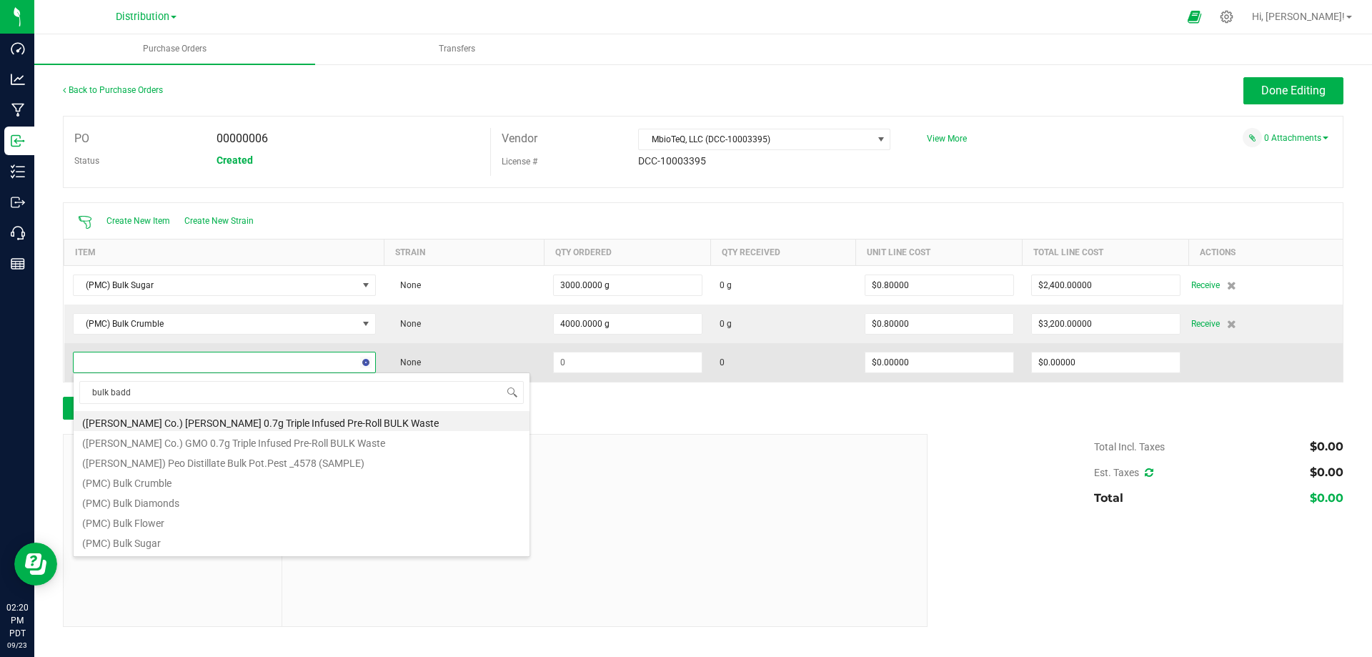
type input "bulk badde"
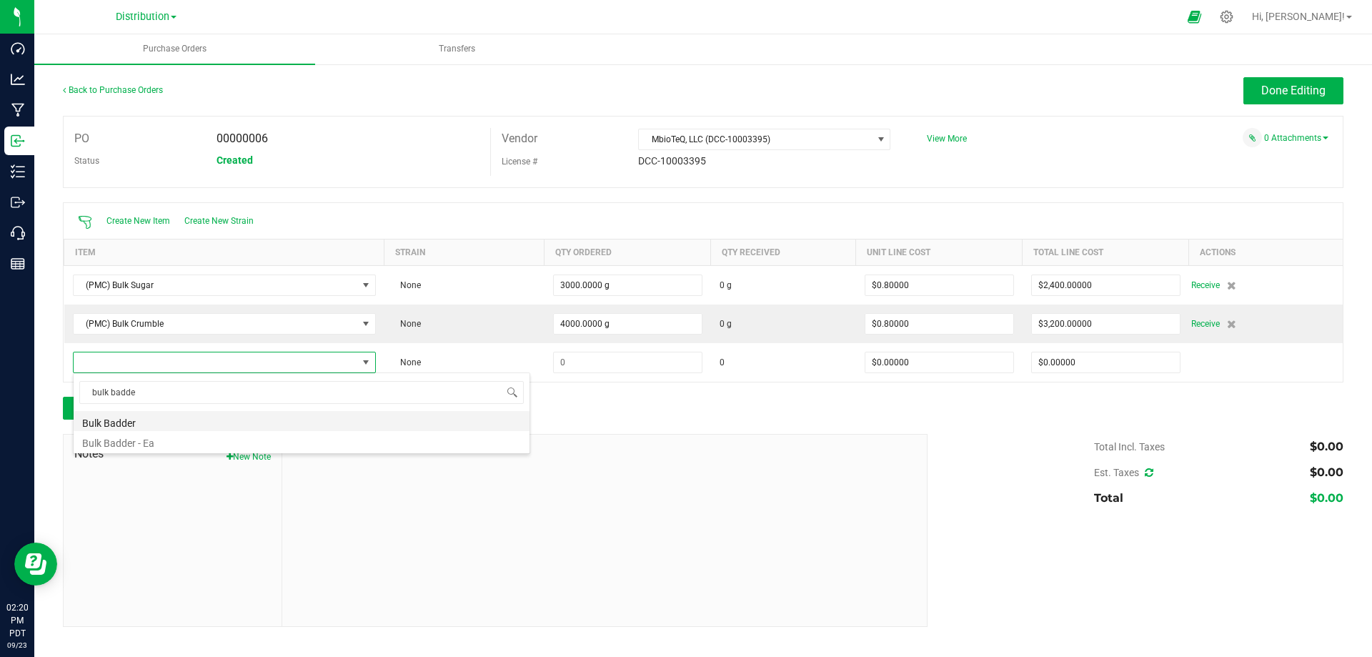
click at [124, 422] on li "Bulk Badder" at bounding box center [302, 421] width 456 height 20
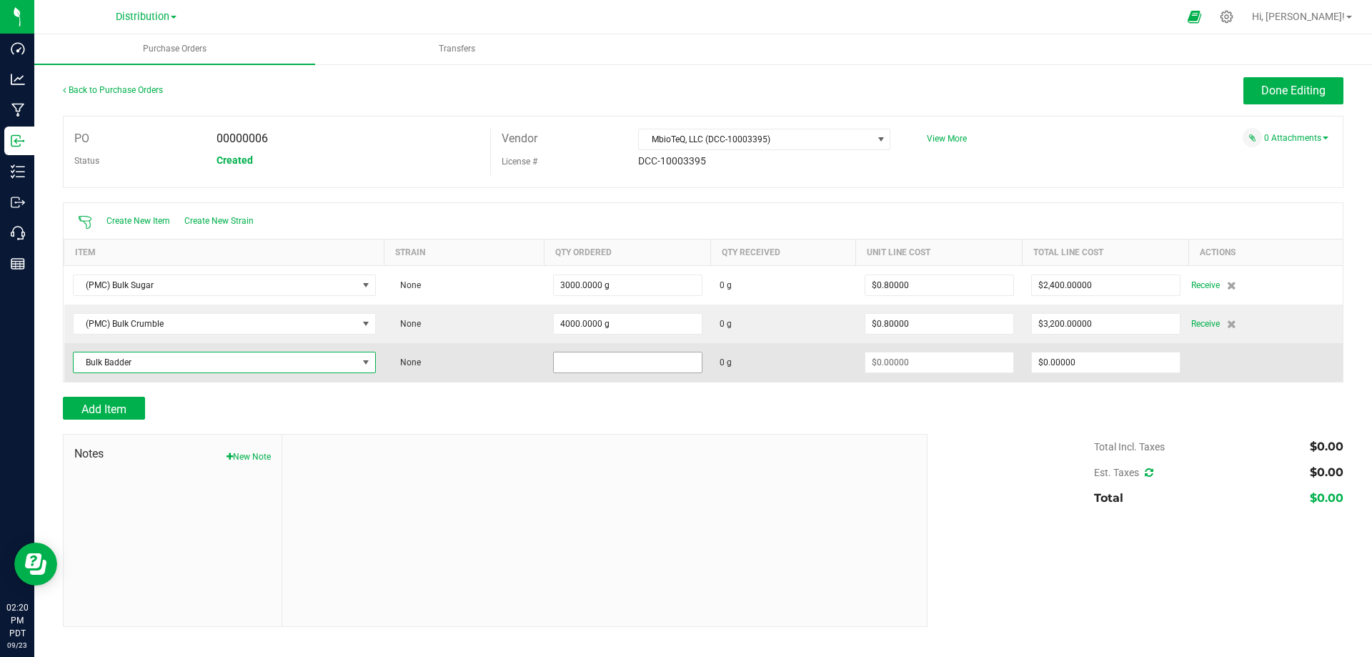
click at [605, 369] on input at bounding box center [628, 362] width 148 height 20
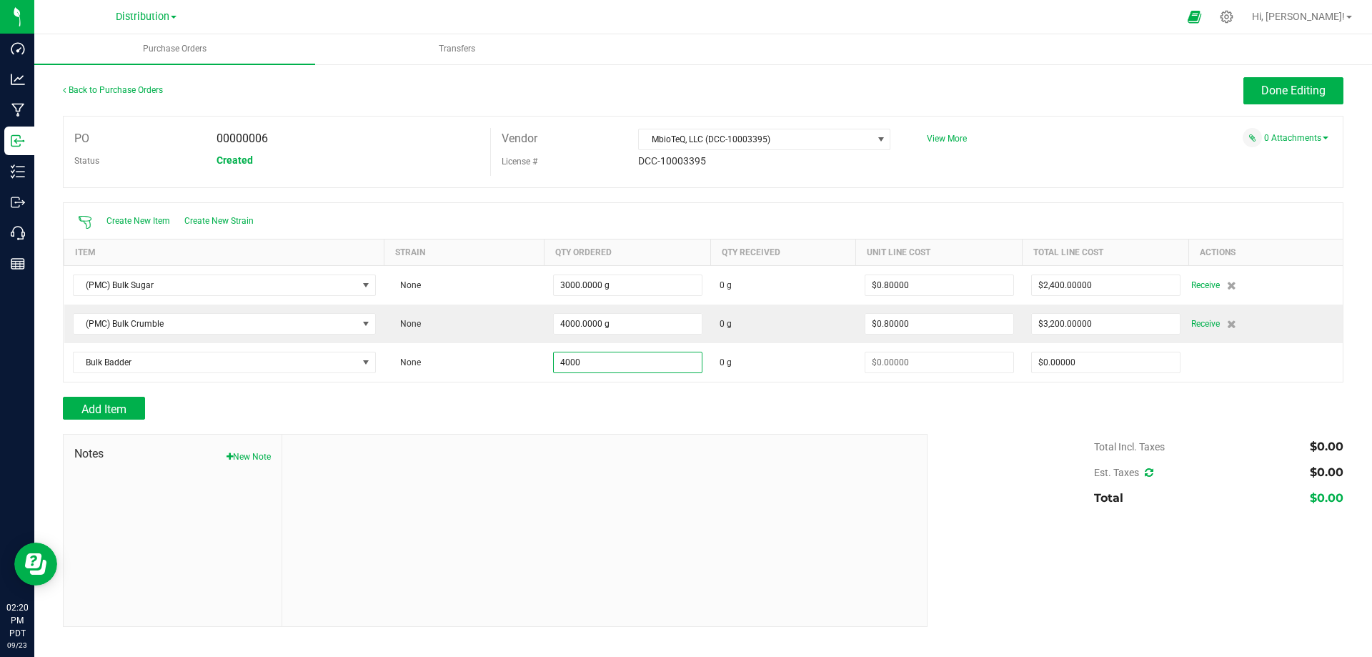
type input "4000.0000 g"
click at [616, 394] on div at bounding box center [703, 389] width 1281 height 14
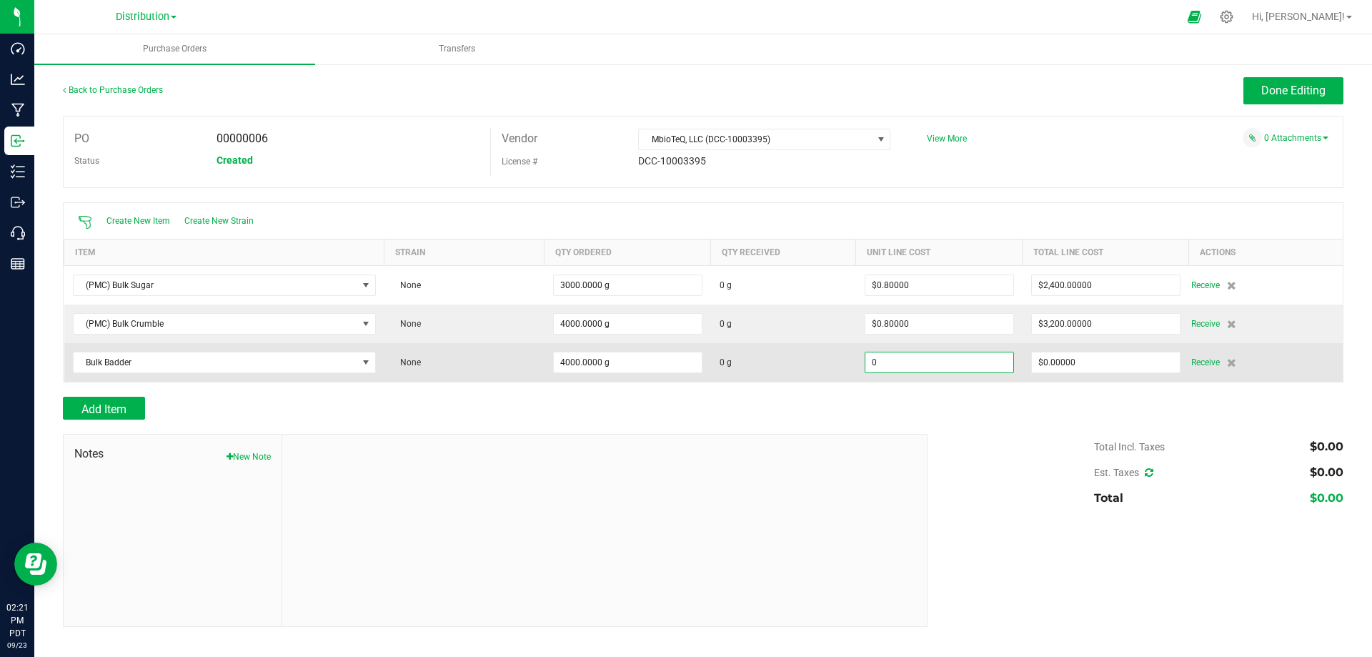
click at [921, 367] on input "0" at bounding box center [939, 362] width 148 height 20
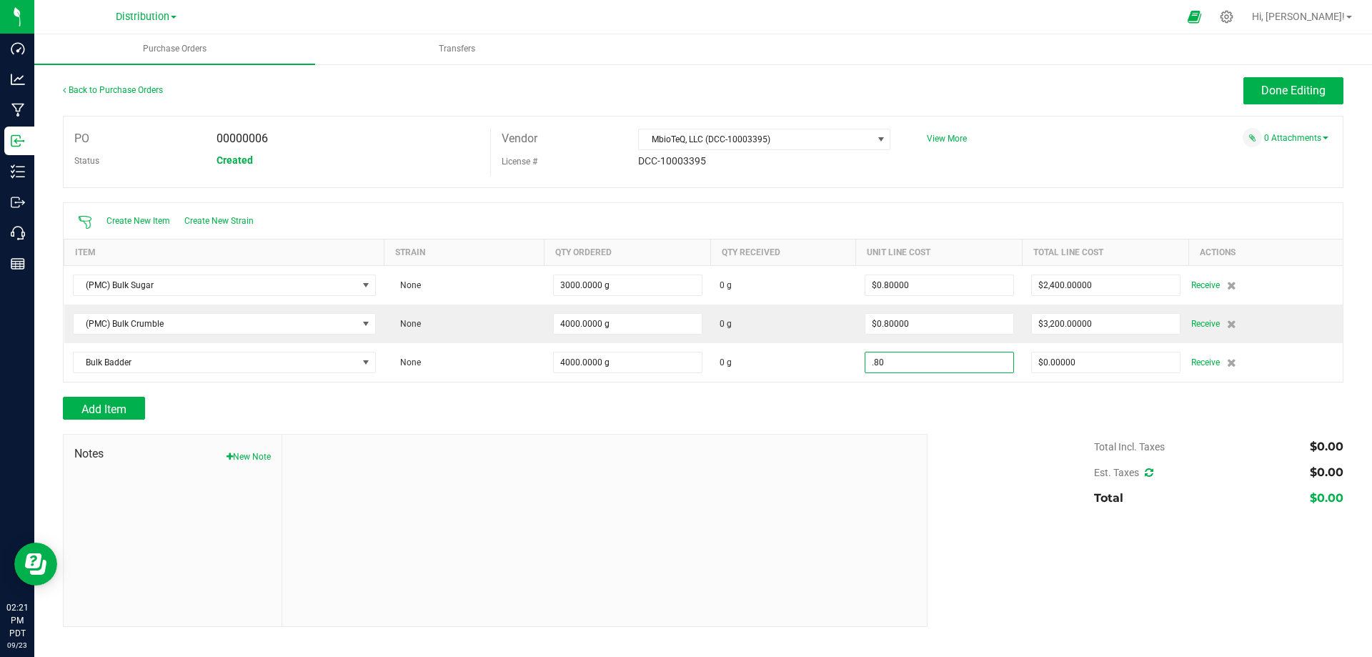
type input "$0.80000"
click at [910, 405] on div "Add Item" at bounding box center [490, 408] width 854 height 23
type input "4000"
type input "$3,200.00000"
click at [111, 405] on span "Add Item" at bounding box center [103, 409] width 45 height 14
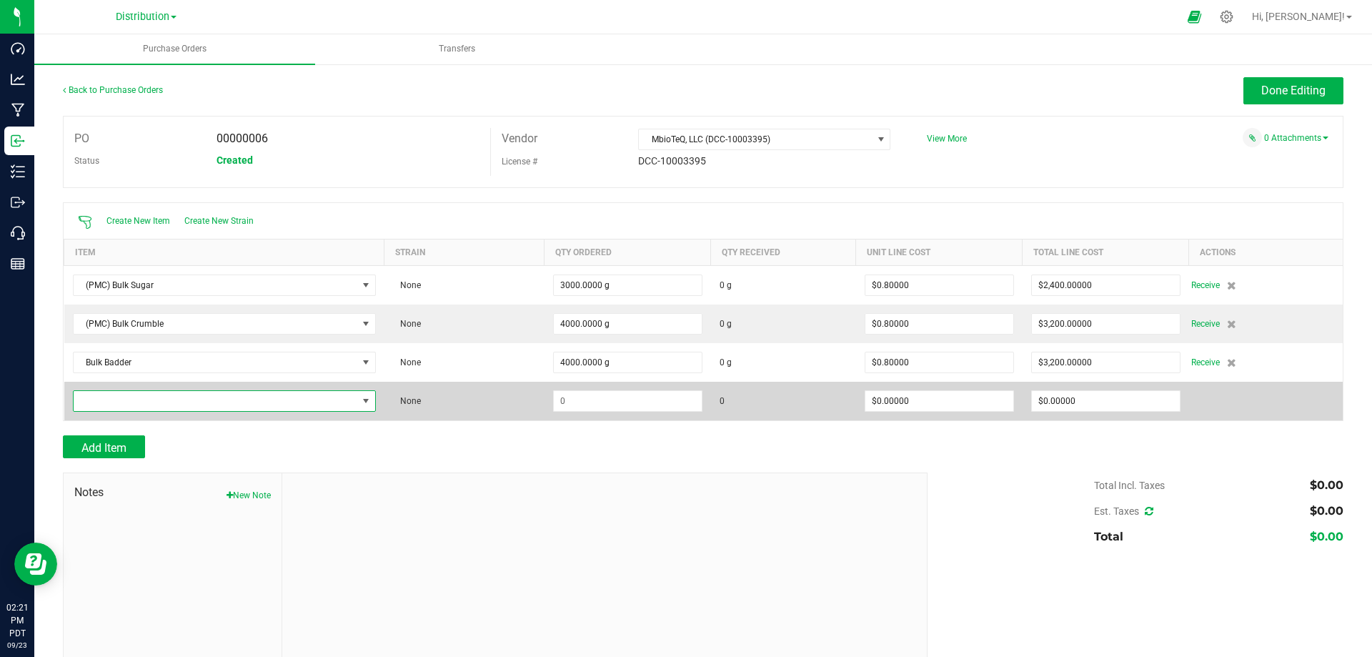
click at [166, 395] on span "NO DATA FOUND" at bounding box center [216, 401] width 284 height 20
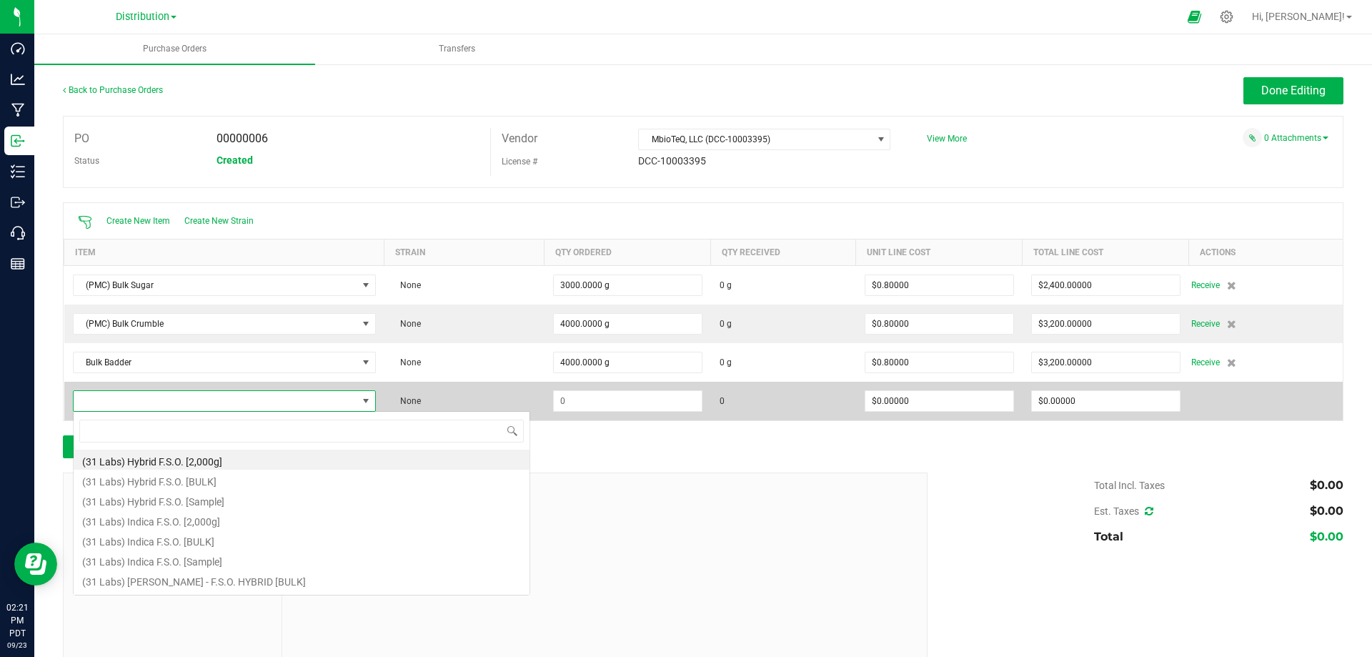
scroll to position [21, 298]
type input "liquid diamond"
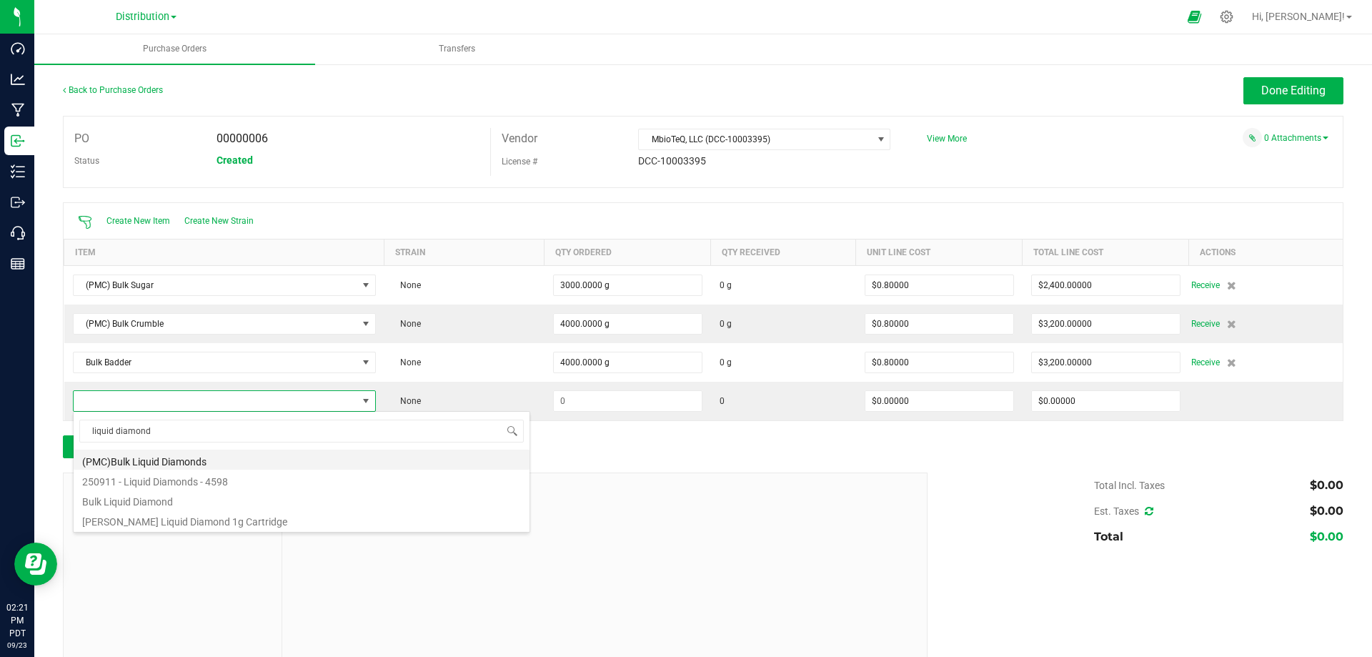
click at [158, 457] on li "(PMC)Bulk Liquid Diamonds" at bounding box center [302, 460] width 456 height 20
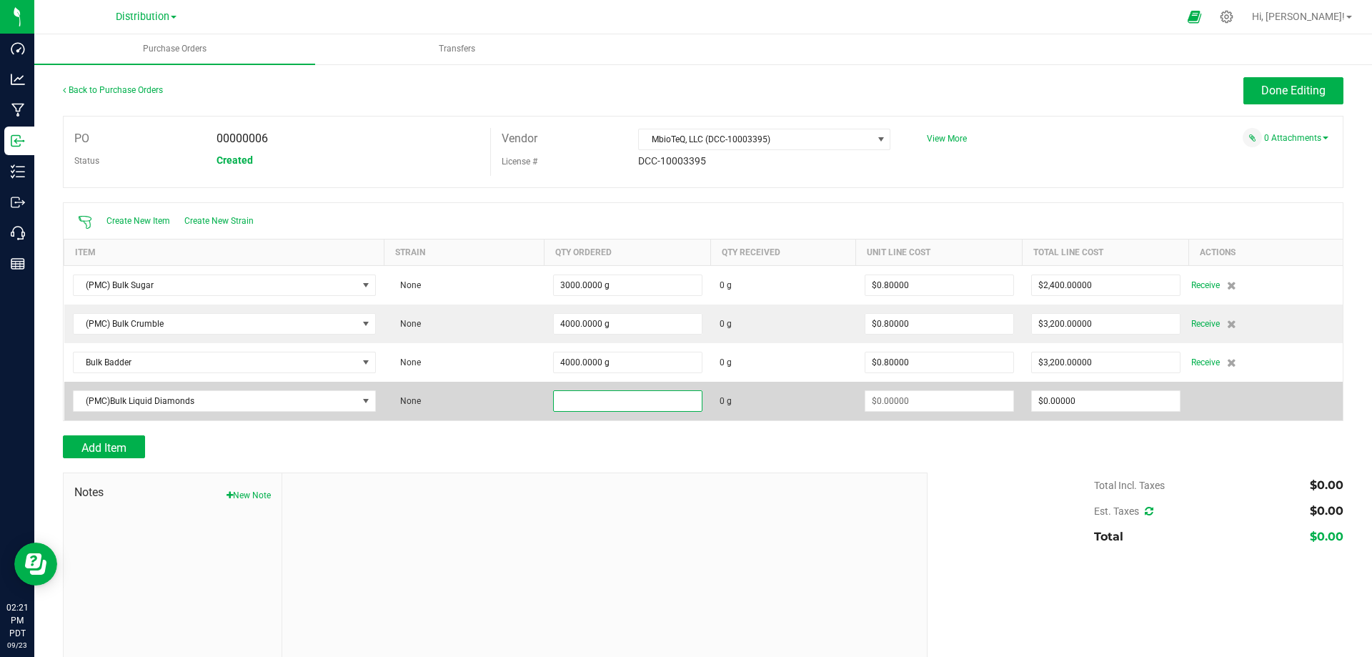
click at [592, 405] on input at bounding box center [628, 401] width 148 height 20
type input "2000.0000 g"
click at [874, 402] on input at bounding box center [939, 401] width 148 height 20
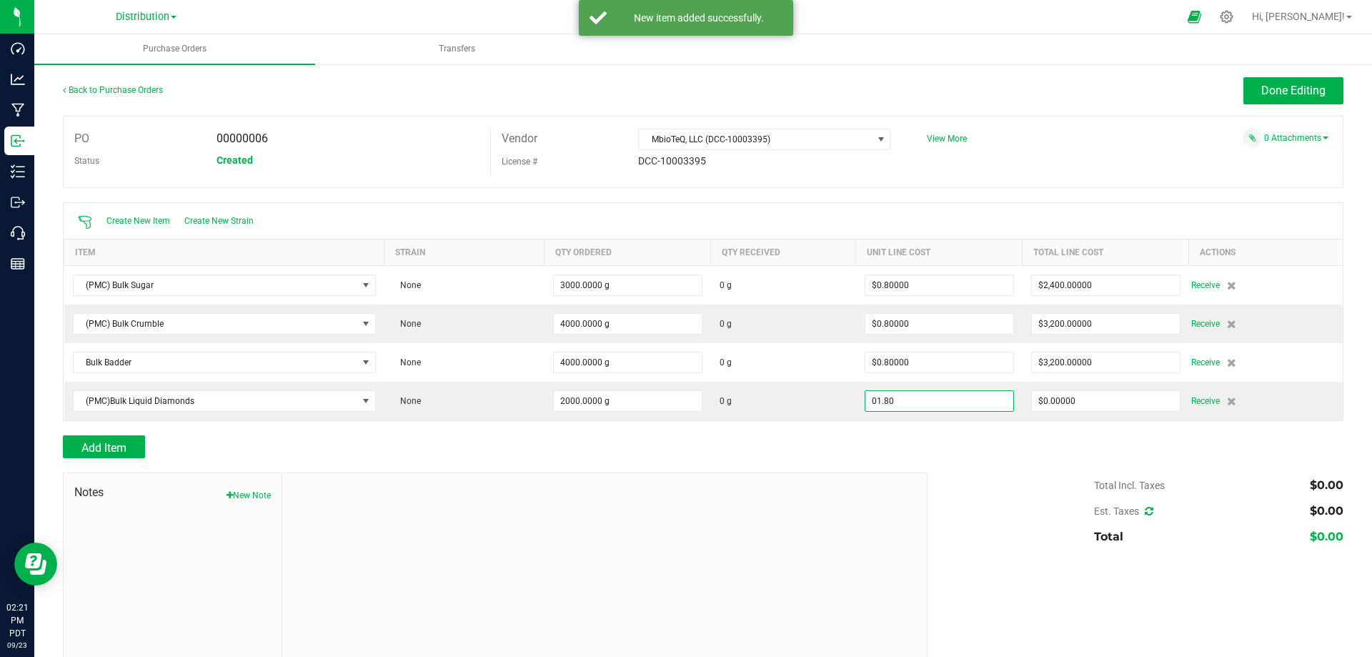
type input "$1.80000"
drag, startPoint x: 934, startPoint y: 422, endPoint x: 938, endPoint y: 430, distance: 9.3
click at [934, 423] on div at bounding box center [703, 428] width 1281 height 14
type input "2000"
type input "$3,600.00000"
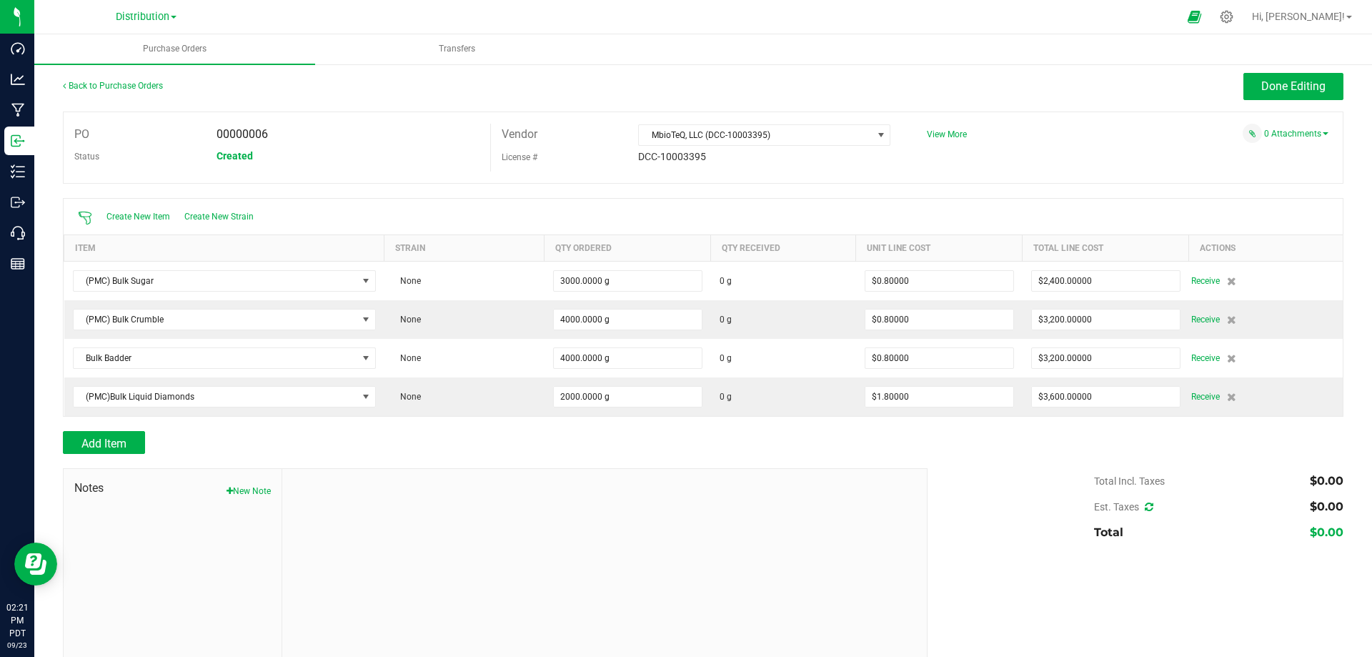
scroll to position [0, 0]
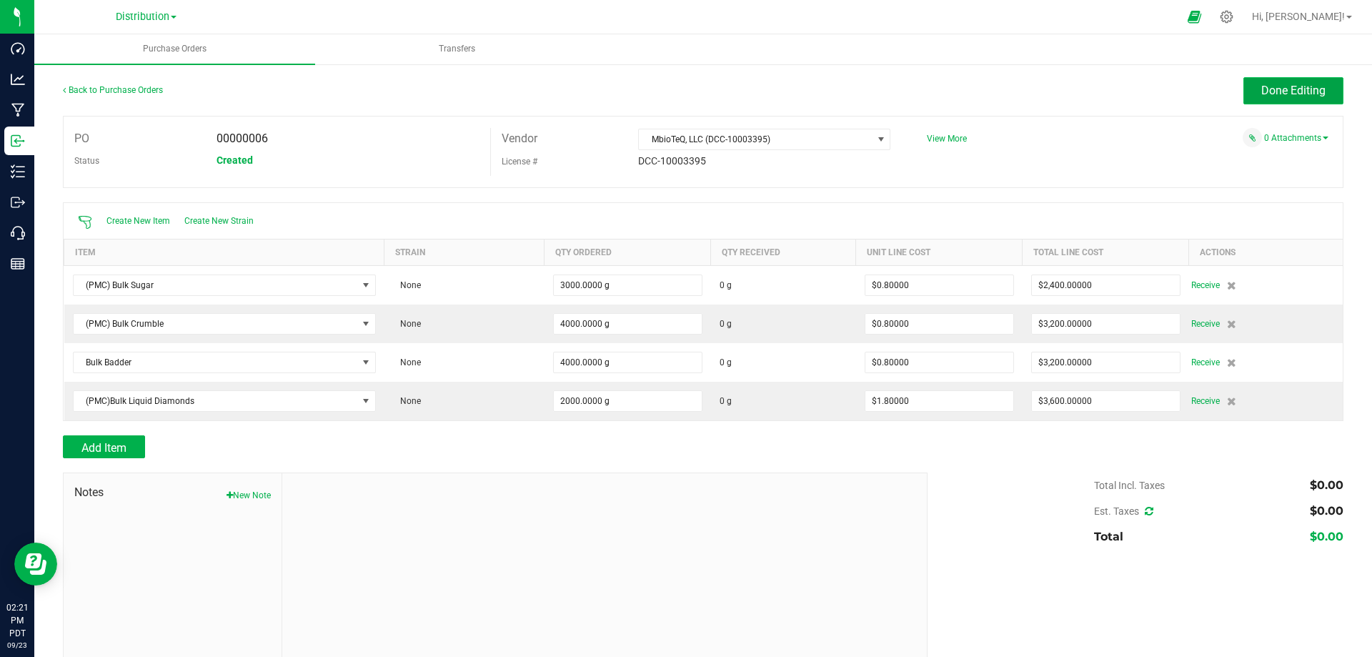
click at [1274, 91] on span "Done Editing" at bounding box center [1293, 91] width 64 height 14
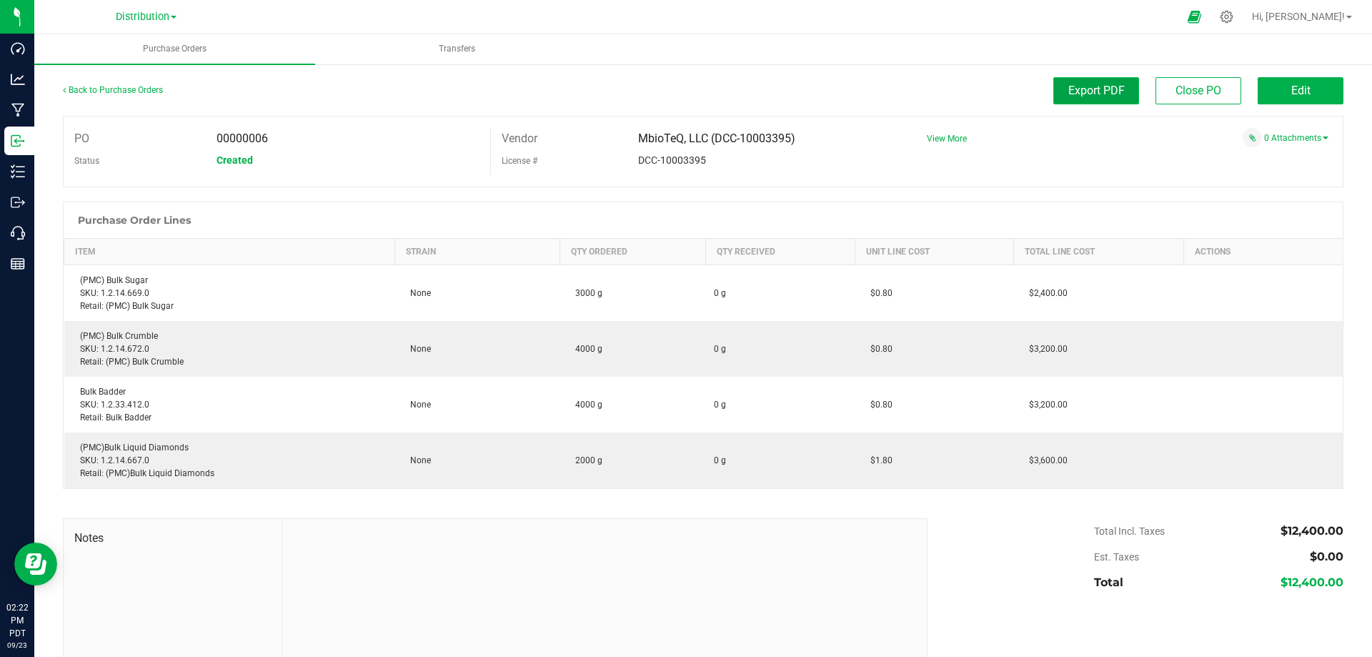
click at [1078, 101] on button "Export PDF" at bounding box center [1096, 90] width 86 height 27
click at [1234, 19] on icon at bounding box center [1227, 17] width 14 height 14
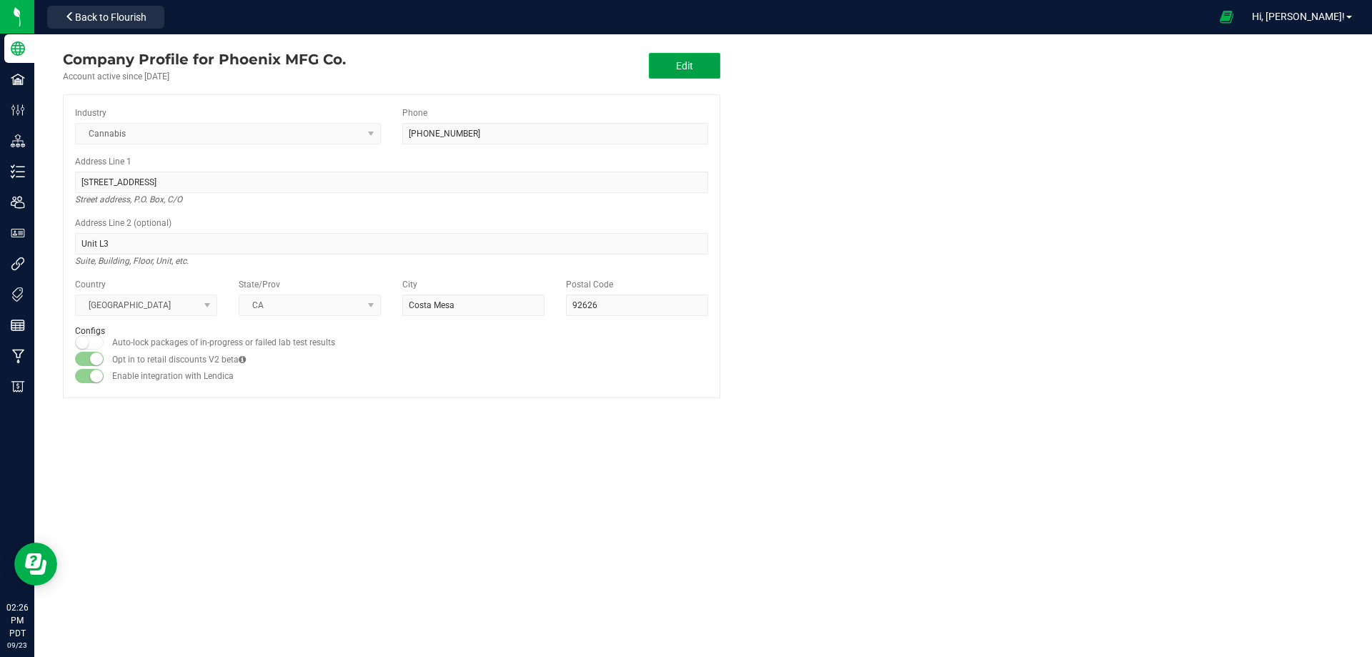
click at [679, 76] on button "Edit" at bounding box center [684, 66] width 71 height 26
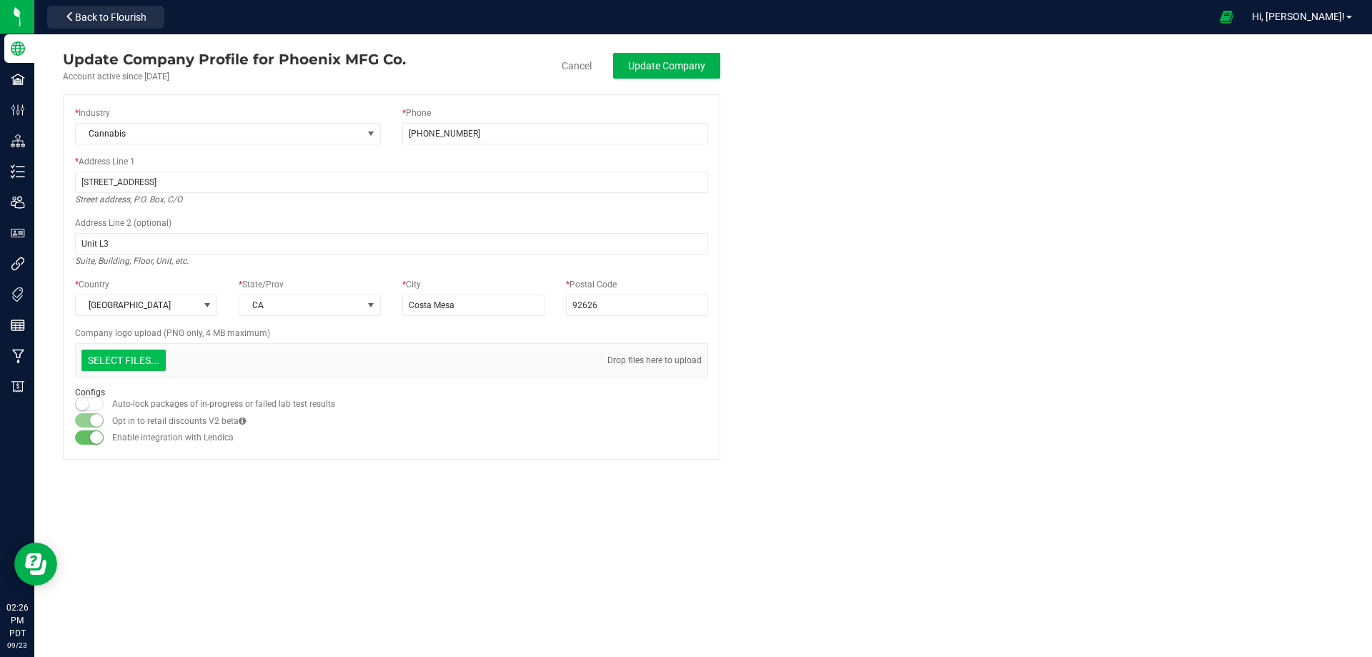
type input "C:\fakepath\PhoenixMFG_Logo_Outlined_600dpi.png"
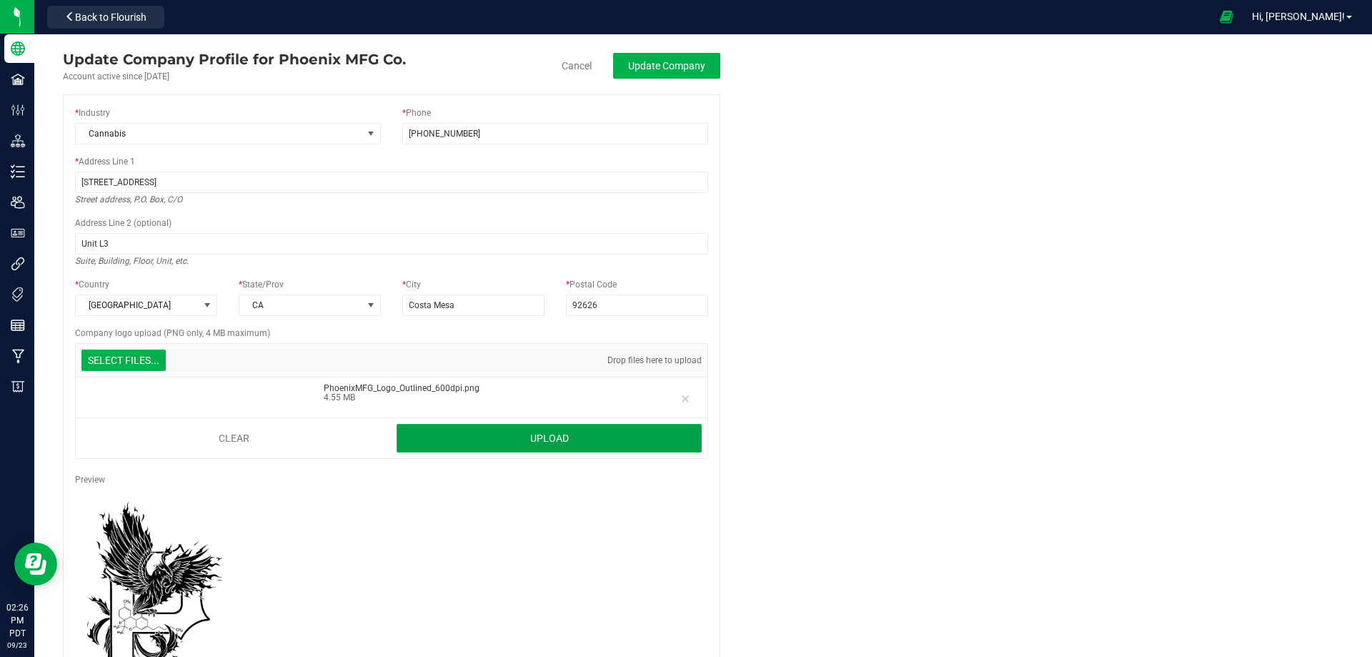
click at [495, 426] on button "Upload" at bounding box center [549, 438] width 305 height 29
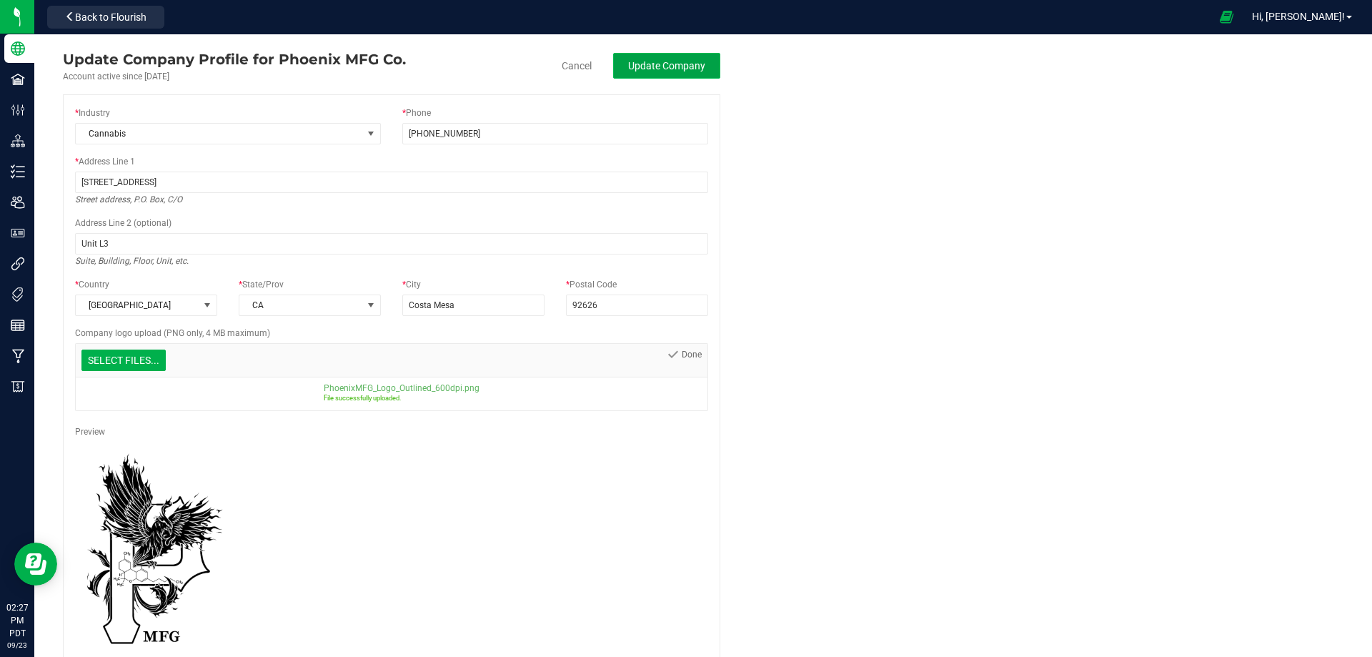
click at [698, 65] on span "Update Company" at bounding box center [666, 65] width 77 height 11
type input "(909) 525-2821"
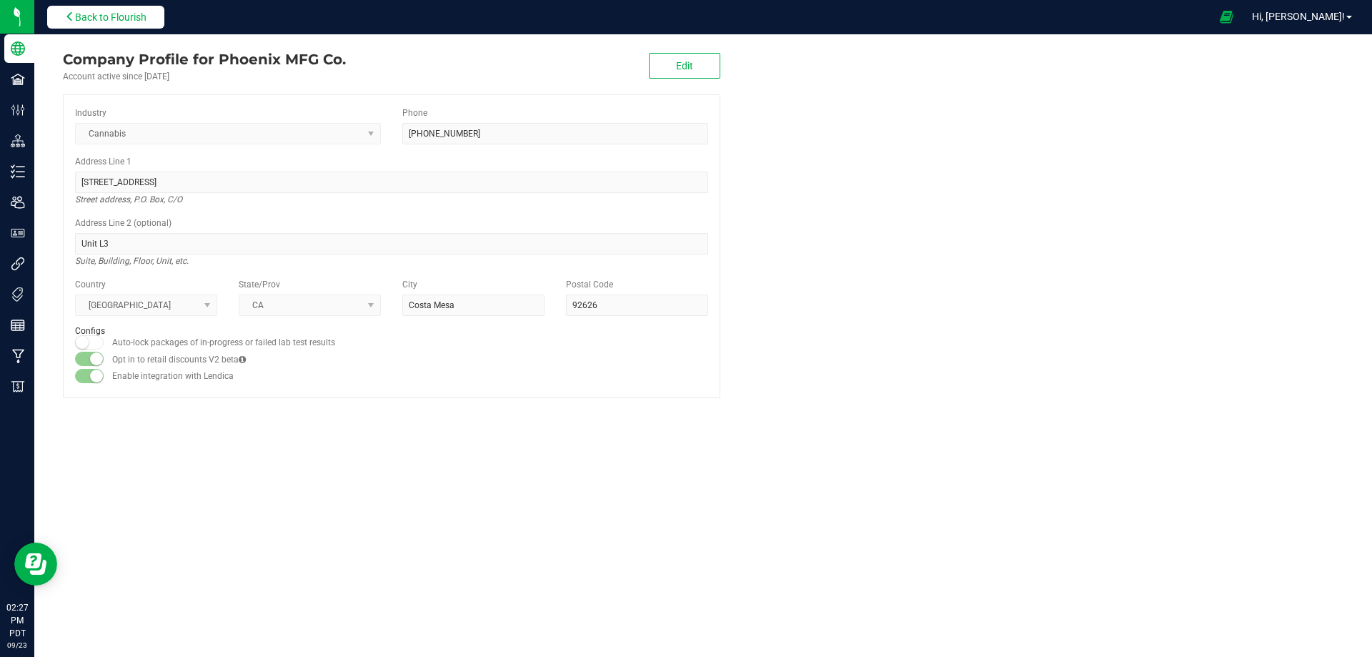
click at [83, 14] on span "Back to Flourish" at bounding box center [110, 16] width 71 height 11
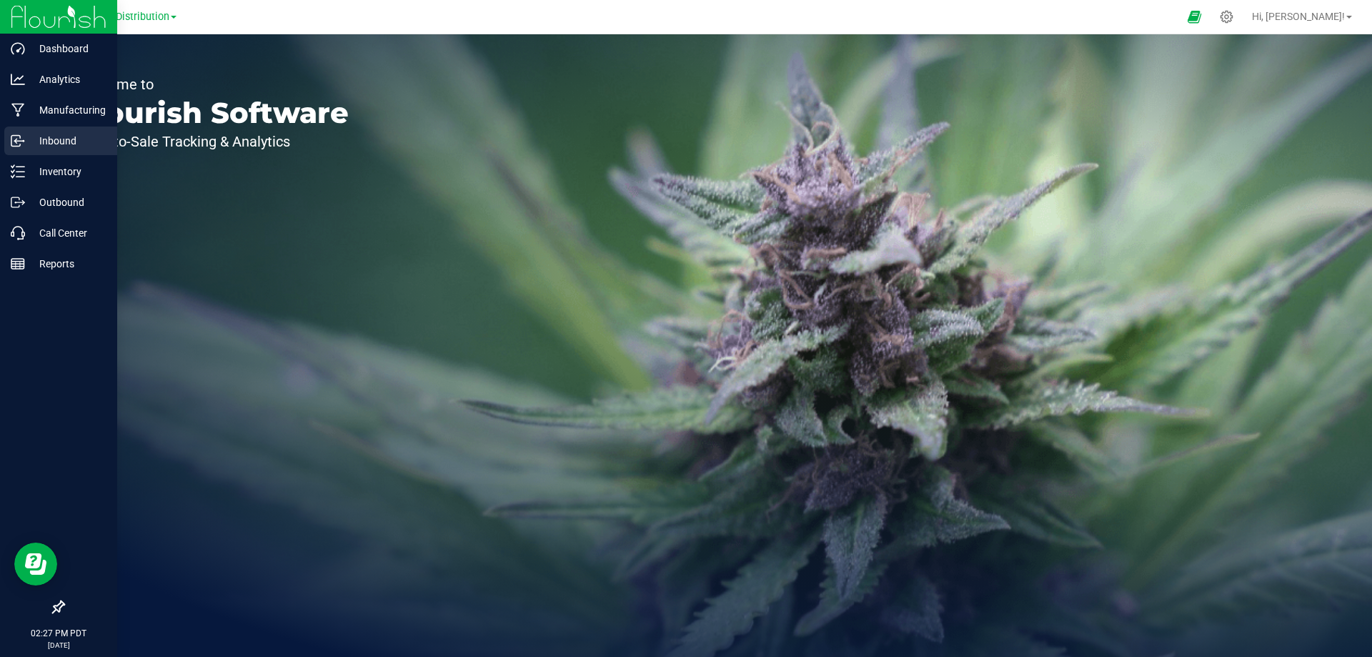
click at [78, 147] on p "Inbound" at bounding box center [68, 140] width 86 height 17
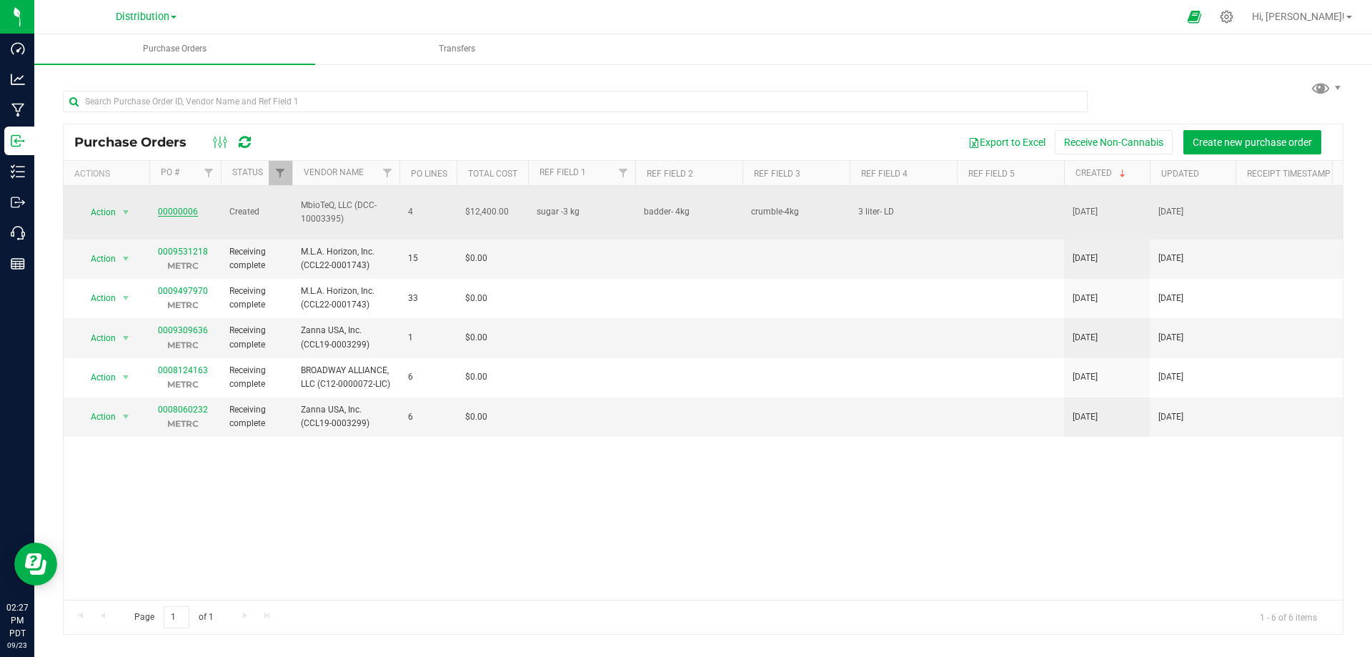
click at [181, 209] on link "00000006" at bounding box center [178, 212] width 40 height 10
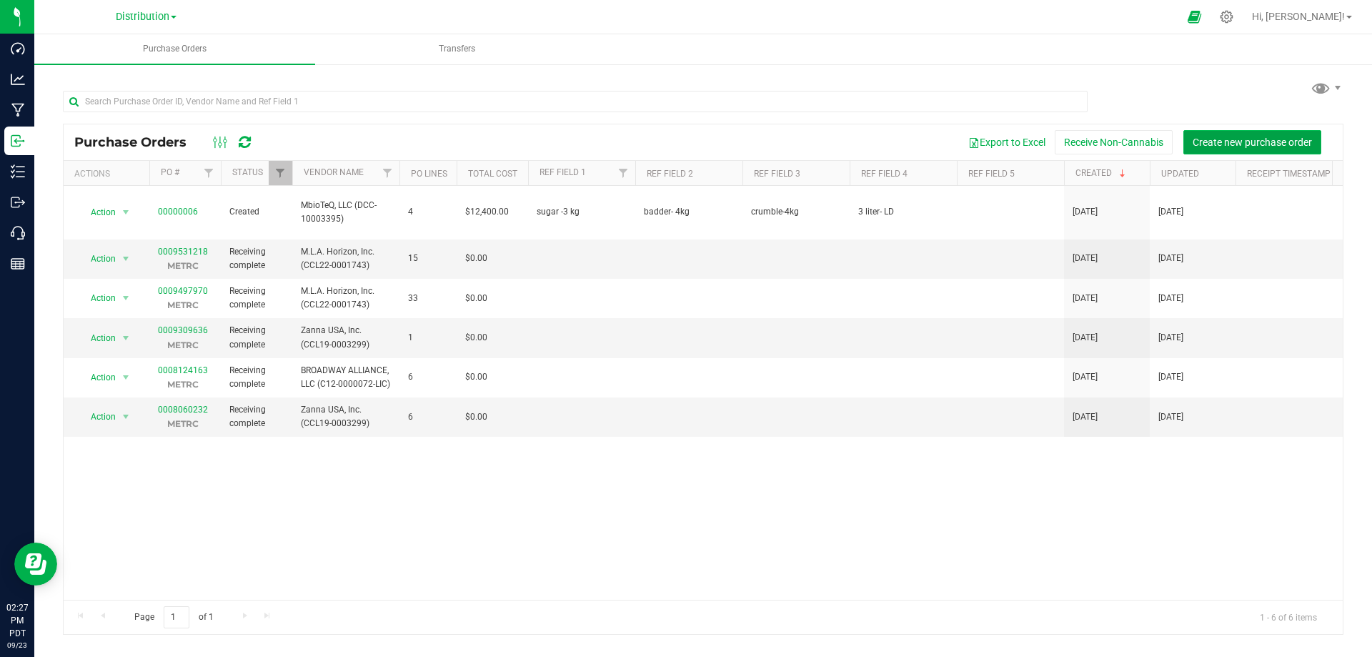
click at [1207, 137] on span "Create new purchase order" at bounding box center [1252, 142] width 119 height 11
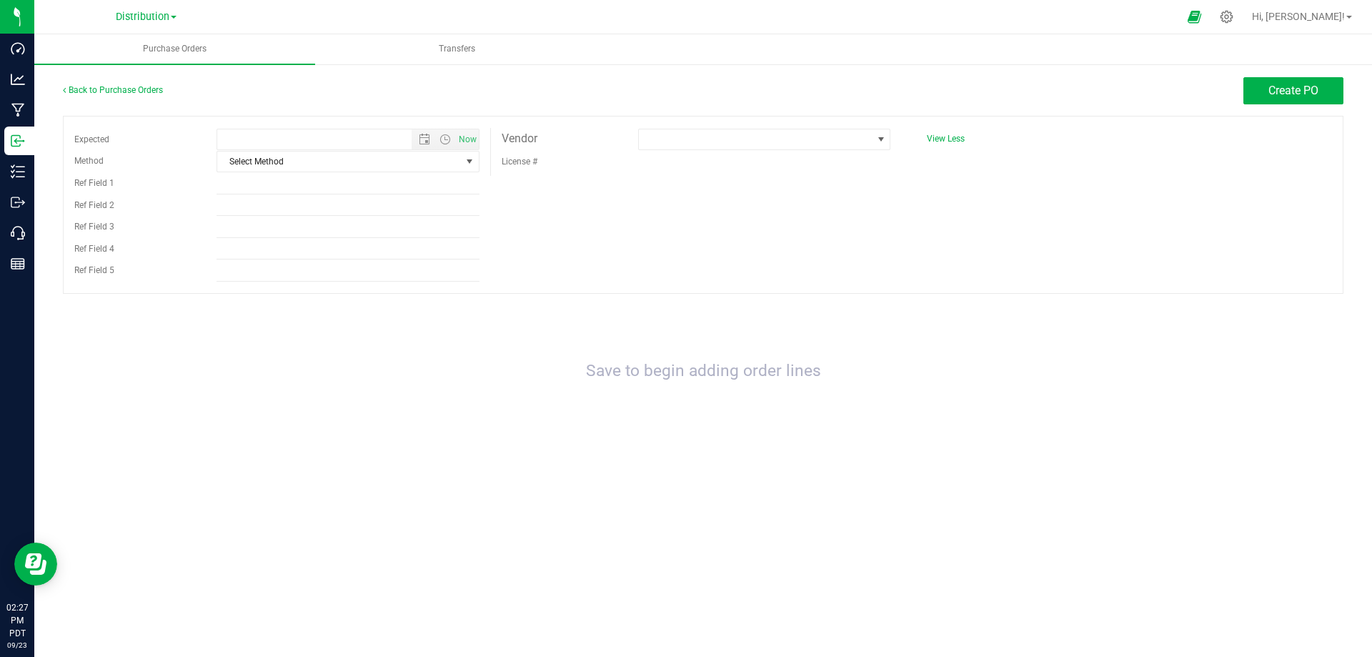
type input "9/23/2025 2:27 PM"
click at [371, 167] on span "Select Method" at bounding box center [339, 162] width 244 height 20
click at [253, 289] on li "Pickup" at bounding box center [348, 291] width 262 height 21
click at [267, 187] on input "Ref Field 1" at bounding box center [348, 183] width 263 height 21
type input "Bulk -thca"
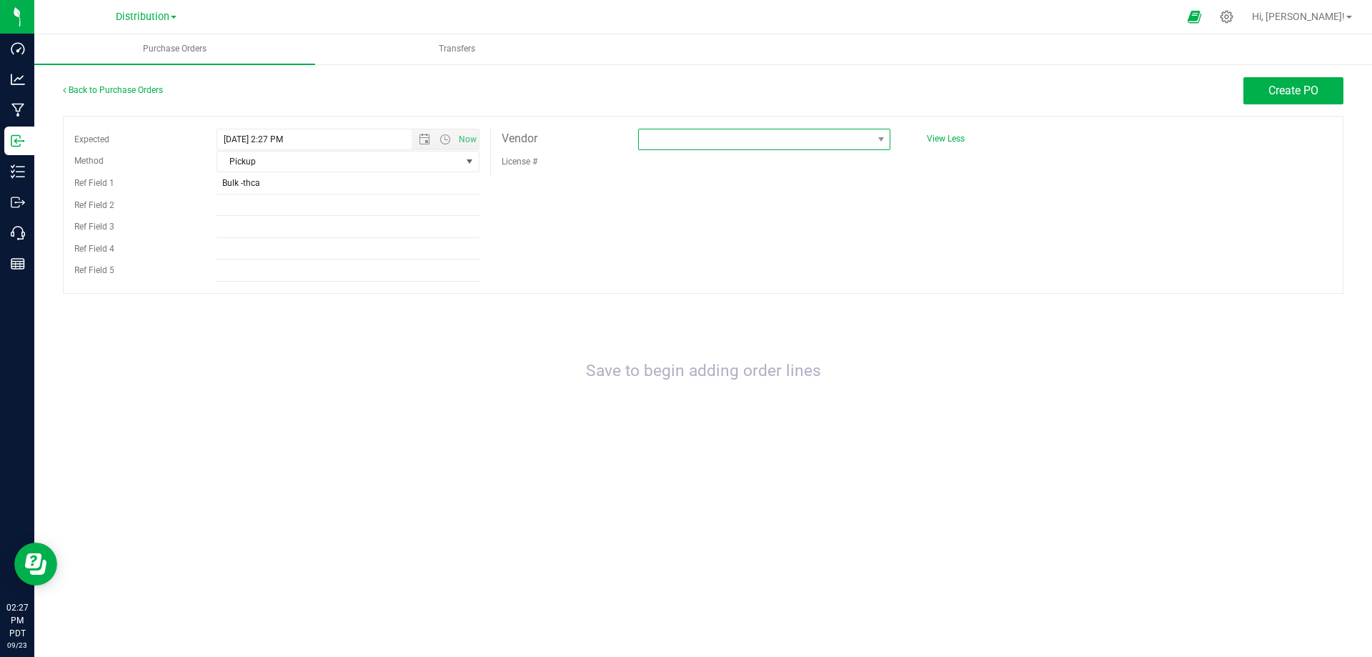
click at [687, 140] on span at bounding box center [755, 139] width 233 height 20
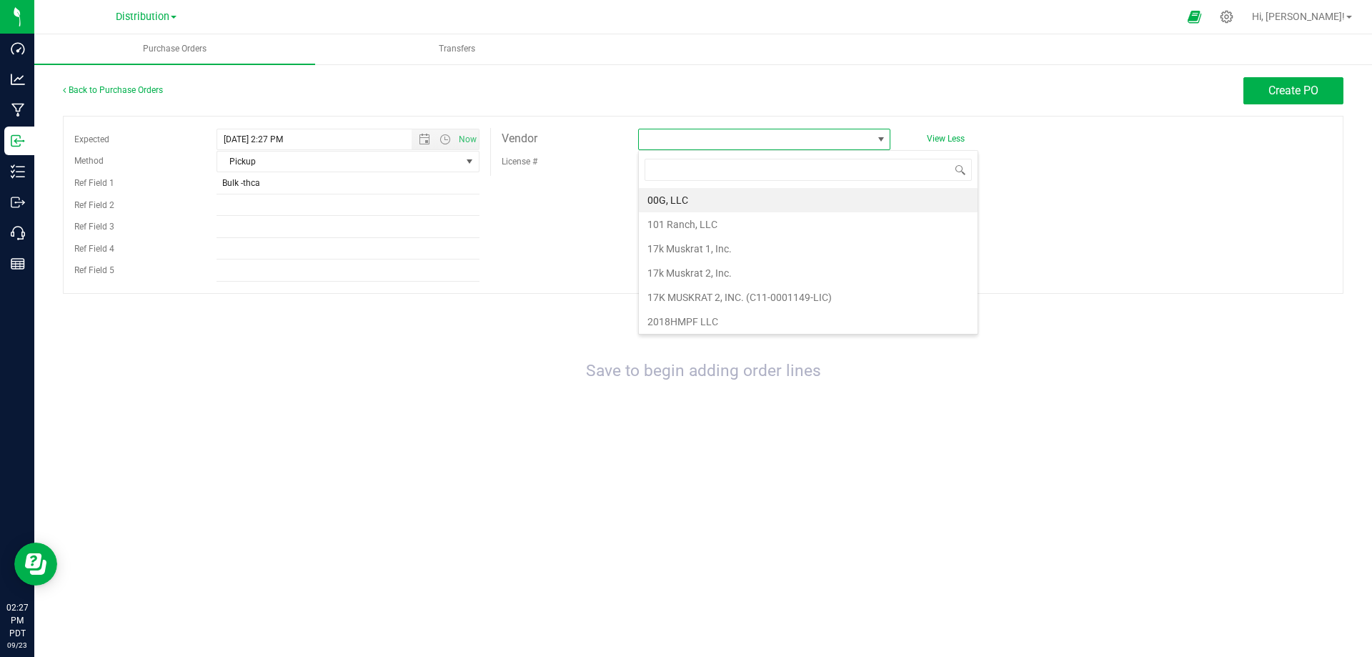
scroll to position [21, 252]
type input "mbi"
click at [673, 195] on li "MbioTeQ, LLC (DCC-10003395)" at bounding box center [764, 200] width 251 height 24
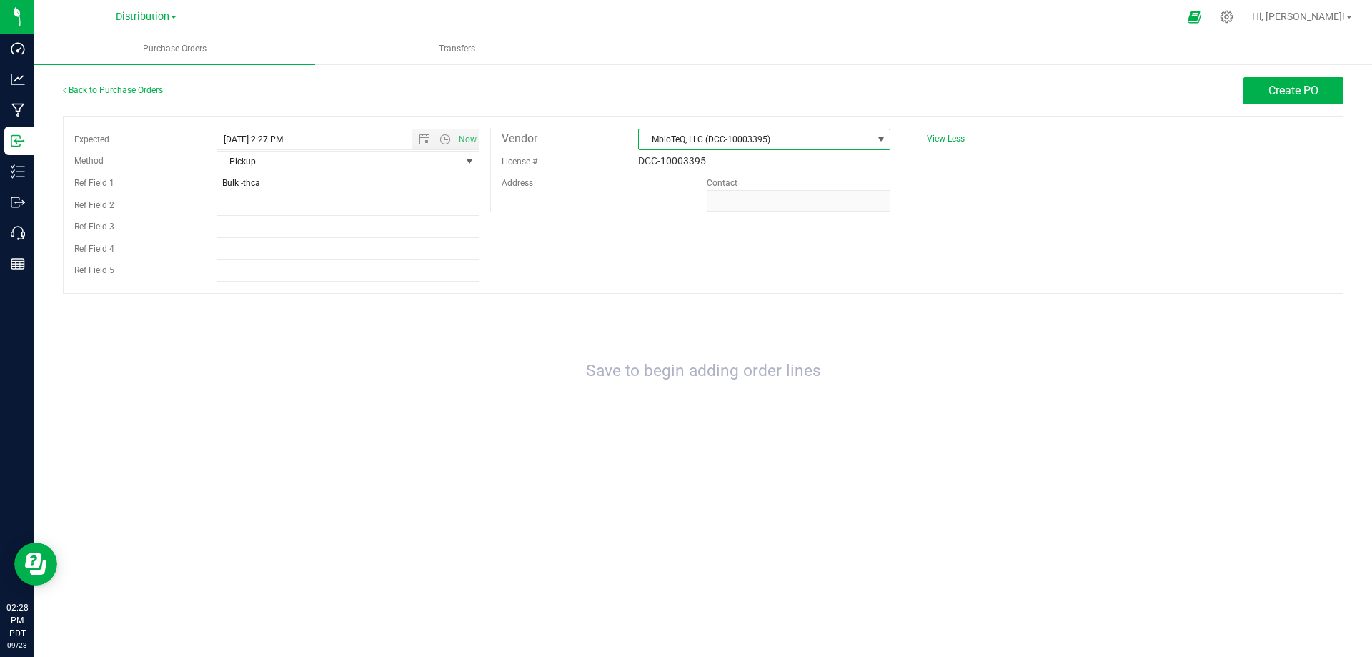
click at [273, 183] on input "Bulk -thca" at bounding box center [348, 183] width 263 height 21
drag, startPoint x: 273, startPoint y: 183, endPoint x: 168, endPoint y: 180, distance: 105.1
click at [168, 180] on div "Ref Field 1 Bulk -thca" at bounding box center [277, 183] width 427 height 22
type input "diamonds"
click at [347, 439] on div at bounding box center [703, 442] width 1281 height 14
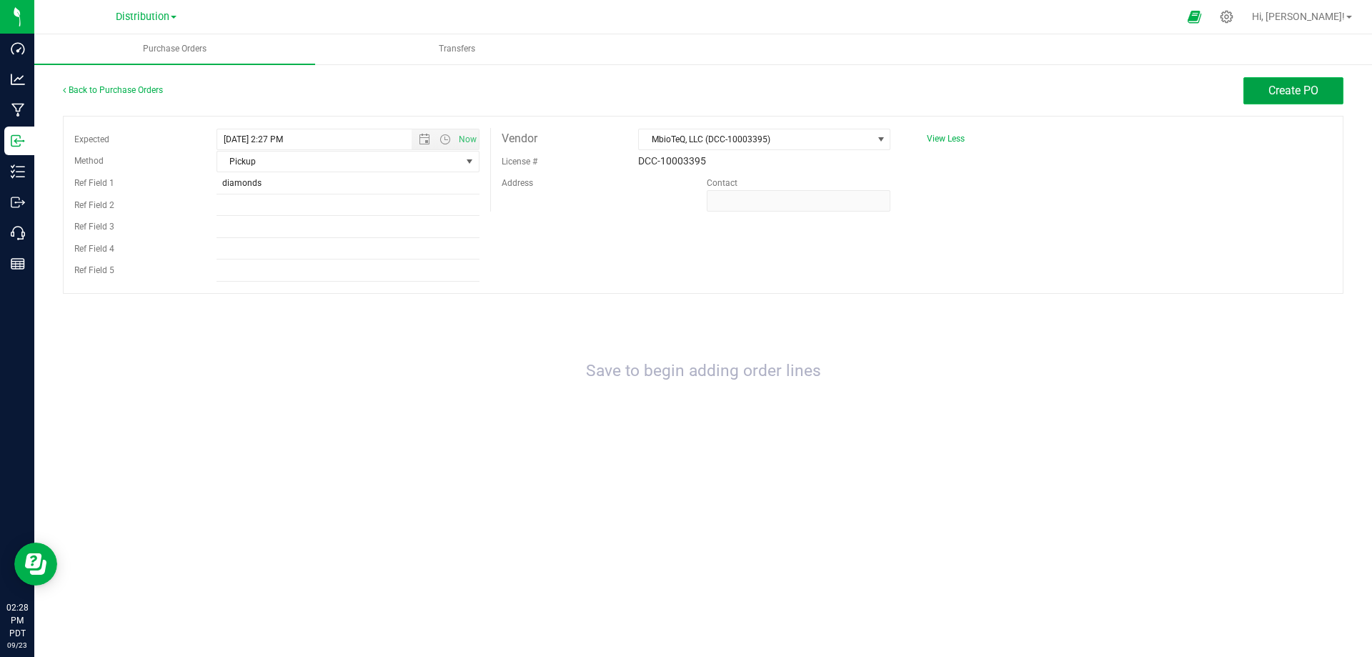
click at [1269, 86] on span "Create PO" at bounding box center [1294, 91] width 50 height 14
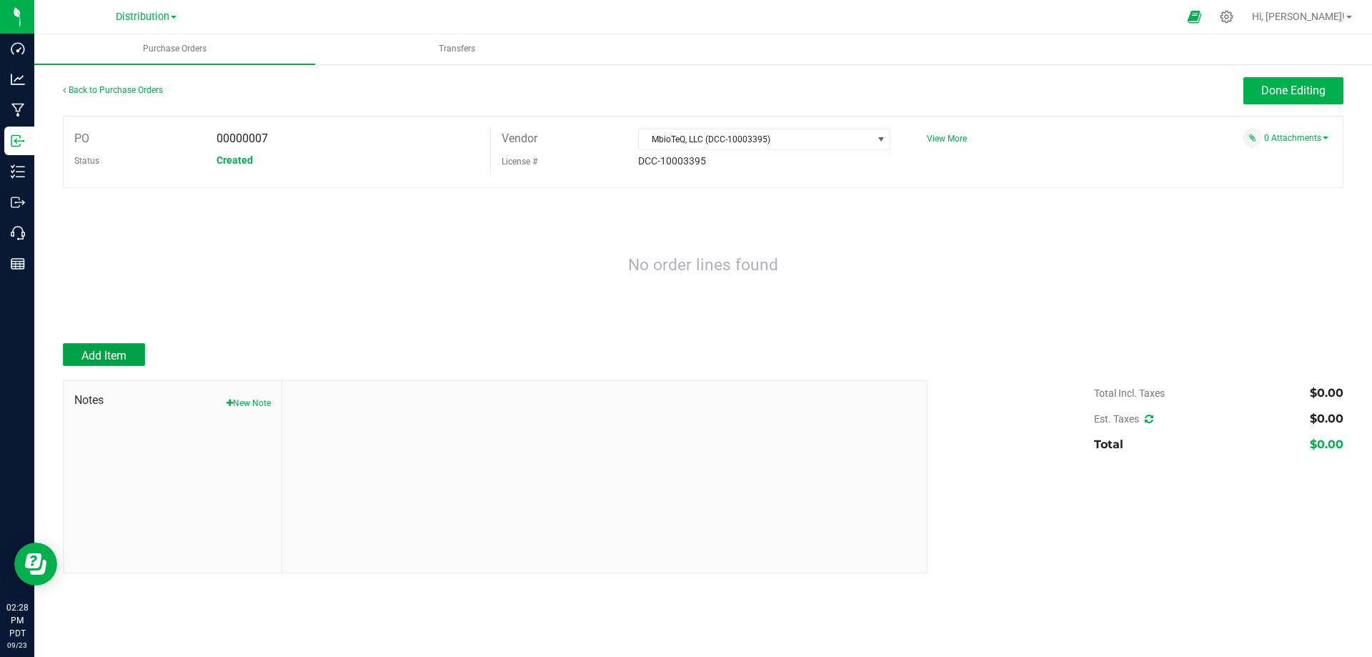
click at [115, 351] on span "Add Item" at bounding box center [103, 356] width 45 height 14
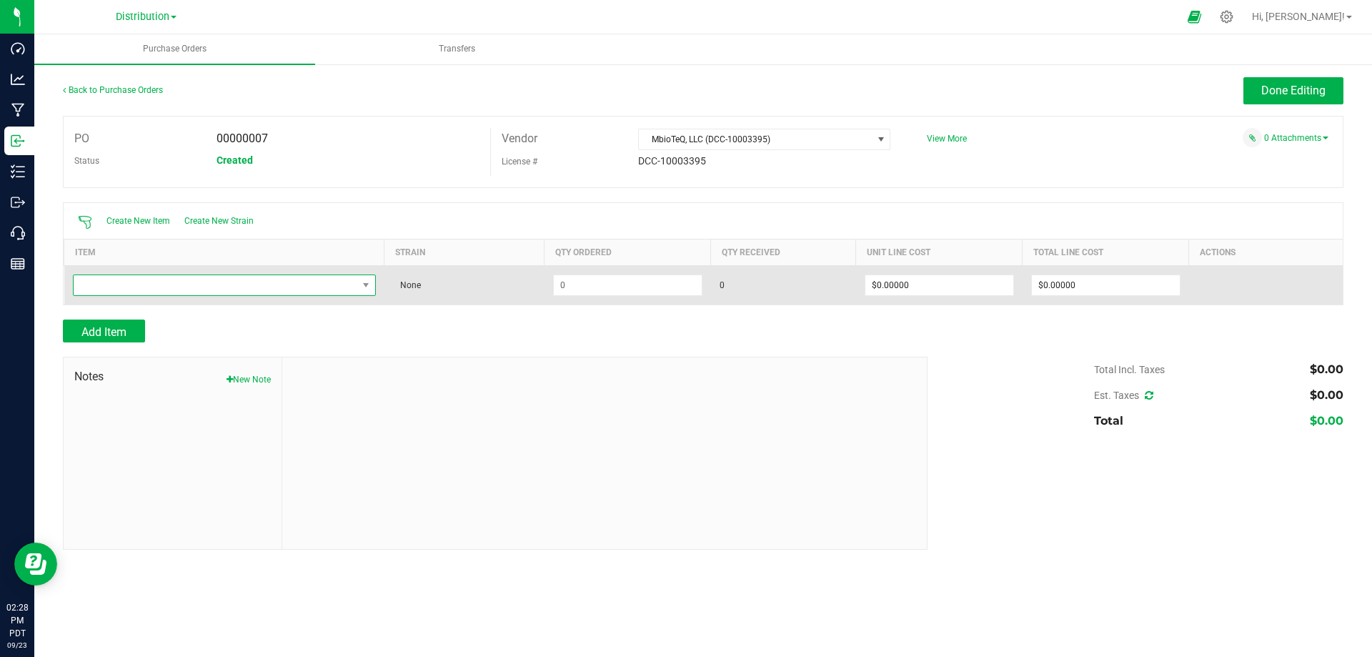
click at [152, 284] on span "NO DATA FOUND" at bounding box center [216, 285] width 284 height 20
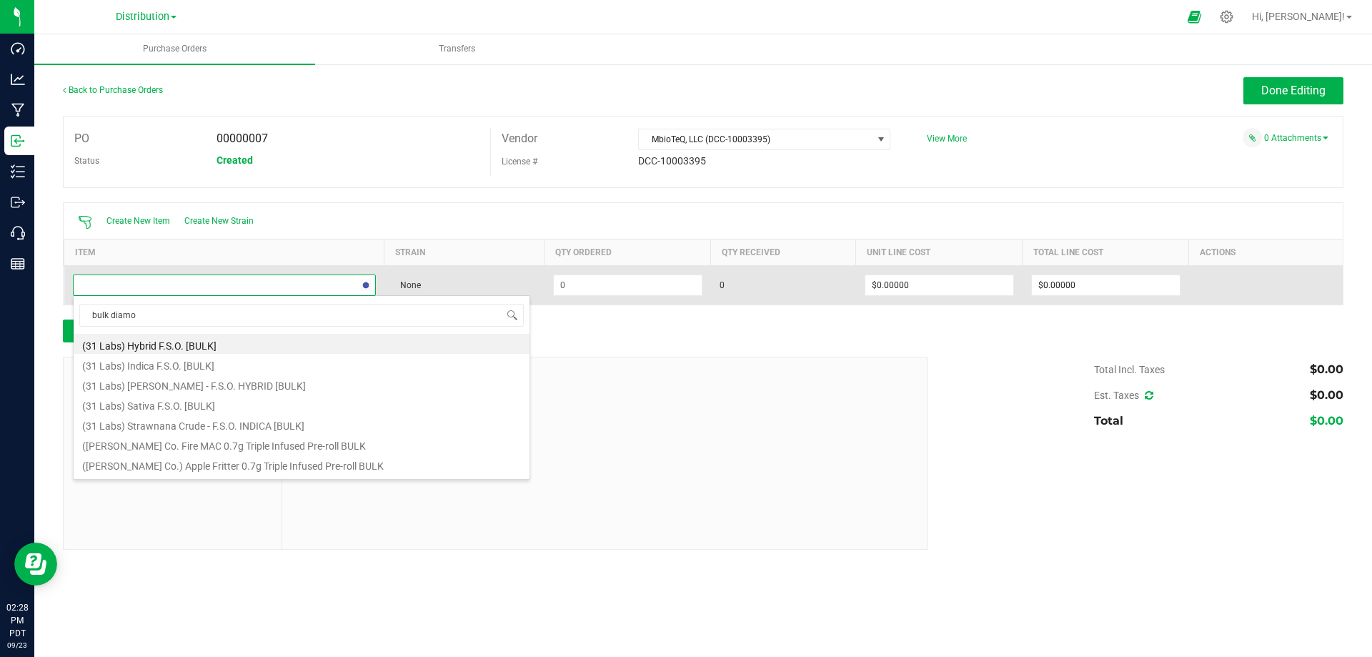
type input "bulk diamon"
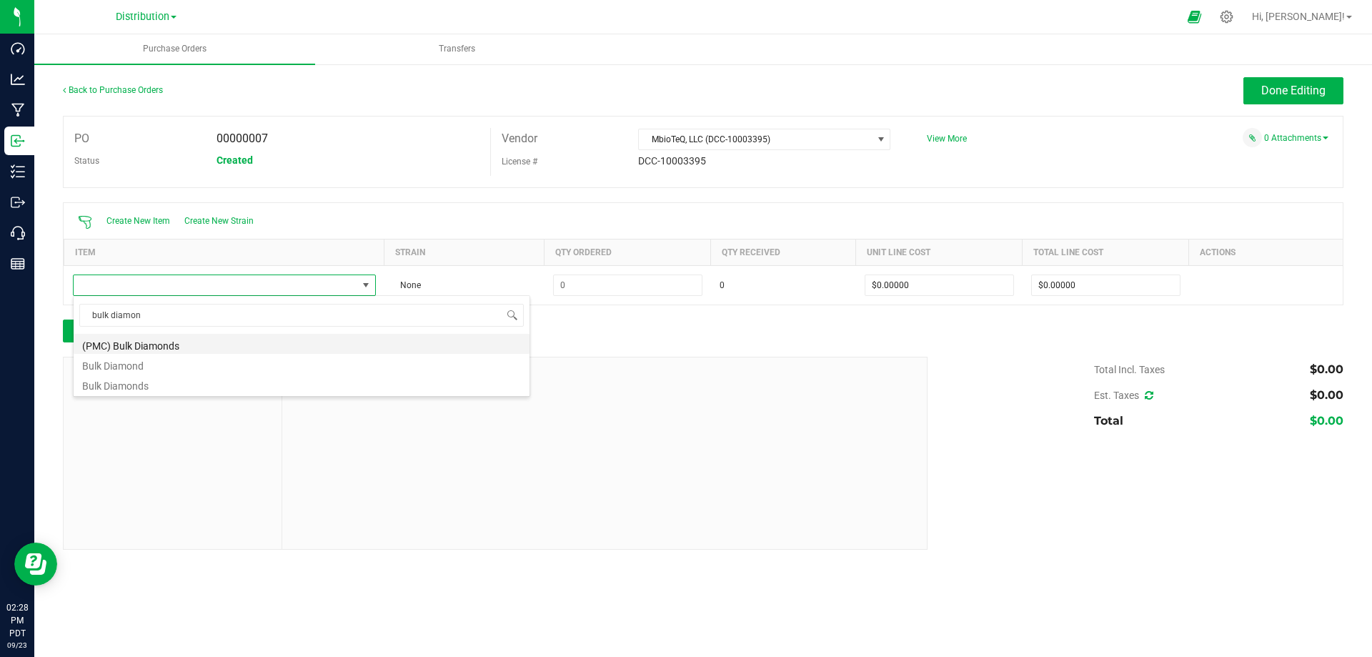
click at [132, 349] on li "(PMC) Bulk Diamonds" at bounding box center [302, 344] width 456 height 20
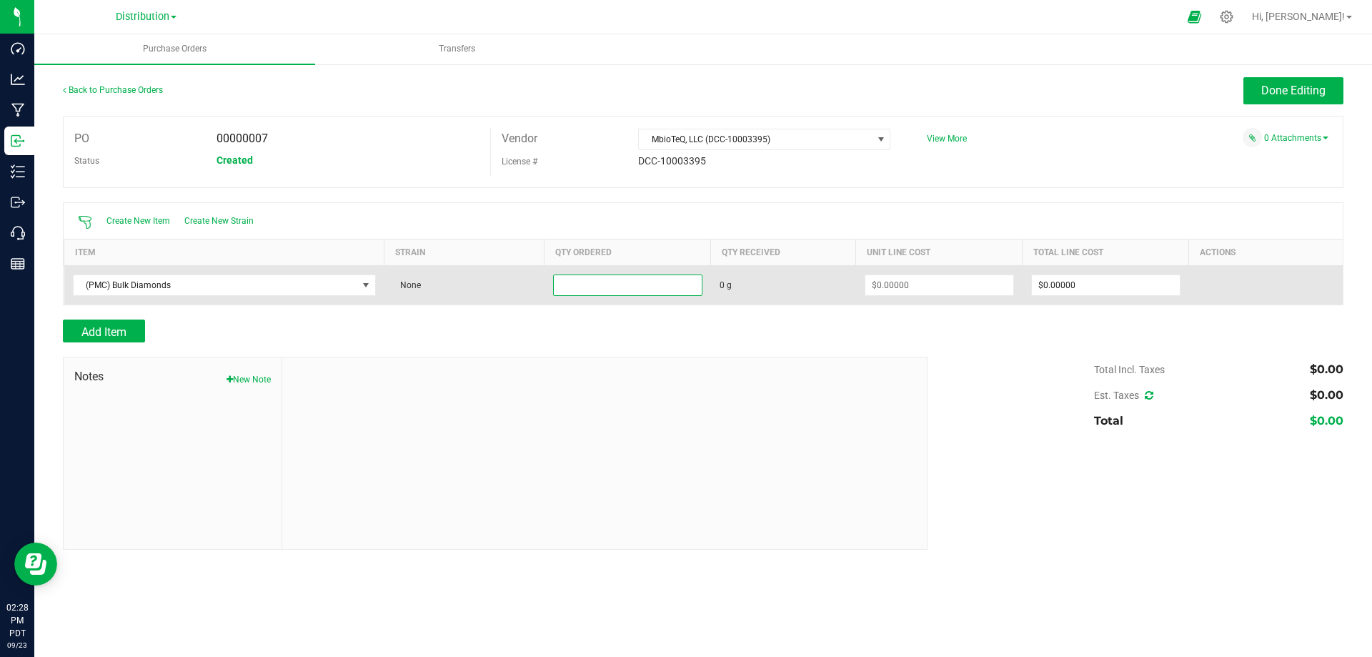
click at [587, 287] on input at bounding box center [628, 285] width 148 height 20
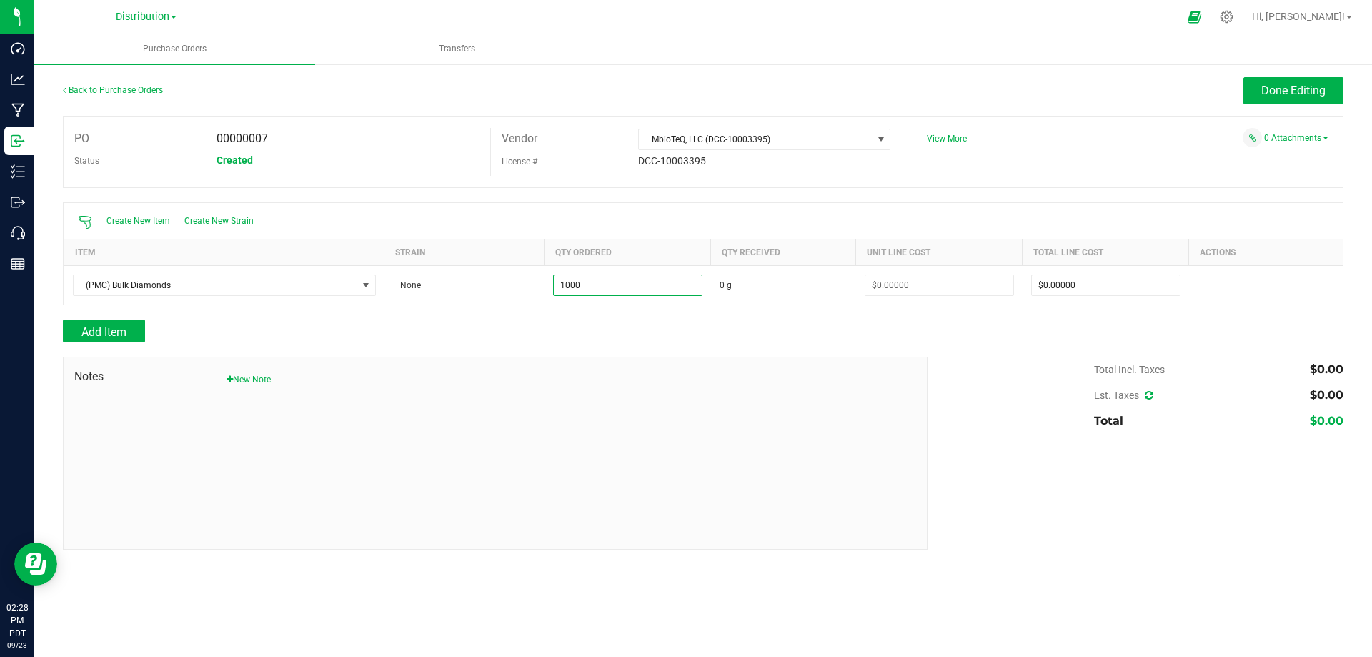
type input "1000.0000 g"
click at [771, 342] on div at bounding box center [703, 349] width 1281 height 14
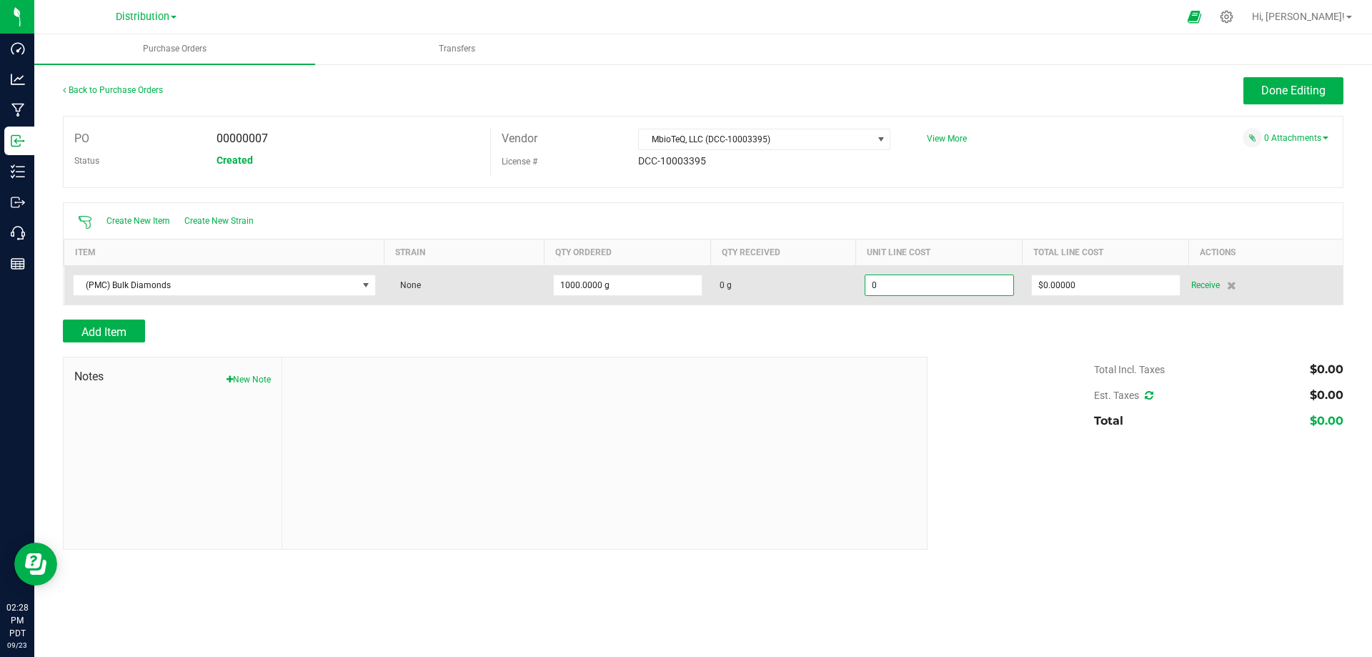
click at [915, 277] on input "0" at bounding box center [939, 285] width 148 height 20
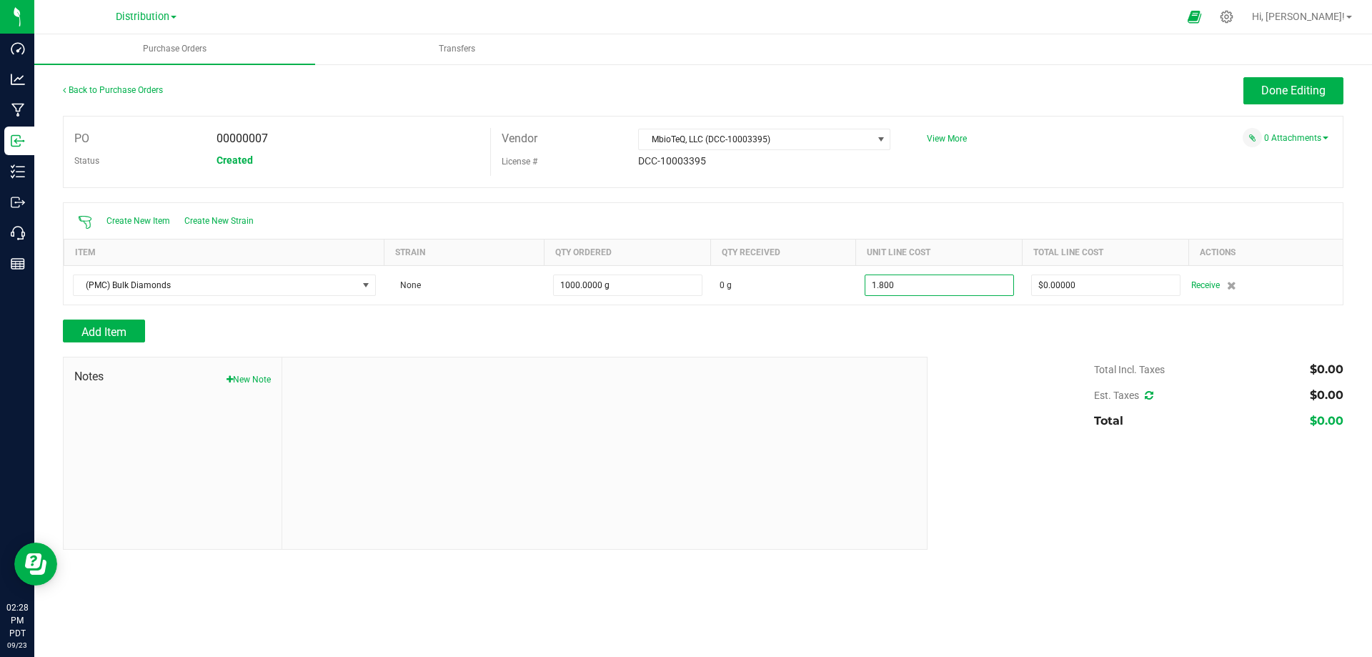
type input "$1.80000"
type input "1000"
type input "$1,800.00000"
click at [883, 327] on div "Add Item" at bounding box center [490, 330] width 854 height 23
click at [680, 334] on div "Add Item" at bounding box center [490, 330] width 854 height 23
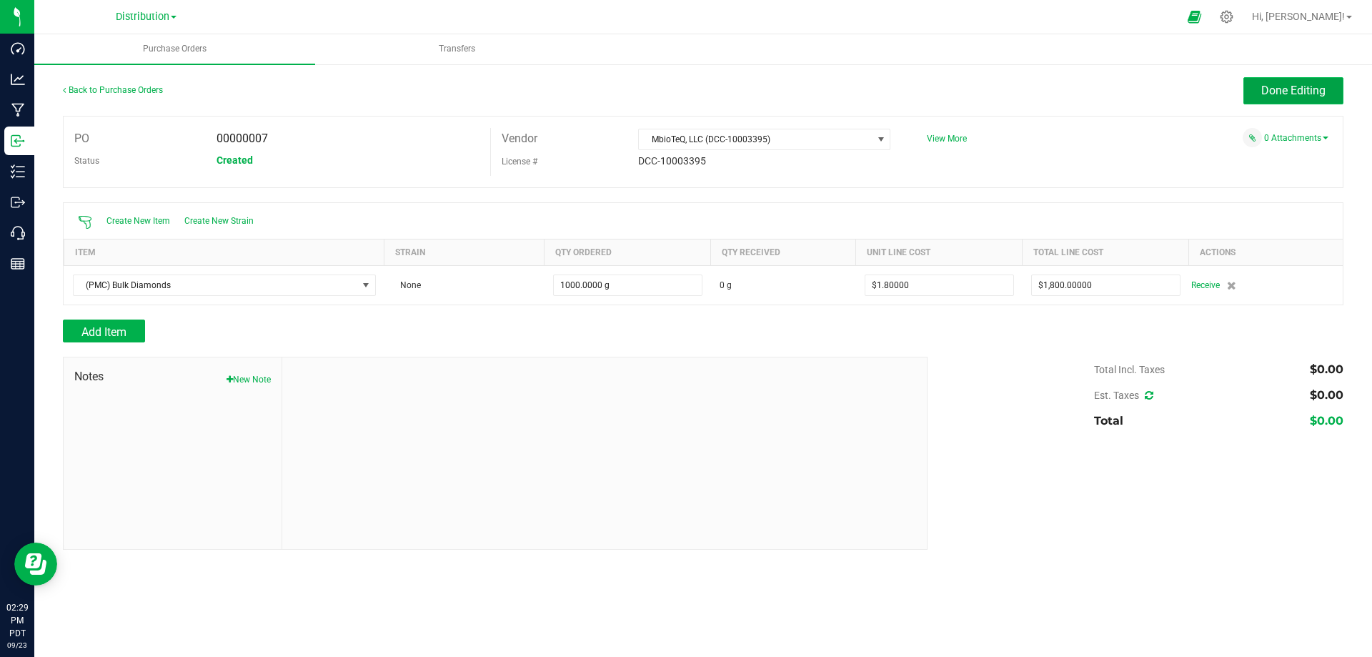
click at [1301, 89] on span "Done Editing" at bounding box center [1293, 91] width 64 height 14
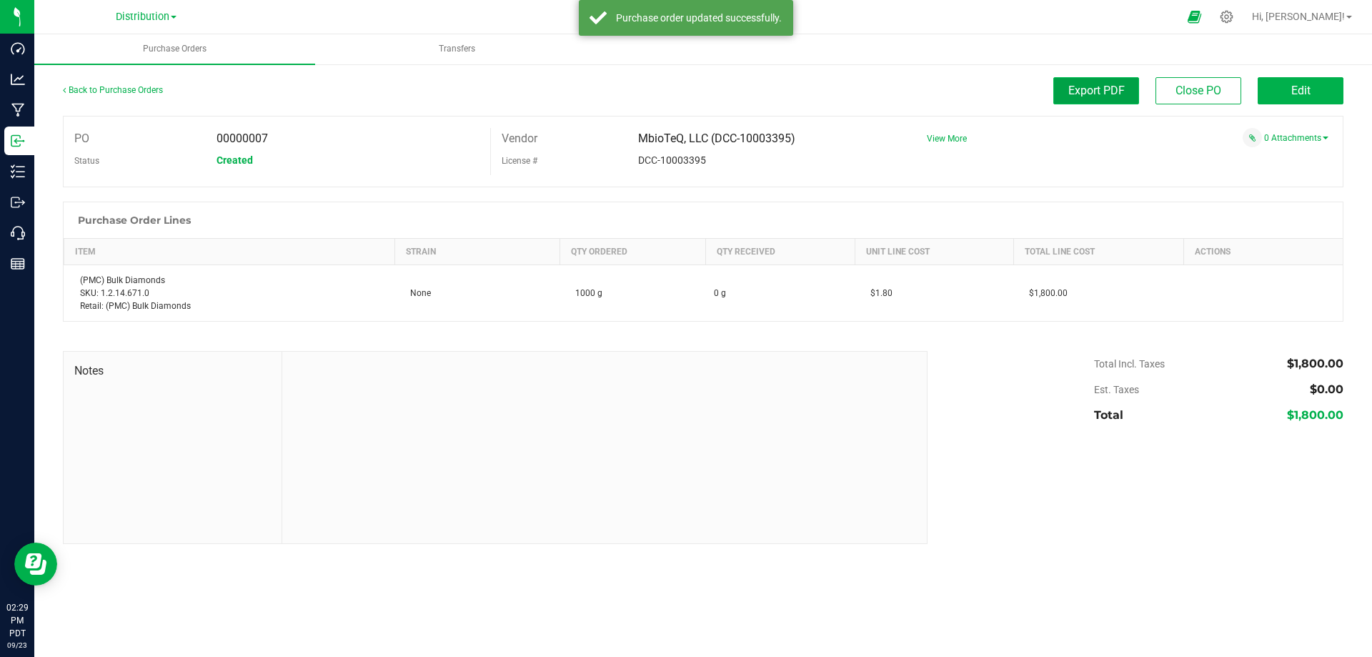
click at [1086, 84] on span "Export PDF" at bounding box center [1096, 91] width 56 height 14
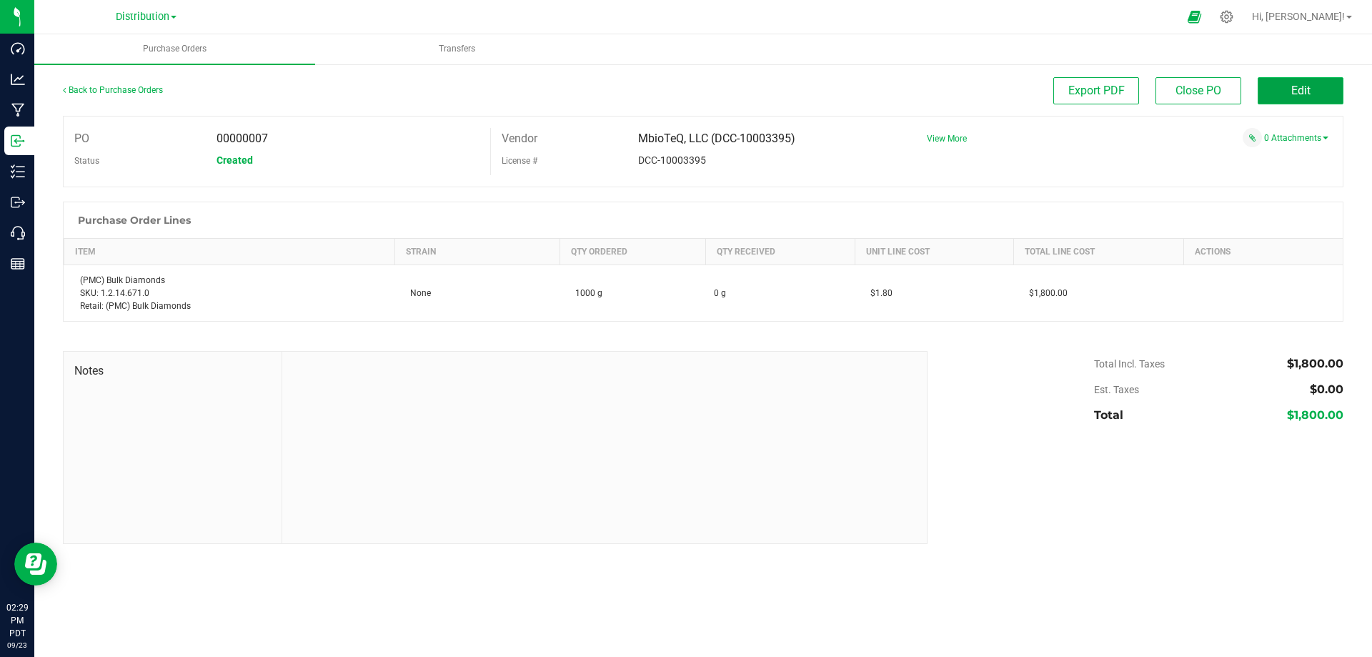
click at [1296, 101] on button "Edit" at bounding box center [1301, 90] width 86 height 27
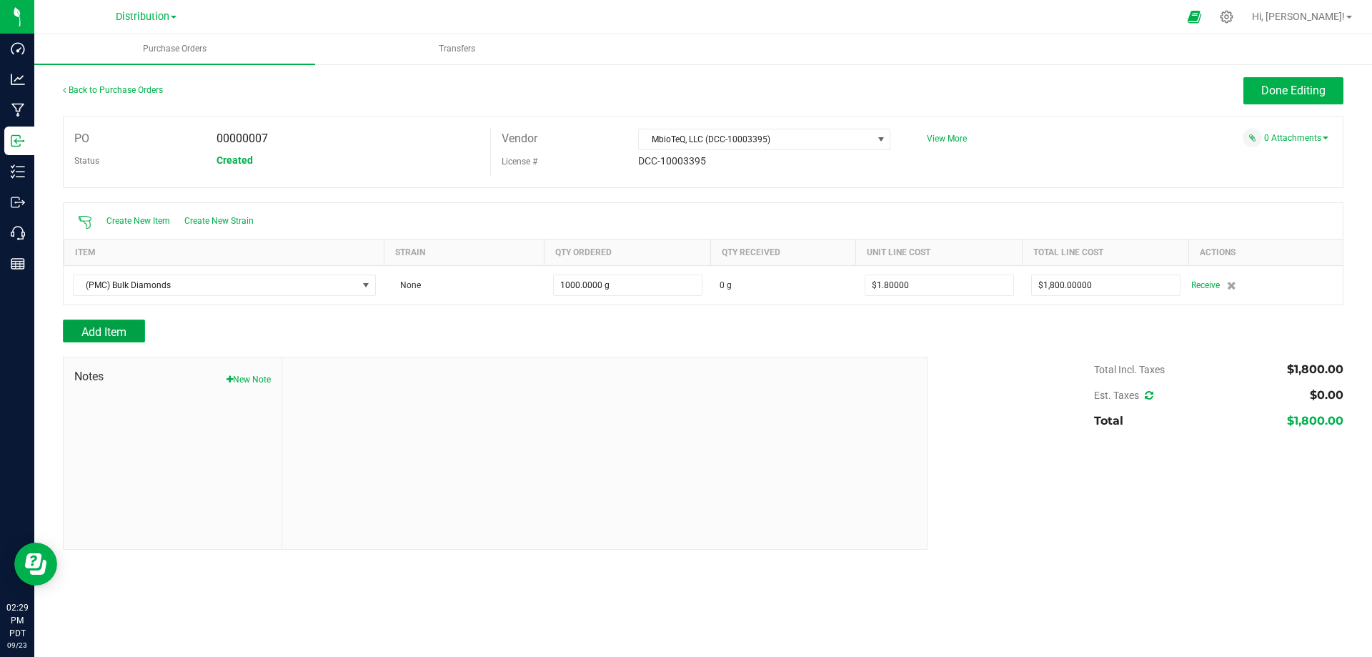
click at [114, 335] on span "Add Item" at bounding box center [103, 332] width 45 height 14
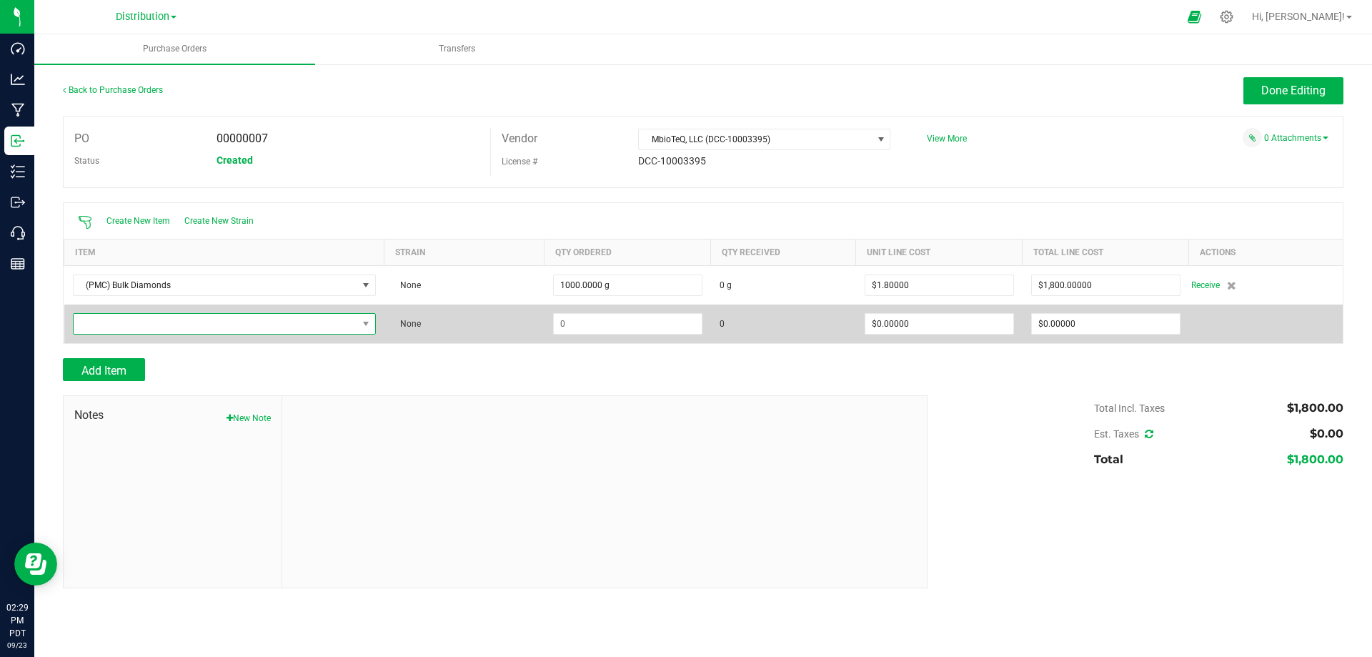
click at [154, 324] on span "NO DATA FOUND" at bounding box center [216, 324] width 284 height 20
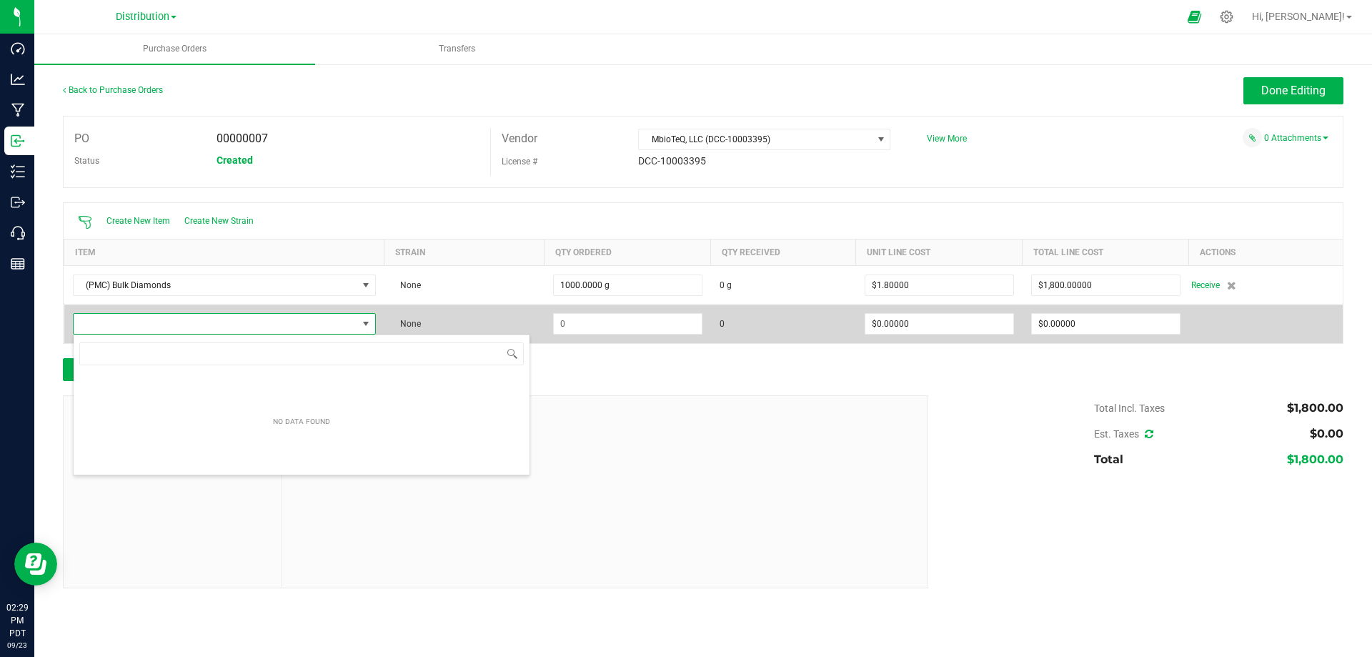
scroll to position [21, 303]
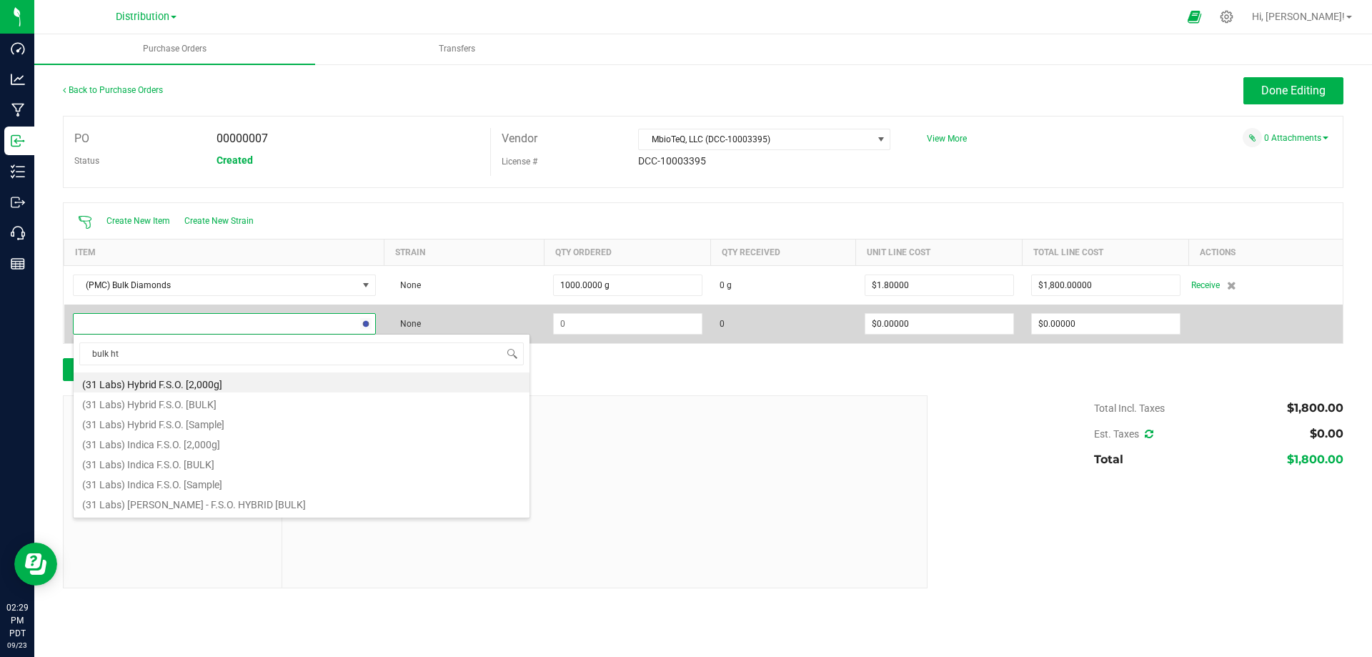
type input "bulk hte"
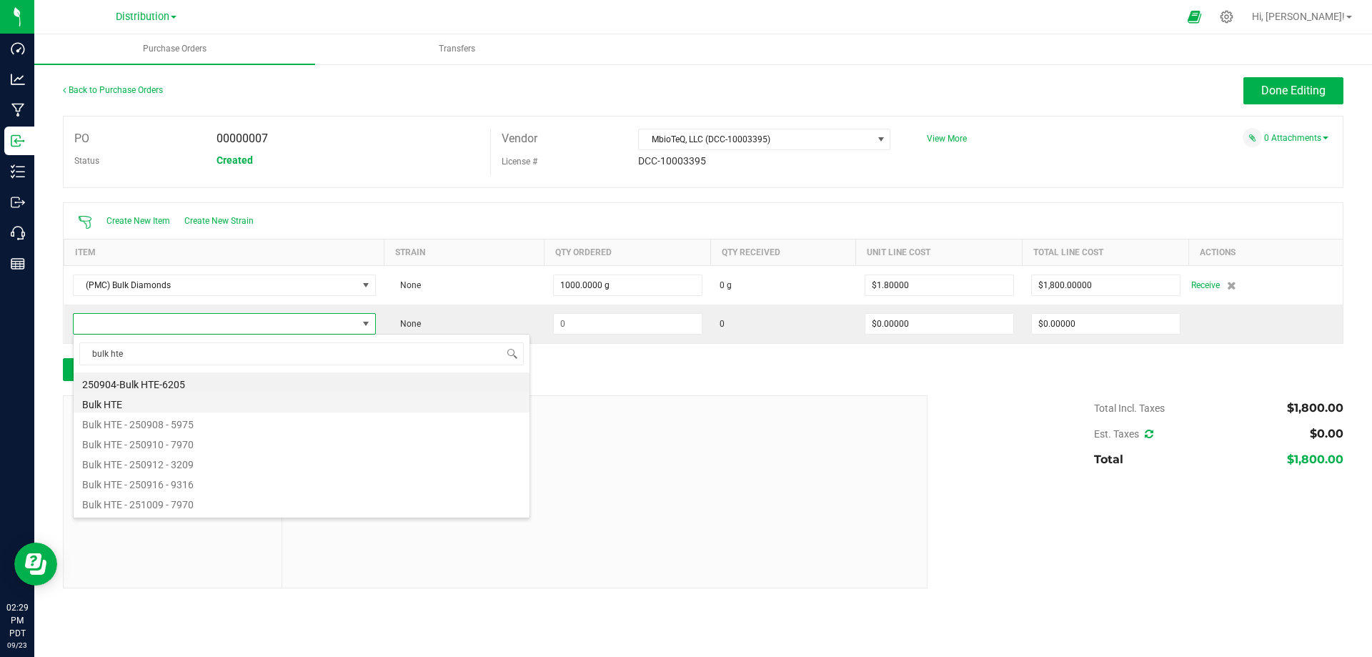
click at [132, 400] on li "Bulk HTE" at bounding box center [302, 402] width 456 height 20
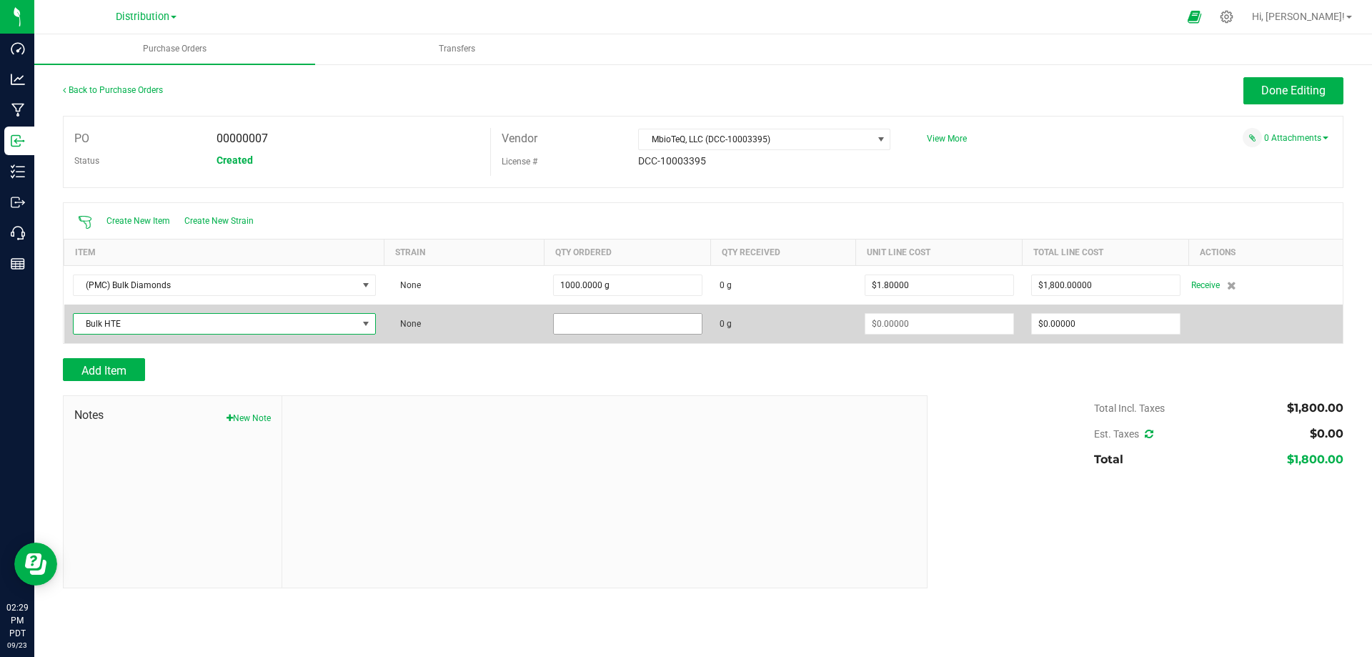
click at [596, 327] on input at bounding box center [628, 324] width 148 height 20
type input "200.0000 g"
click at [916, 325] on input at bounding box center [939, 324] width 148 height 20
type input "0"
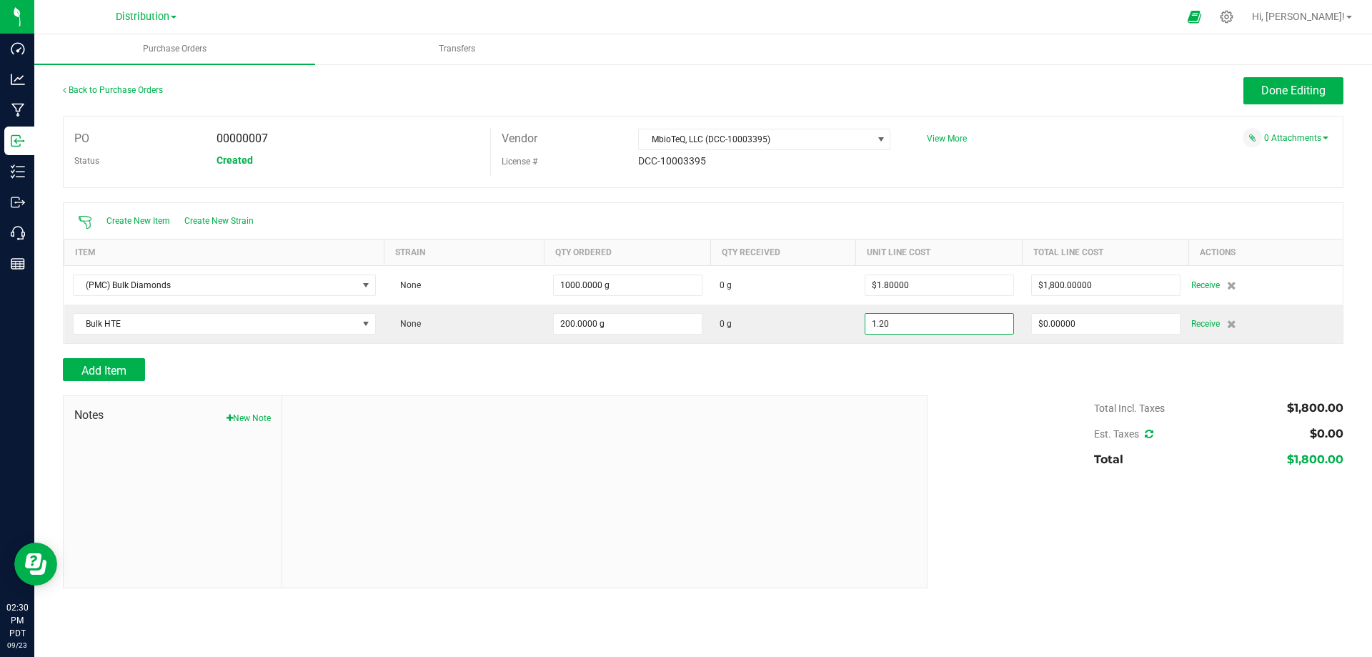
type input "$1.20000"
click at [924, 375] on div "Add Item" at bounding box center [703, 369] width 1281 height 23
type input "200"
type input "$240.00000"
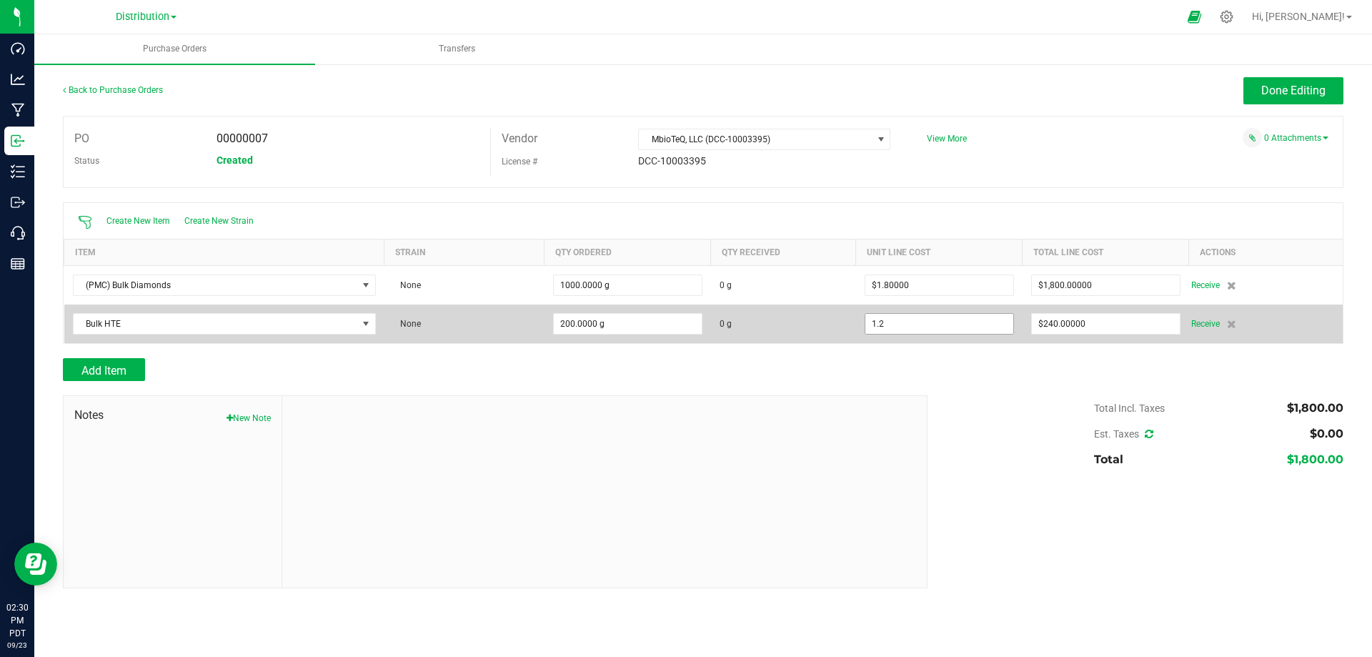
click at [921, 327] on input "1.2" at bounding box center [939, 324] width 148 height 20
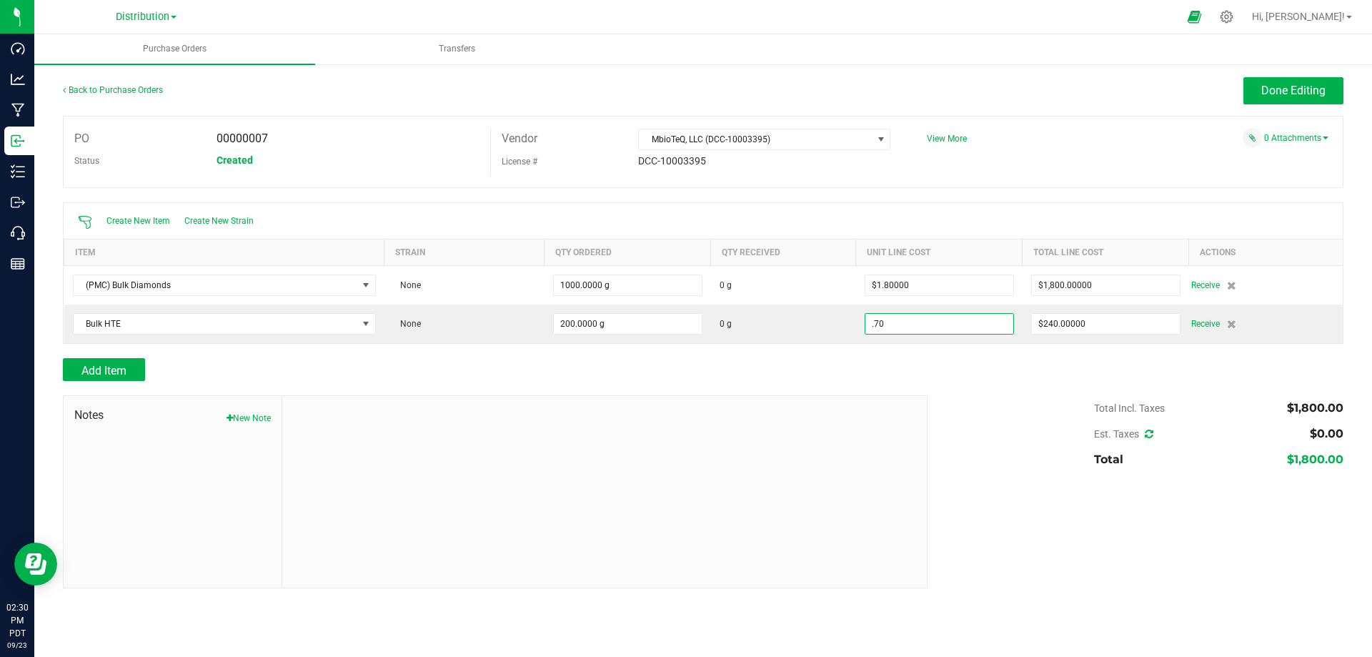
type input "$0.70000"
click at [916, 367] on div "Add Item" at bounding box center [490, 369] width 854 height 23
type input "200"
type input "$140.00000"
click at [1266, 97] on button "Done Editing" at bounding box center [1294, 90] width 100 height 27
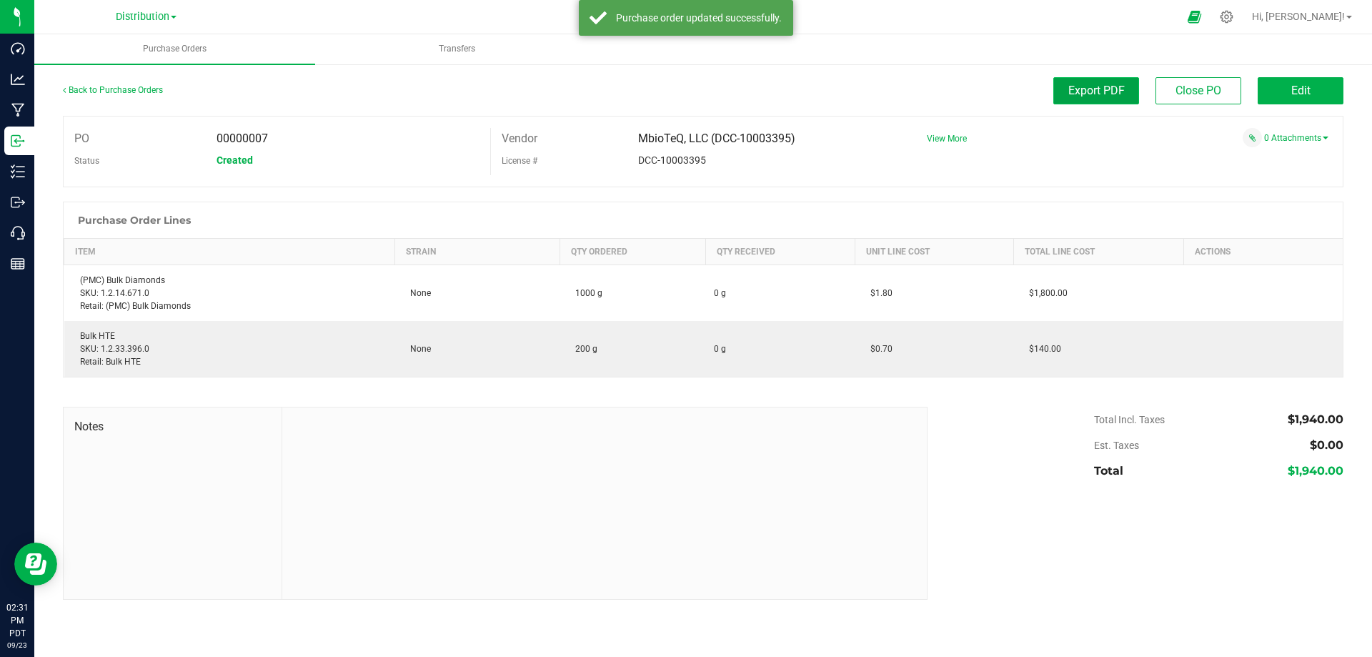
click at [1081, 95] on span "Export PDF" at bounding box center [1096, 91] width 56 height 14
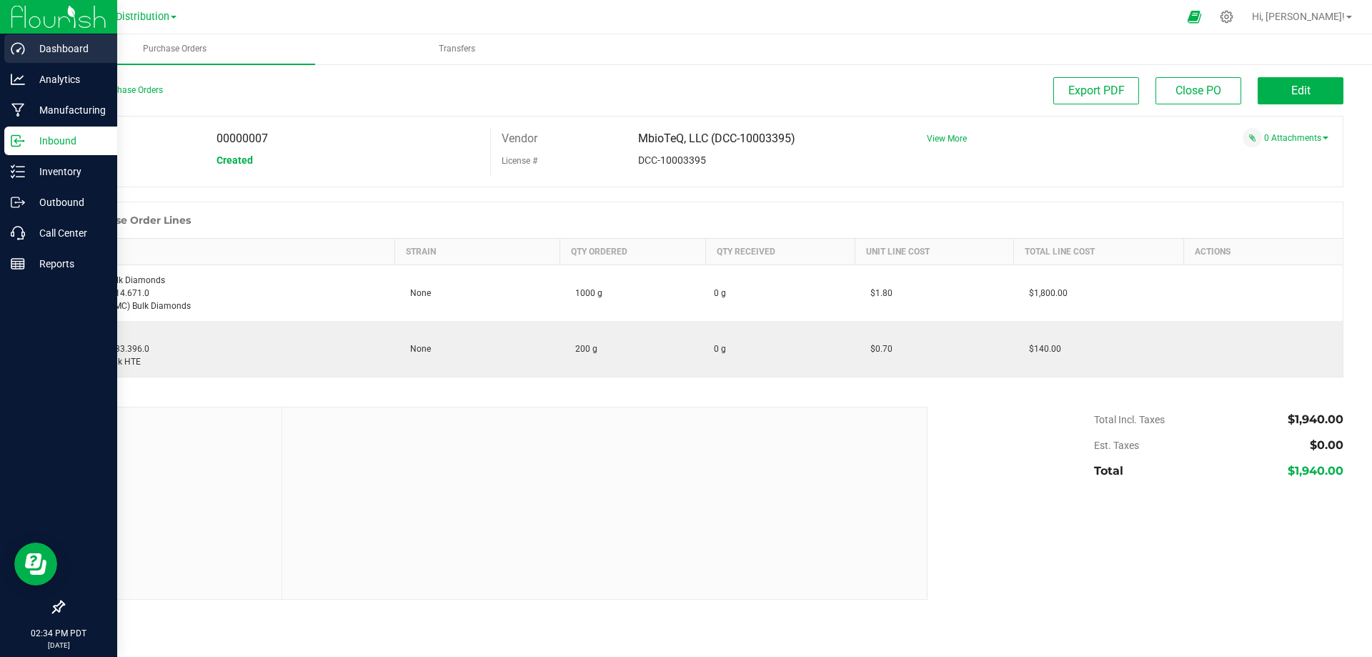
click at [59, 58] on div "Dashboard" at bounding box center [60, 48] width 113 height 29
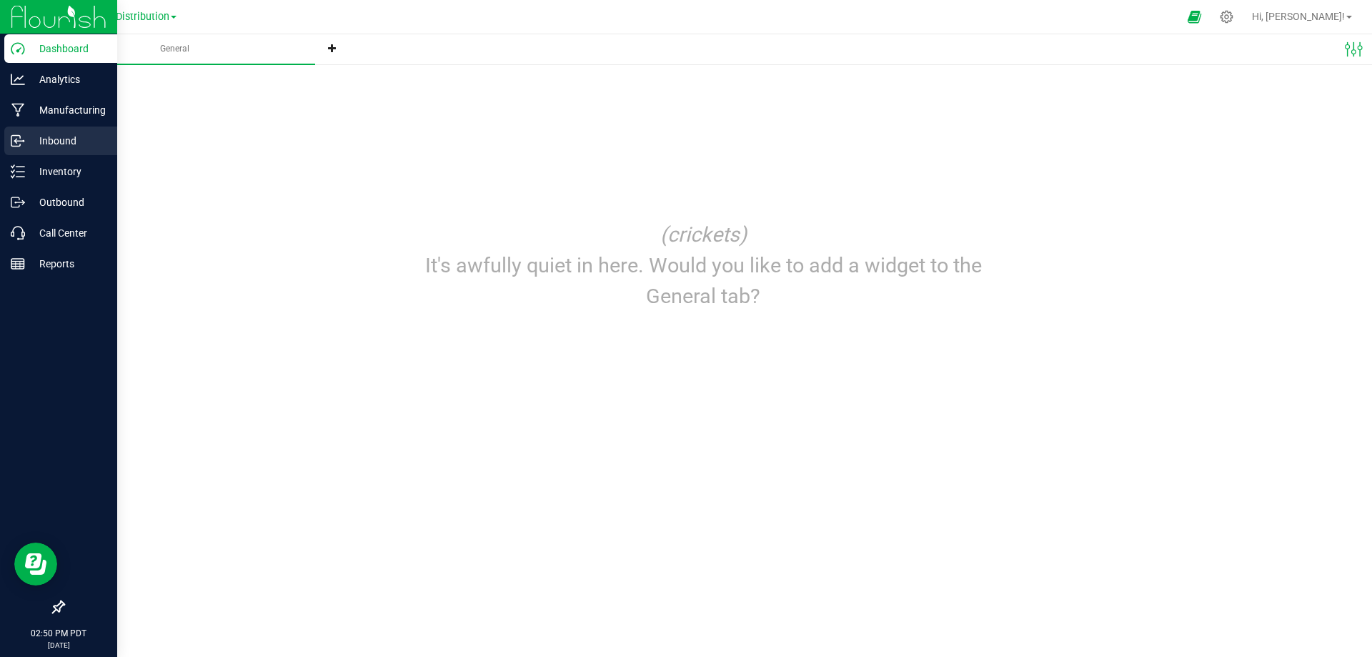
click at [81, 150] on div "Inbound" at bounding box center [60, 141] width 113 height 29
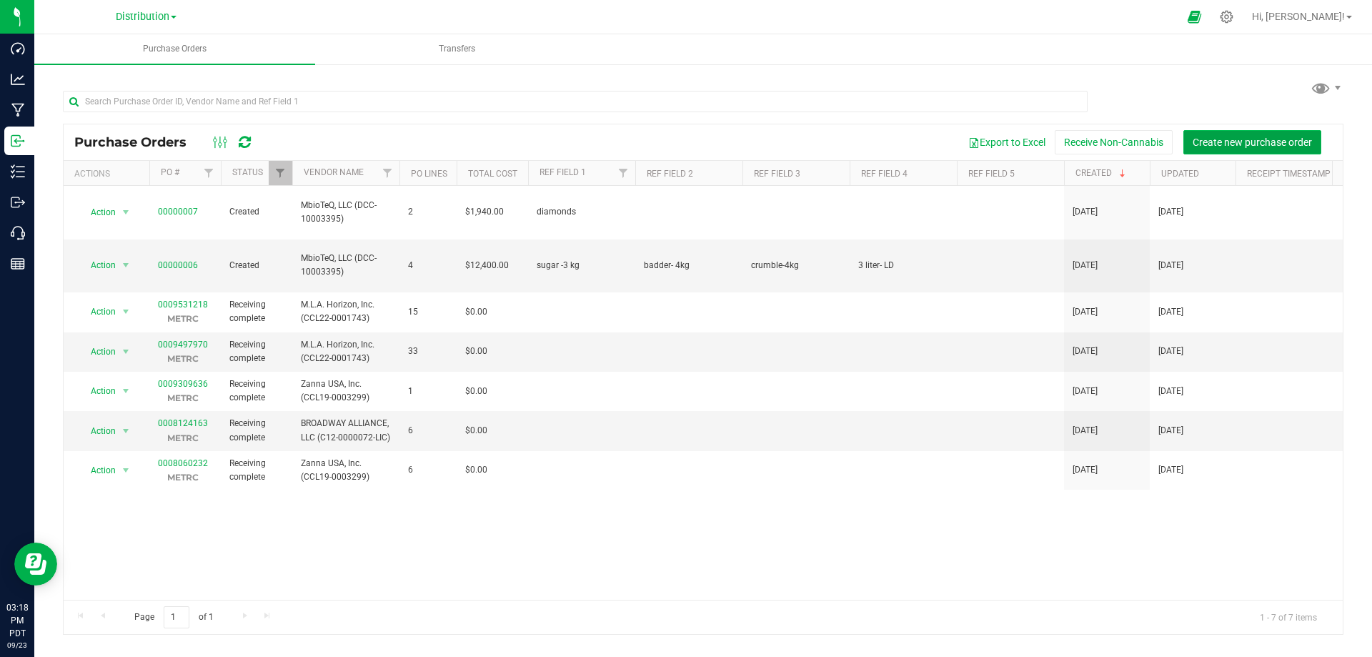
click at [1236, 146] on span "Create new purchase order" at bounding box center [1252, 142] width 119 height 11
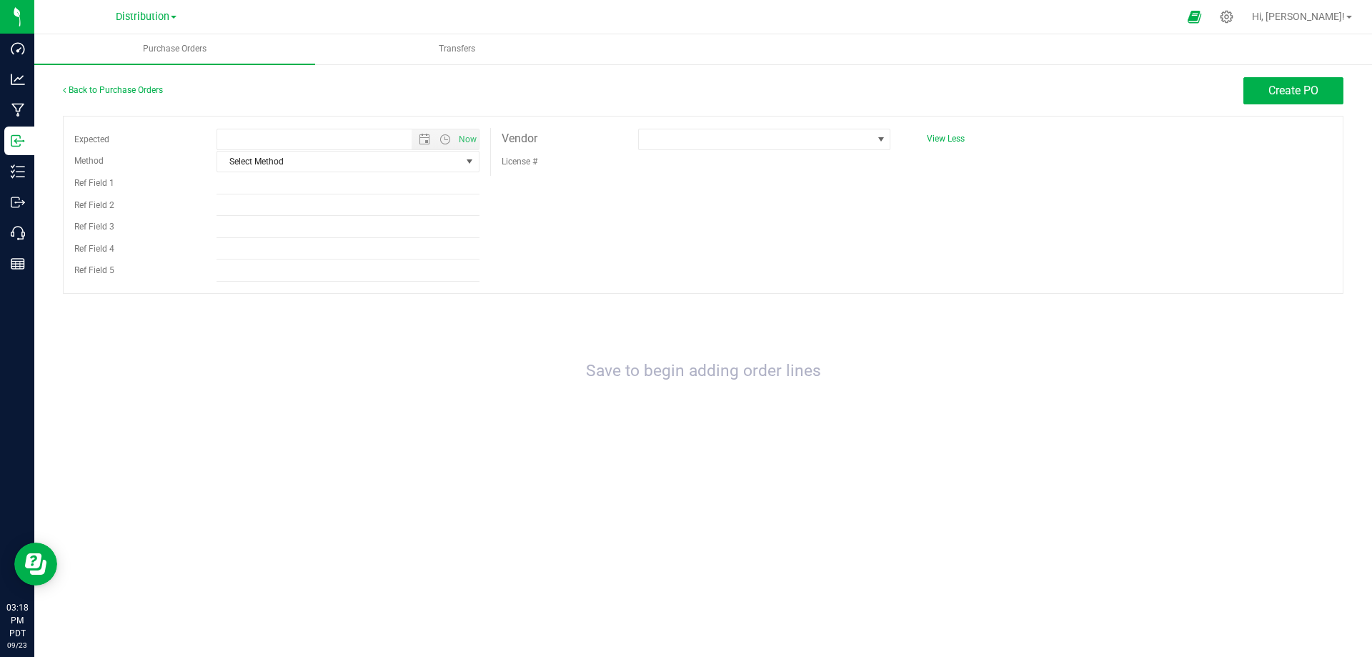
type input "9/23/2025 3:18 PM"
click at [303, 157] on span "Select Method" at bounding box center [339, 162] width 244 height 20
click at [243, 269] on li "Local Delivery" at bounding box center [348, 269] width 262 height 21
click at [243, 182] on input "Ref Field 1" at bounding box center [348, 183] width 263 height 21
type input "Bulk -thca"
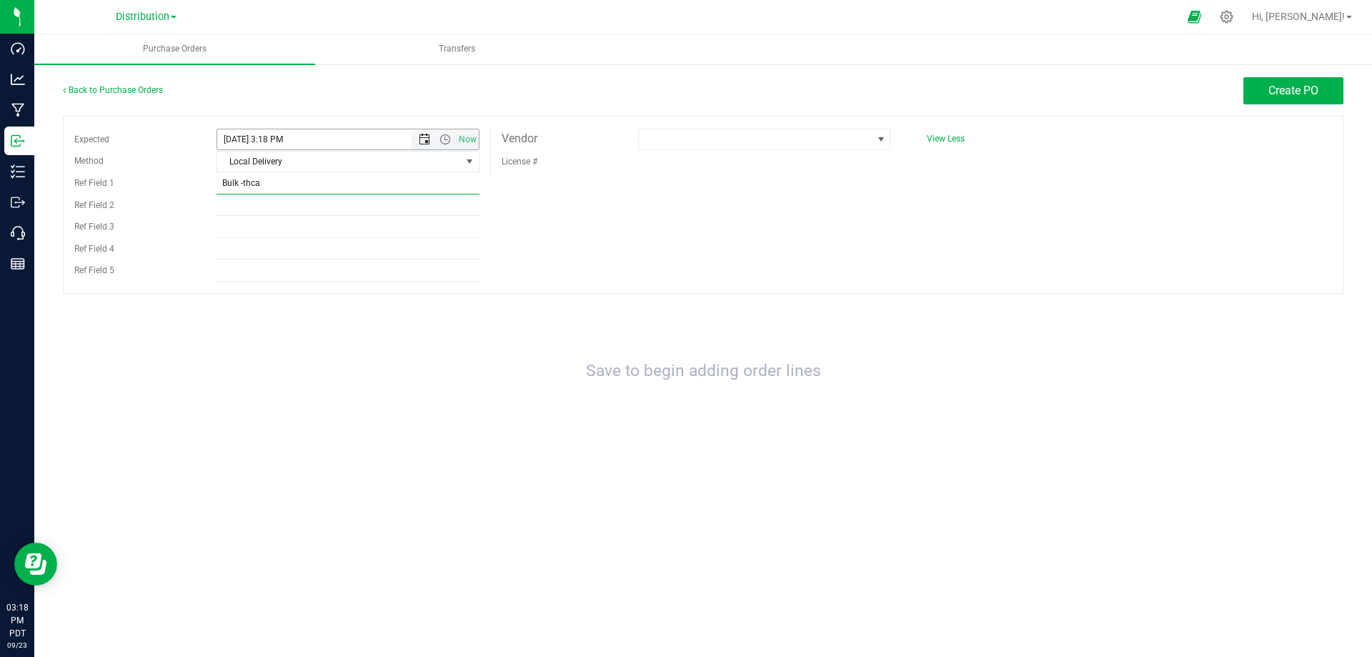
click at [424, 139] on span "Open the date view" at bounding box center [424, 139] width 11 height 11
click at [290, 300] on link "1" at bounding box center [292, 306] width 21 height 22
type input "10/1/2025 3:18 PM"
click at [659, 143] on span at bounding box center [755, 139] width 233 height 20
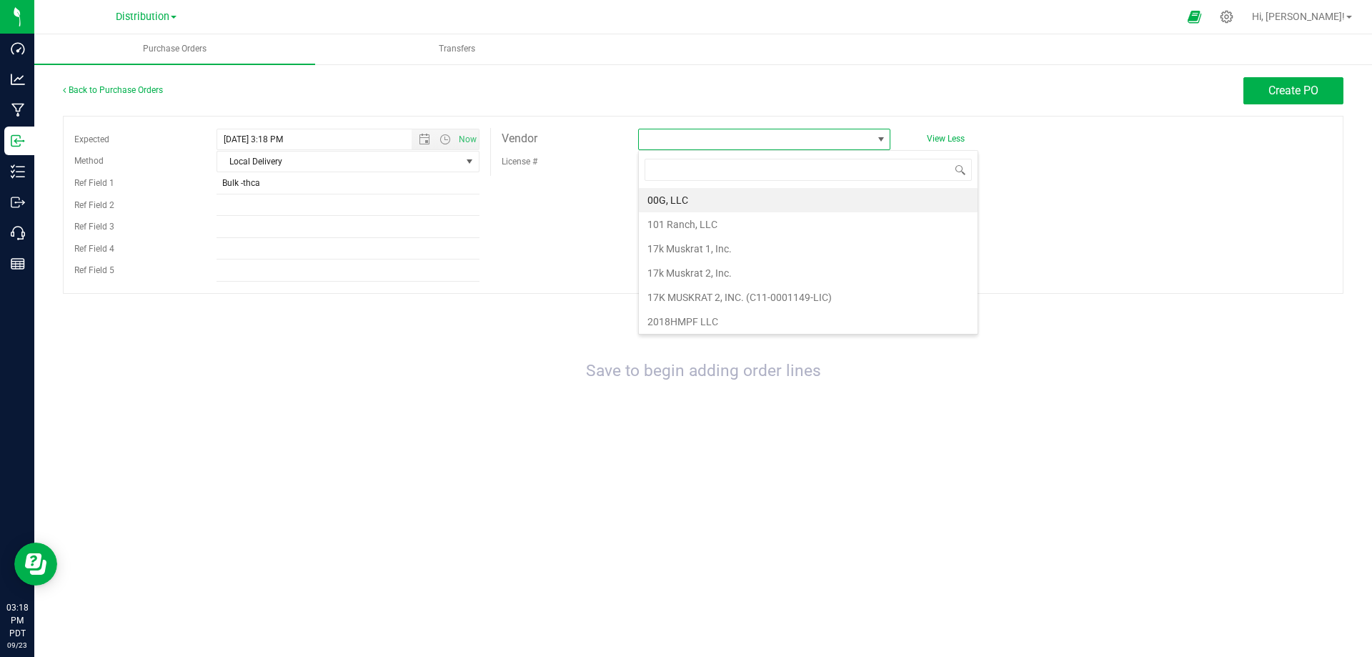
scroll to position [21, 252]
type input "pure"
click at [690, 246] on li "Pure Vape, Inc. (DCC-10004772)" at bounding box center [764, 249] width 251 height 24
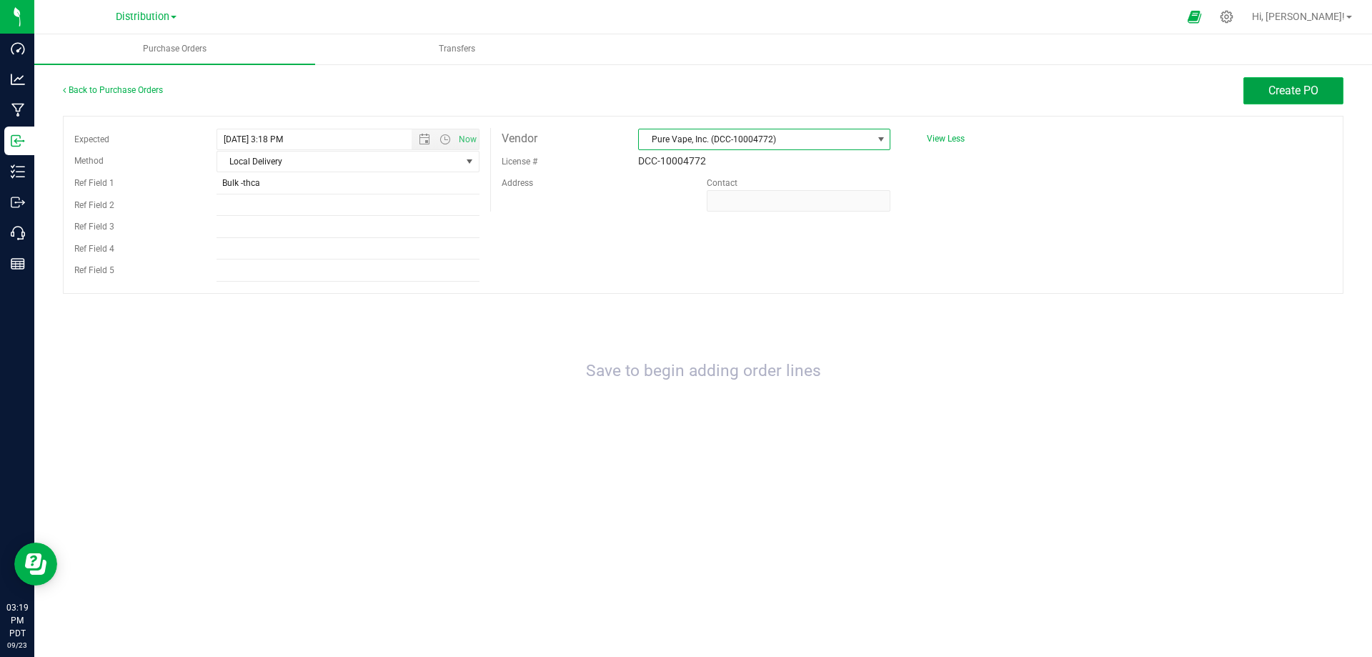
click at [1279, 86] on span "Create PO" at bounding box center [1294, 91] width 50 height 14
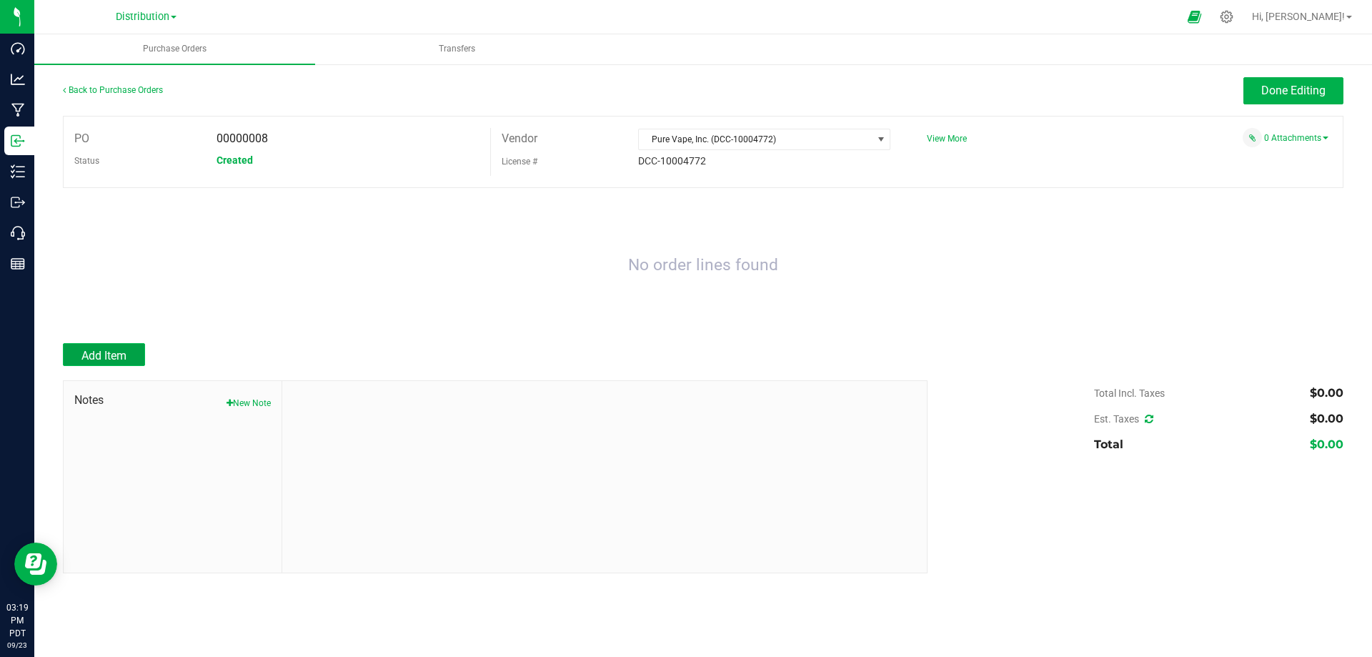
click at [126, 355] on span "Add Item" at bounding box center [103, 356] width 45 height 14
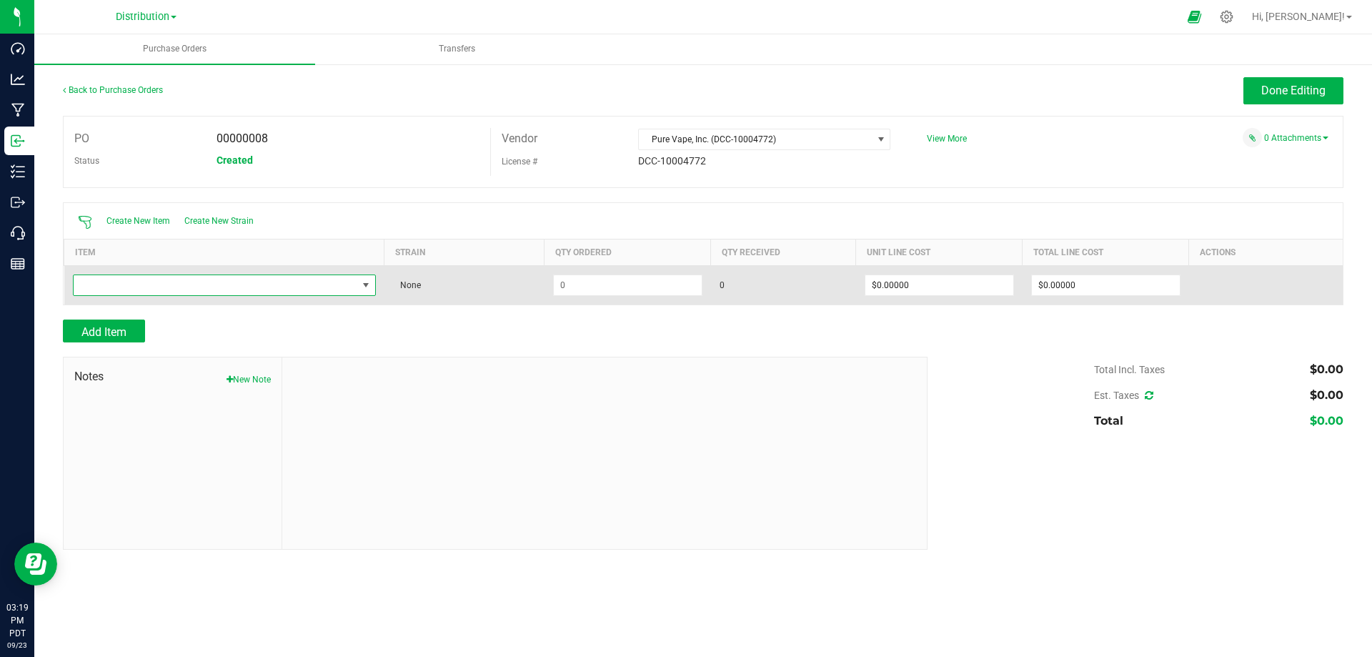
click at [171, 283] on span "NO DATA FOUND" at bounding box center [216, 285] width 284 height 20
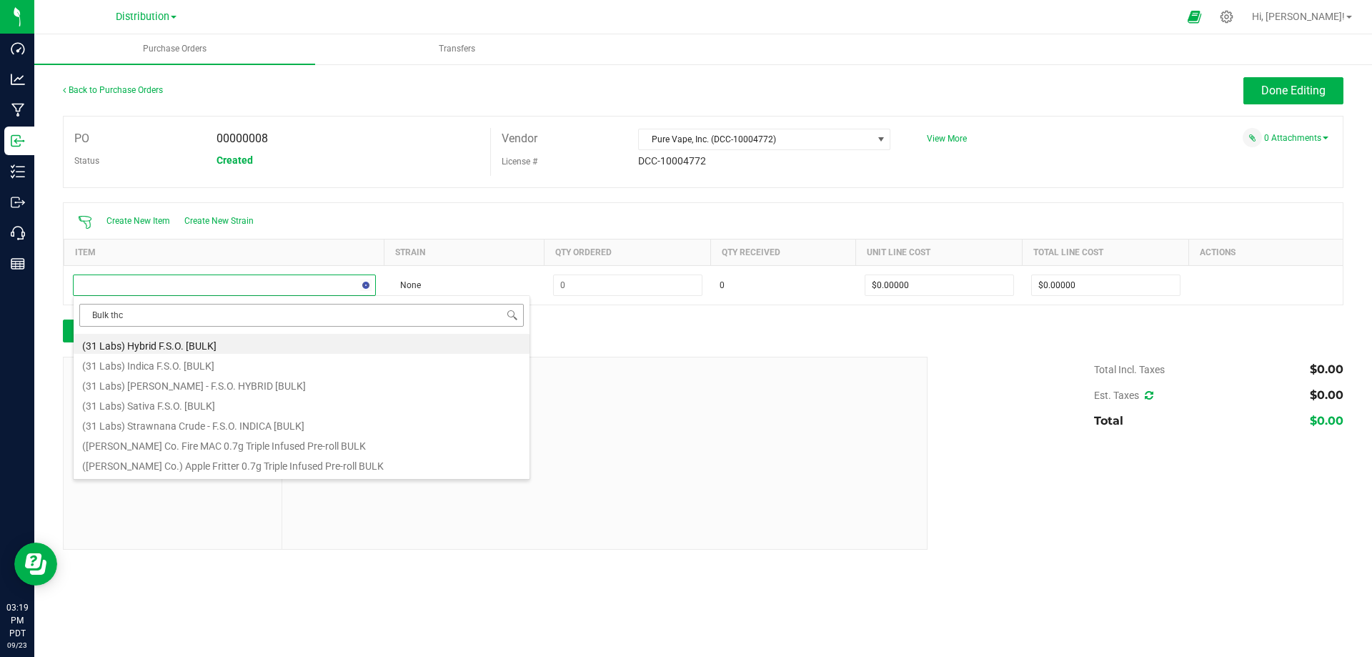
type input "Bulk thca"
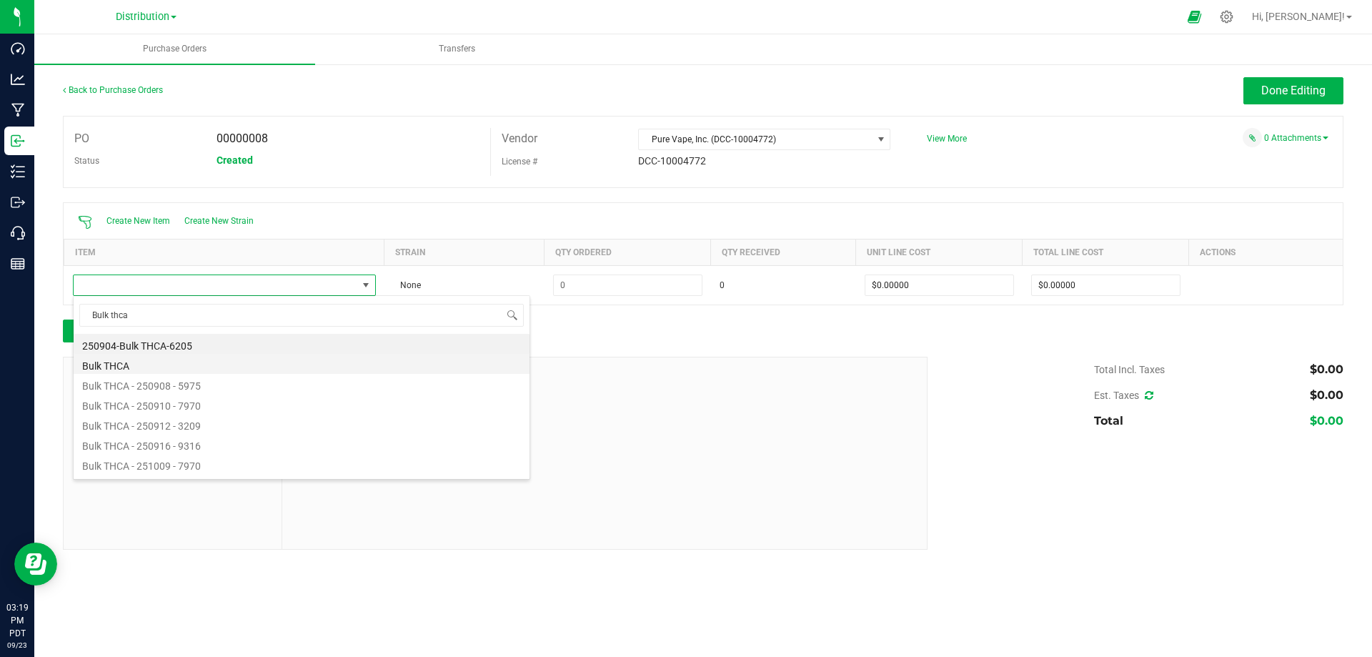
click at [116, 360] on li "Bulk THCA" at bounding box center [302, 364] width 456 height 20
type input "$0.96000"
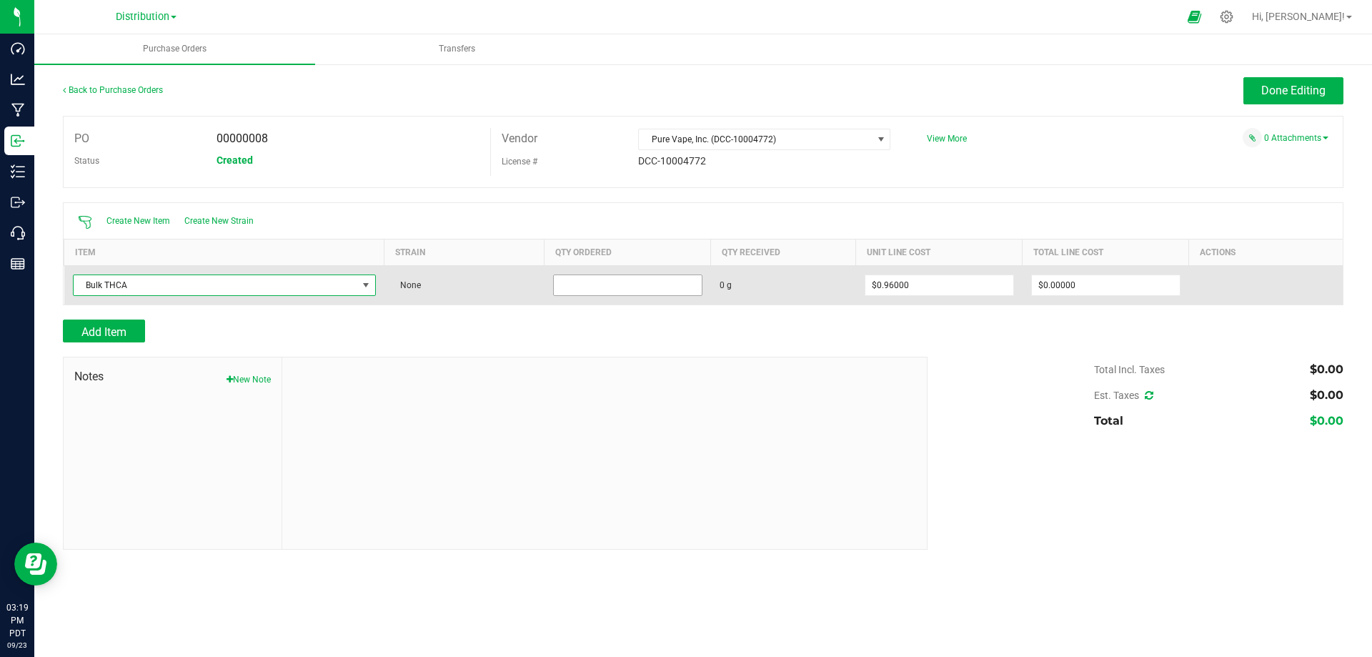
click at [612, 289] on input at bounding box center [628, 285] width 148 height 20
type input "19000.0000 g"
type input "0.96"
click at [940, 285] on input "0.96" at bounding box center [939, 285] width 148 height 20
type input "$18,240.00000"
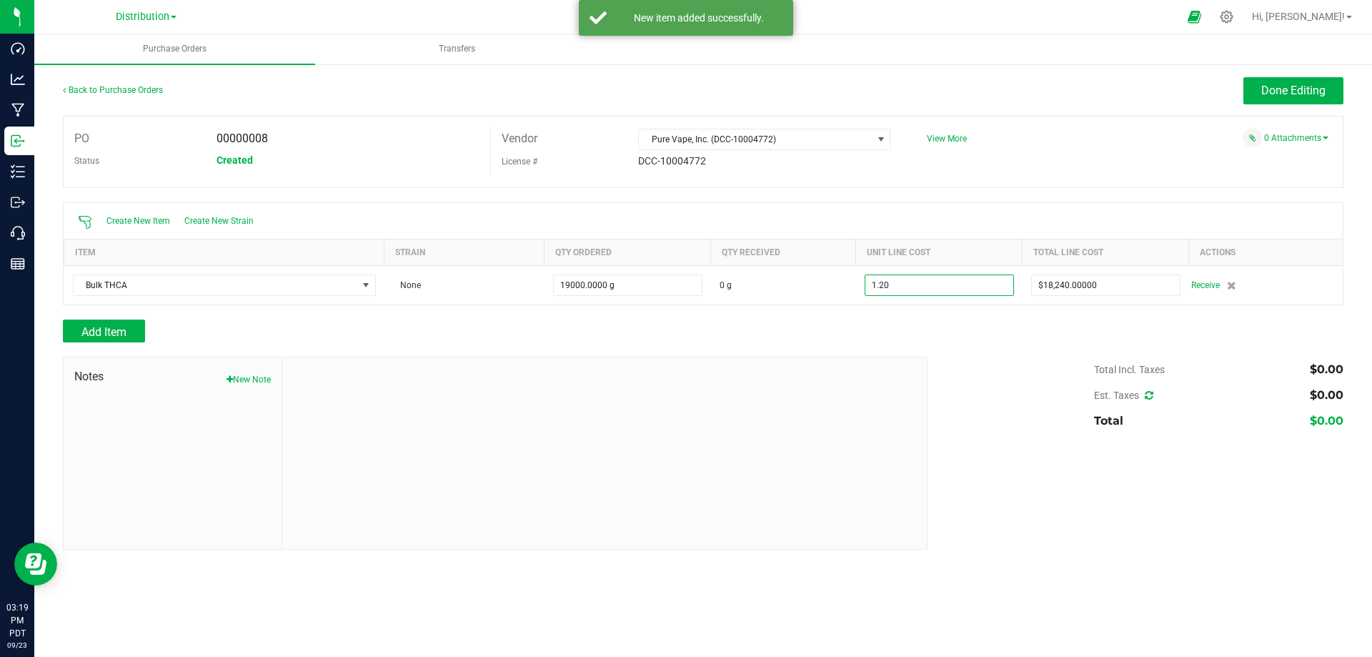
type input "$1.20000"
click at [924, 332] on div "Add Item" at bounding box center [703, 330] width 1281 height 23
type input "19000"
type input "$22,800.00000"
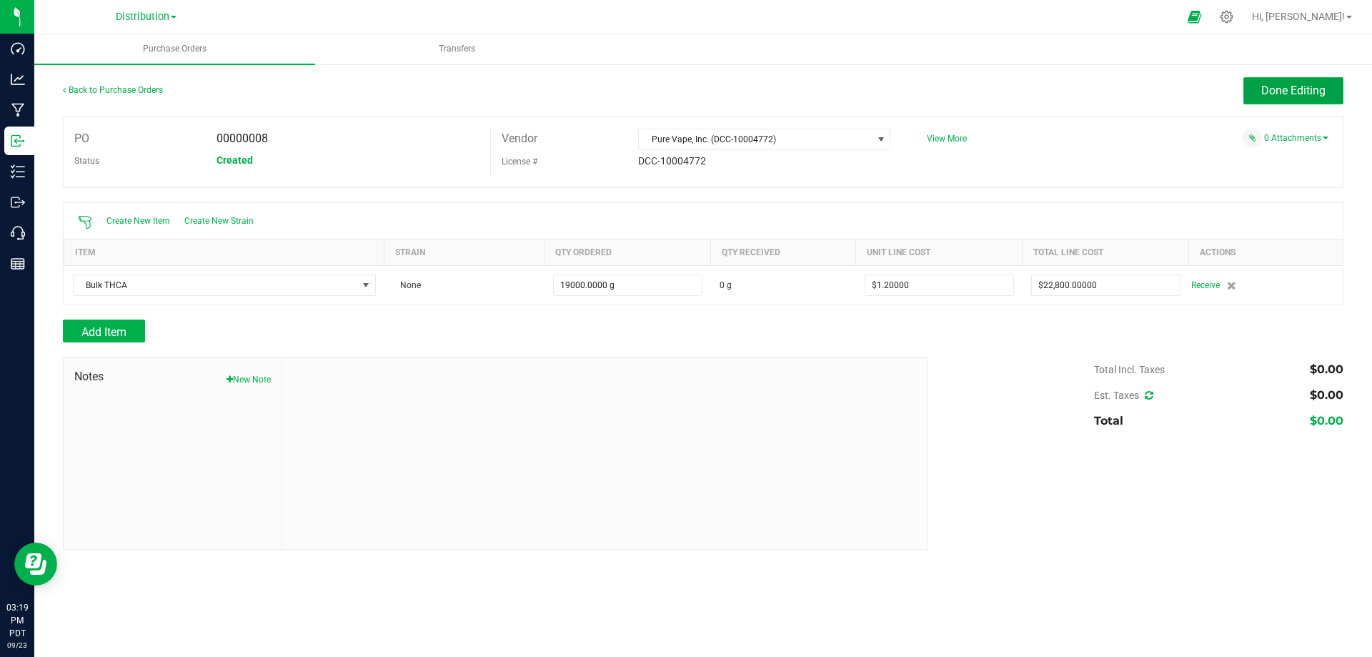
click at [1296, 91] on span "Done Editing" at bounding box center [1293, 91] width 64 height 14
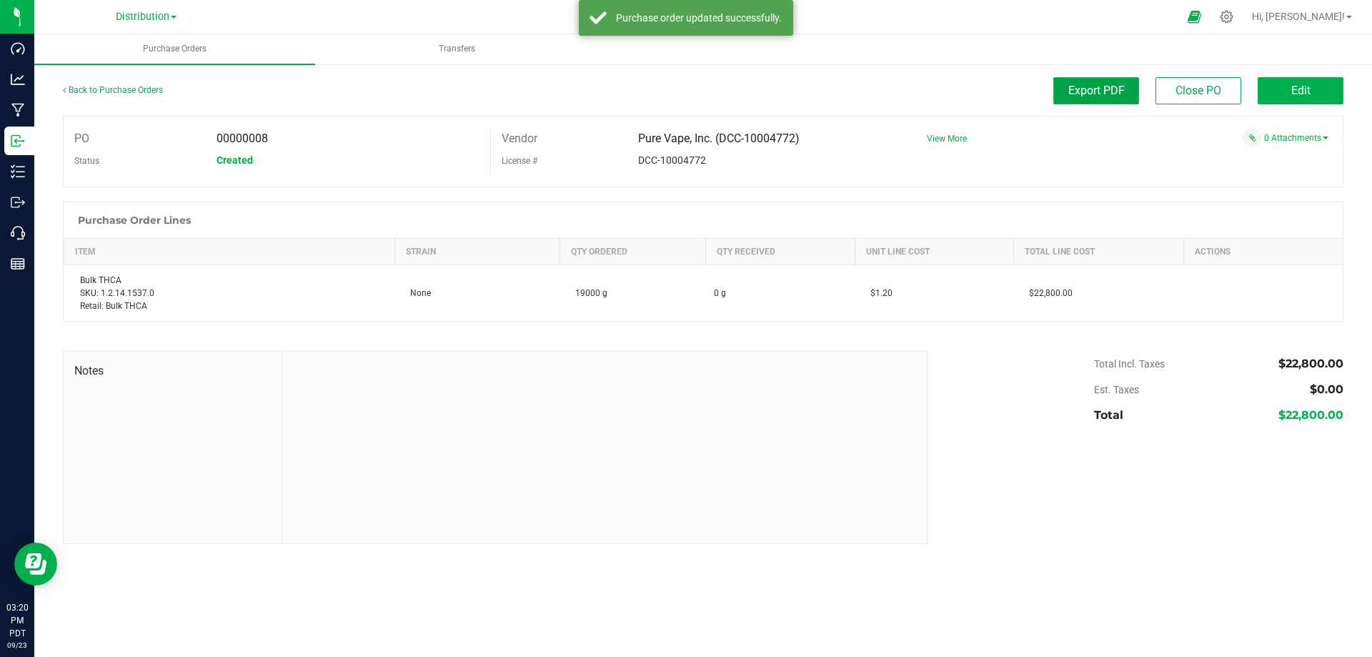
click at [1078, 89] on span "Export PDF" at bounding box center [1096, 91] width 56 height 14
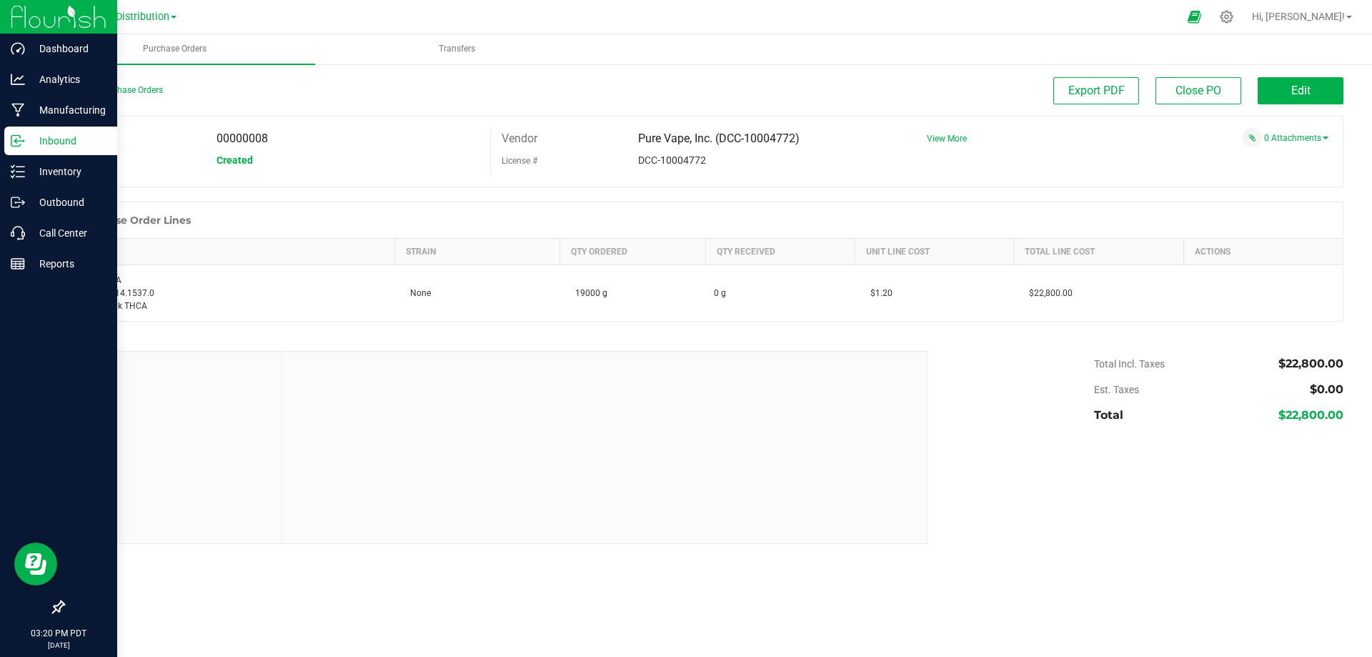
click at [27, 139] on p "Inbound" at bounding box center [68, 140] width 86 height 17
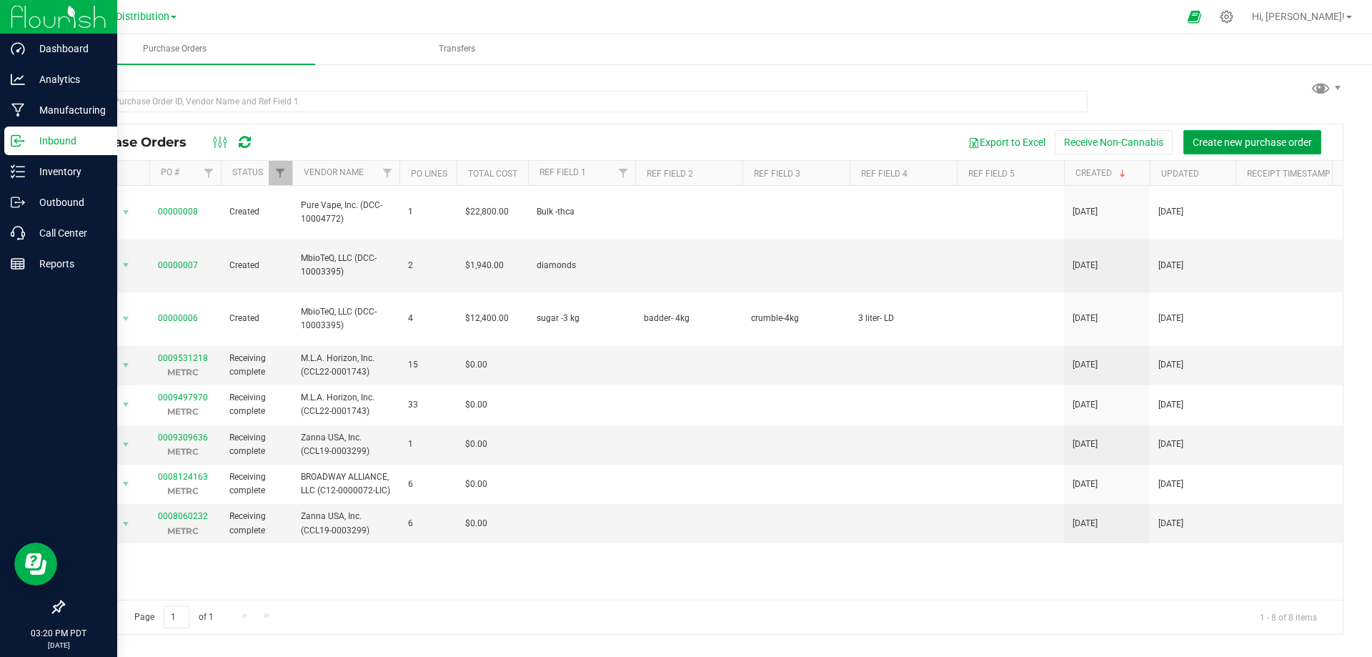
click at [1274, 144] on span "Create new purchase order" at bounding box center [1252, 142] width 119 height 11
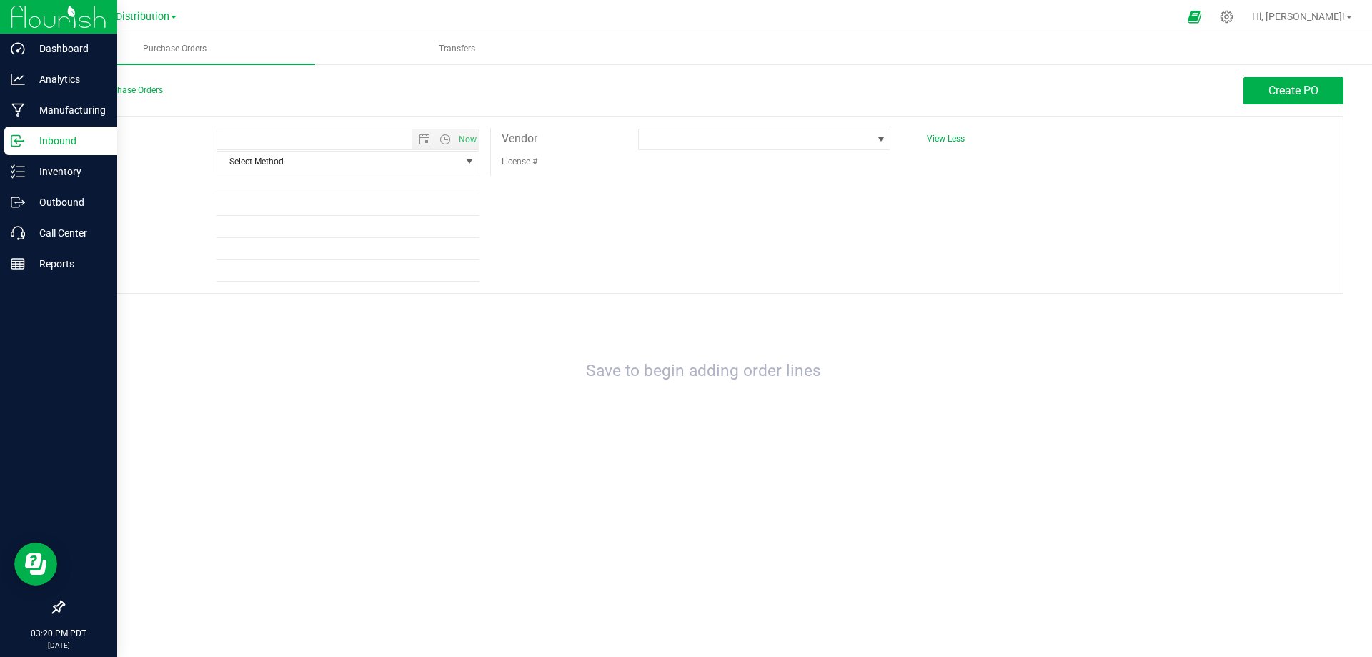
type input "9/23/2025 3:20 PM"
click at [339, 162] on span "Select Method" at bounding box center [339, 162] width 244 height 20
click at [267, 264] on li "Local Delivery" at bounding box center [348, 269] width 262 height 21
click at [282, 188] on input "Ref Field 1" at bounding box center [348, 183] width 263 height 21
type input "Bulk-hte"
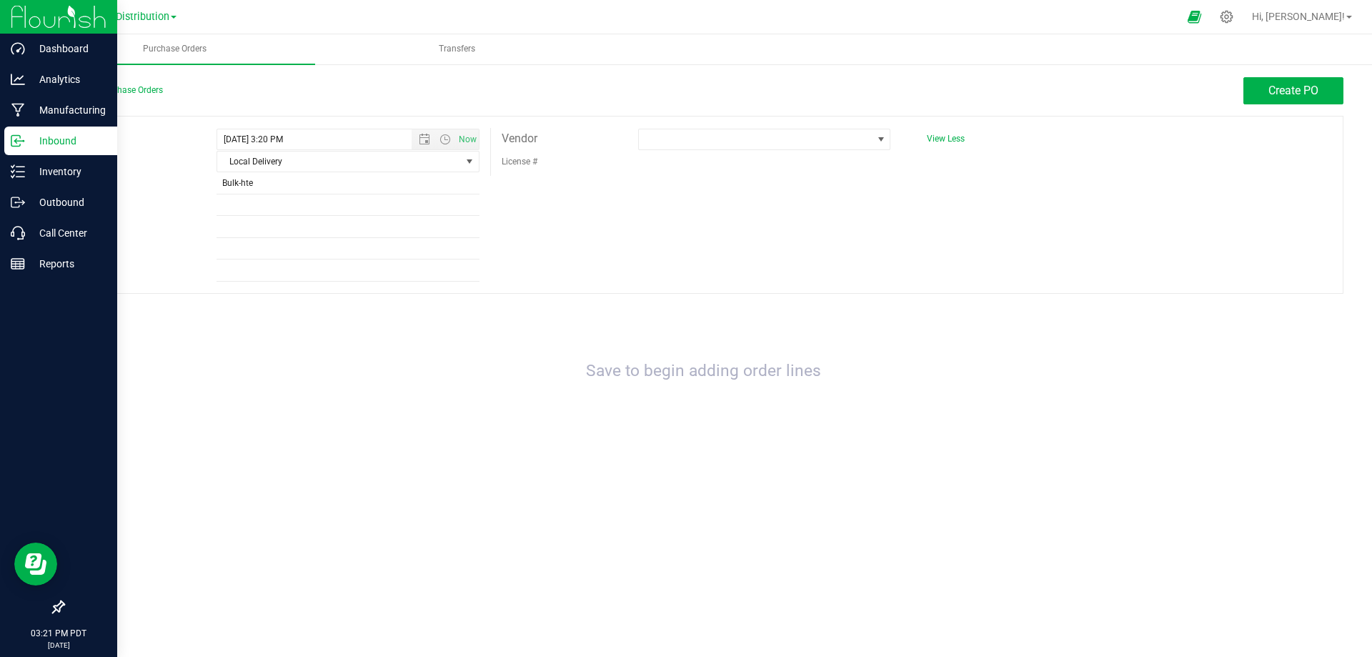
click at [545, 197] on div "Expected 9/23/2025 3:20 PM Now Method Local Delivery Select Method USPS UPS Fed…" at bounding box center [703, 205] width 1281 height 178
click at [695, 138] on span at bounding box center [755, 139] width 233 height 20
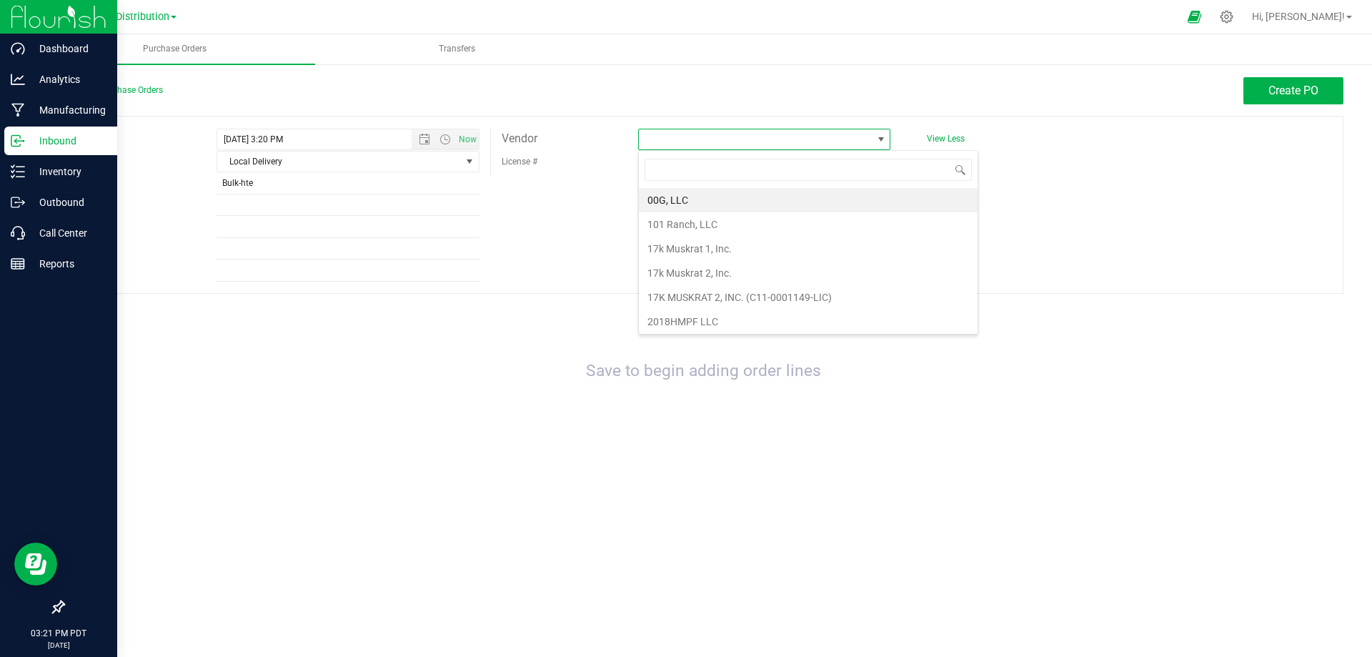
scroll to position [21, 252]
type input "c"
type input "C"
click at [699, 135] on span at bounding box center [755, 139] width 233 height 20
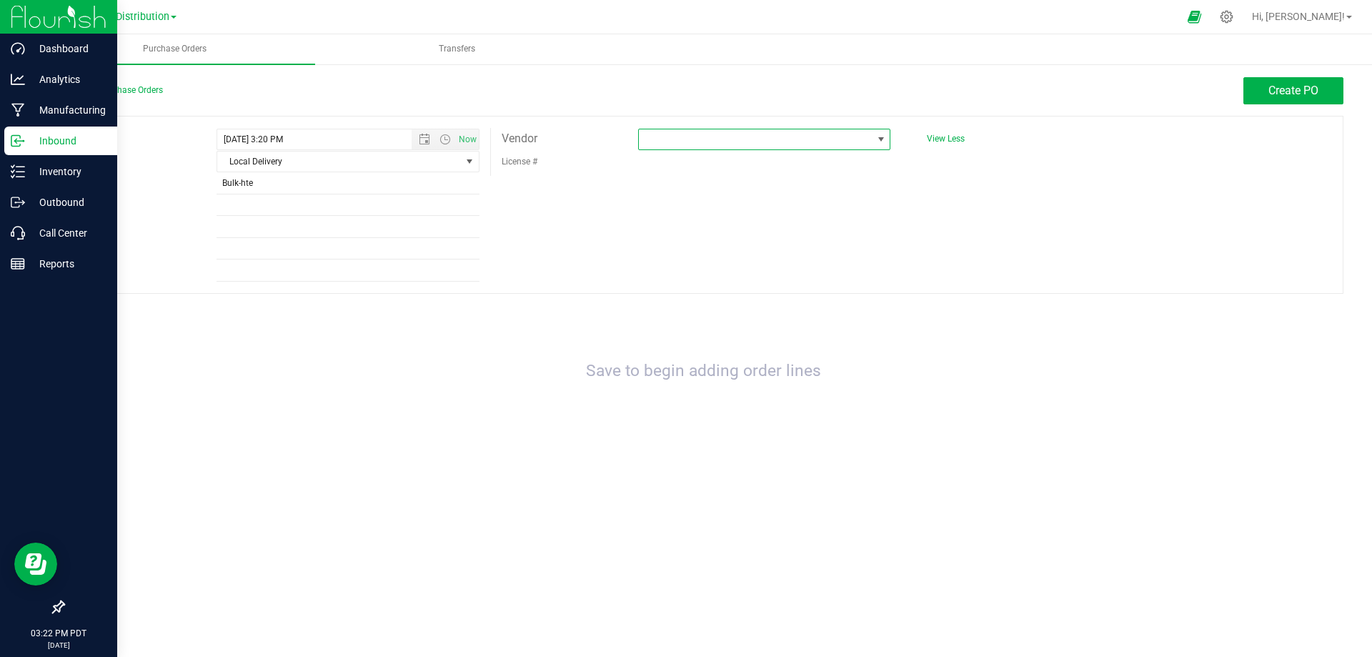
click at [682, 162] on div "License #" at bounding box center [696, 161] width 411 height 22
click at [673, 144] on span at bounding box center [755, 139] width 233 height 20
click at [600, 160] on div "License #" at bounding box center [559, 161] width 137 height 22
click at [613, 129] on div "Vendor" at bounding box center [559, 138] width 137 height 21
click at [665, 144] on span at bounding box center [755, 139] width 233 height 20
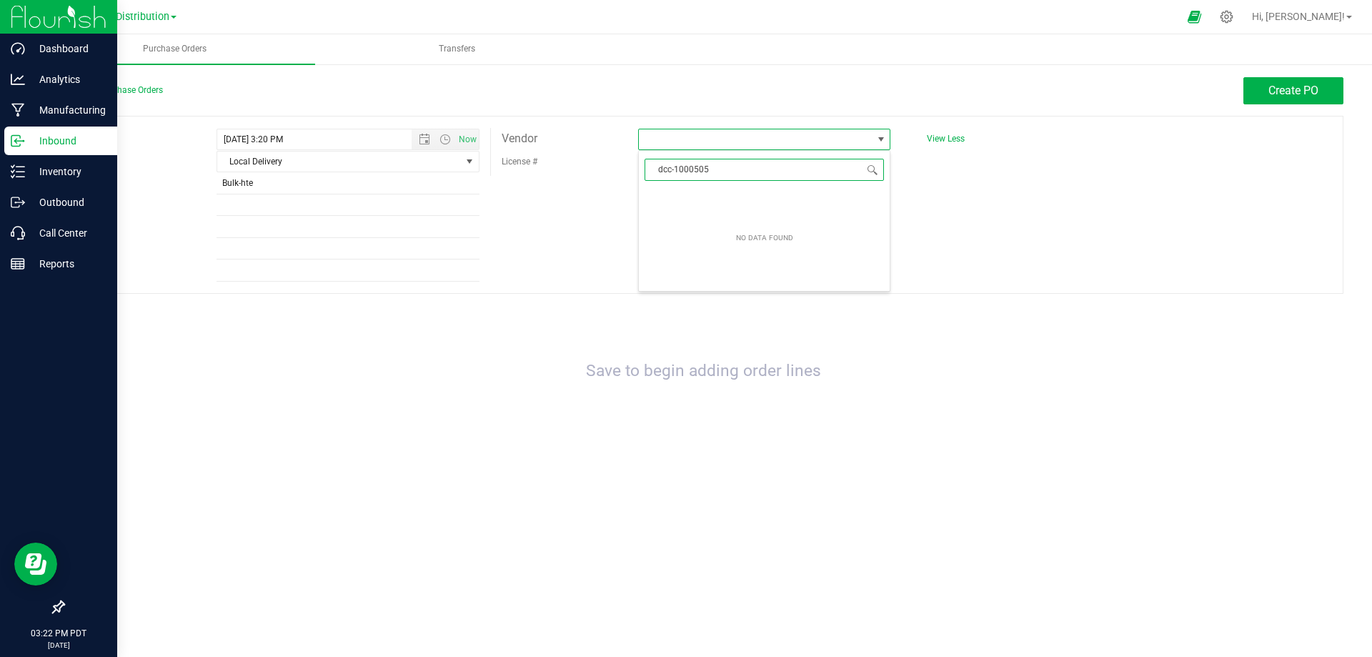
type input "dcc-10005059"
click at [1006, 202] on div "Expected 9/23/2025 3:20 PM Now Method Local Delivery Select Method USPS UPS Fed…" at bounding box center [703, 205] width 1281 height 178
click at [249, 200] on input "Ref Field 2" at bounding box center [348, 204] width 263 height 21
type input "CALI-BANGER"
click at [1269, 86] on span "Create PO" at bounding box center [1294, 91] width 50 height 14
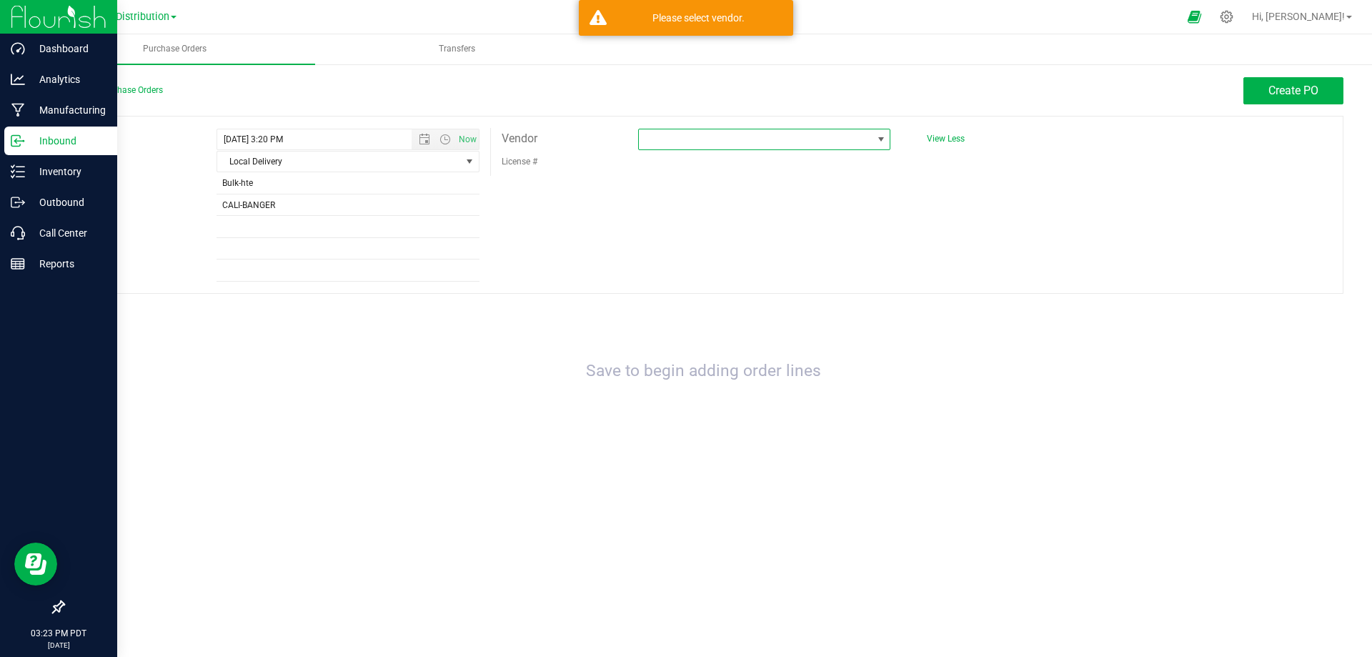
click at [804, 145] on span at bounding box center [755, 139] width 233 height 20
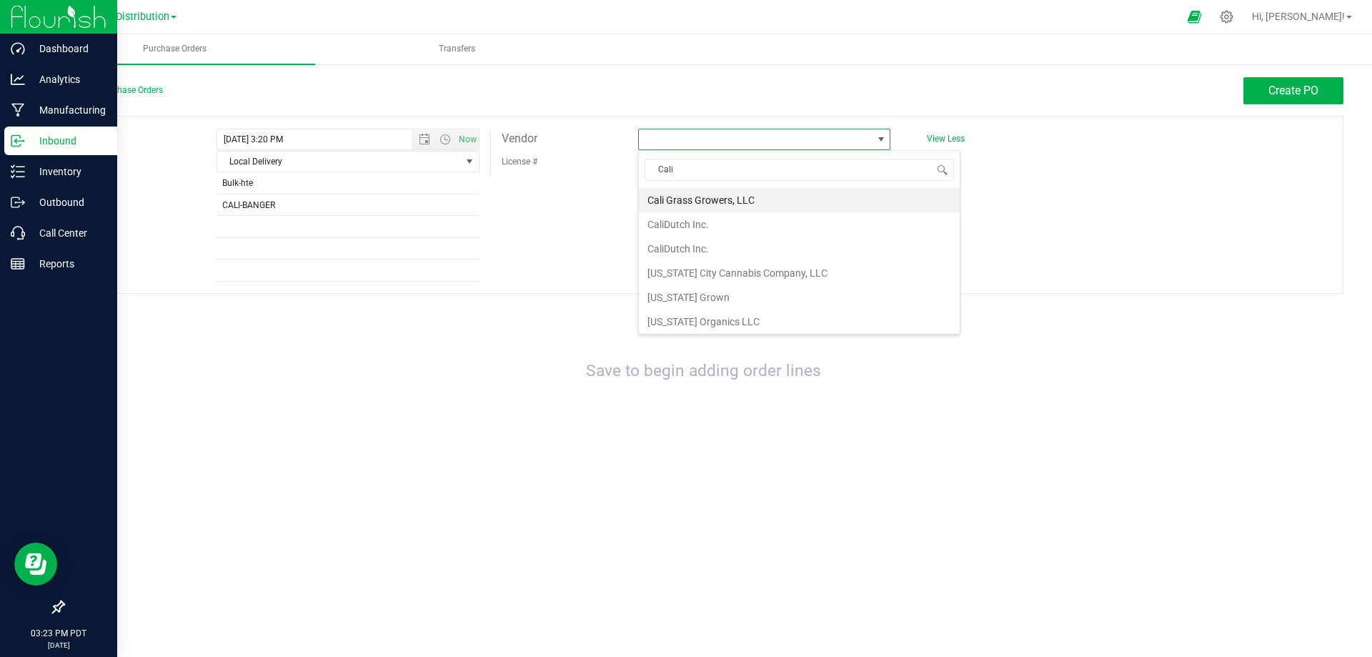
drag, startPoint x: 690, startPoint y: 170, endPoint x: 619, endPoint y: 171, distance: 71.5
click at [619, 171] on body "Dashboard Analytics Manufacturing Inbound Inventory Outbound Call Center Report…" at bounding box center [686, 328] width 1372 height 657
type input "mbio"
click at [695, 205] on li "MbioTeQ, LLC (DCC-10003395)" at bounding box center [764, 200] width 251 height 24
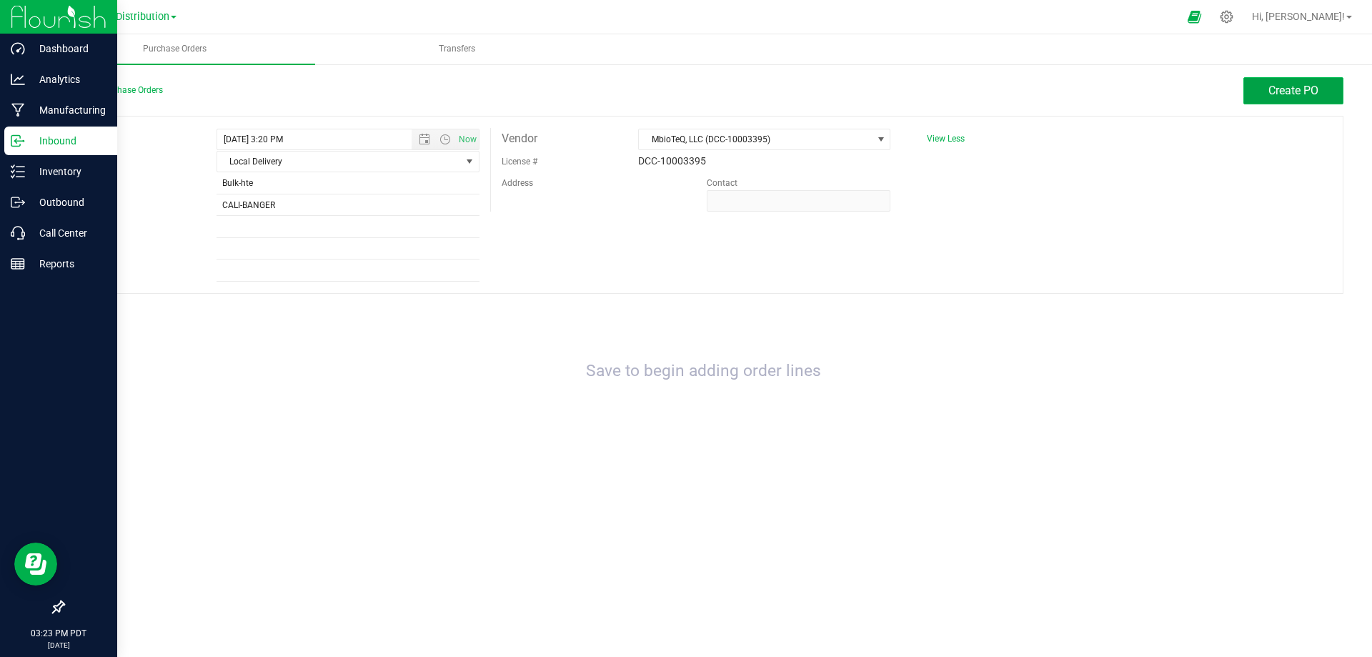
click at [1299, 85] on span "Create PO" at bounding box center [1294, 91] width 50 height 14
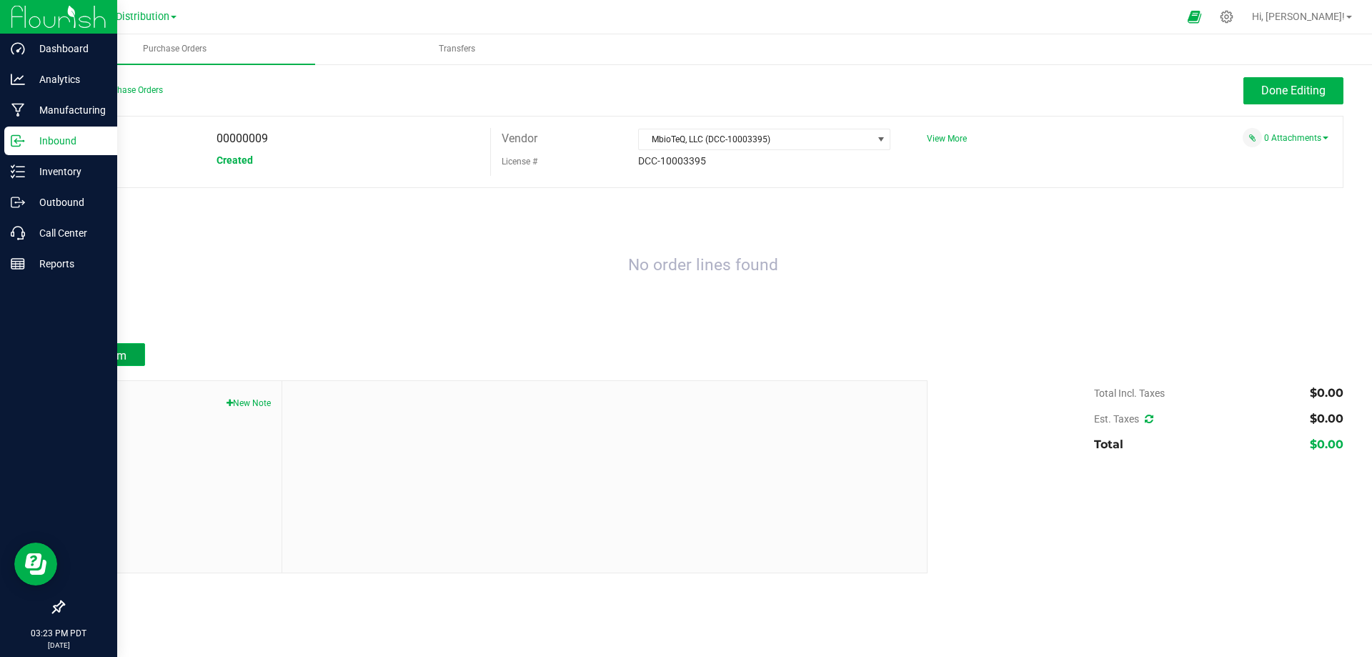
click at [120, 363] on button "Add Item" at bounding box center [104, 354] width 82 height 23
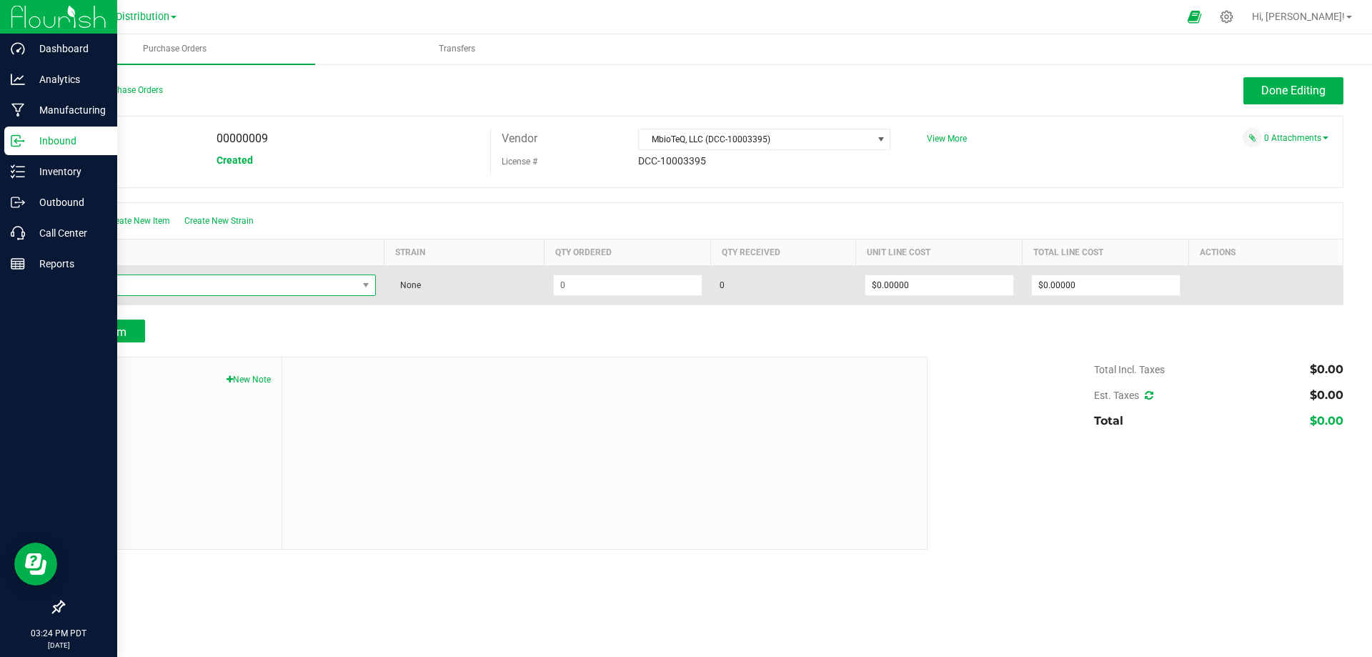
click at [143, 292] on span "NO DATA FOUND" at bounding box center [216, 285] width 284 height 20
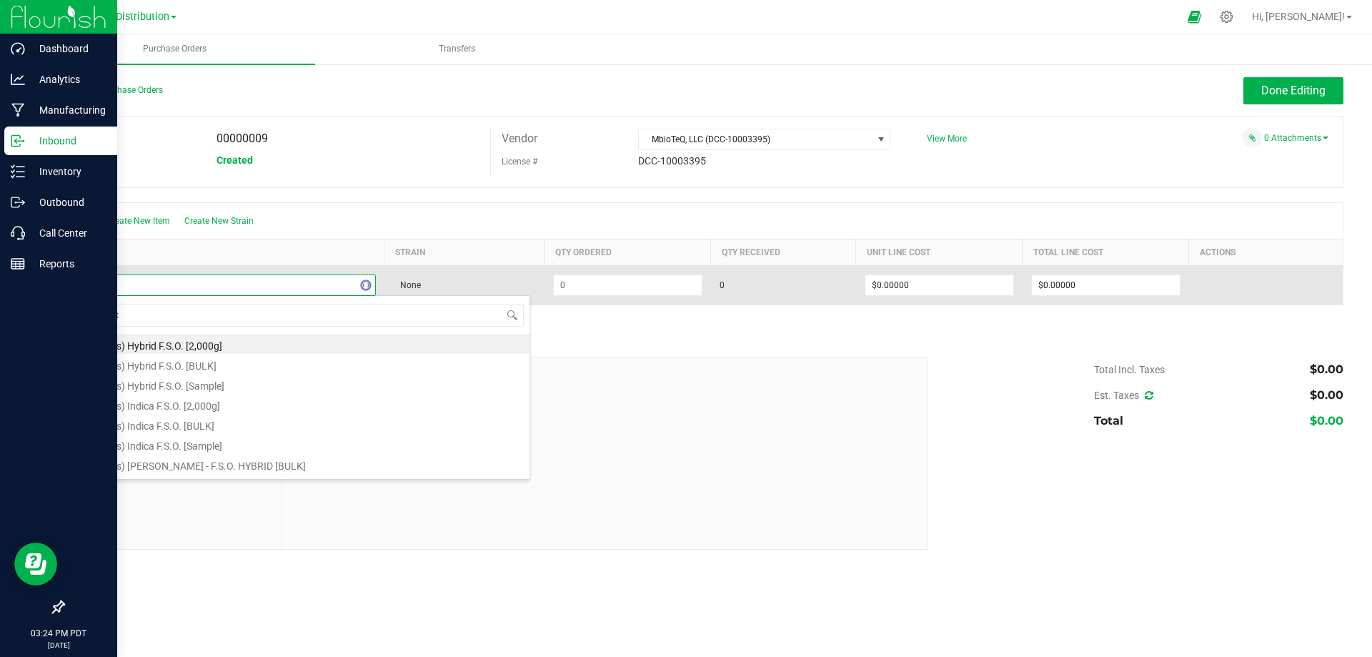
type input "bulk hte"
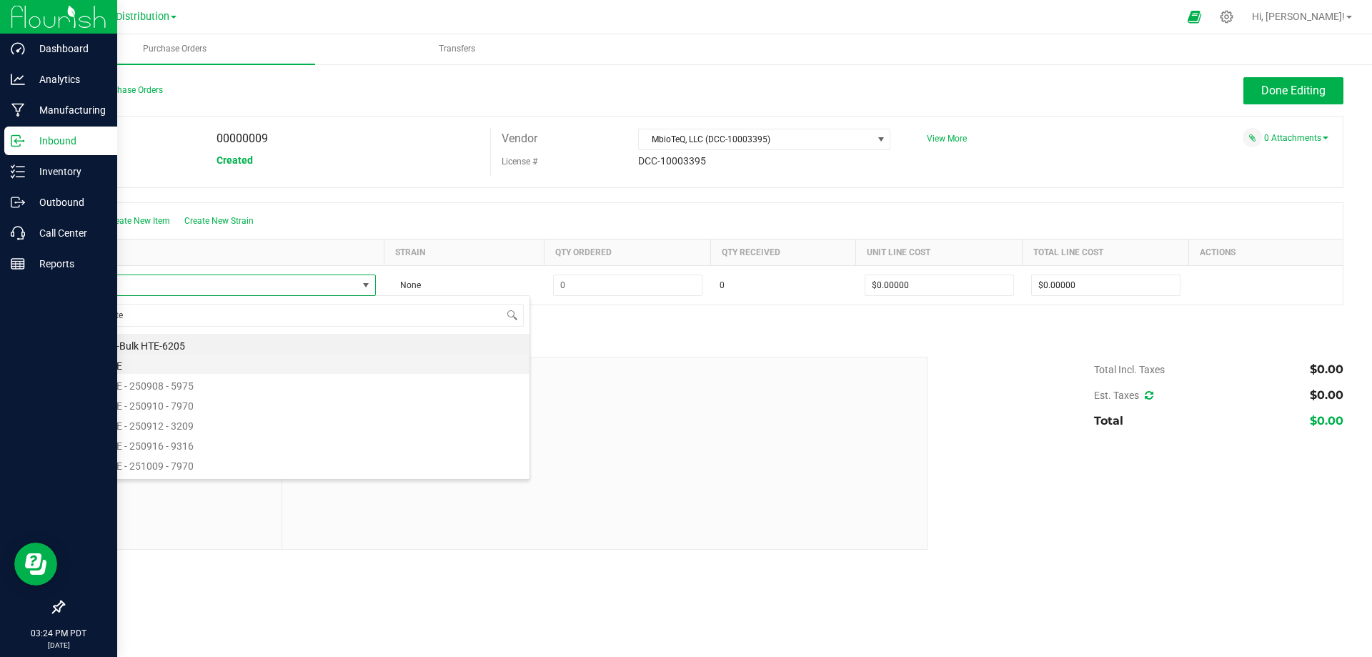
click at [106, 360] on li "Bulk HTE" at bounding box center [302, 364] width 456 height 20
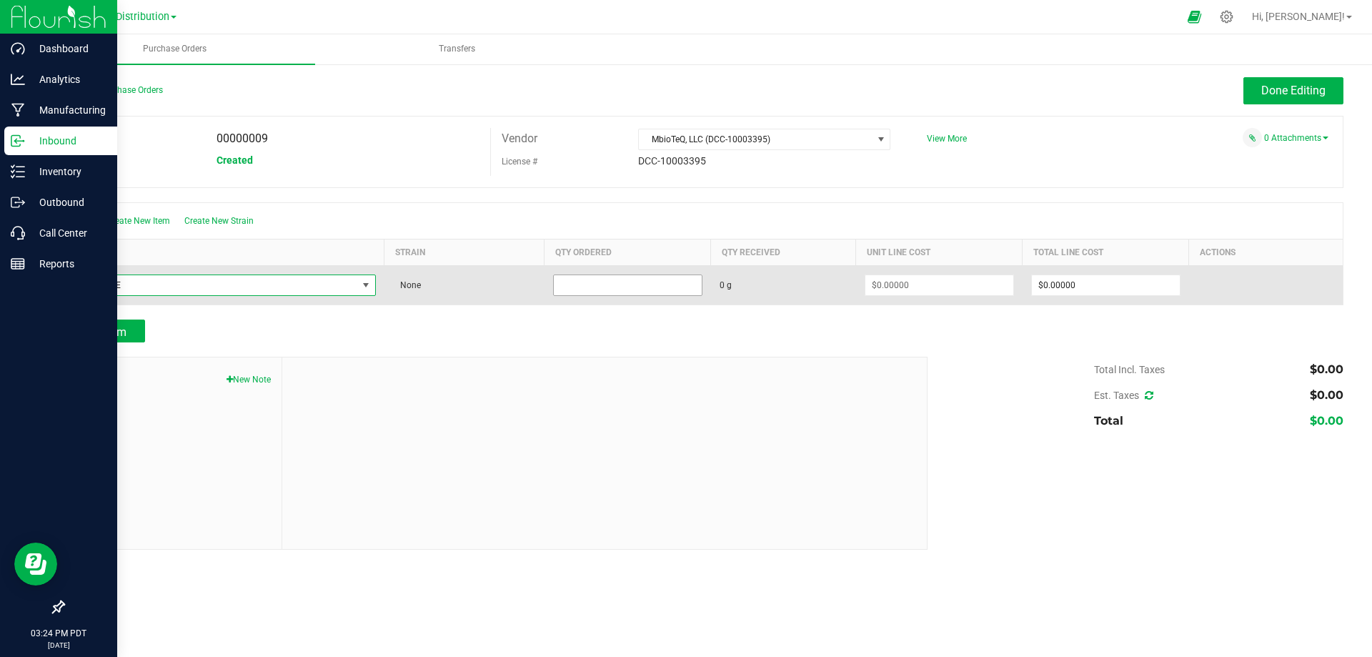
click at [603, 288] on input at bounding box center [628, 285] width 148 height 20
type input "3000.0000 g"
click at [931, 283] on input at bounding box center [939, 285] width 148 height 20
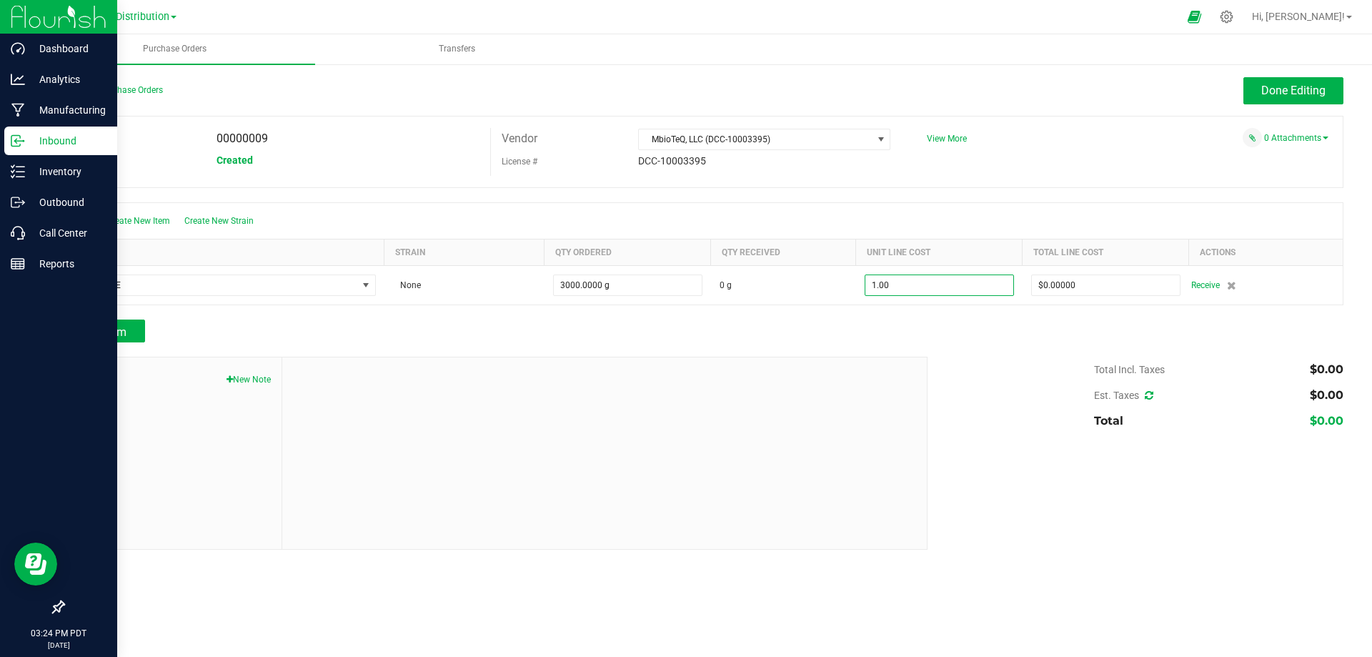
type input "$1.00000"
click at [913, 309] on div at bounding box center [703, 312] width 1281 height 14
type input "3000"
type input "$3,000.00000"
click at [129, 336] on button "Add Item" at bounding box center [104, 330] width 82 height 23
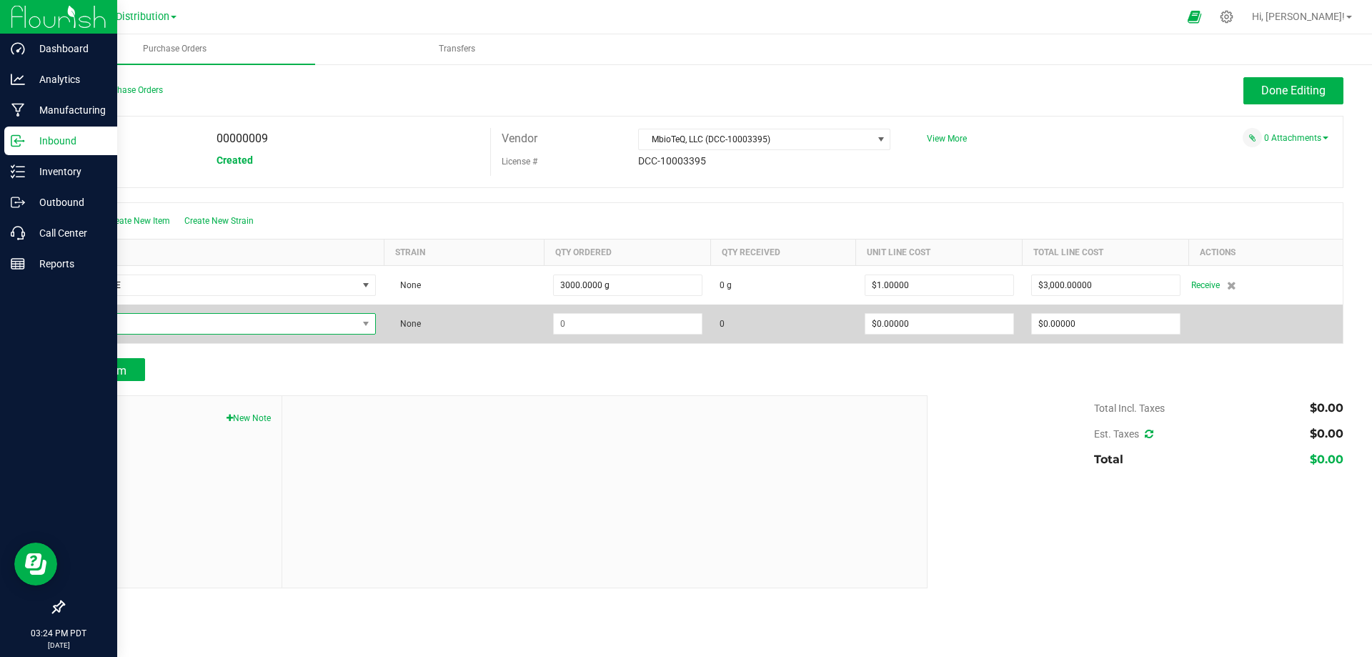
click at [143, 324] on span "NO DATA FOUND" at bounding box center [216, 324] width 284 height 20
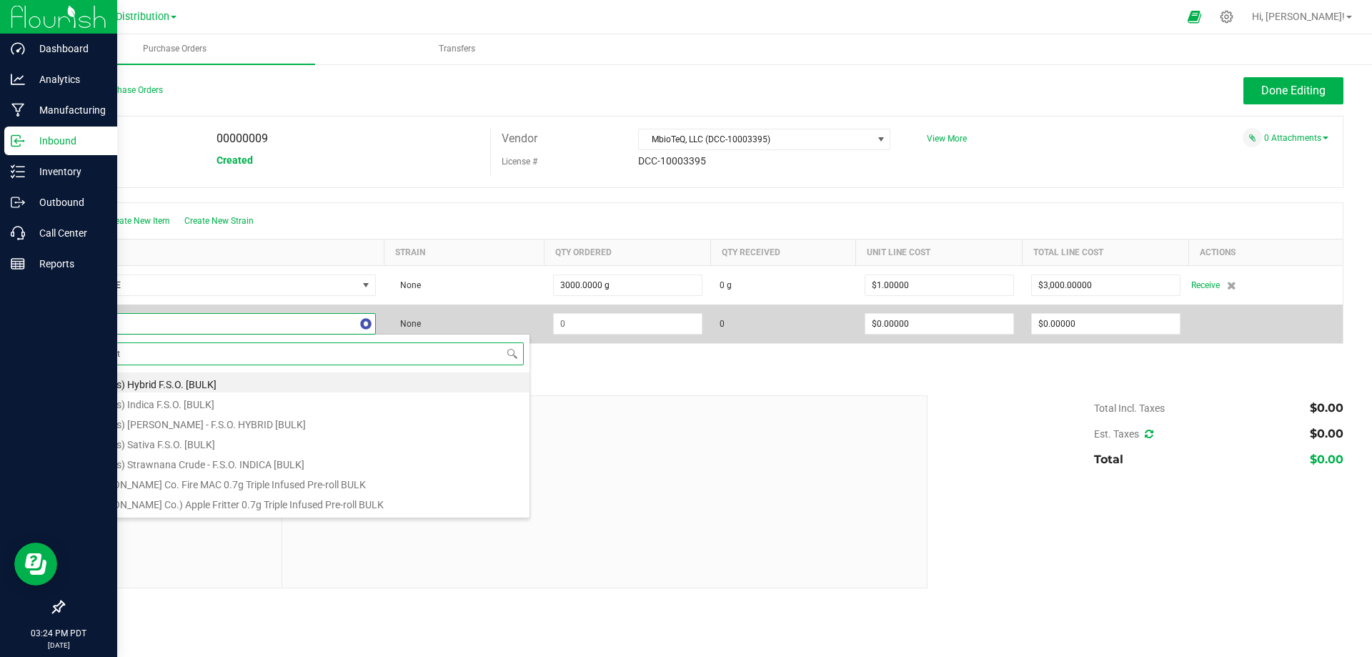
type input "Bulk Hte"
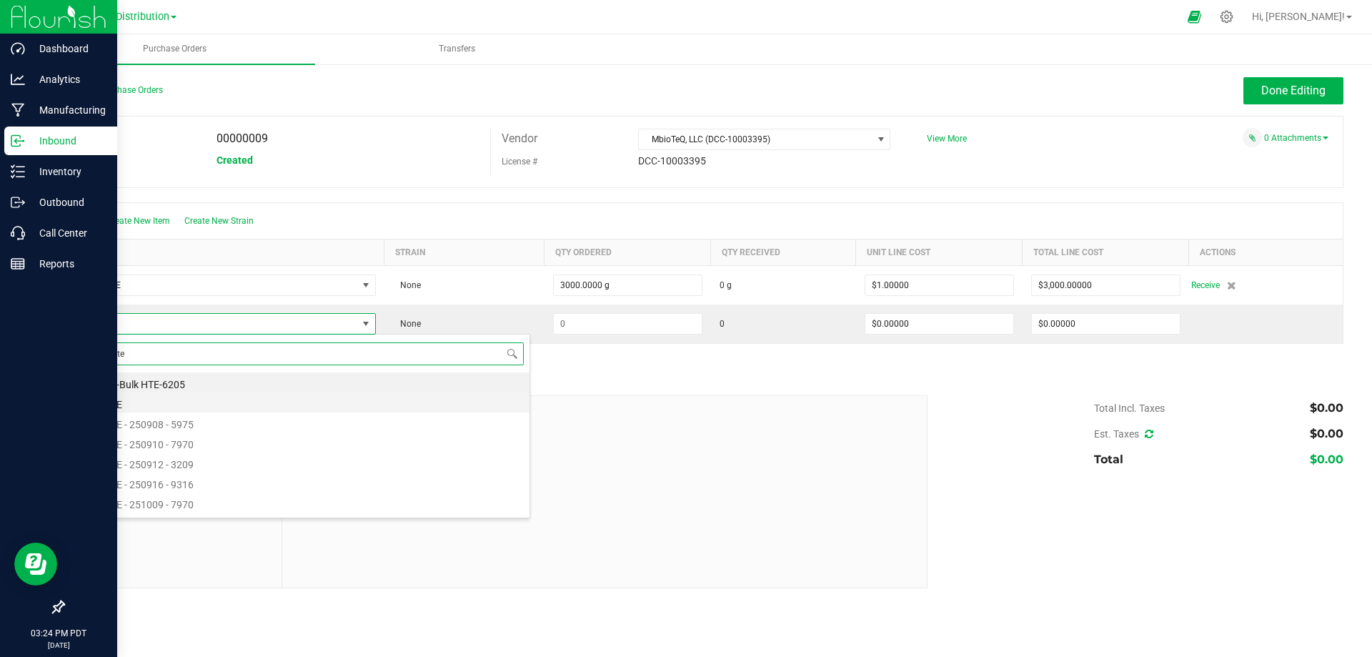
click at [101, 400] on li "Bulk HTE" at bounding box center [302, 402] width 456 height 20
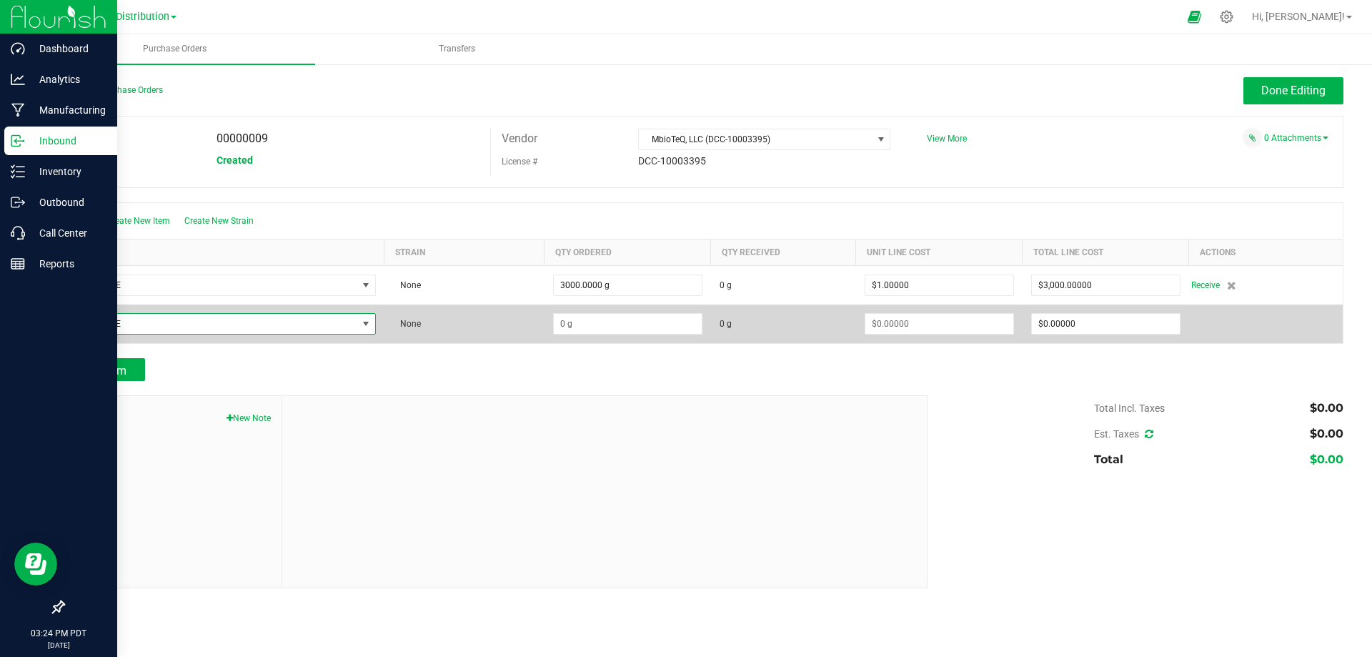
click at [154, 322] on span "Bulk HTE" at bounding box center [216, 324] width 284 height 20
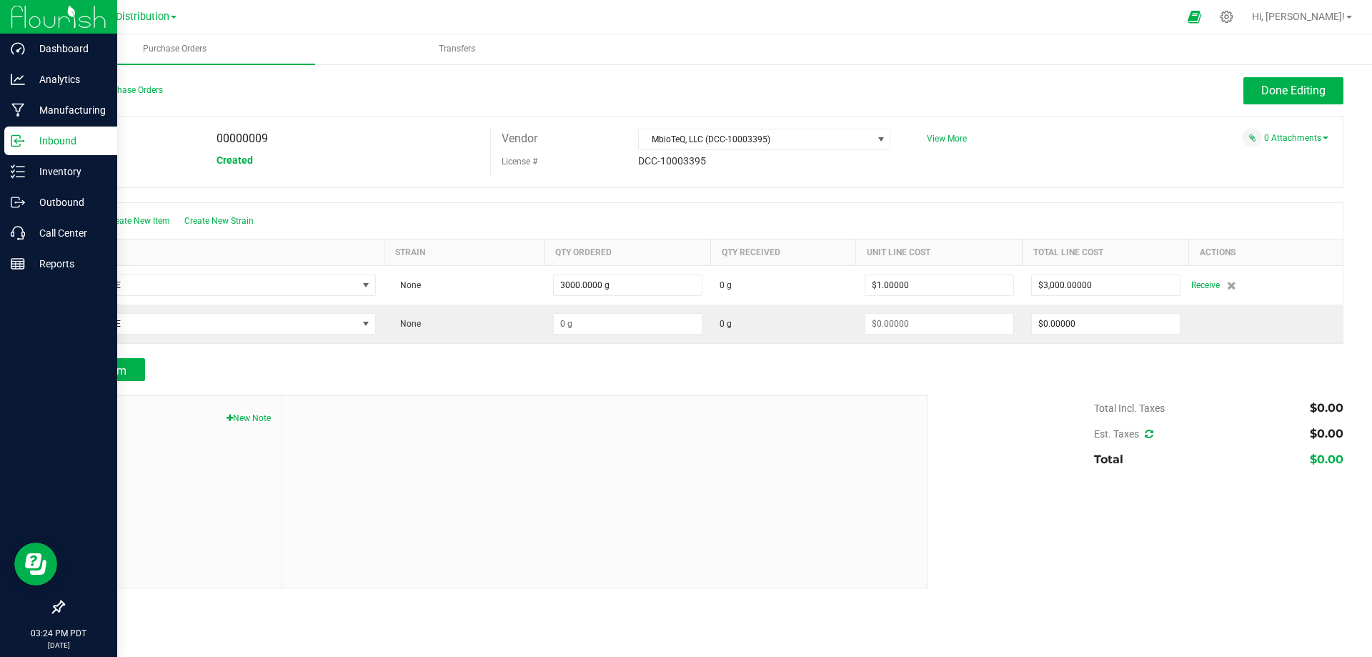
click at [718, 412] on div at bounding box center [604, 492] width 645 height 192
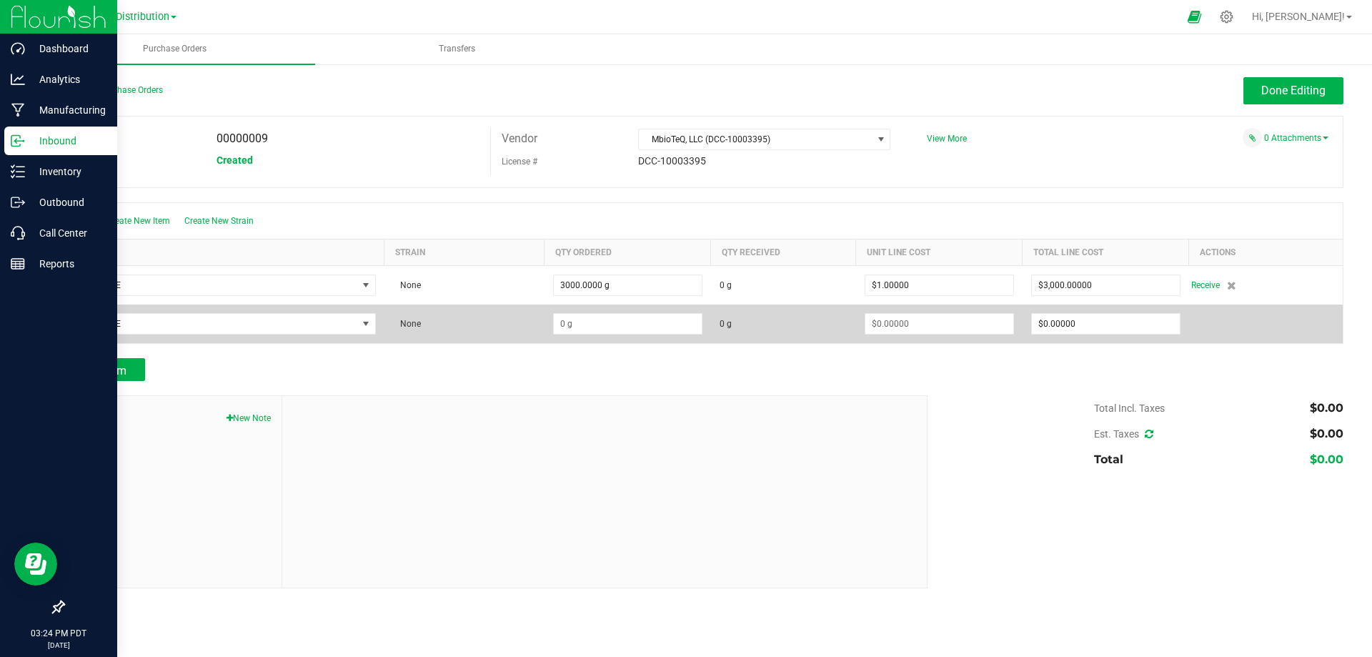
click at [420, 323] on span "None" at bounding box center [407, 324] width 28 height 10
click at [589, 331] on input at bounding box center [628, 324] width 148 height 20
type input "3000.0000 g"
click at [903, 322] on input at bounding box center [939, 324] width 148 height 20
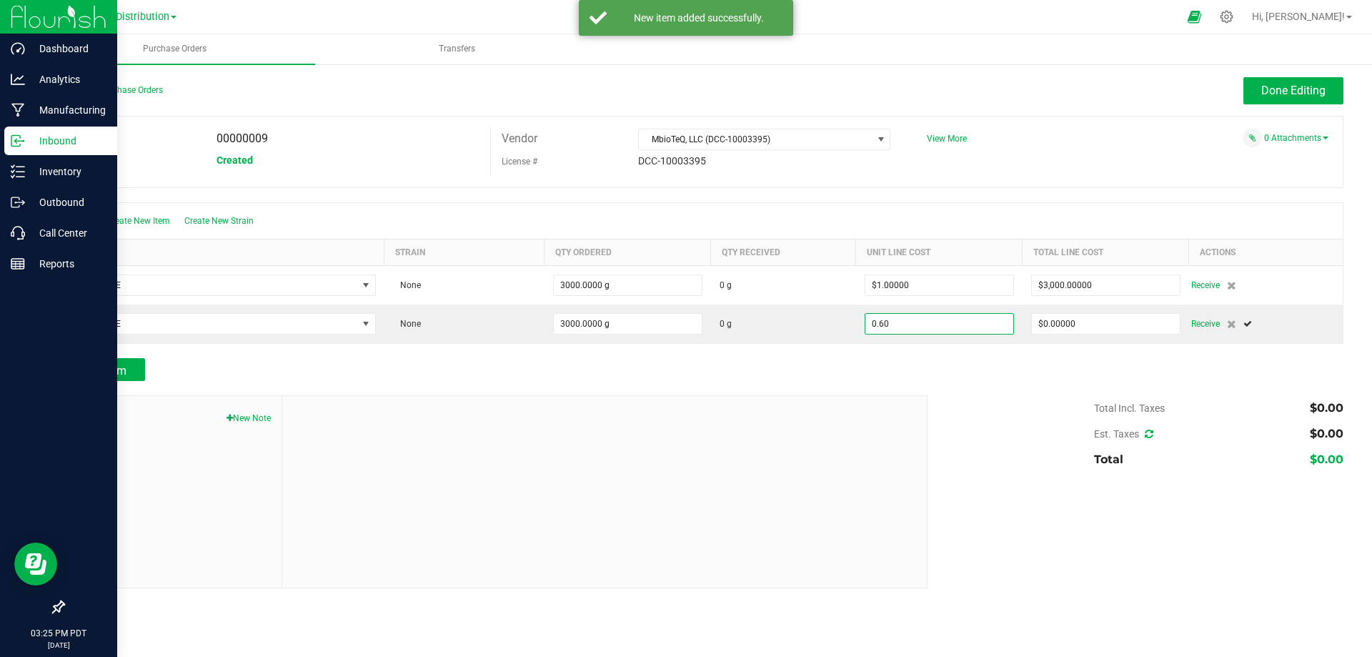
type input "$0.60000"
click at [835, 364] on div "Add Item" at bounding box center [490, 369] width 854 height 23
type input "3000"
type input "$1,800.00000"
click at [229, 418] on icon "button" at bounding box center [230, 418] width 6 height 9
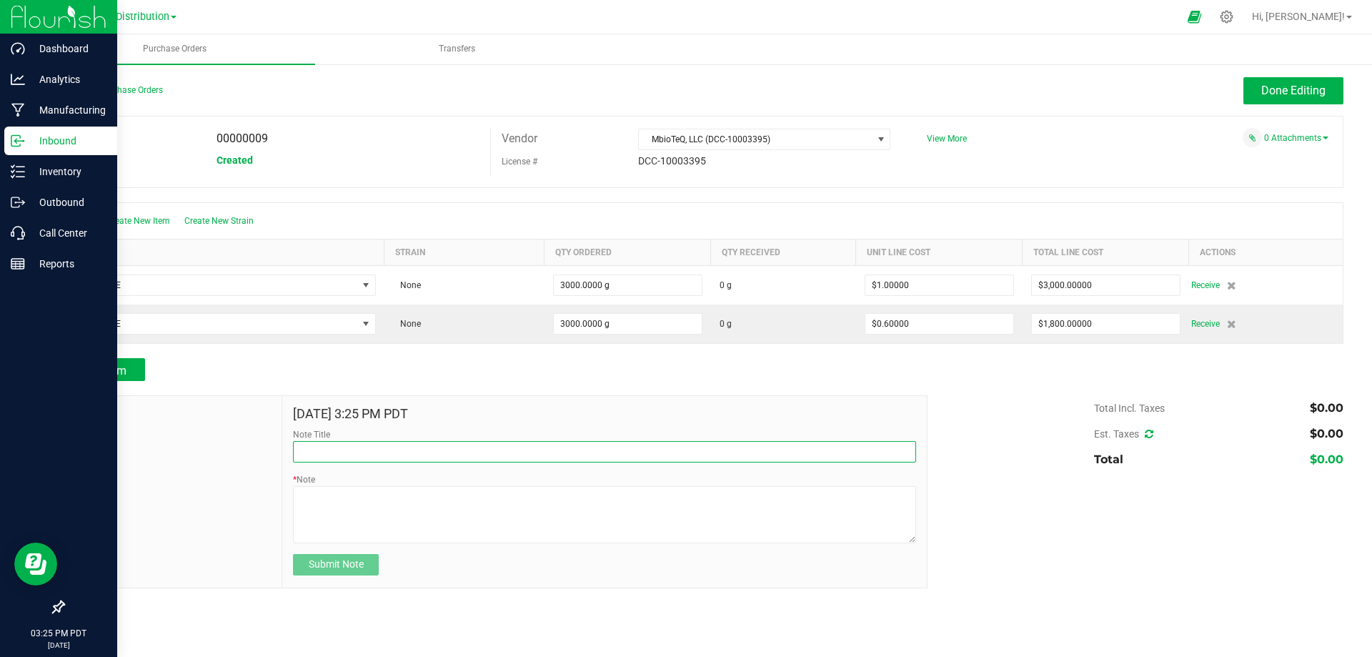
click at [327, 450] on input "Note Title" at bounding box center [604, 451] width 623 height 21
type input "CALIBANGER"
click at [336, 497] on textarea "* Note" at bounding box center [604, 514] width 623 height 57
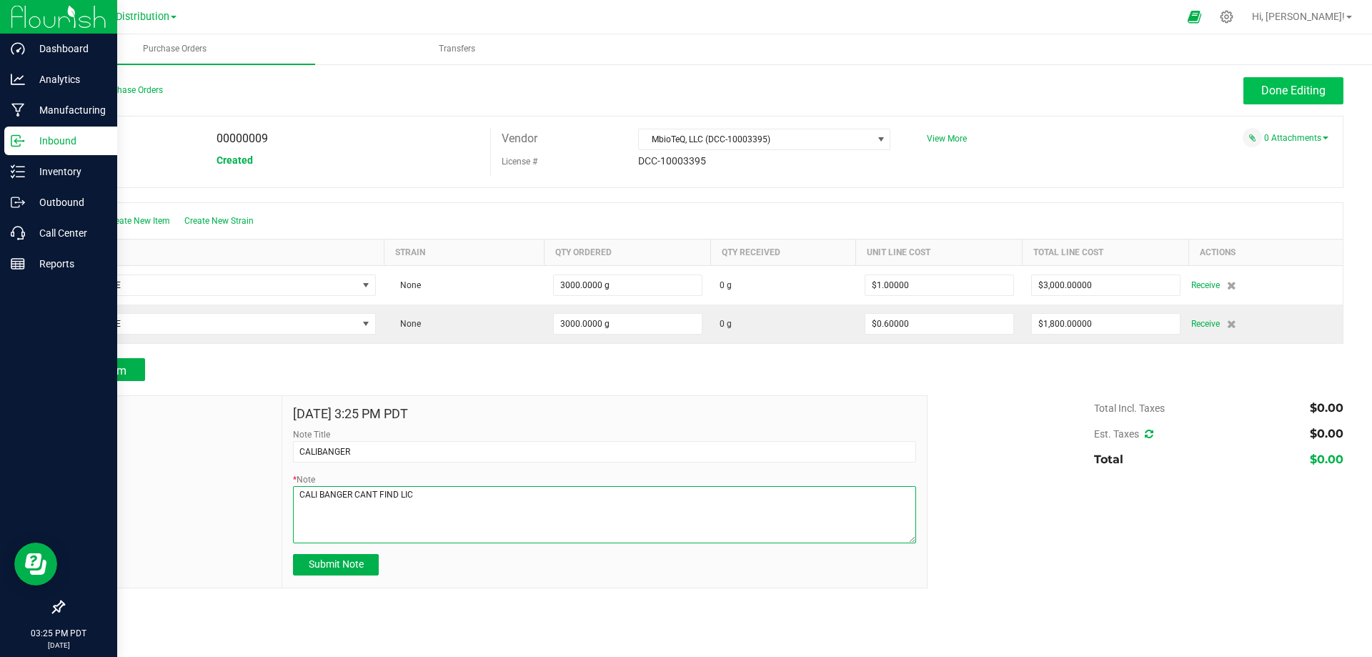
type textarea "CALI BANGER CANT FIND LIC"
click at [1274, 103] on button "Done Editing" at bounding box center [1294, 90] width 100 height 27
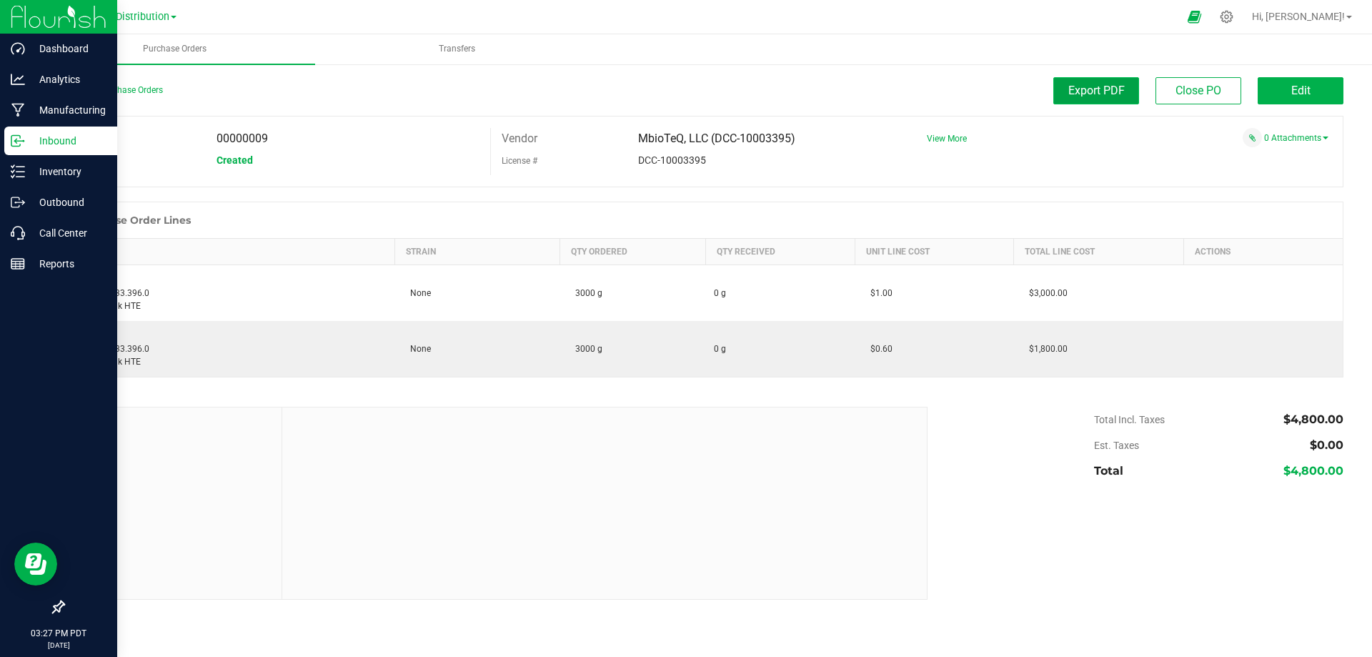
click at [1067, 93] on button "Export PDF" at bounding box center [1096, 90] width 86 height 27
click at [945, 137] on span "View More" at bounding box center [947, 139] width 40 height 10
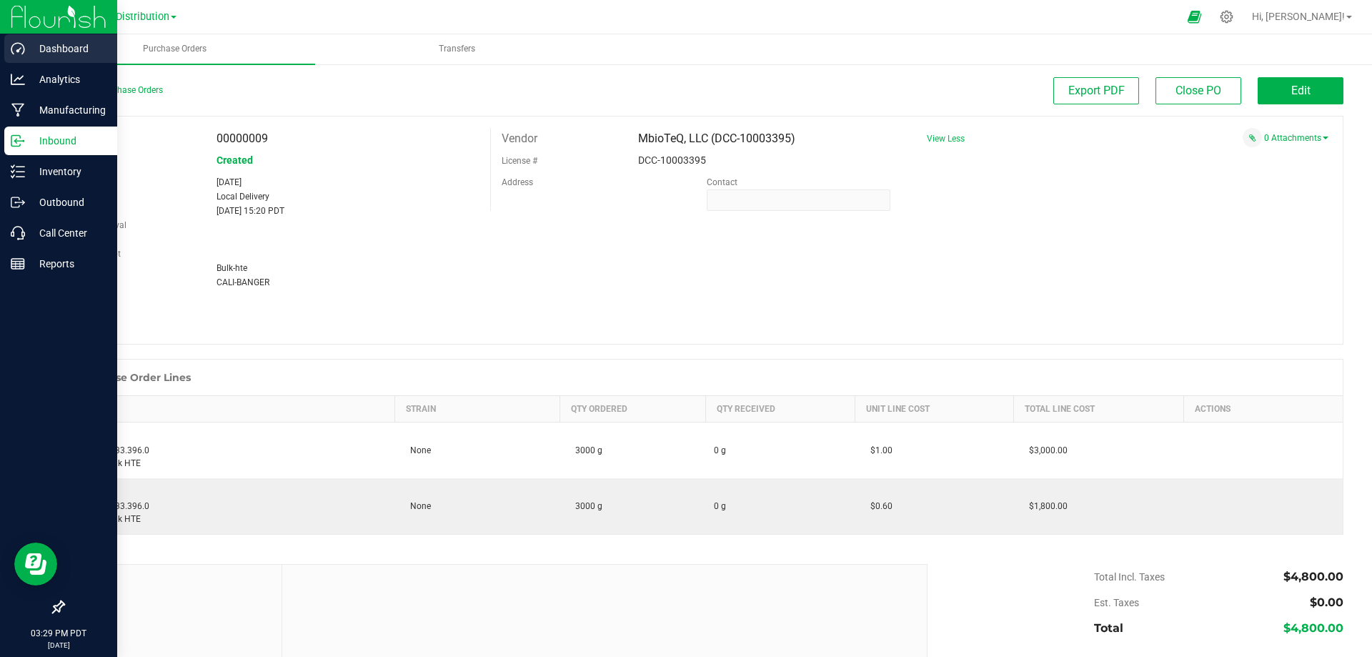
click at [51, 38] on div "Dashboard" at bounding box center [60, 48] width 113 height 29
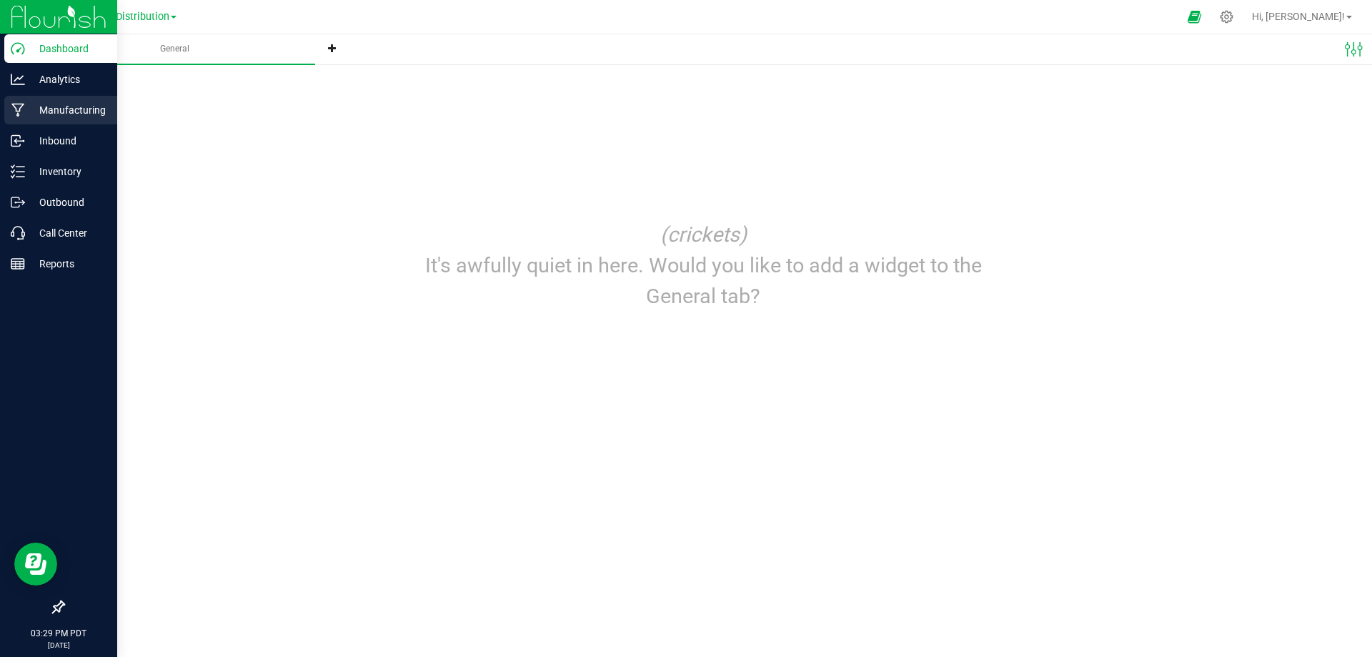
click at [67, 111] on p "Manufacturing" at bounding box center [68, 109] width 86 height 17
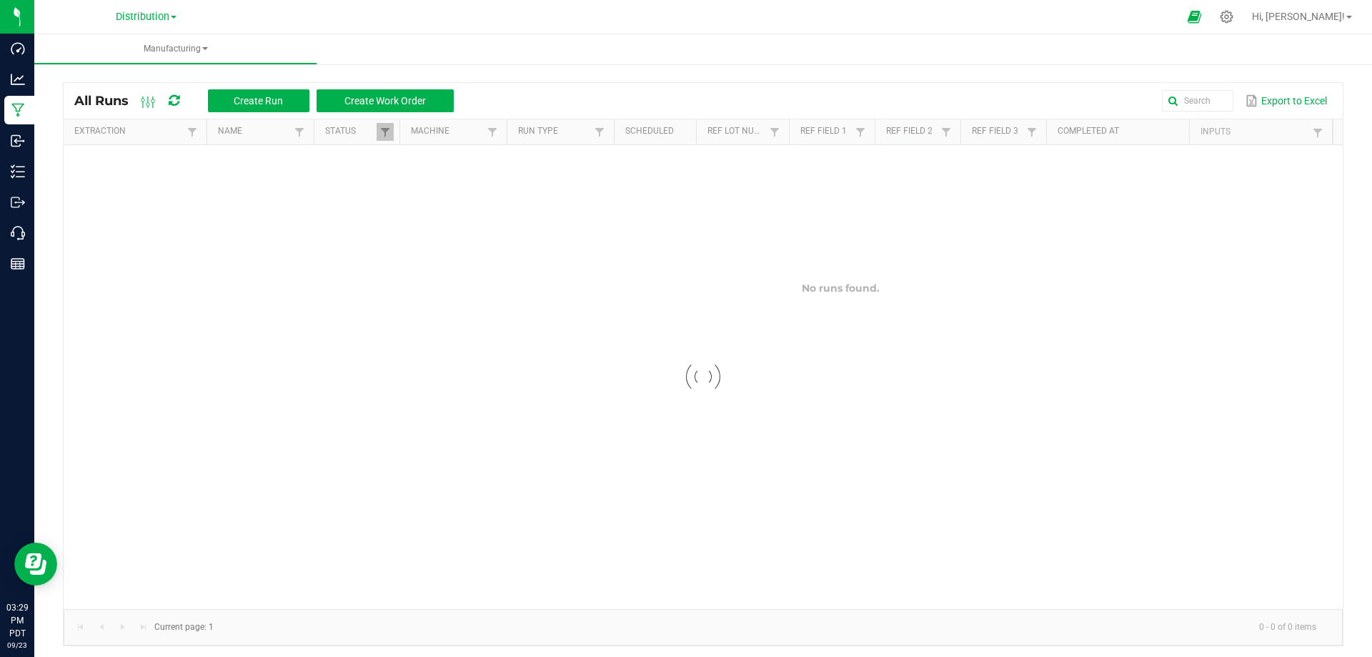
click at [177, 102] on icon at bounding box center [174, 100] width 11 height 13
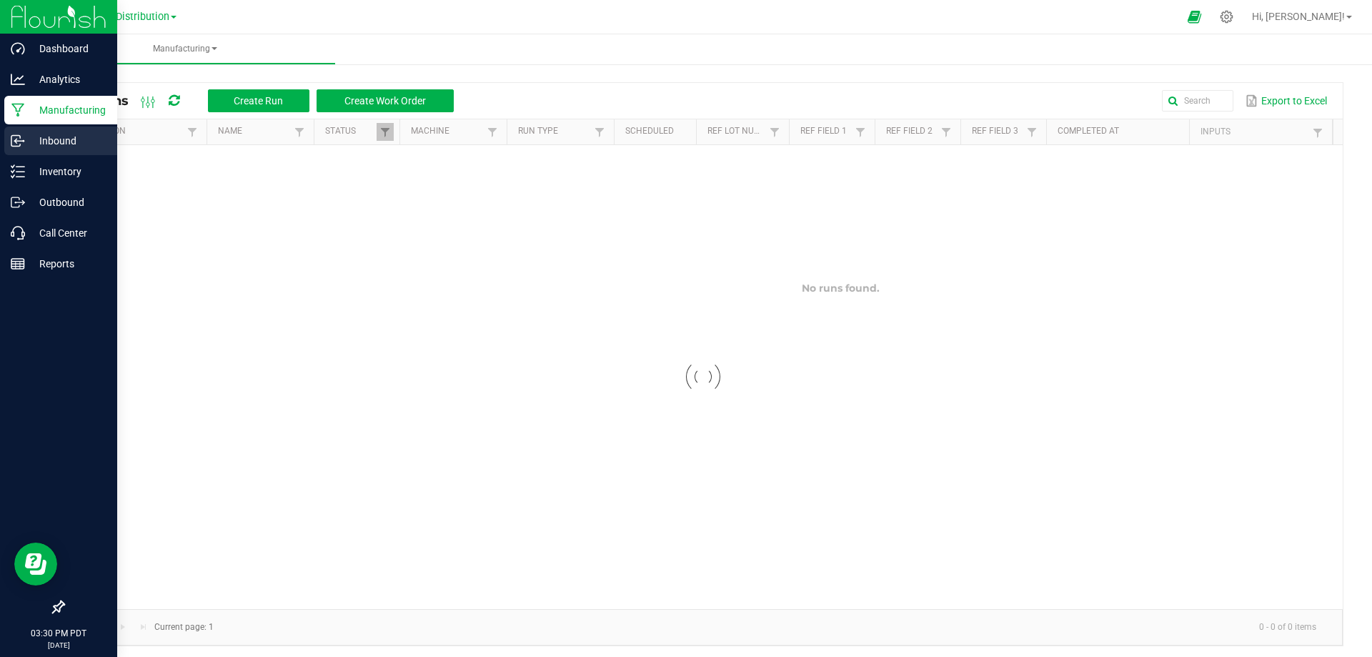
click at [58, 145] on p "Inbound" at bounding box center [68, 140] width 86 height 17
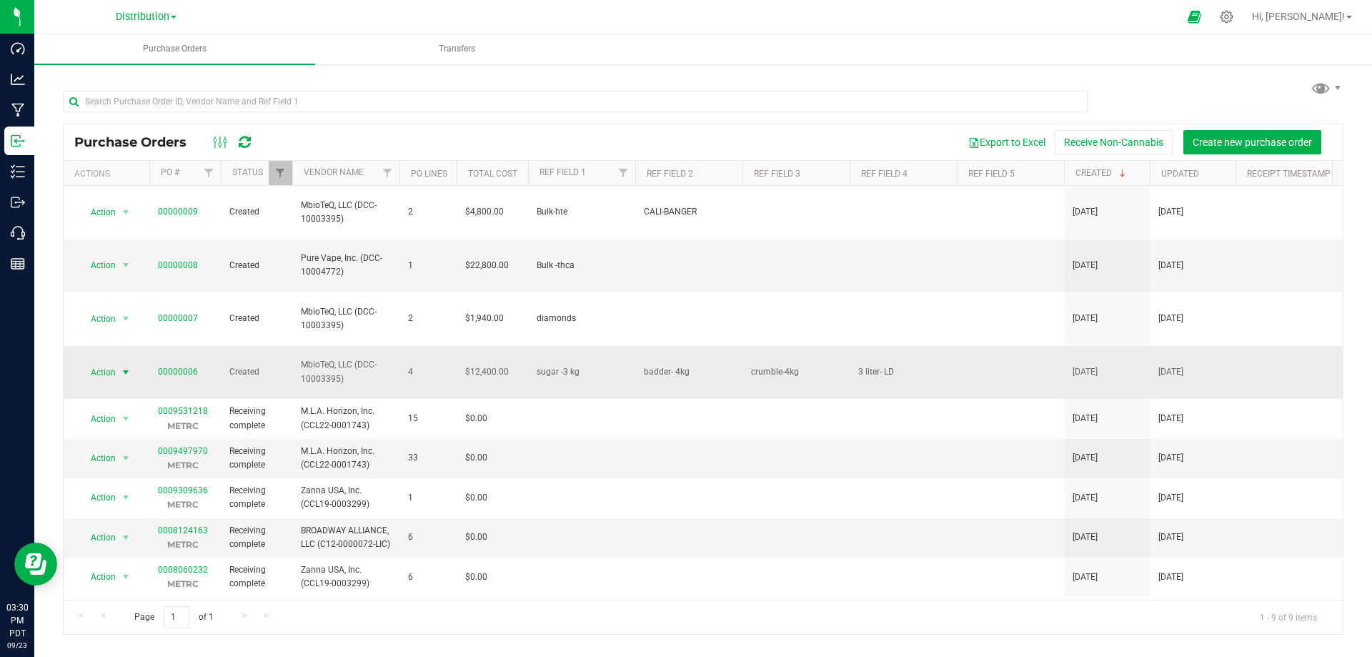
click at [128, 367] on span "select" at bounding box center [125, 372] width 11 height 11
click at [109, 398] on li "Edit purchase order" at bounding box center [130, 408] width 103 height 21
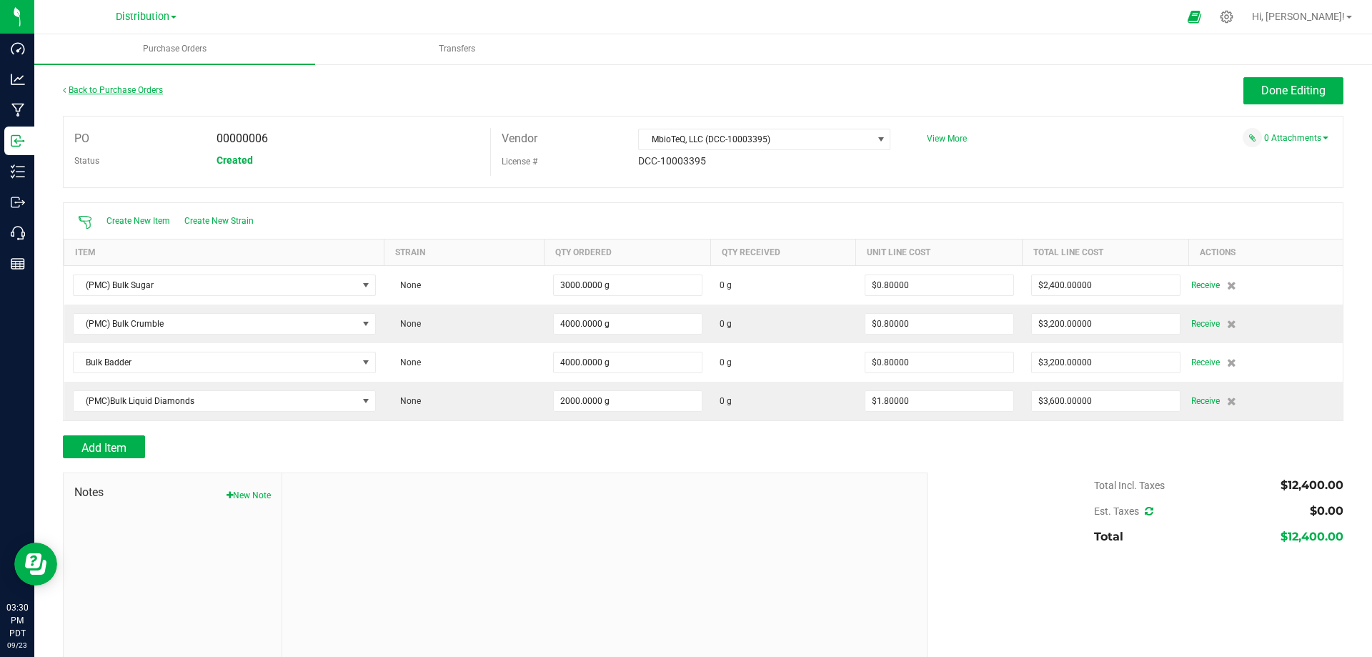
click at [149, 90] on link "Back to Purchase Orders" at bounding box center [113, 90] width 100 height 10
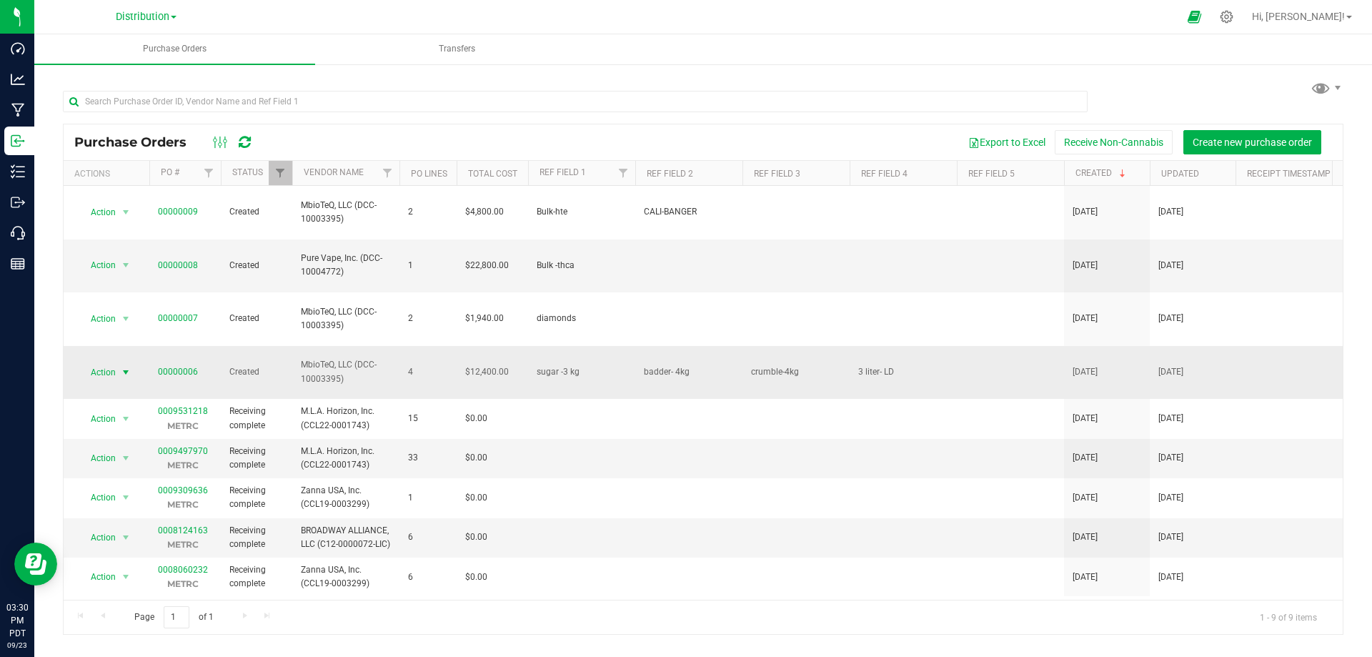
click at [124, 367] on span "select" at bounding box center [125, 372] width 11 height 11
click at [137, 398] on li "Edit purchase order" at bounding box center [130, 408] width 103 height 21
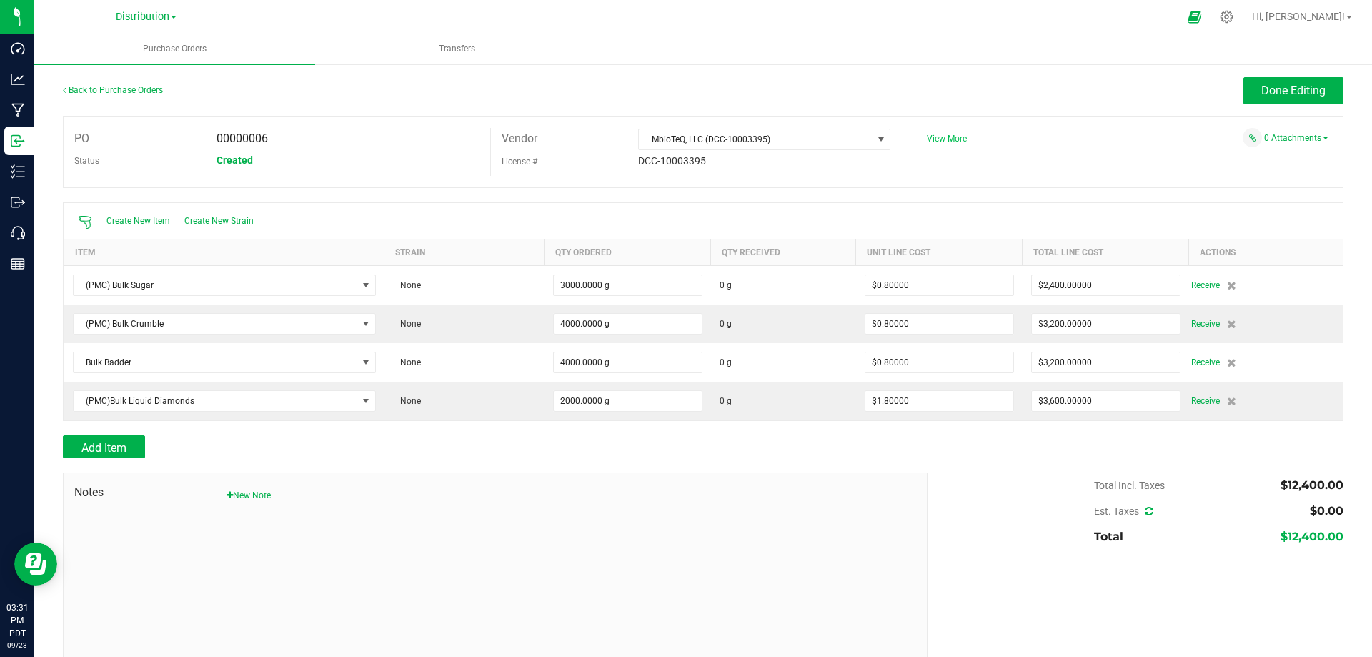
click at [934, 137] on span "View More" at bounding box center [947, 139] width 40 height 10
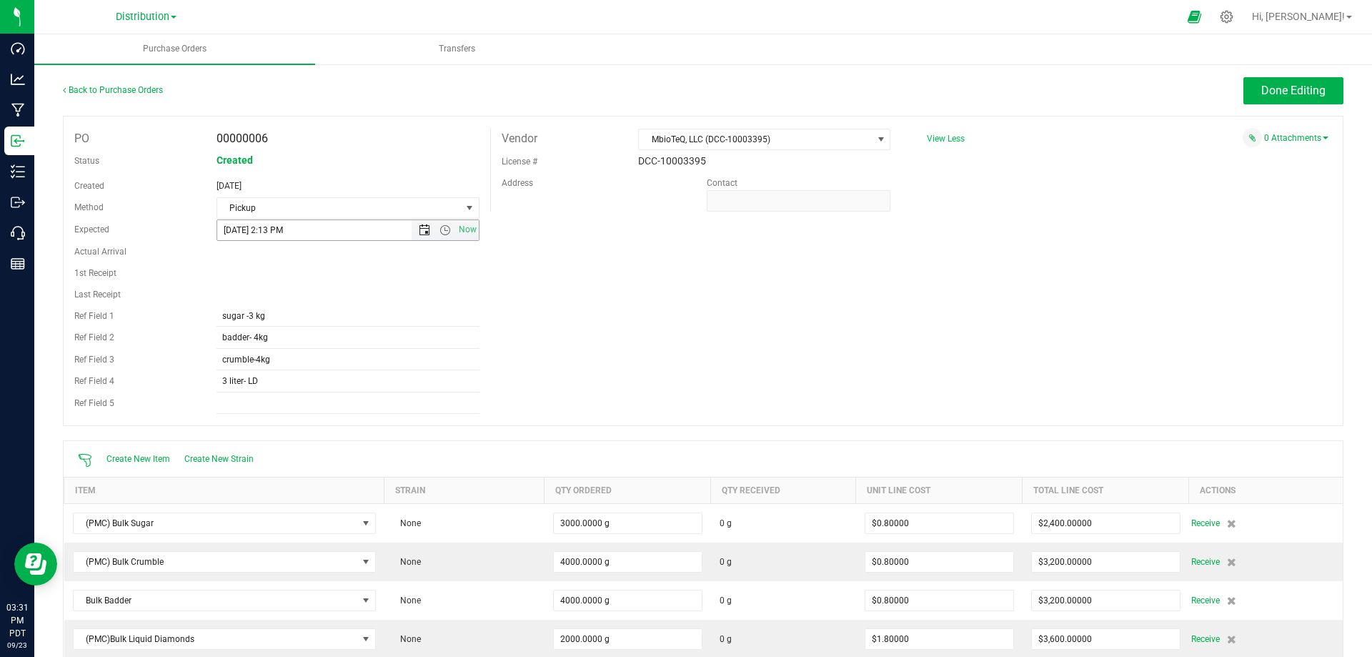
click at [419, 228] on span "Open the date view" at bounding box center [424, 229] width 11 height 11
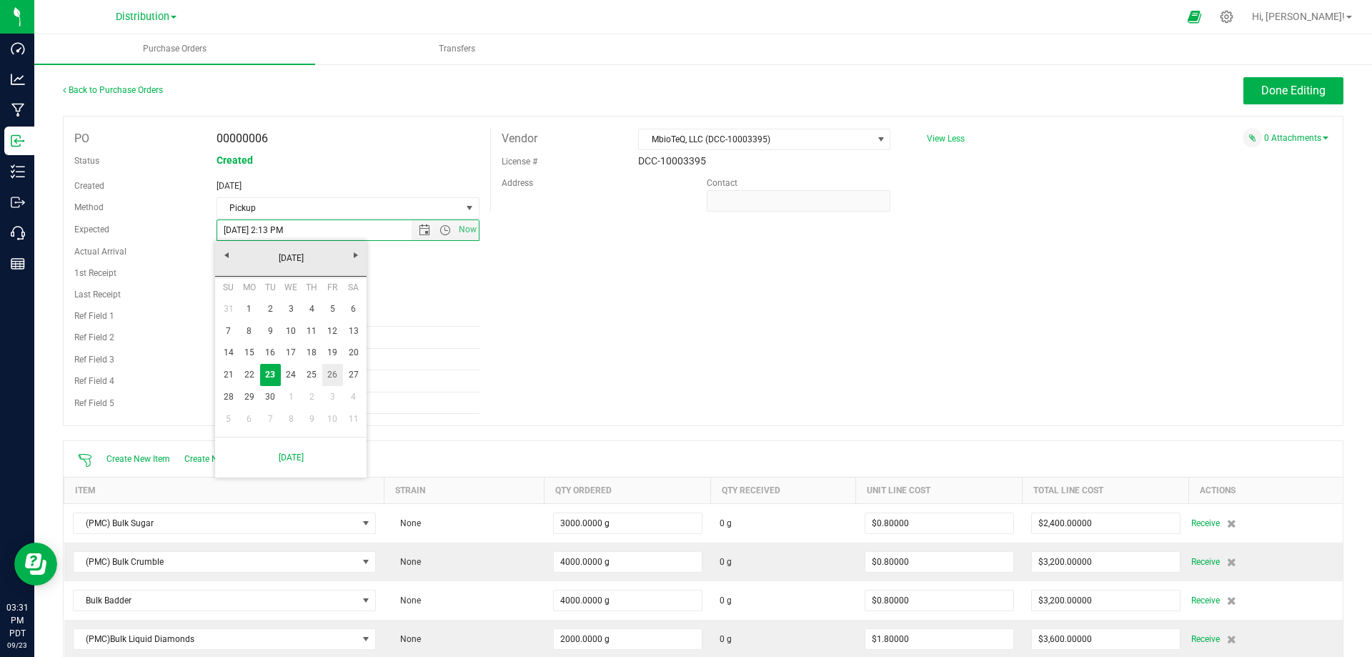
click at [327, 369] on link "26" at bounding box center [332, 375] width 21 height 22
type input "[DATE] 2:13 PM"
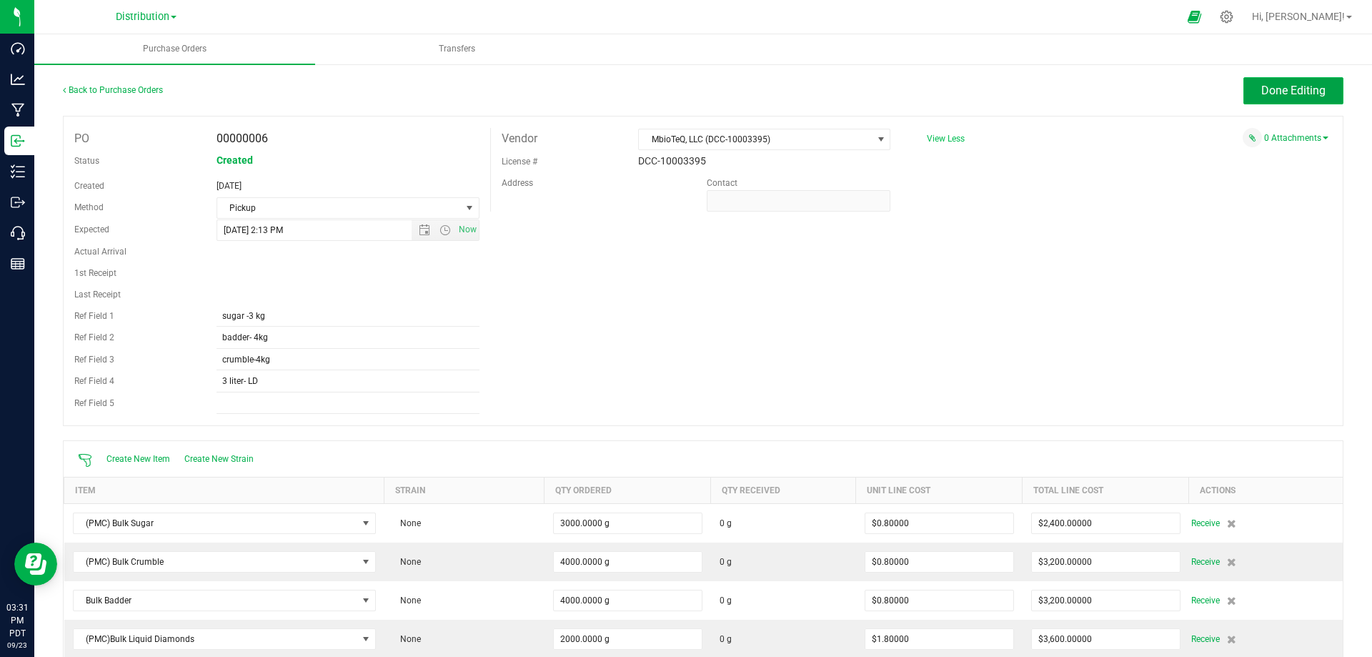
click at [1268, 94] on span "Done Editing" at bounding box center [1293, 91] width 64 height 14
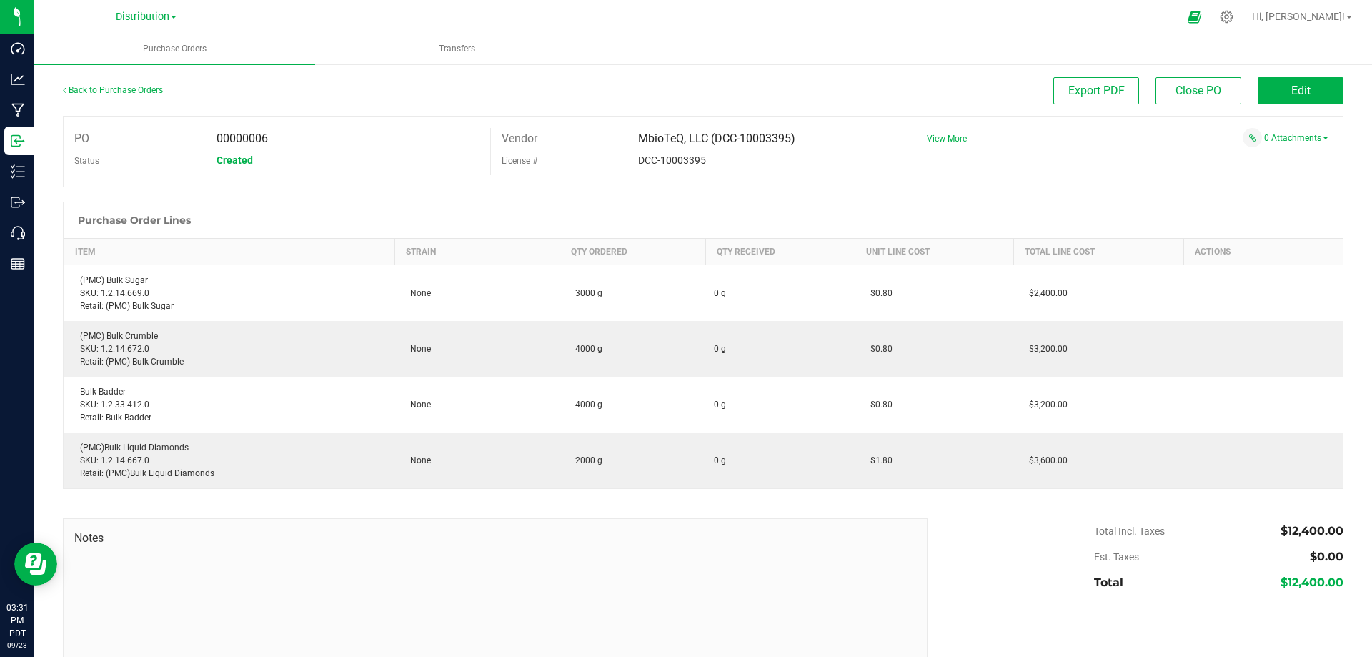
click at [69, 90] on link "Back to Purchase Orders" at bounding box center [113, 90] width 100 height 10
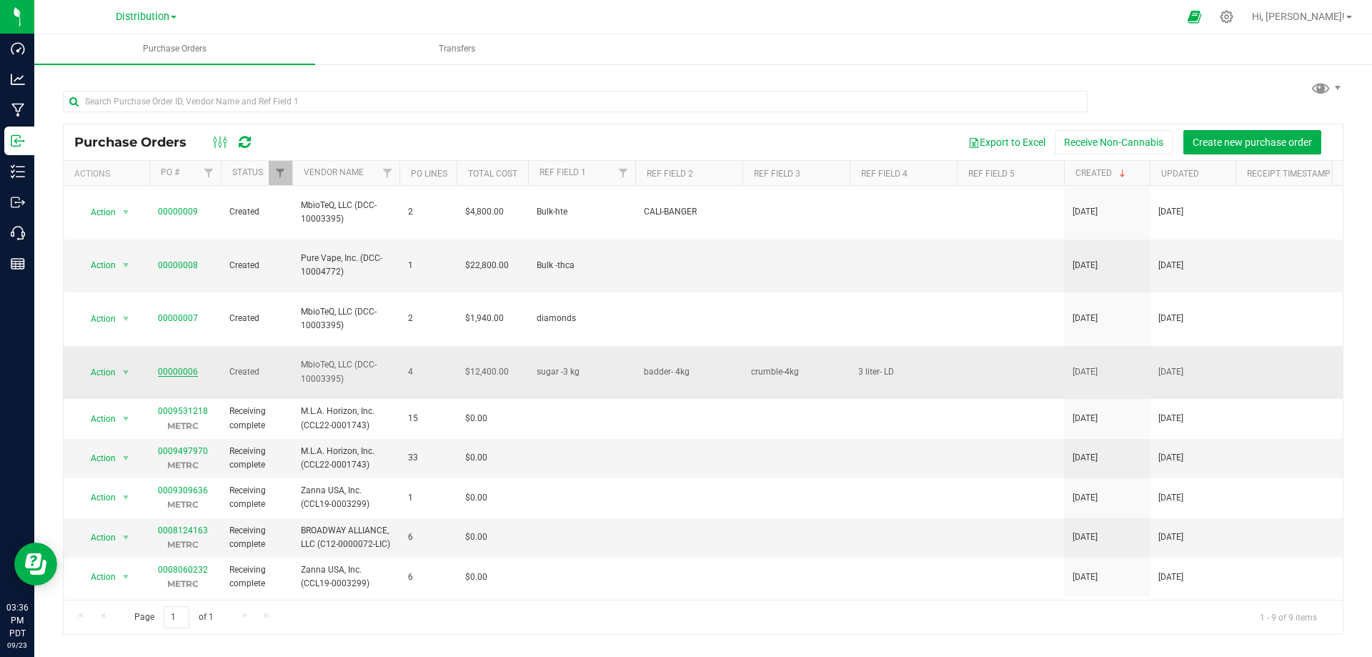
click at [194, 367] on link "00000006" at bounding box center [178, 372] width 40 height 10
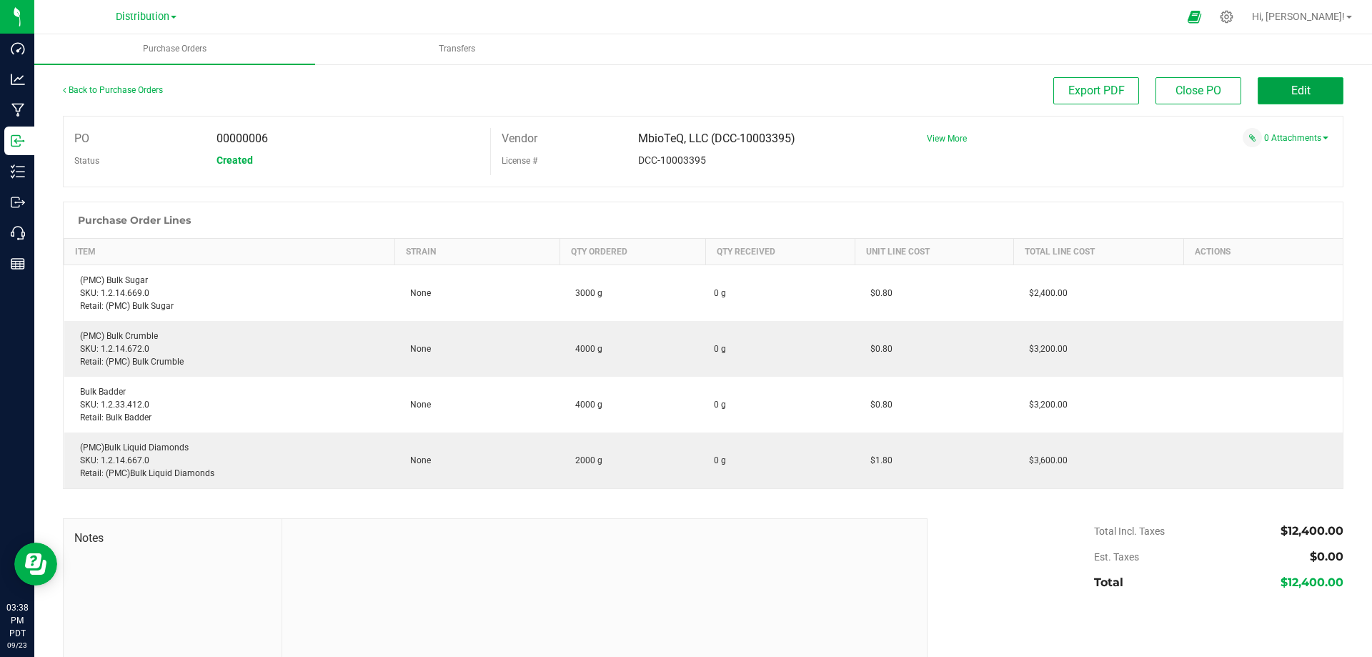
click at [1291, 93] on span "Edit" at bounding box center [1300, 91] width 19 height 14
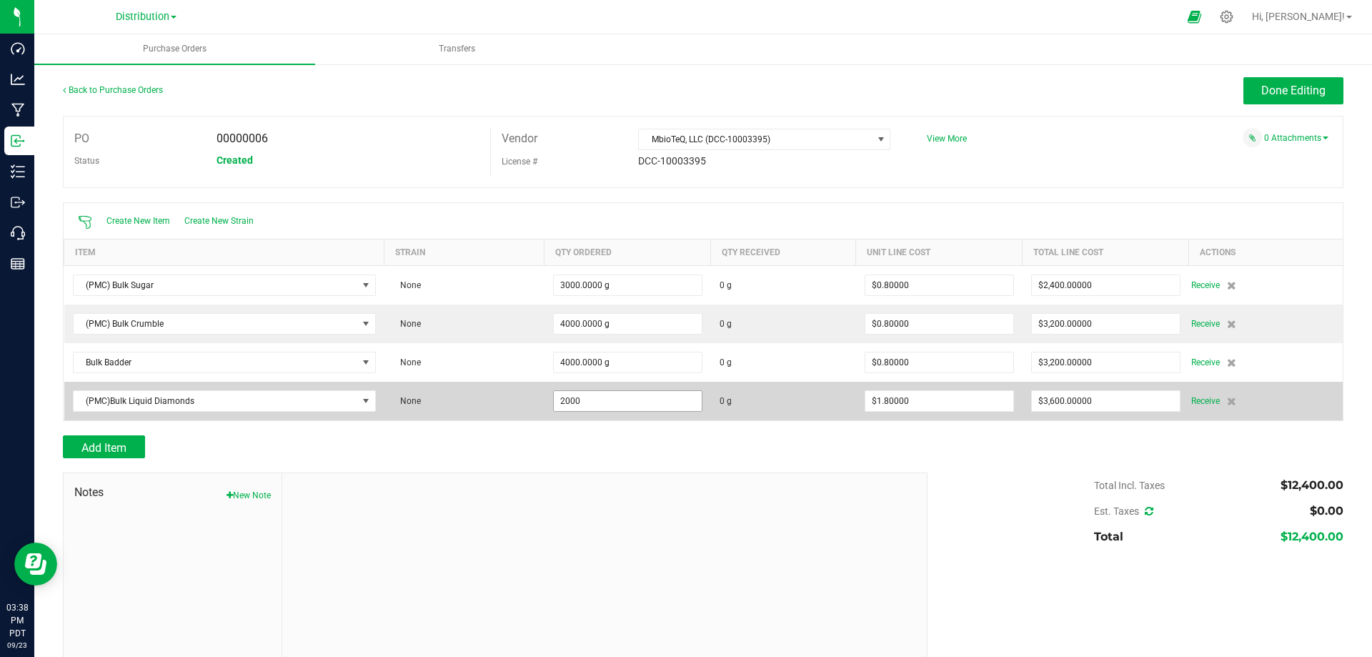
click at [560, 397] on input "2000" at bounding box center [628, 401] width 148 height 20
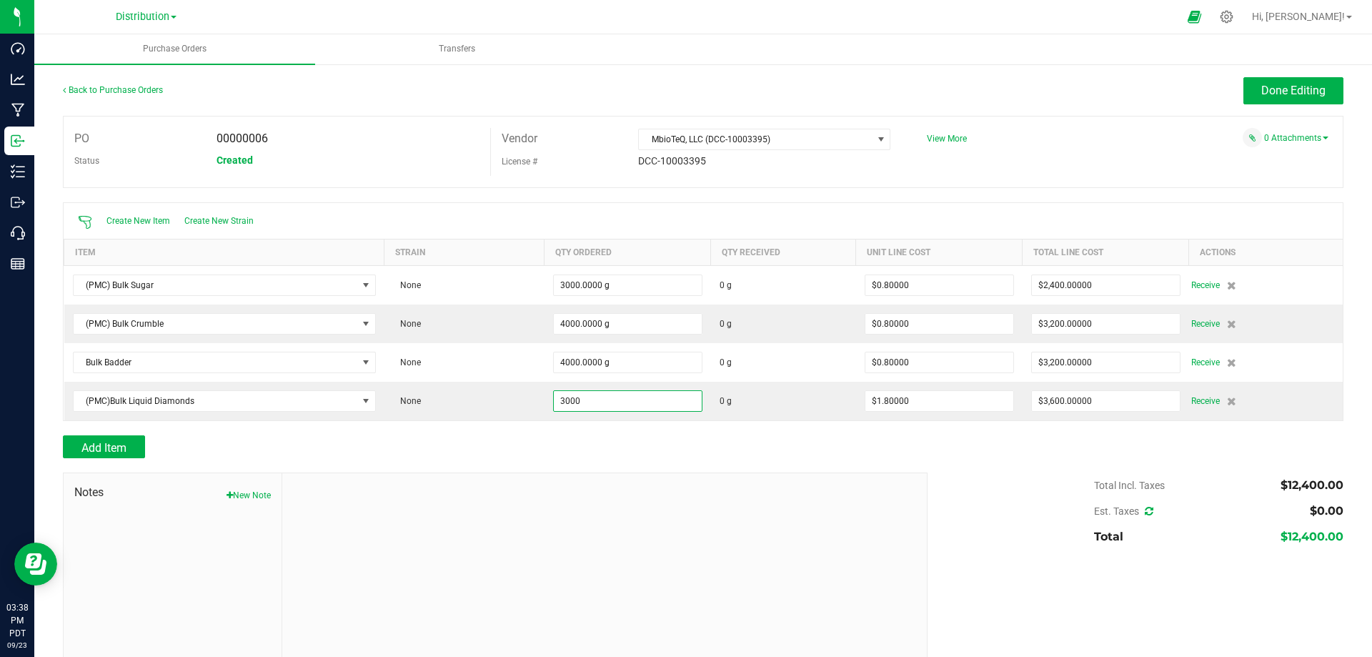
type input "3000.0000 g"
type input "$5,400.00000"
click at [598, 436] on div "Add Item" at bounding box center [490, 446] width 854 height 23
click at [1261, 91] on span "Done Editing" at bounding box center [1293, 91] width 64 height 14
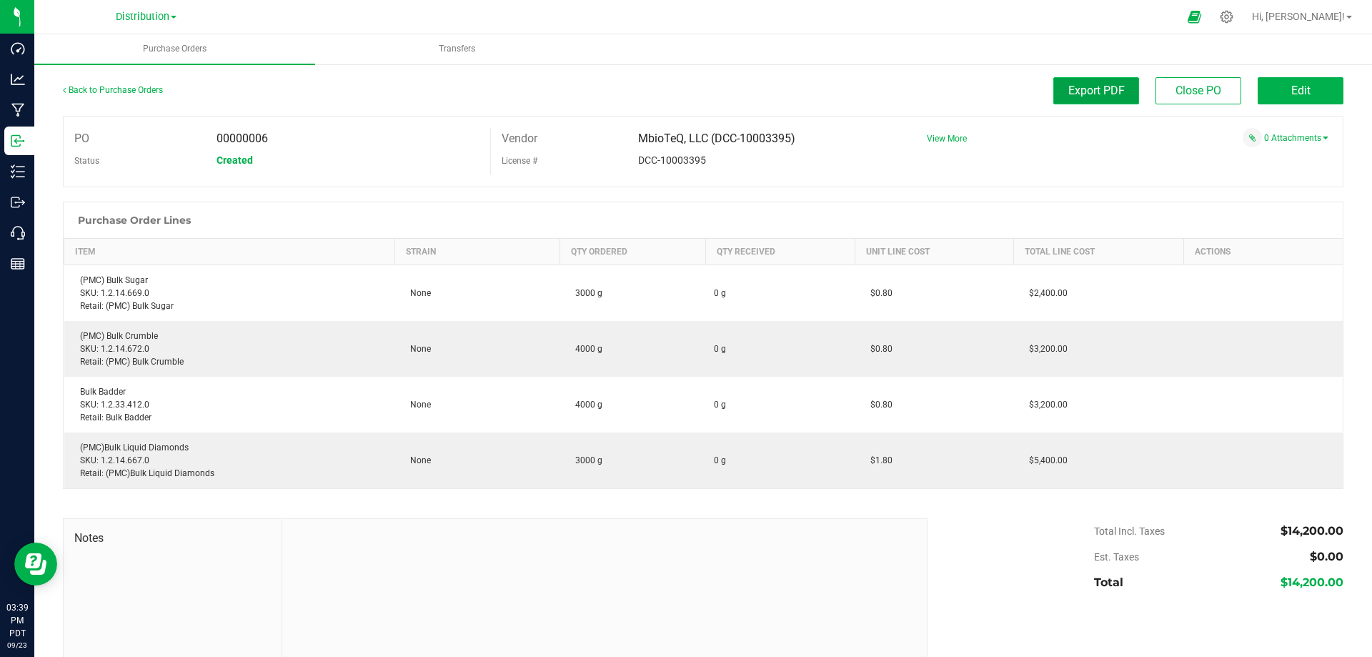
click at [1073, 95] on span "Export PDF" at bounding box center [1096, 91] width 56 height 14
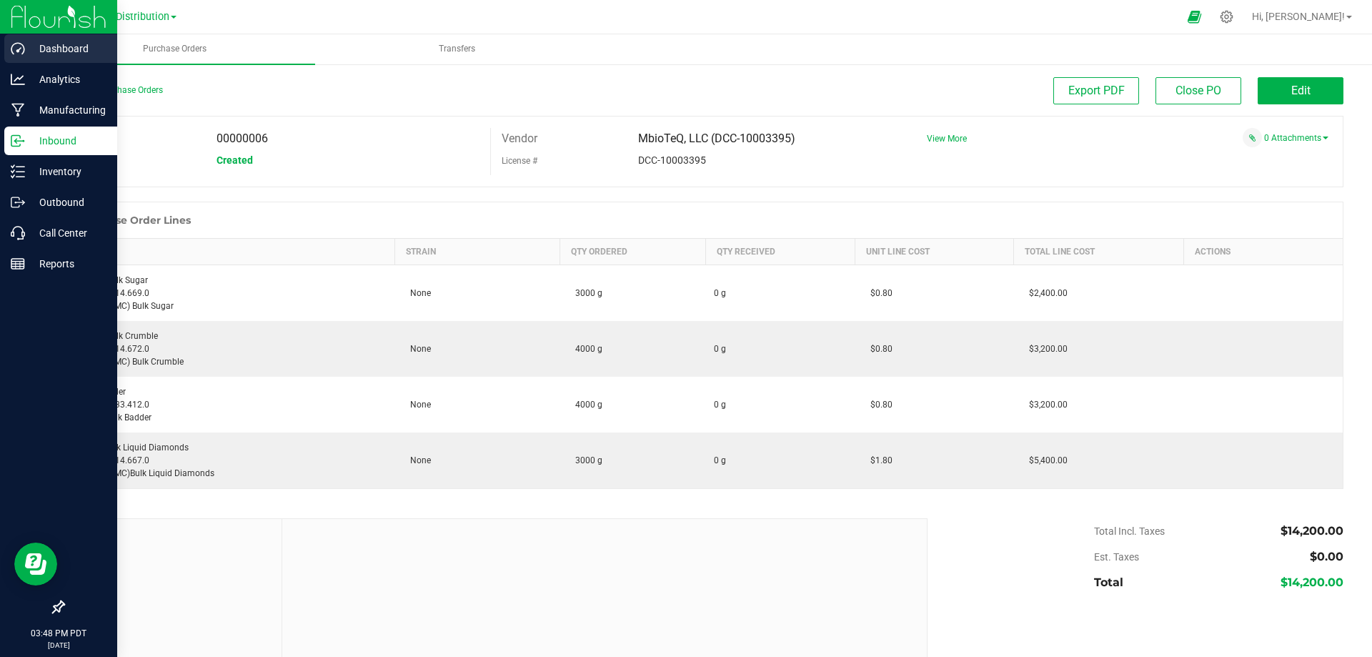
click at [61, 43] on p "Dashboard" at bounding box center [68, 48] width 86 height 17
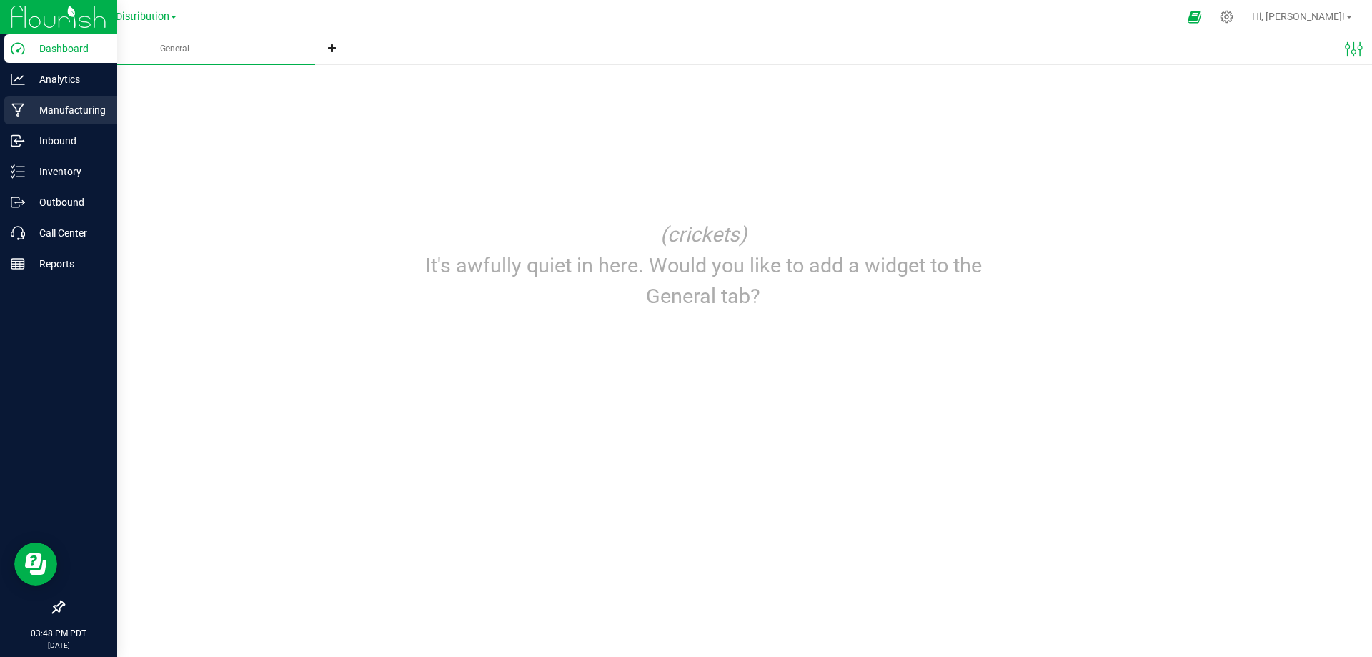
click at [40, 112] on p "Manufacturing" at bounding box center [68, 109] width 86 height 17
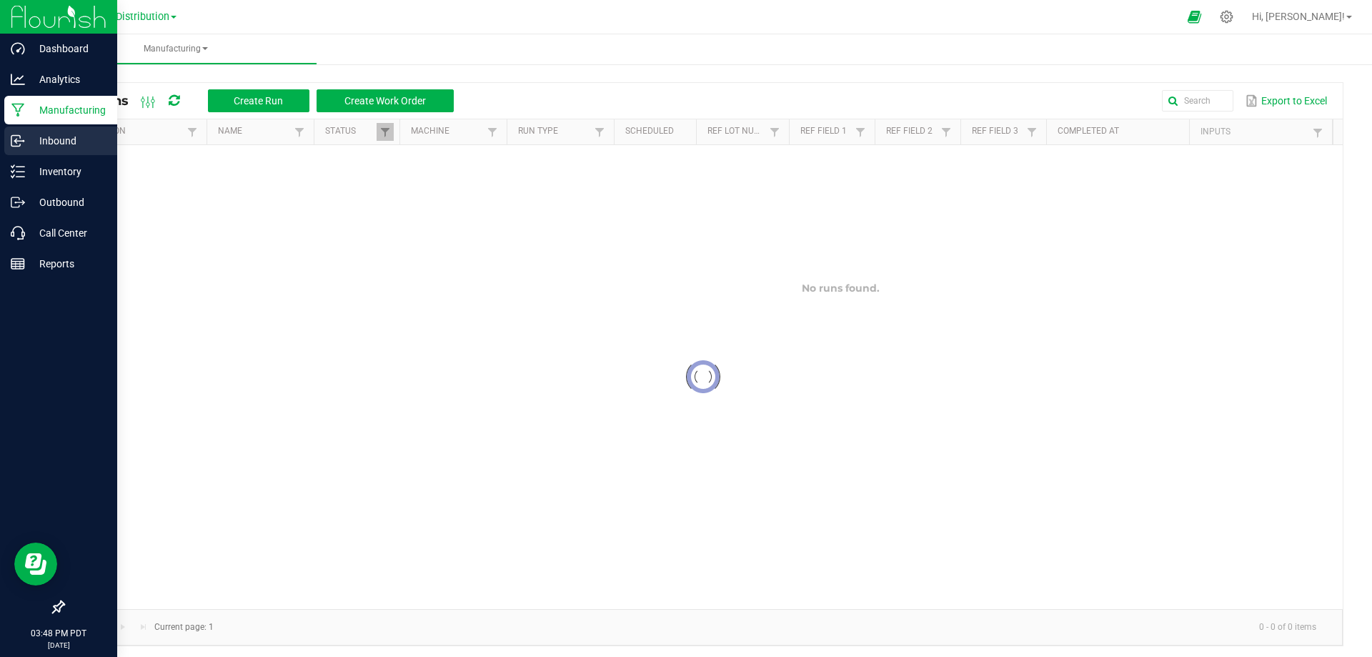
click at [68, 147] on p "Inbound" at bounding box center [68, 140] width 86 height 17
